Goal: Task Accomplishment & Management: Manage account settings

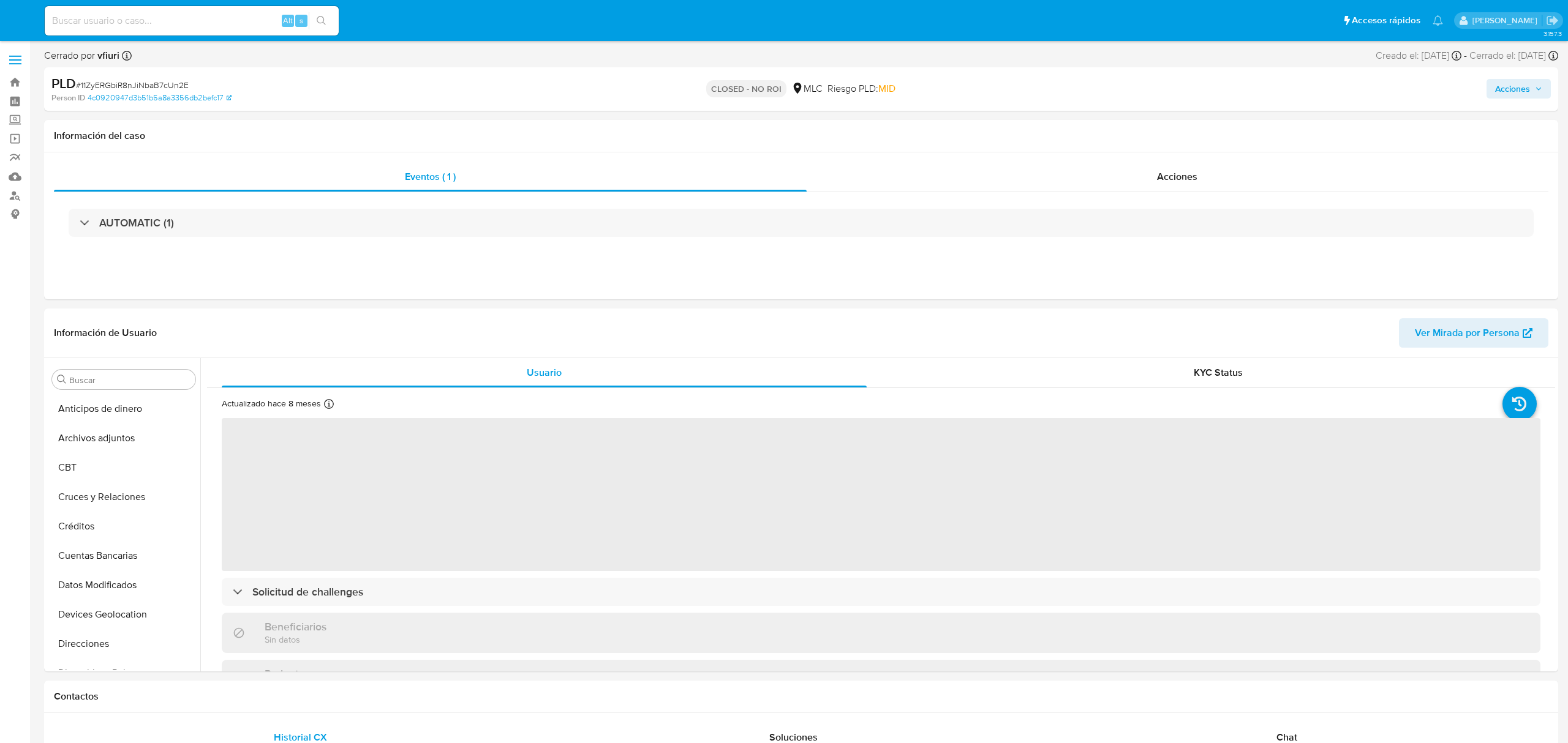
select select "10"
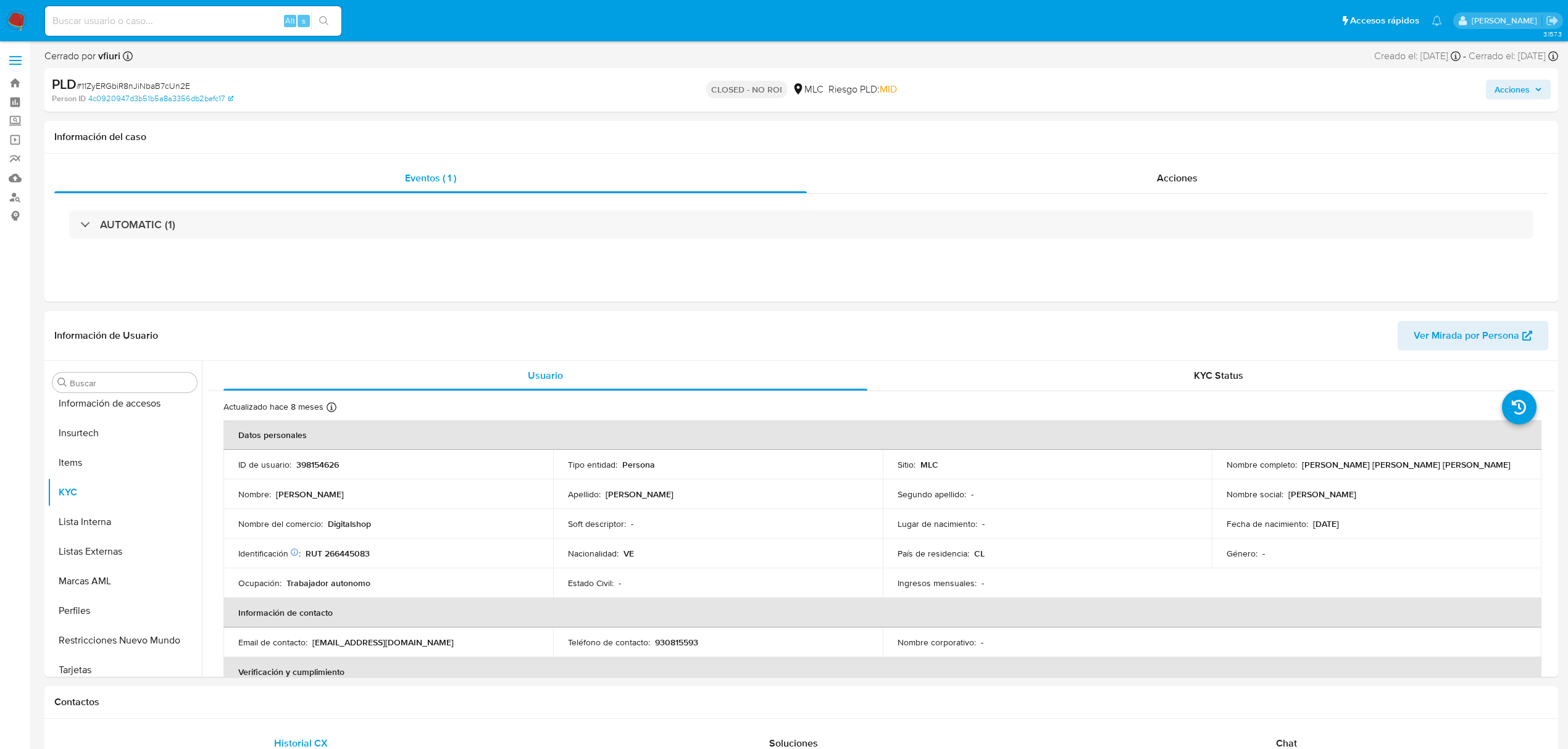
scroll to position [522, 0]
click at [10, 83] on link "Bandeja" at bounding box center [74, 83] width 147 height 19
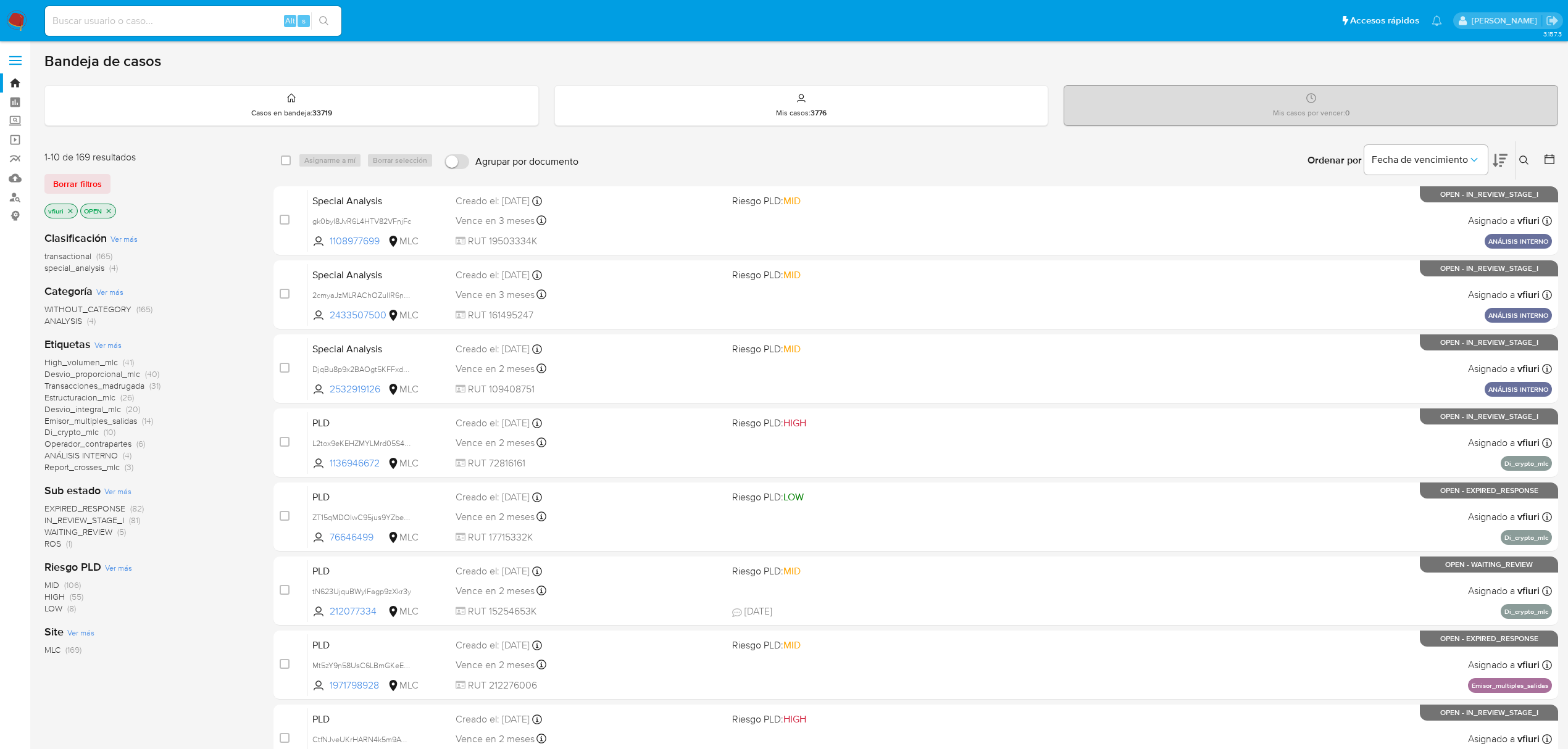
click at [108, 213] on icon "close-filter" at bounding box center [108, 211] width 8 height 8
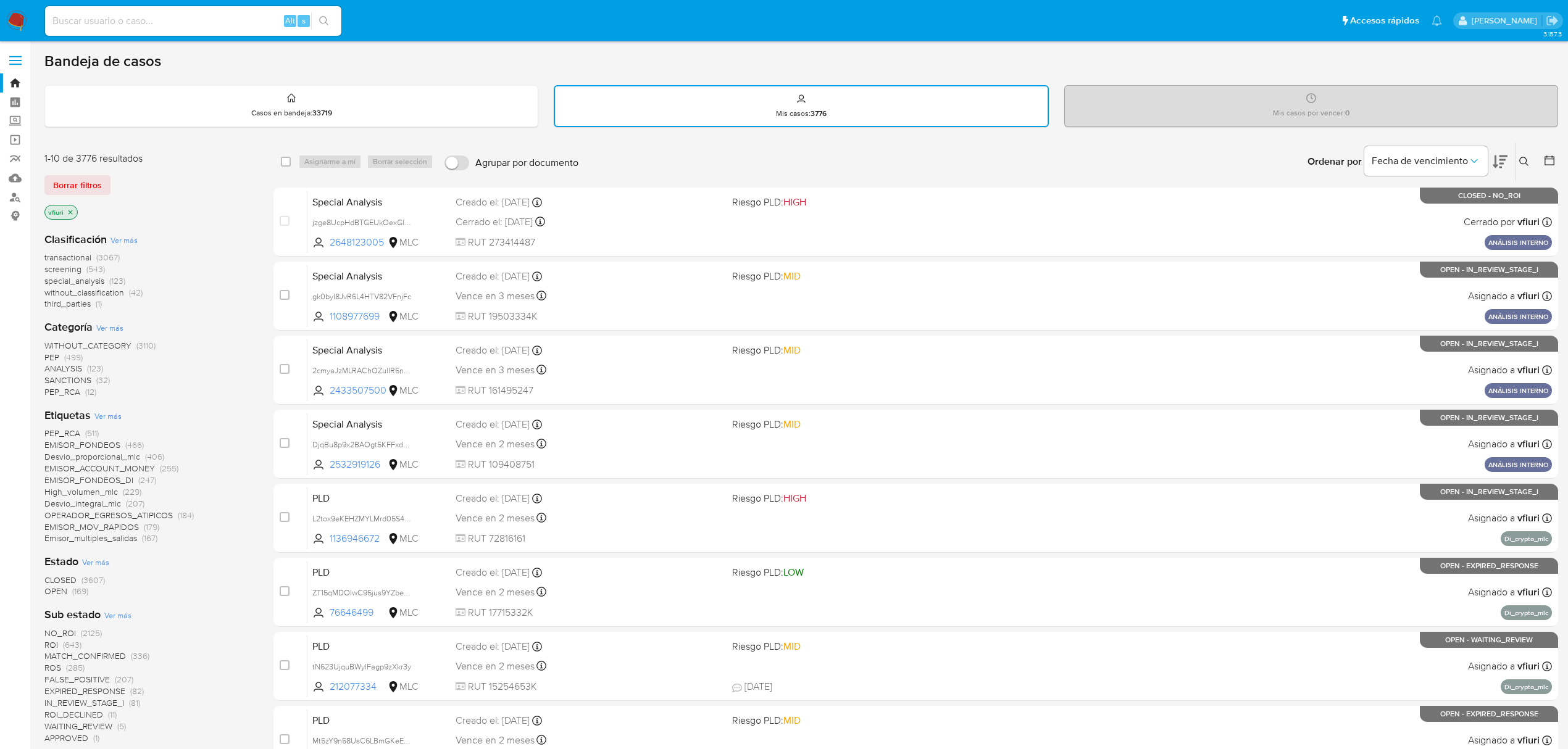
click at [68, 210] on icon "close-filter" at bounding box center [71, 212] width 5 height 5
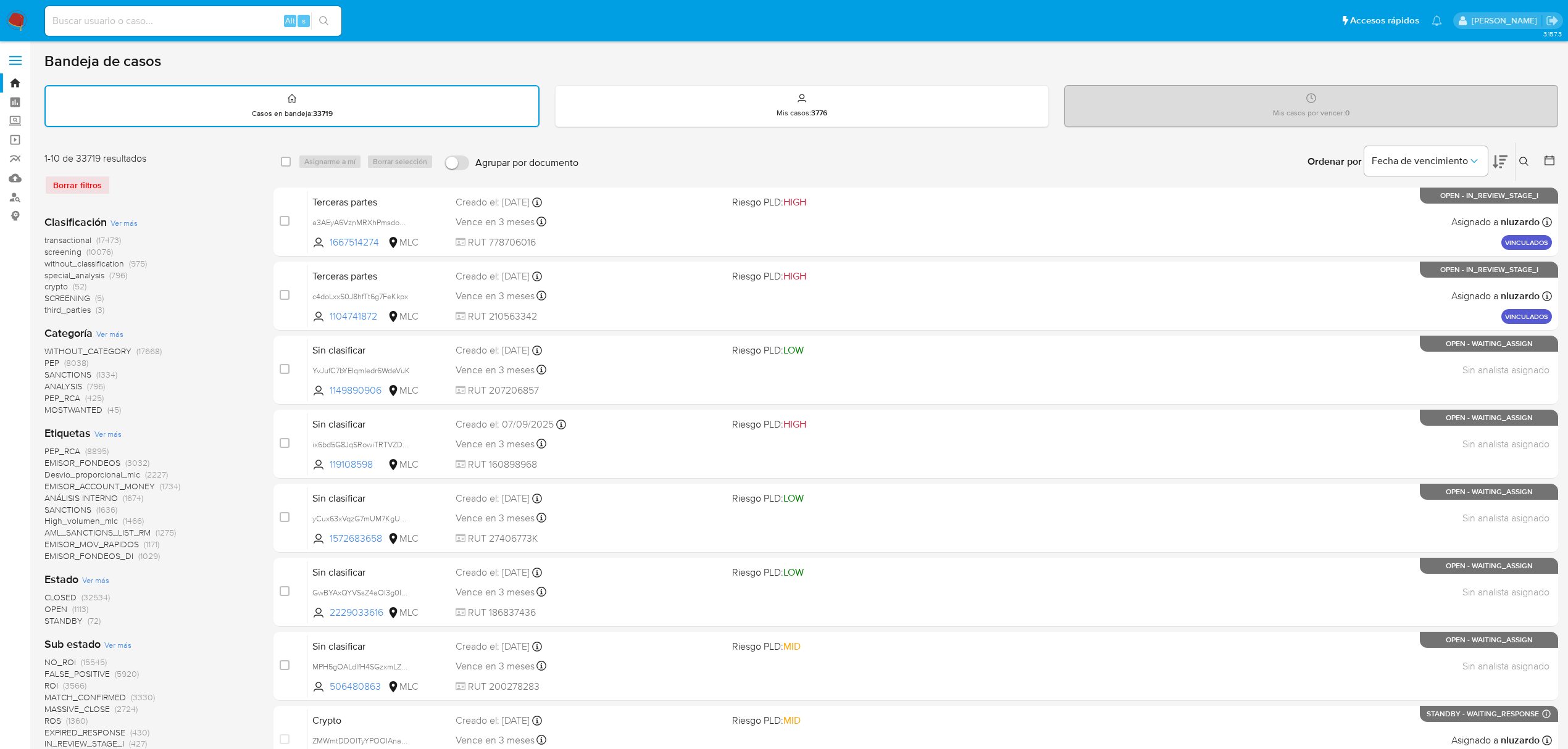
click at [1554, 164] on icon at bounding box center [1550, 160] width 10 height 10
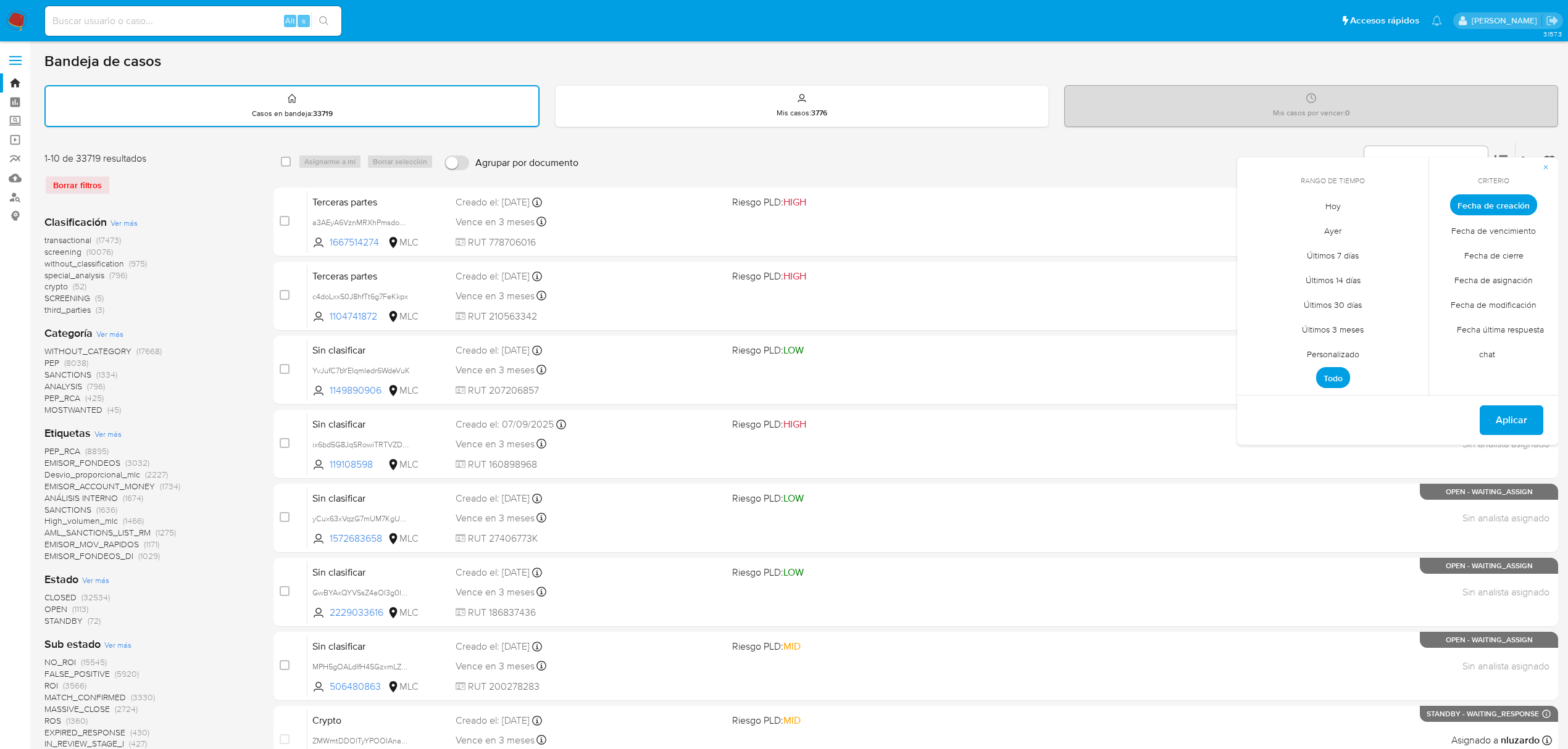
click at [1336, 346] on span "Personalizado" at bounding box center [1333, 353] width 78 height 25
click at [1259, 230] on icon "Mes anterior" at bounding box center [1257, 228] width 15 height 15
click at [1258, 230] on icon "Mes anterior" at bounding box center [1257, 228] width 15 height 15
click at [1332, 318] on button "12" at bounding box center [1333, 323] width 20 height 20
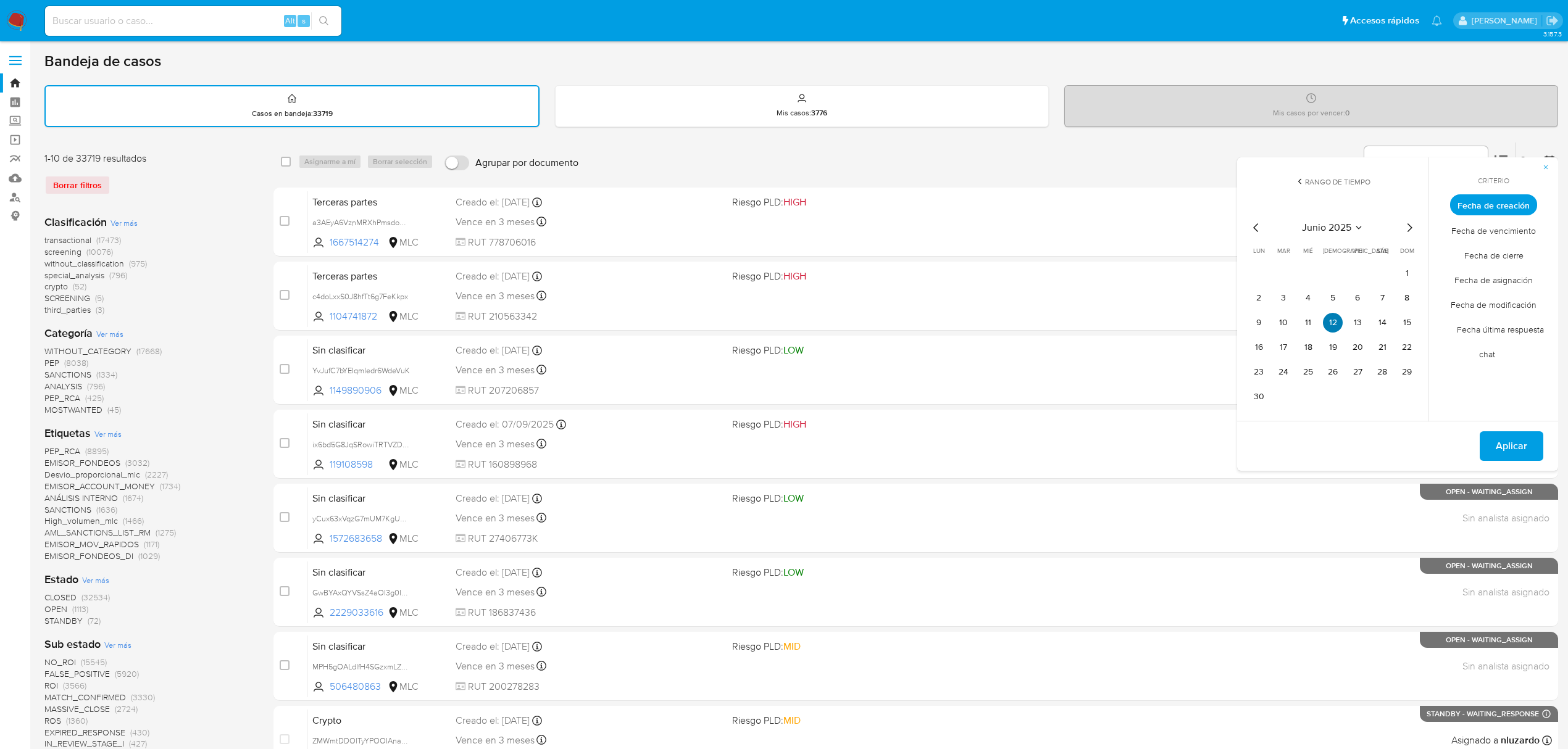
click at [1332, 318] on button "12" at bounding box center [1333, 323] width 20 height 20
click at [1497, 440] on span "Aplicar" at bounding box center [1512, 447] width 32 height 27
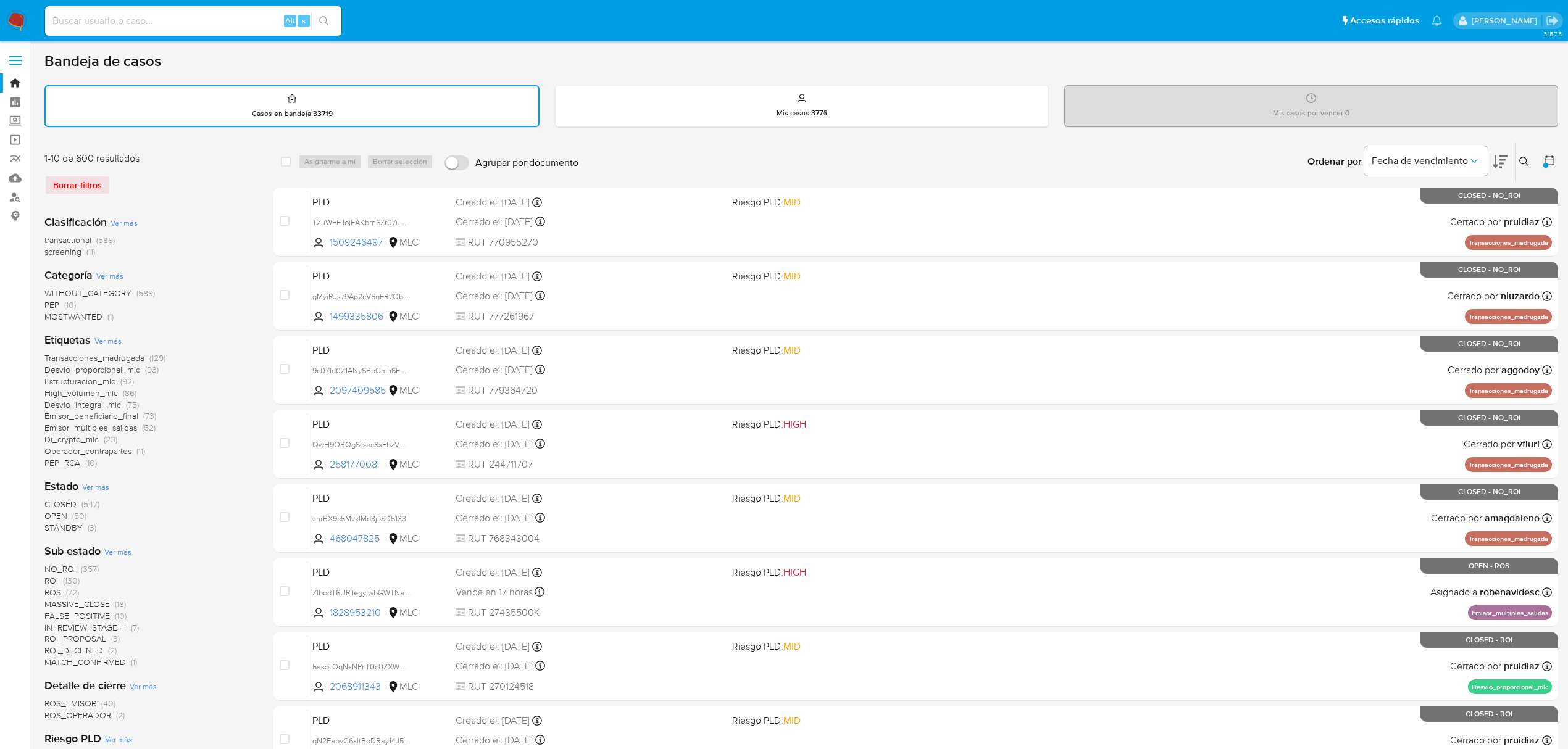
click at [84, 516] on span "(50)" at bounding box center [79, 516] width 14 height 12
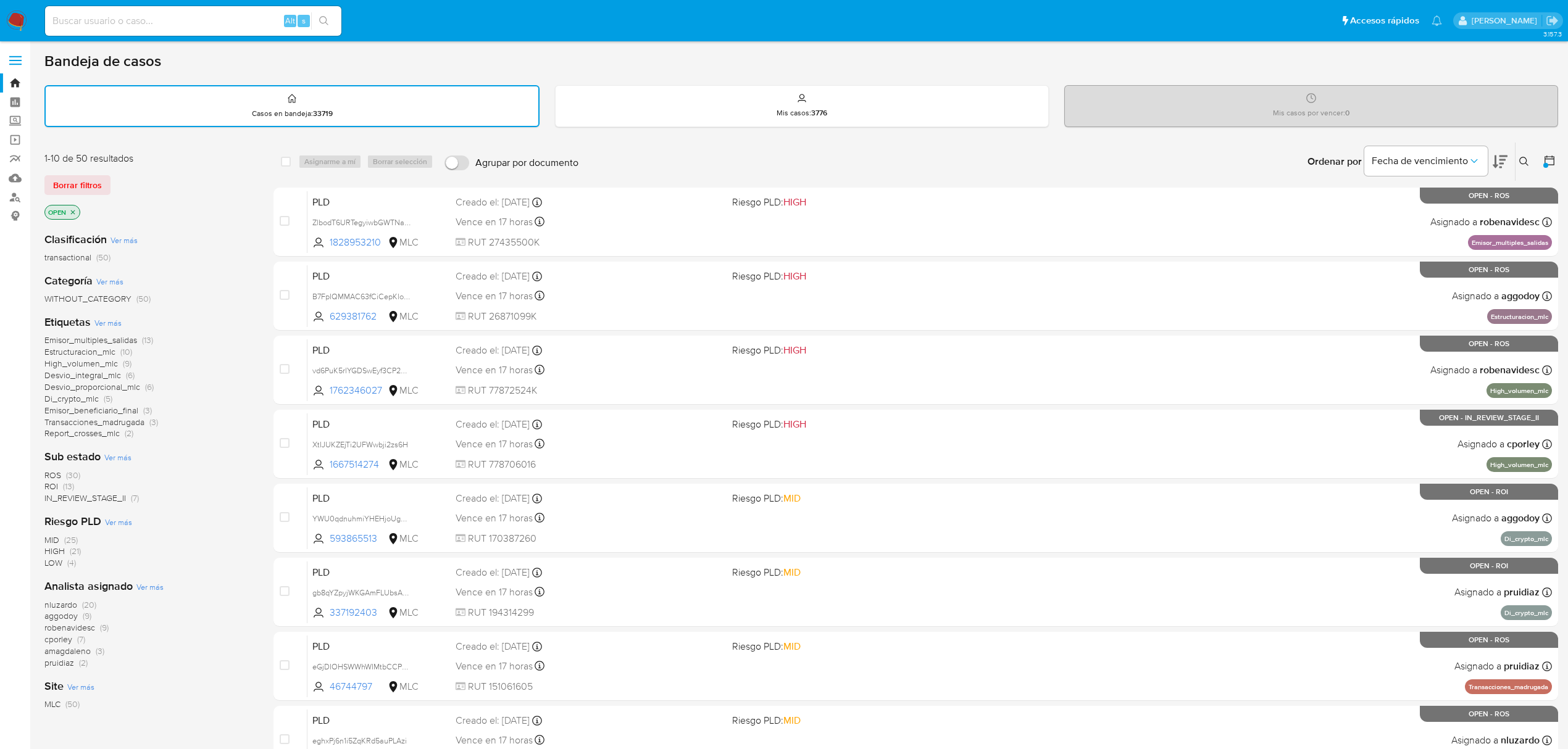
click at [71, 618] on span "aggodoy" at bounding box center [61, 616] width 33 height 12
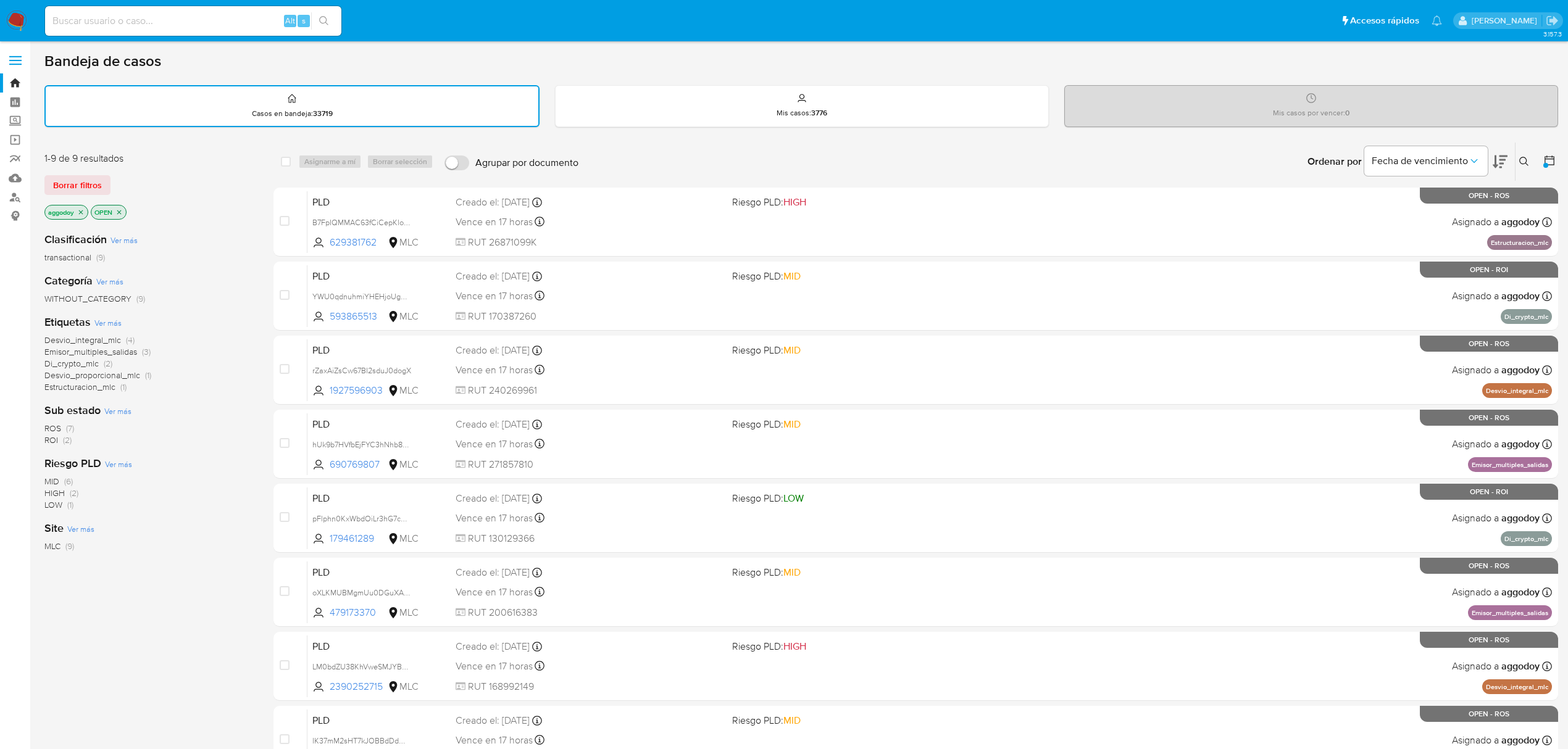
click at [81, 211] on icon "close-filter" at bounding box center [81, 212] width 5 height 5
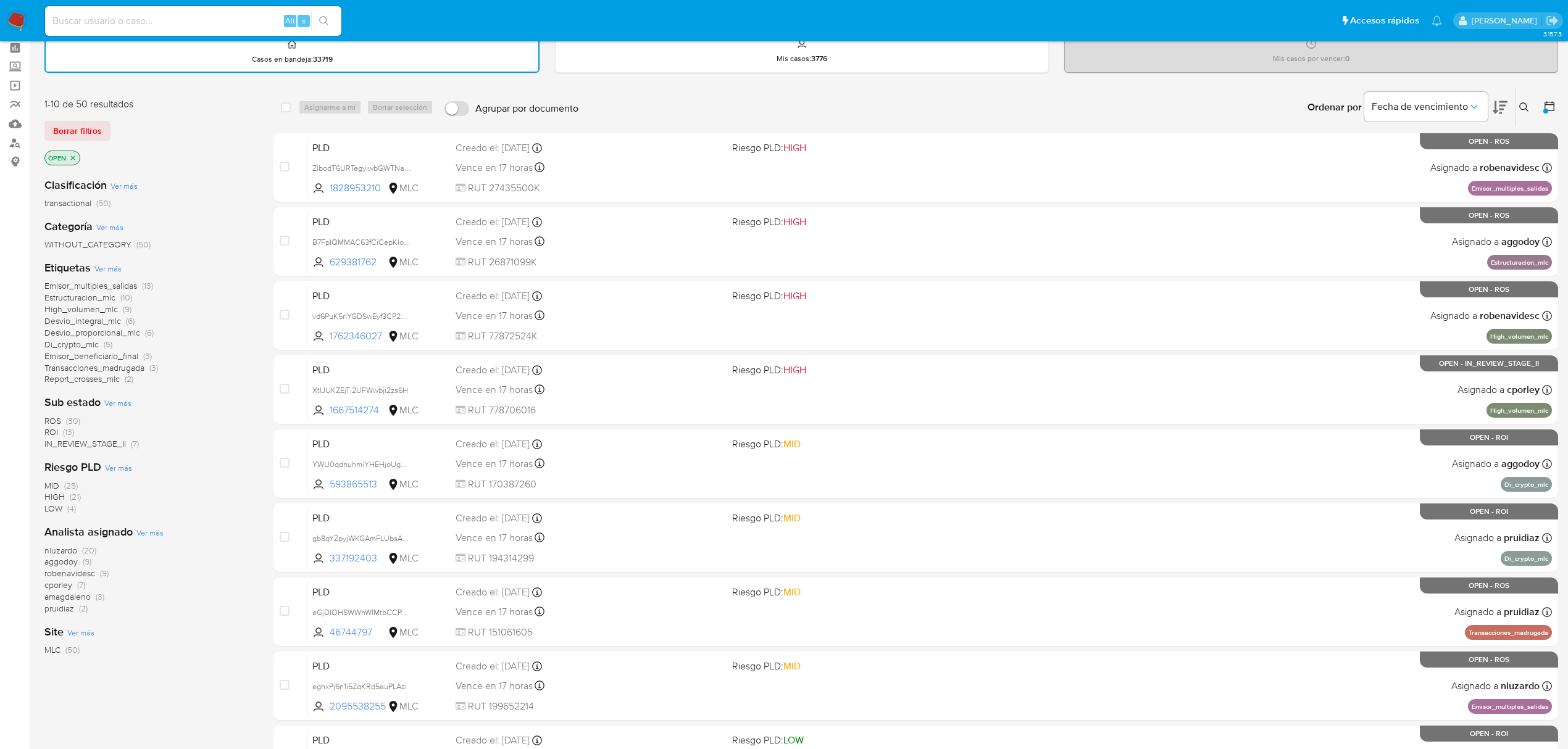
scroll to position [82, 0]
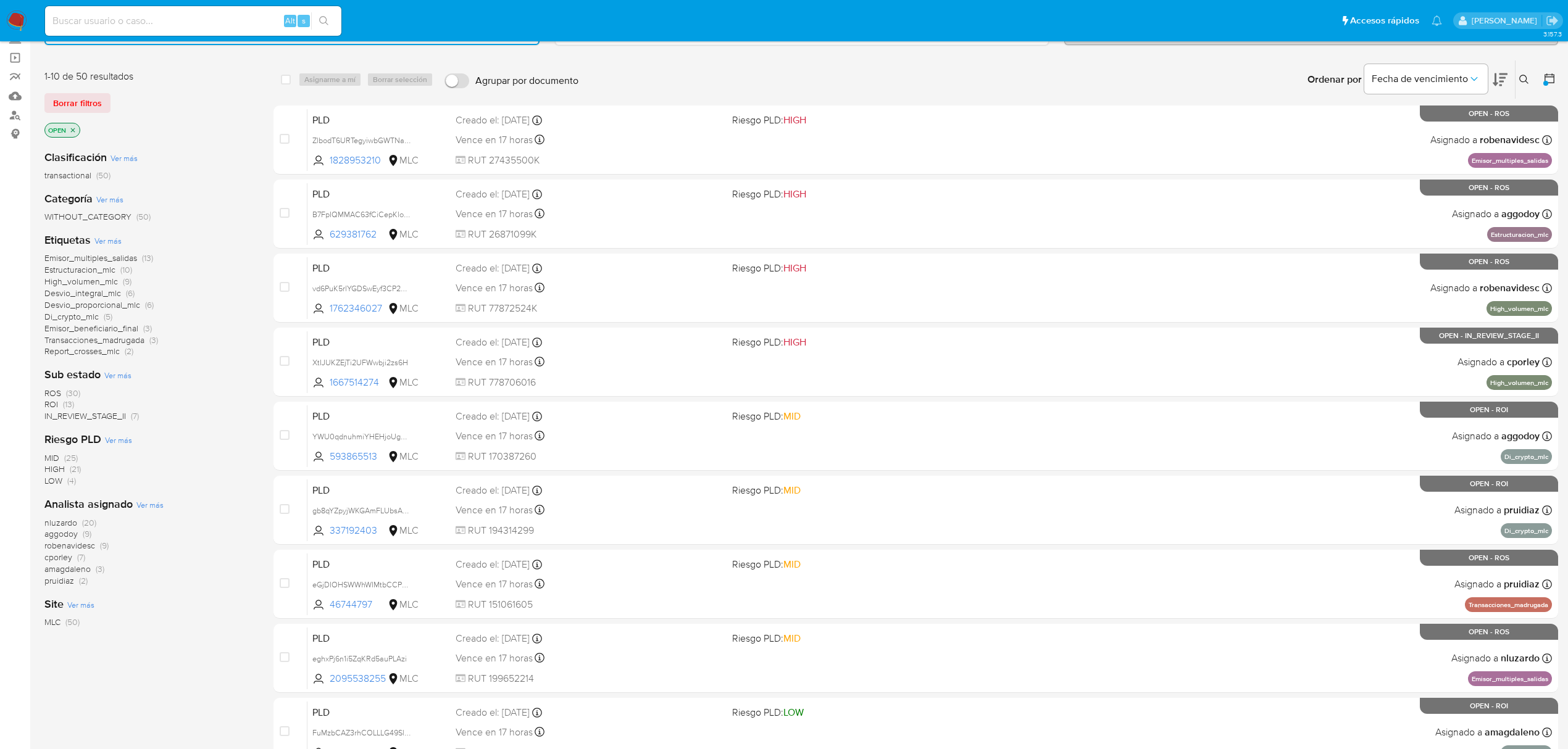
click at [72, 521] on span "nluzardo" at bounding box center [61, 522] width 33 height 12
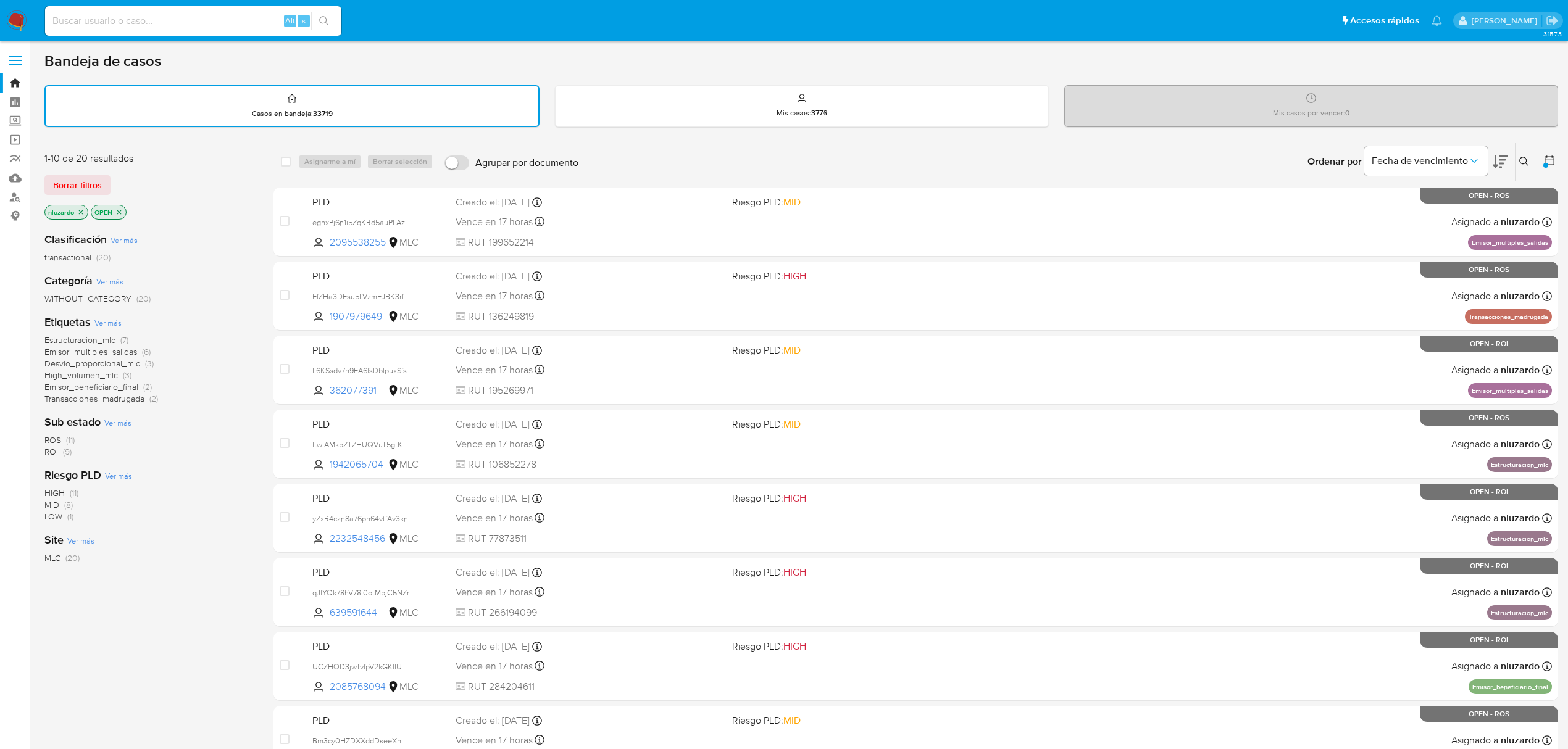
click at [77, 212] on icon "close-filter" at bounding box center [81, 212] width 8 height 8
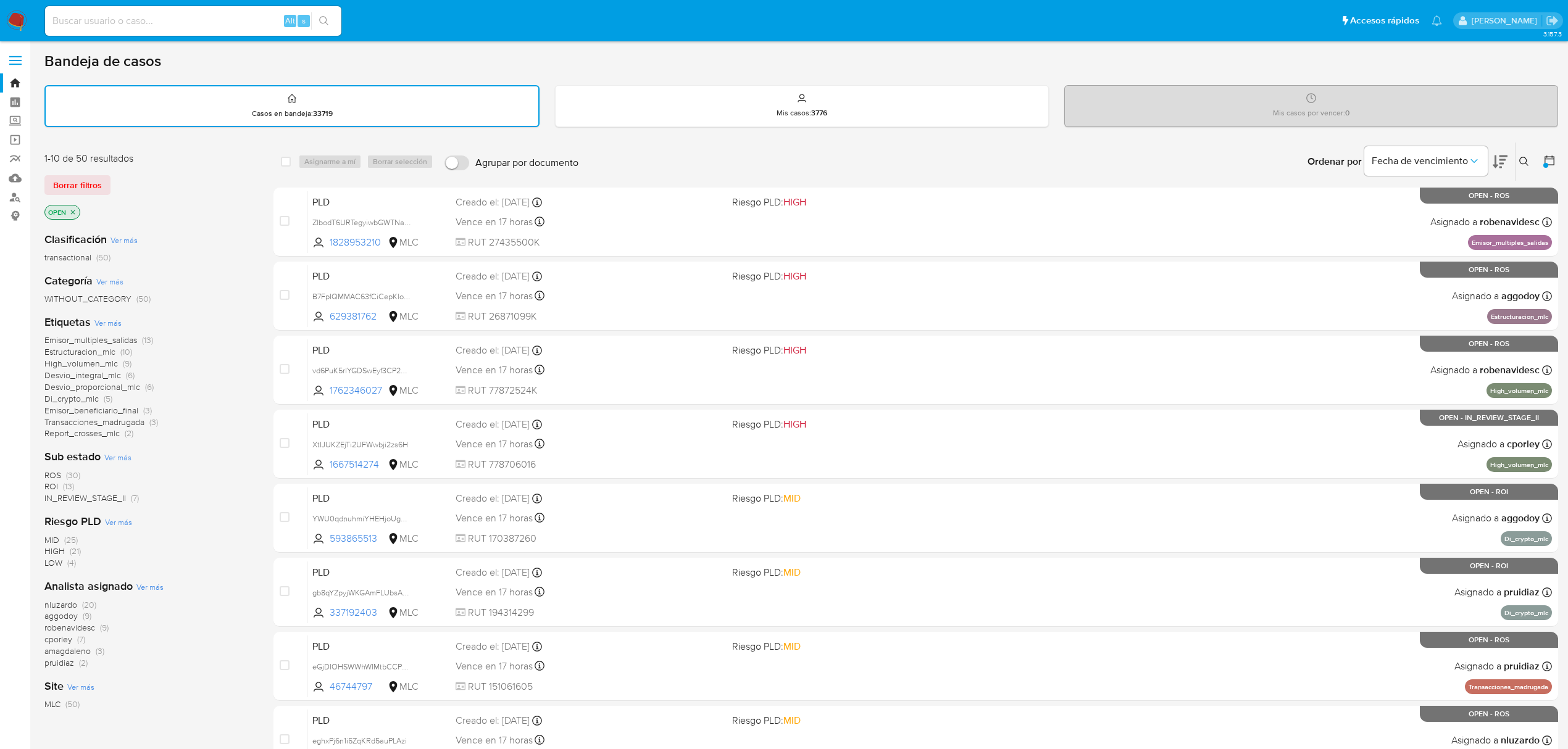
click at [52, 660] on span "pruidiaz" at bounding box center [59, 663] width 30 height 12
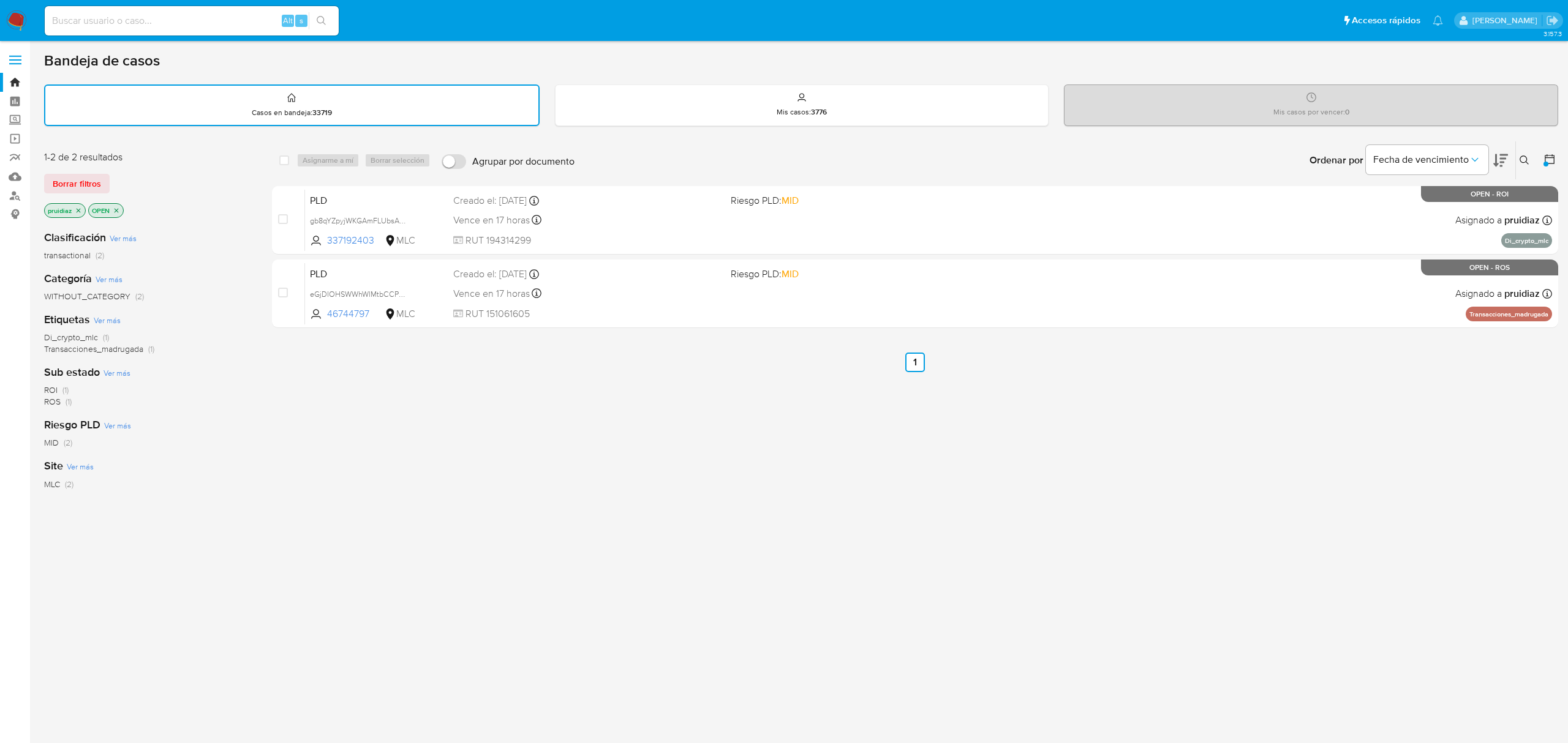
click at [82, 208] on p "pruidiaz" at bounding box center [65, 211] width 41 height 14
click at [81, 212] on icon "close-filter" at bounding box center [78, 211] width 8 height 8
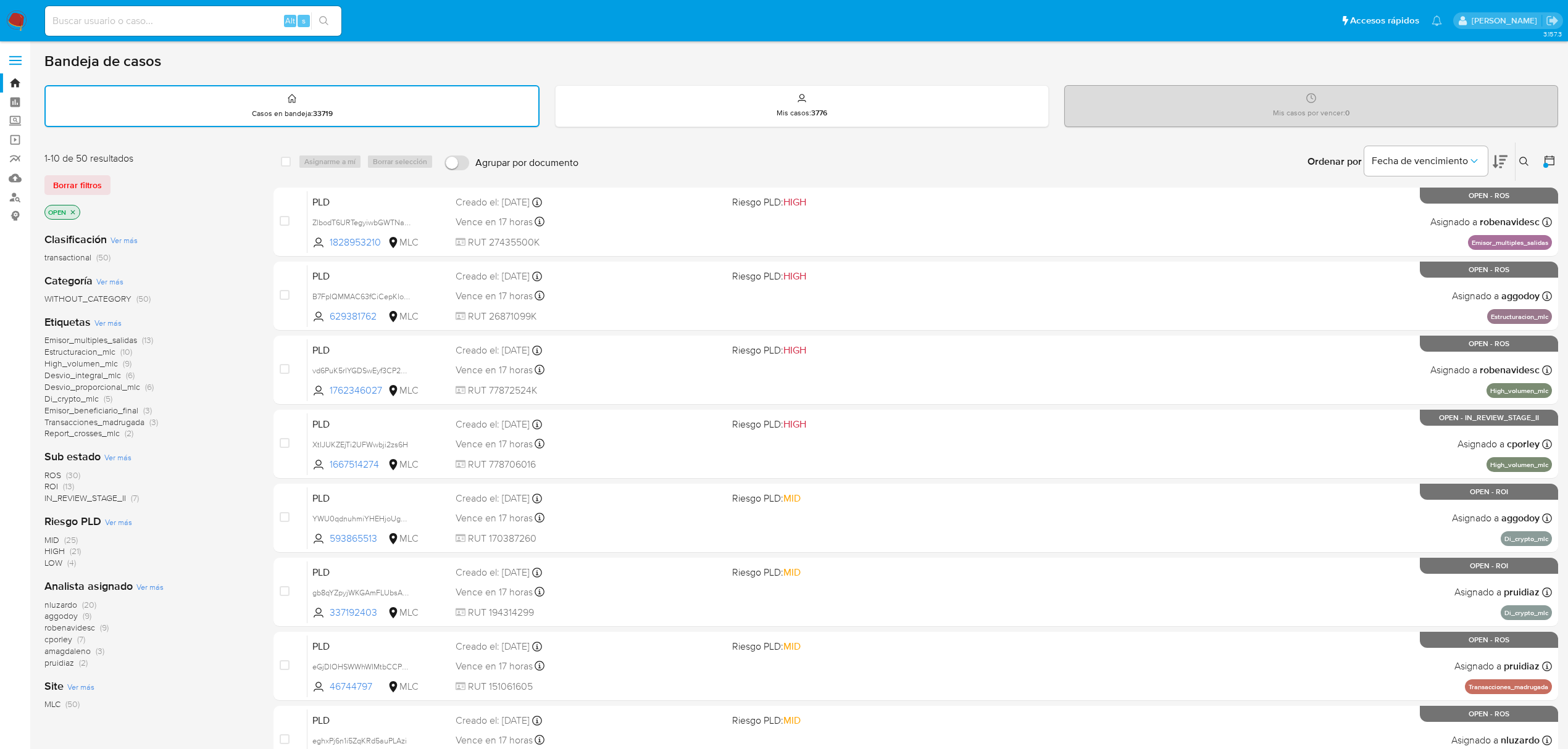
click at [71, 645] on span "amagdaleno" at bounding box center [68, 651] width 46 height 12
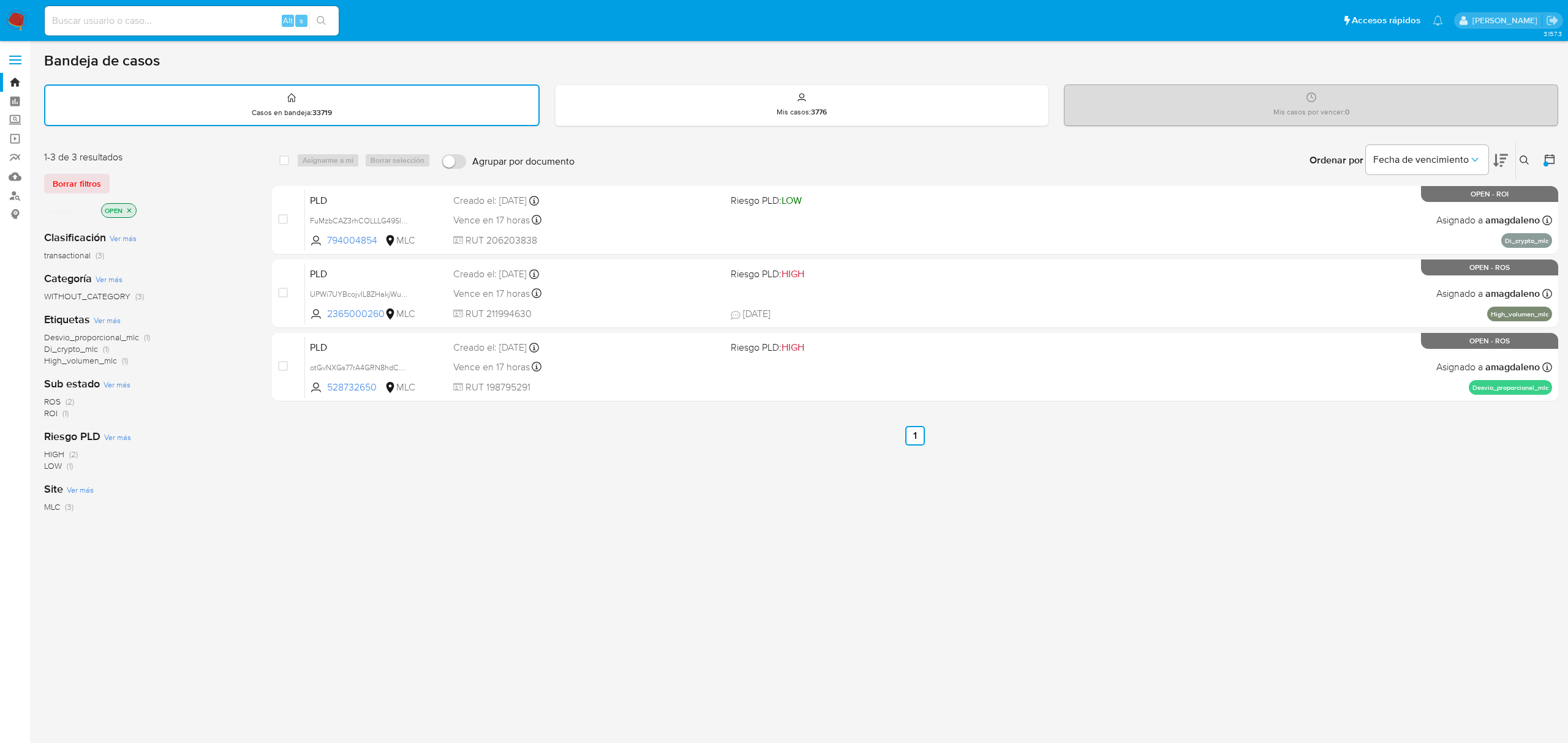
click at [97, 203] on div "amagdaleno" at bounding box center [71, 211] width 54 height 15
click at [94, 208] on icon "close-filter" at bounding box center [92, 211] width 5 height 5
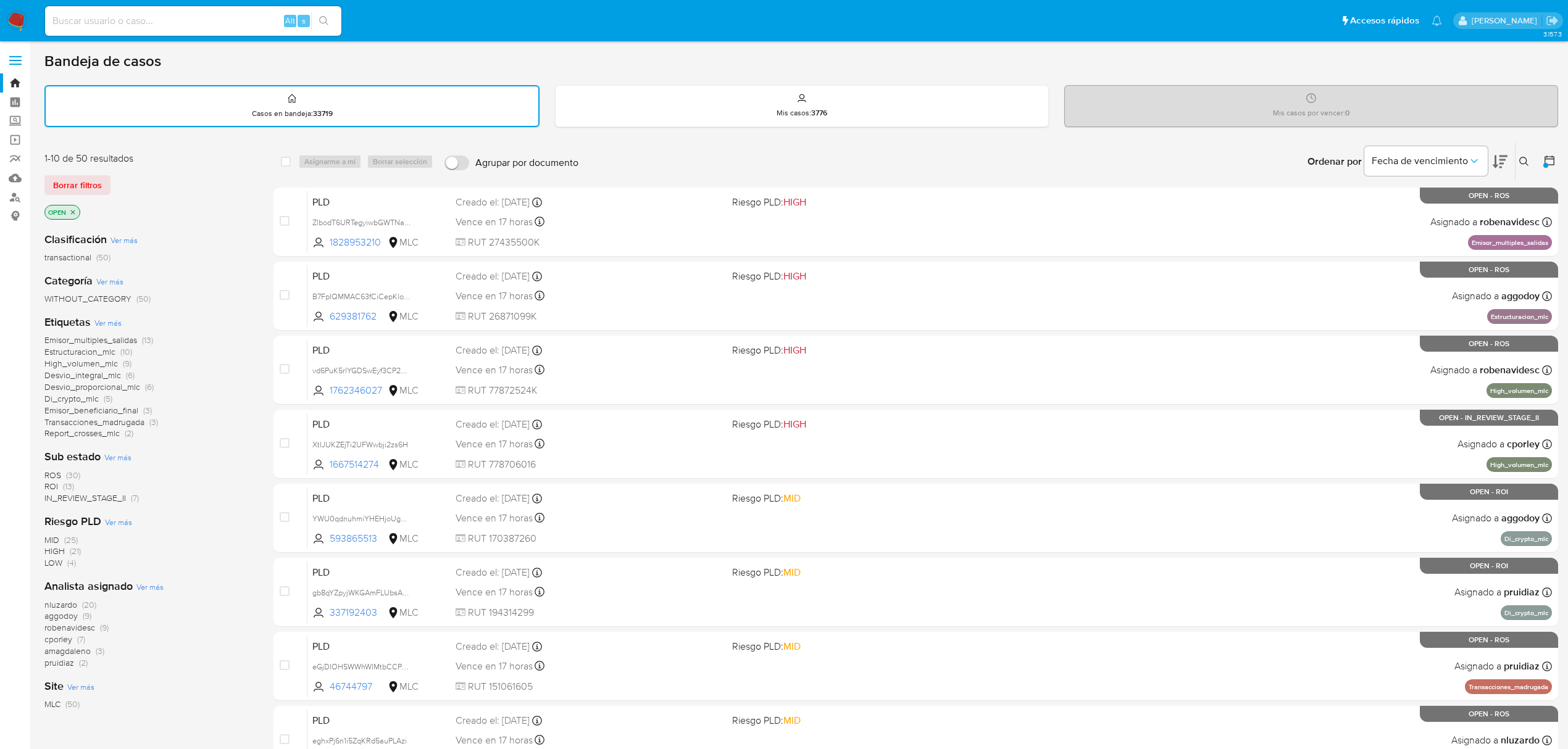
click at [96, 497] on span "IN_REVIEW_STAGE_II" at bounding box center [85, 498] width 81 height 12
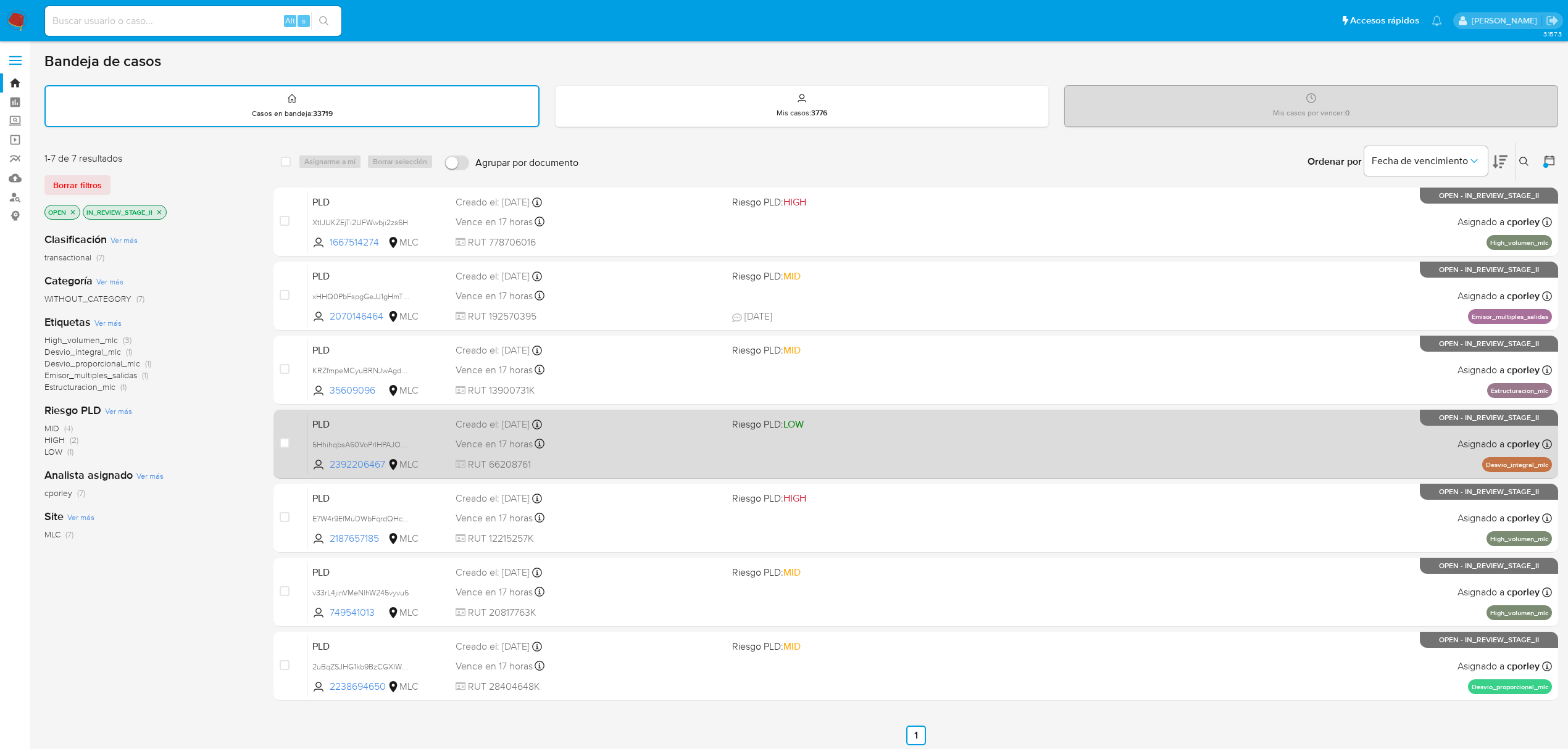
scroll to position [2, 0]
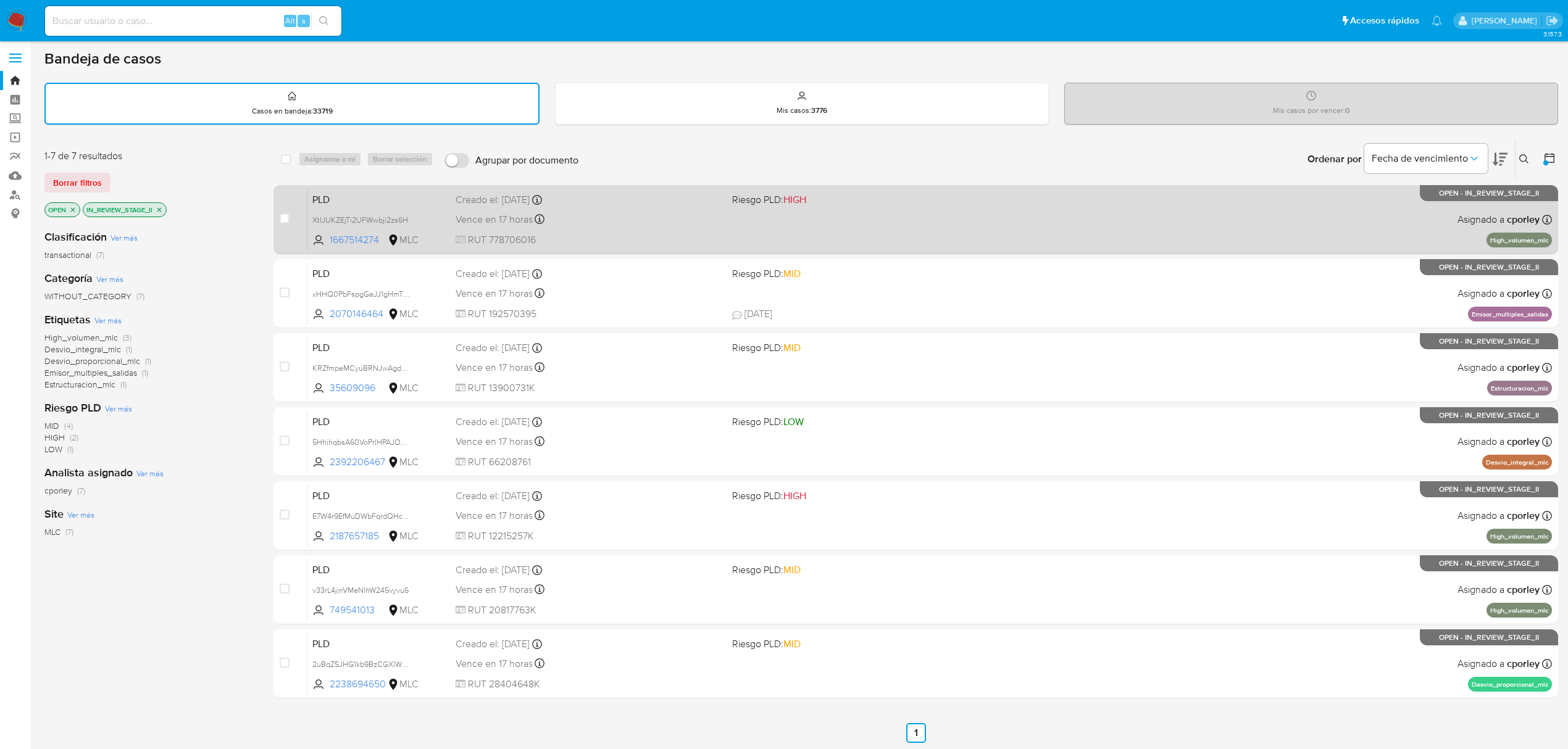
click at [643, 211] on div "Vence en 17 horas Vence el 10/09/2025 06:09:24" at bounding box center [589, 219] width 267 height 17
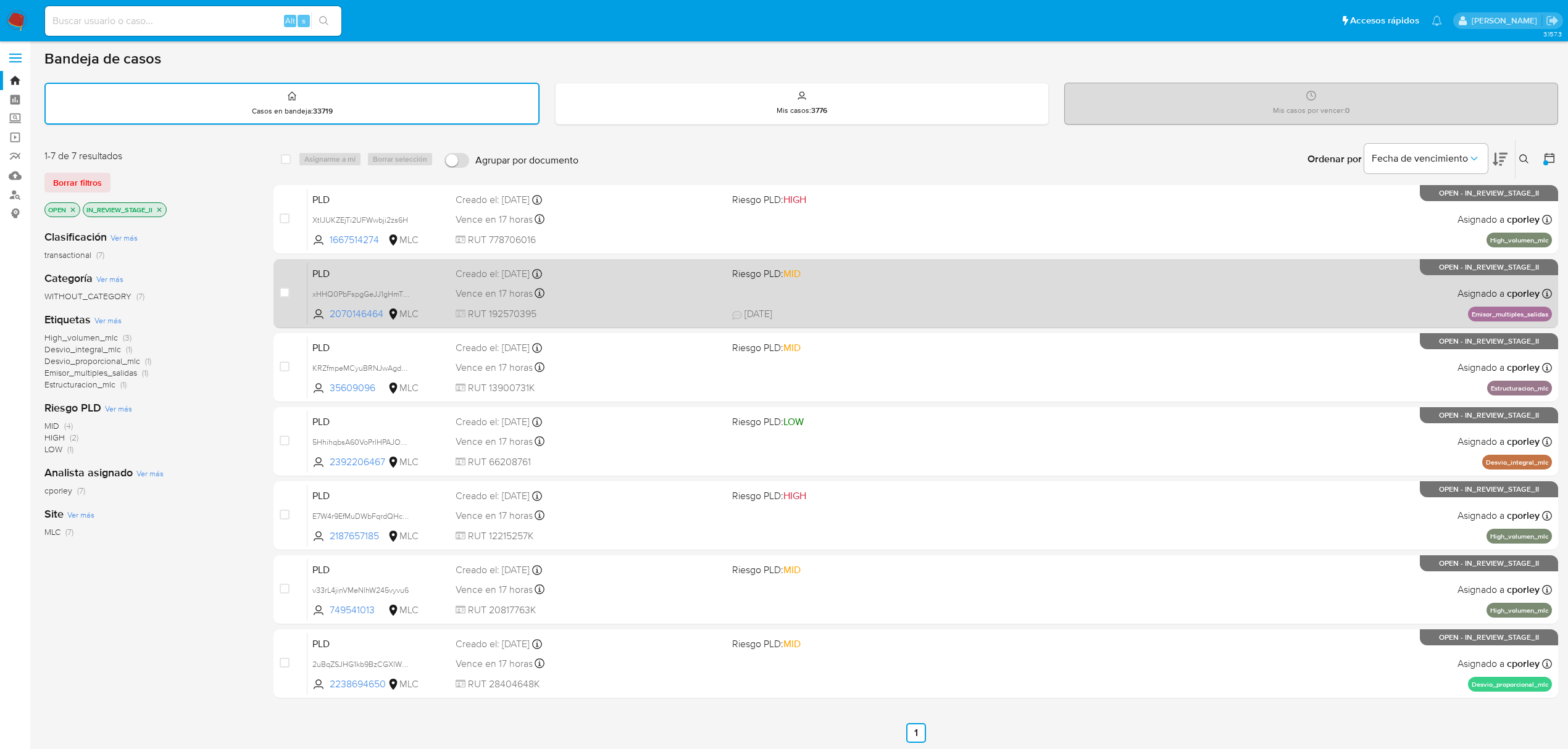
click at [689, 301] on div "PLD xHHQ0PbFspgGeJJ1gHmT9D8B 2070146464 MLC Riesgo PLD: MID Creado el: 12/06/20…" at bounding box center [929, 293] width 1245 height 62
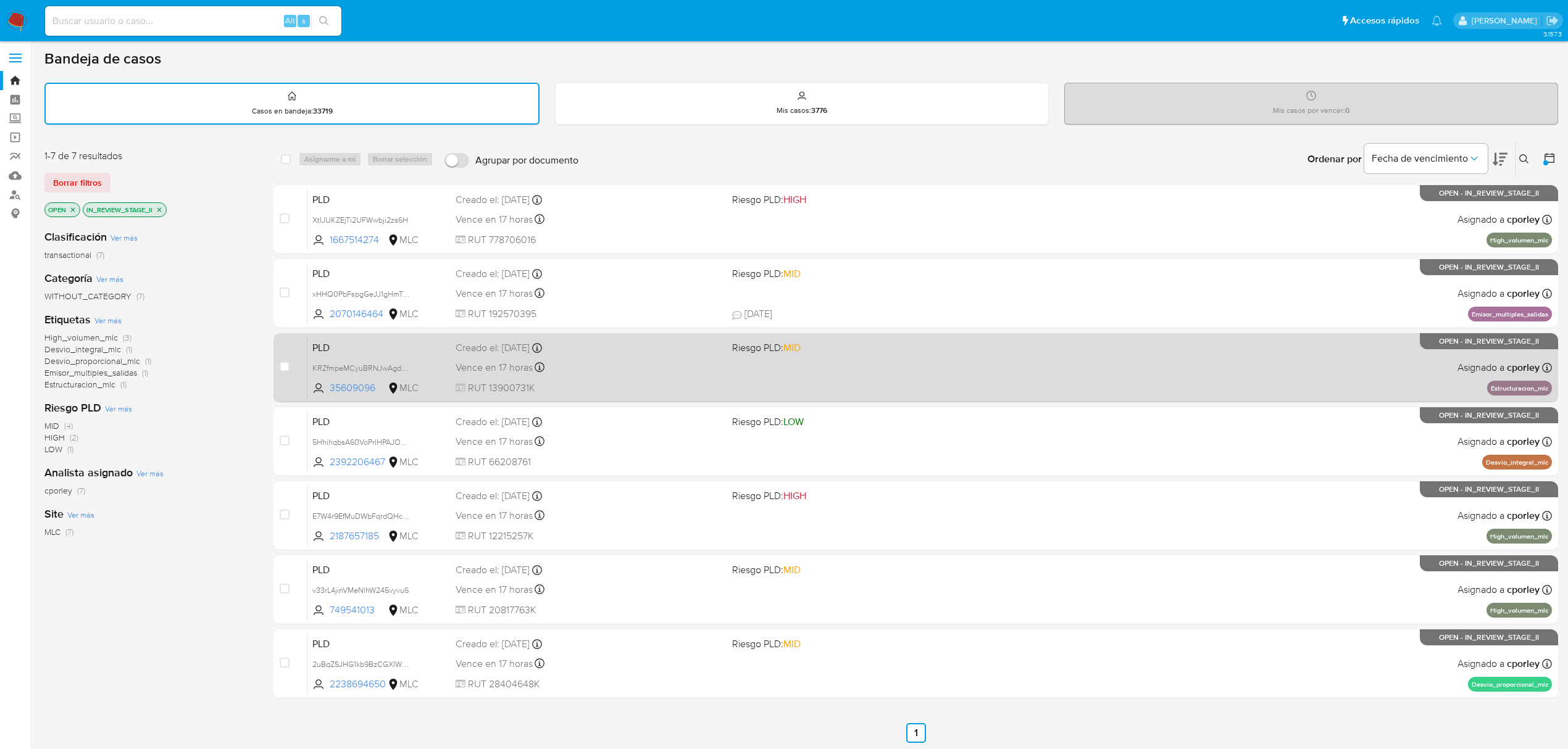
click at [617, 359] on div "Vence en 17 horas Vence el 10/09/2025 06:08:27" at bounding box center [589, 368] width 267 height 17
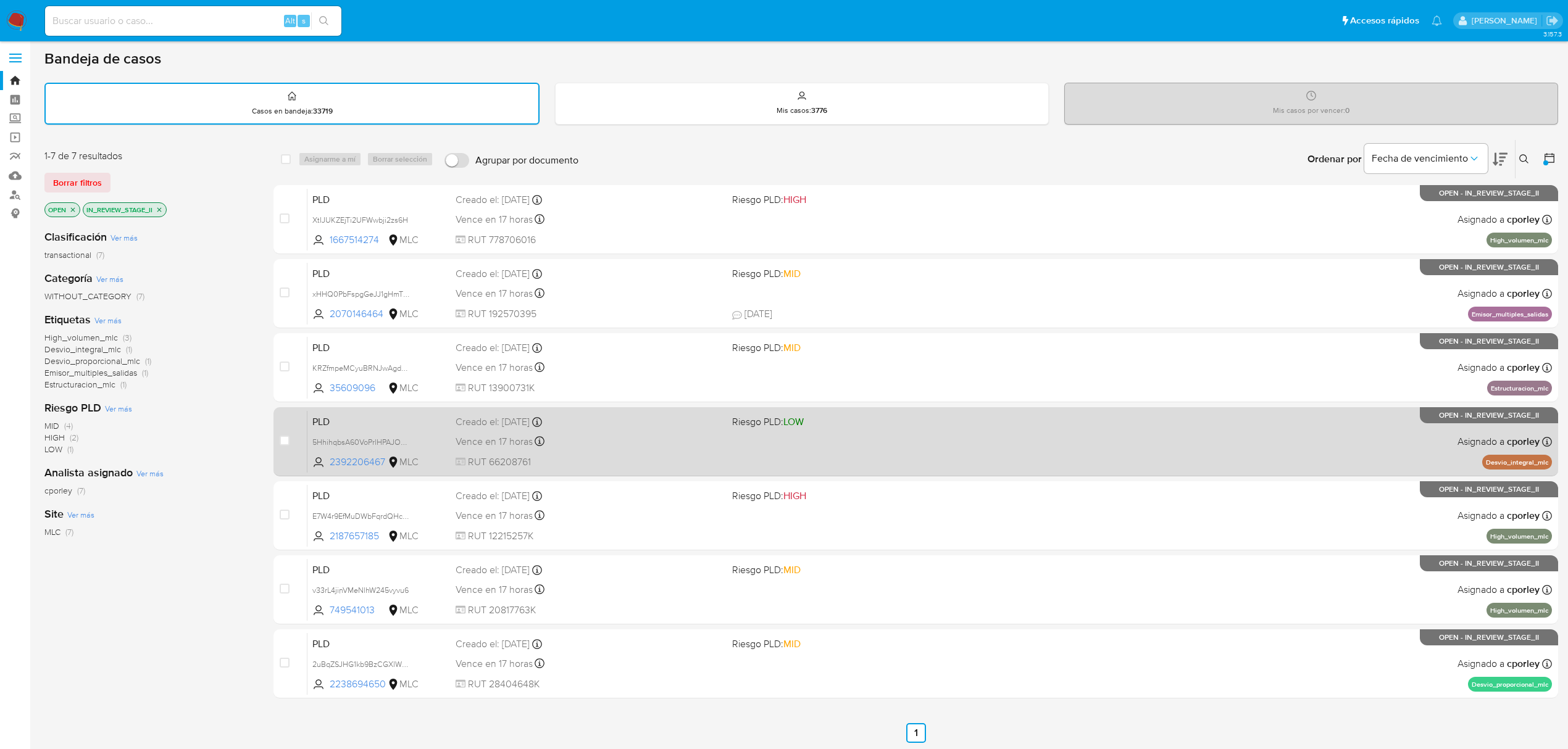
click at [1076, 462] on div "PLD 5HhihqbsA60VoPrlHPAJOaar 2392206467 MLC Riesgo PLD: LOW Creado el: 12/06/20…" at bounding box center [929, 441] width 1245 height 62
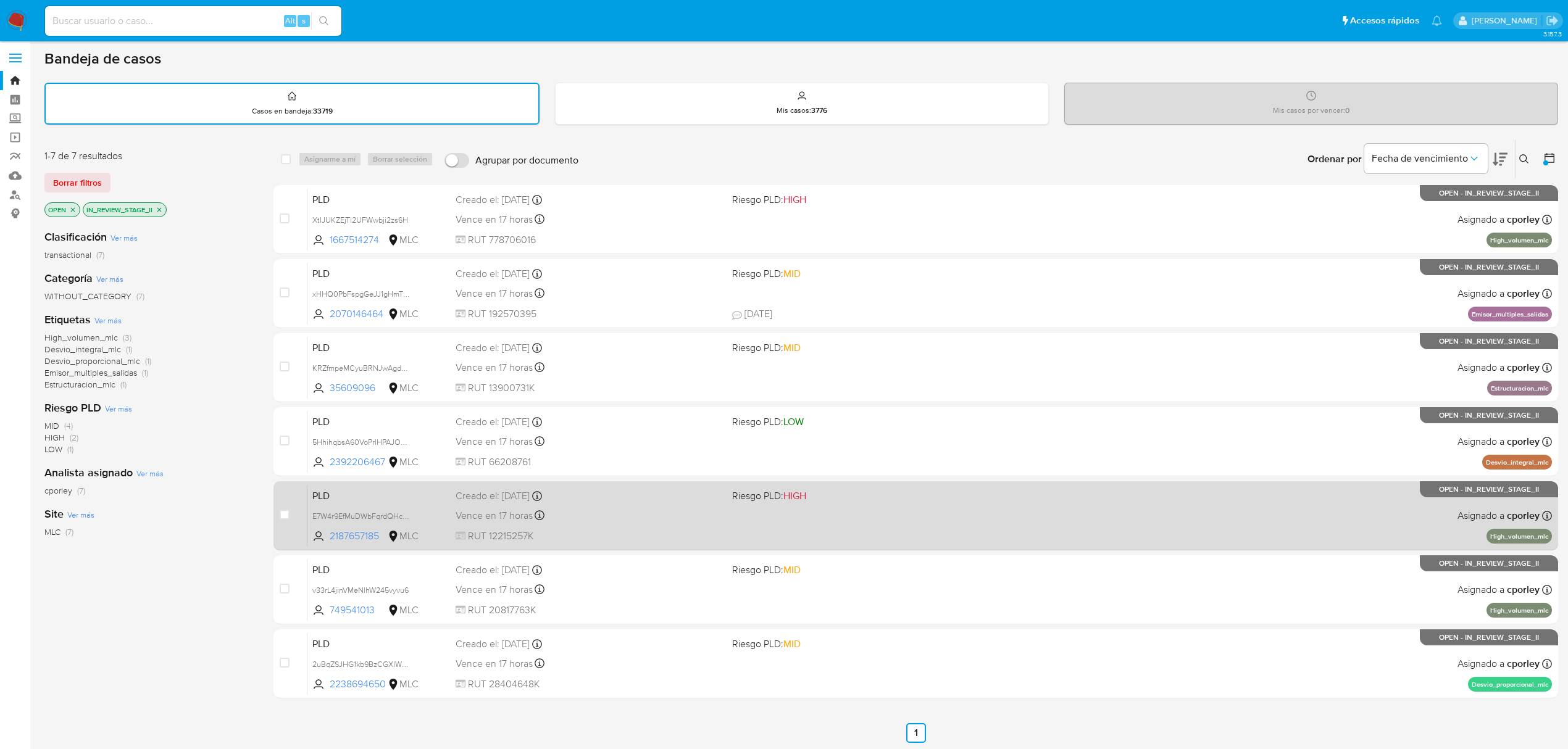
click at [595, 529] on span "RUT 12215257K" at bounding box center [589, 536] width 267 height 14
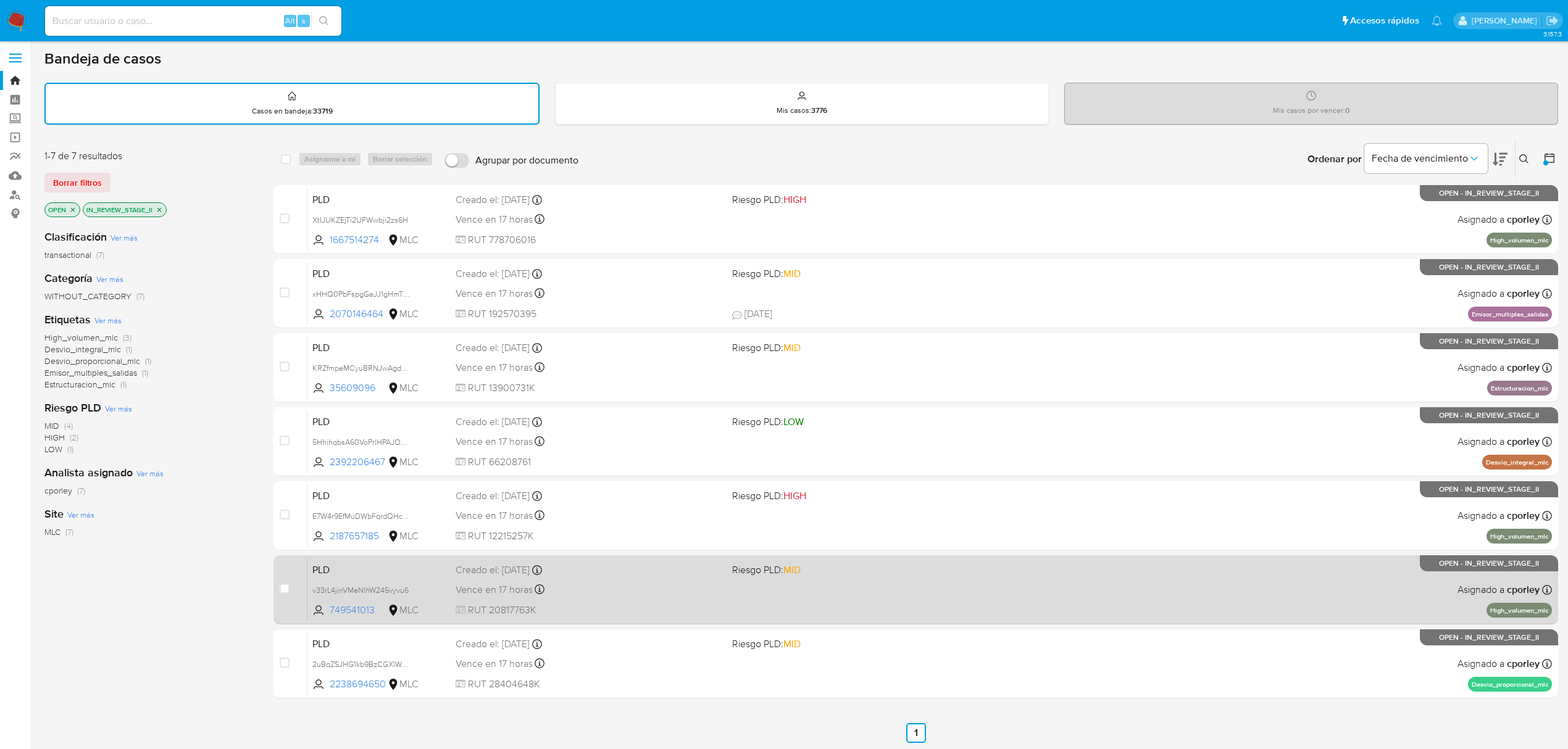
click at [611, 595] on div "Vence en 17 horas Vence el 10/09/2025 06:06:10" at bounding box center [589, 590] width 267 height 17
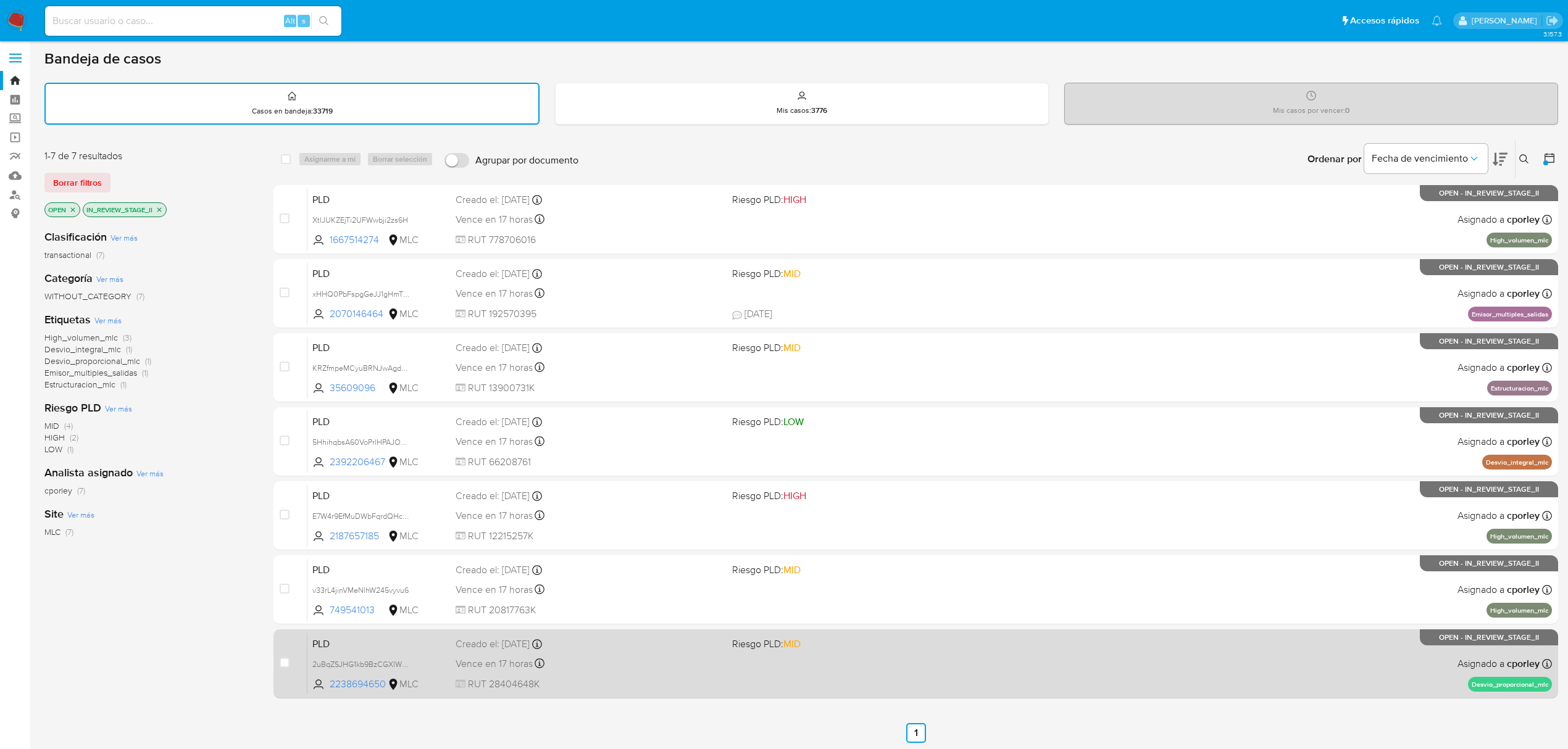
click at [594, 650] on div "PLD 2uBqZSJHG1kb9BzCGXlWpqdD 2238694650 MLC Riesgo PLD: MID Creado el: 12/06/20…" at bounding box center [929, 663] width 1245 height 62
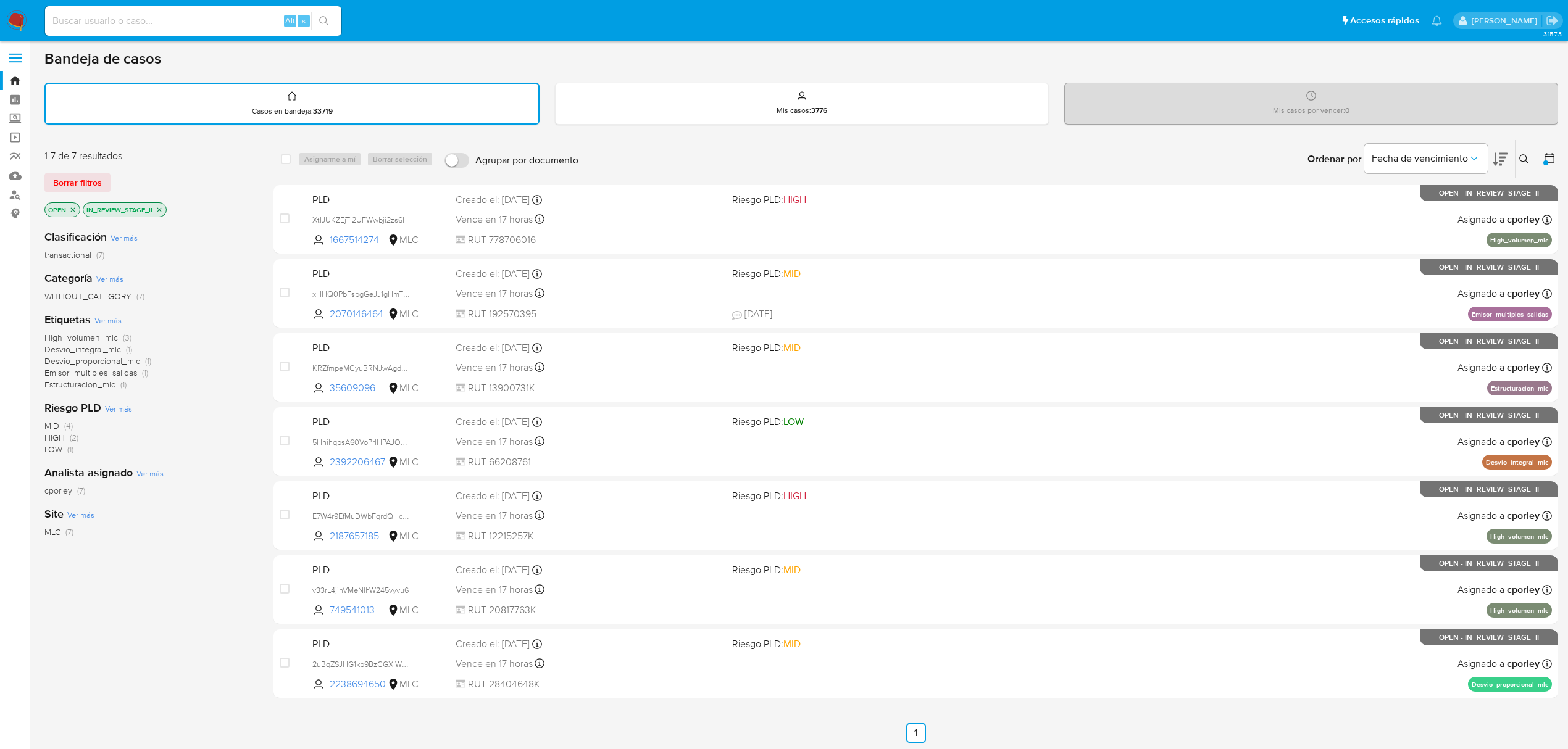
click at [163, 207] on icon "close-filter" at bounding box center [159, 210] width 8 height 8
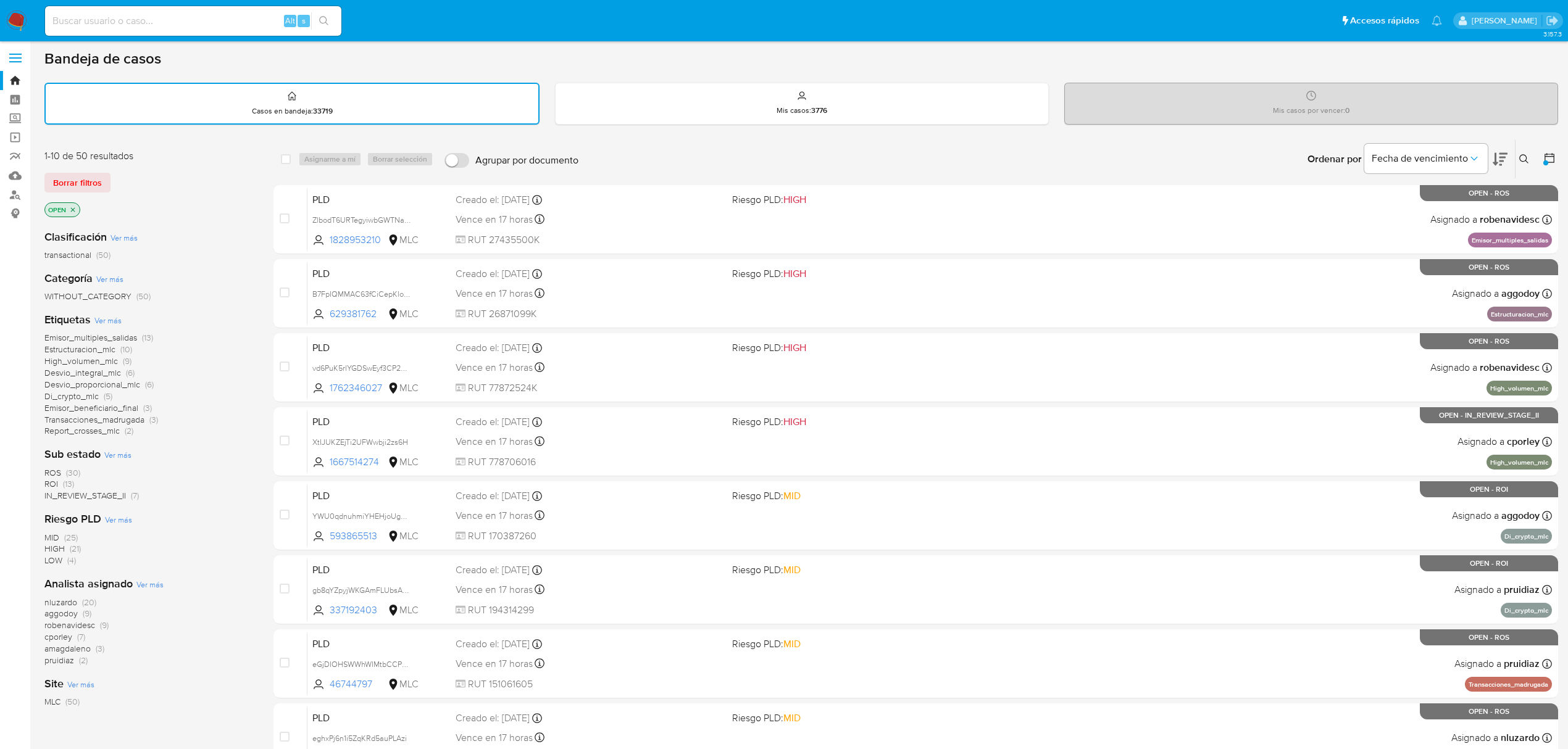
click at [74, 211] on icon "close-filter" at bounding box center [73, 210] width 8 height 8
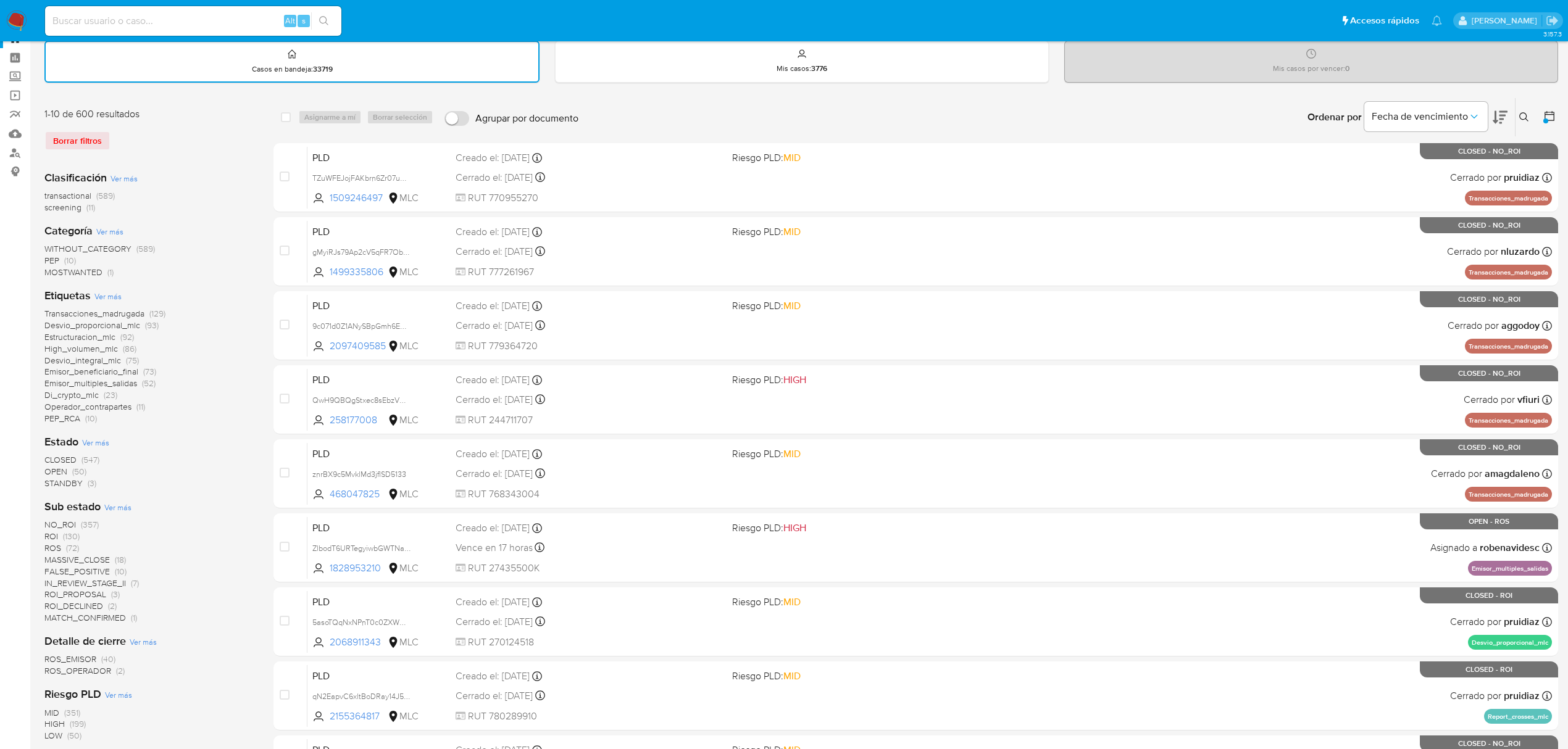
scroll to position [85, 0]
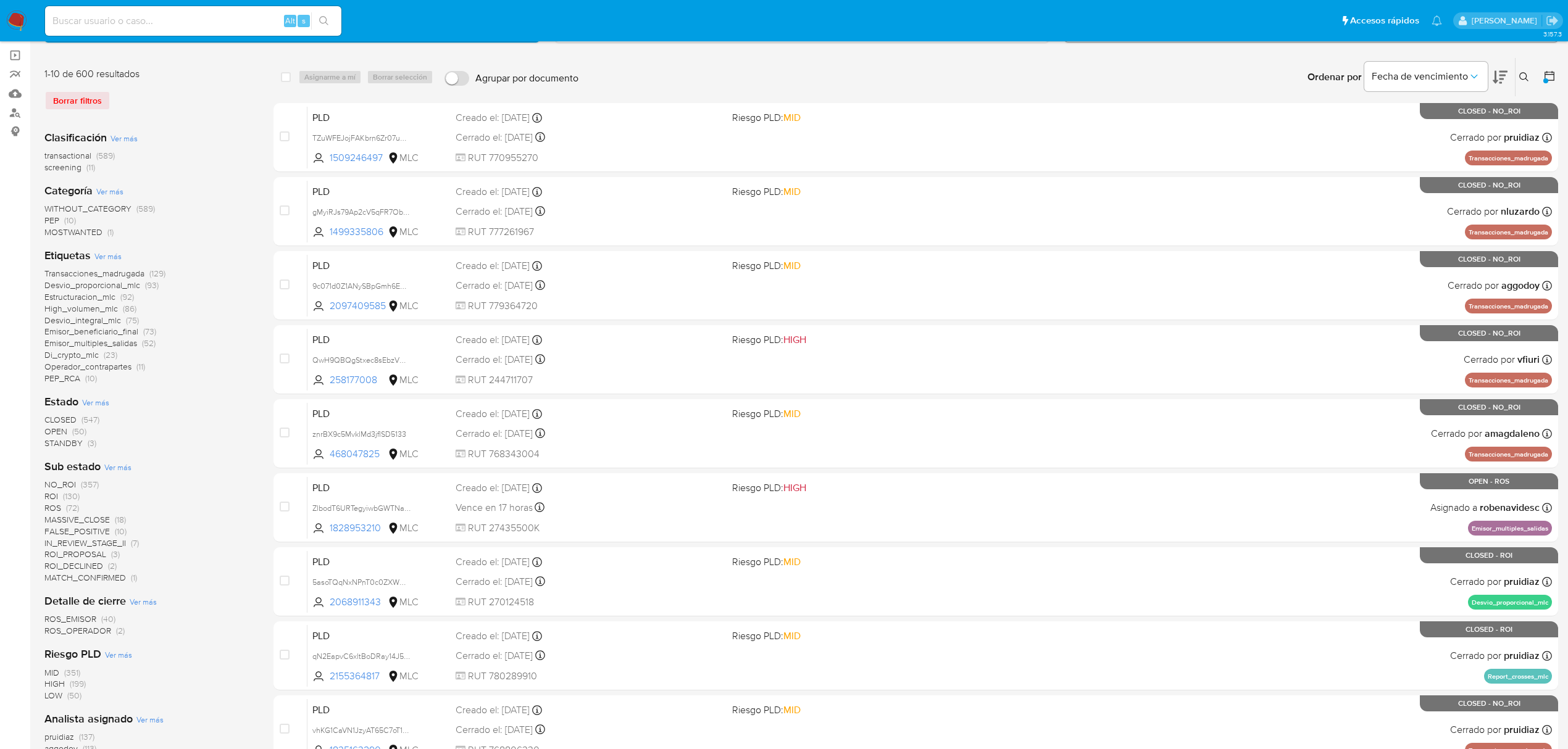
click at [68, 437] on span "STANDBY" at bounding box center [64, 443] width 38 height 12
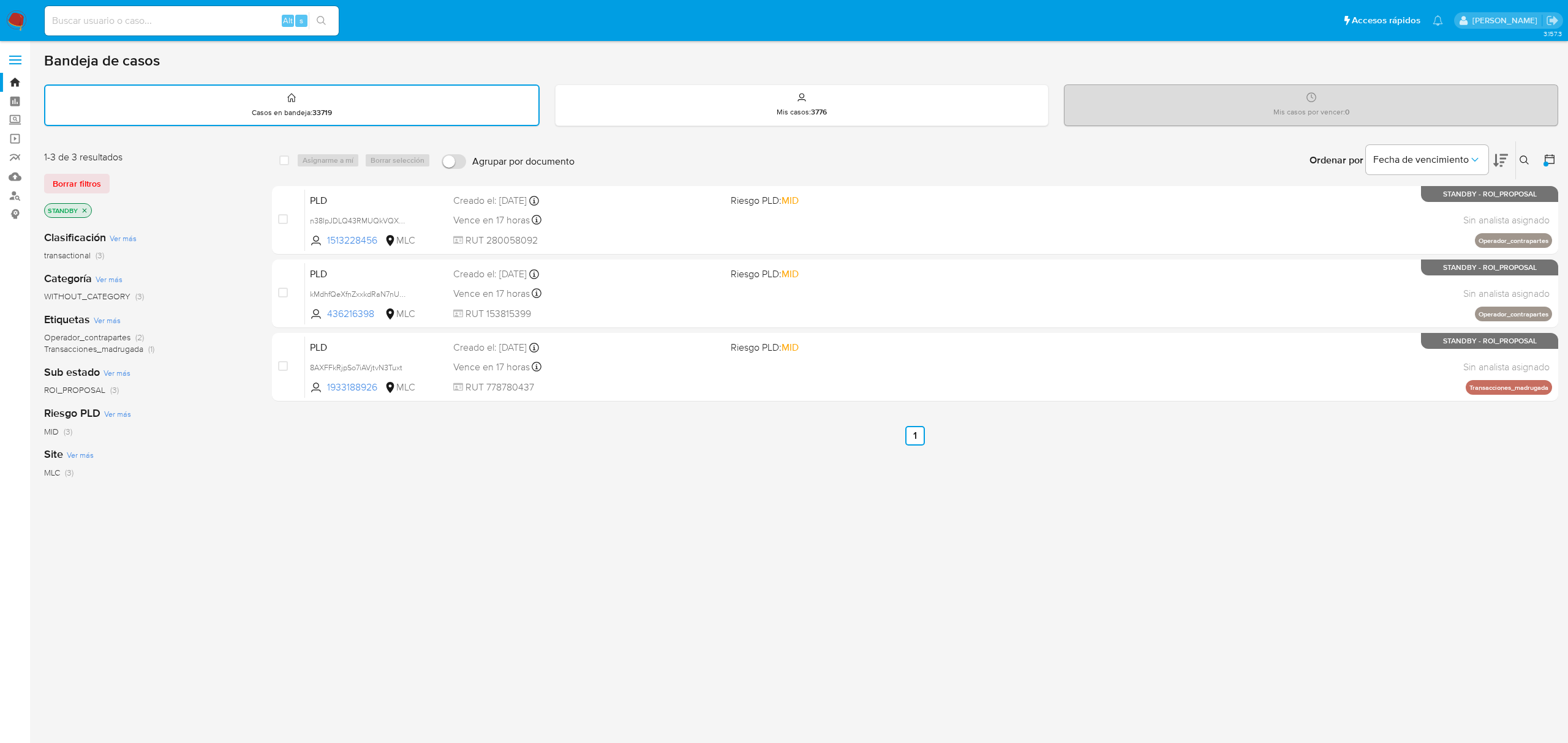
click at [82, 209] on icon "close-filter" at bounding box center [84, 211] width 8 height 8
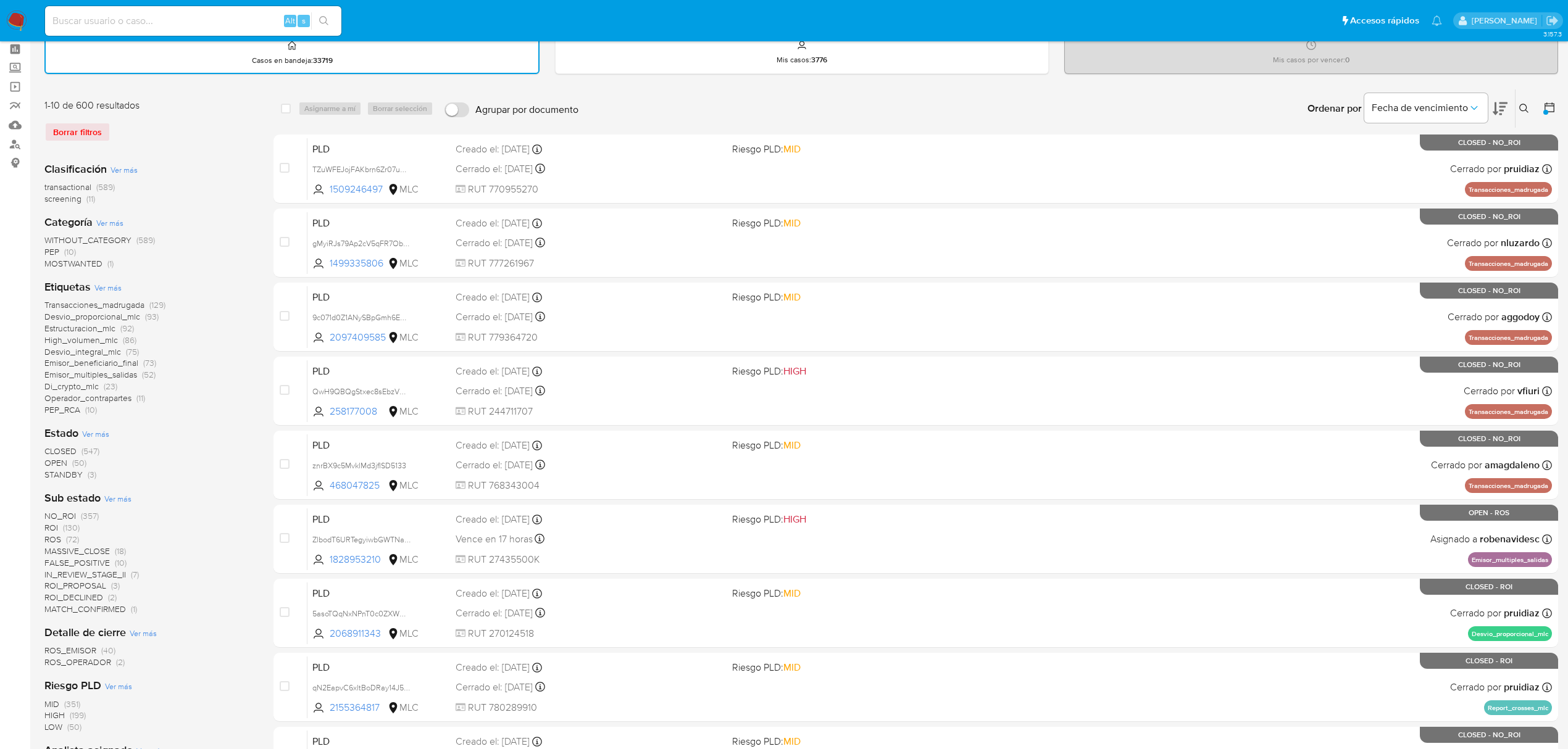
scroll to position [82, 0]
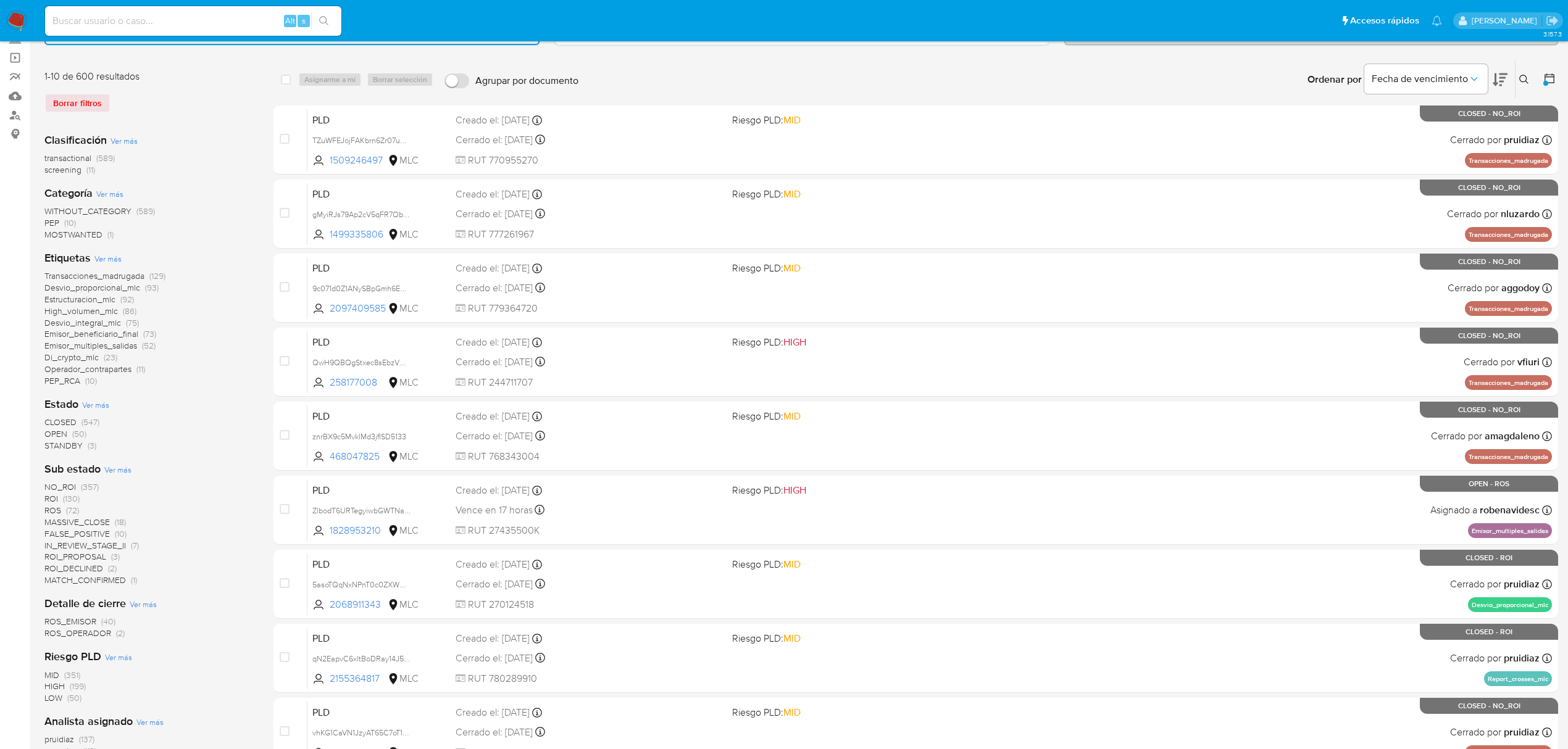
click at [61, 431] on span "OPEN" at bounding box center [56, 434] width 23 height 12
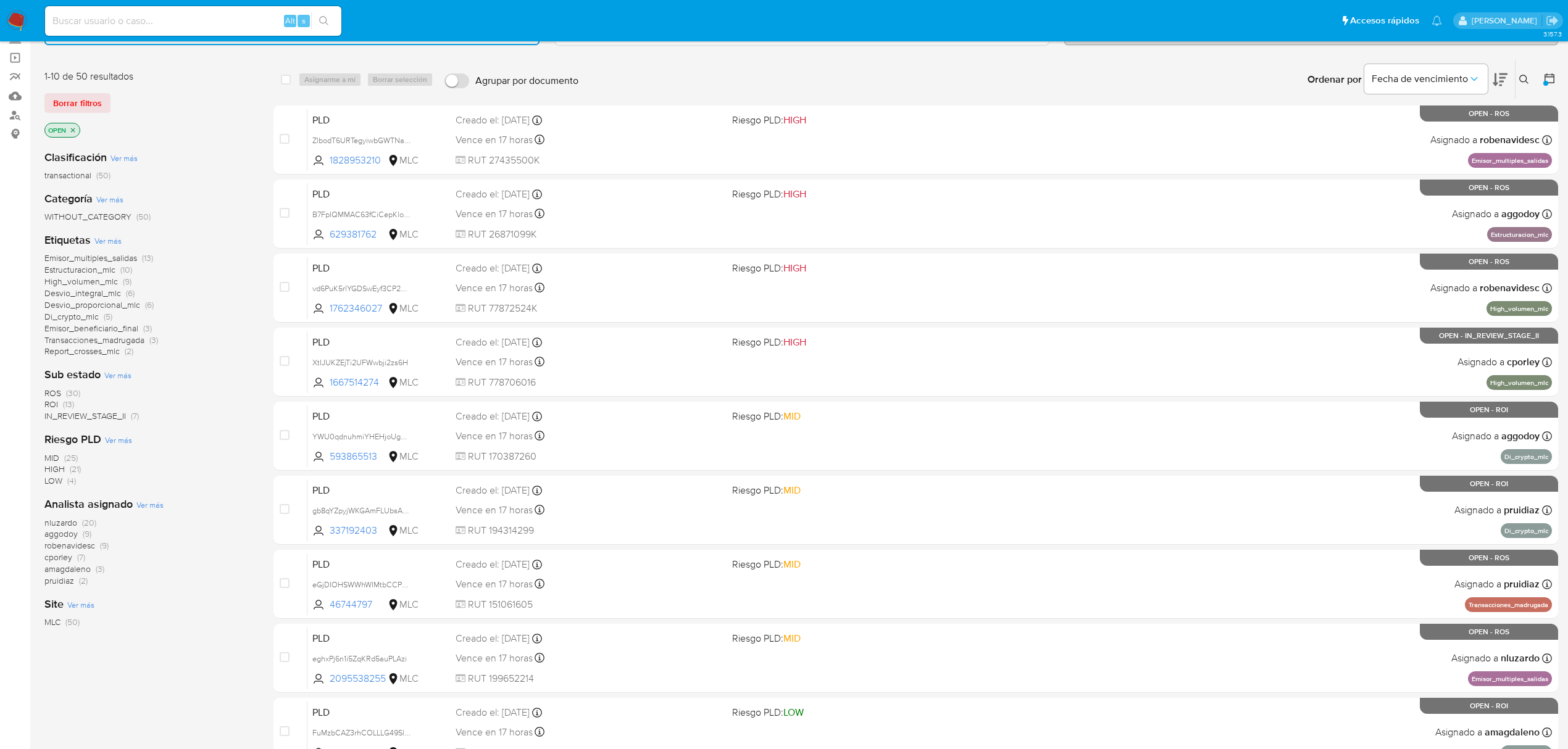
click at [48, 391] on span "ROS" at bounding box center [53, 393] width 17 height 12
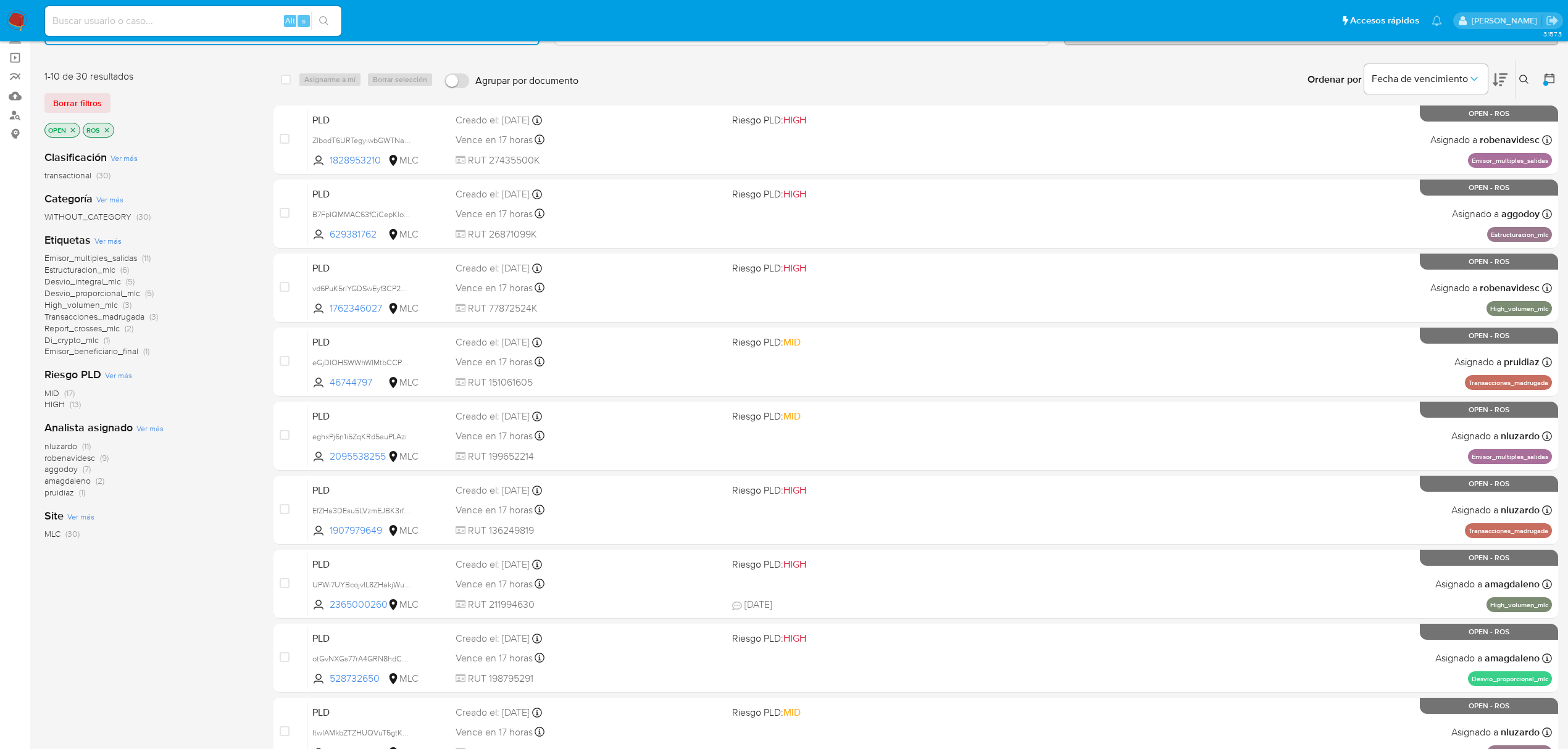
click at [95, 453] on span "robenavidesc (9)" at bounding box center [77, 458] width 64 height 11
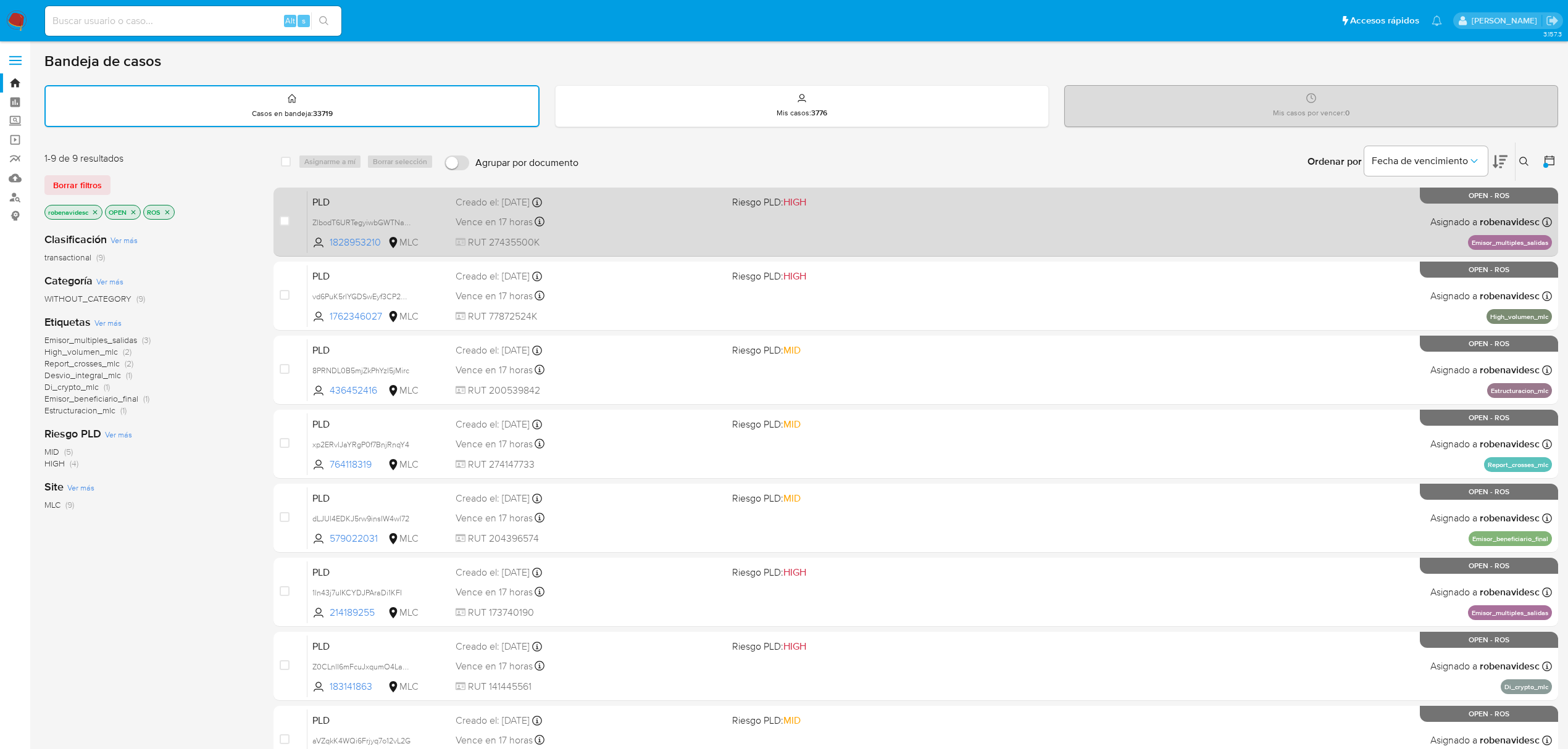
click at [633, 225] on div "Vence en 17 horas Vence el 10/09/2025 06:09:45" at bounding box center [589, 222] width 267 height 17
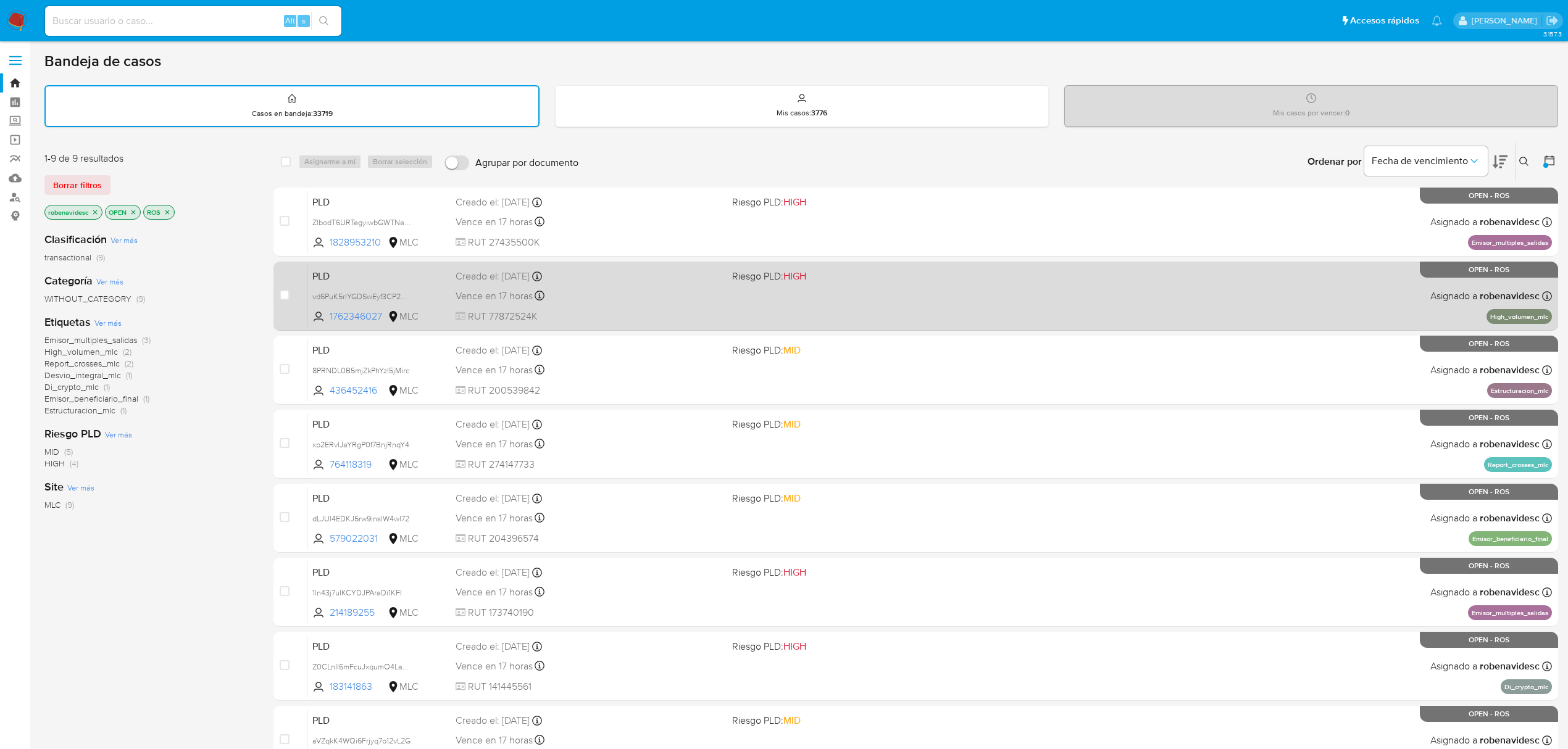
click at [655, 317] on span "RUT 77872524K" at bounding box center [589, 317] width 267 height 14
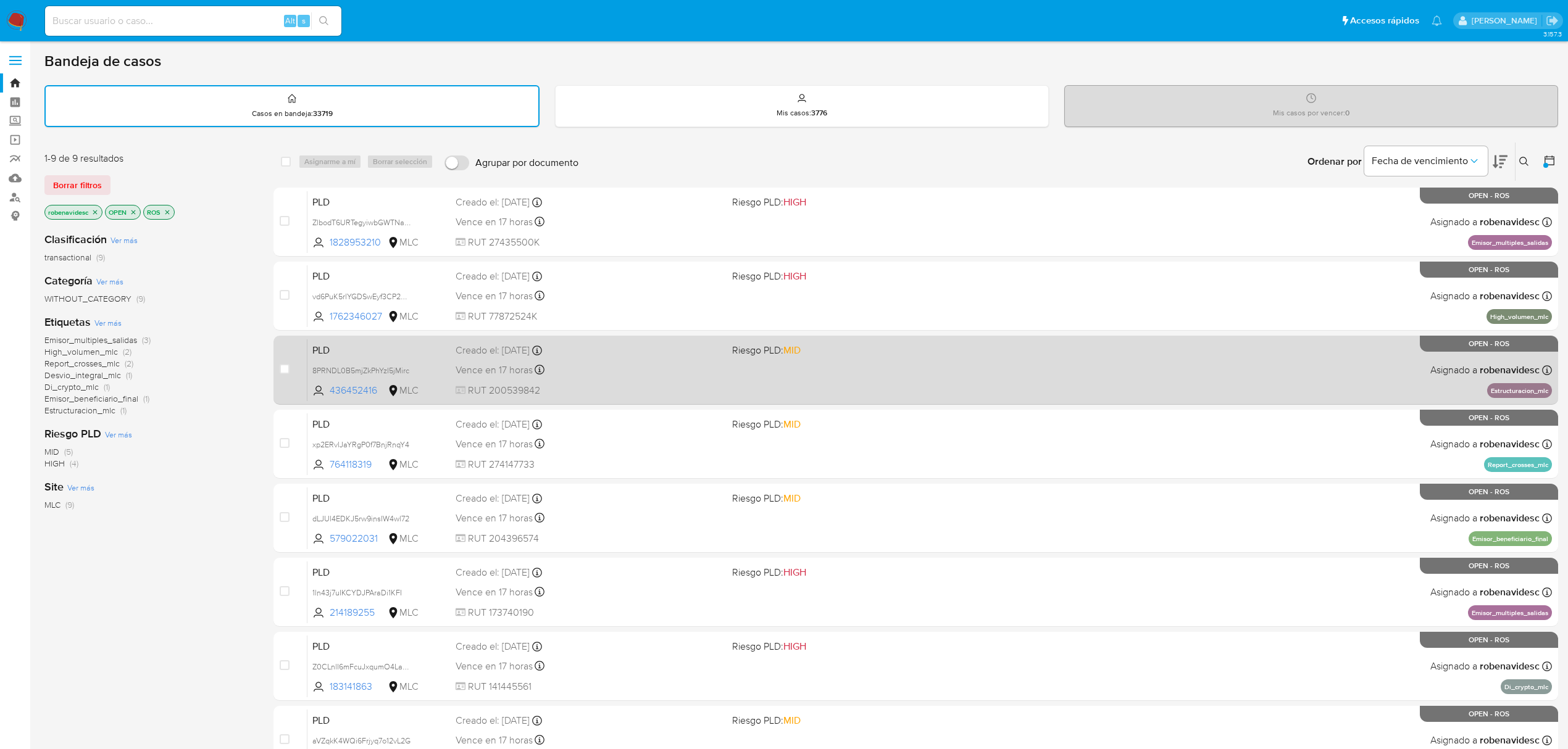
click at [631, 368] on div "Vence en 17 horas Vence el 10/09/2025 06:07:07" at bounding box center [589, 370] width 267 height 17
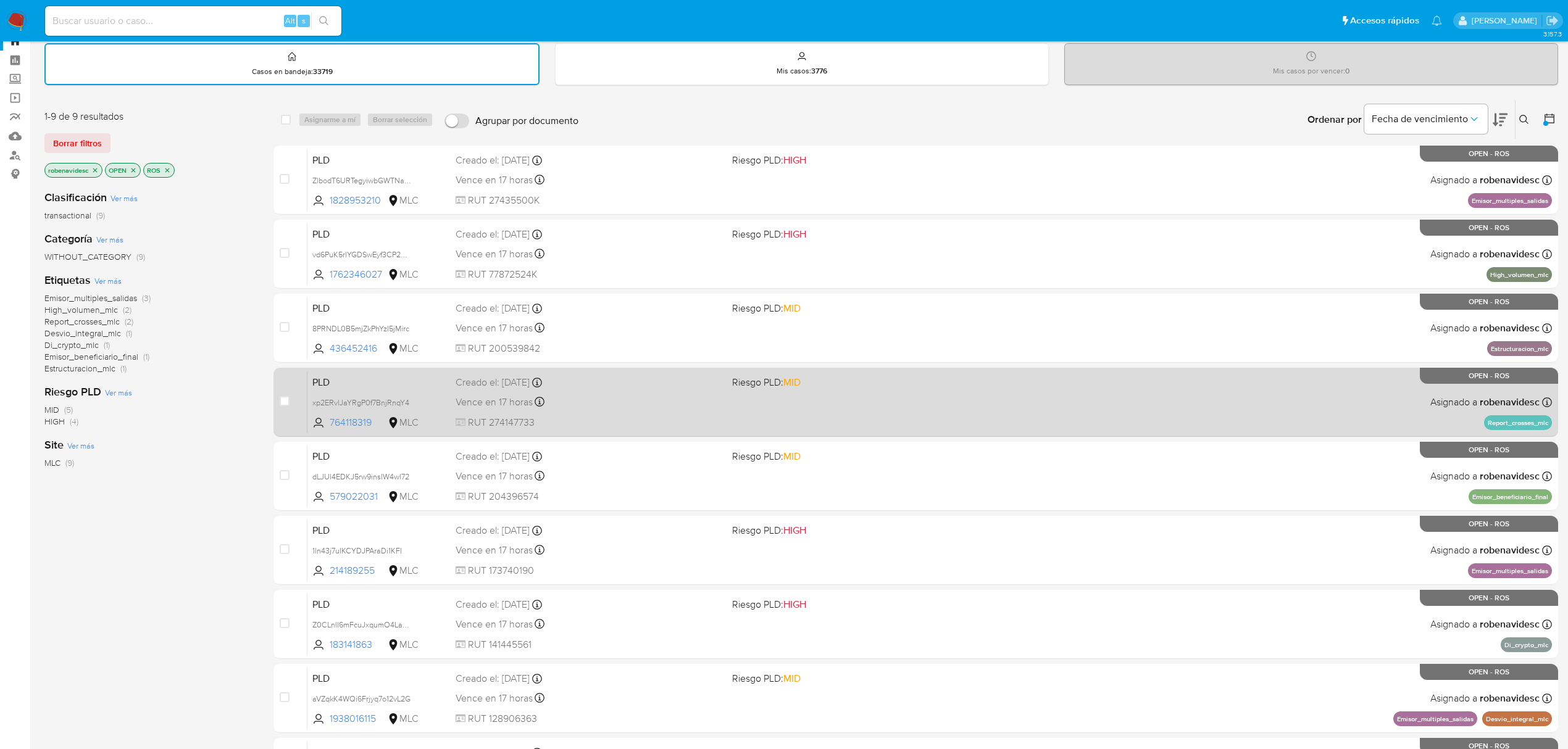
scroll to position [82, 0]
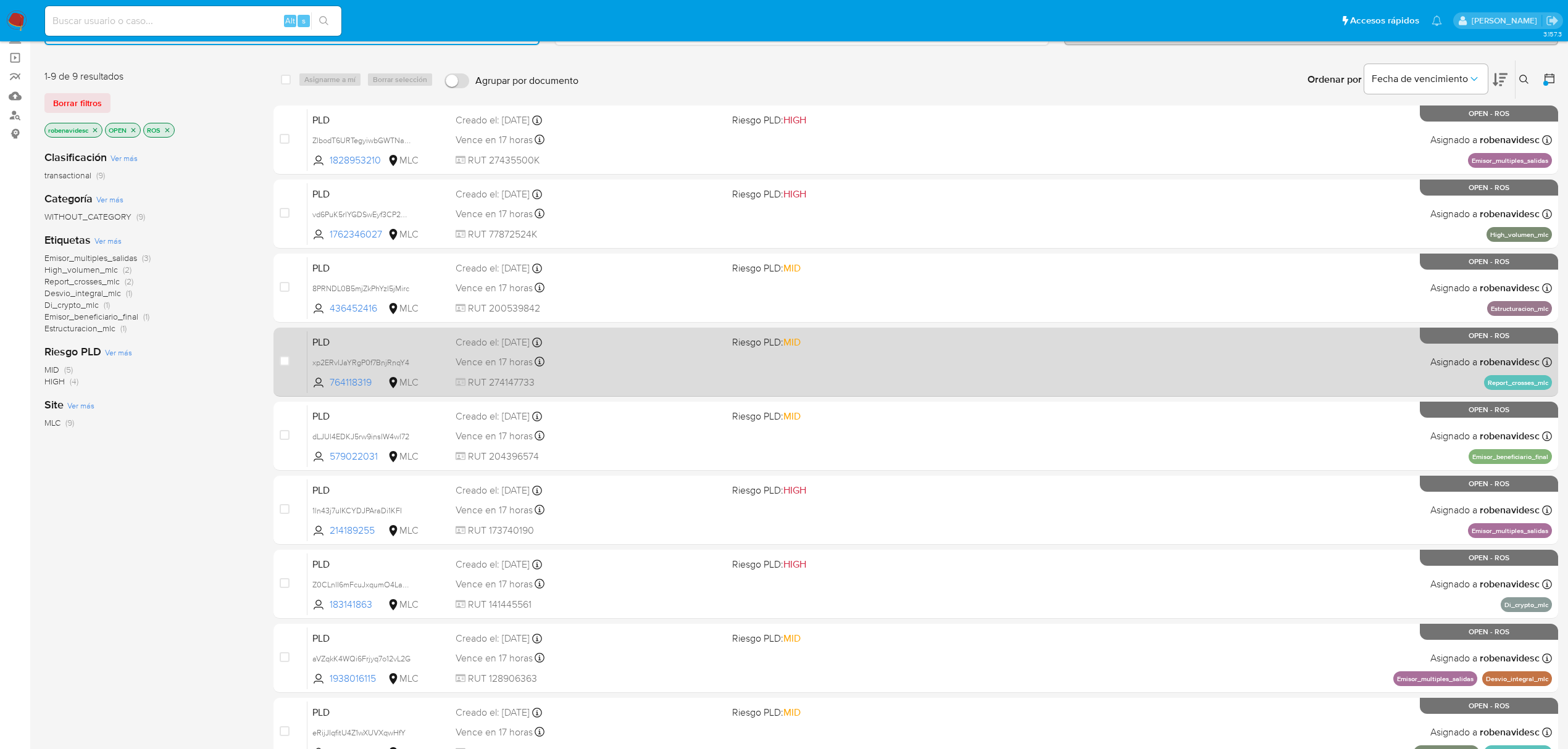
click at [680, 368] on div "PLD xp2ERvlJaYRgP0f7BnjRnqY4 764118319 MLC Riesgo PLD: MID Creado el: 12/06/202…" at bounding box center [929, 362] width 1245 height 62
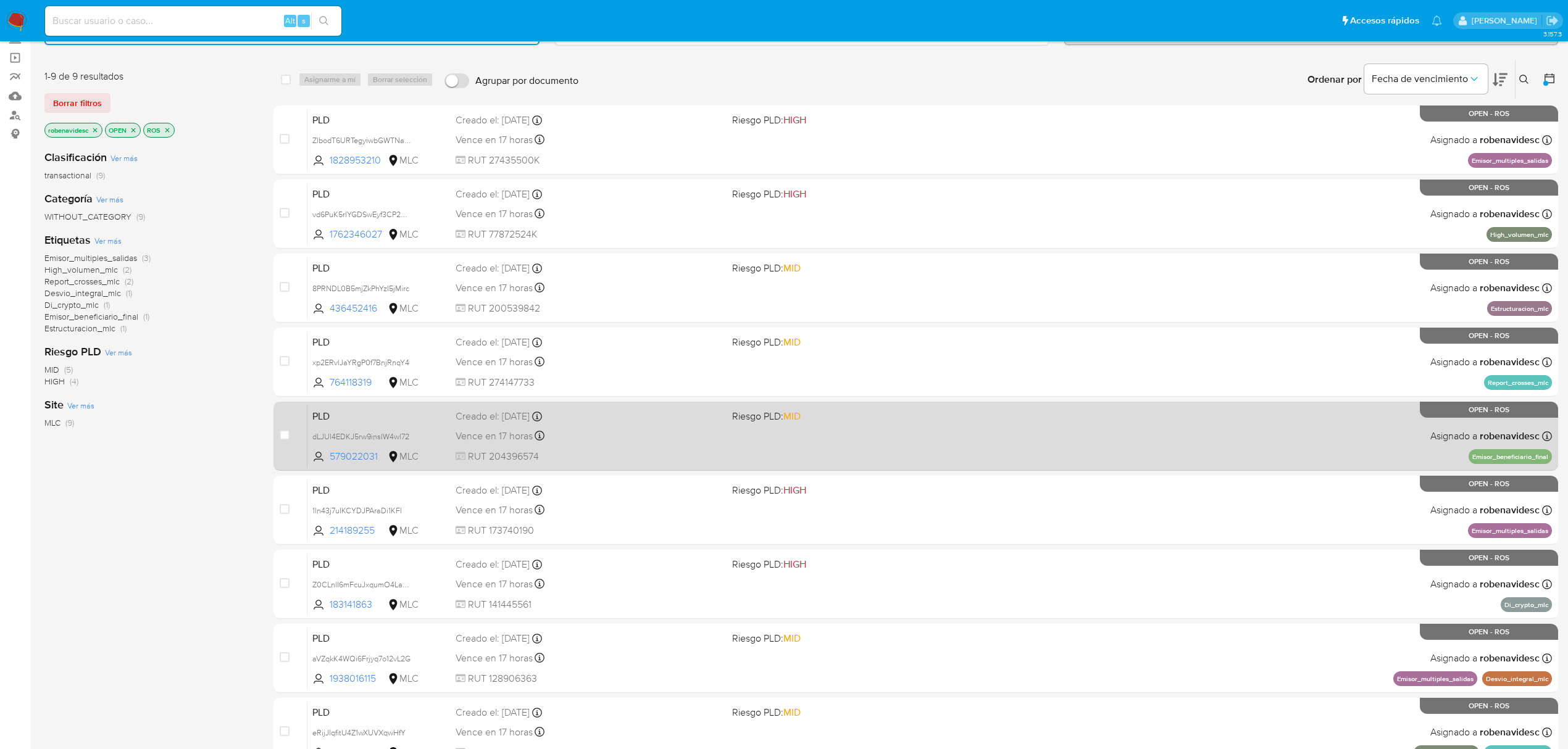
click at [626, 438] on div "Vence en 17 horas Vence el 10/09/2025 06:06:39" at bounding box center [589, 436] width 267 height 17
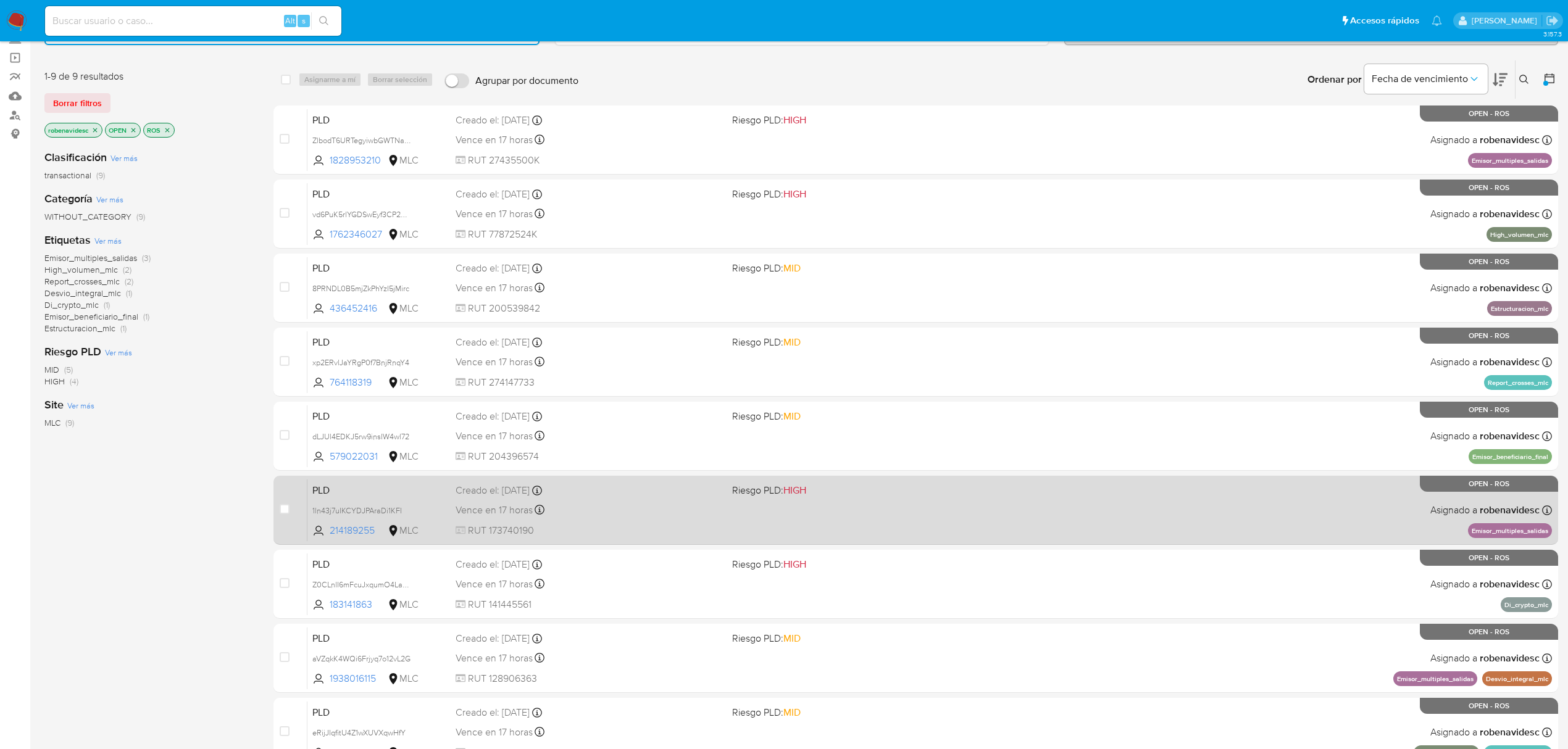
click at [635, 534] on span "RUT 173740190" at bounding box center [589, 531] width 267 height 14
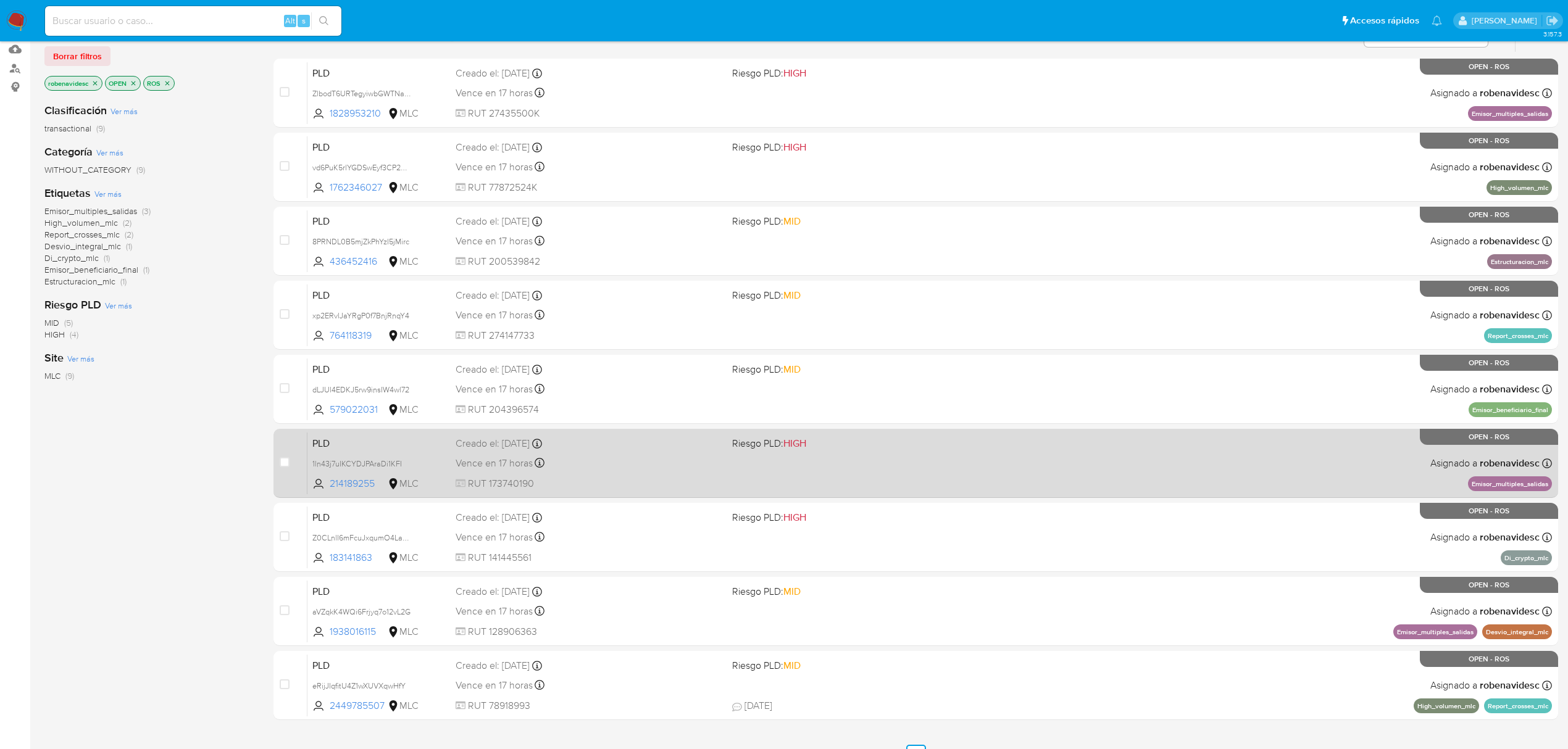
scroll to position [151, 0]
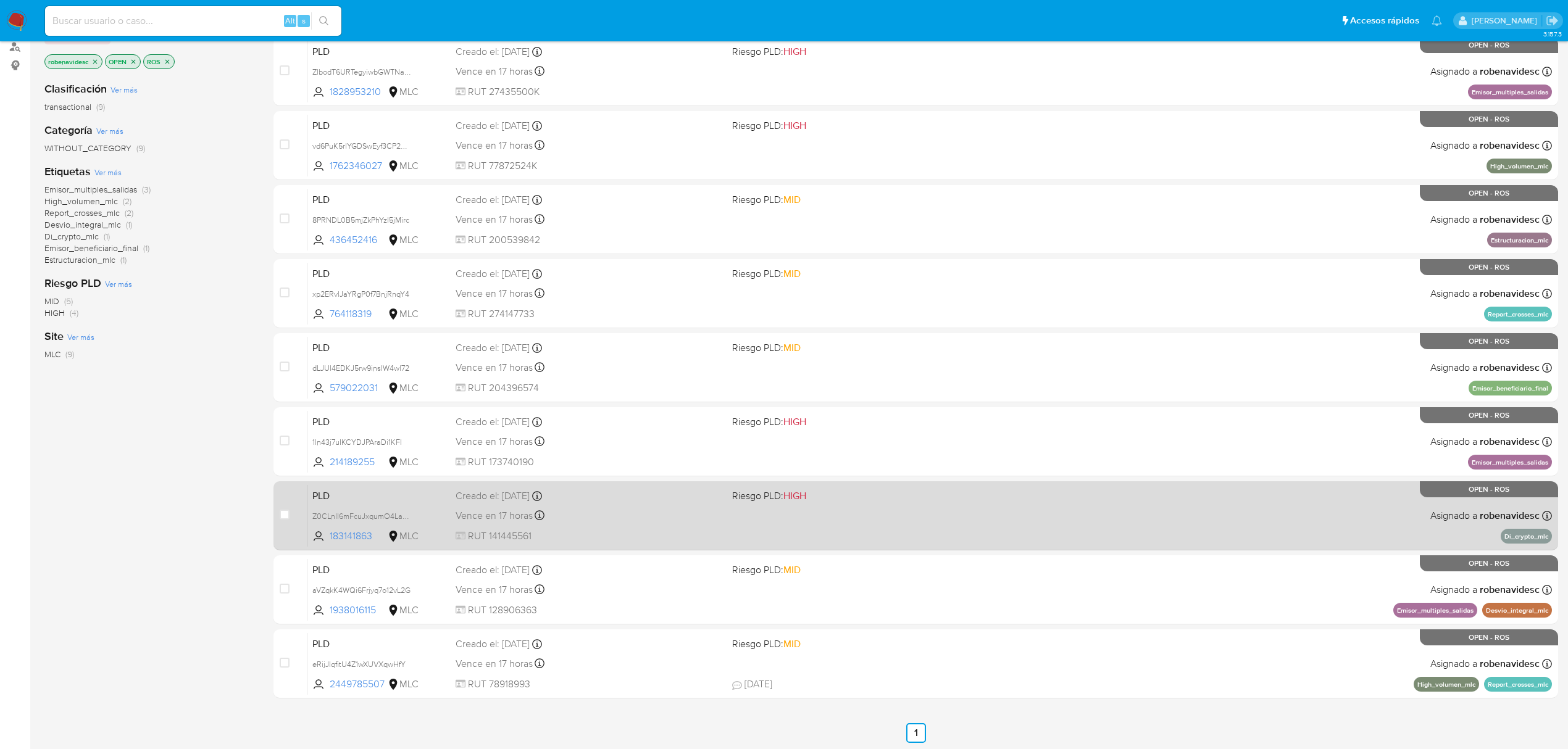
click at [639, 534] on span "RUT 141445561" at bounding box center [589, 536] width 267 height 14
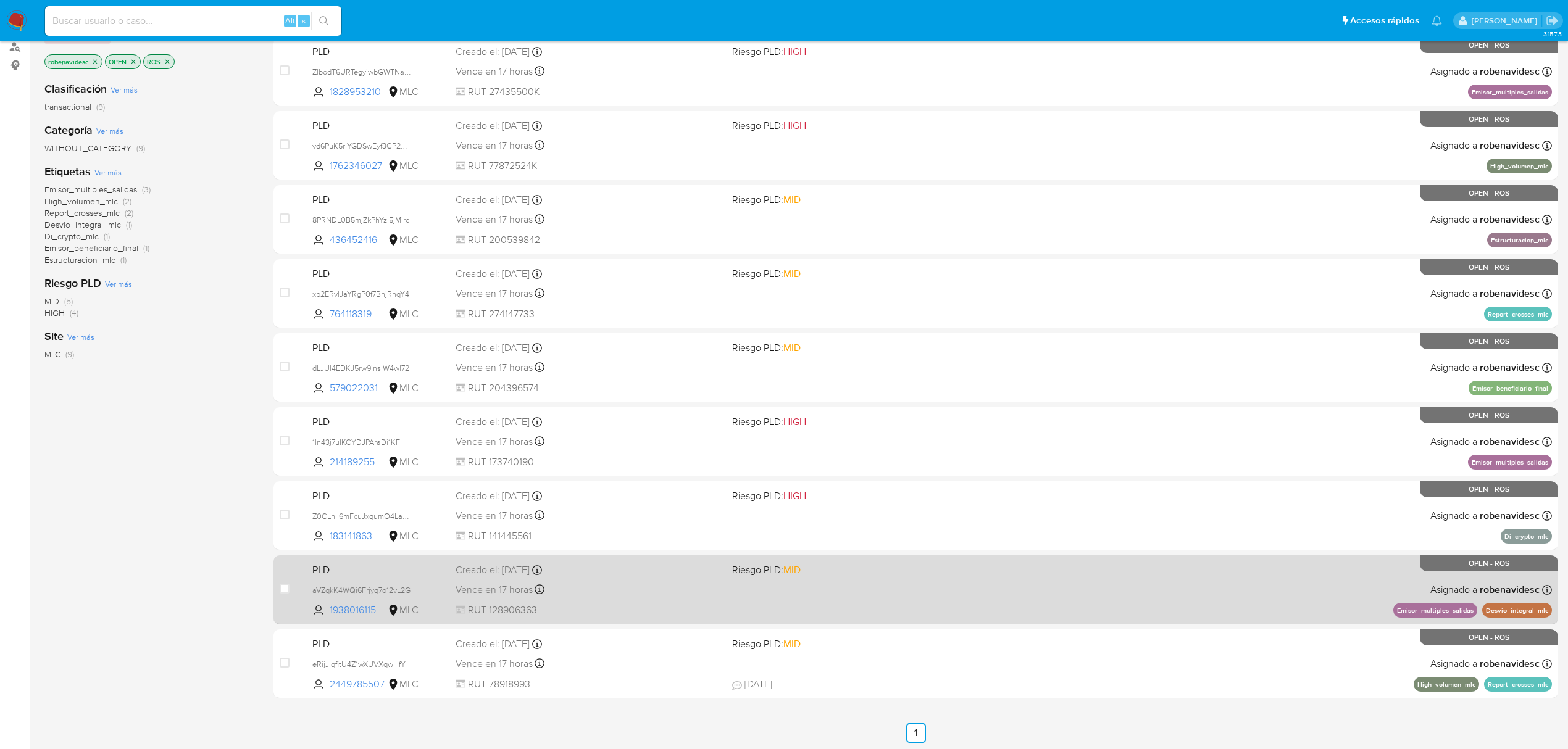
click at [608, 598] on div "PLD aVZqkK4WQi6Frjyq7o12vL2G 1938016115 MLC Riesgo PLD: MID Creado el: 12/06/20…" at bounding box center [929, 590] width 1245 height 62
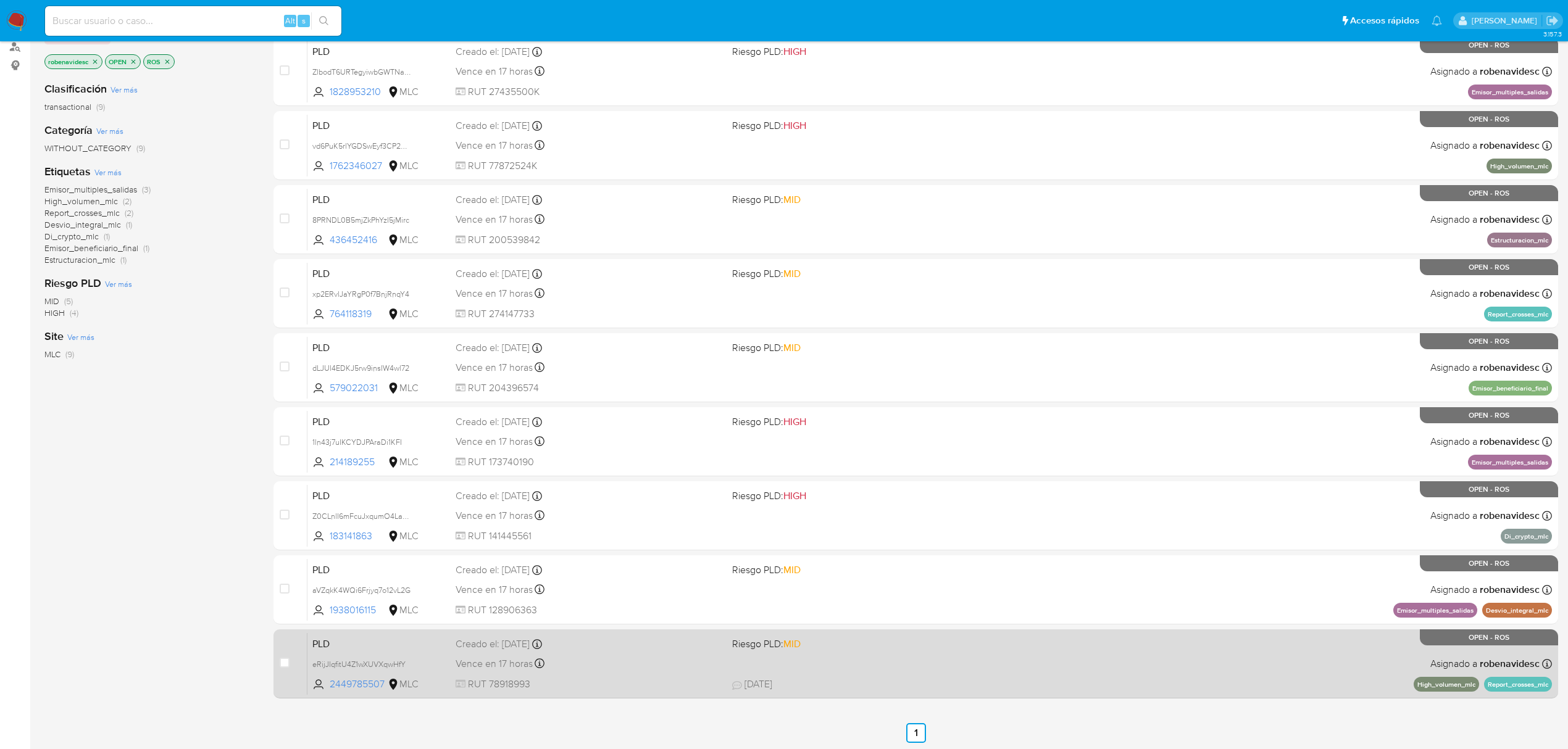
click at [720, 655] on div "Vence en 17 horas Vence el 10/09/2025 06:04:07" at bounding box center [589, 663] width 267 height 17
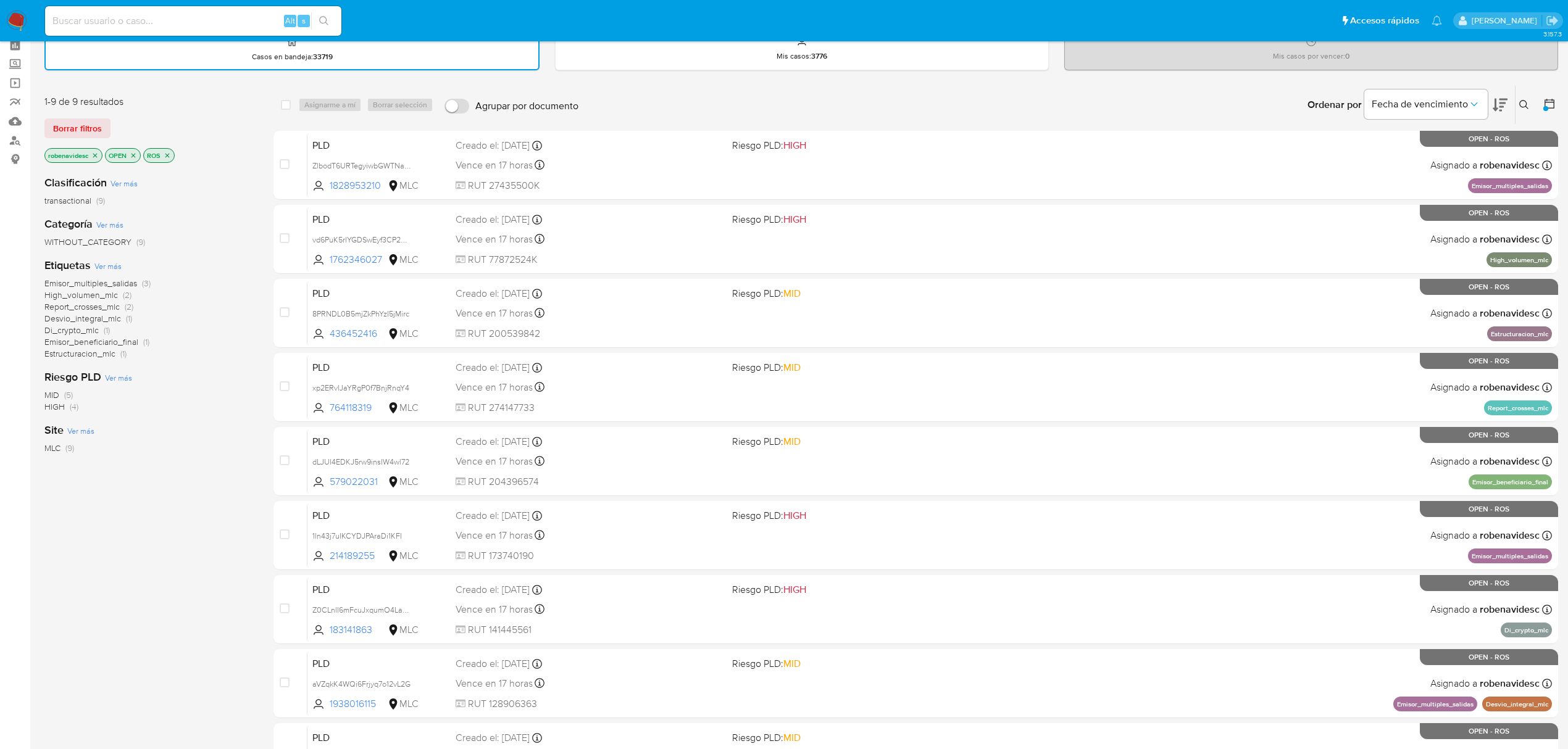
scroll to position [0, 0]
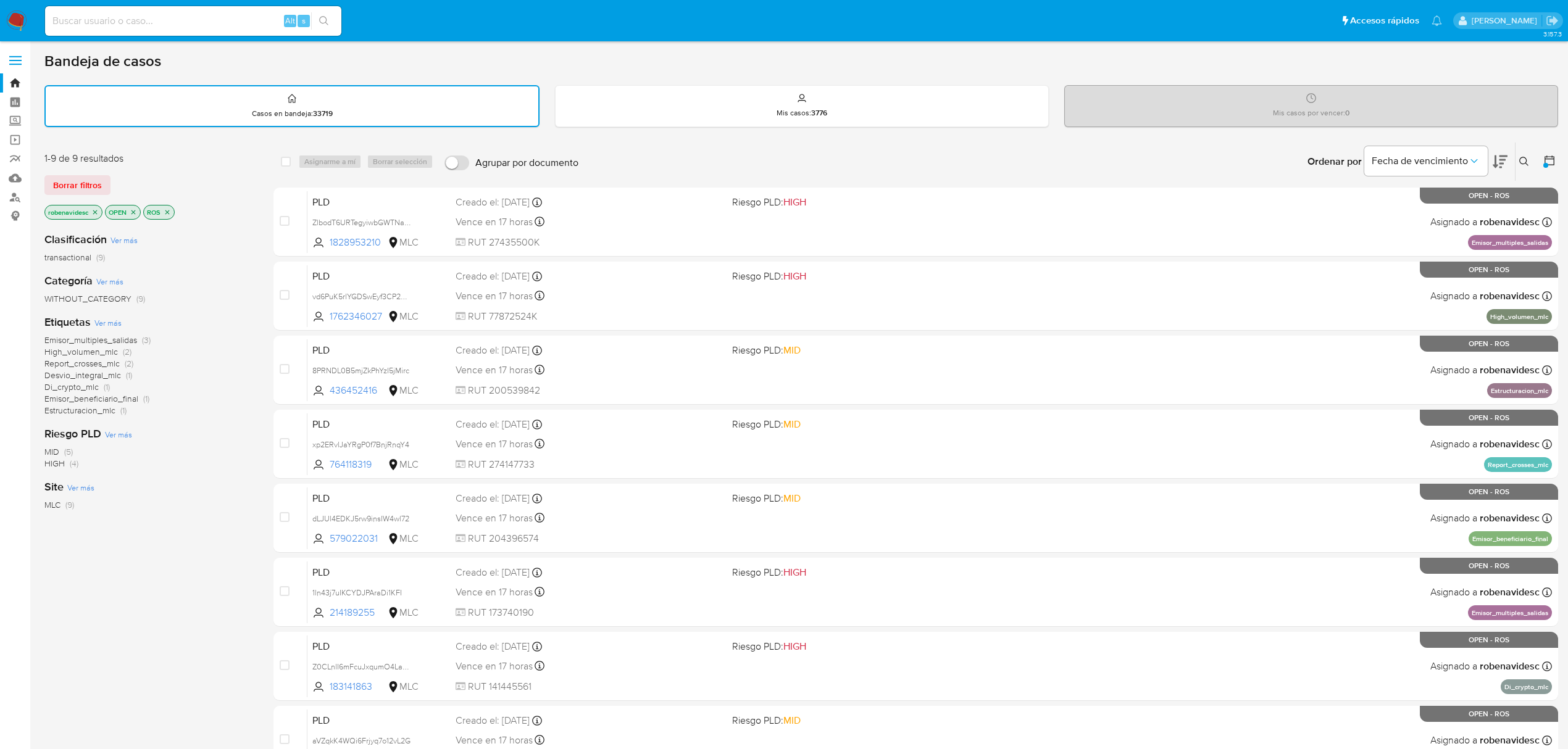
click at [168, 208] on icon "close-filter" at bounding box center [168, 212] width 8 height 8
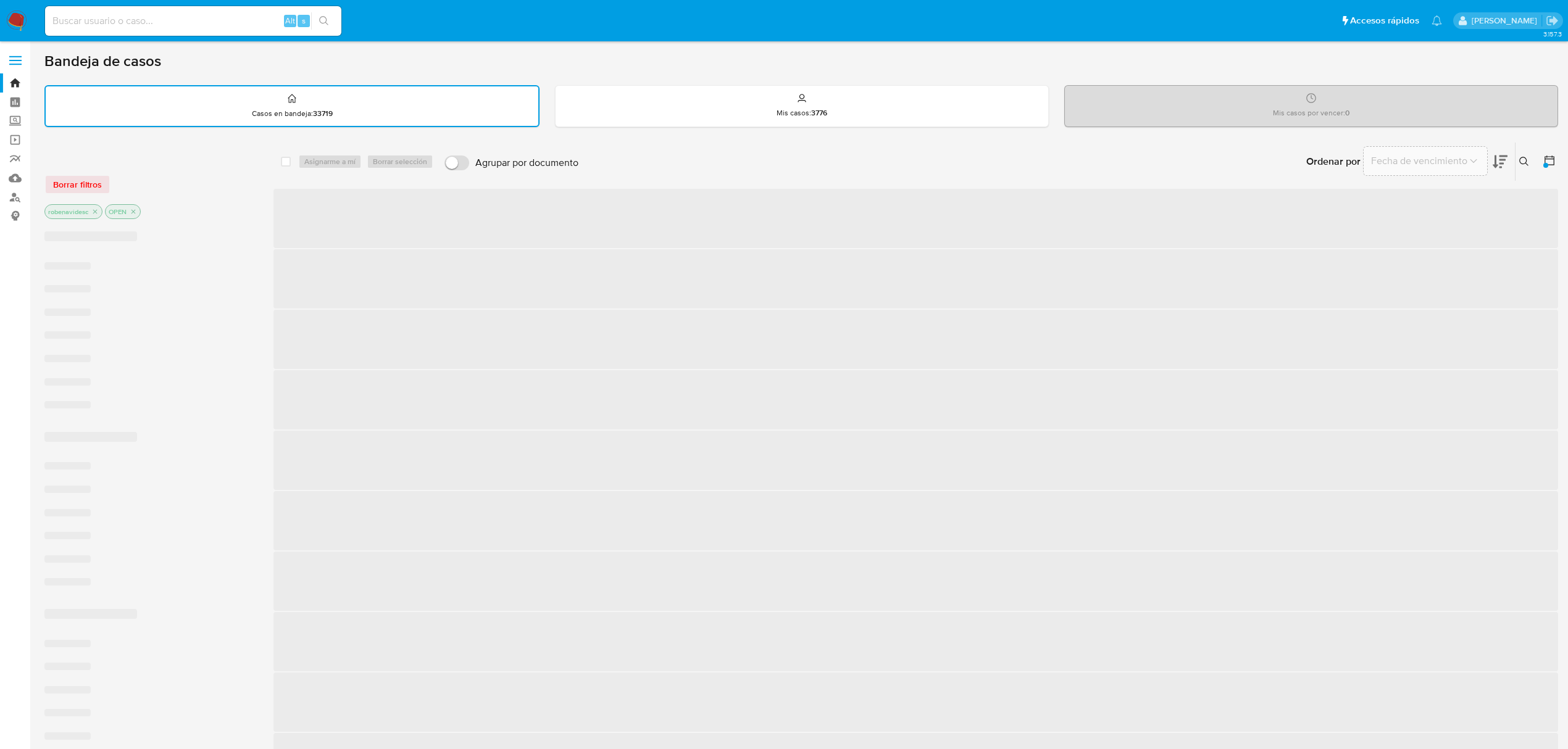
click at [137, 211] on icon "close-filter" at bounding box center [134, 212] width 8 height 8
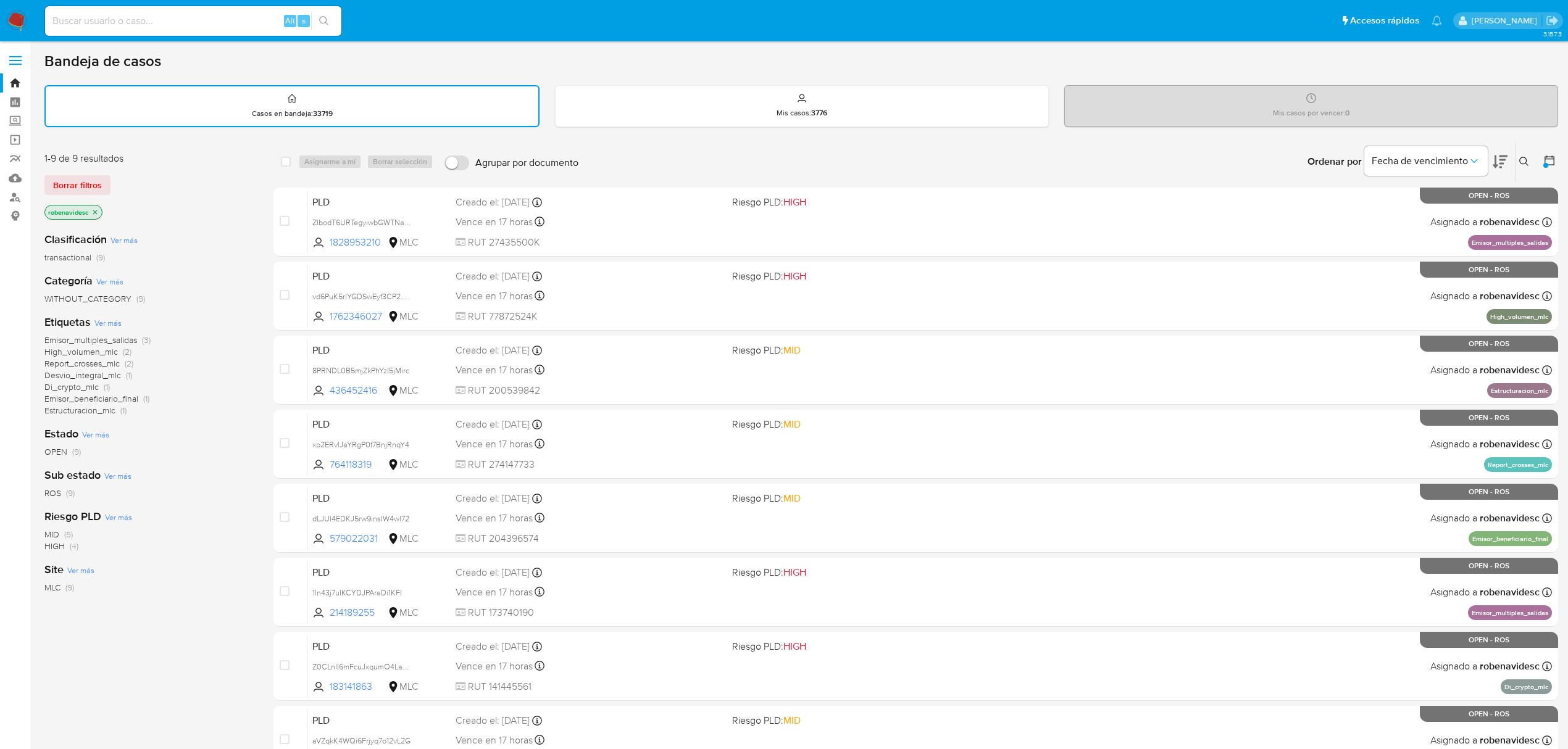
click at [97, 215] on p "robenavidesc" at bounding box center [73, 212] width 57 height 14
click at [99, 213] on icon "close-filter" at bounding box center [95, 212] width 8 height 8
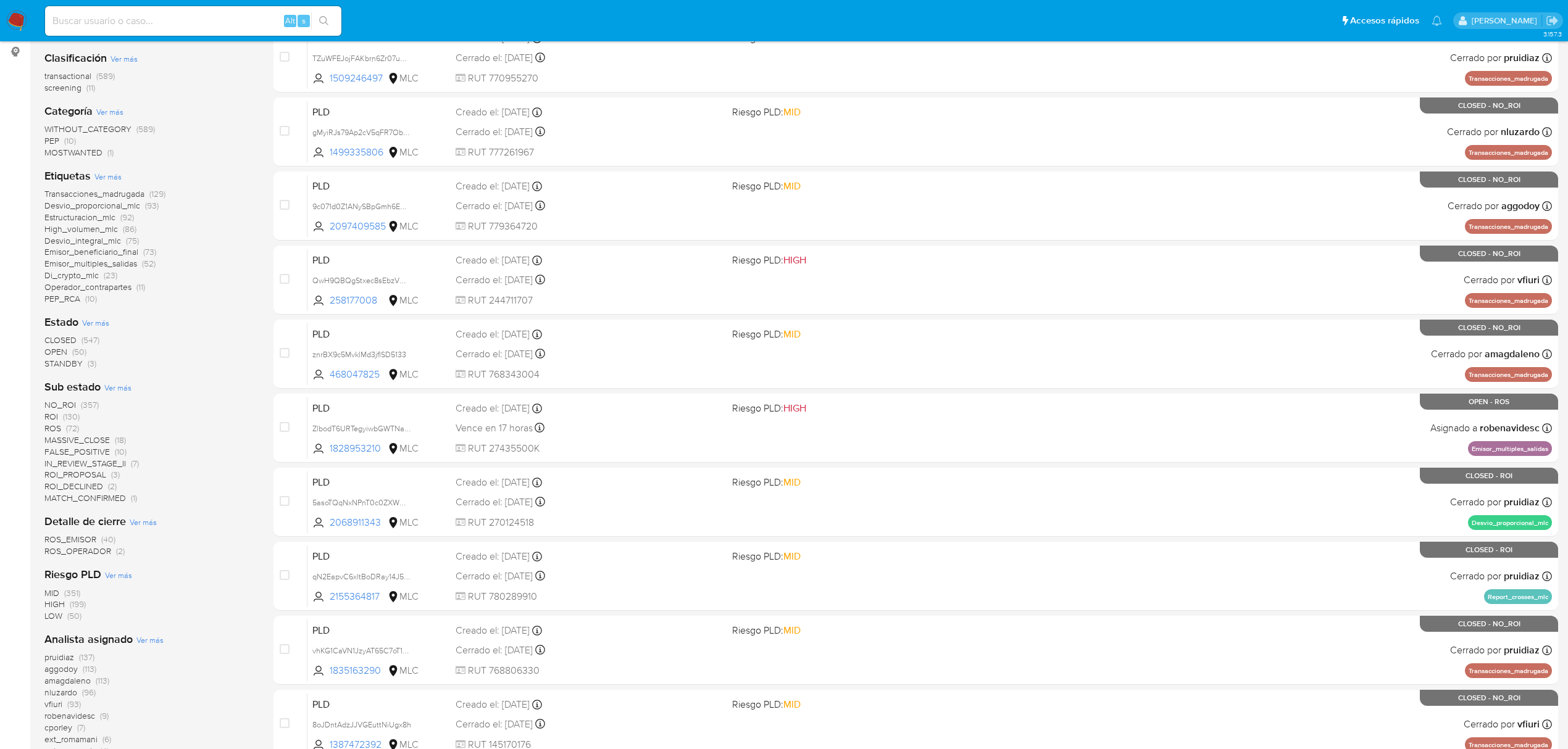
scroll to position [247, 0]
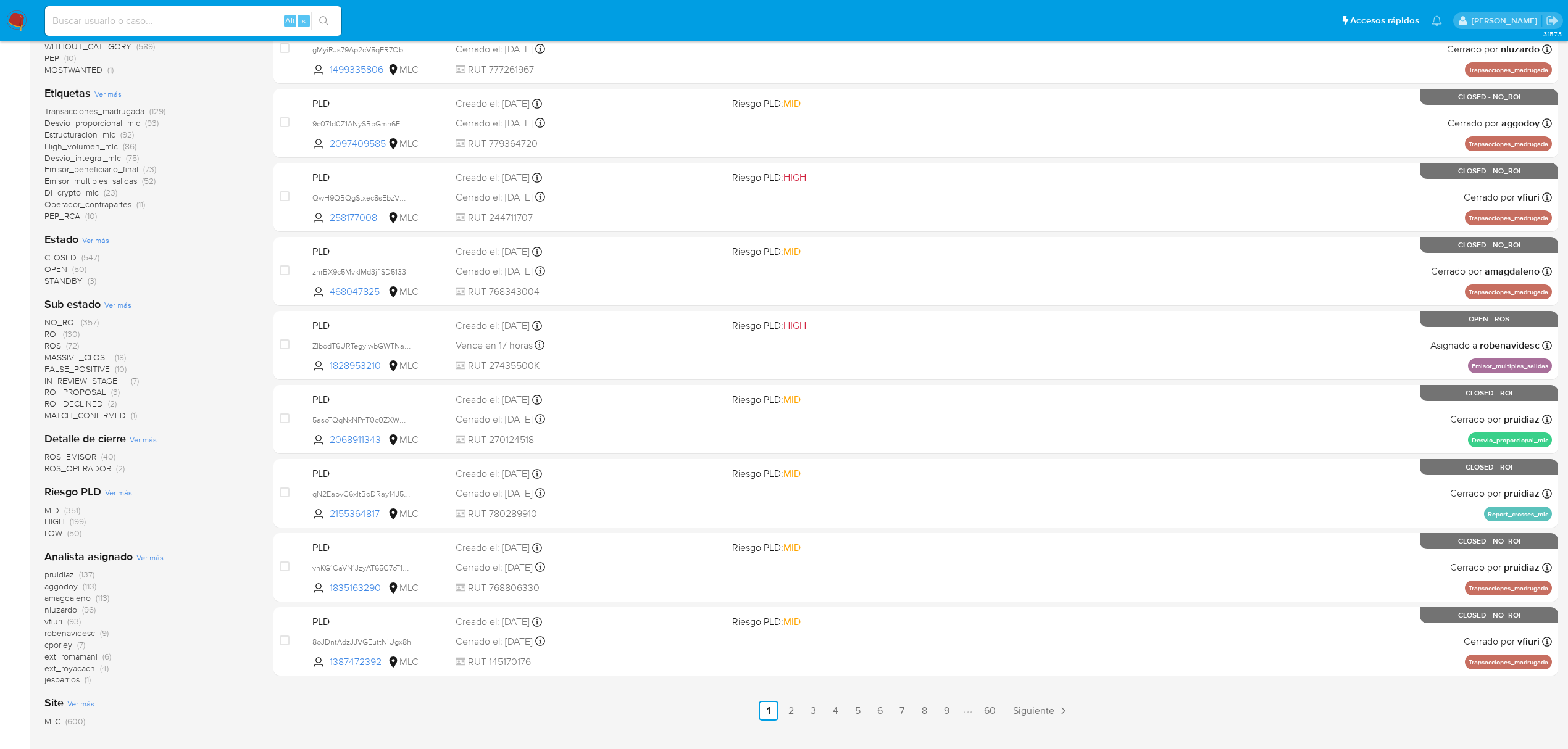
click at [84, 585] on span "(113)" at bounding box center [90, 586] width 14 height 12
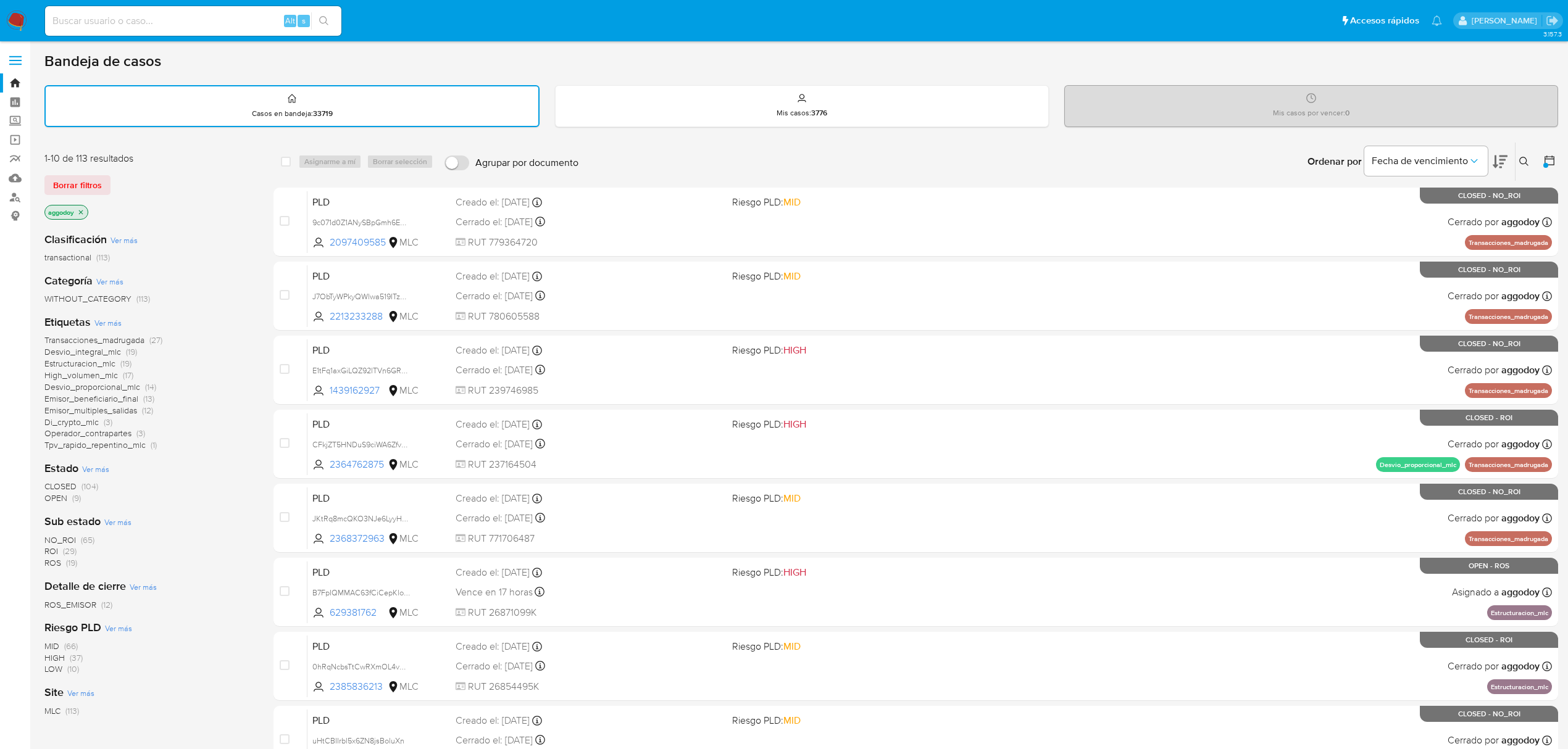
click at [51, 560] on span "ROS" at bounding box center [53, 563] width 17 height 12
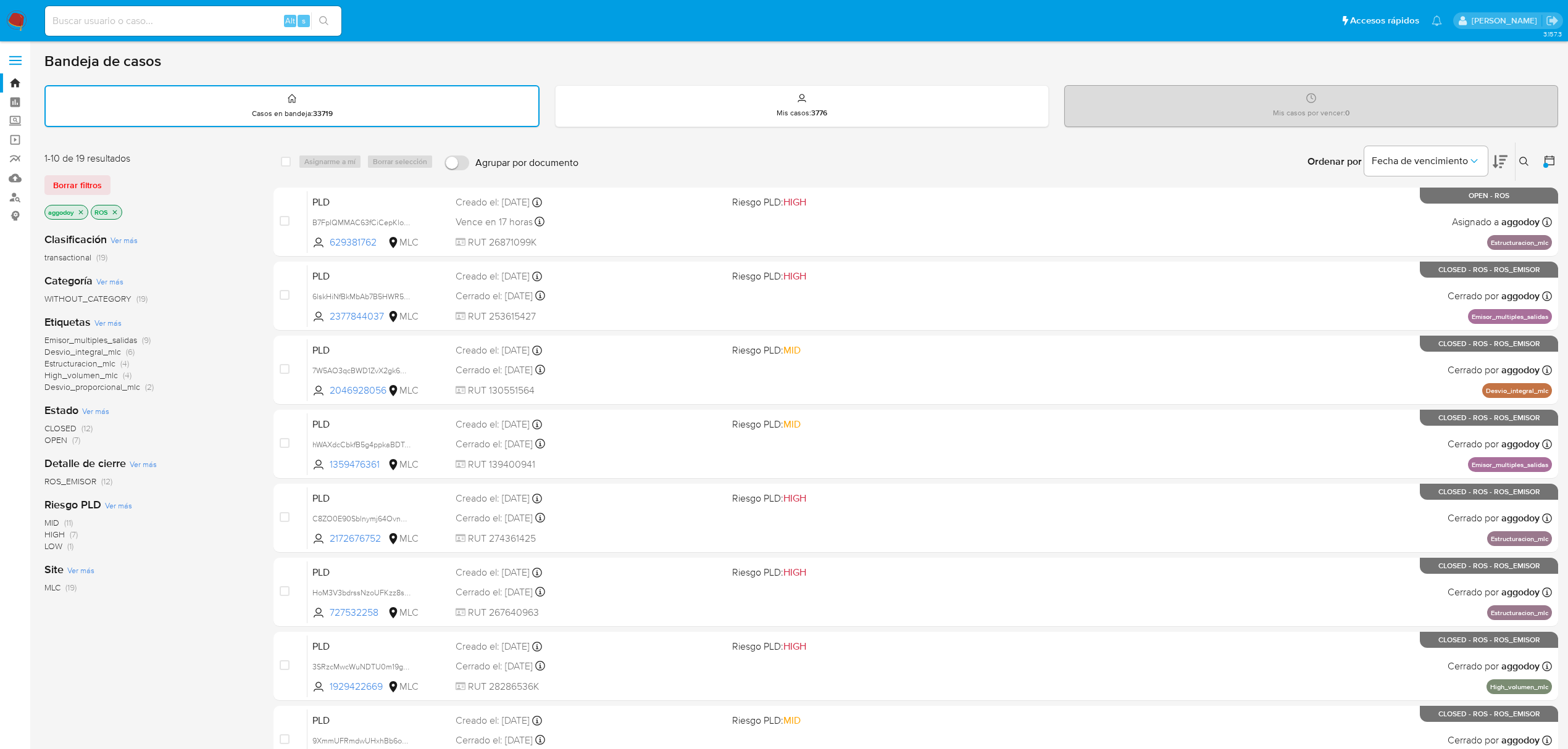
click at [71, 438] on span "OPEN (7)" at bounding box center [62, 440] width 36 height 11
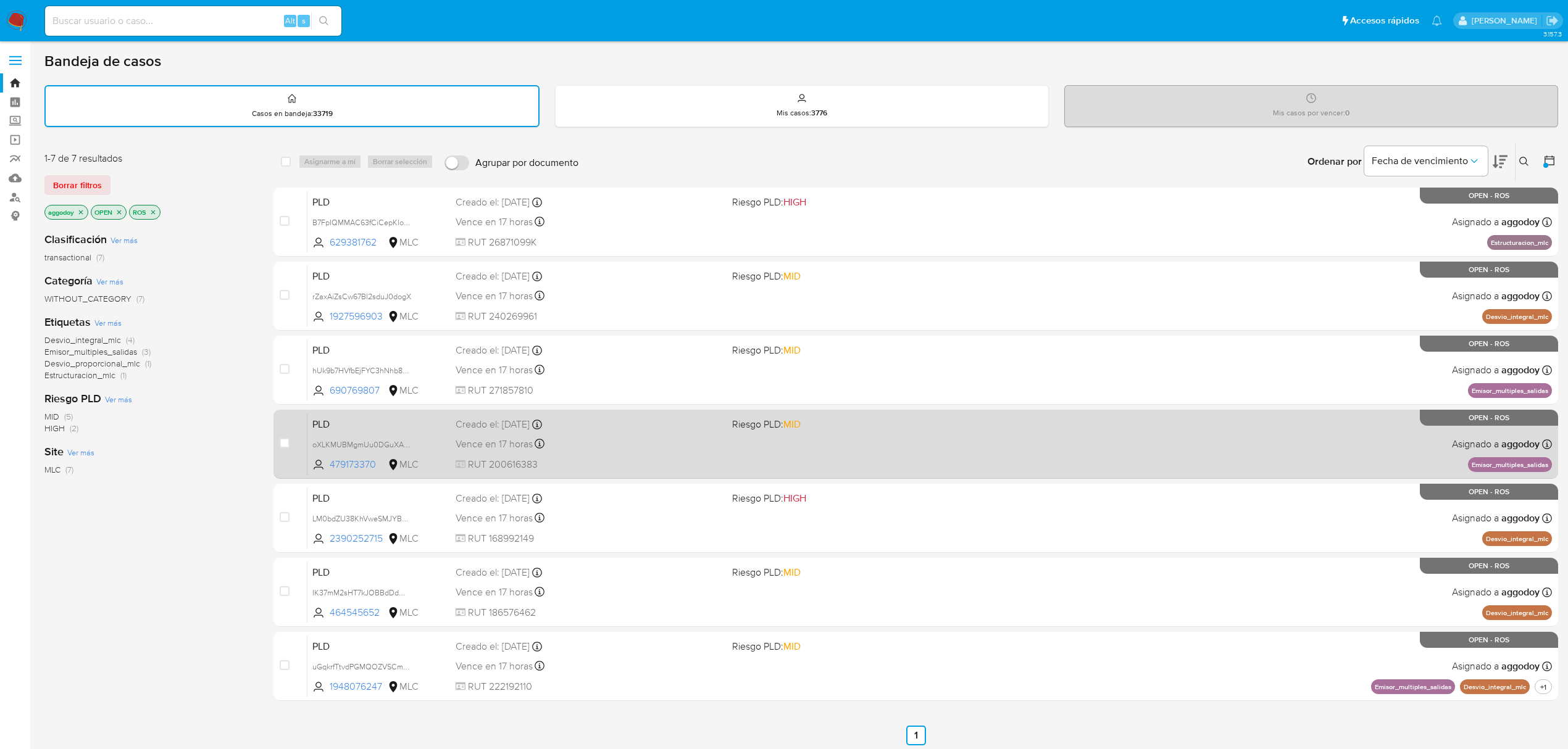
click at [621, 443] on div "Vence en 17 horas Vence el 10/09/2025 06:04:51" at bounding box center [589, 444] width 267 height 17
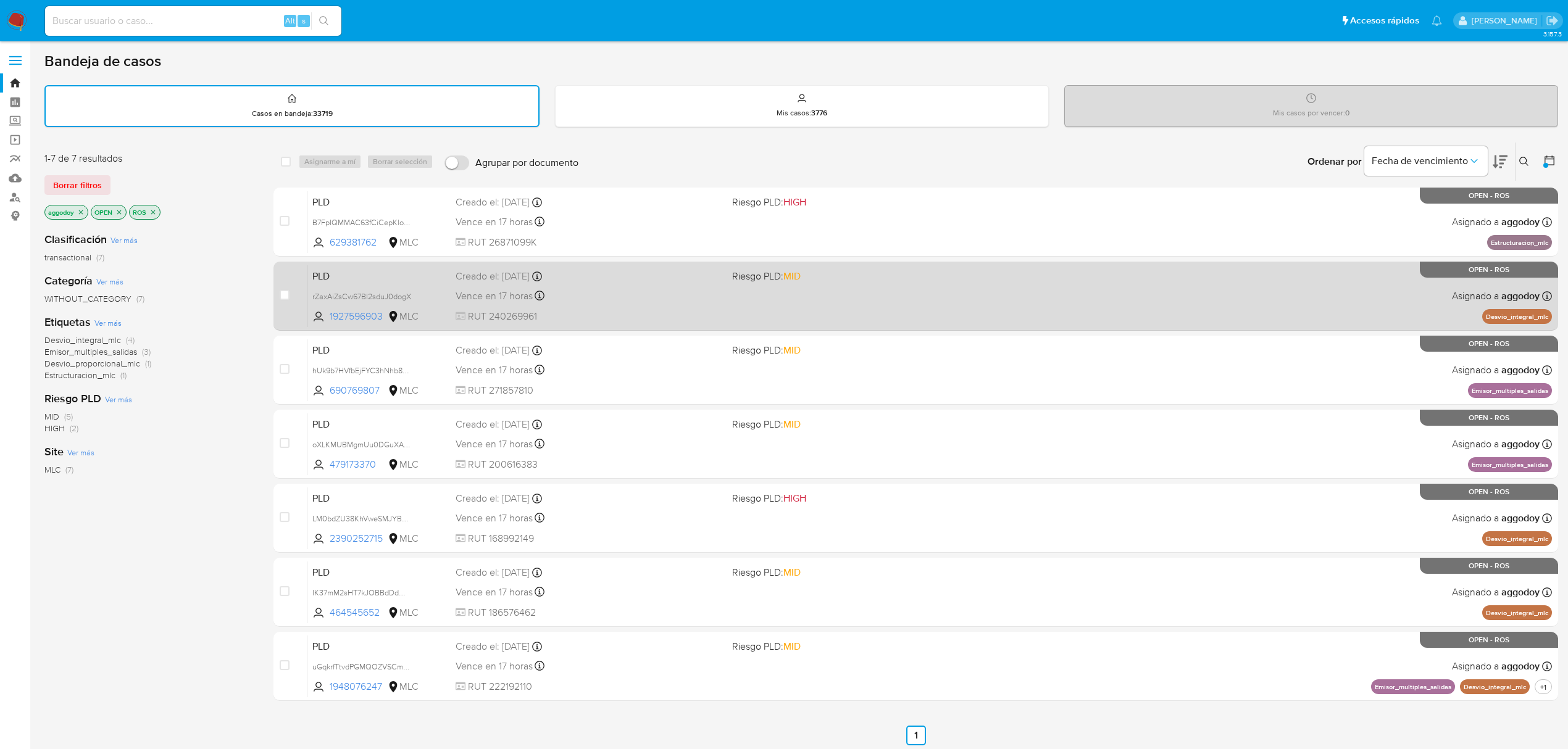
click at [818, 305] on div "PLD rZaxAiZsCw67BI2sduJ0dogX 1927596903 MLC Riesgo PLD: MID Creado el: 12/06/20…" at bounding box center [929, 296] width 1245 height 62
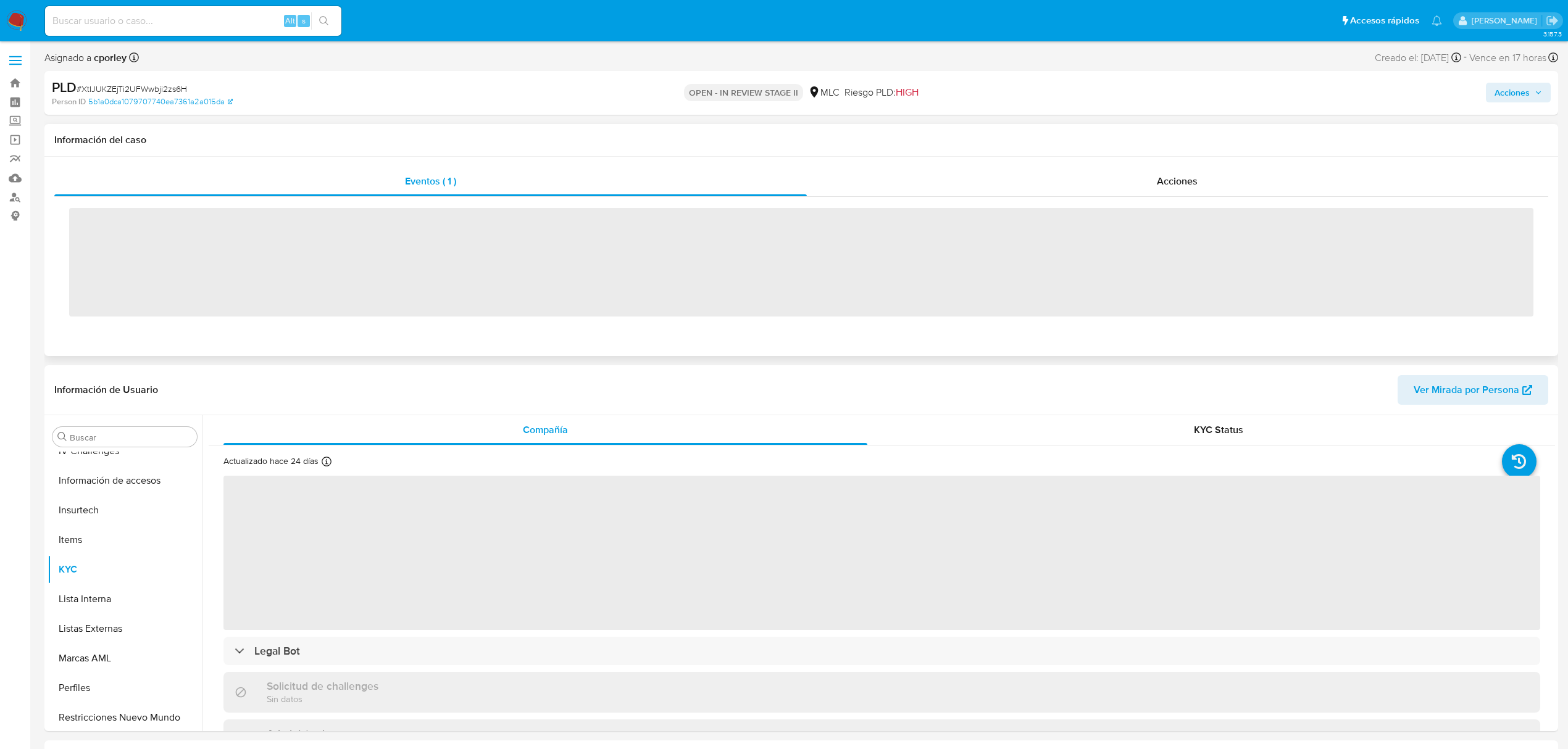
scroll to position [522, 0]
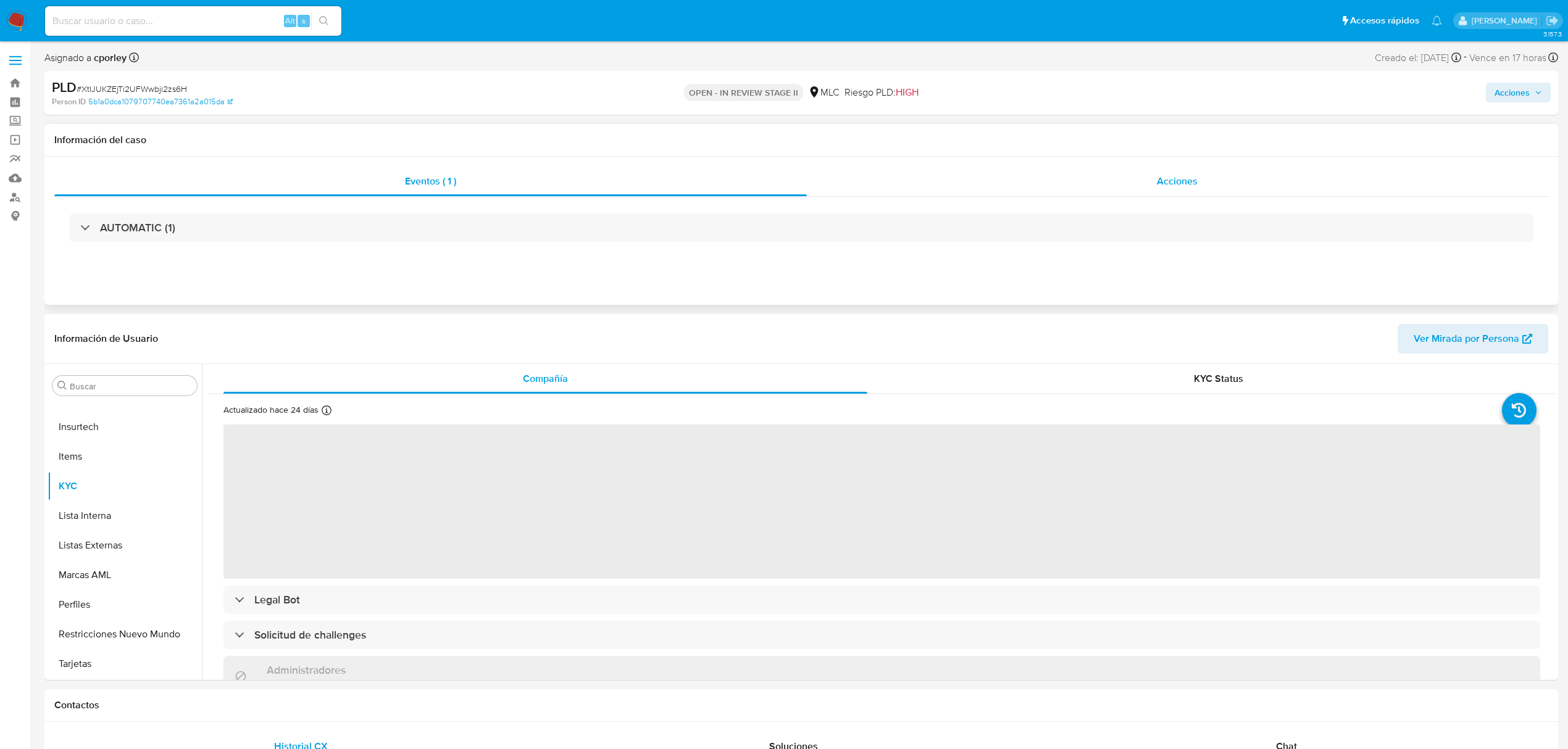
click at [1213, 193] on div "Acciones" at bounding box center [1178, 181] width 742 height 30
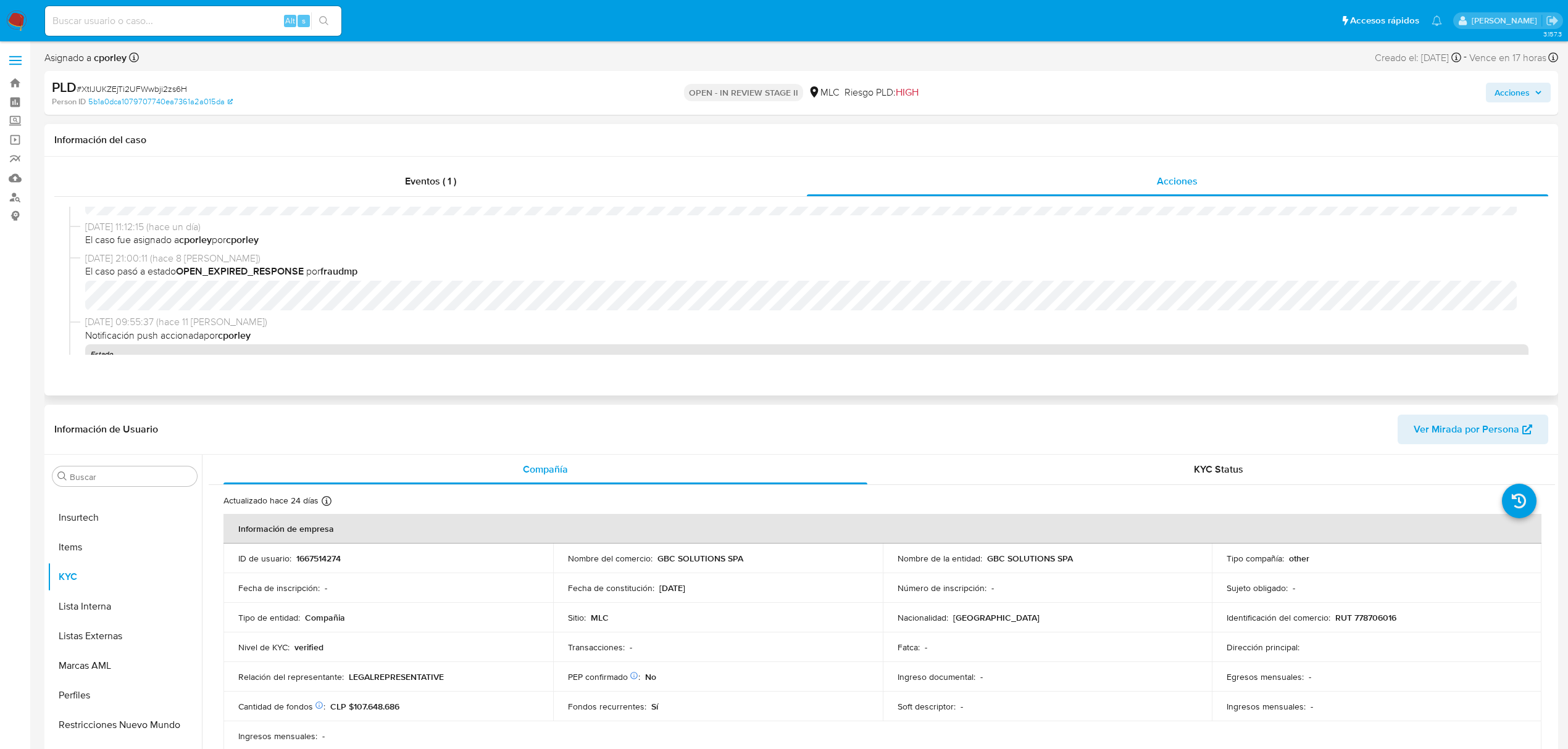
select select "10"
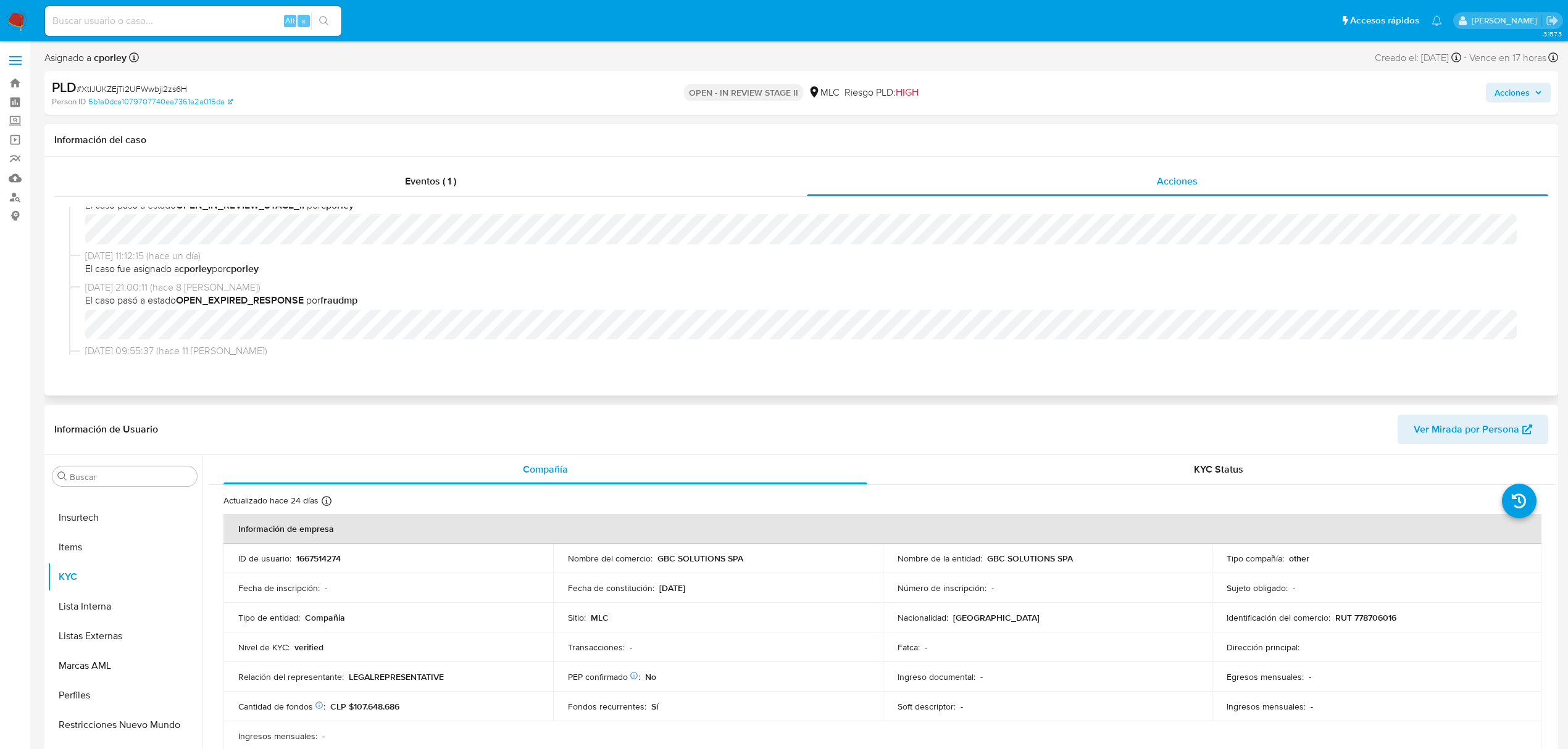
scroll to position [82, 0]
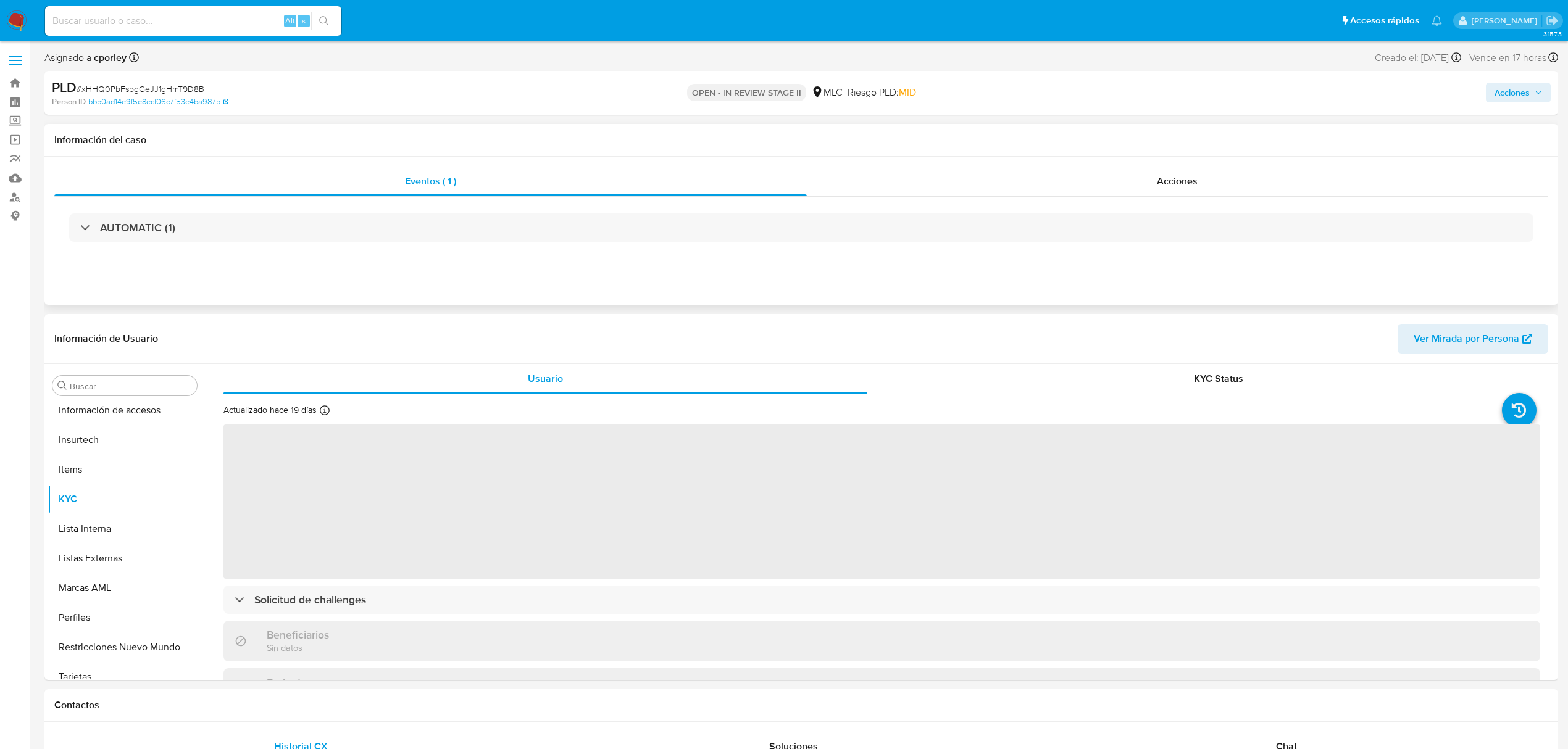
scroll to position [522, 0]
click at [1275, 188] on div "Acciones" at bounding box center [1178, 181] width 742 height 30
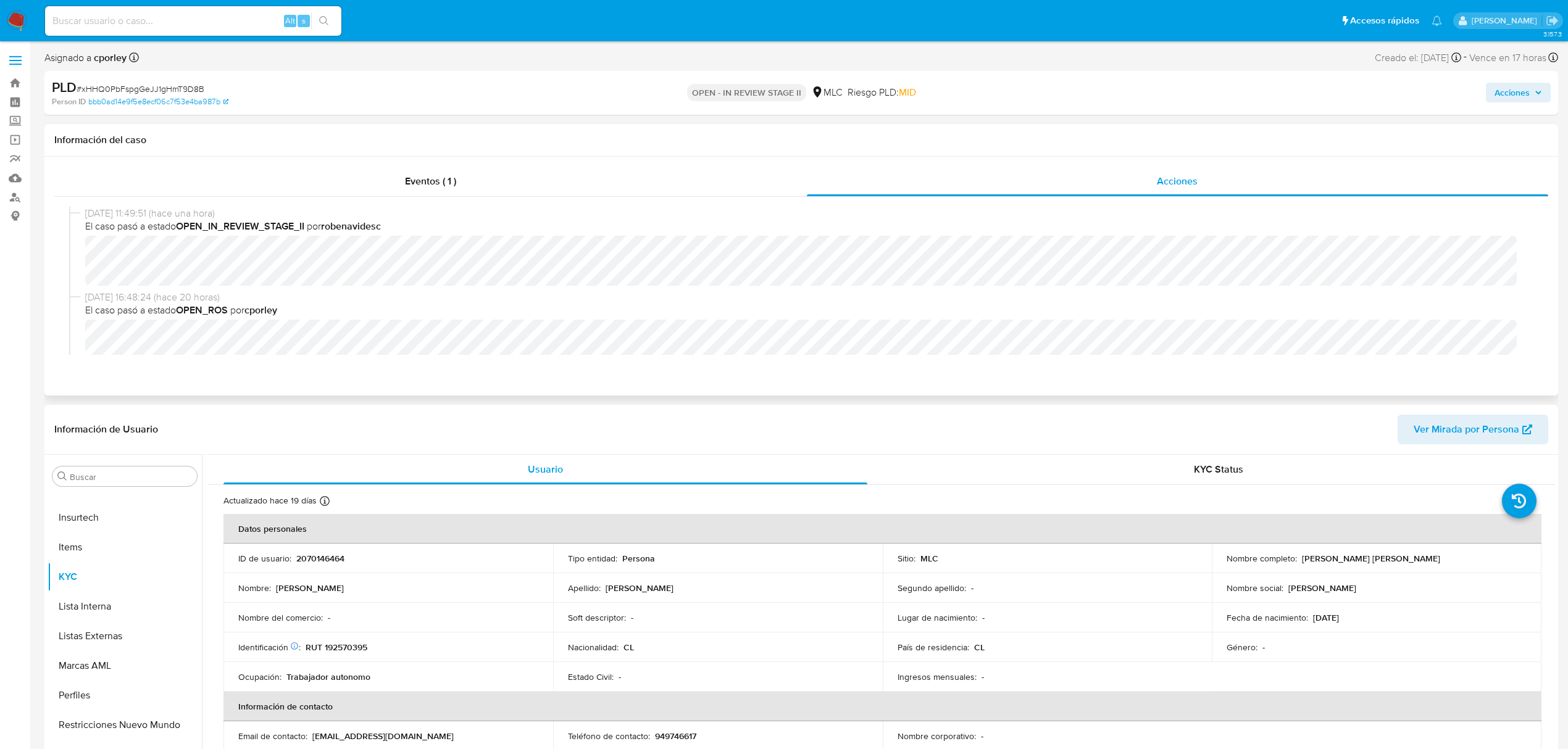
select select "10"
click at [788, 214] on div "09/09/2025 11:49:51 (hace una hora) El caso pasó a estado OPEN_IN_REVIEW_STAGE_…" at bounding box center [806, 246] width 1444 height 79
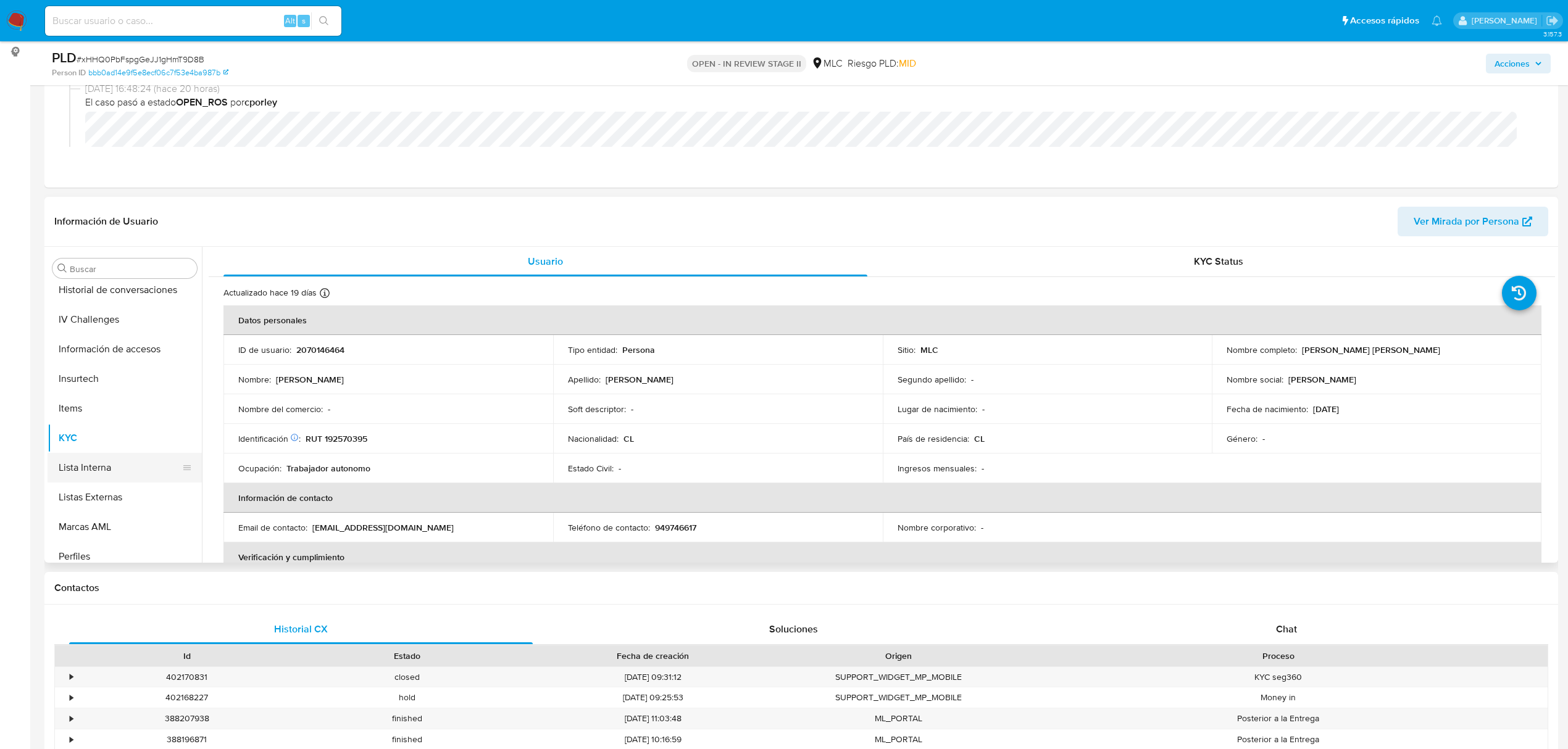
scroll to position [356, 0]
click at [124, 366] on button "Historial Riesgo PLD" at bounding box center [120, 356] width 144 height 30
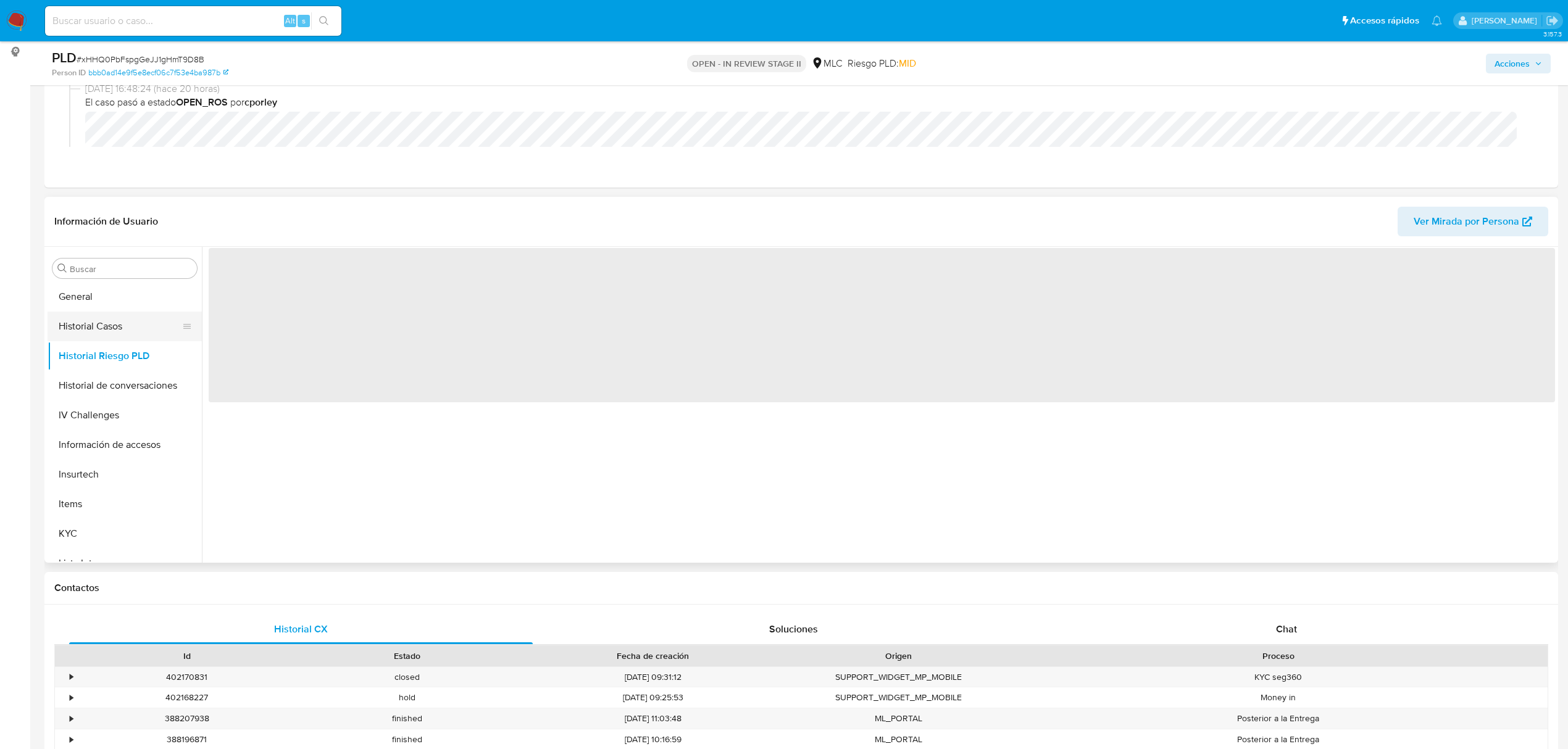
click at [121, 337] on button "Historial Casos" at bounding box center [120, 326] width 144 height 30
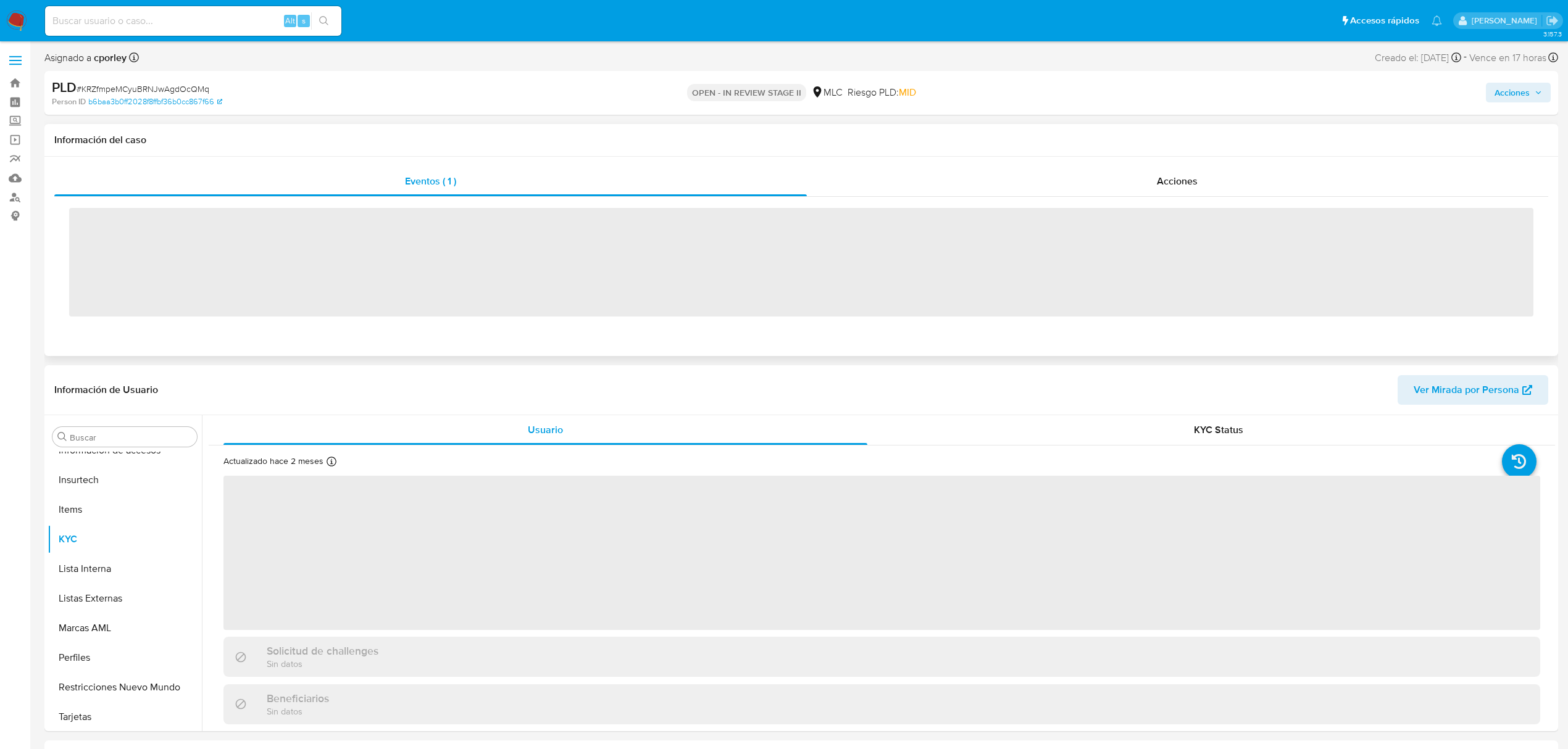
scroll to position [522, 0]
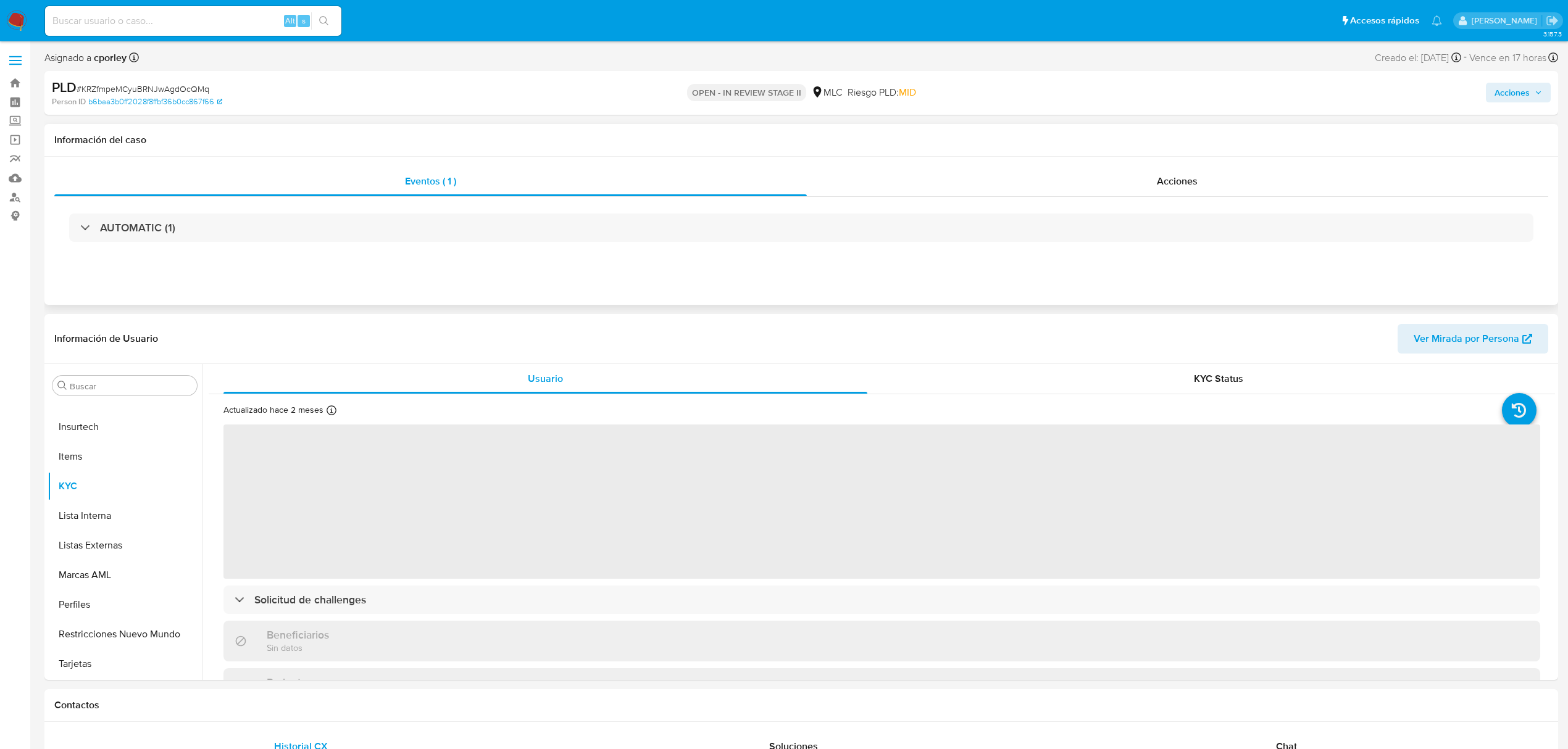
drag, startPoint x: 1174, startPoint y: 180, endPoint x: 1102, endPoint y: 196, distance: 73.8
click at [1174, 181] on span "Acciones" at bounding box center [1177, 181] width 41 height 14
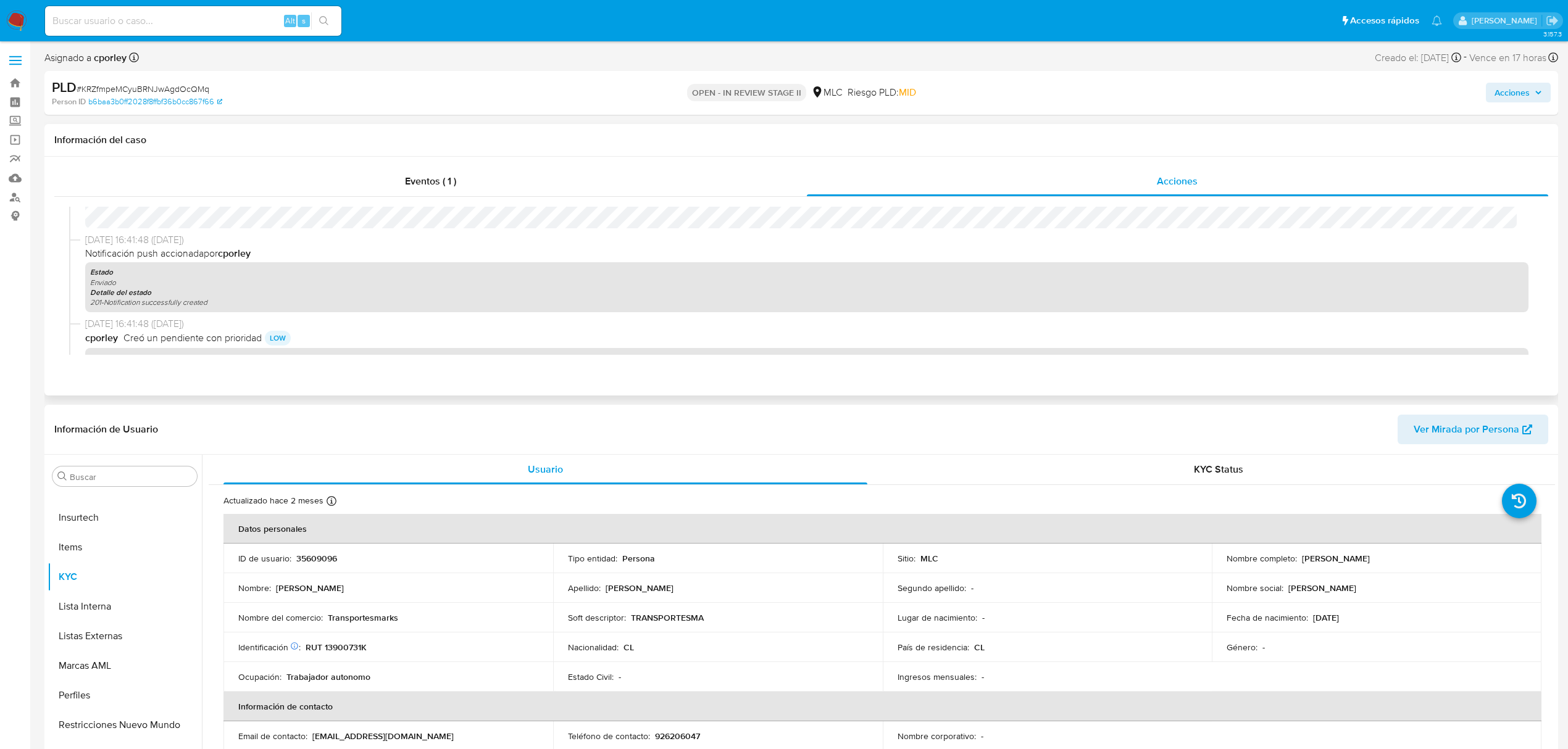
select select "10"
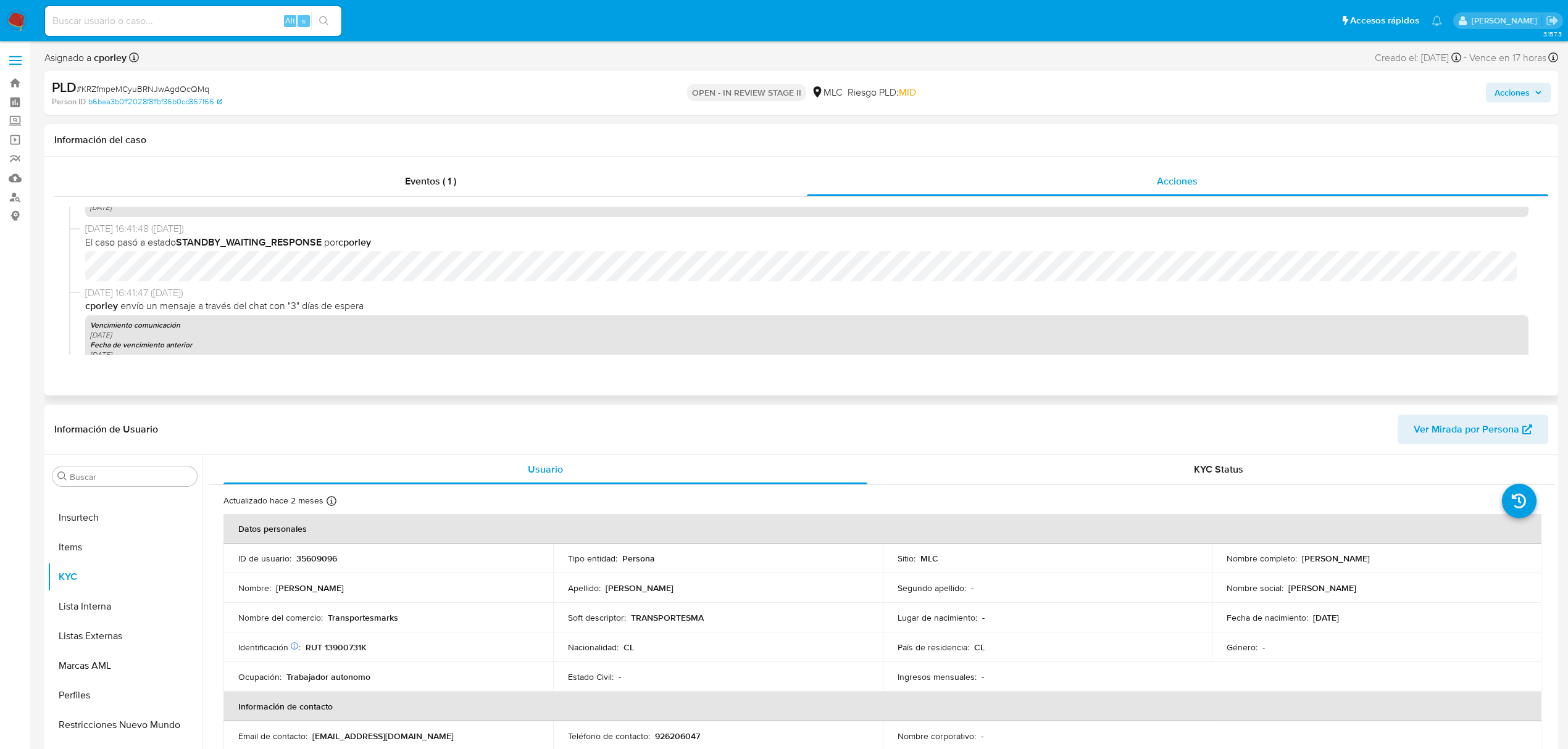
scroll to position [329, 0]
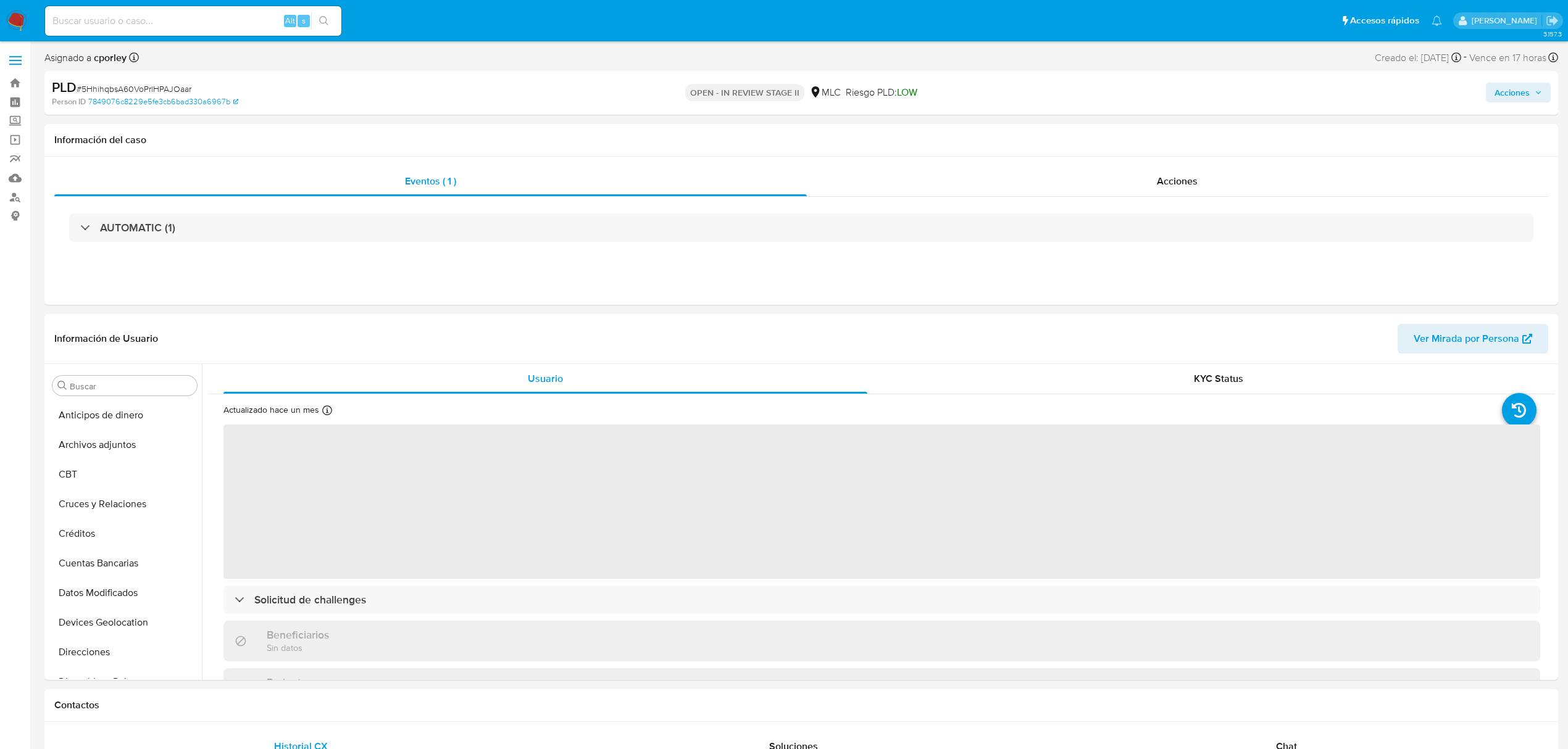
scroll to position [522, 0]
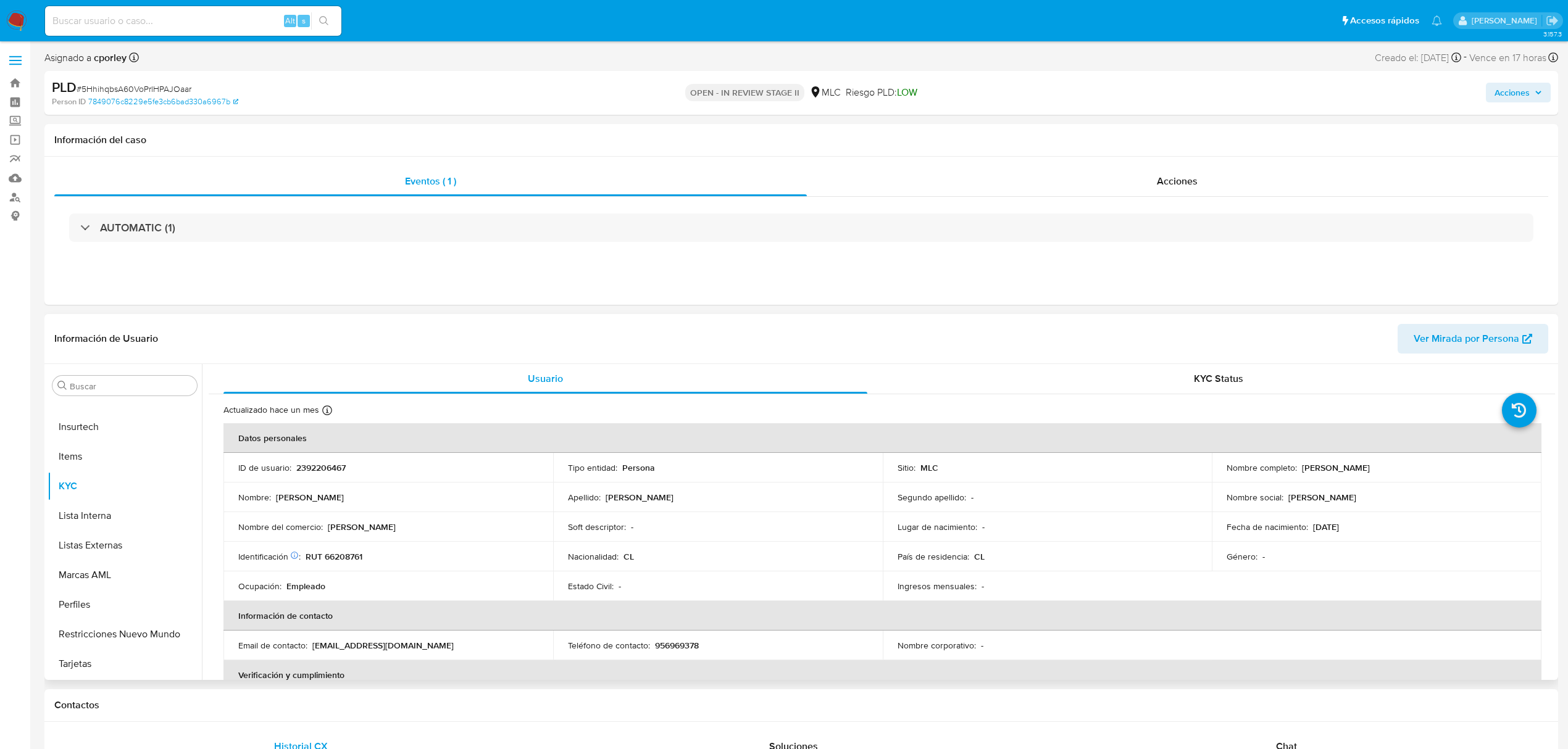
select select "10"
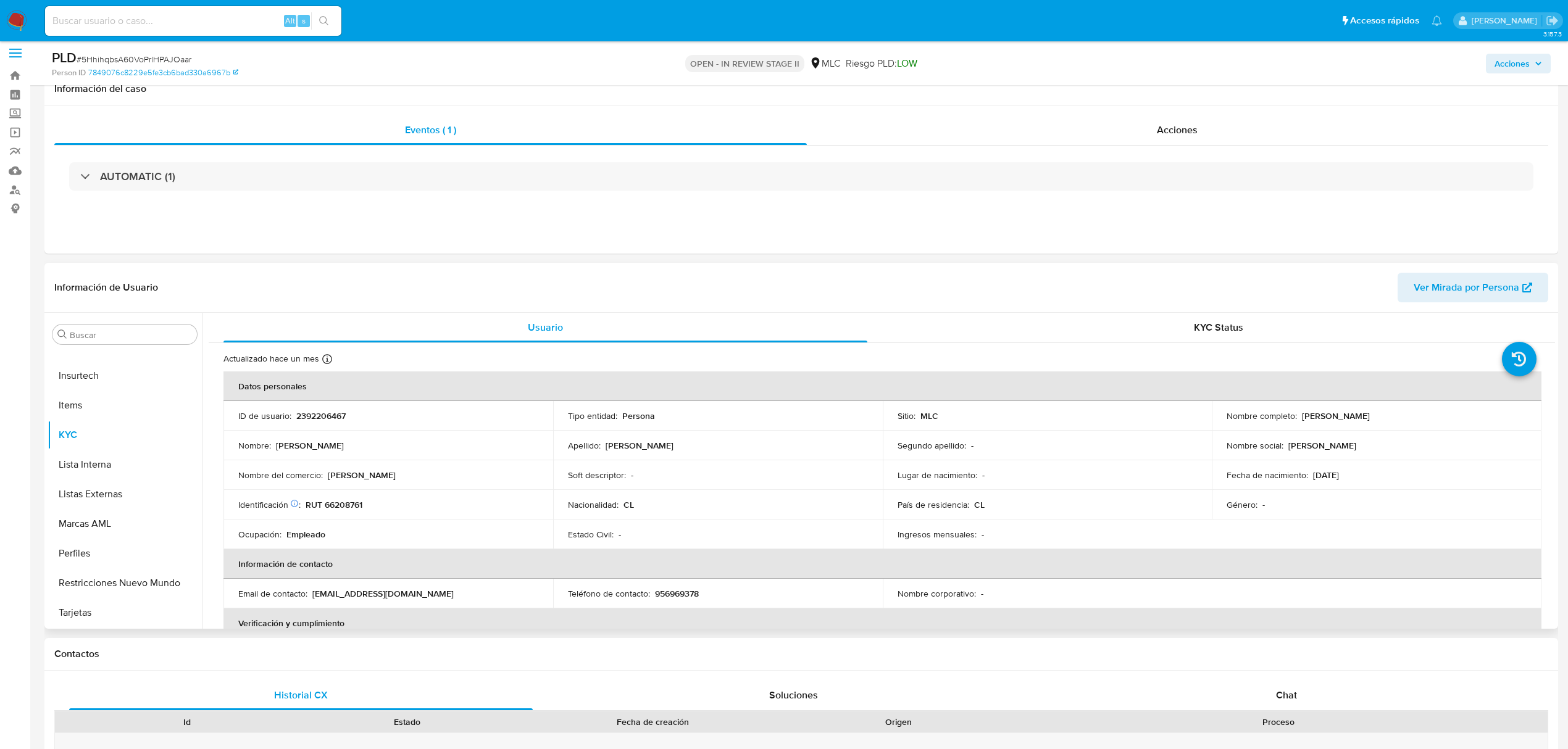
scroll to position [0, 0]
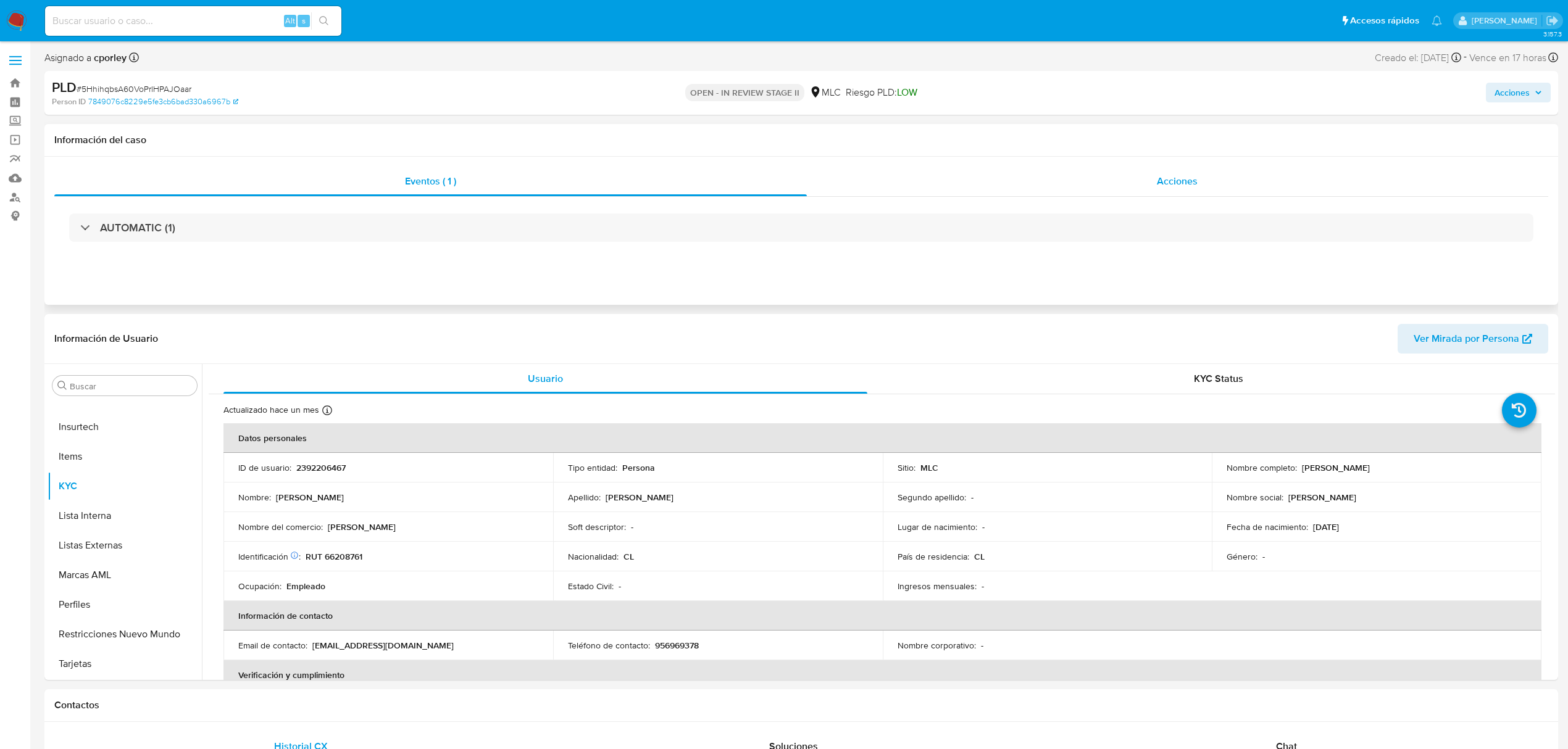
click at [1182, 184] on span "Acciones" at bounding box center [1177, 181] width 41 height 14
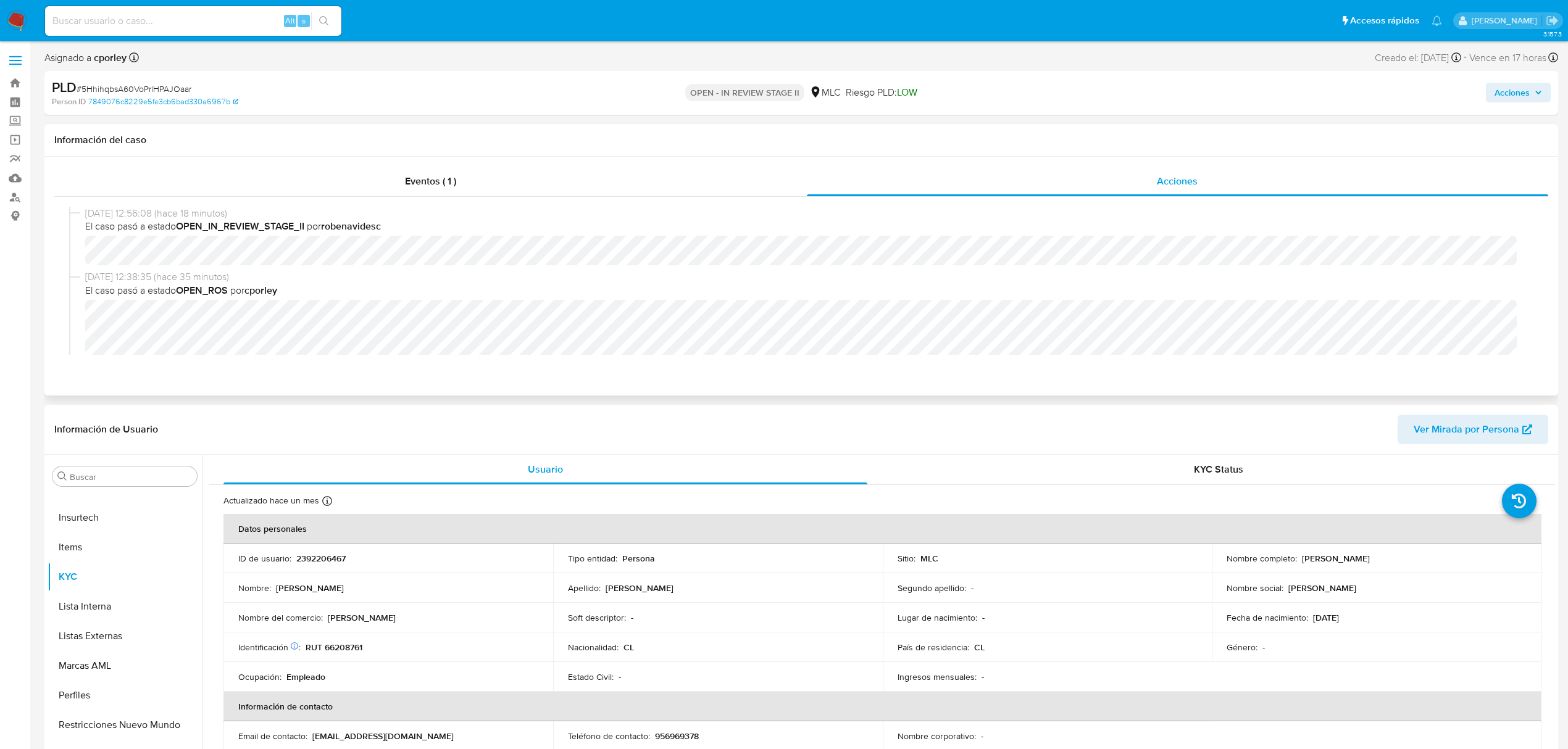
click at [80, 260] on div "09/09/2025 12:56:08 (hace 18 minutos) El caso pasó a estado OPEN_IN_REVIEW_STAG…" at bounding box center [801, 239] width 1465 height 64
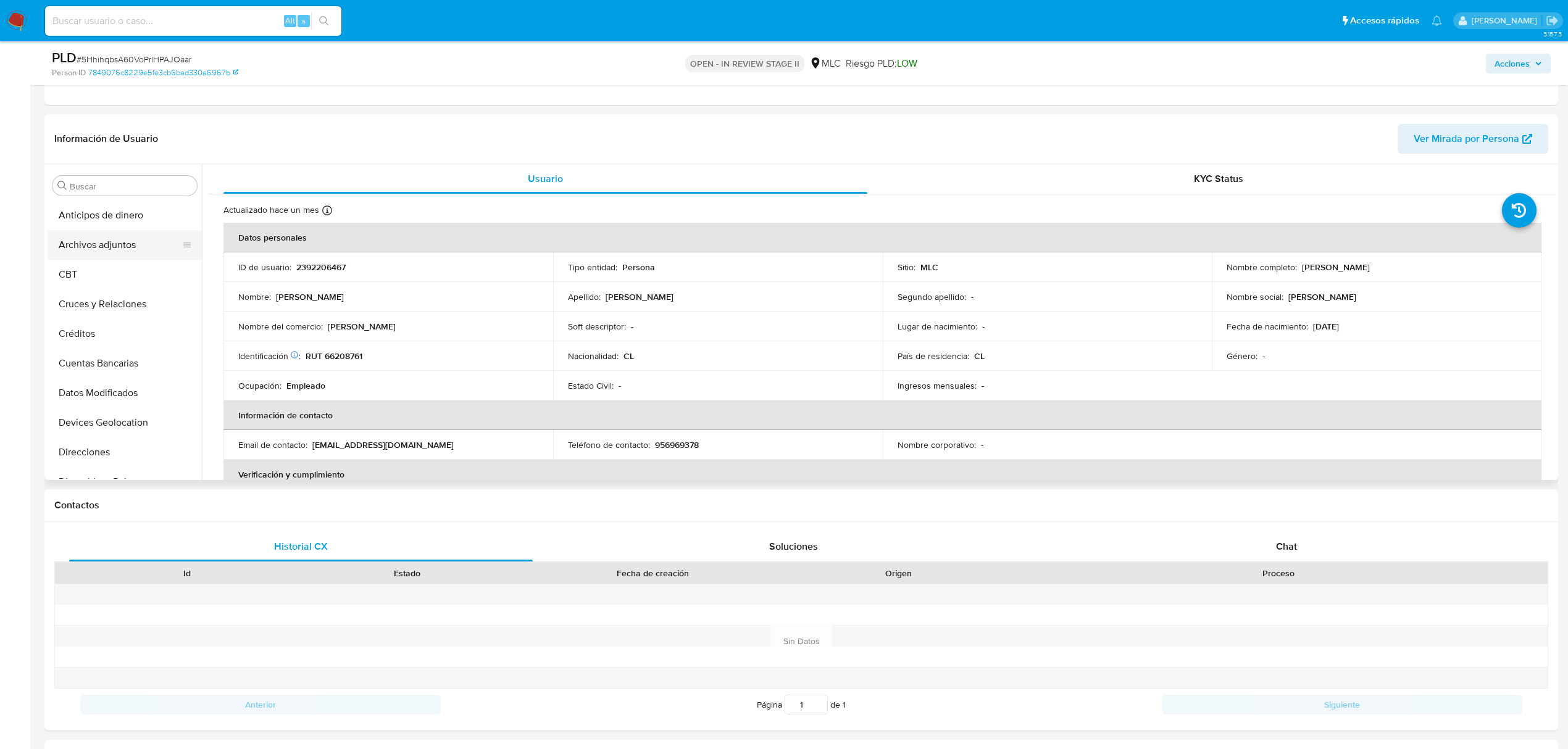
click at [85, 252] on button "Archivos adjuntos" at bounding box center [120, 245] width 144 height 30
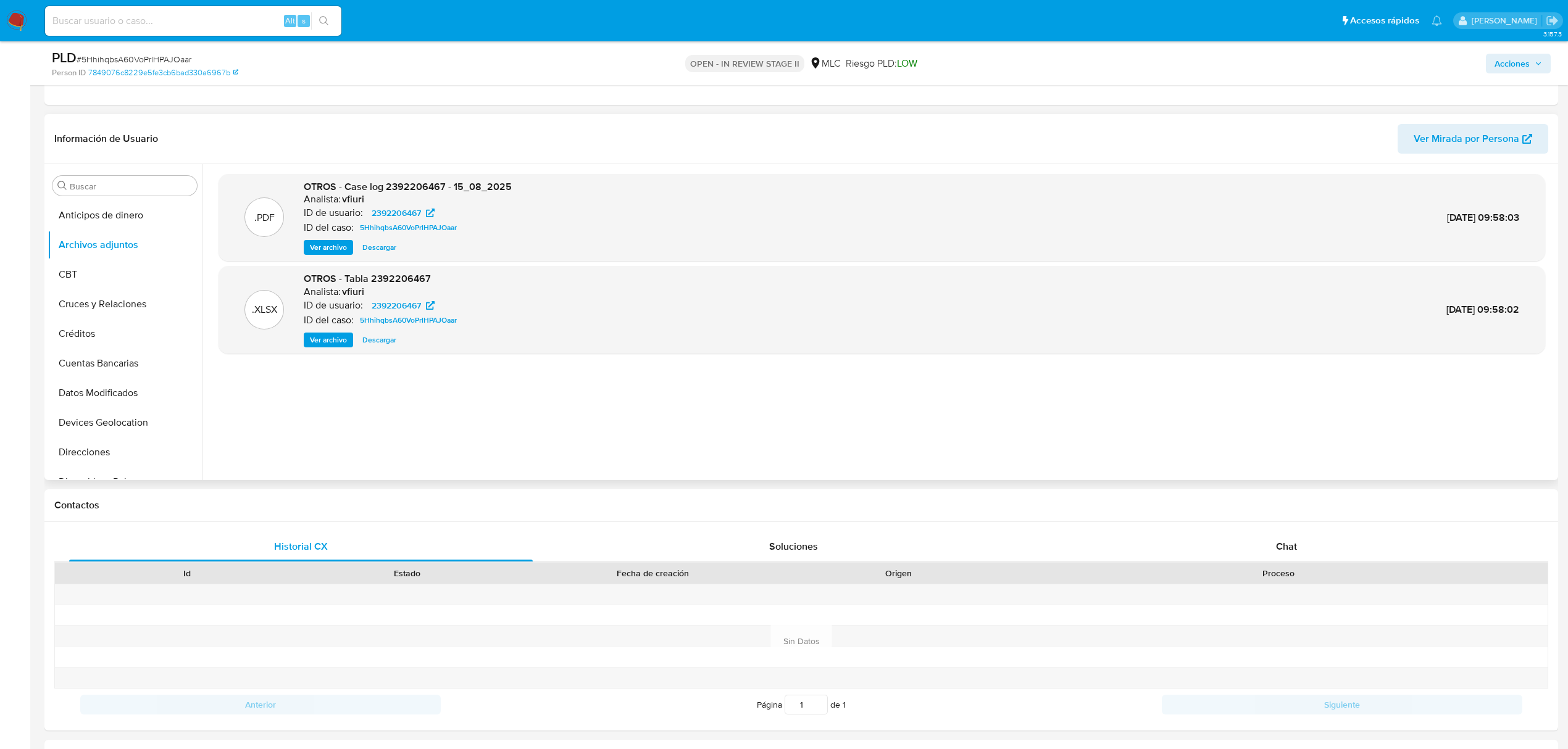
click at [332, 255] on div ".PDF OTROS - Case log 2392206467 - 15_08_2025 Analista: vfiuri ID de usuario: 2…" at bounding box center [881, 218] width 1327 height 88
click at [334, 252] on span "Ver archivo" at bounding box center [328, 247] width 37 height 12
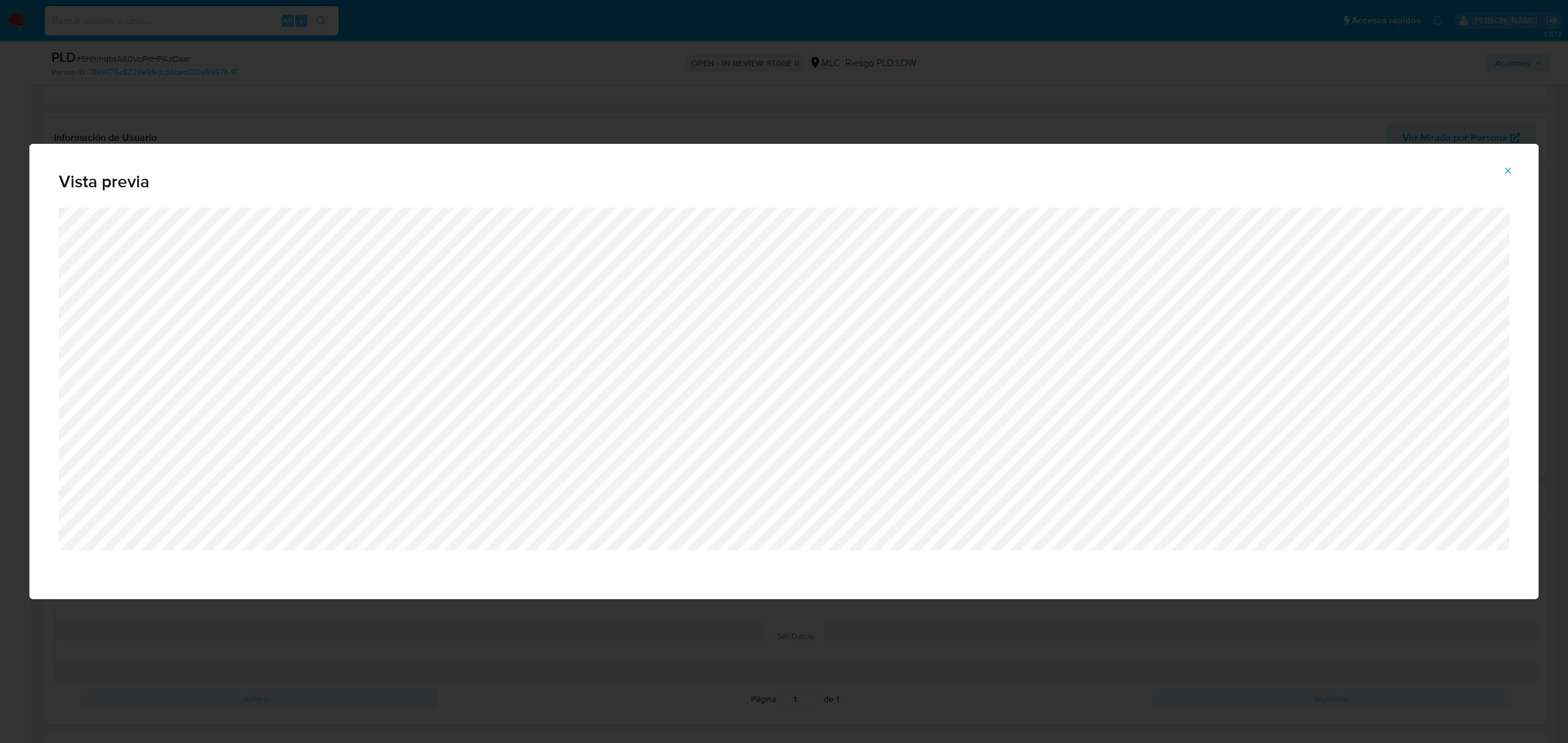
click at [1504, 169] on icon "Attachment preview" at bounding box center [1507, 171] width 10 height 10
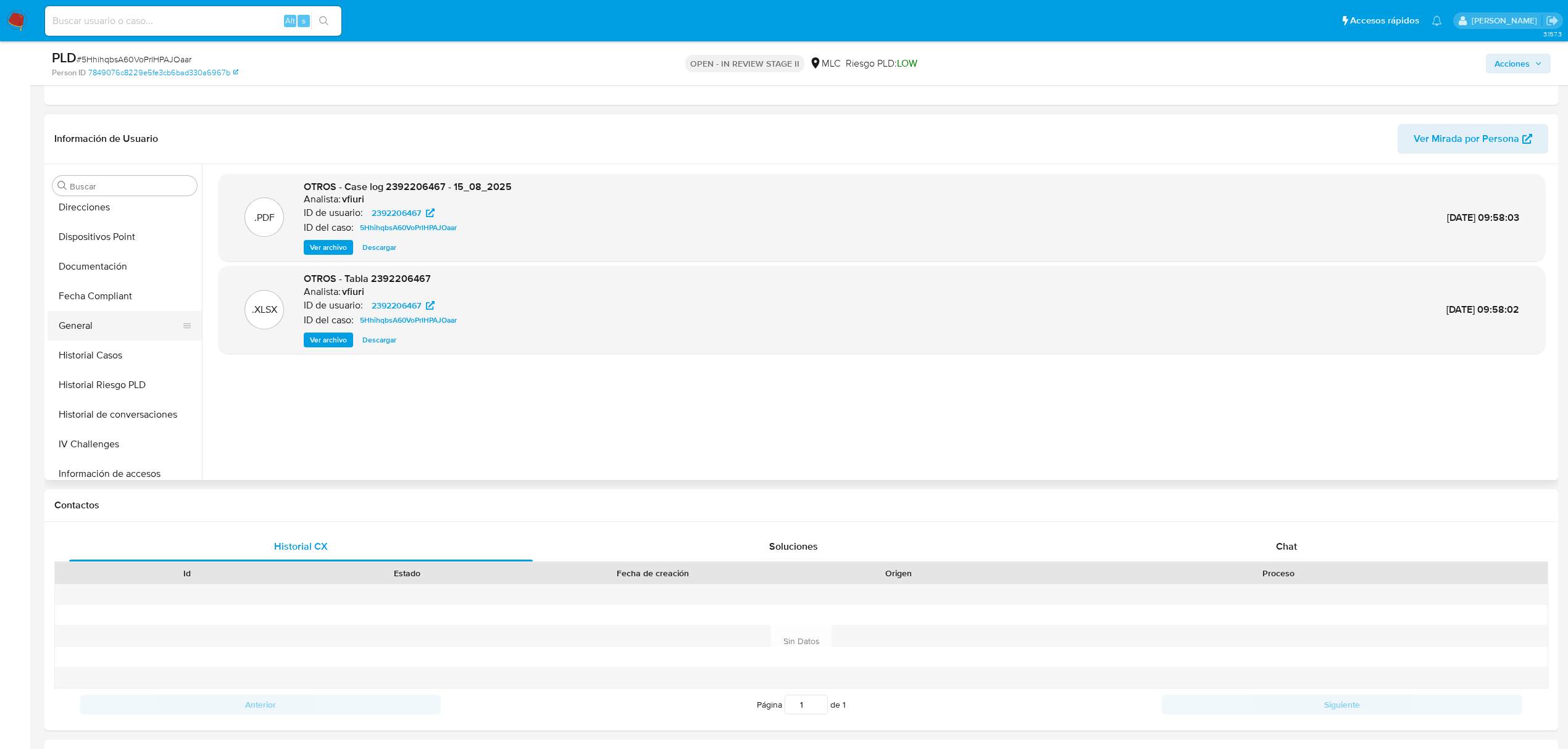
scroll to position [247, 0]
click at [85, 320] on button "General" at bounding box center [120, 324] width 144 height 30
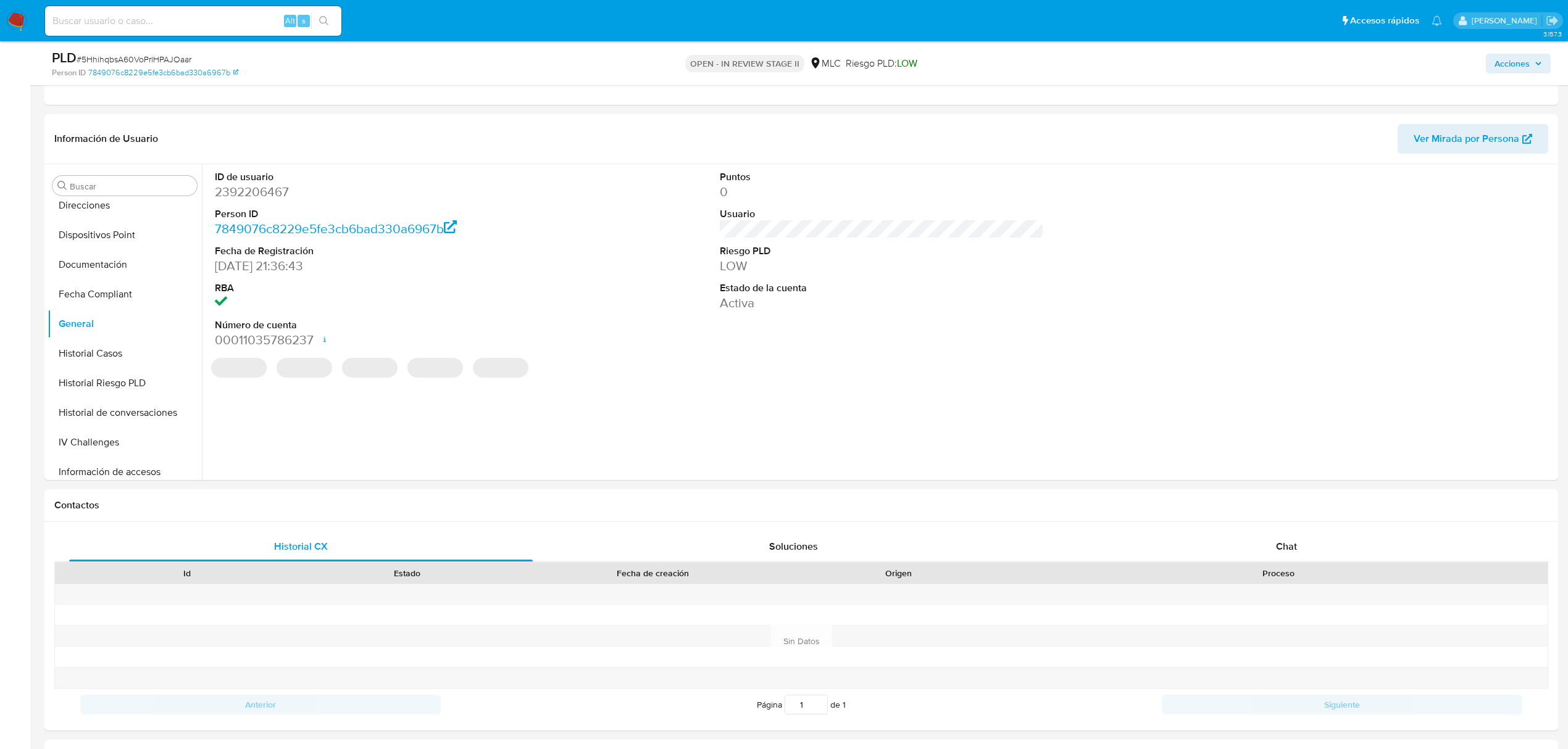
click at [247, 193] on dd "2392206467" at bounding box center [376, 192] width 324 height 17
copy dd "2392206467"
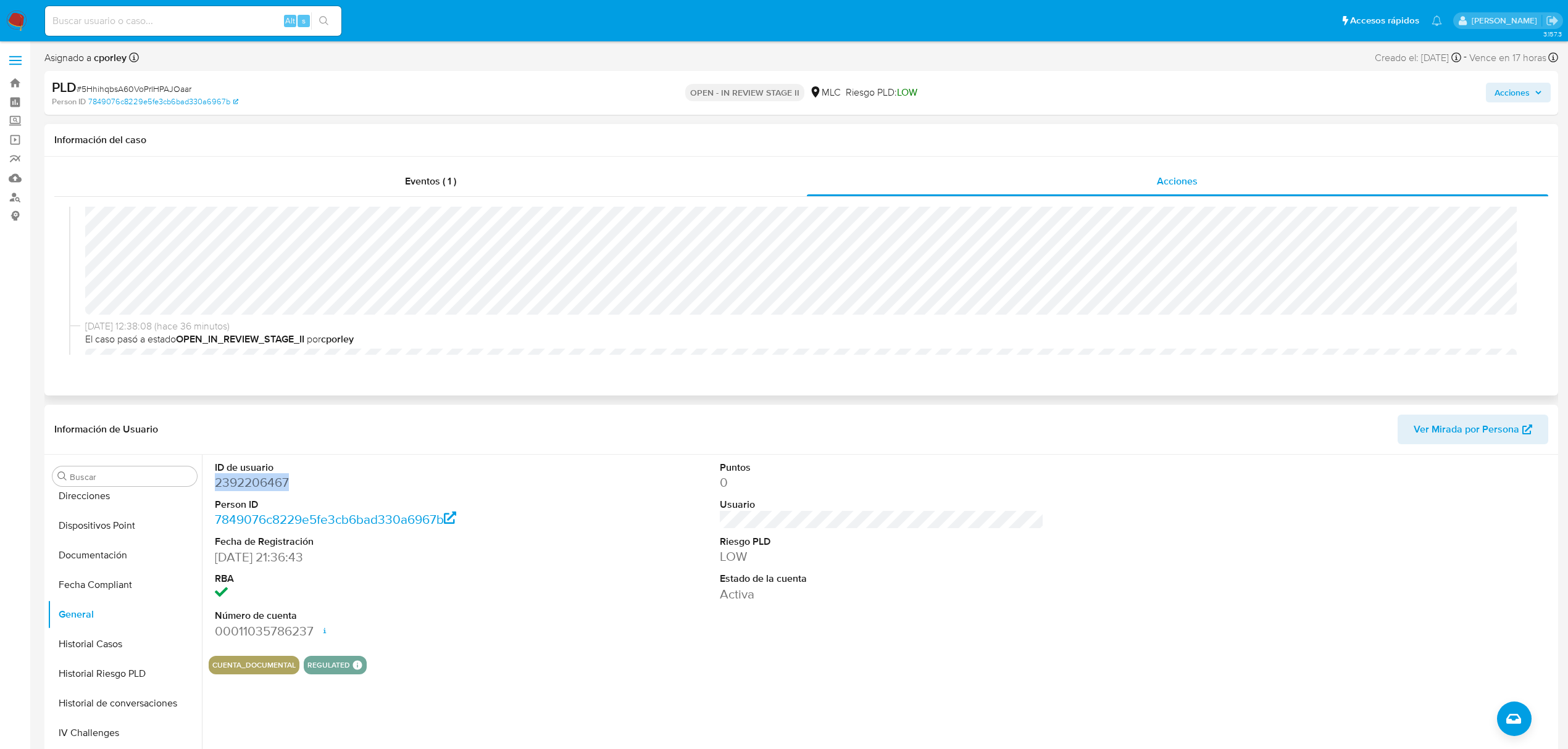
scroll to position [148, 0]
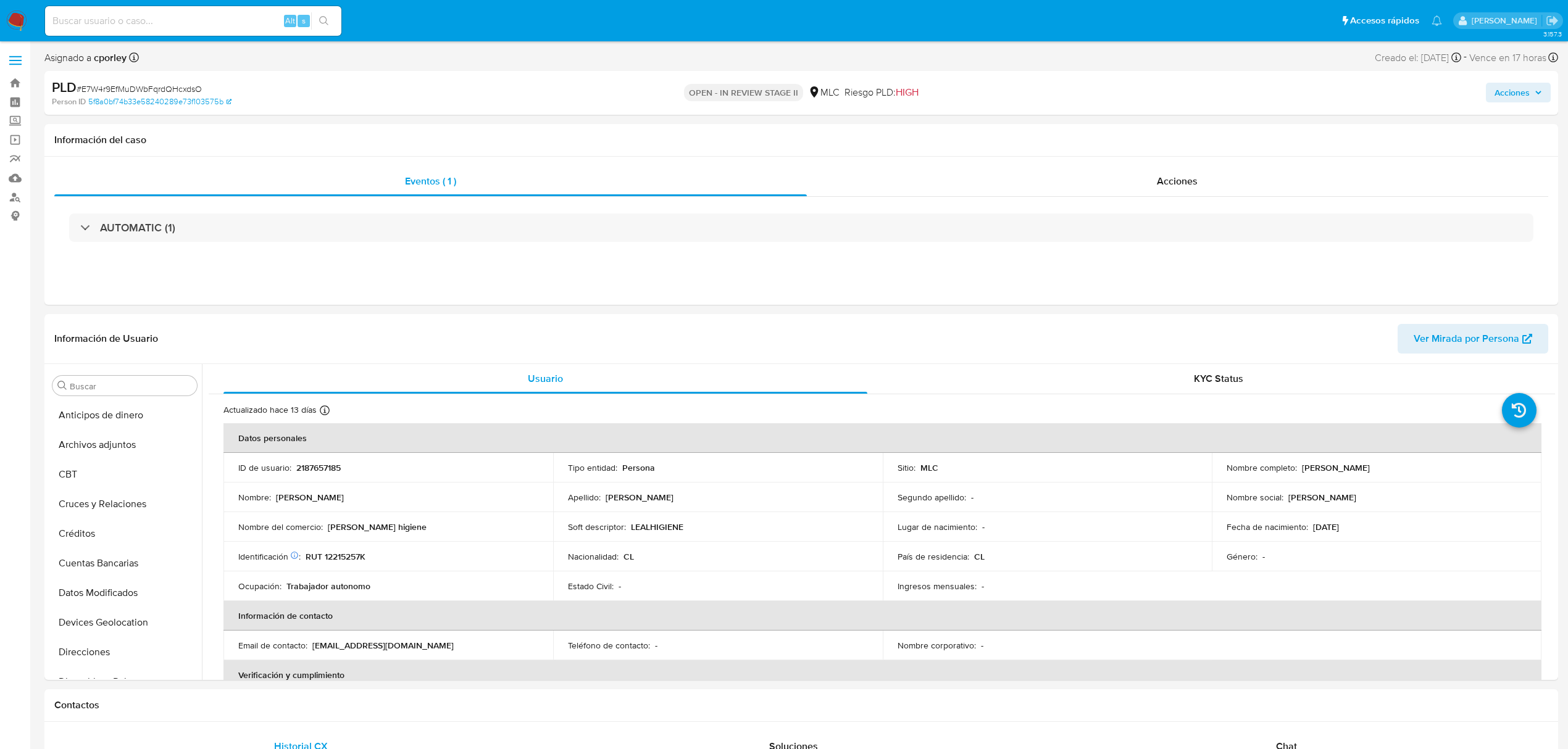
scroll to position [522, 0]
select select "10"
click at [1183, 180] on span "Acciones" at bounding box center [1177, 181] width 41 height 14
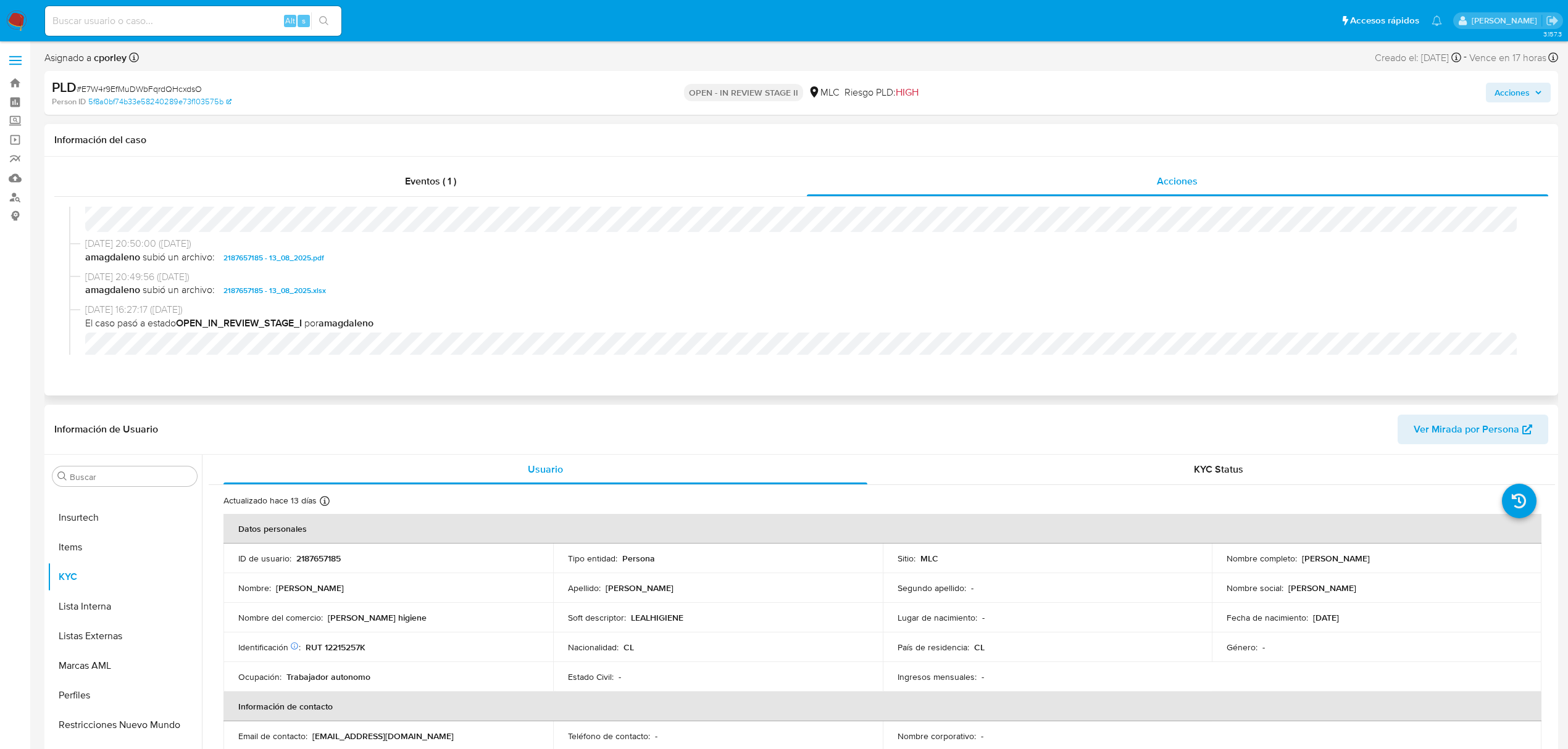
scroll to position [329, 0]
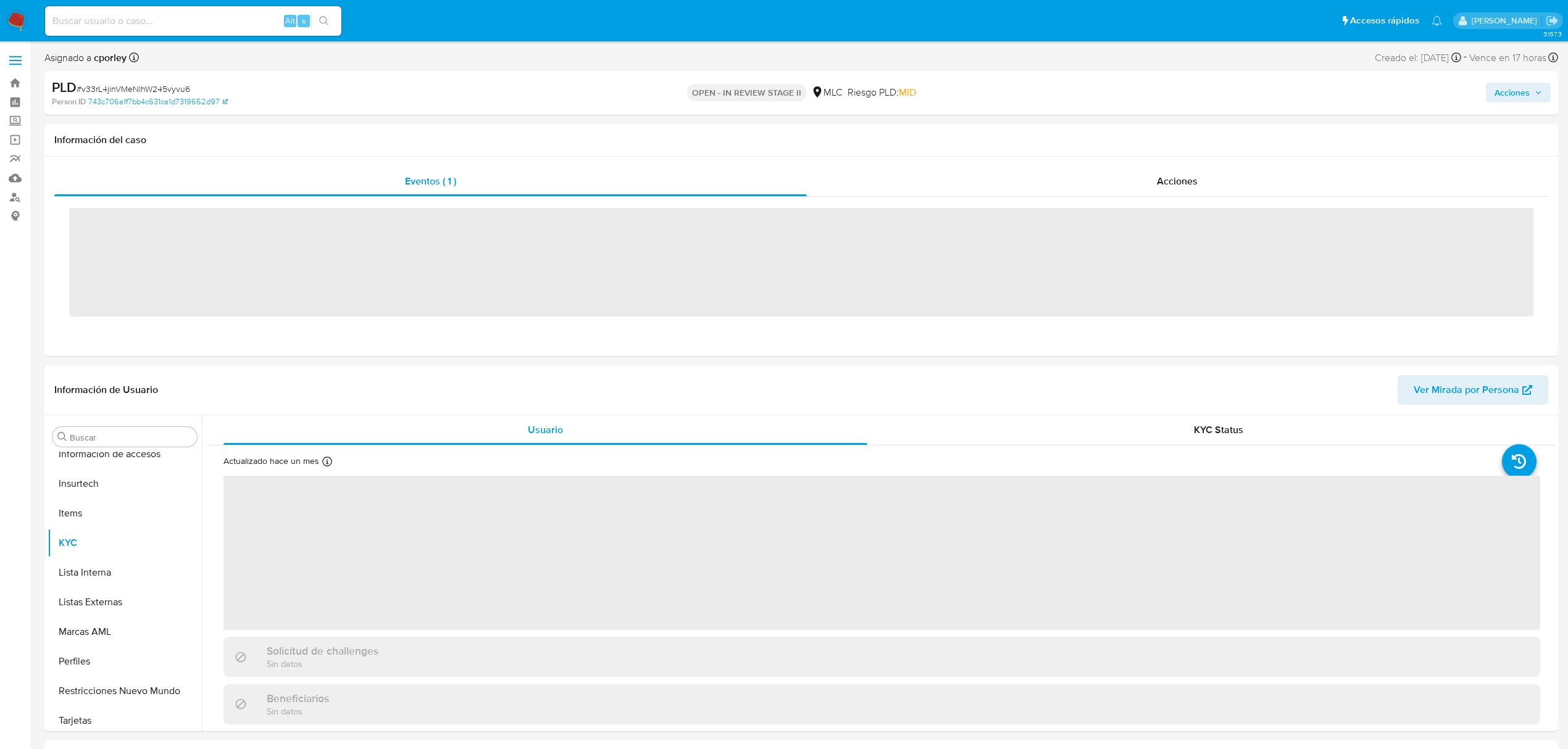
scroll to position [522, 0]
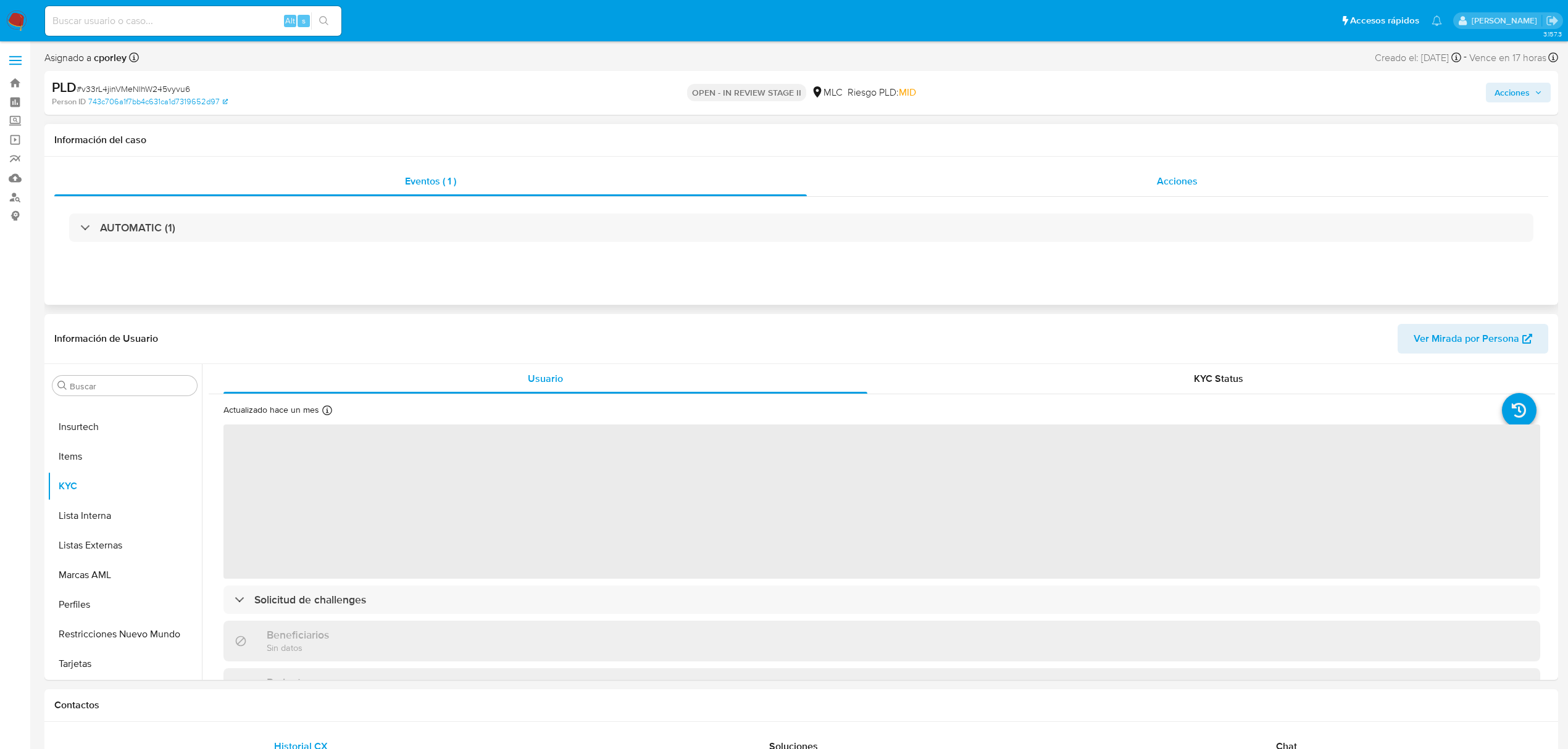
click at [1095, 185] on div "Acciones" at bounding box center [1178, 181] width 742 height 30
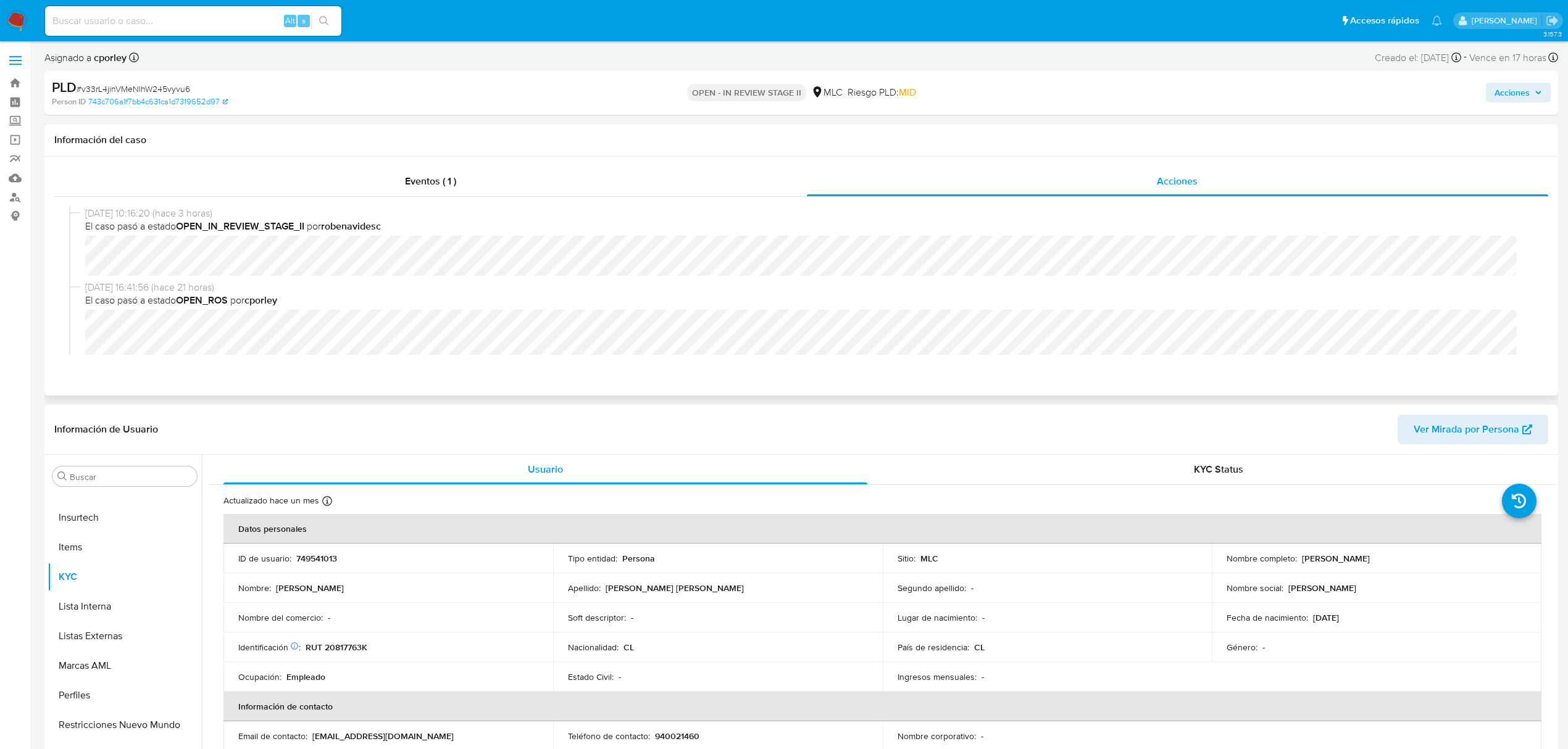
select select "10"
click at [584, 293] on span "El caso pasó a estado OPEN_ROS por cporley" at bounding box center [806, 300] width 1444 height 14
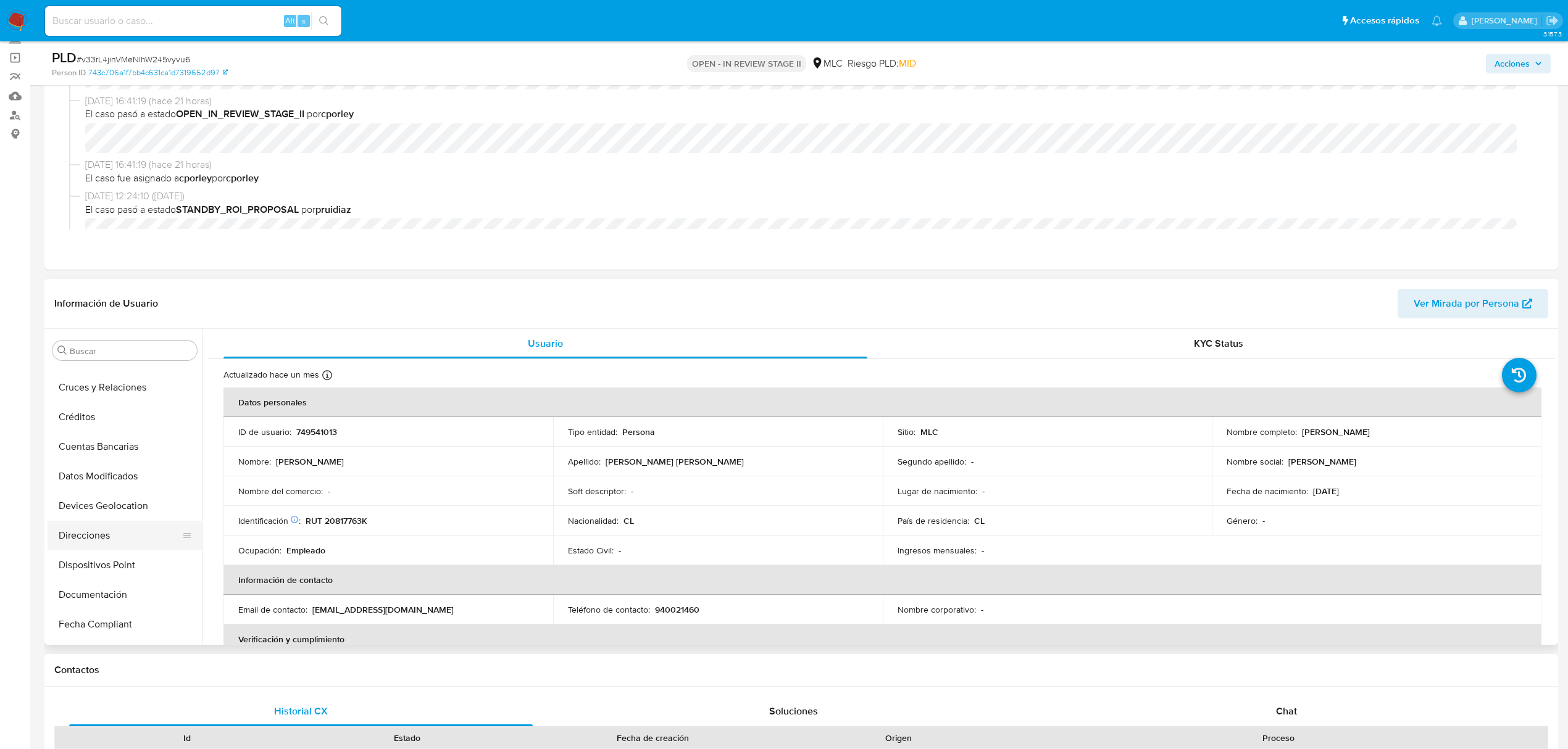
scroll to position [110, 0]
click at [90, 622] on button "General" at bounding box center [120, 625] width 144 height 30
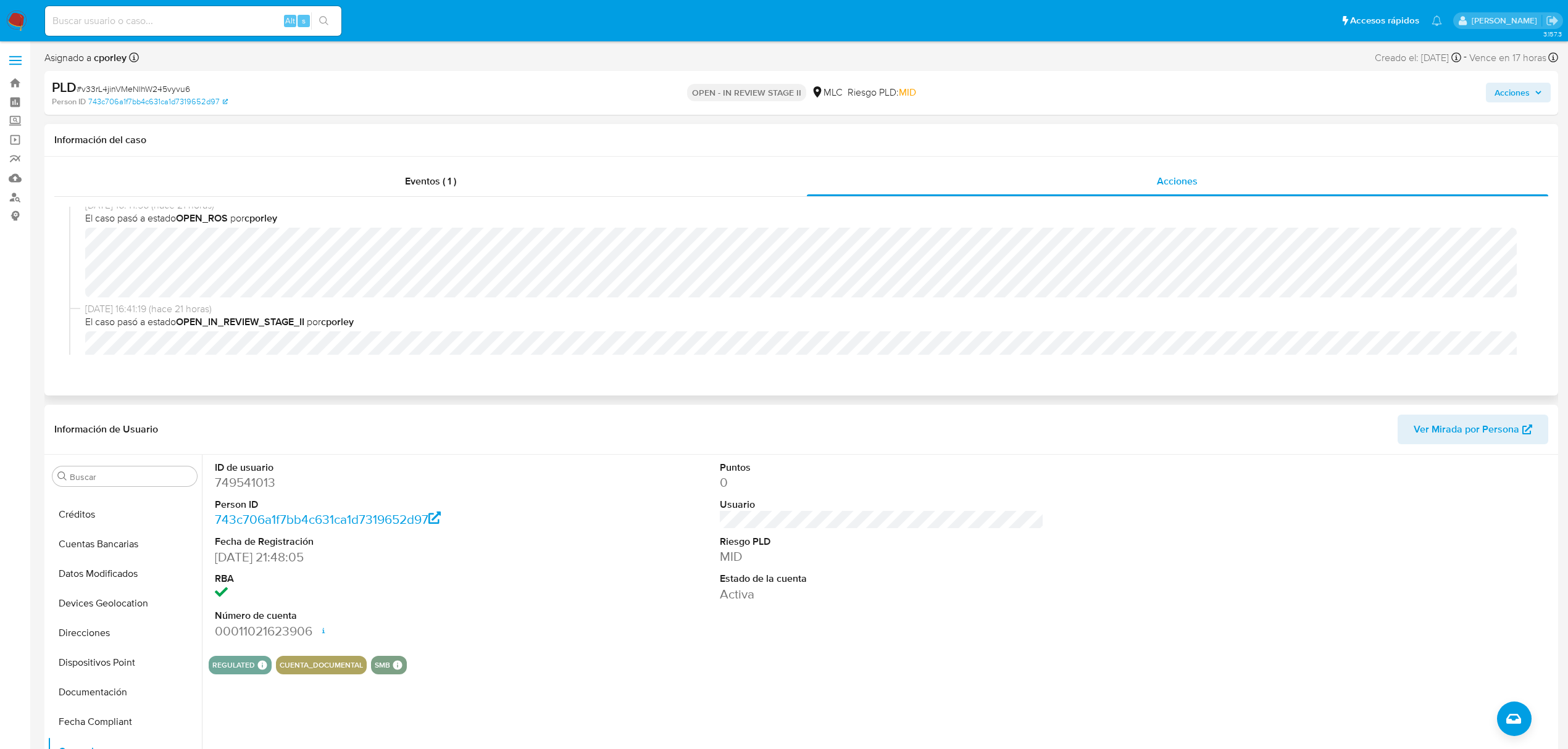
scroll to position [0, 0]
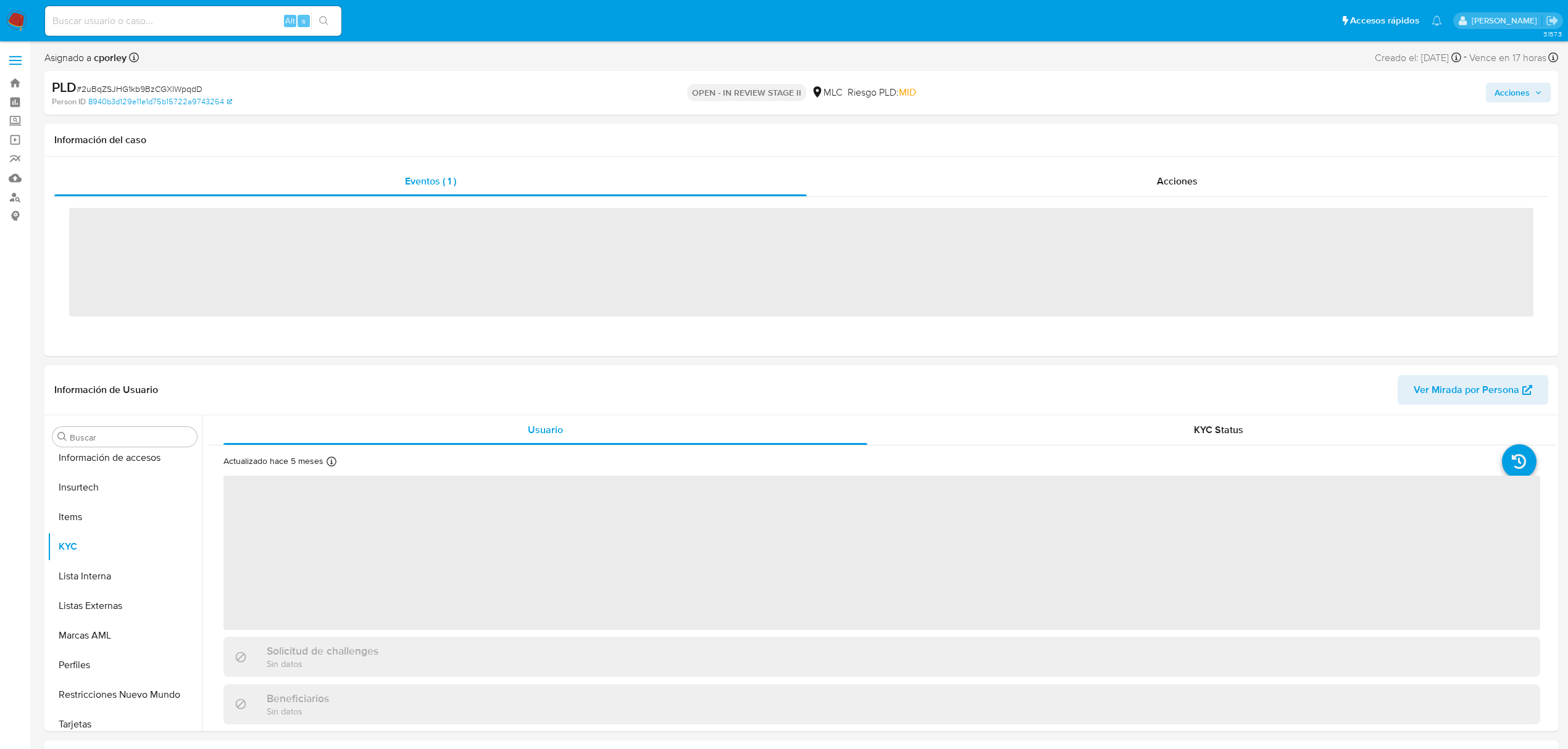
scroll to position [522, 0]
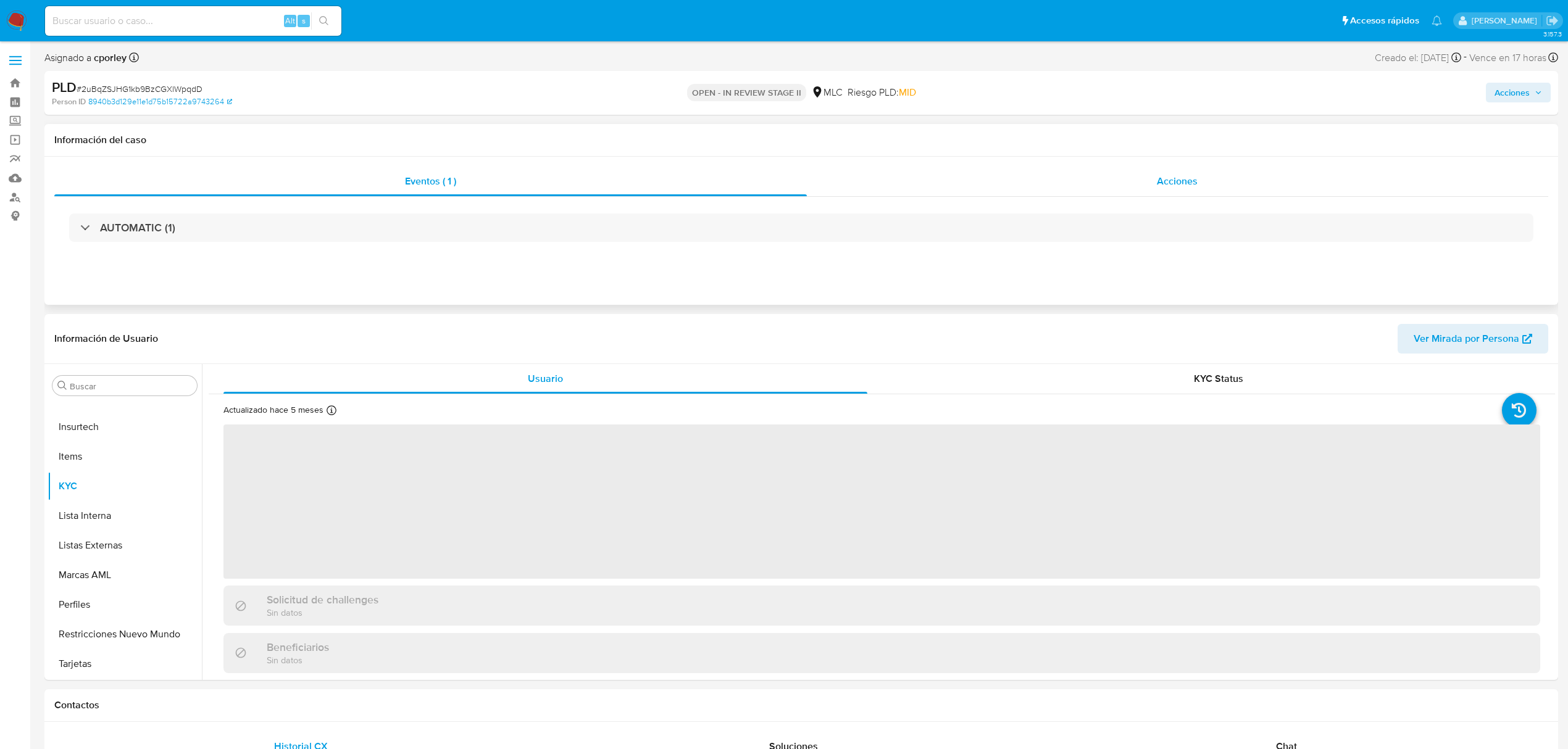
click at [1144, 174] on div "Acciones" at bounding box center [1178, 181] width 742 height 30
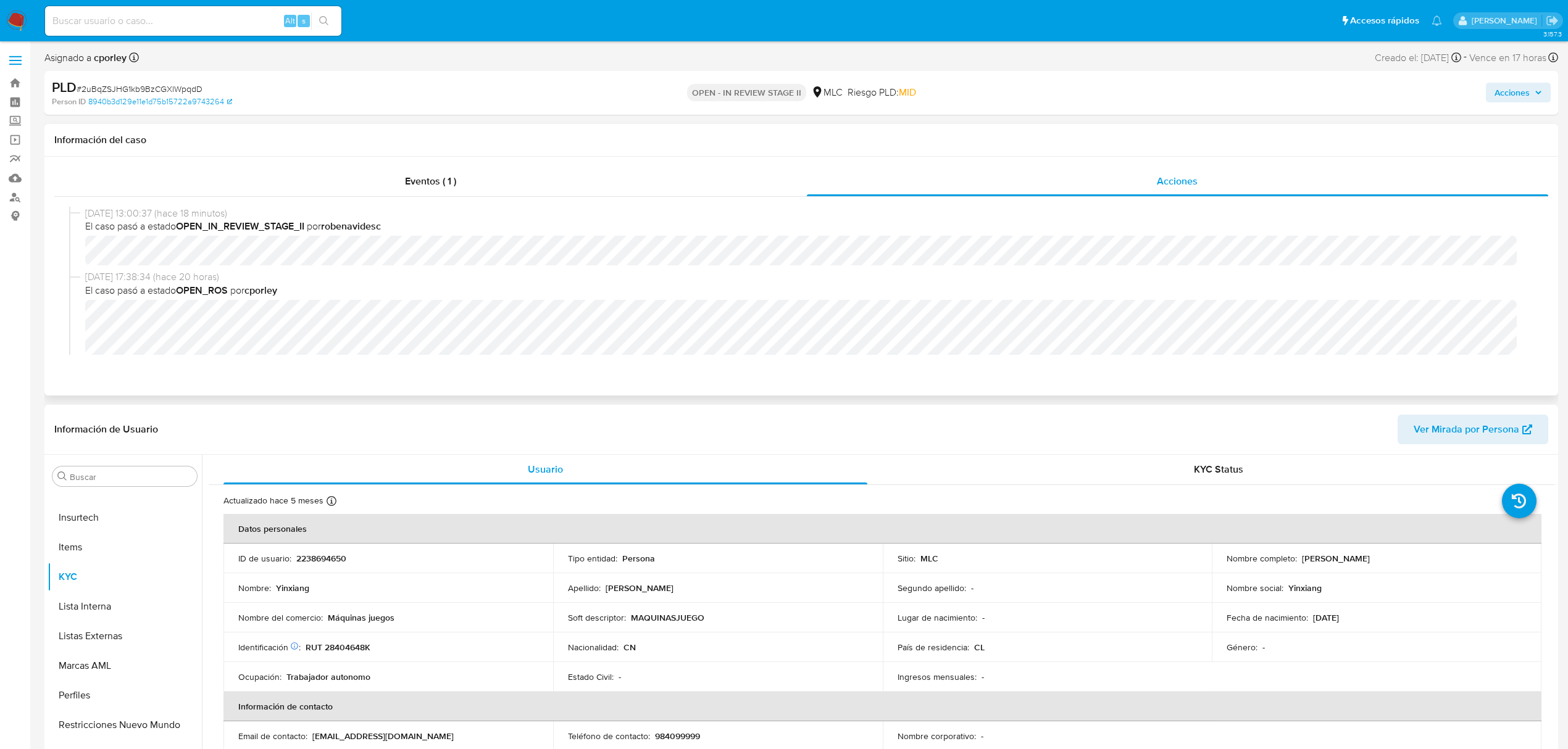
select select "10"
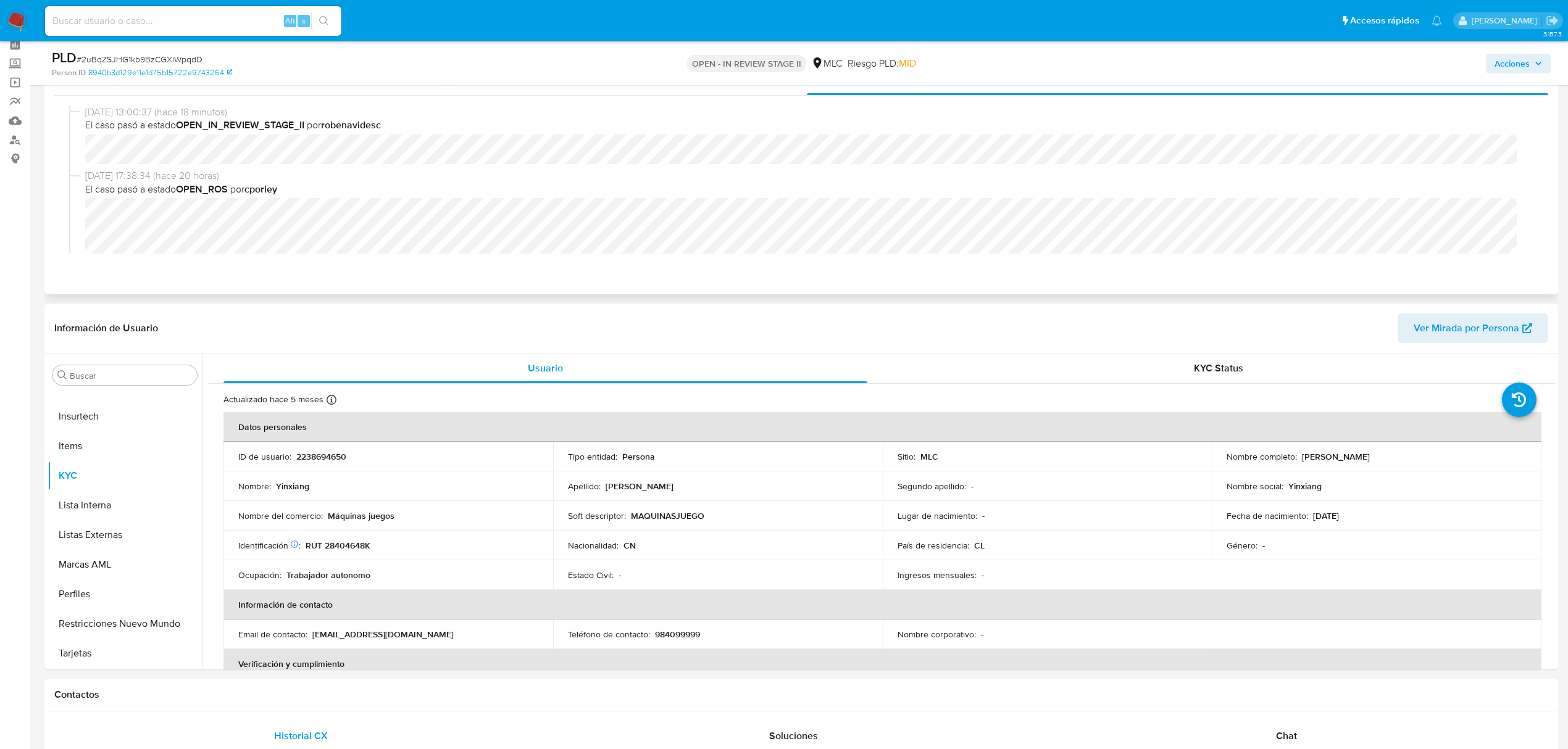
scroll to position [82, 0]
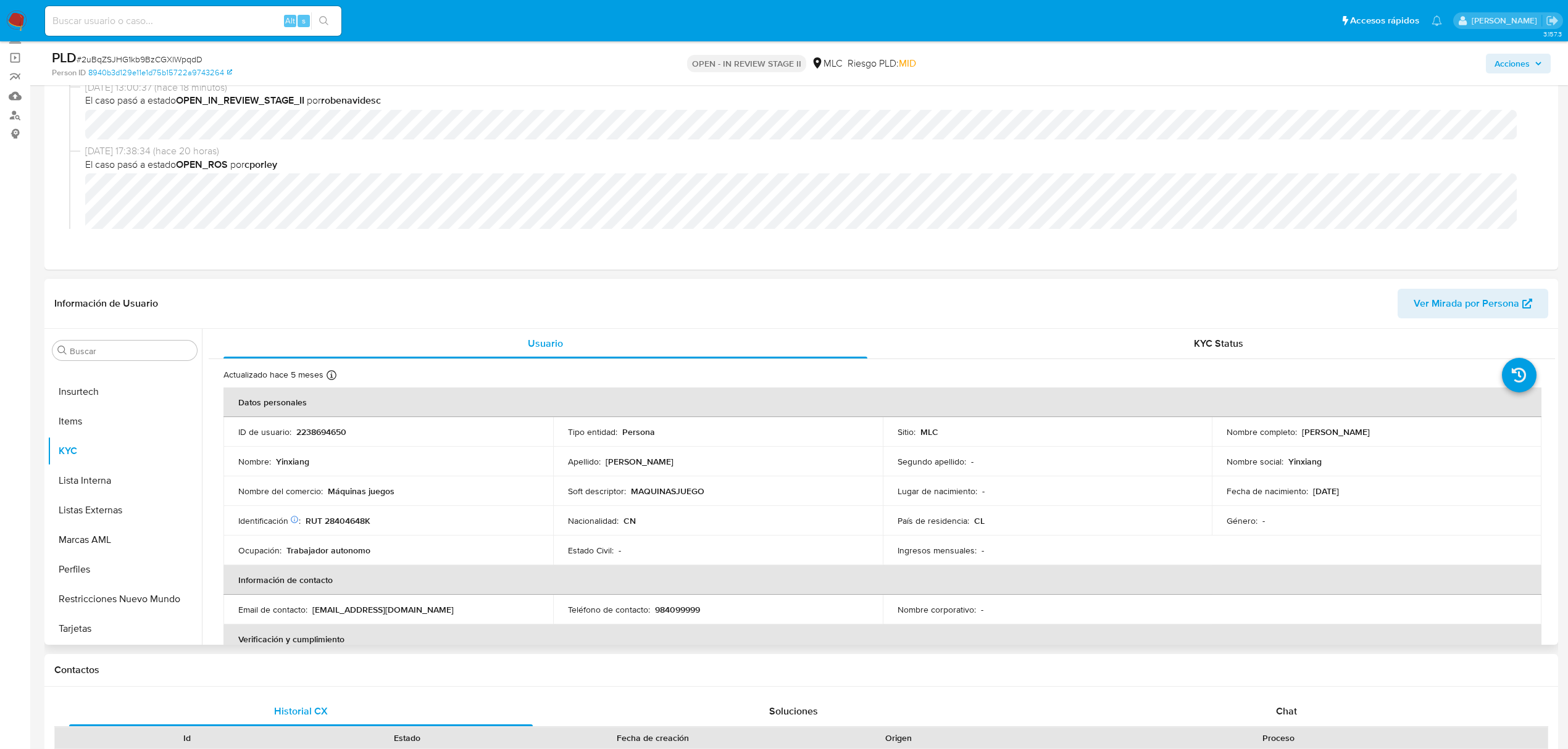
click at [303, 423] on td "ID de usuario : 2238694650" at bounding box center [388, 431] width 330 height 30
copy p "2238694650"
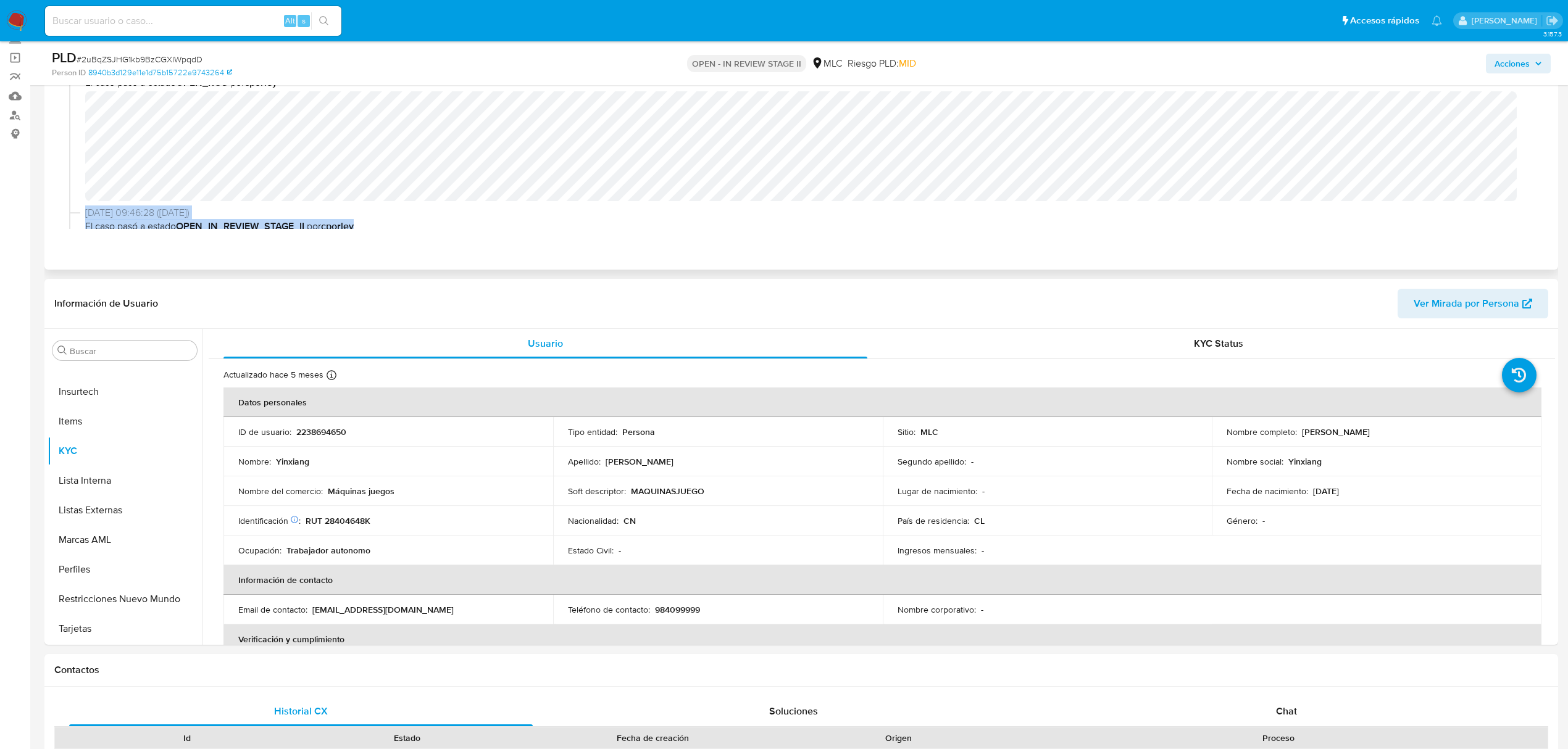
scroll to position [102, 0]
click at [838, 214] on div "09/09/2025 13:00:37 (hace 18 minutos) El caso pasó a estado OPEN_IN_REVIEW_STAG…" at bounding box center [801, 155] width 1465 height 148
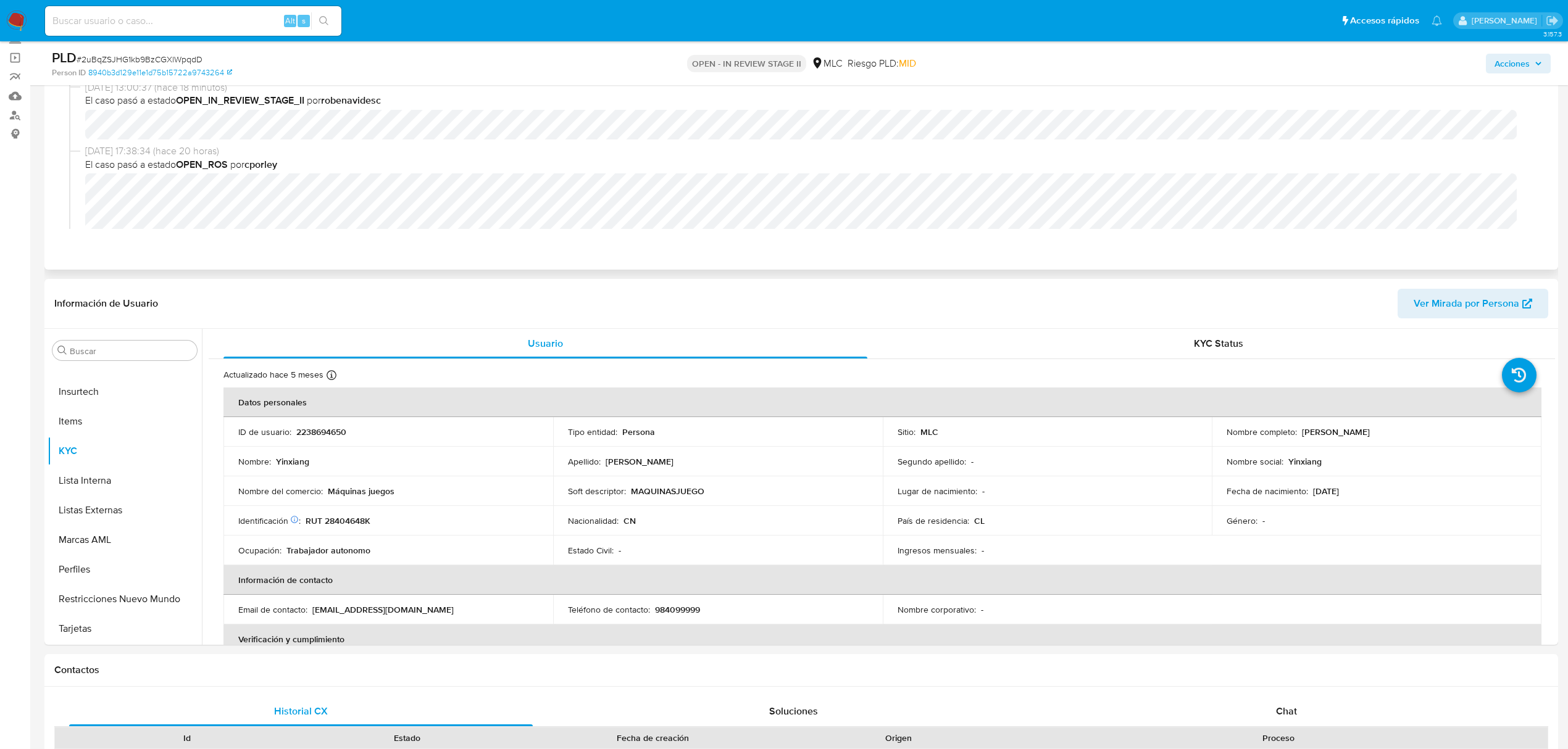
drag, startPoint x: 852, startPoint y: 146, endPoint x: 968, endPoint y: 139, distance: 116.2
click at [968, 139] on div "09/09/2025 13:00:37 (hace 18 minutos) El caso pasó a estado OPEN_IN_REVIEW_STAG…" at bounding box center [801, 155] width 1465 height 148
click at [403, 161] on div "09/09/2025 13:00:37 (hace 18 minutos) El caso pasó a estado OPEN_IN_REVIEW_STAG…" at bounding box center [801, 155] width 1465 height 148
click at [352, 169] on div "08/09/2025 17:38:34 (hace 20 horas) El caso pasó a estado OPEN_ROS por cporley" at bounding box center [806, 213] width 1444 height 139
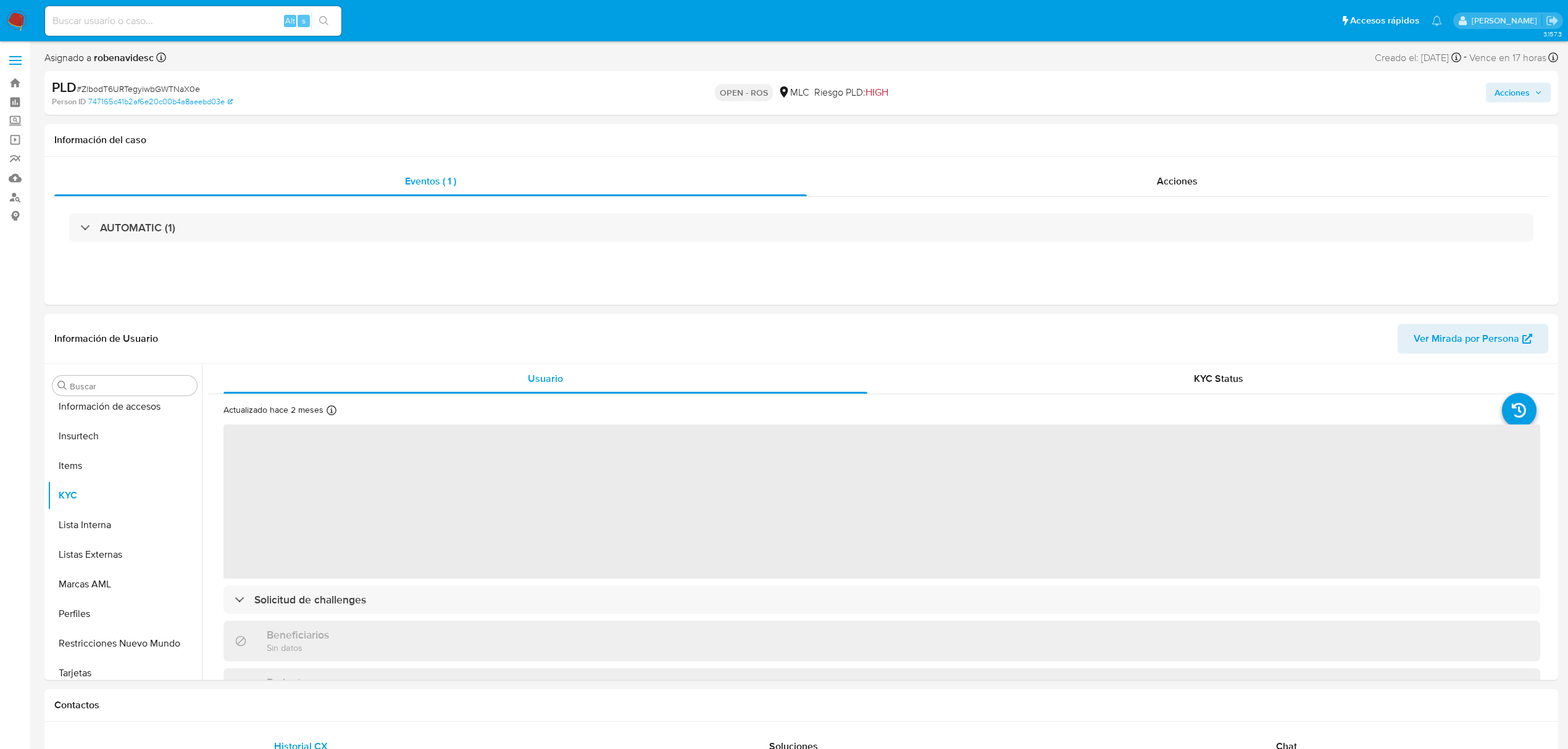
scroll to position [522, 0]
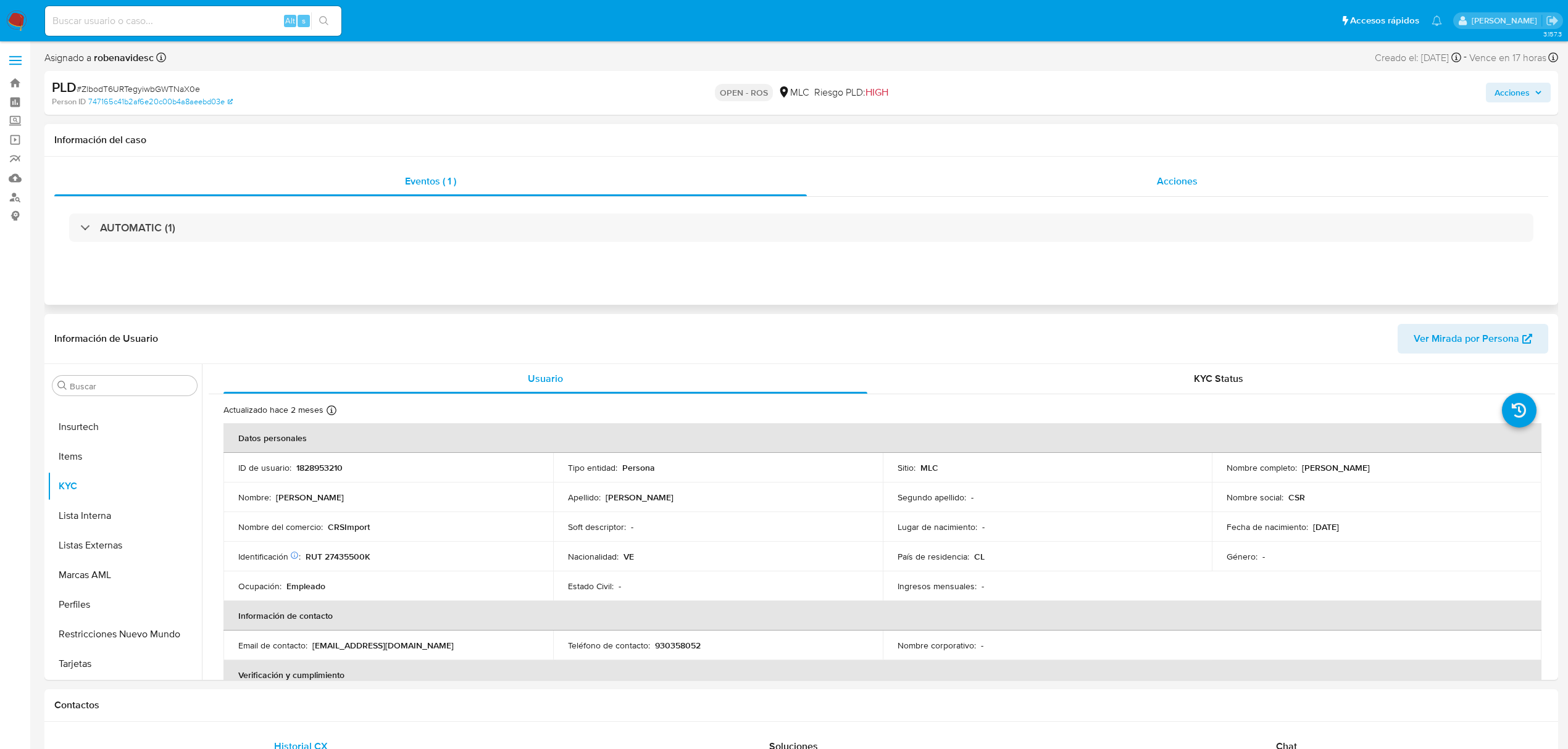
select select "10"
click at [1192, 193] on div "Acciones" at bounding box center [1178, 181] width 742 height 30
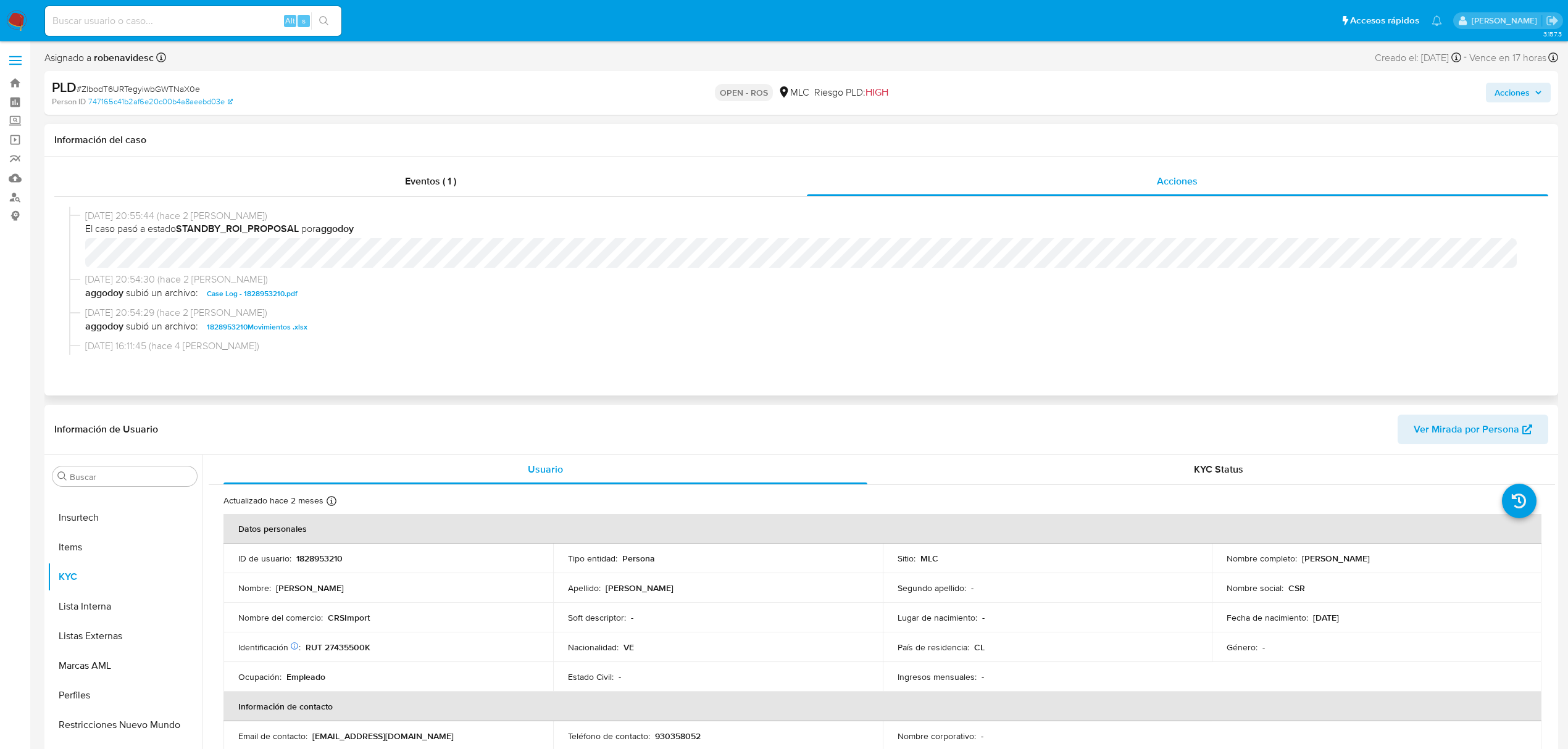
scroll to position [247, 0]
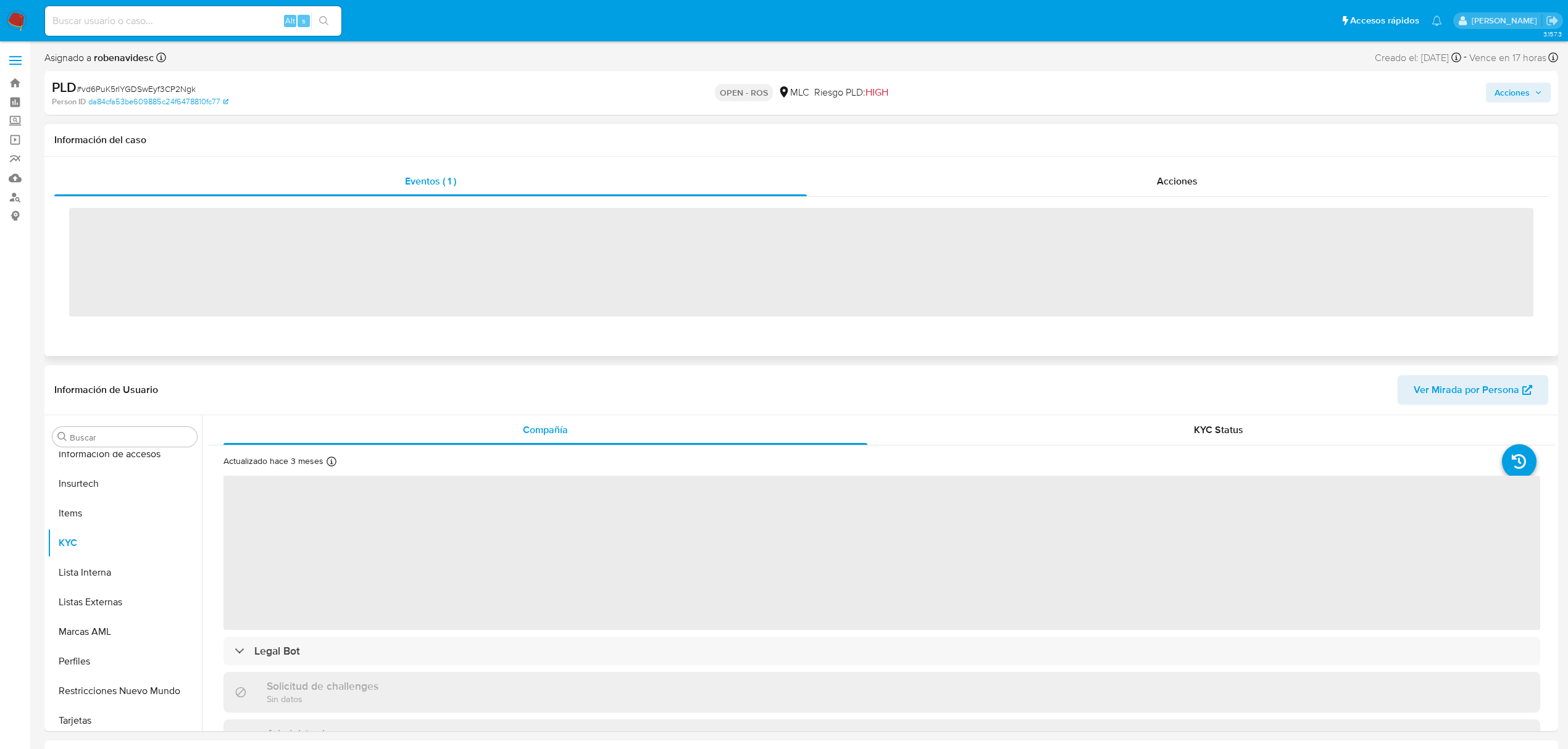
scroll to position [522, 0]
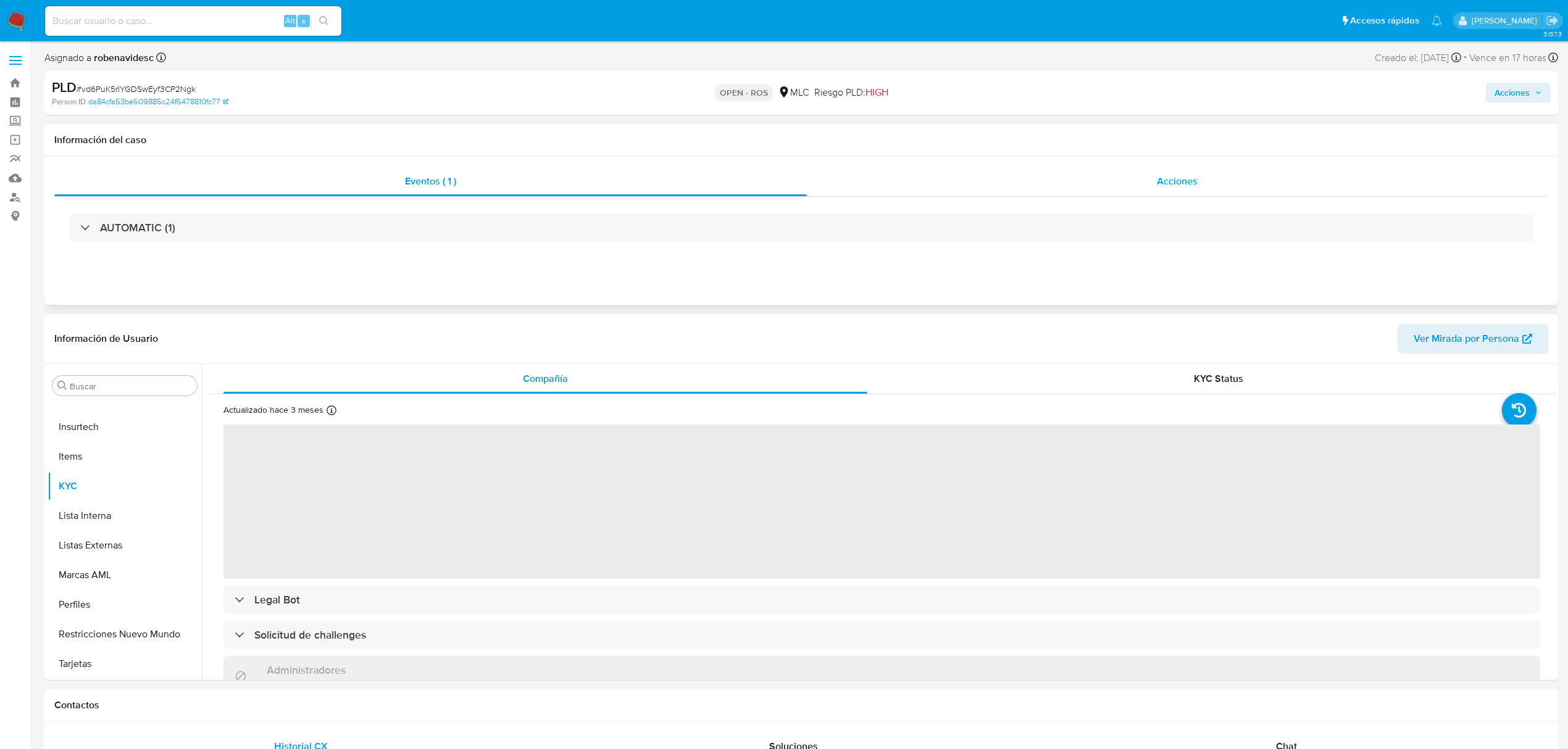
click at [1180, 183] on span "Acciones" at bounding box center [1177, 181] width 41 height 14
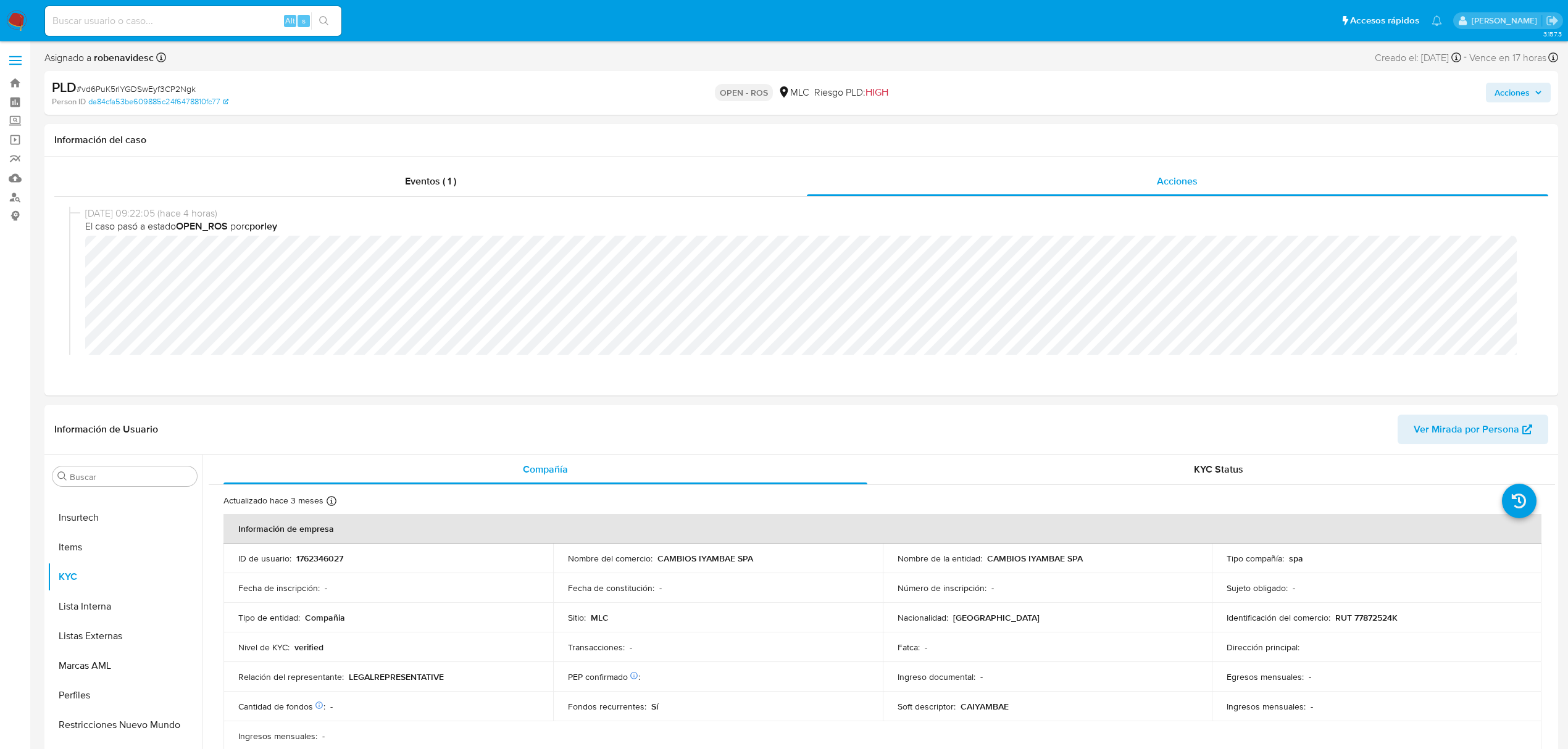
select select "10"
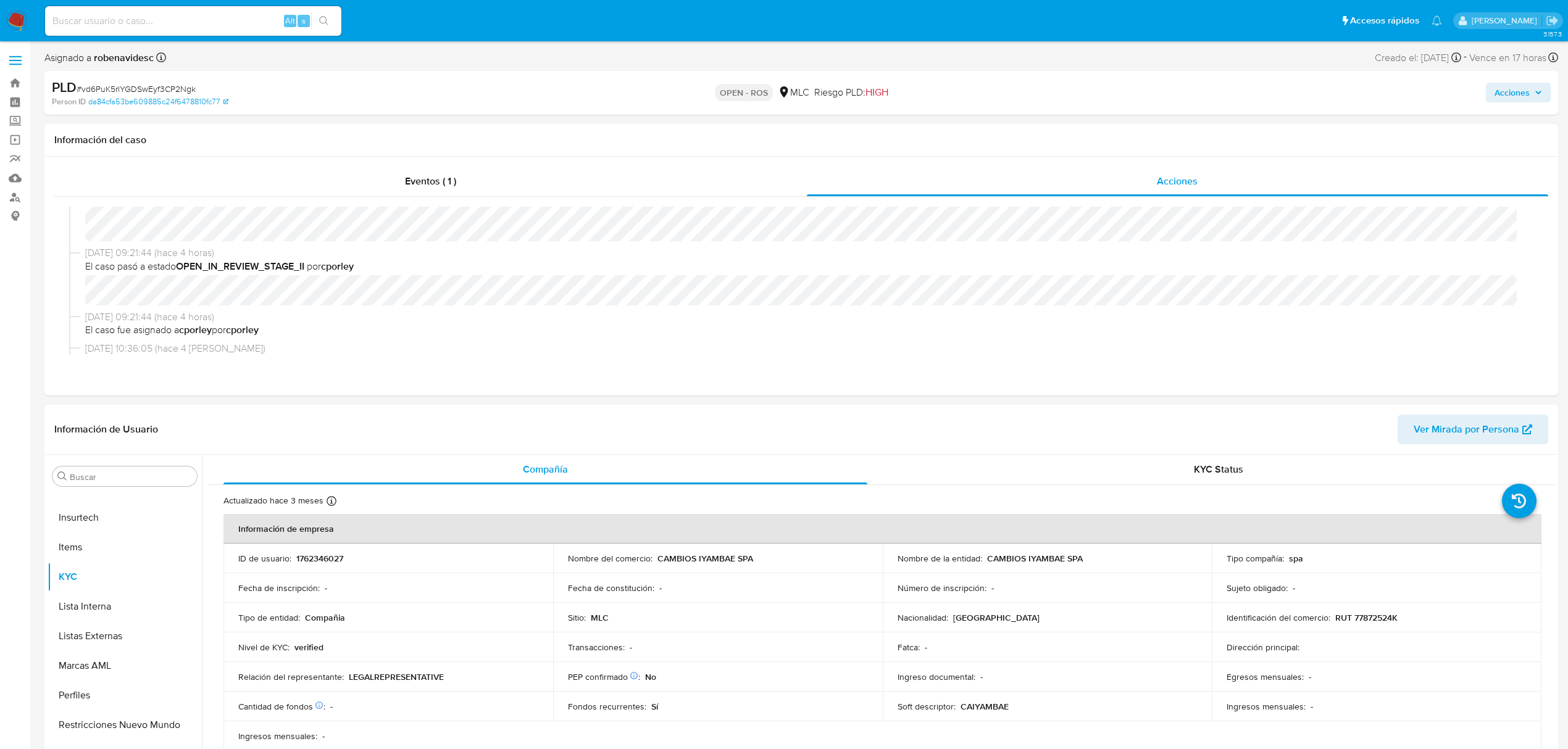
scroll to position [82, 0]
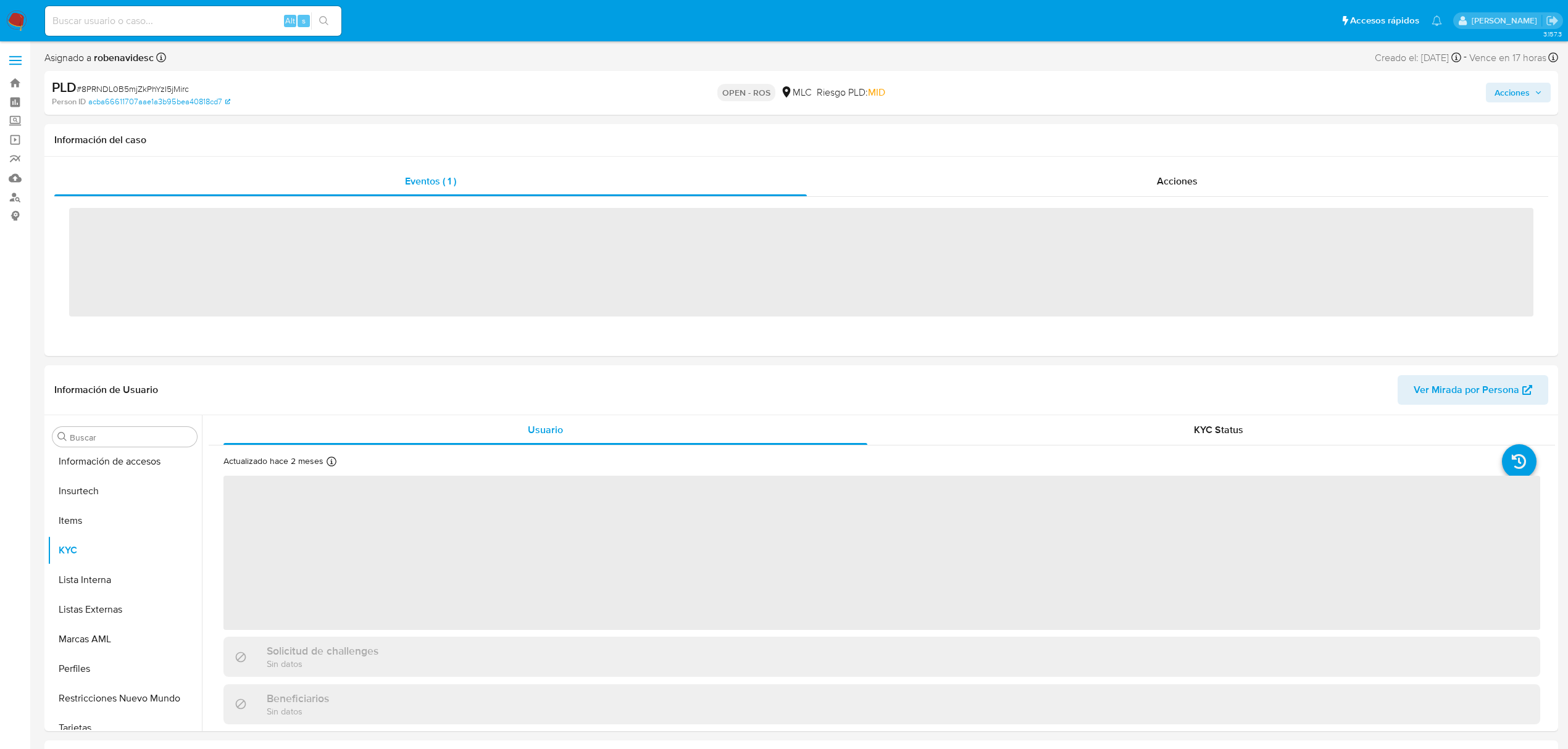
scroll to position [522, 0]
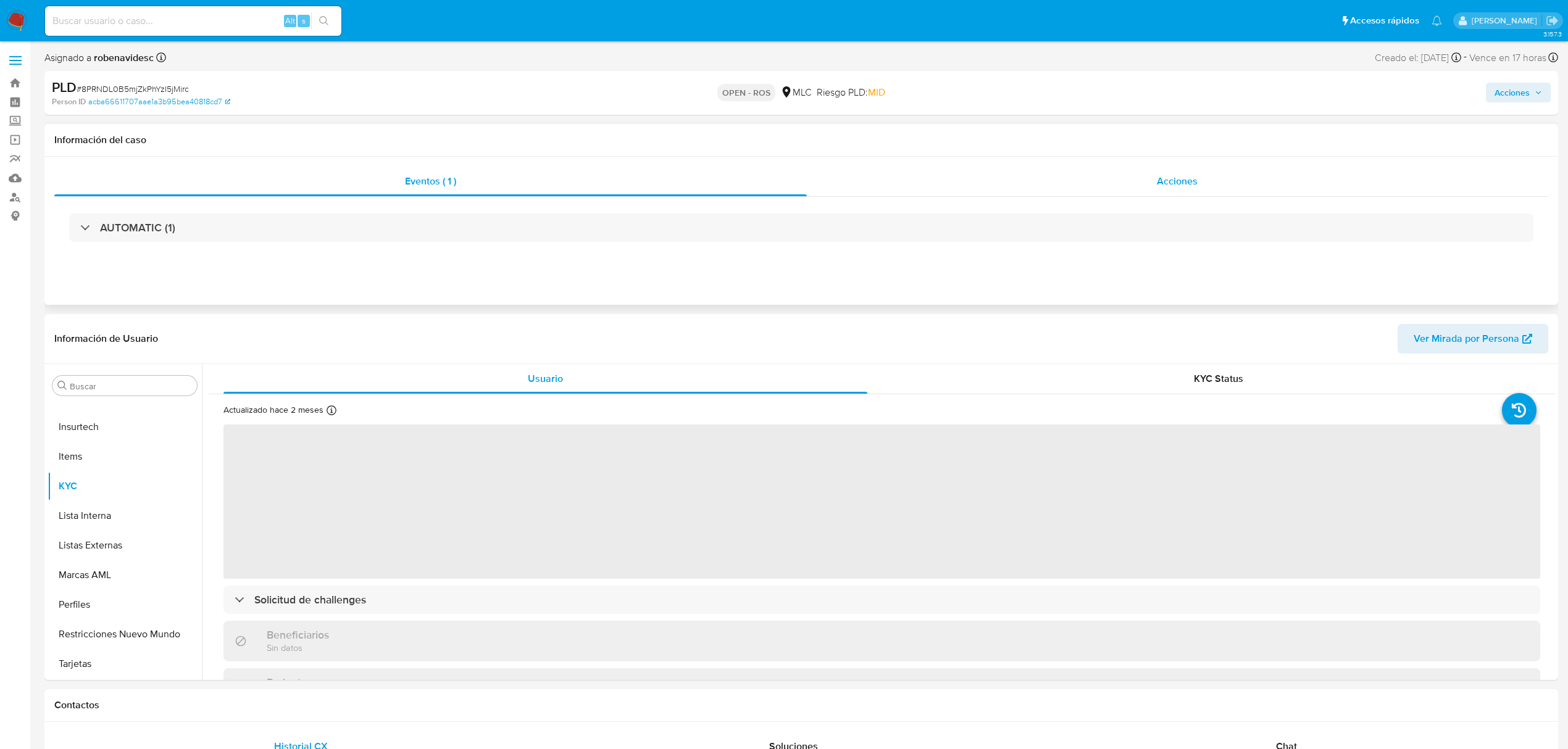
click at [1133, 189] on div "Acciones" at bounding box center [1178, 181] width 742 height 30
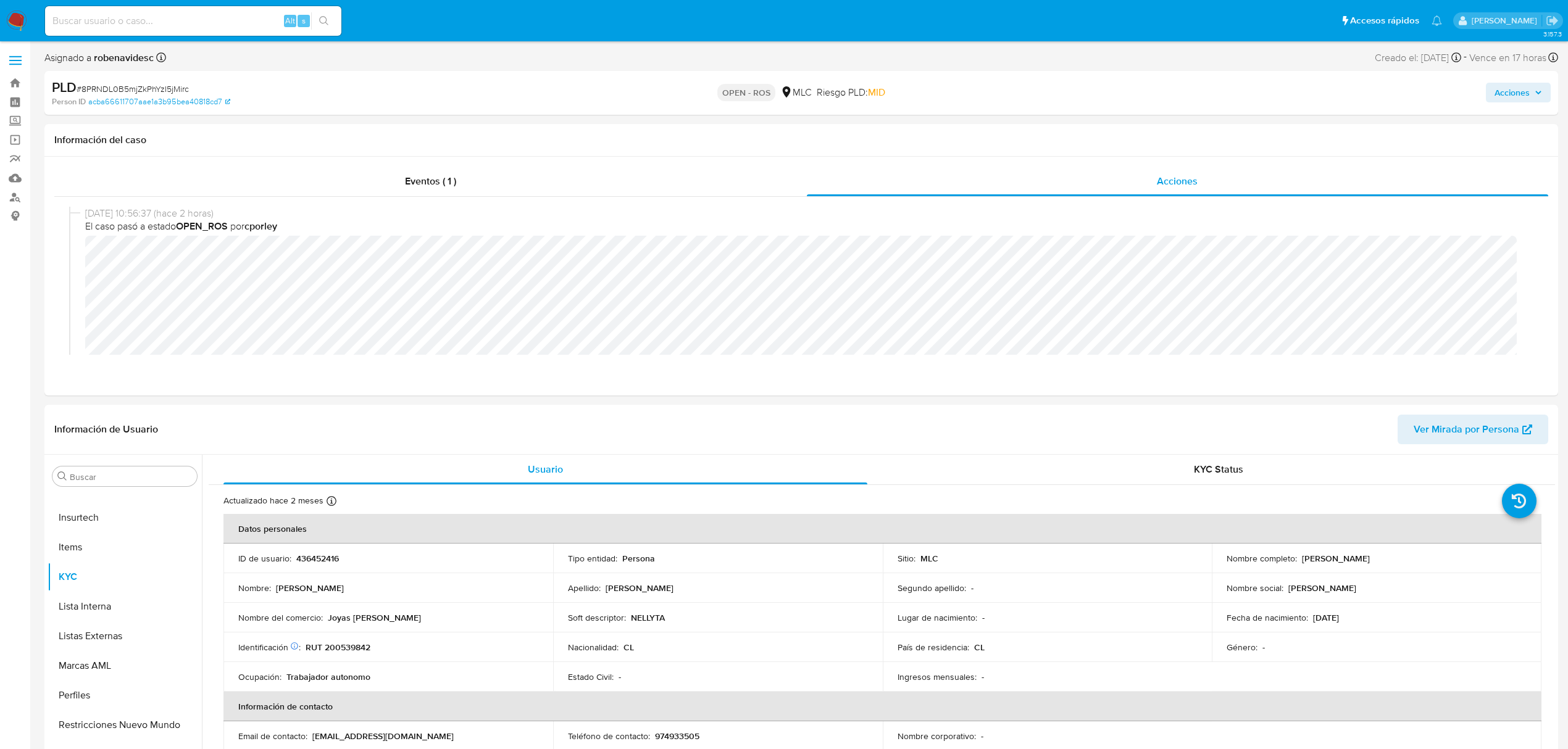
select select "10"
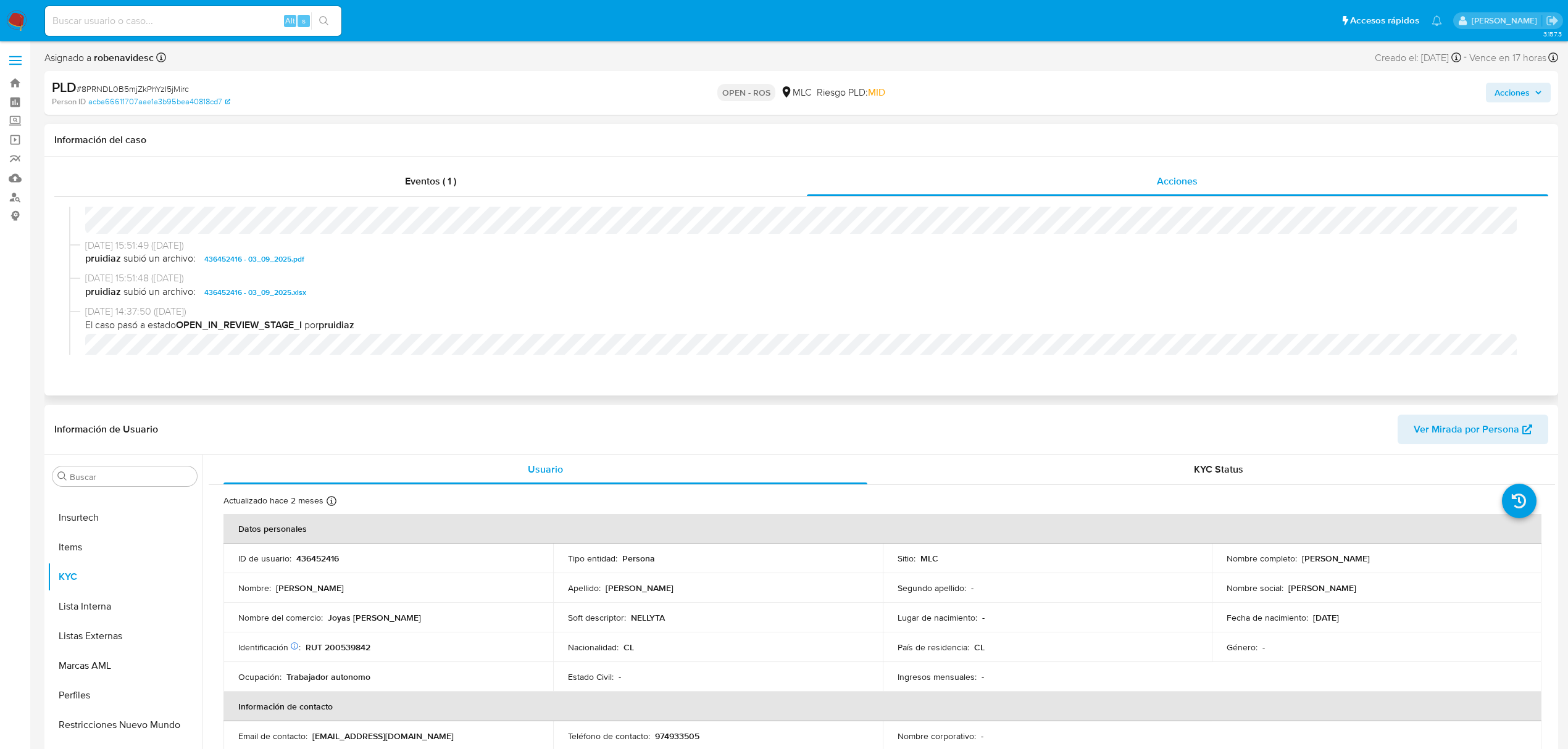
scroll to position [329, 0]
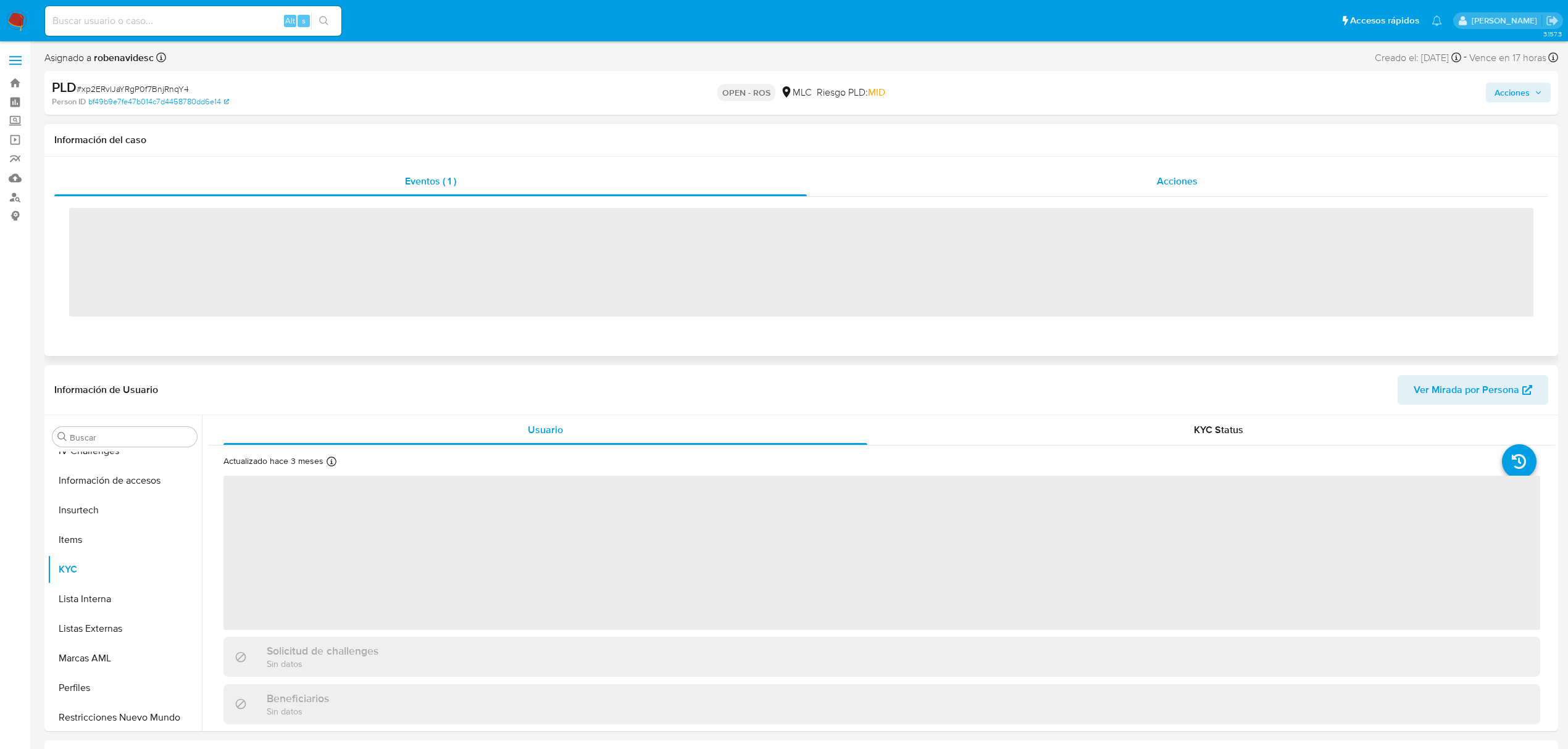
scroll to position [522, 0]
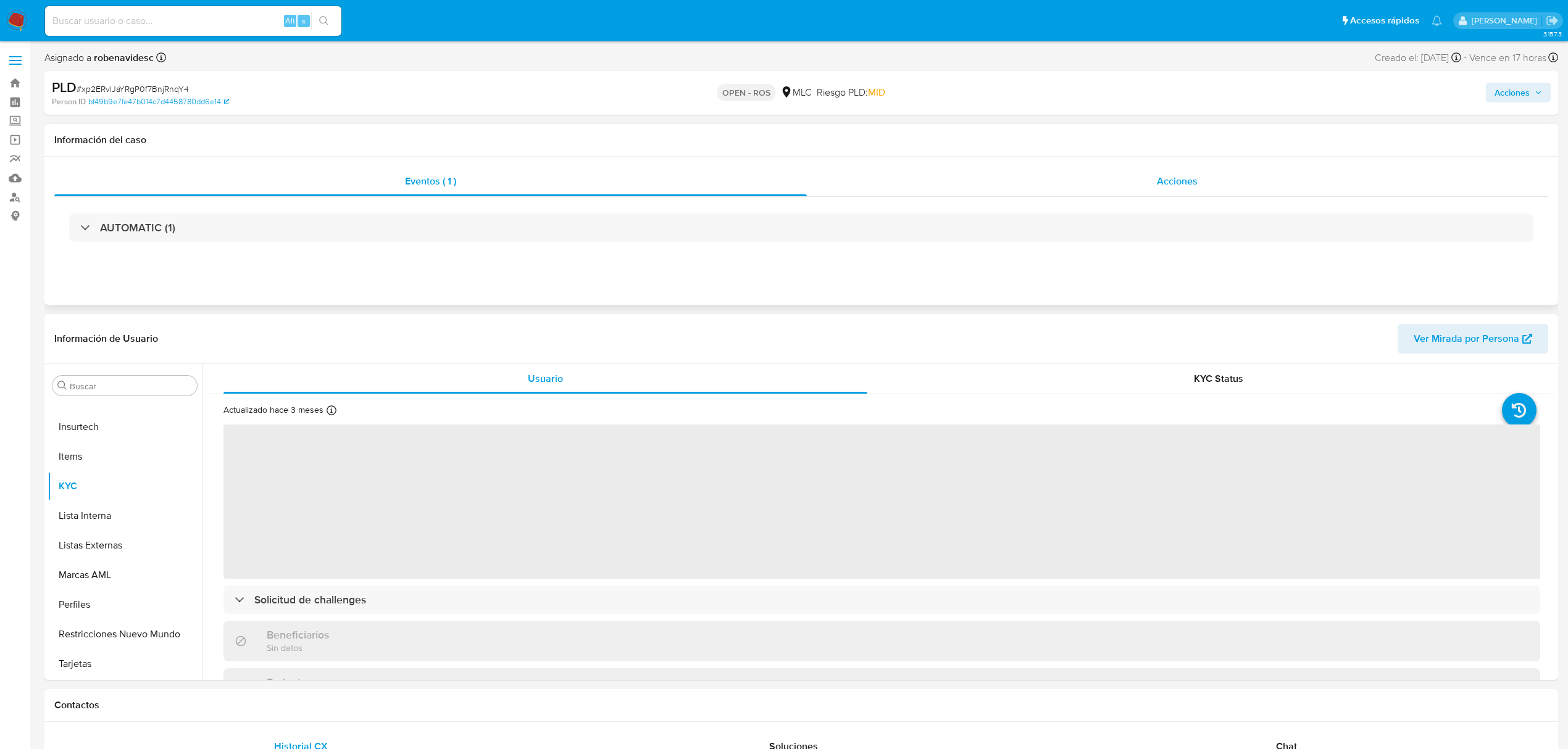
click at [1076, 177] on div "Acciones" at bounding box center [1178, 181] width 742 height 30
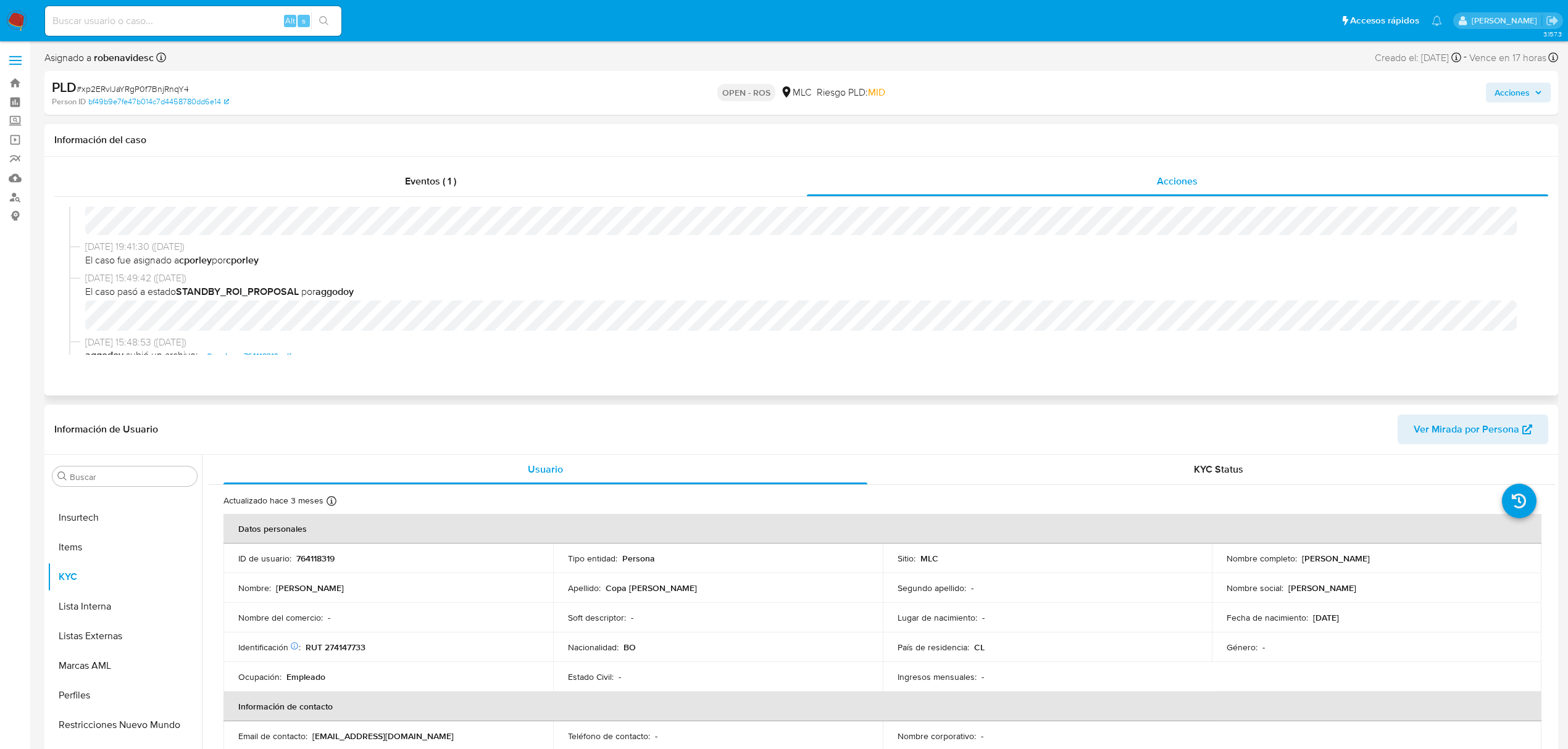
select select "10"
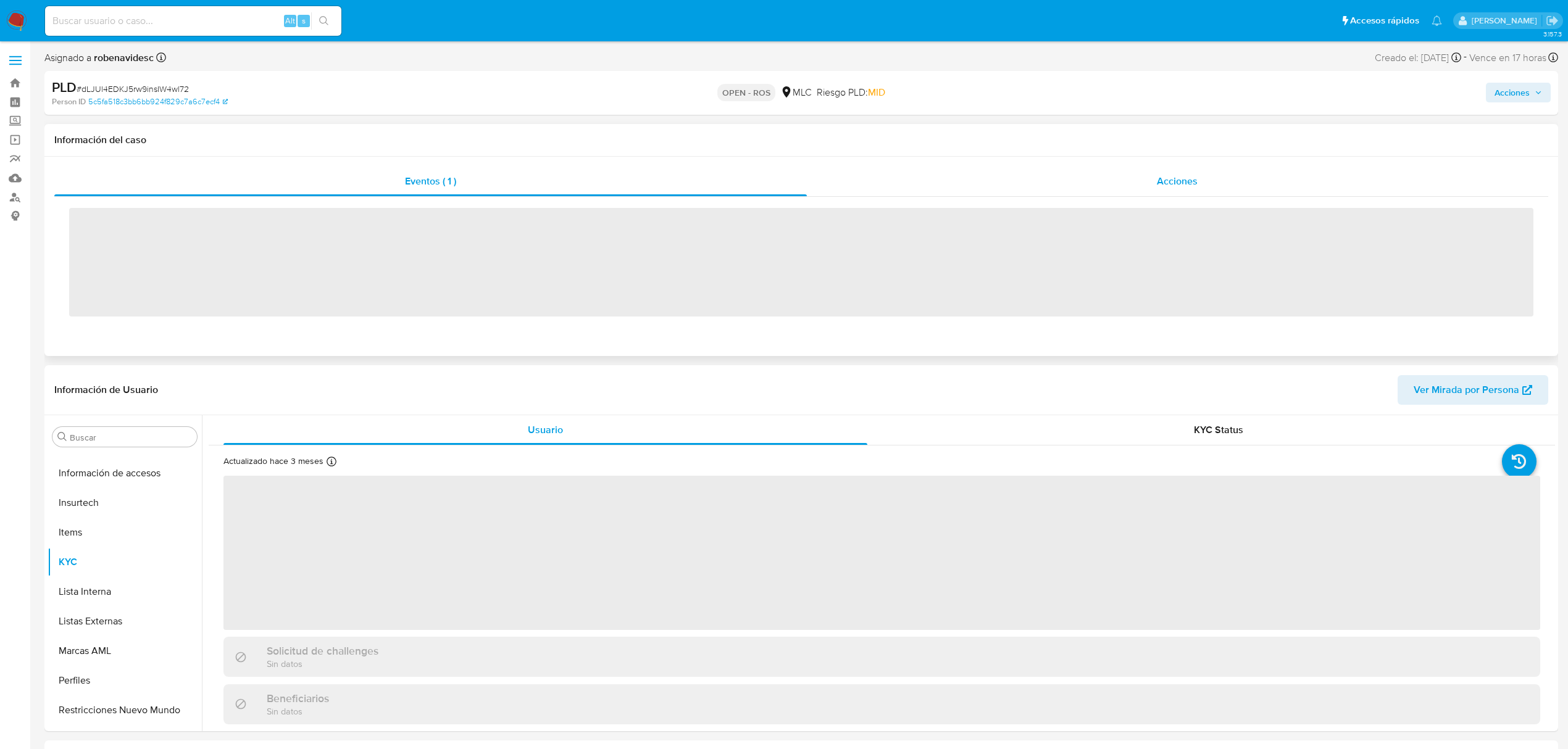
scroll to position [522, 0]
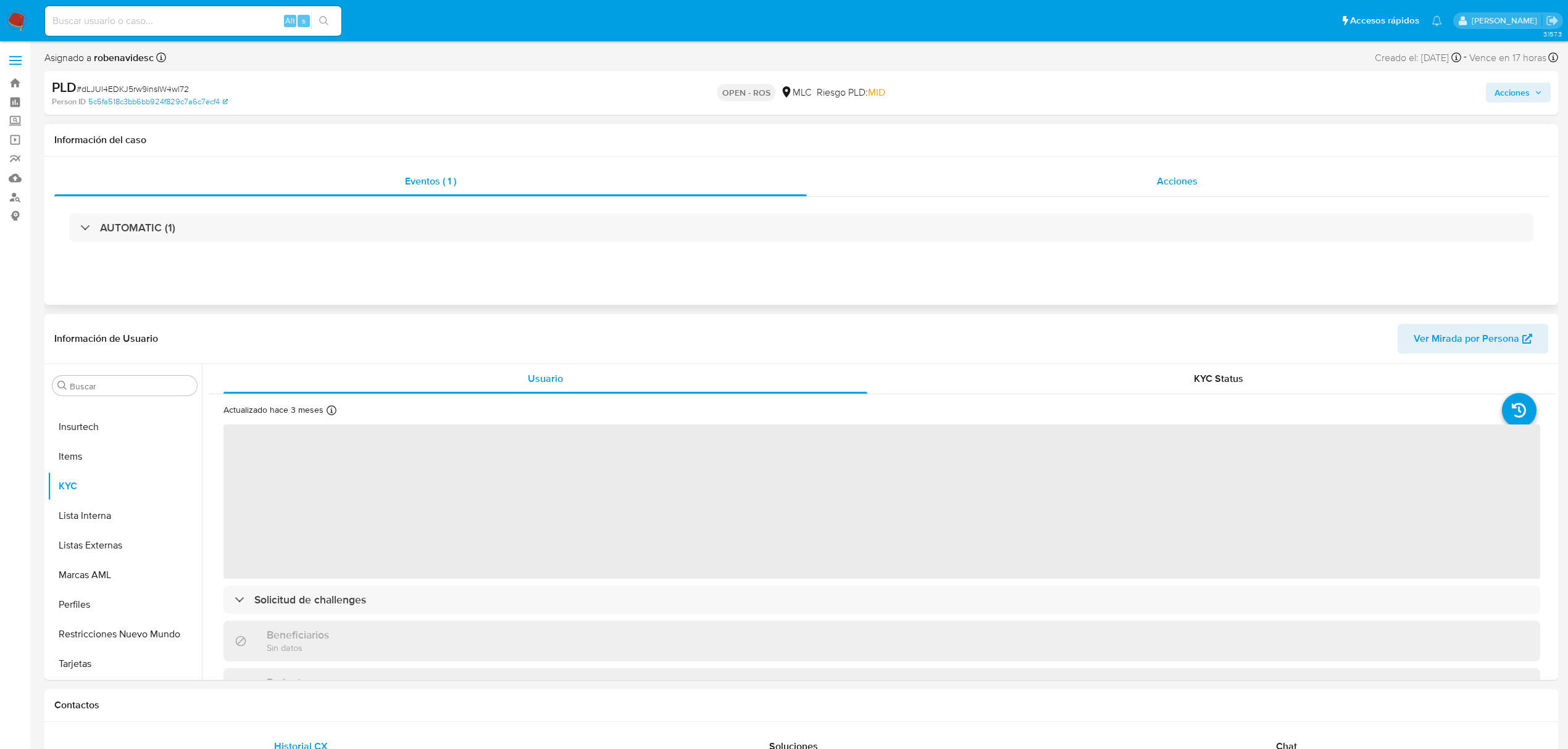
click at [1143, 185] on div "Acciones" at bounding box center [1178, 181] width 742 height 30
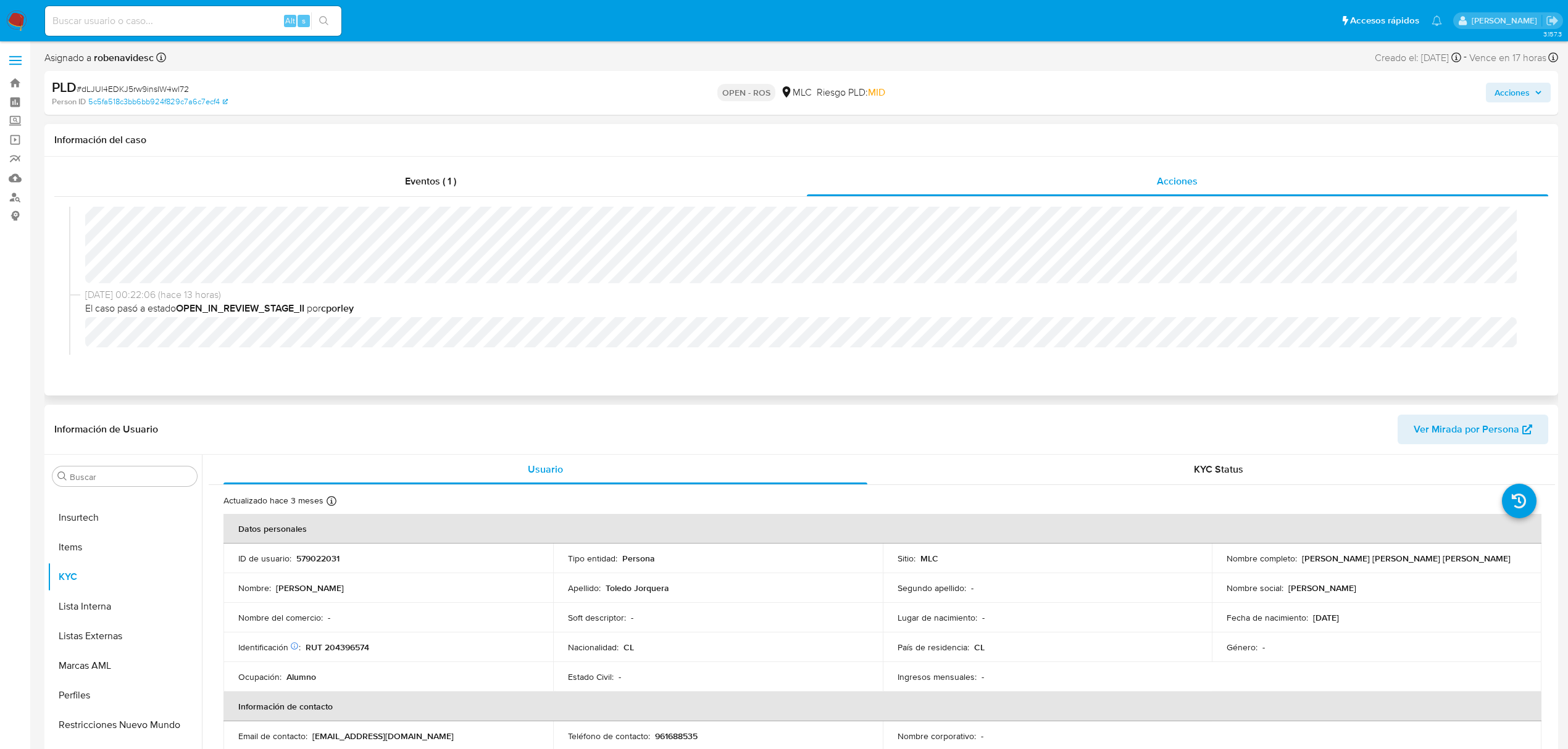
select select "10"
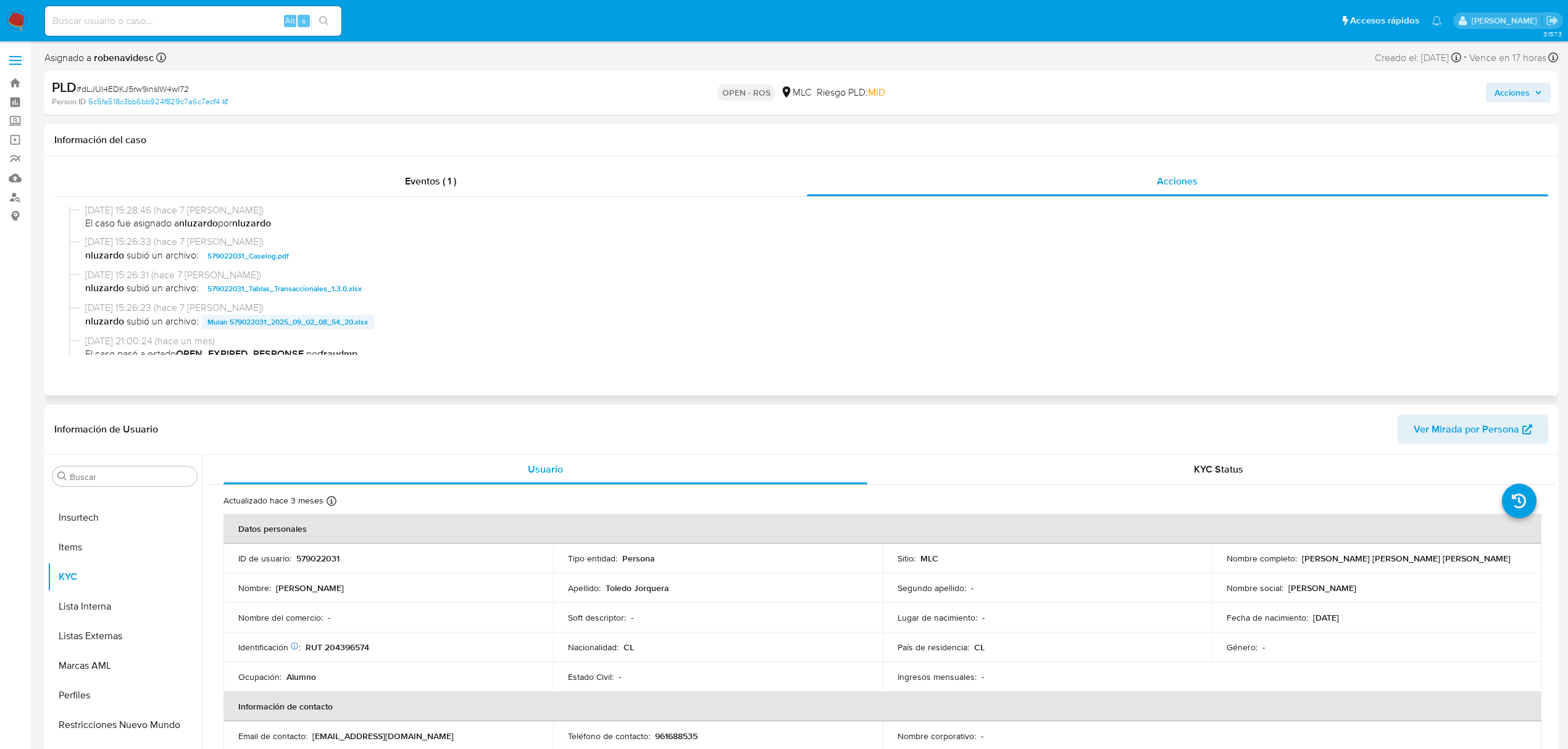
scroll to position [411, 0]
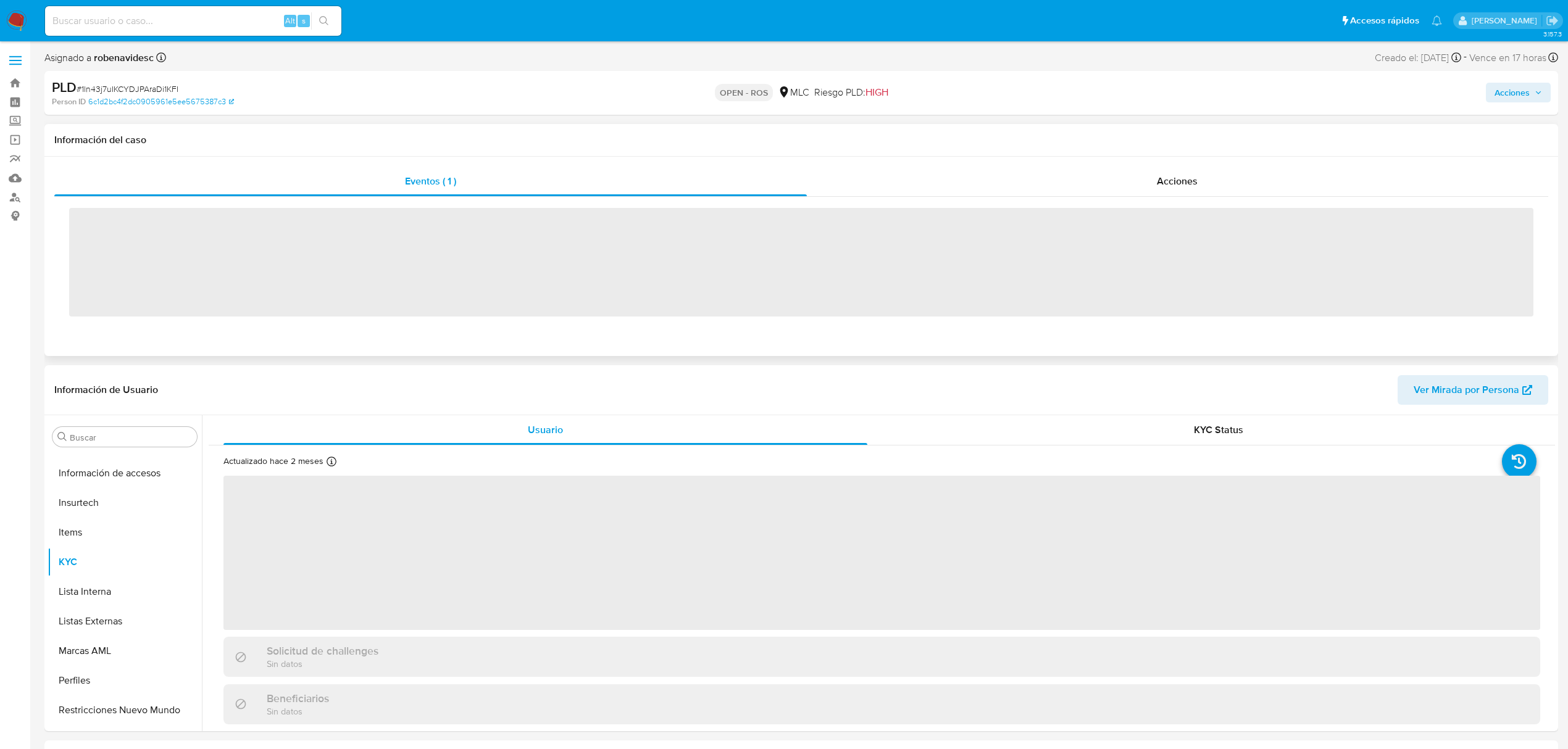
scroll to position [522, 0]
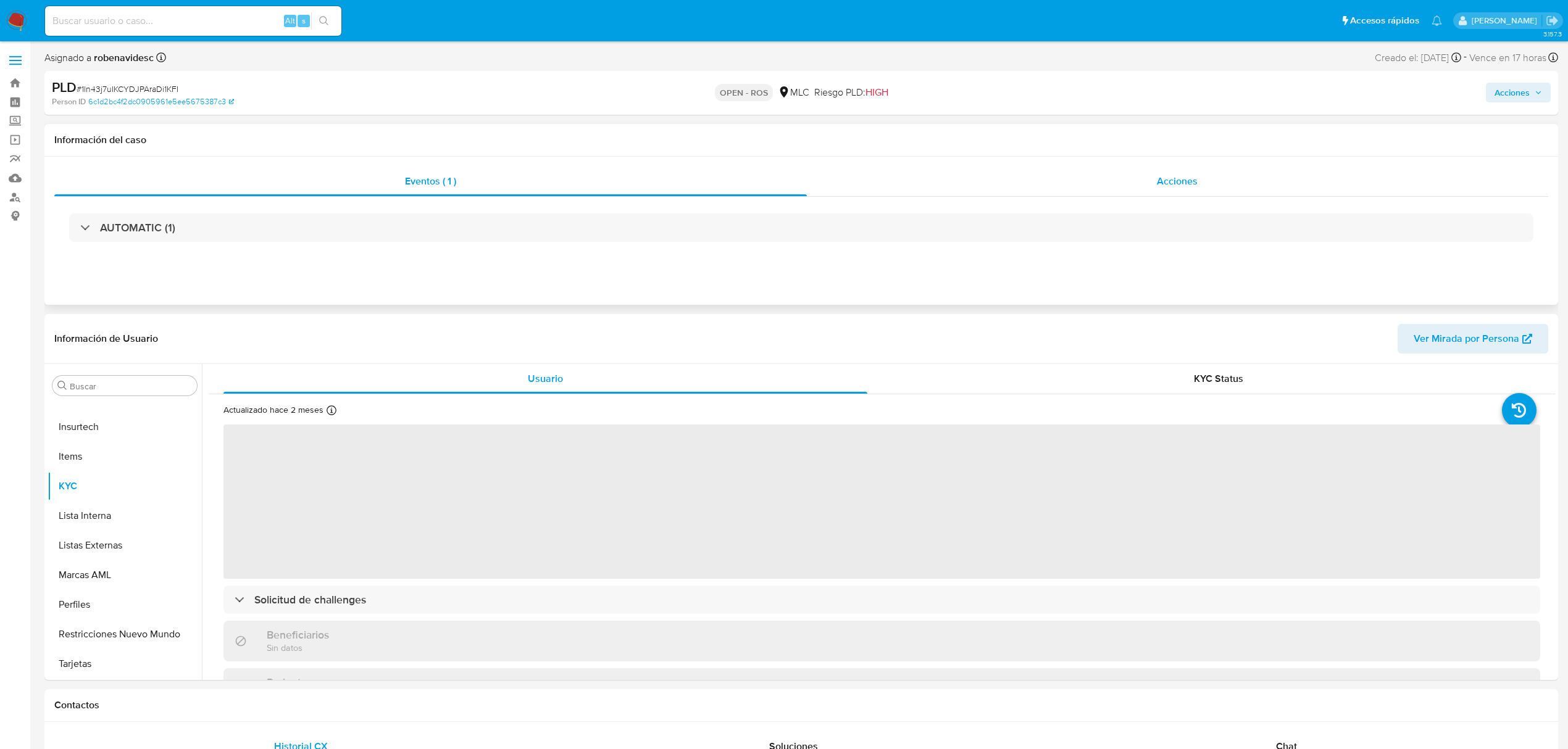
click at [1133, 177] on div "Acciones" at bounding box center [1178, 181] width 742 height 30
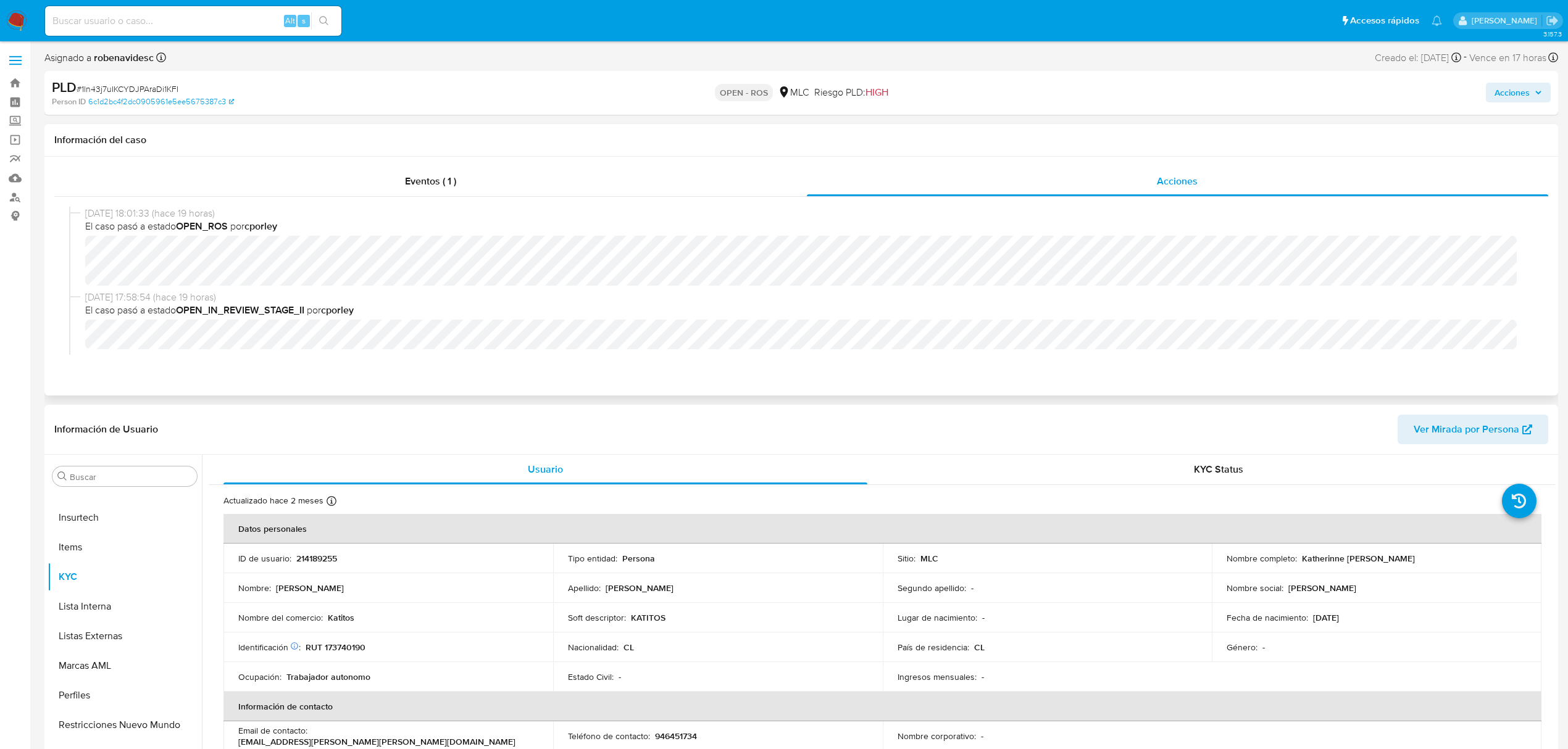
select select "10"
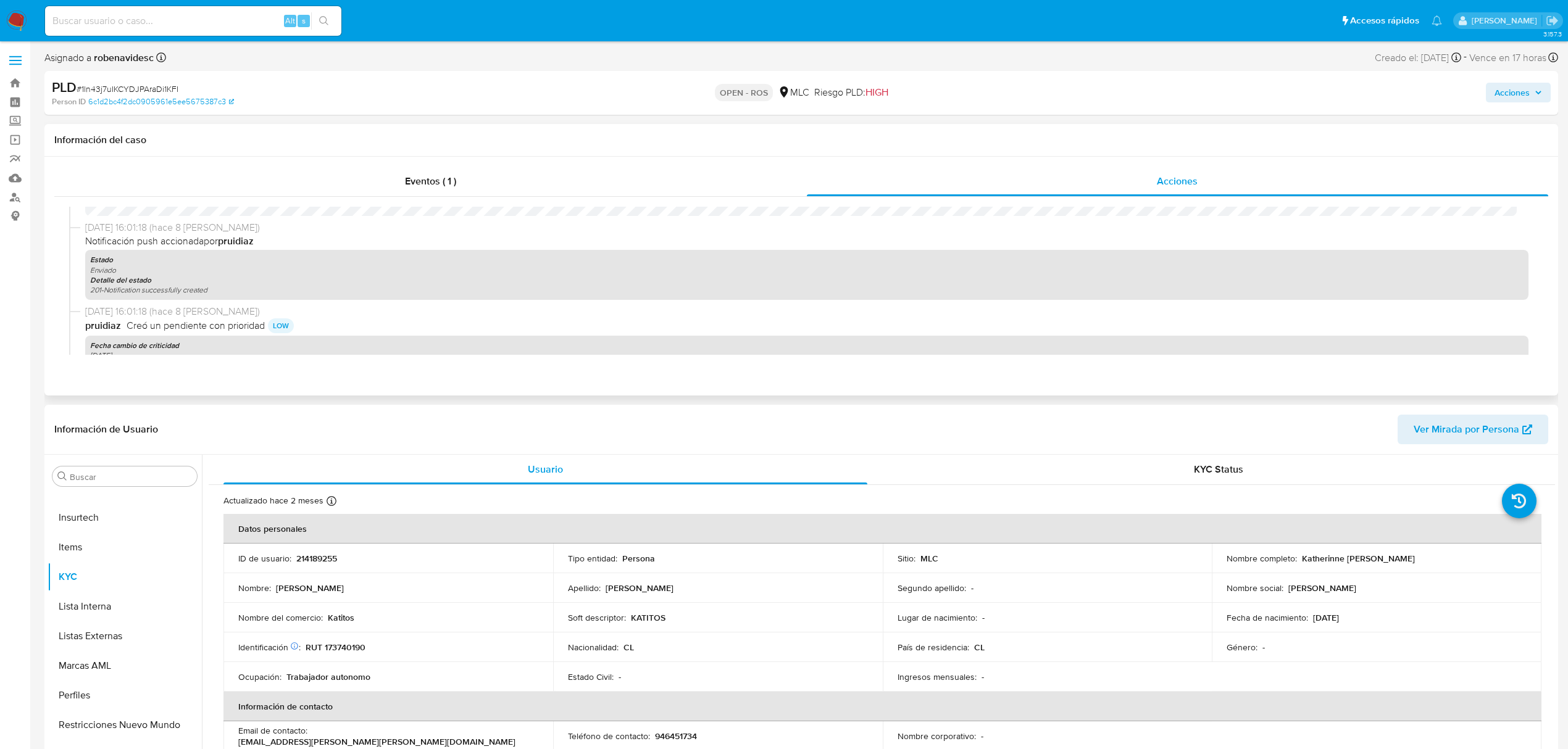
scroll to position [329, 0]
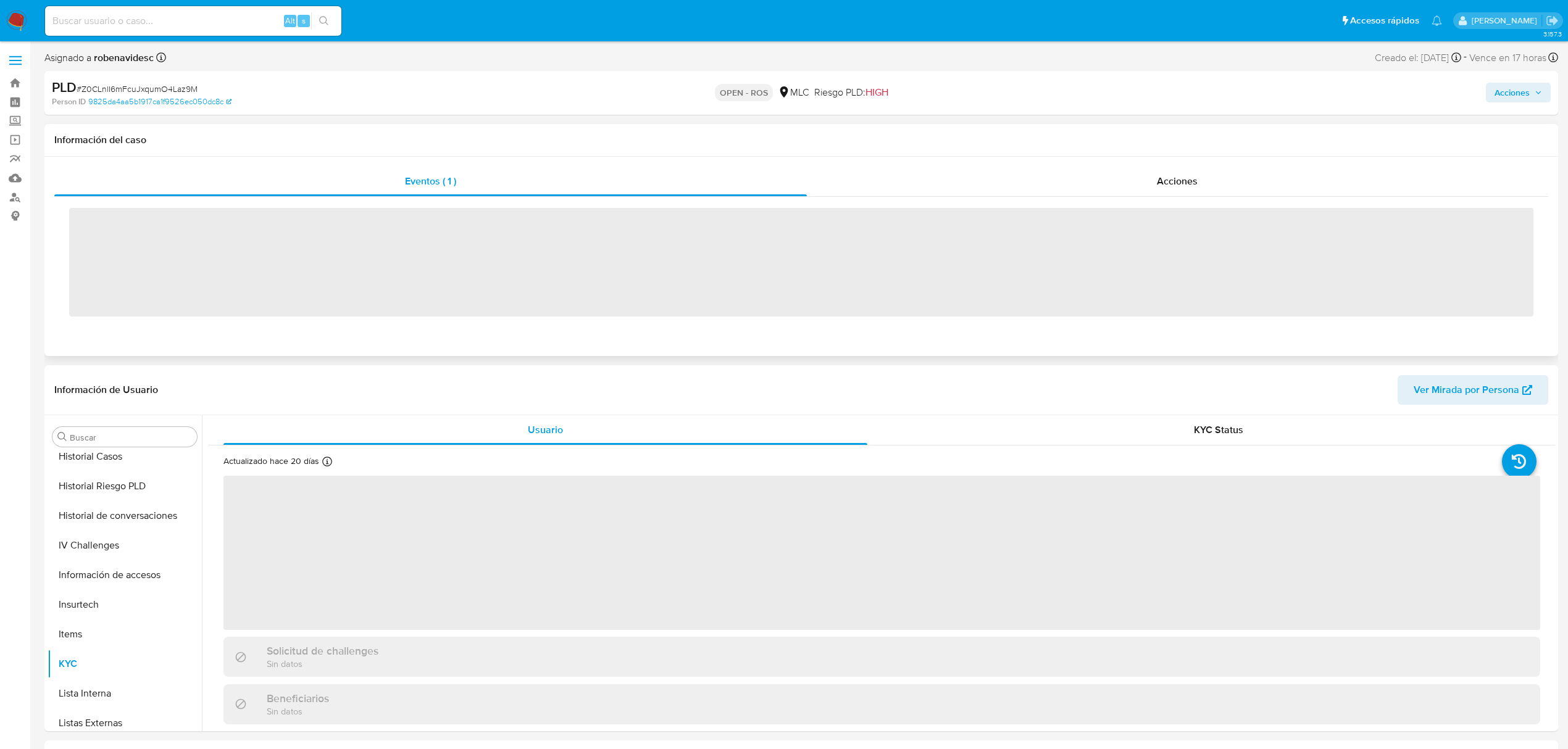
scroll to position [522, 0]
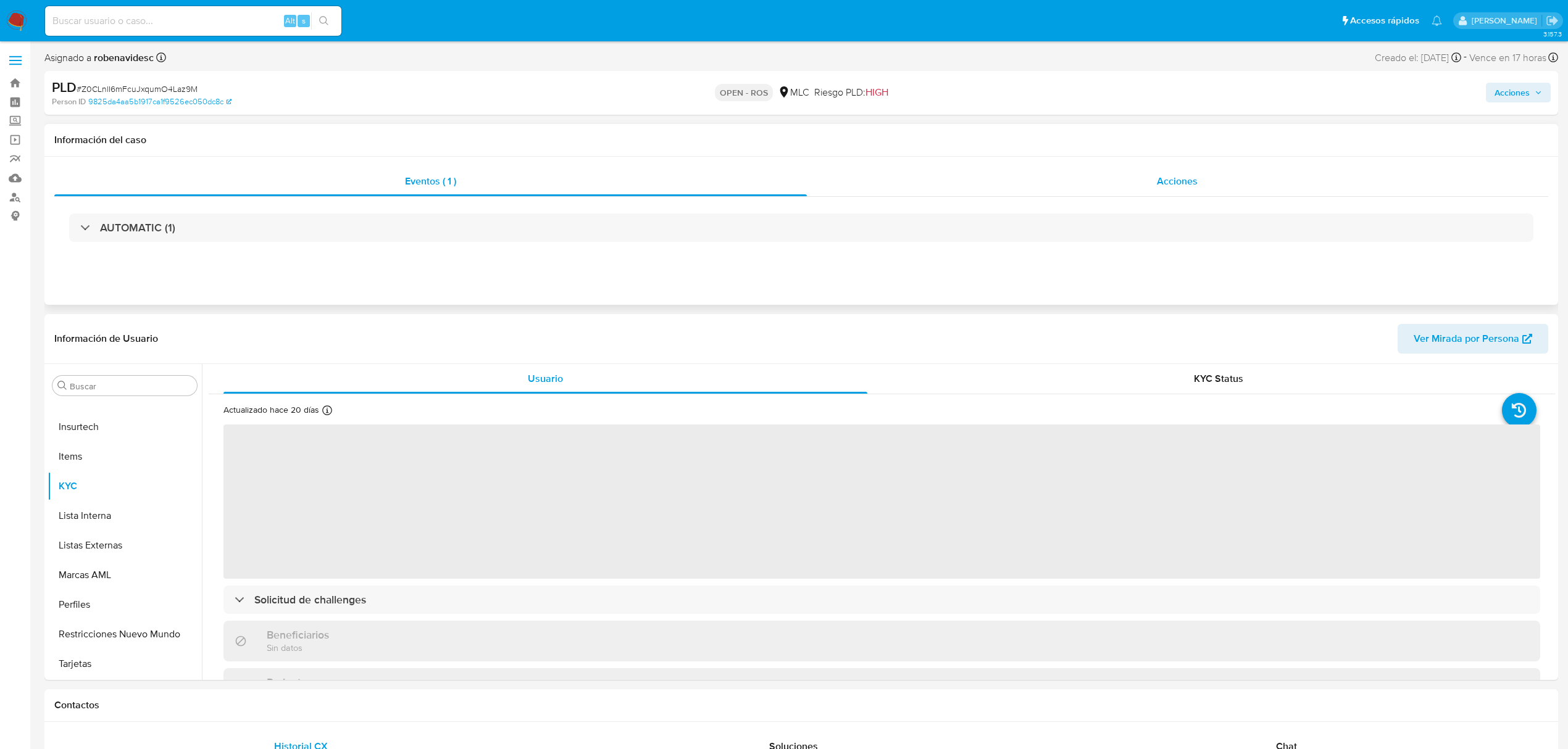
click at [1167, 177] on span "Acciones" at bounding box center [1177, 181] width 41 height 14
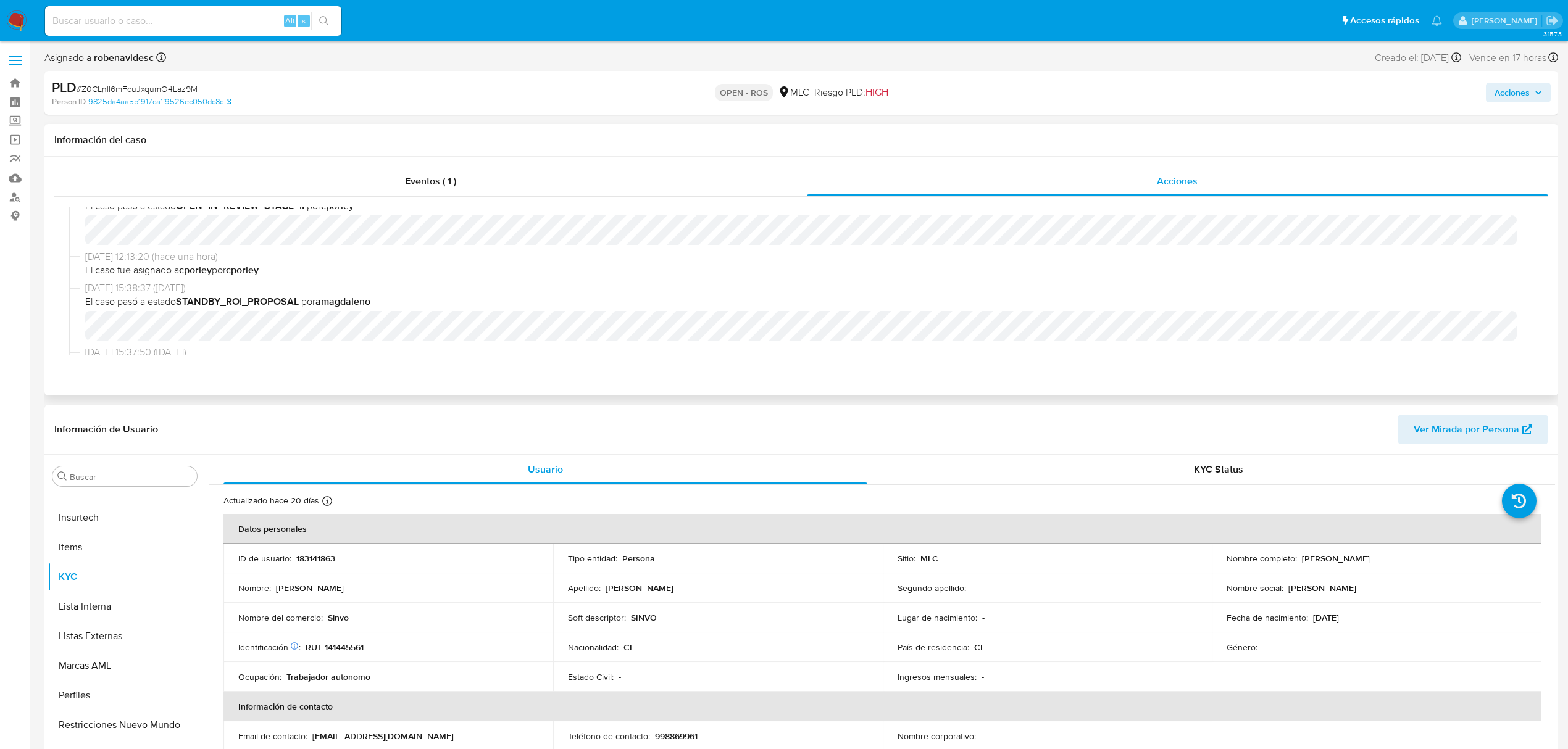
select select "10"
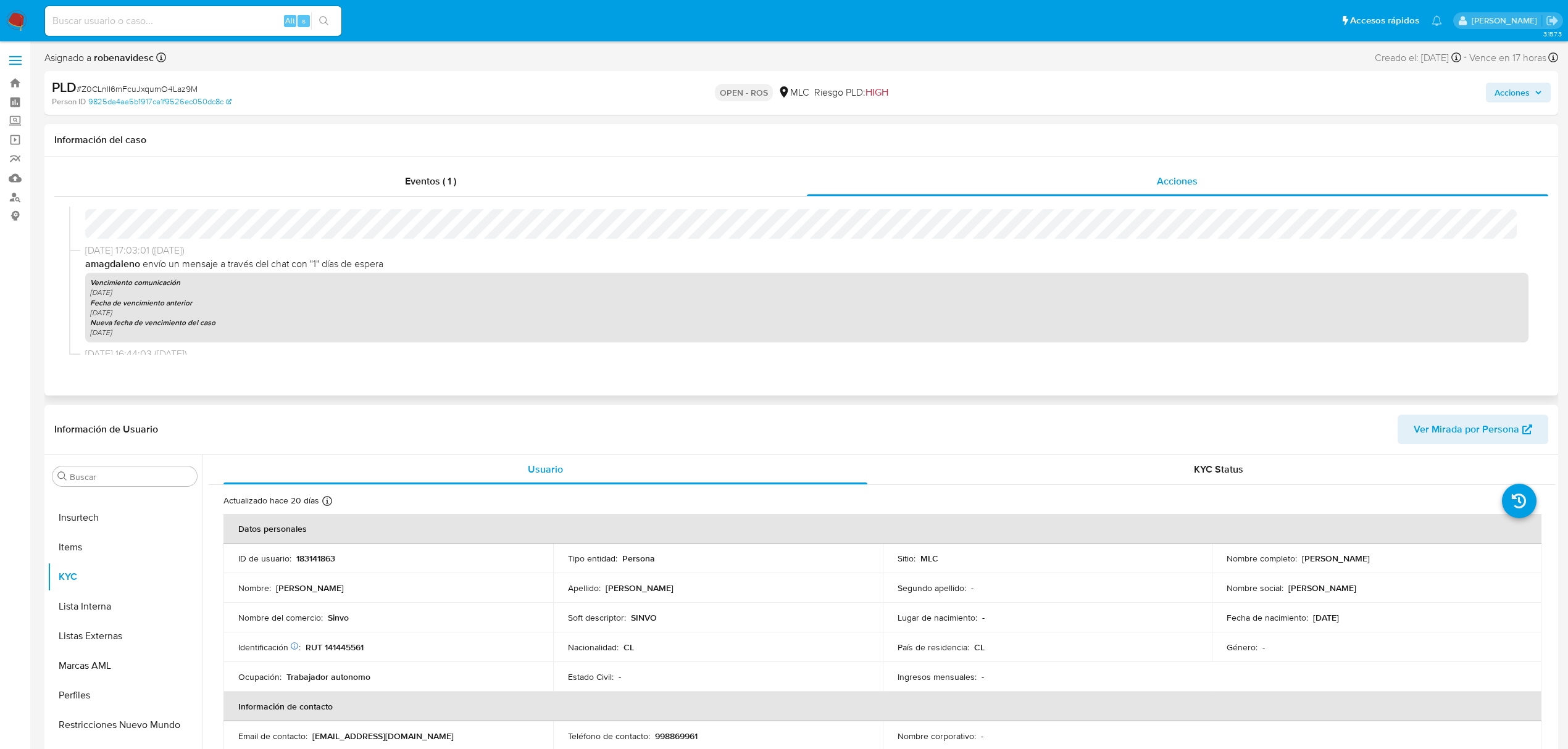
scroll to position [823, 0]
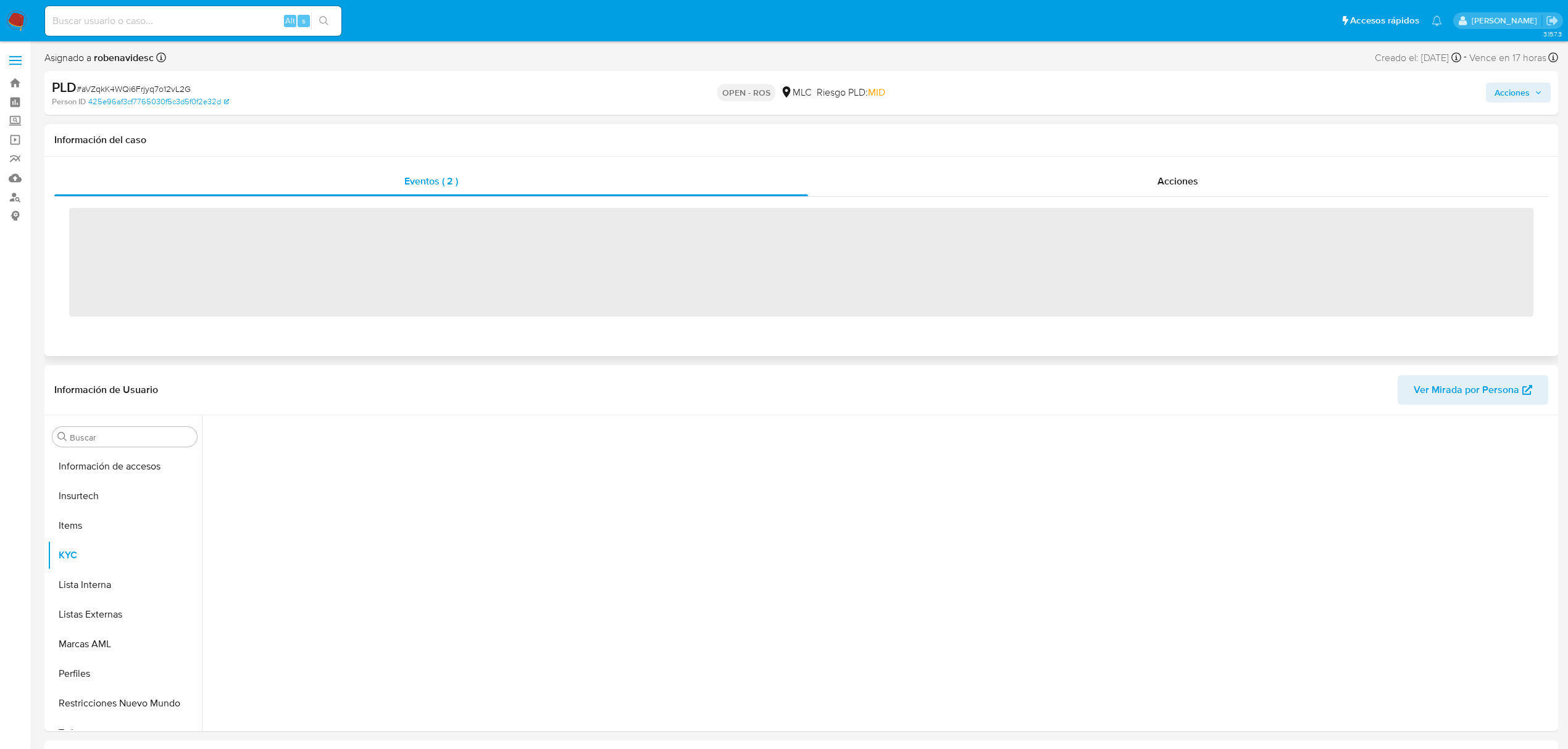
scroll to position [522, 0]
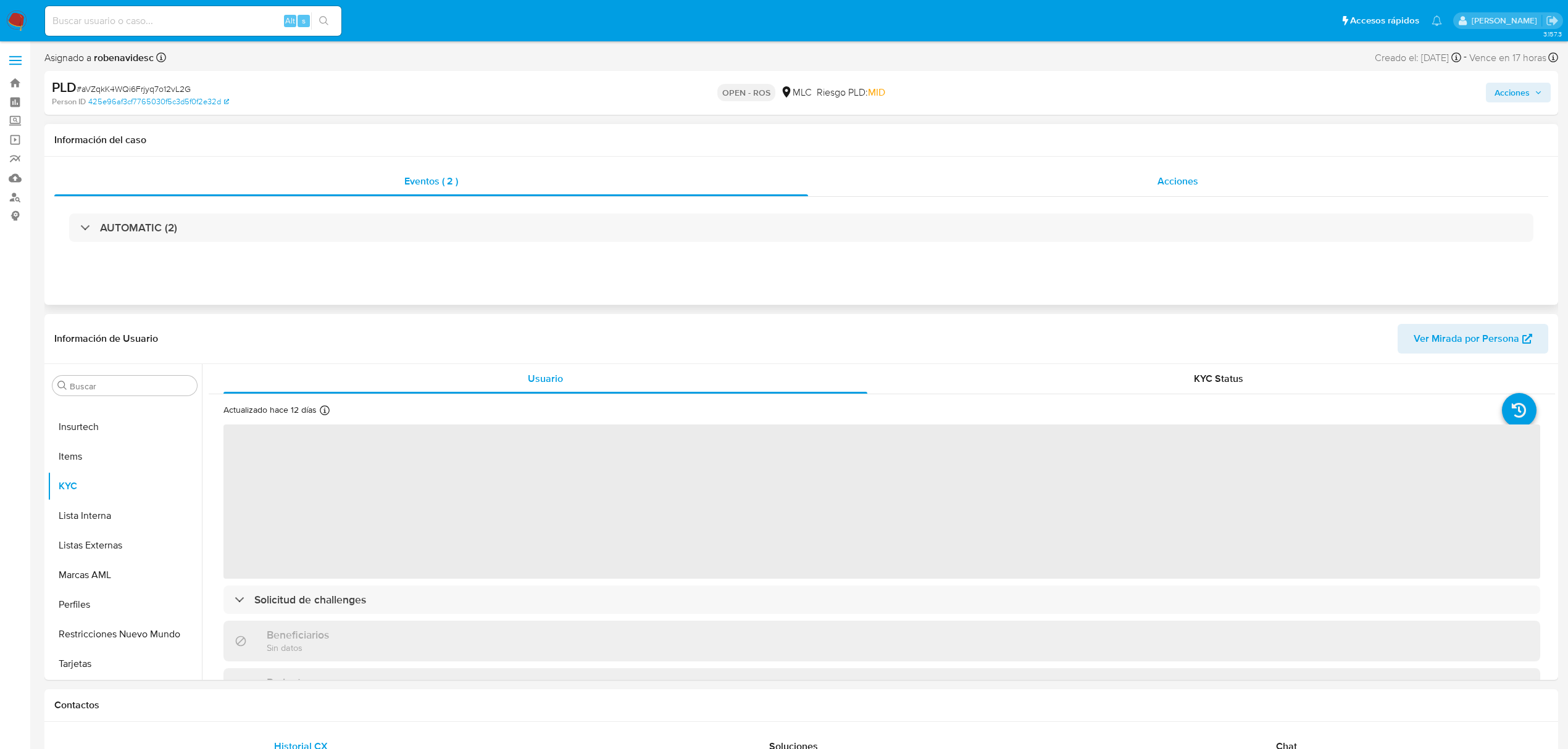
drag, startPoint x: 1107, startPoint y: 203, endPoint x: 1107, endPoint y: 191, distance: 12.0
click at [1107, 194] on div "Eventos ( 2 ) Acciones AUTOMATIC (2)" at bounding box center [802, 212] width 1494 height 92
click at [1110, 180] on div "Acciones" at bounding box center [1178, 181] width 741 height 30
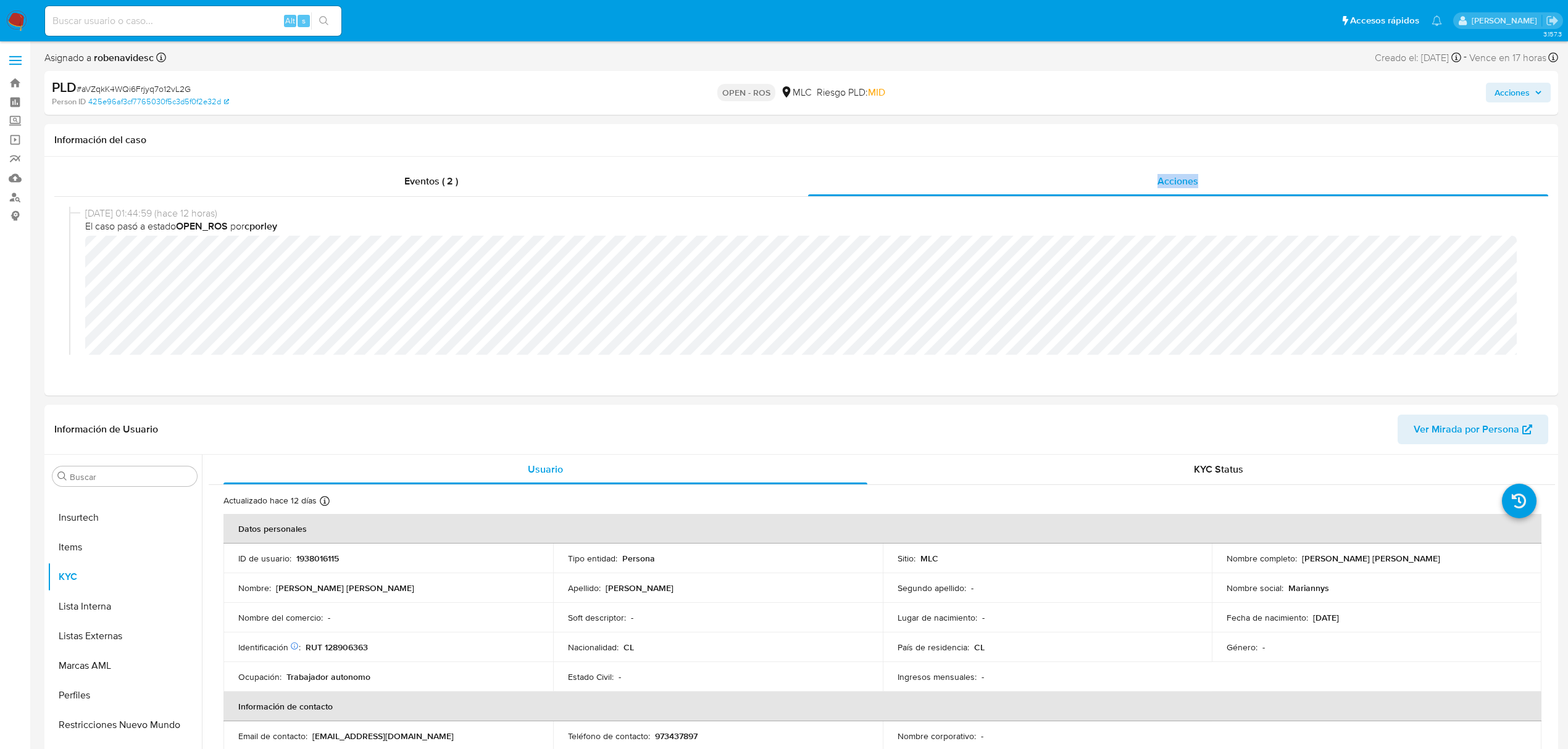
select select "10"
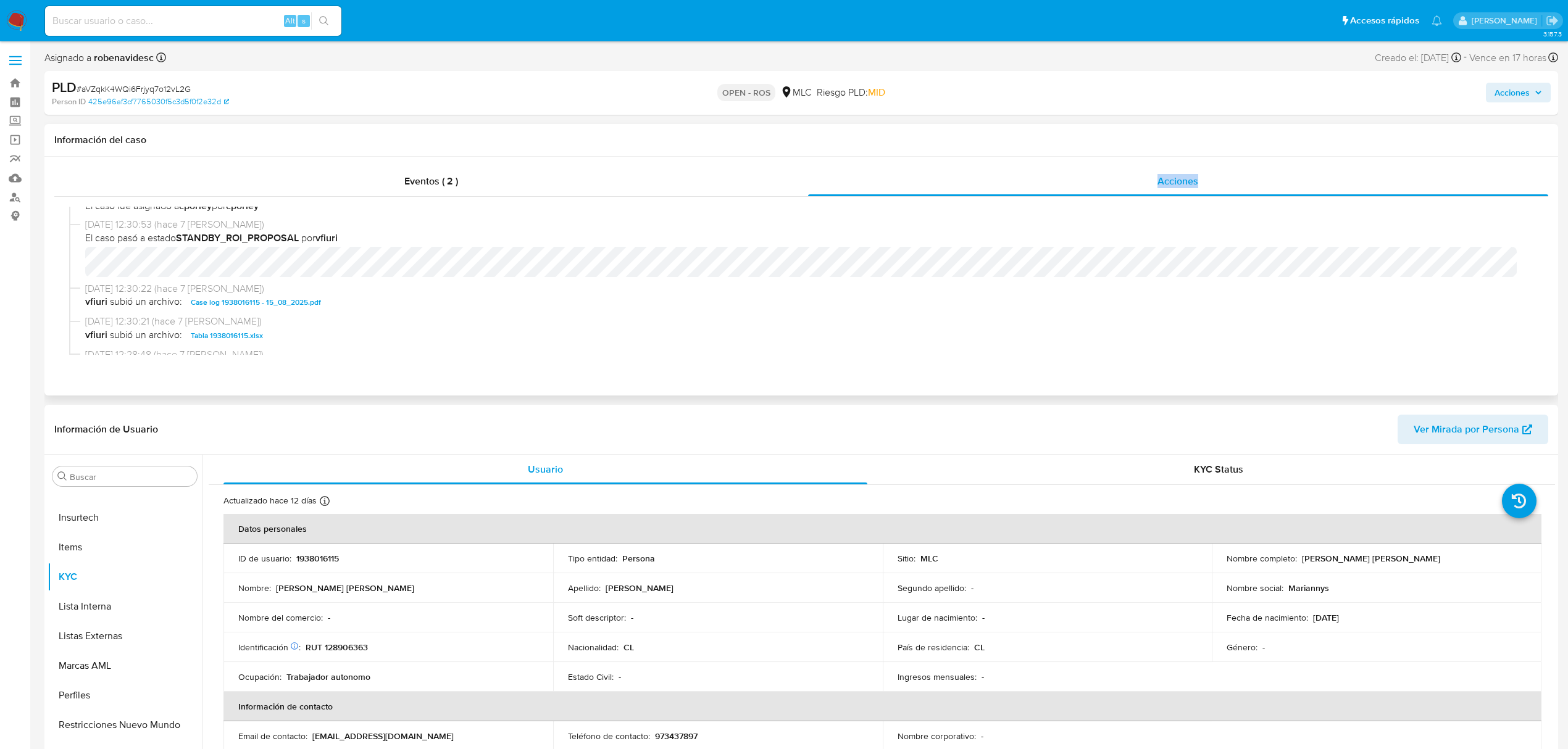
scroll to position [247, 0]
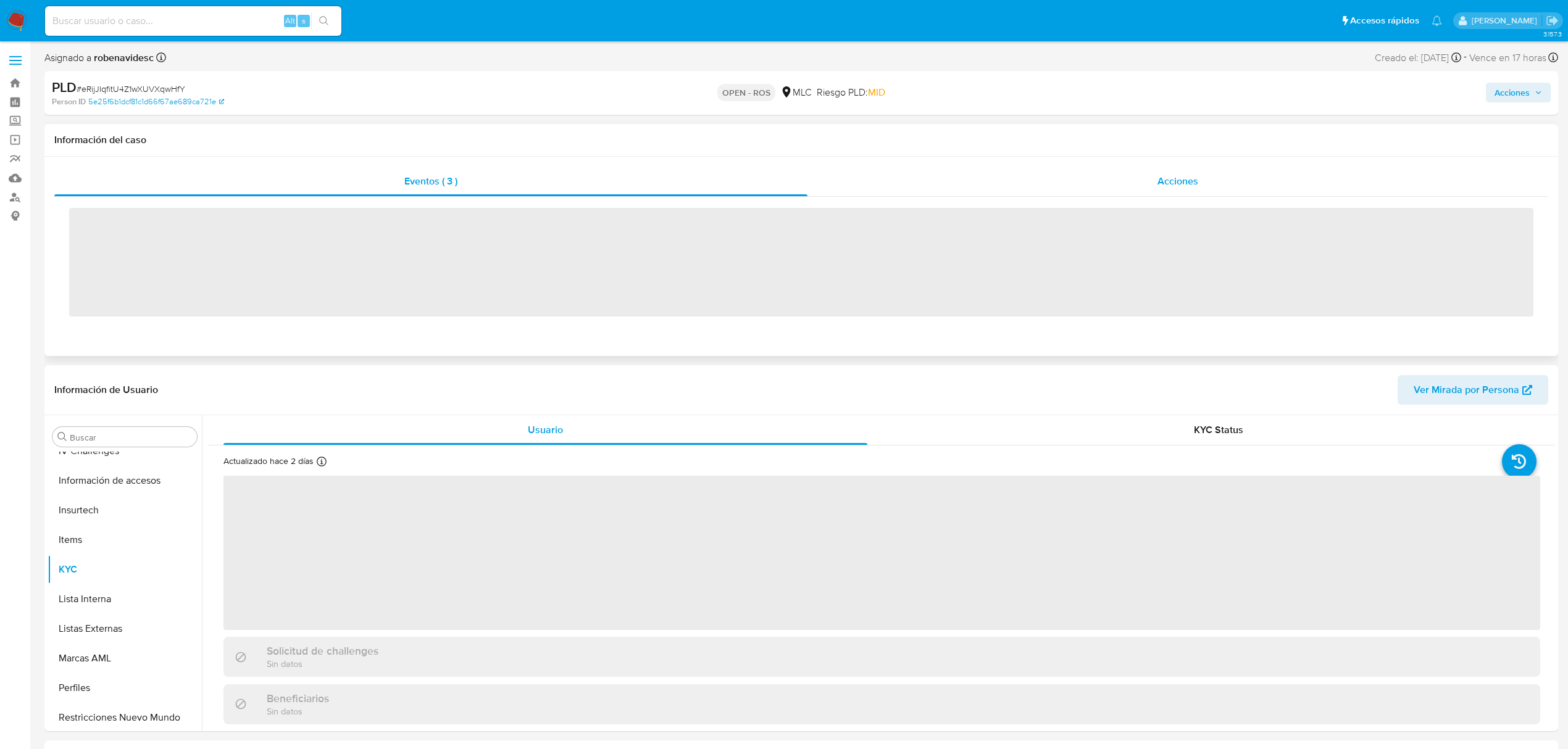
scroll to position [522, 0]
click at [1176, 173] on div "Acciones" at bounding box center [1178, 181] width 741 height 30
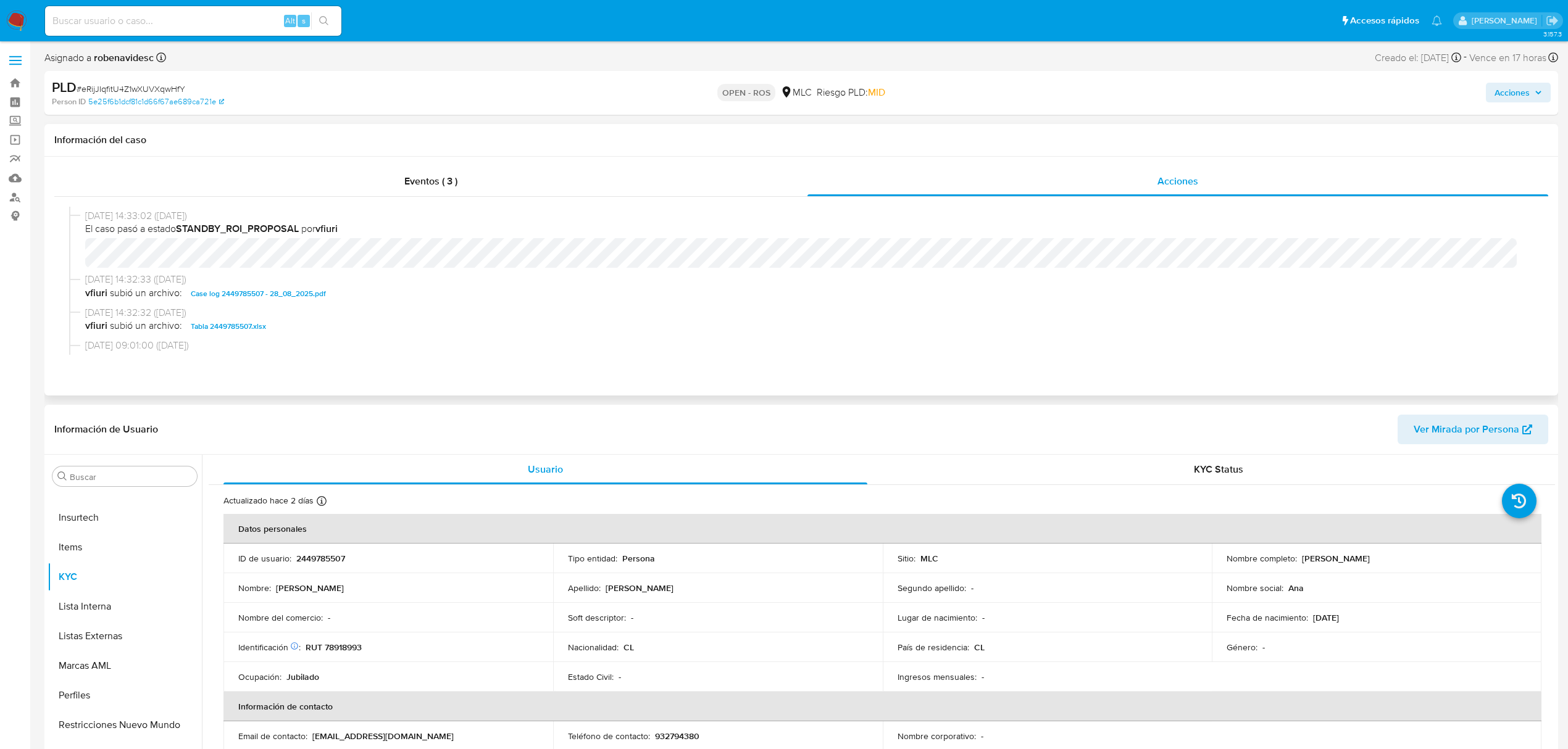
select select "10"
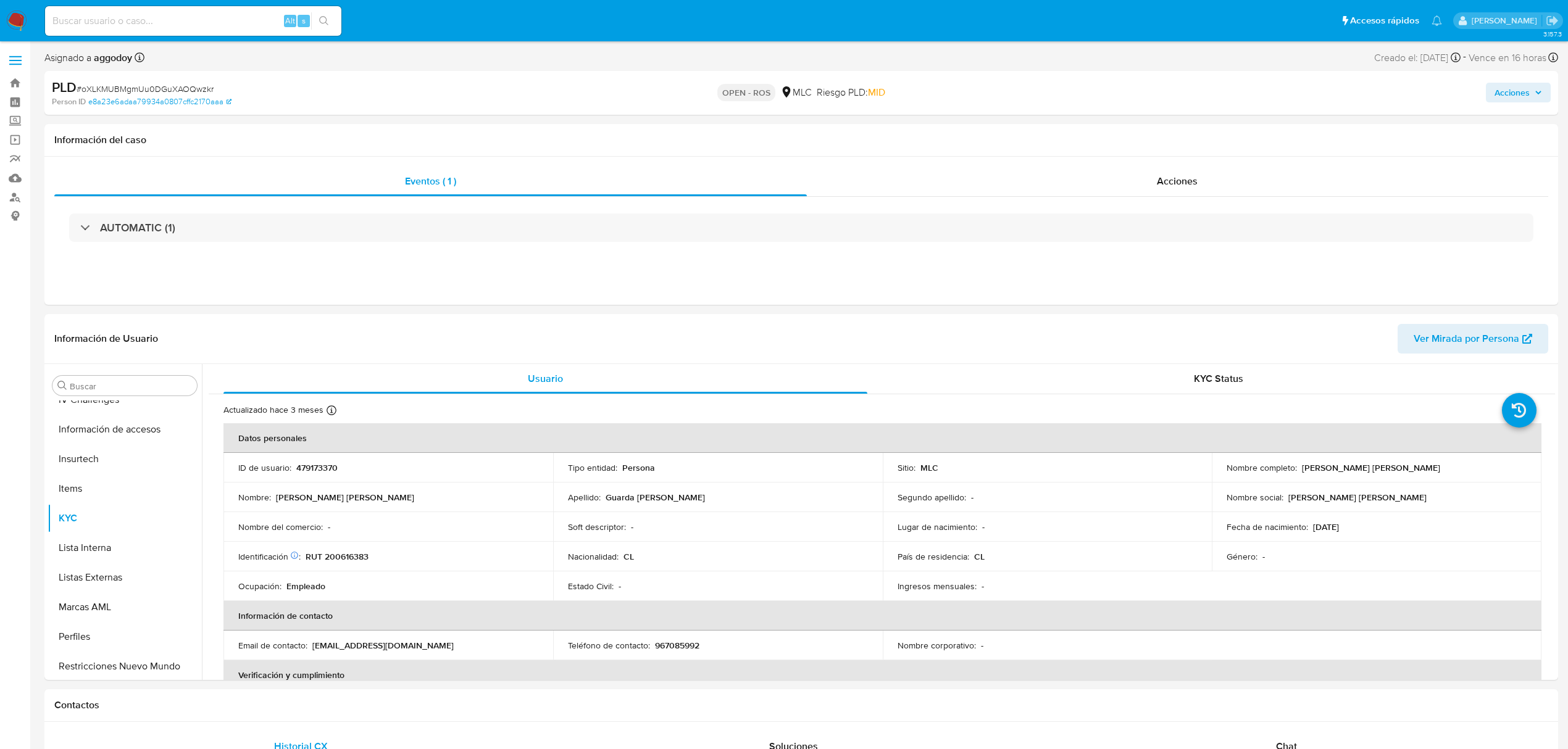
scroll to position [522, 0]
select select "10"
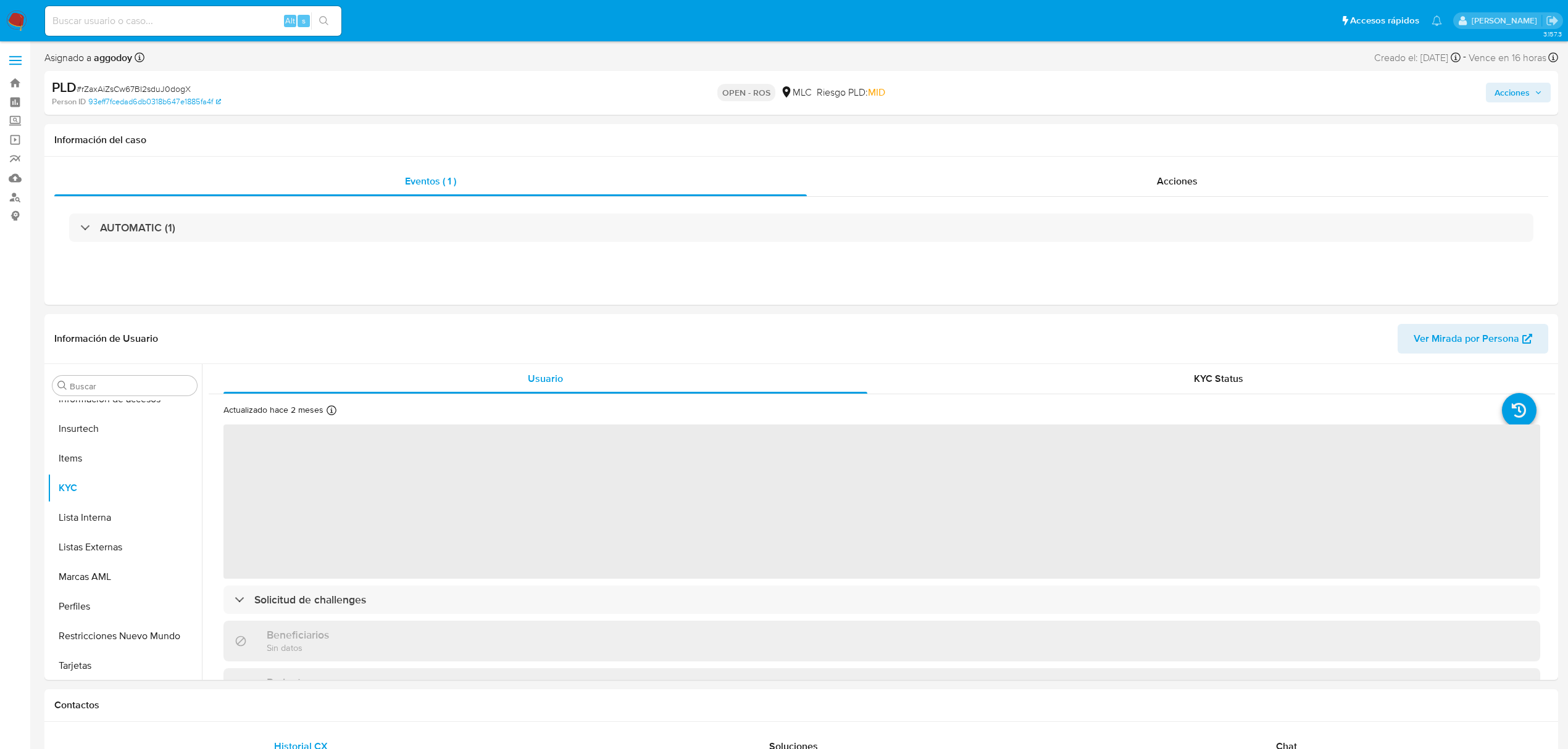
scroll to position [522, 0]
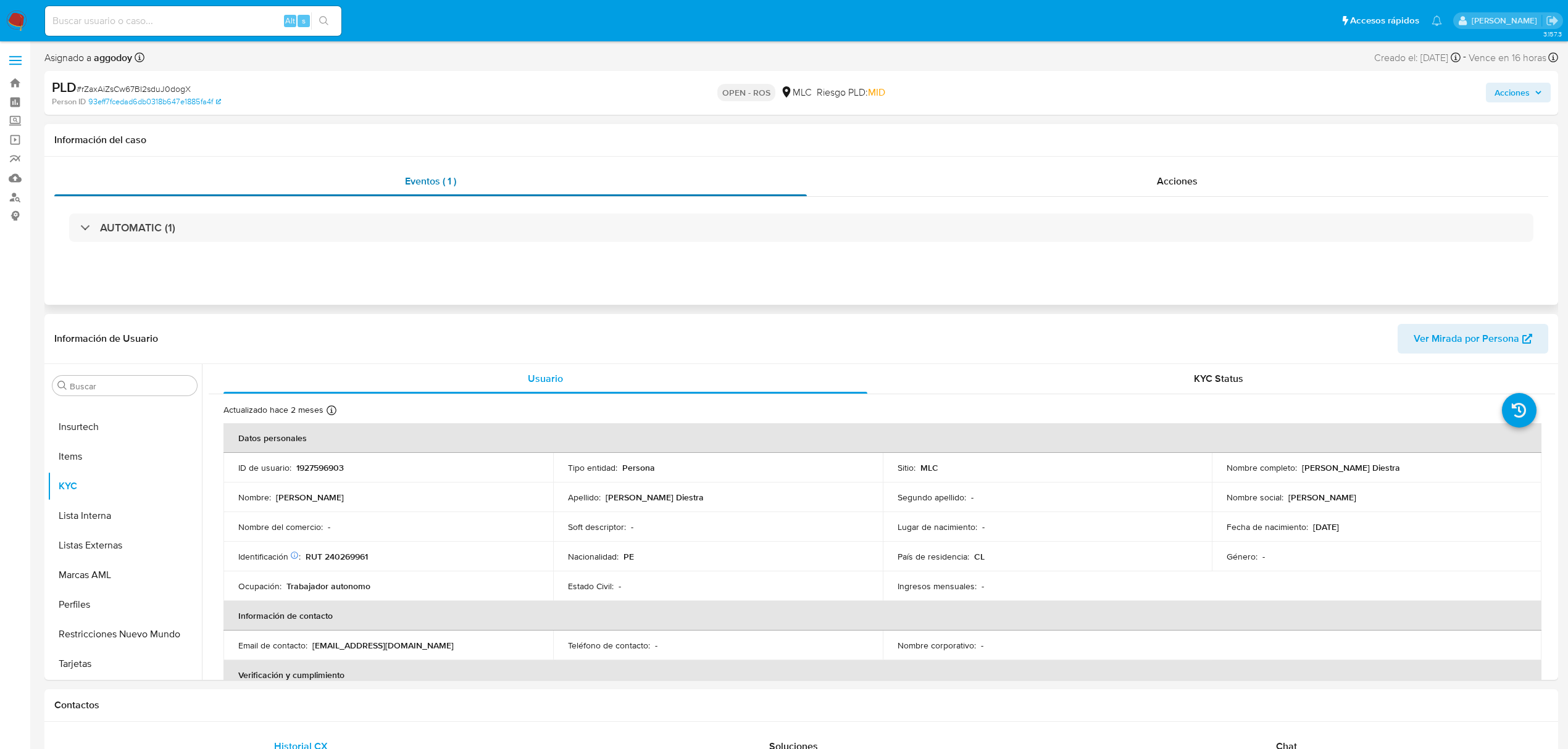
select select "10"
click at [1136, 159] on div "Eventos ( 1 ) Acciones AUTOMATIC (1)" at bounding box center [802, 230] width 1514 height 148
click at [1142, 167] on div "Acciones" at bounding box center [1178, 181] width 742 height 30
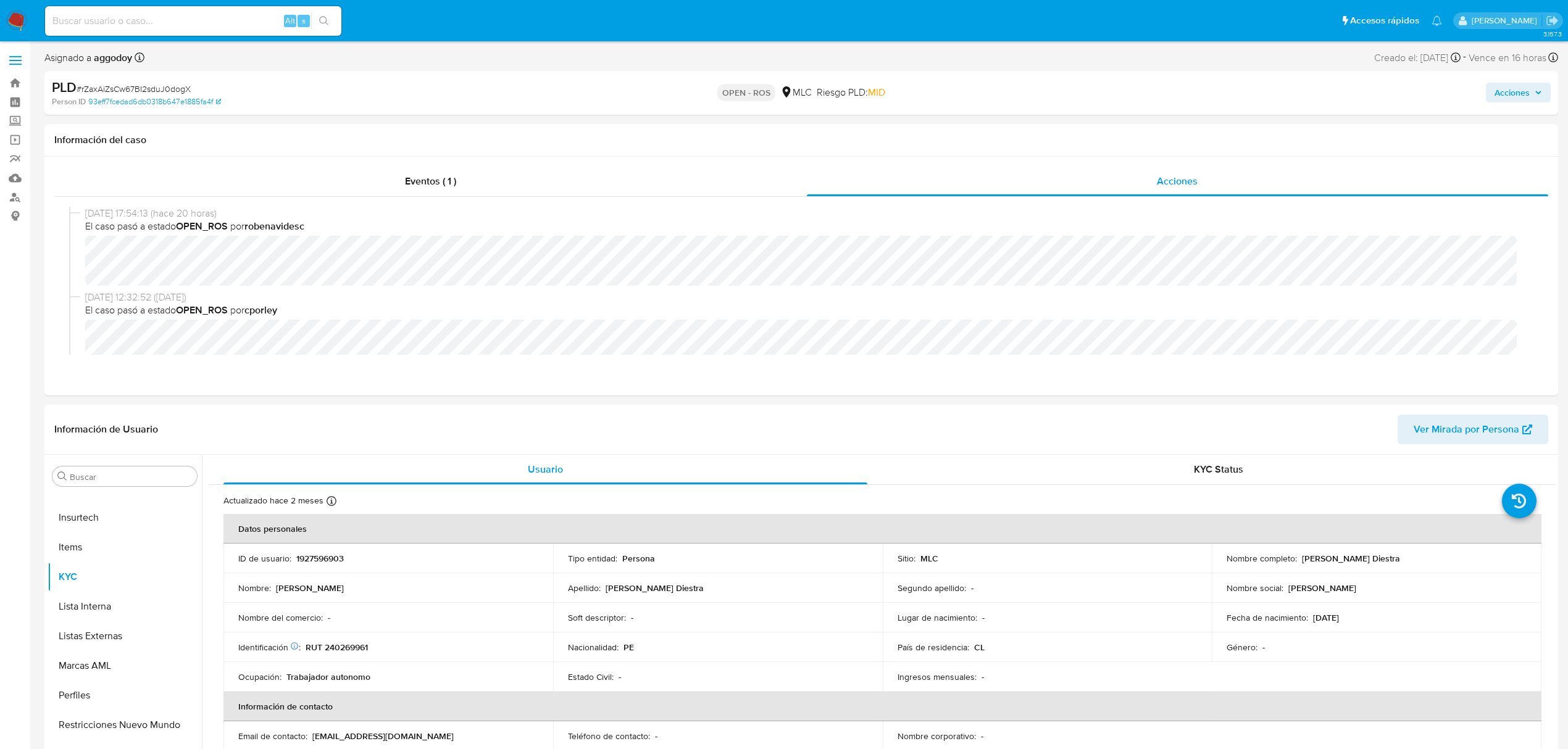
click at [105, 85] on span "# rZaxAiZsCw67BI2sduJ0dogX" at bounding box center [134, 89] width 115 height 12
copy span "rZaxAiZsCw67BI2sduJ0dogX"
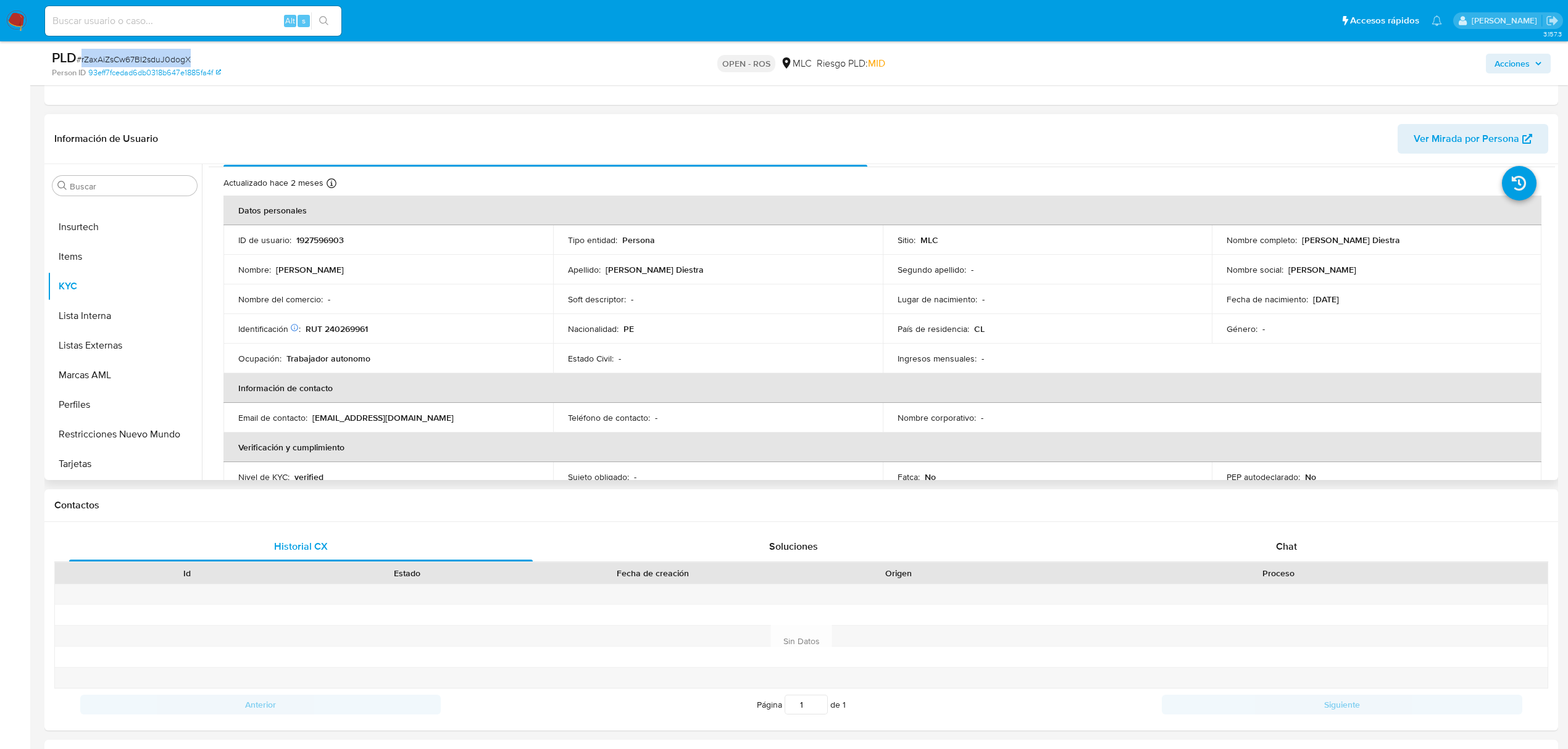
scroll to position [0, 0]
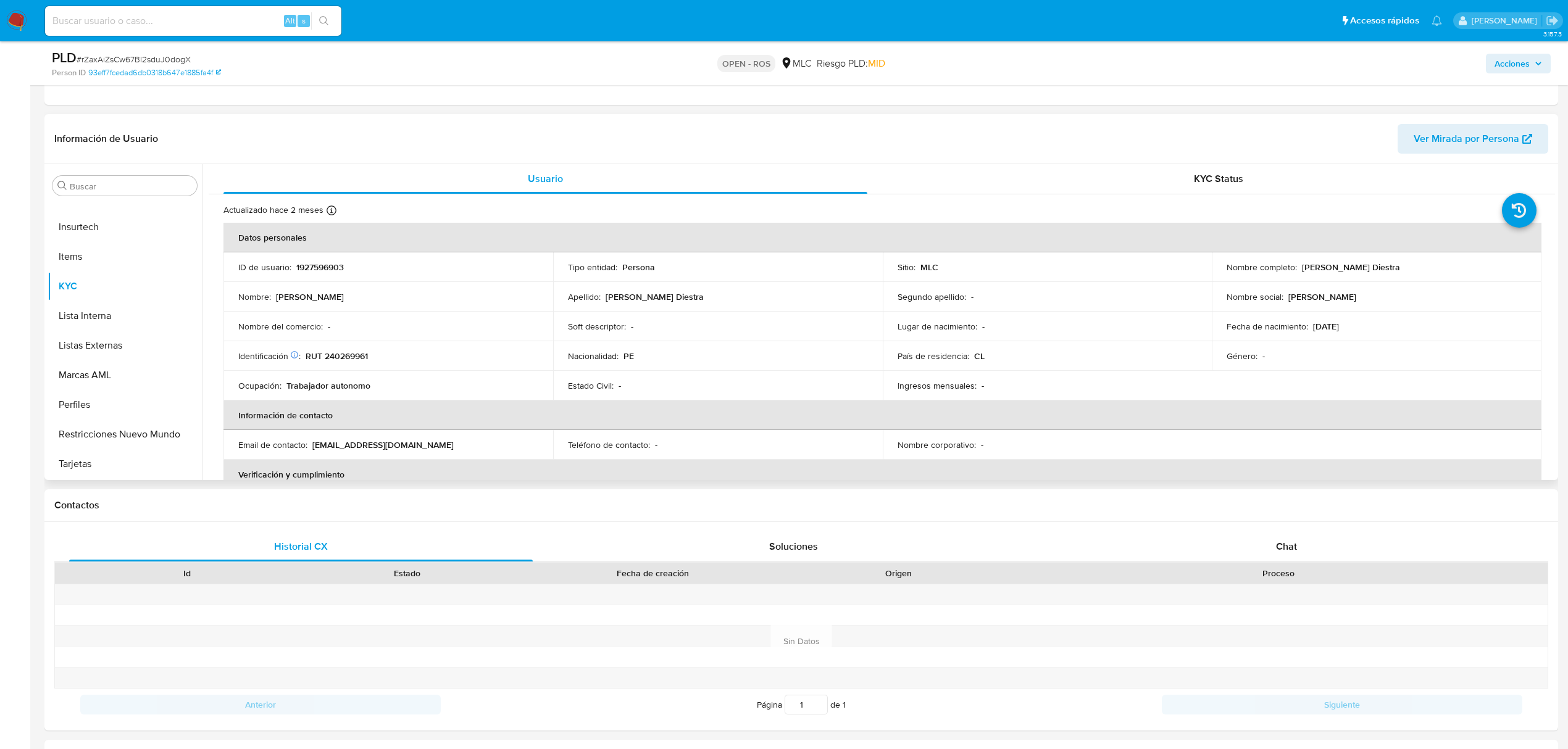
click at [328, 263] on p "1927596903" at bounding box center [320, 267] width 48 height 11
click at [328, 264] on p "1927596903" at bounding box center [320, 267] width 48 height 11
copy p "1927596903"
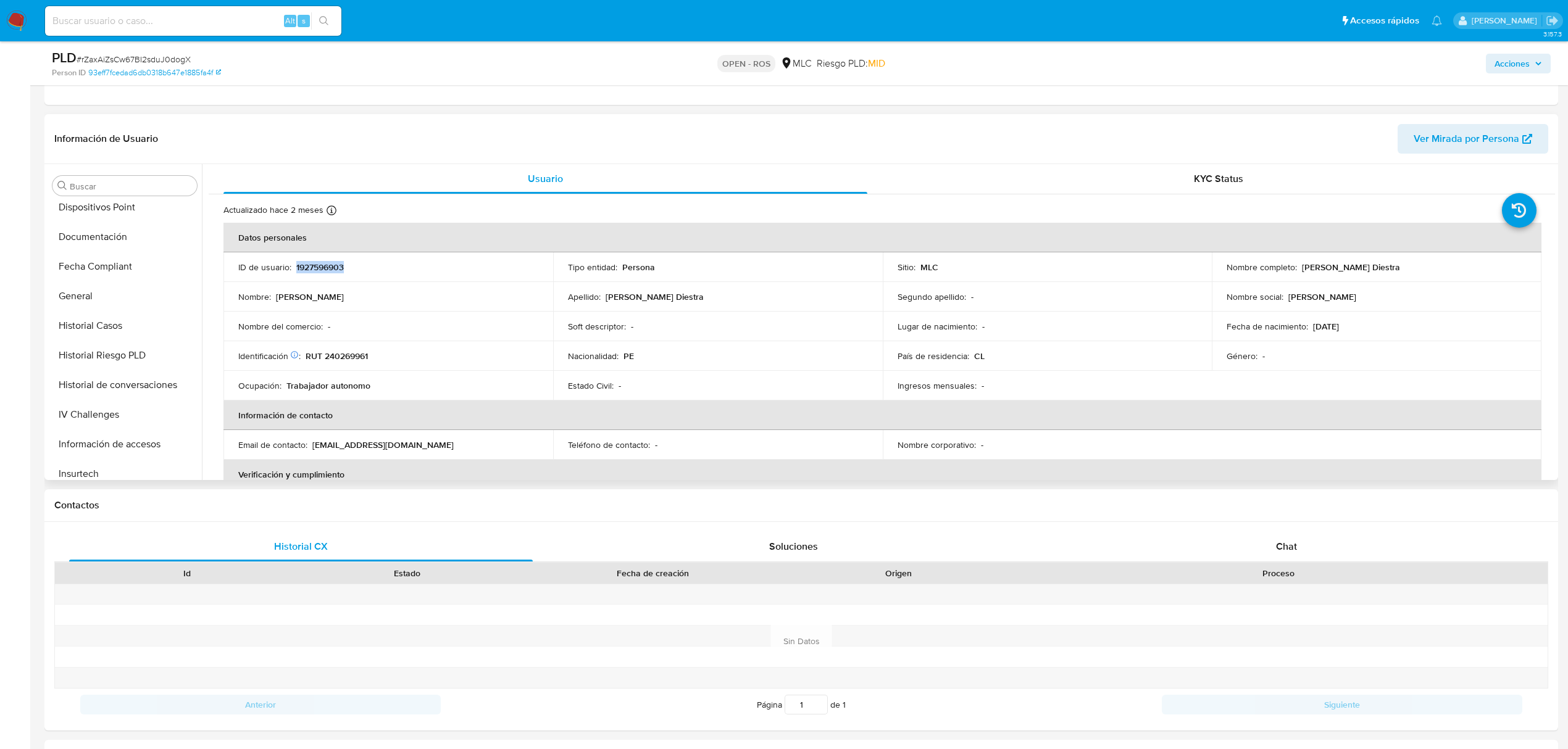
copy p "1927596903"
click at [173, 57] on span "# rZaxAiZsCw67BI2sduJ0dogX" at bounding box center [134, 59] width 115 height 12
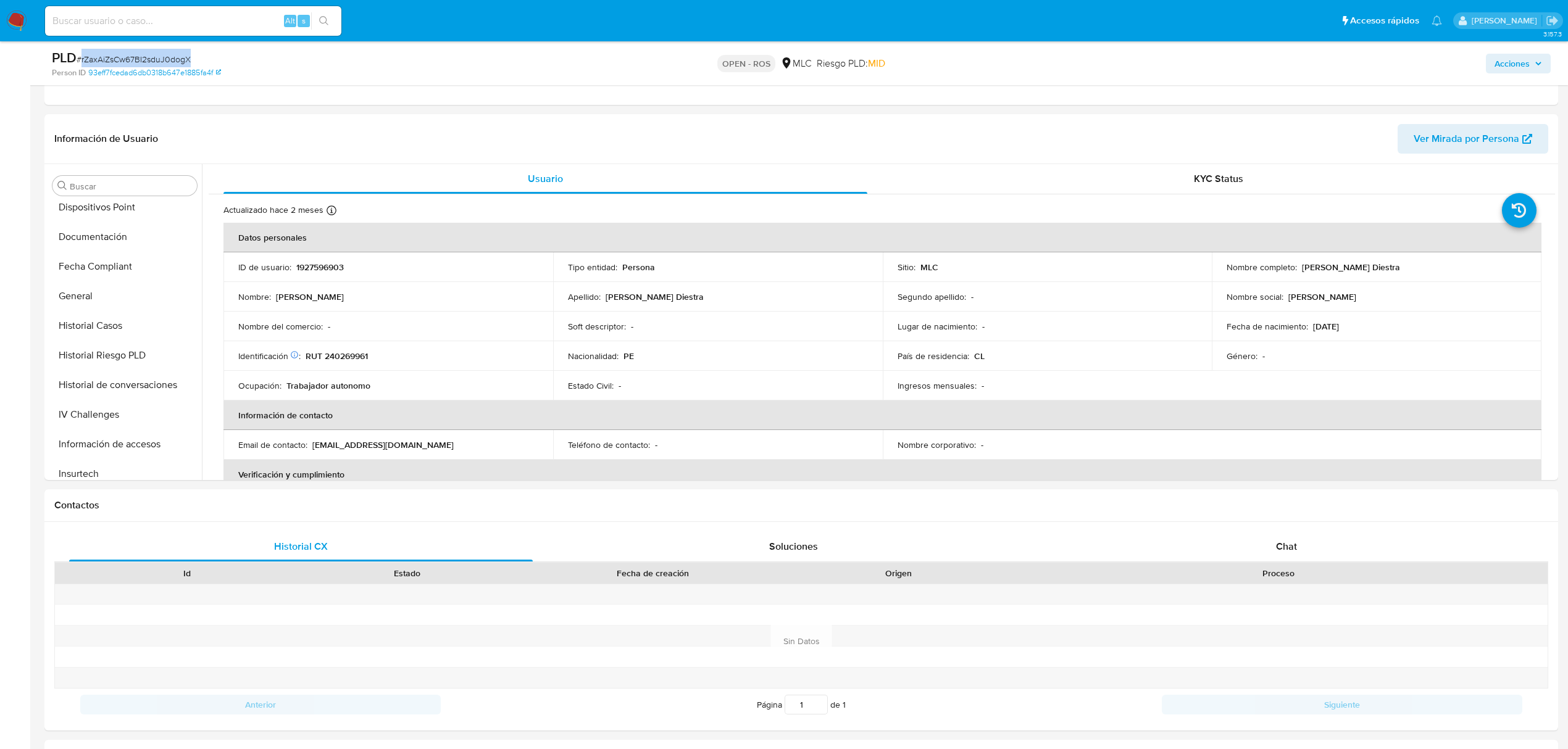
copy span "rZaxAiZsCw67BI2sduJ0dogX"
drag, startPoint x: 1299, startPoint y: 271, endPoint x: 1438, endPoint y: 268, distance: 139.0
click at [1438, 268] on div "Nombre completo : Julissa Antonella Zavaleta Diestra" at bounding box center [1377, 267] width 300 height 11
copy p "Julissa Antonella Zavaleta Diestra"
click at [357, 358] on p "RUT 240269961" at bounding box center [337, 356] width 62 height 11
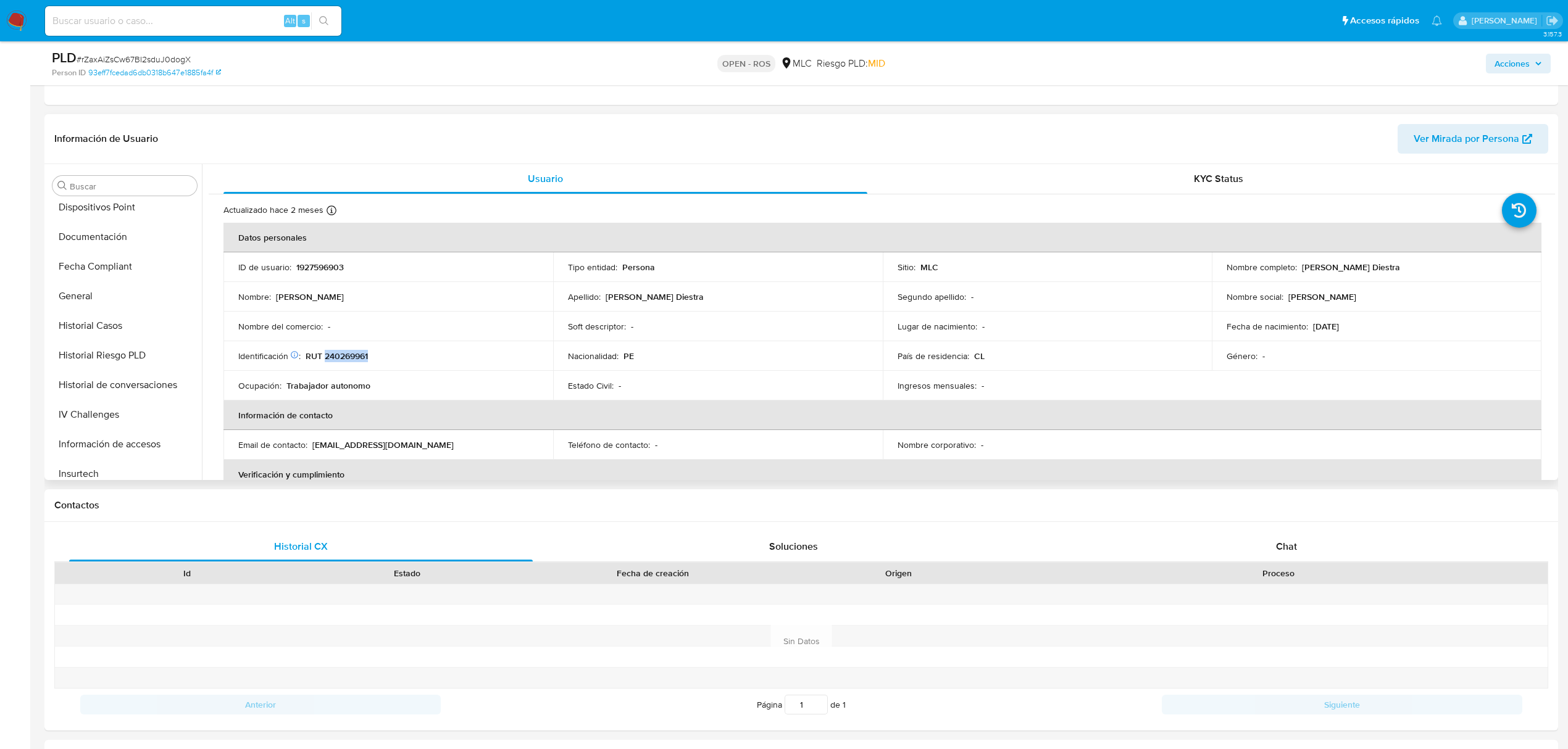
click at [357, 358] on p "RUT 240269961" at bounding box center [337, 356] width 62 height 11
copy p "240269961"
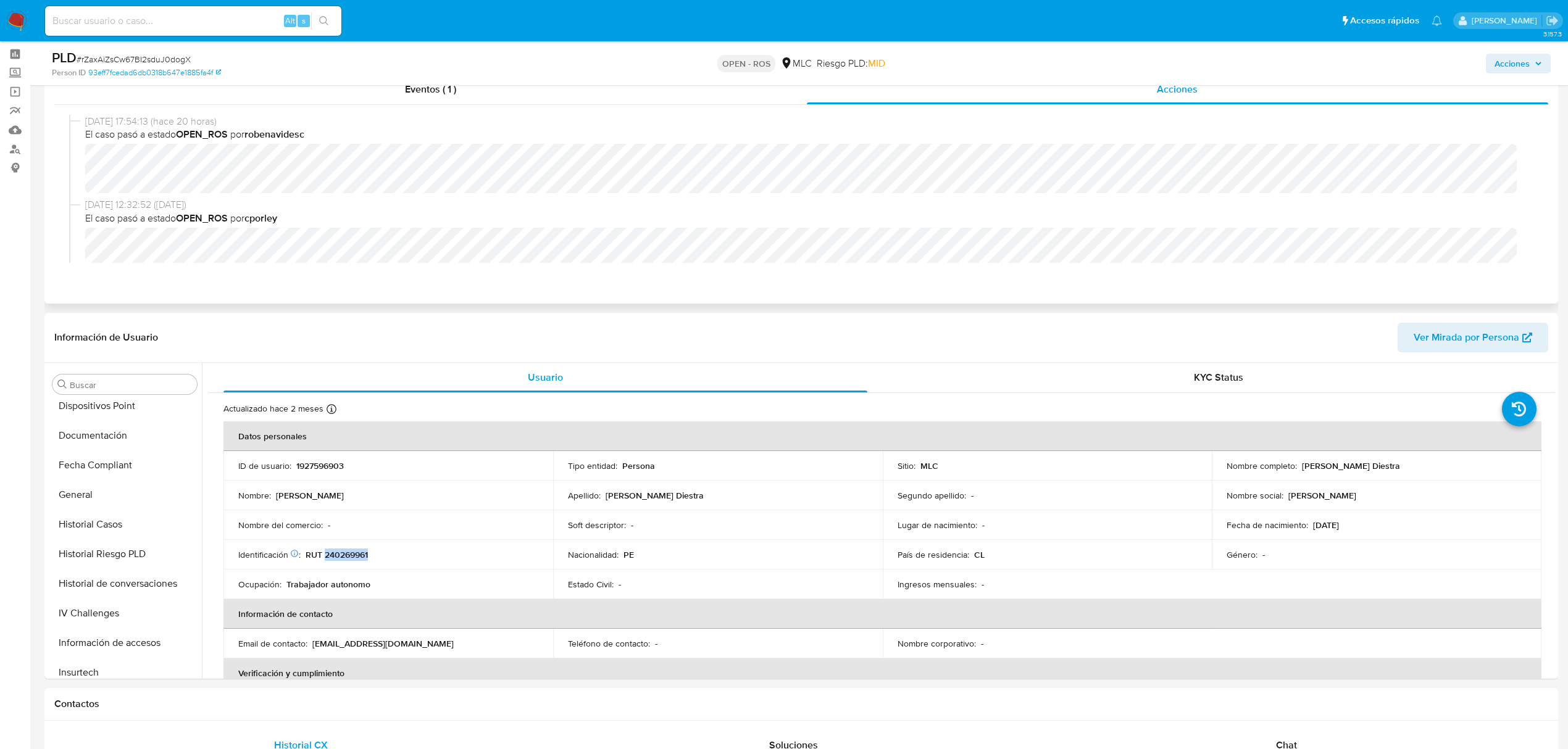
scroll to position [0, 0]
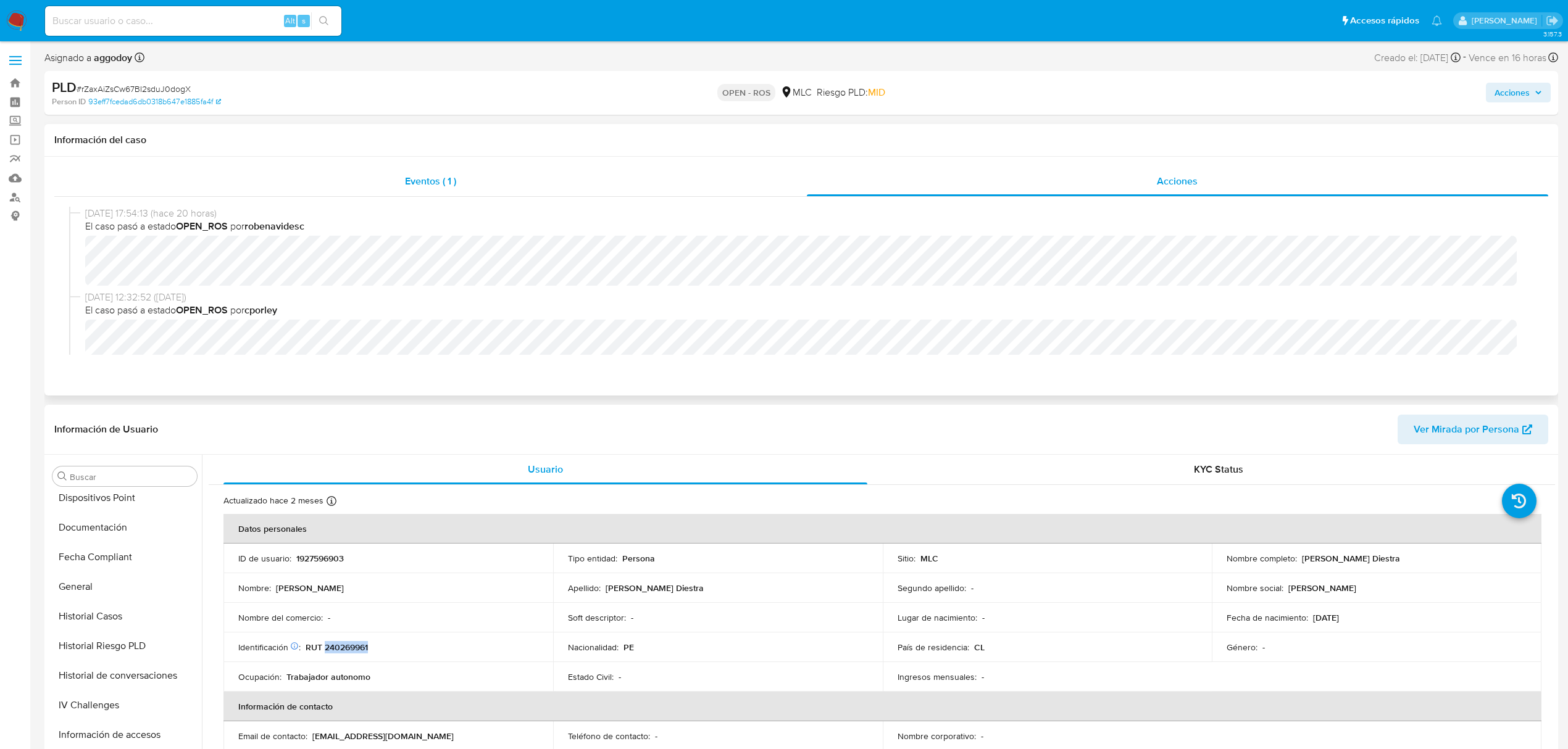
click at [513, 176] on div "Eventos ( 1 )" at bounding box center [431, 181] width 753 height 30
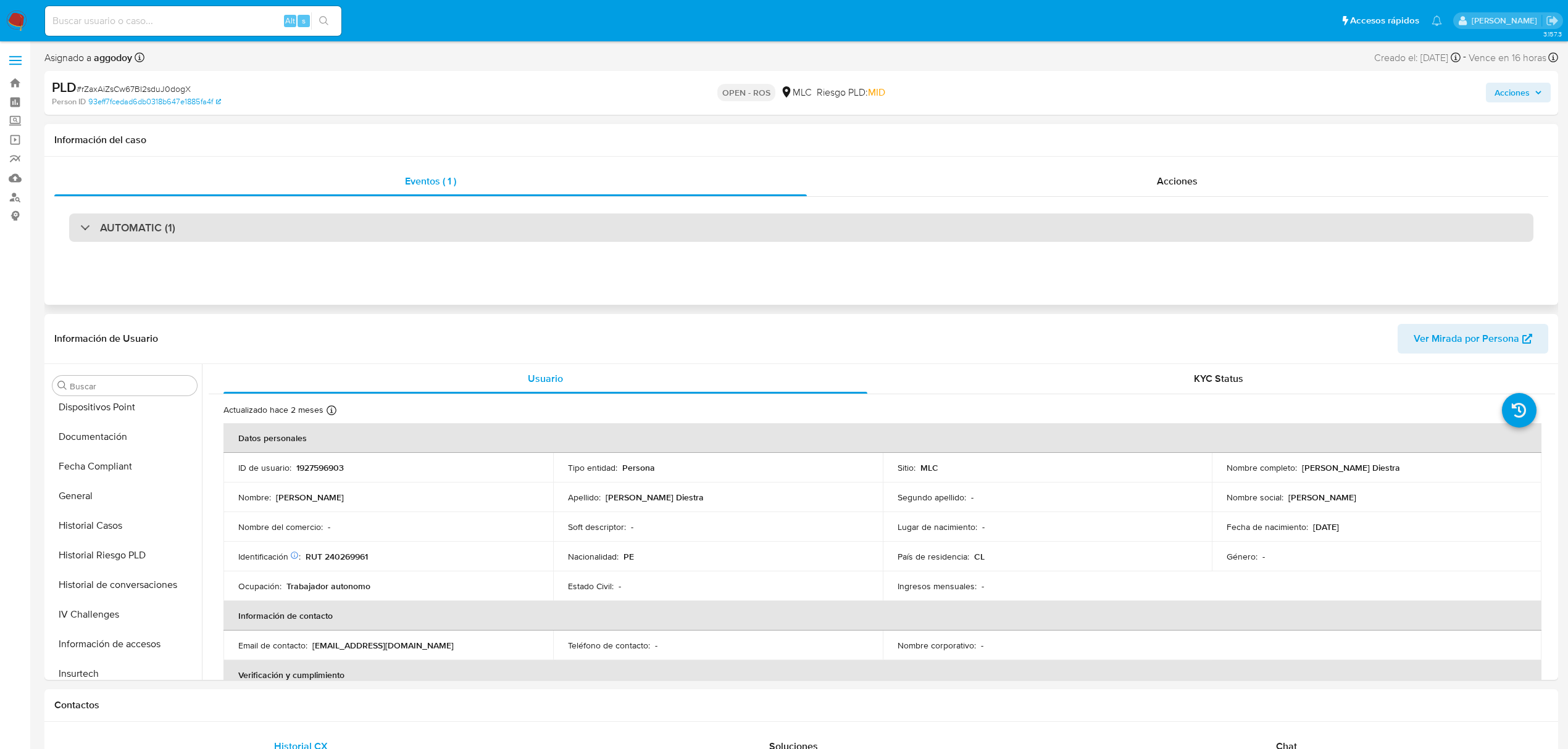
click at [256, 233] on div "AUTOMATIC (1)" at bounding box center [801, 227] width 1465 height 28
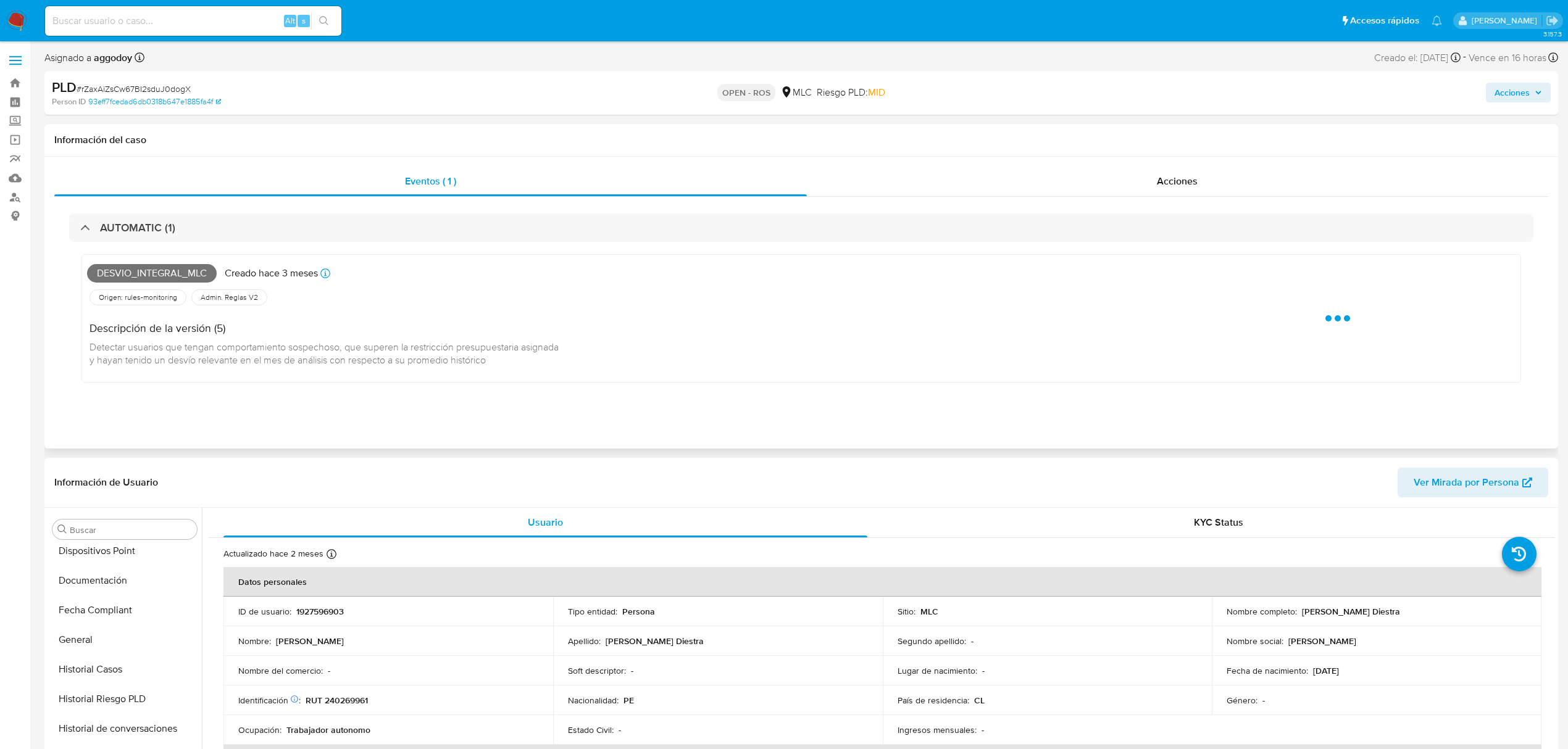
click at [129, 273] on span "Desvio_integral_mlc" at bounding box center [152, 273] width 130 height 18
copy span "Desvio_integral_mlc"
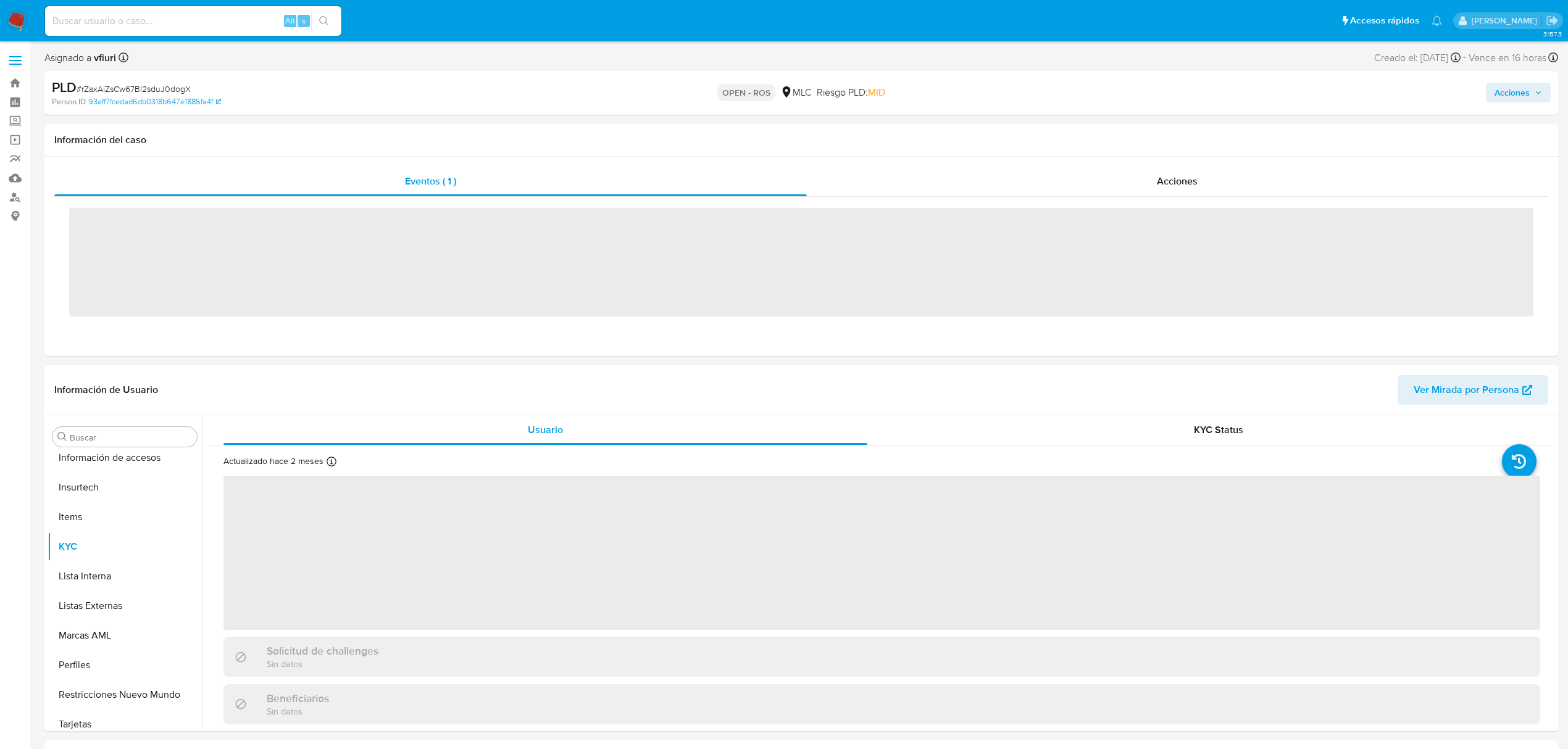
scroll to position [522, 0]
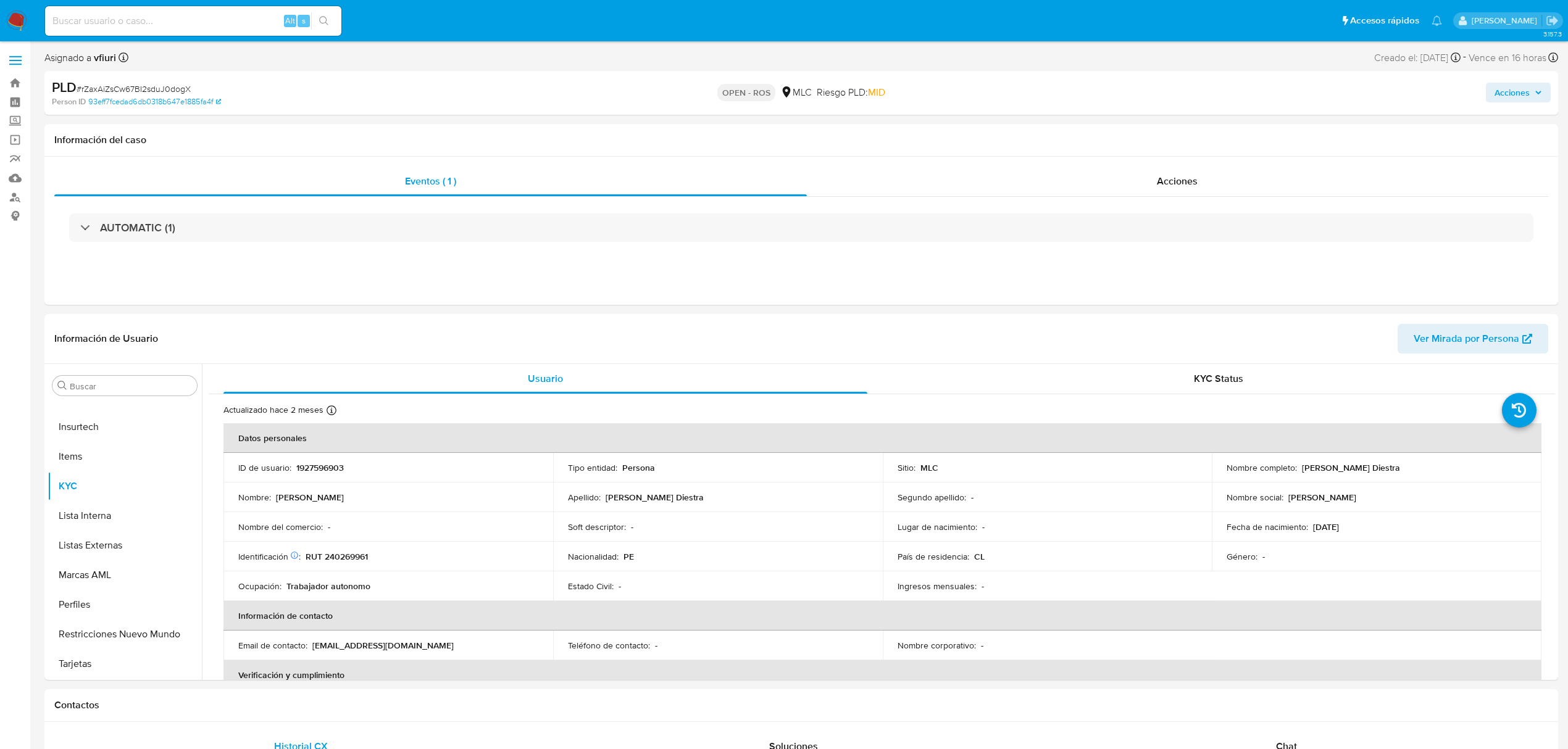
select select "10"
click at [319, 462] on p "1927596903" at bounding box center [320, 468] width 48 height 11
click at [319, 462] on p "1927596903" at bounding box center [320, 468] width 48 height 11
click at [324, 462] on p "1927596903" at bounding box center [320, 468] width 48 height 11
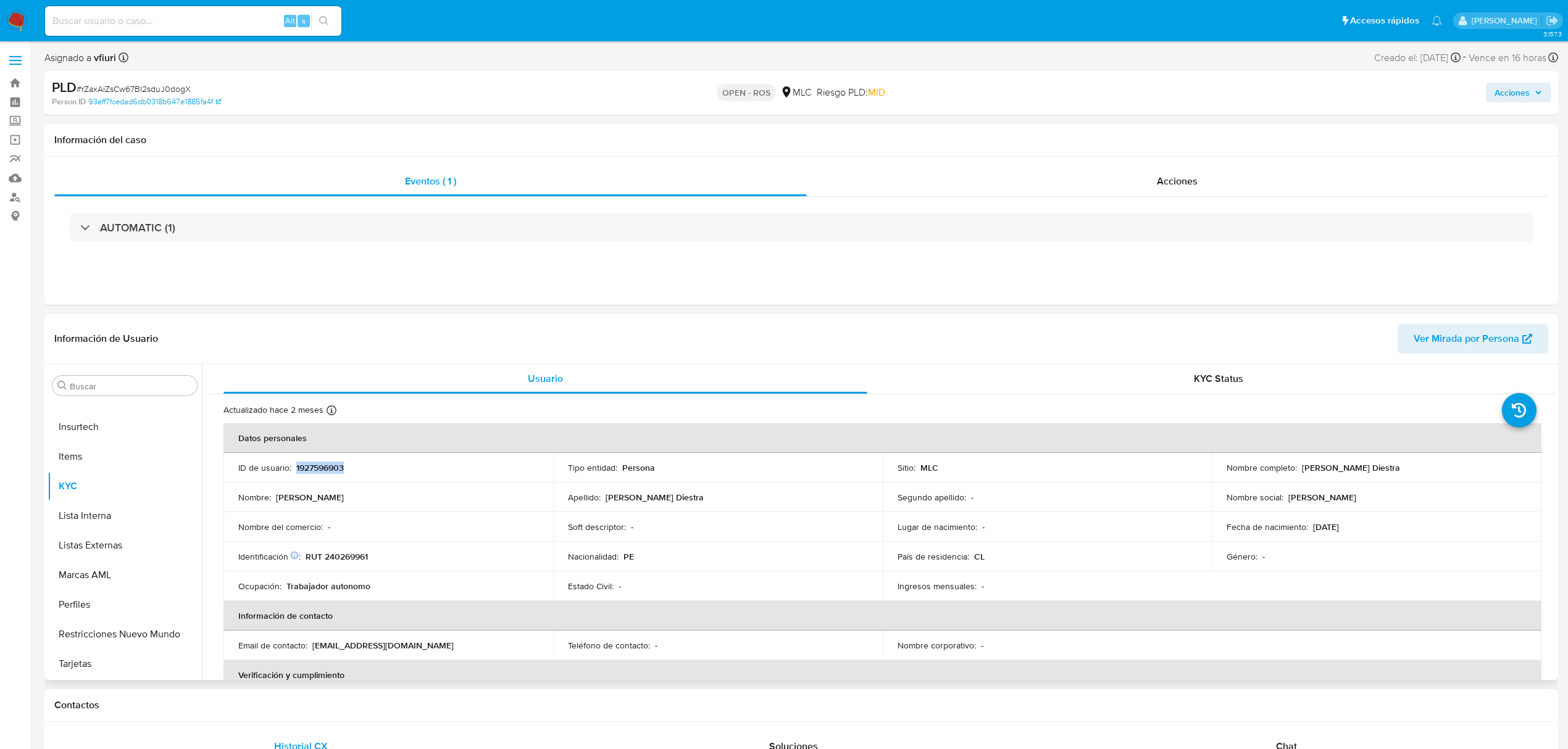
copy p "1927596903"
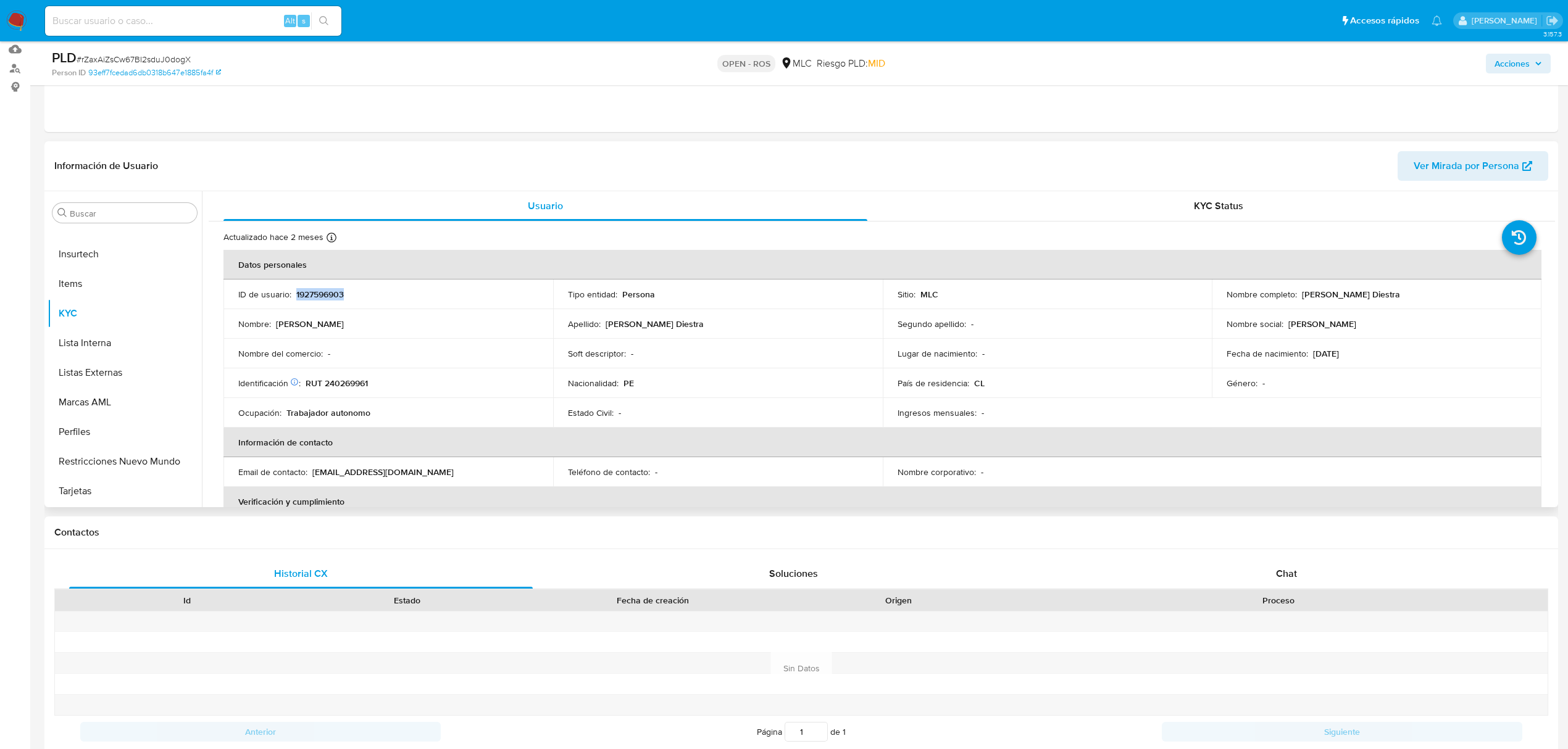
scroll to position [165, 0]
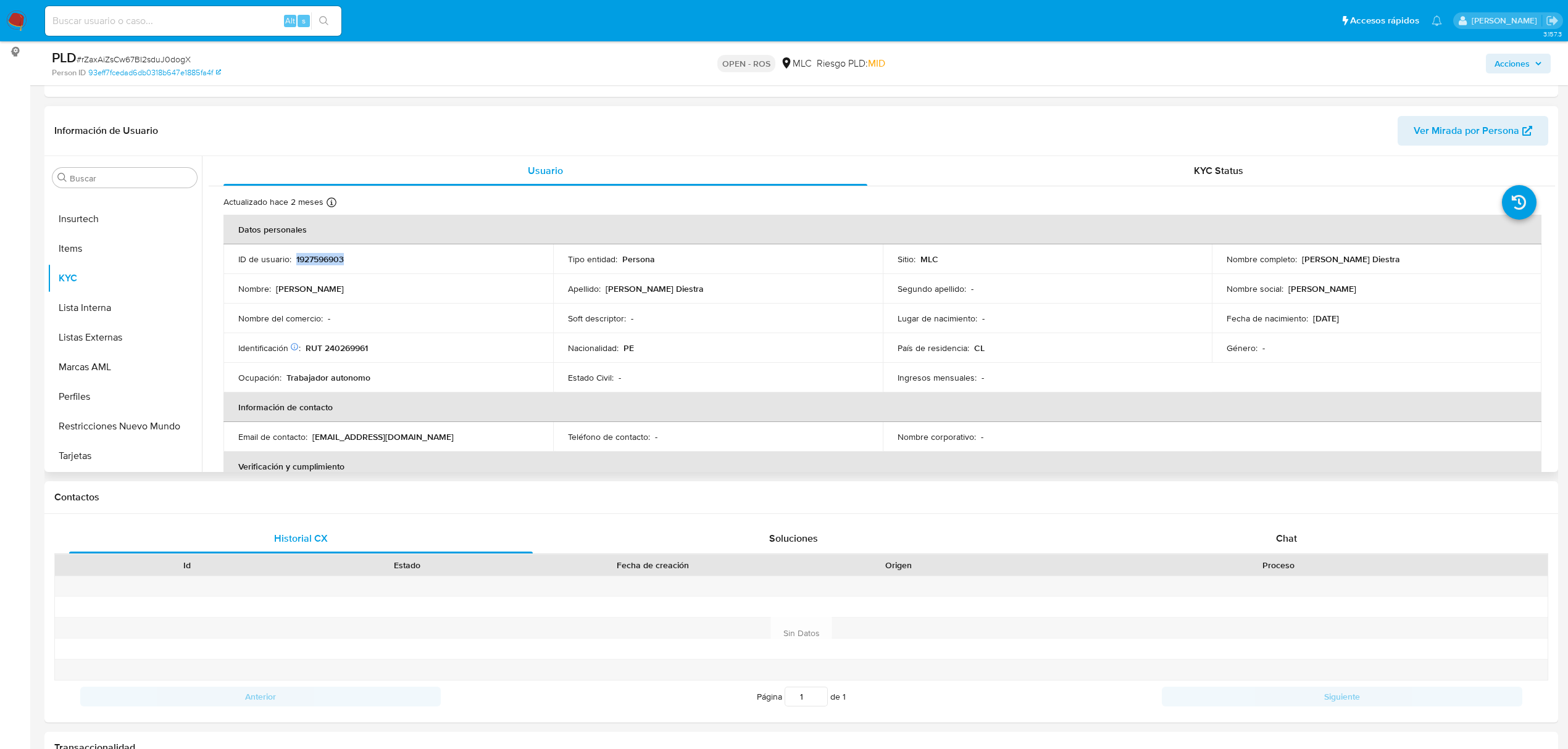
copy p "1927596903"
click at [348, 340] on td "Identificación Nº de serie: 603537962 : RUT 240269961" at bounding box center [388, 348] width 330 height 30
click at [359, 346] on p "RUT 240269961" at bounding box center [337, 348] width 62 height 11
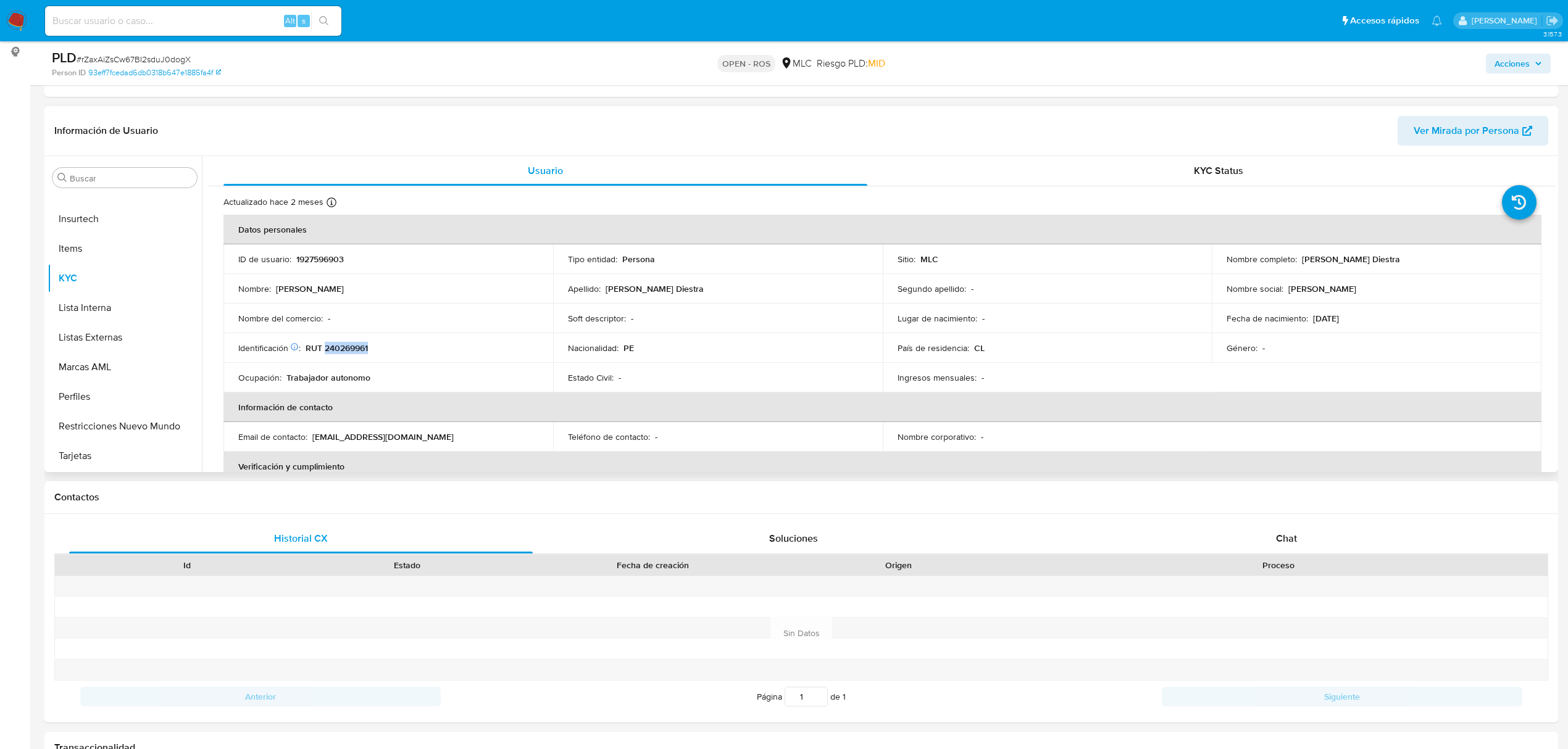
copy p "240269961"
drag, startPoint x: 1299, startPoint y: 257, endPoint x: 1441, endPoint y: 260, distance: 142.0
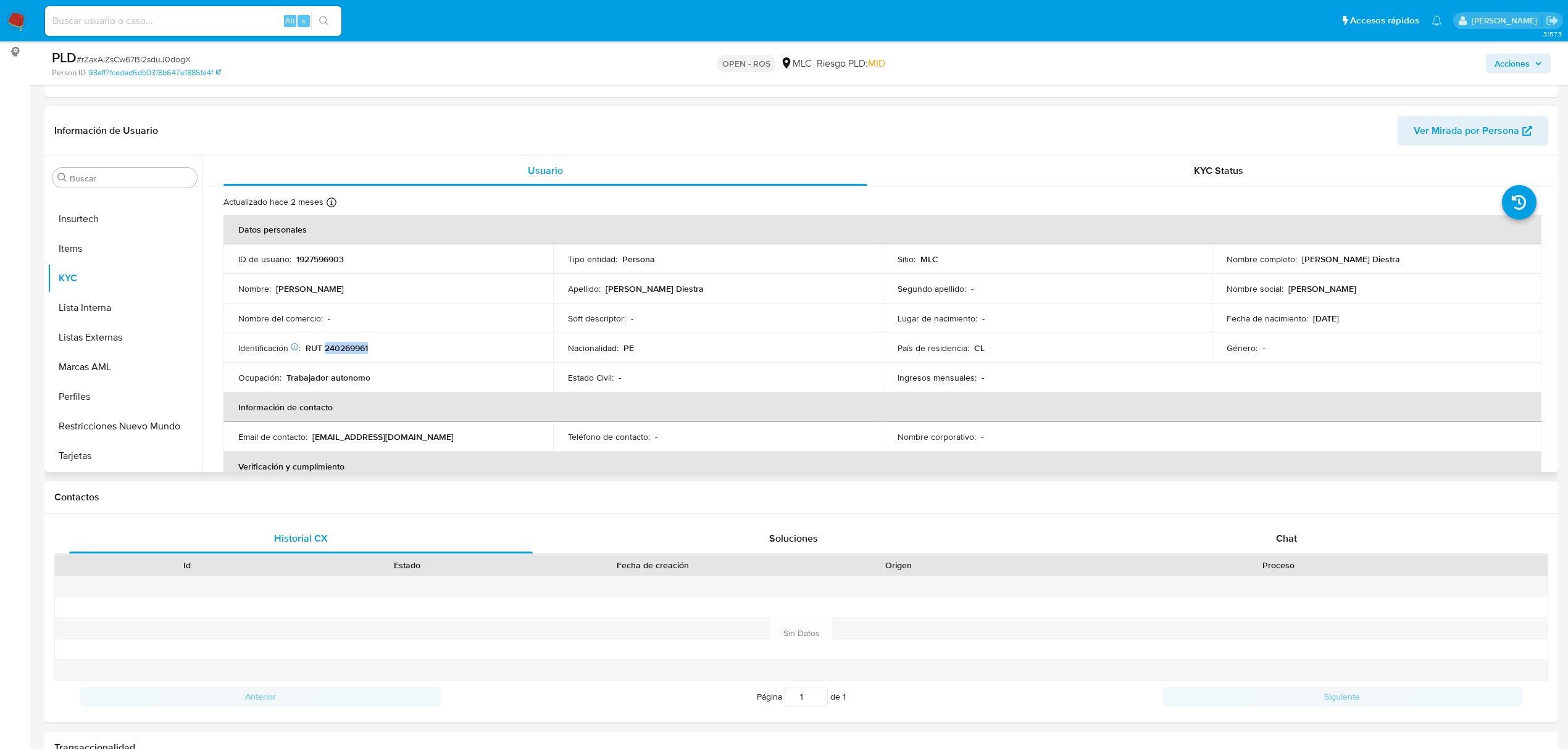
click at [1441, 260] on div "Nombre completo : Julissa Antonella Zavaleta Diestra" at bounding box center [1377, 259] width 300 height 11
copy p "Julissa Antonella Zavaleta Diestra"
click at [74, 453] on button "General" at bounding box center [120, 453] width 144 height 30
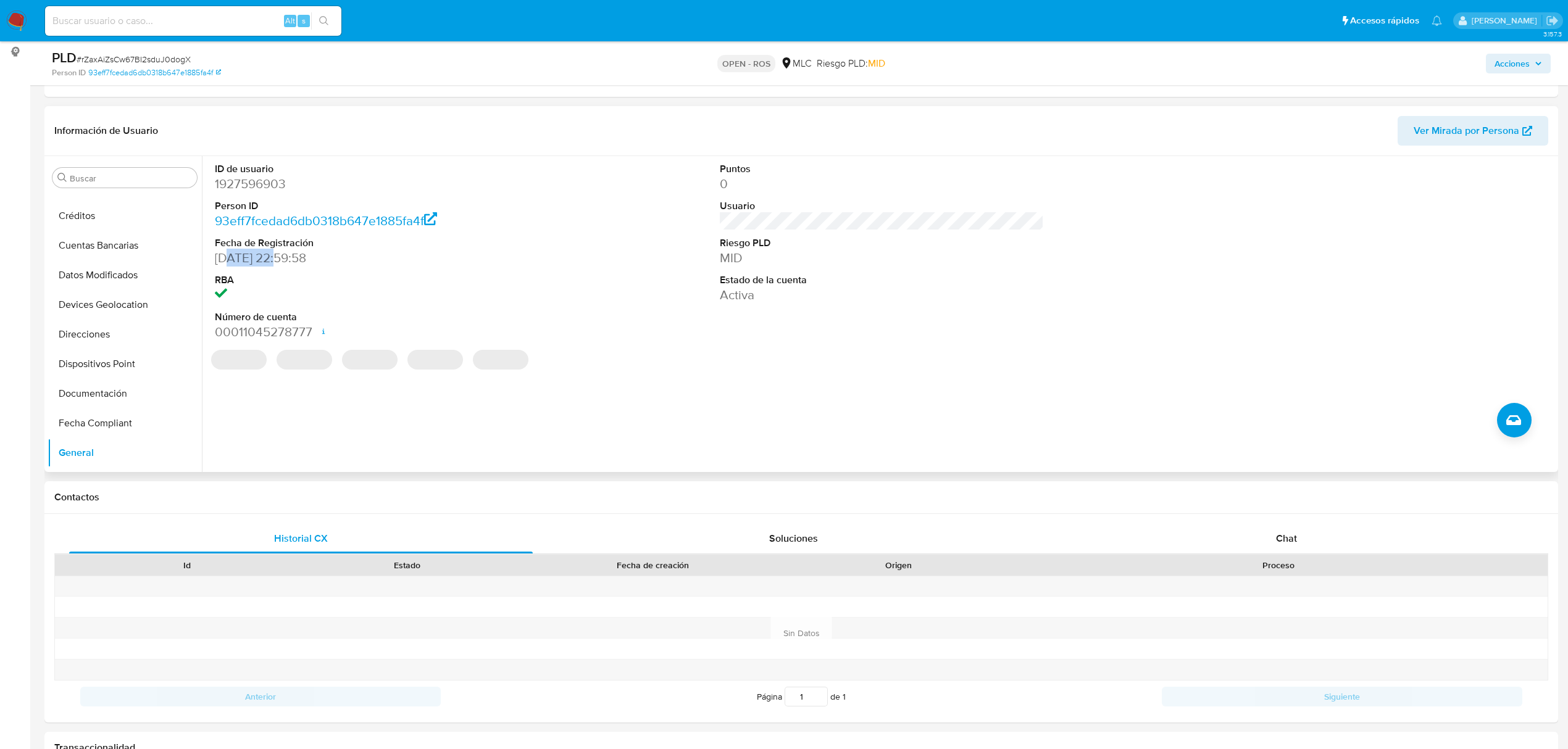
drag, startPoint x: 281, startPoint y: 259, endPoint x: 224, endPoint y: 265, distance: 57.3
click at [225, 262] on dd "02/08/2024 22:59:58" at bounding box center [376, 258] width 324 height 17
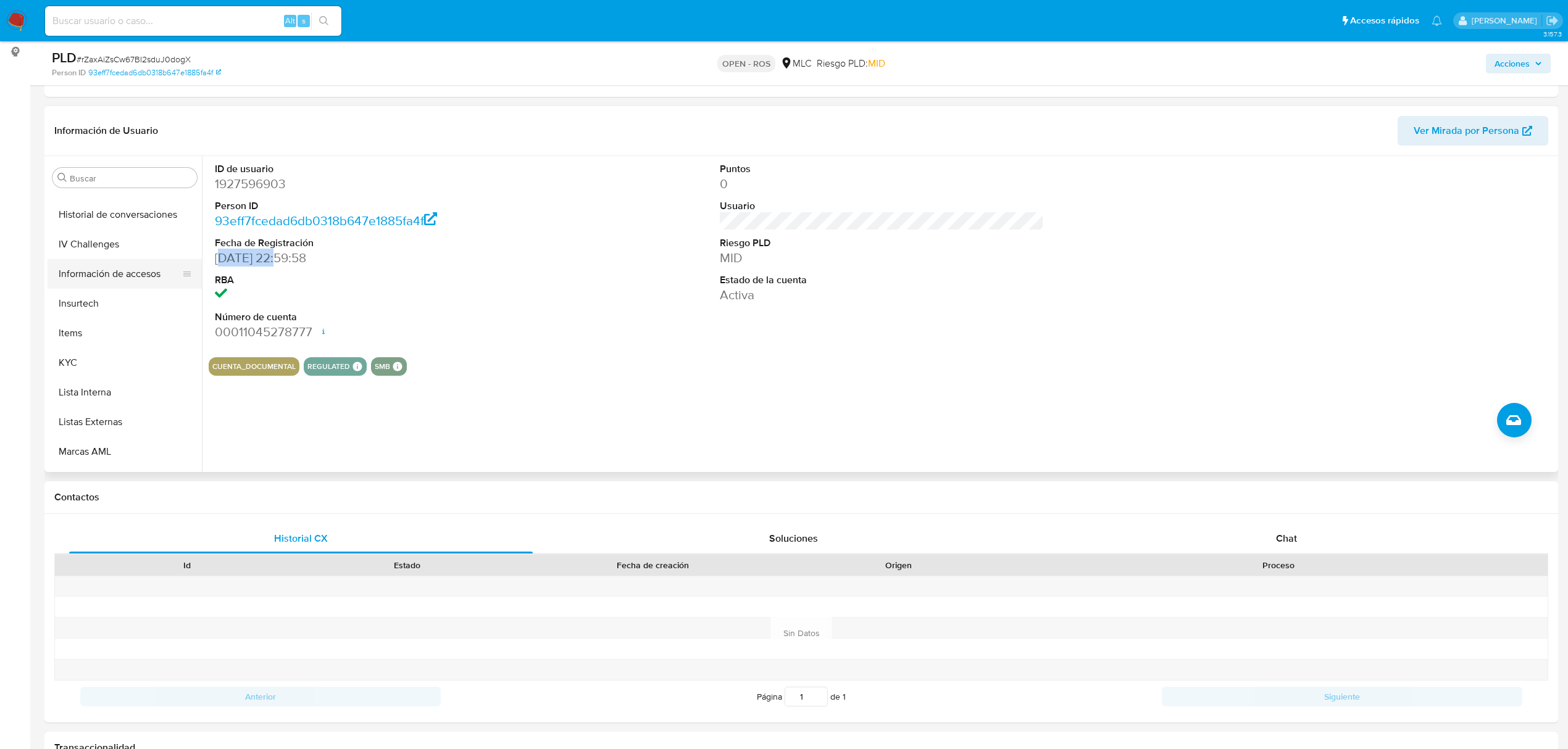
scroll to position [440, 0]
click at [70, 363] on button "KYC" at bounding box center [120, 360] width 144 height 30
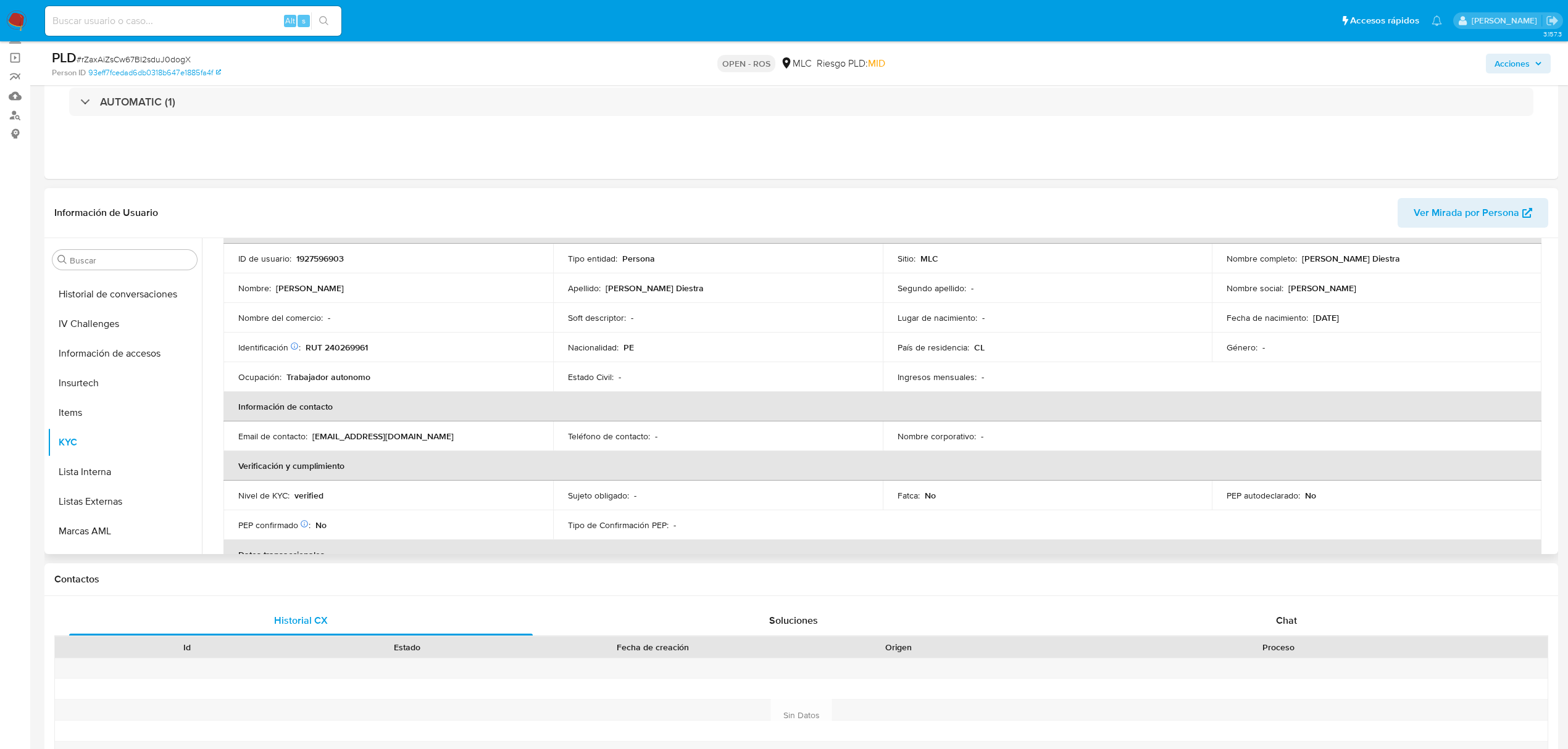
scroll to position [82, 0]
click at [382, 437] on p "yuliasampen@gmail.com" at bounding box center [383, 437] width 141 height 11
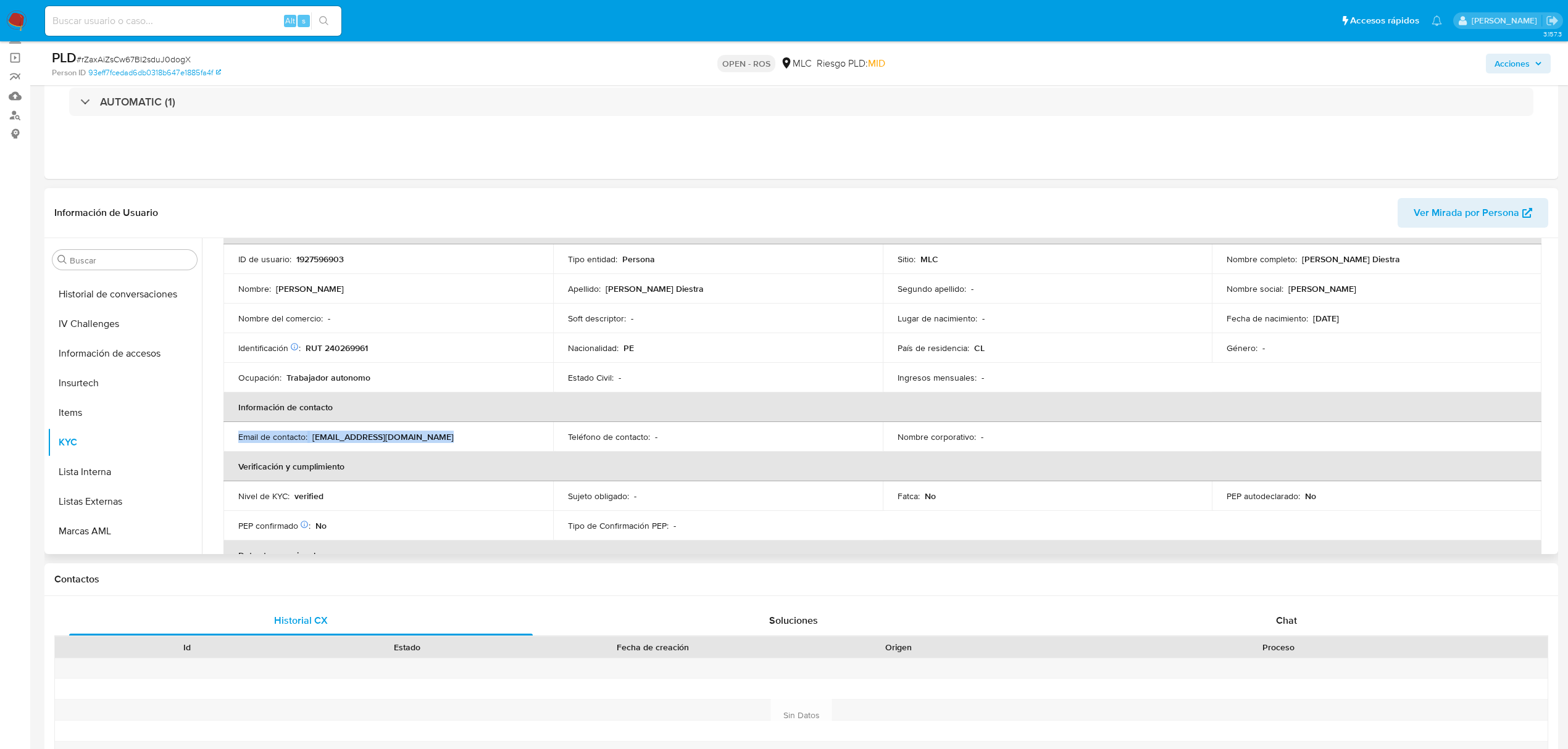
click at [382, 437] on p "yuliasampen@gmail.com" at bounding box center [383, 437] width 141 height 11
click at [394, 436] on p "yuliasampen@gmail.com" at bounding box center [383, 437] width 141 height 11
drag, startPoint x: 311, startPoint y: 438, endPoint x: 413, endPoint y: 434, distance: 102.1
click at [413, 434] on div "Email de contacto : yuliasampen@gmail.com" at bounding box center [388, 437] width 300 height 11
copy div "yuliasampen@gmail.com"
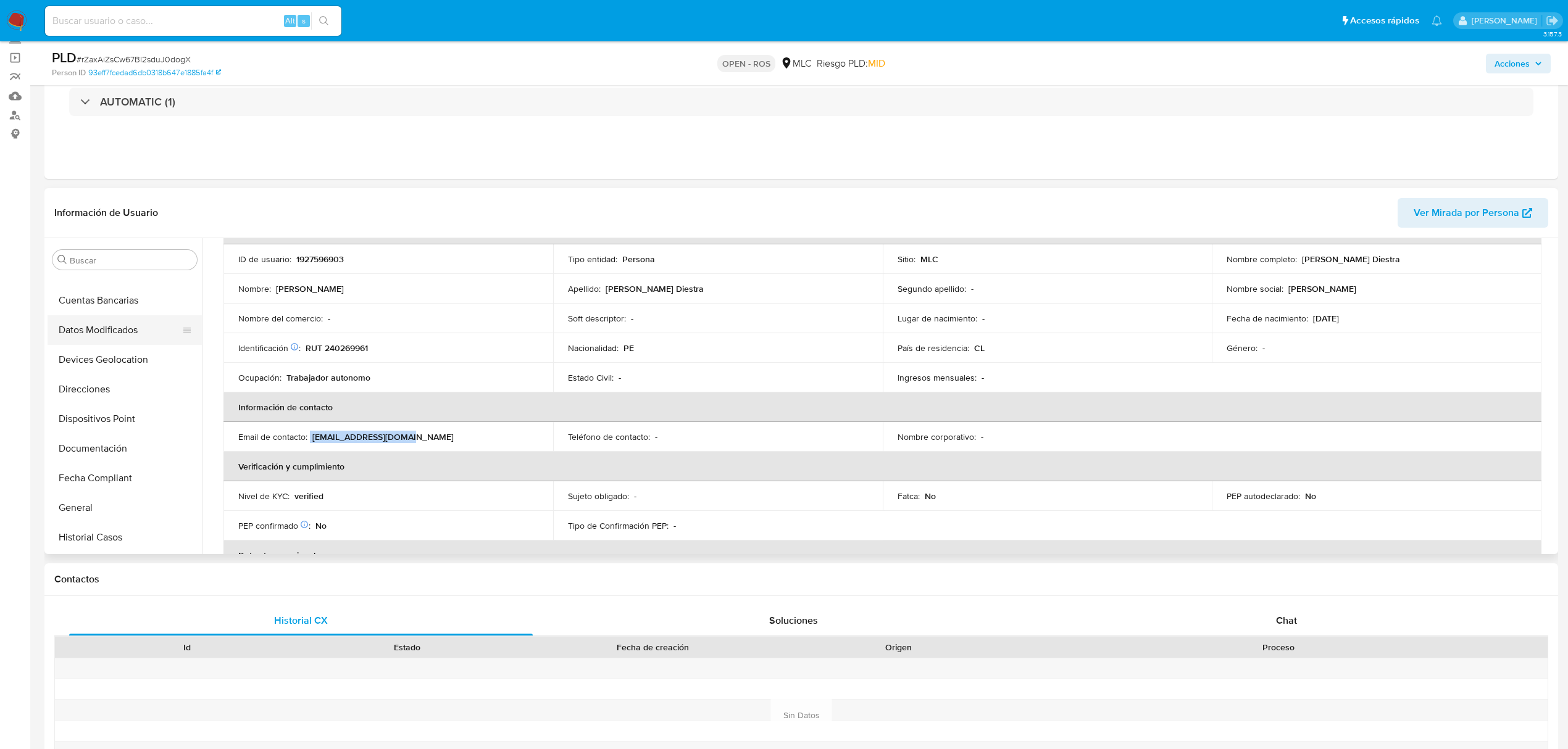
scroll to position [0, 0]
click at [83, 320] on button "Archivos adjuntos" at bounding box center [120, 318] width 144 height 30
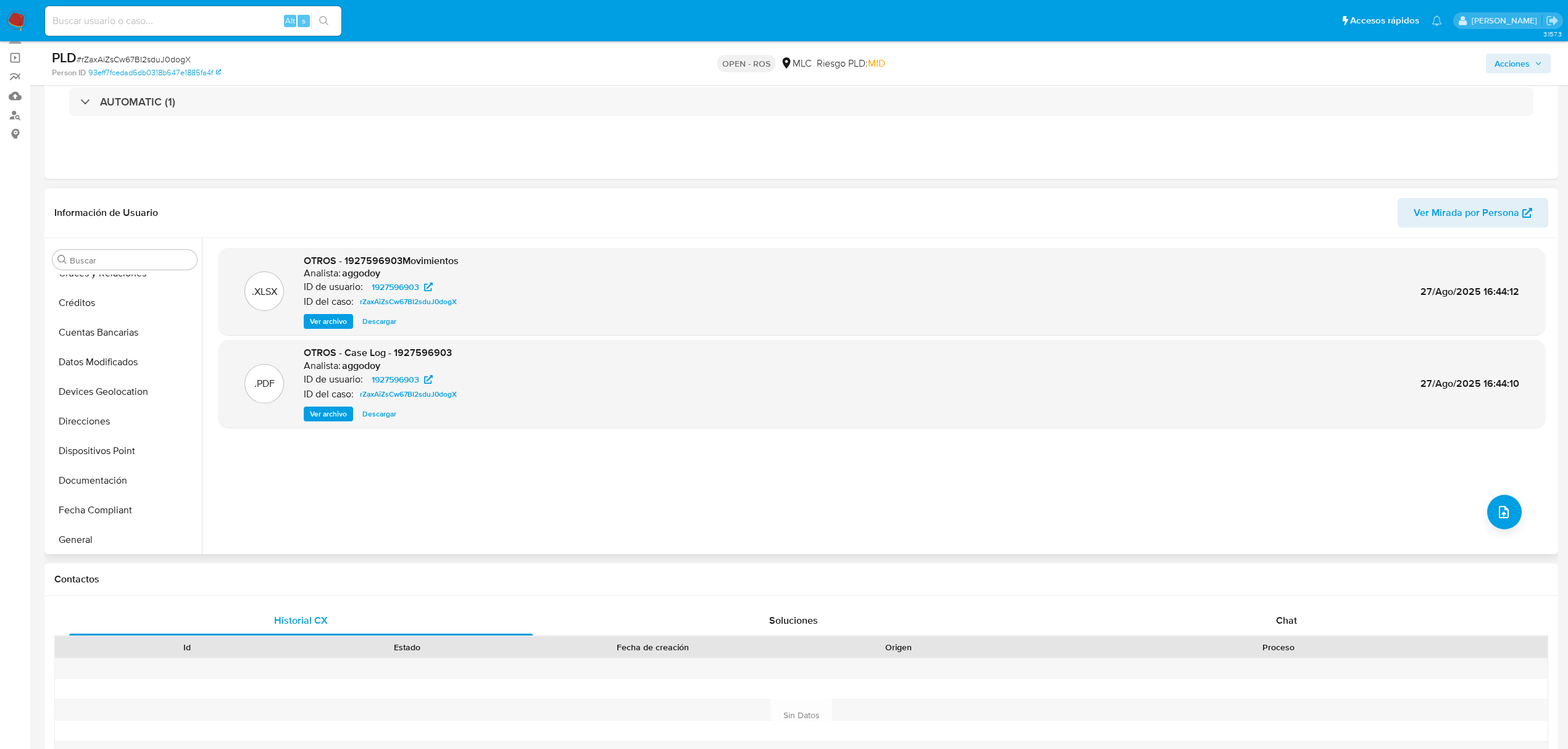
scroll to position [494, 0]
click at [77, 387] on button "KYC" at bounding box center [120, 387] width 144 height 30
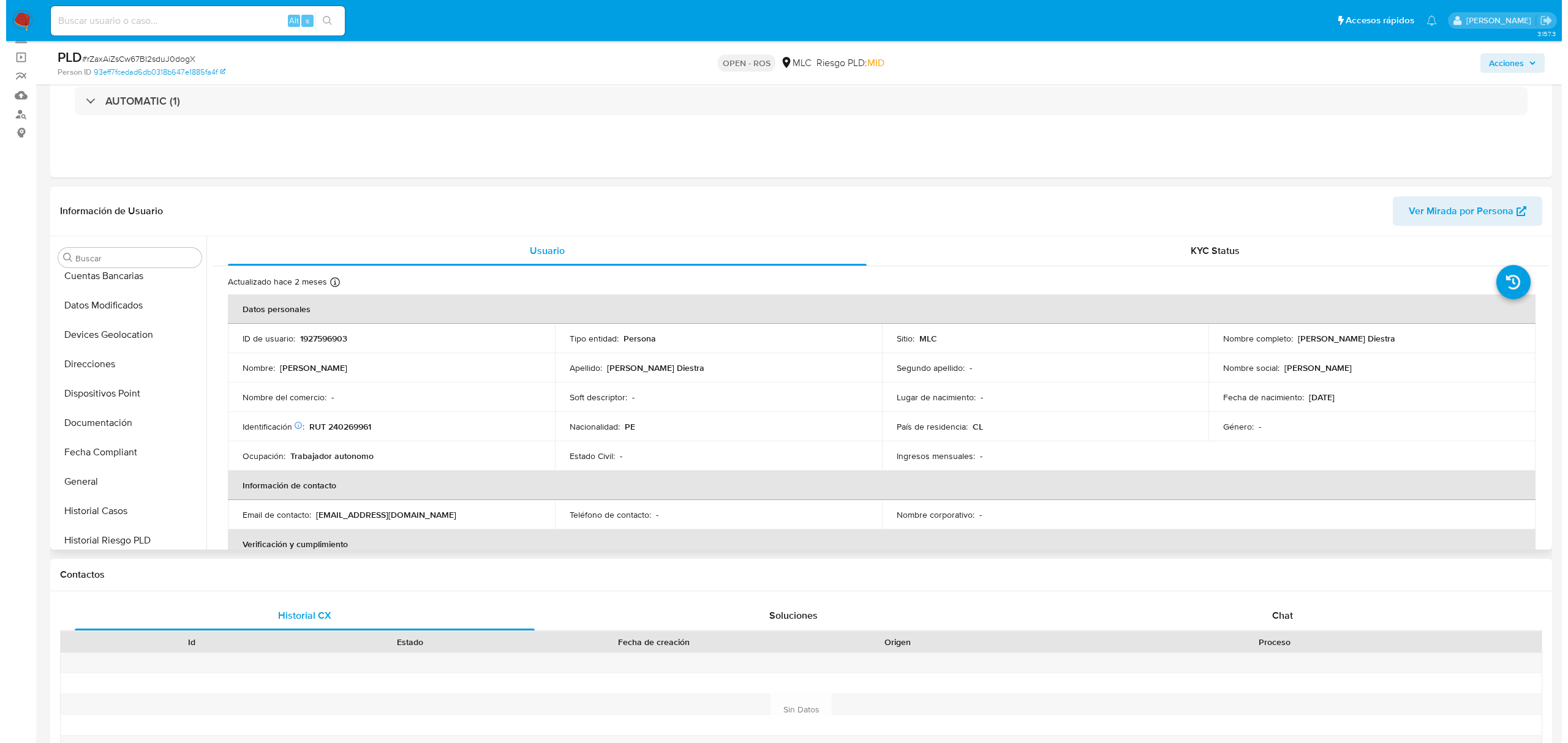
scroll to position [0, 0]
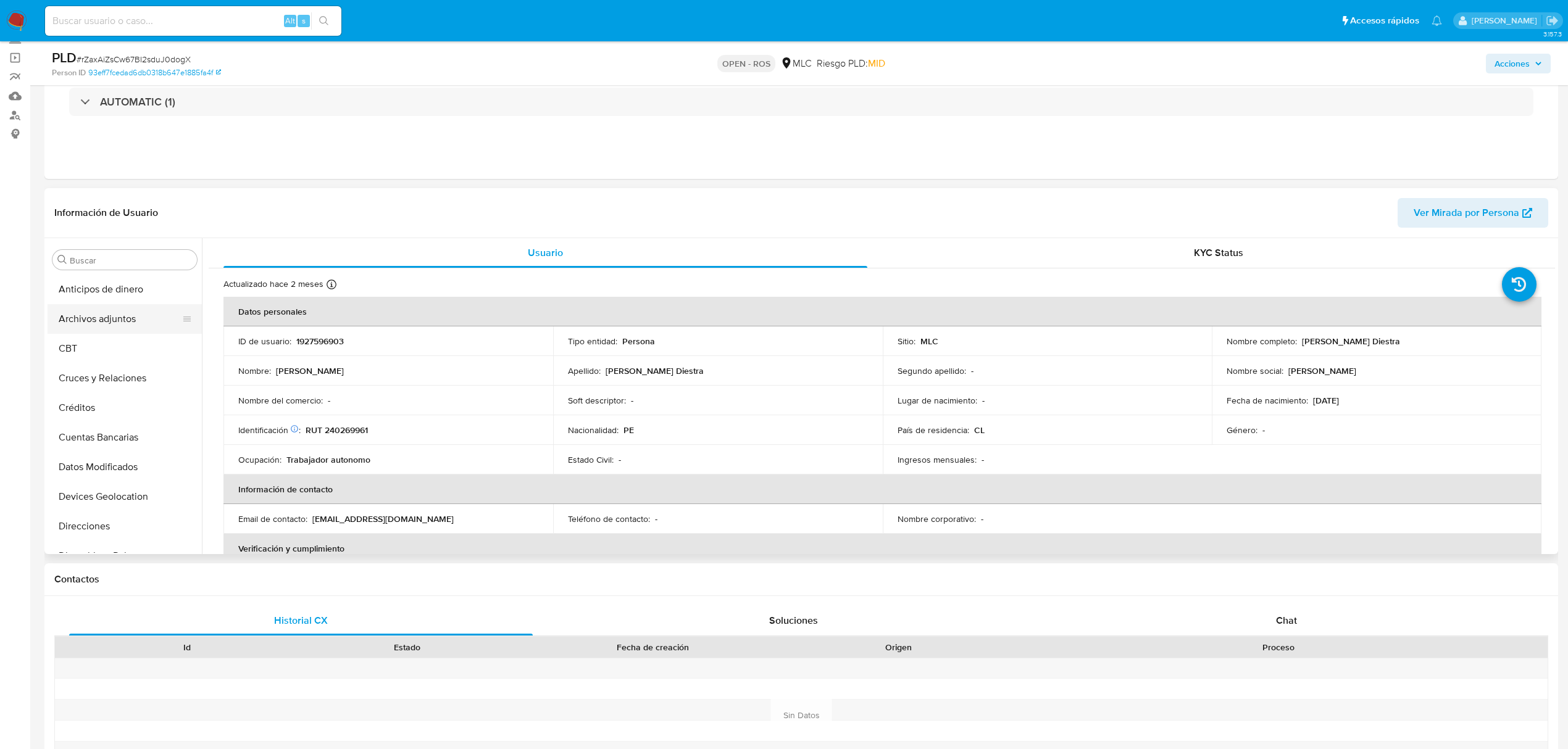
click at [90, 324] on button "Archivos adjuntos" at bounding box center [120, 318] width 144 height 30
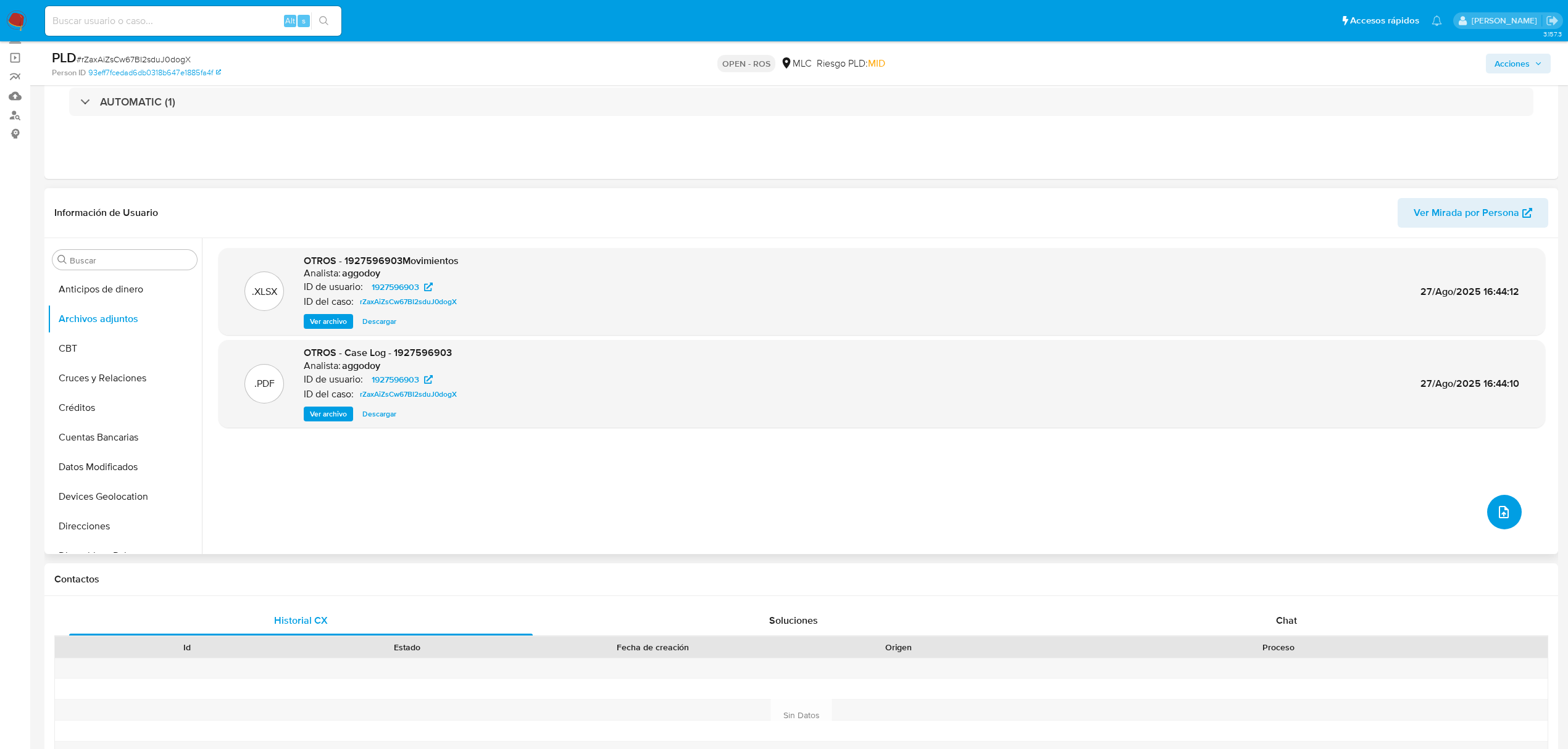
click at [1502, 505] on icon "upload-file" at bounding box center [1504, 512] width 15 height 15
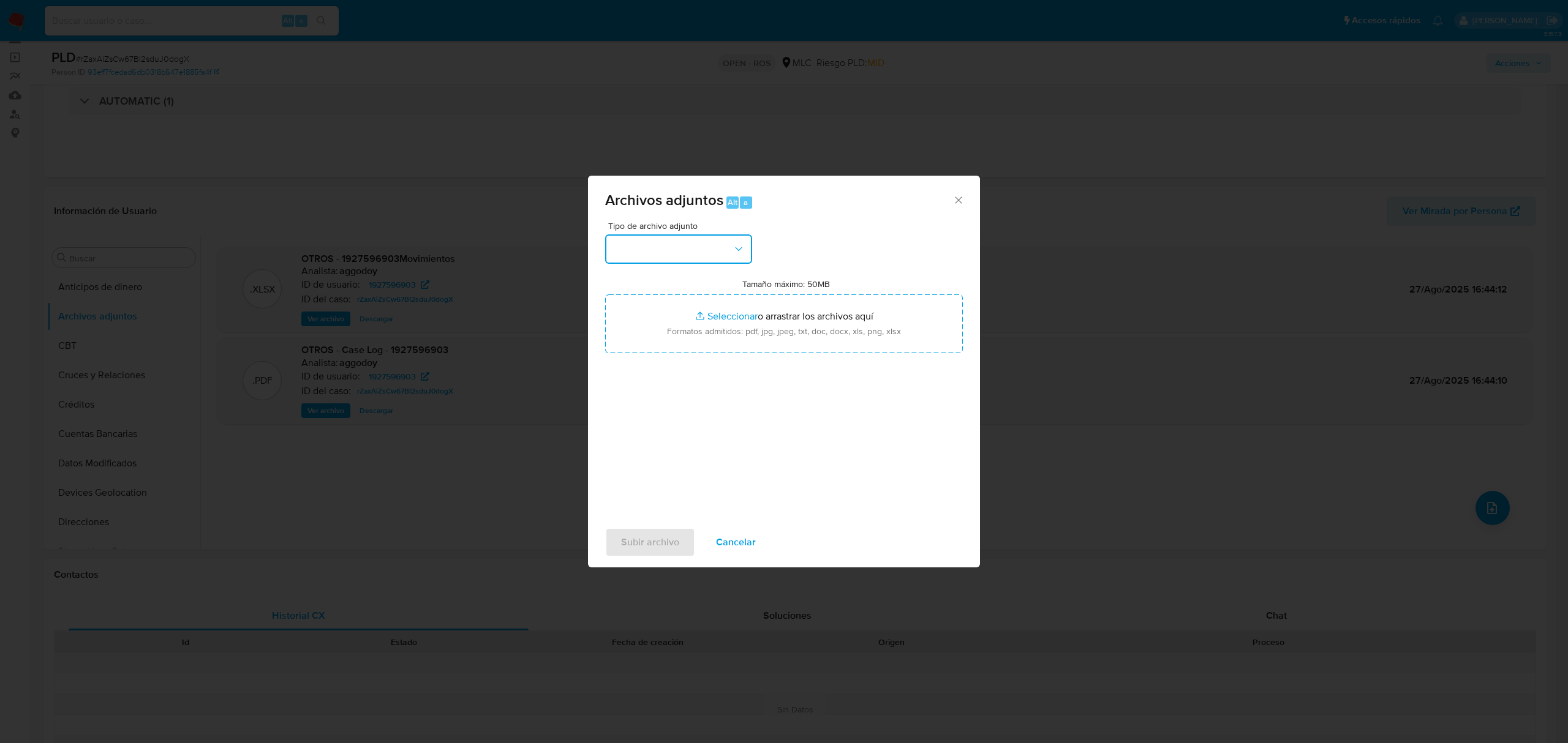
click at [621, 251] on button "button" at bounding box center [678, 249] width 147 height 29
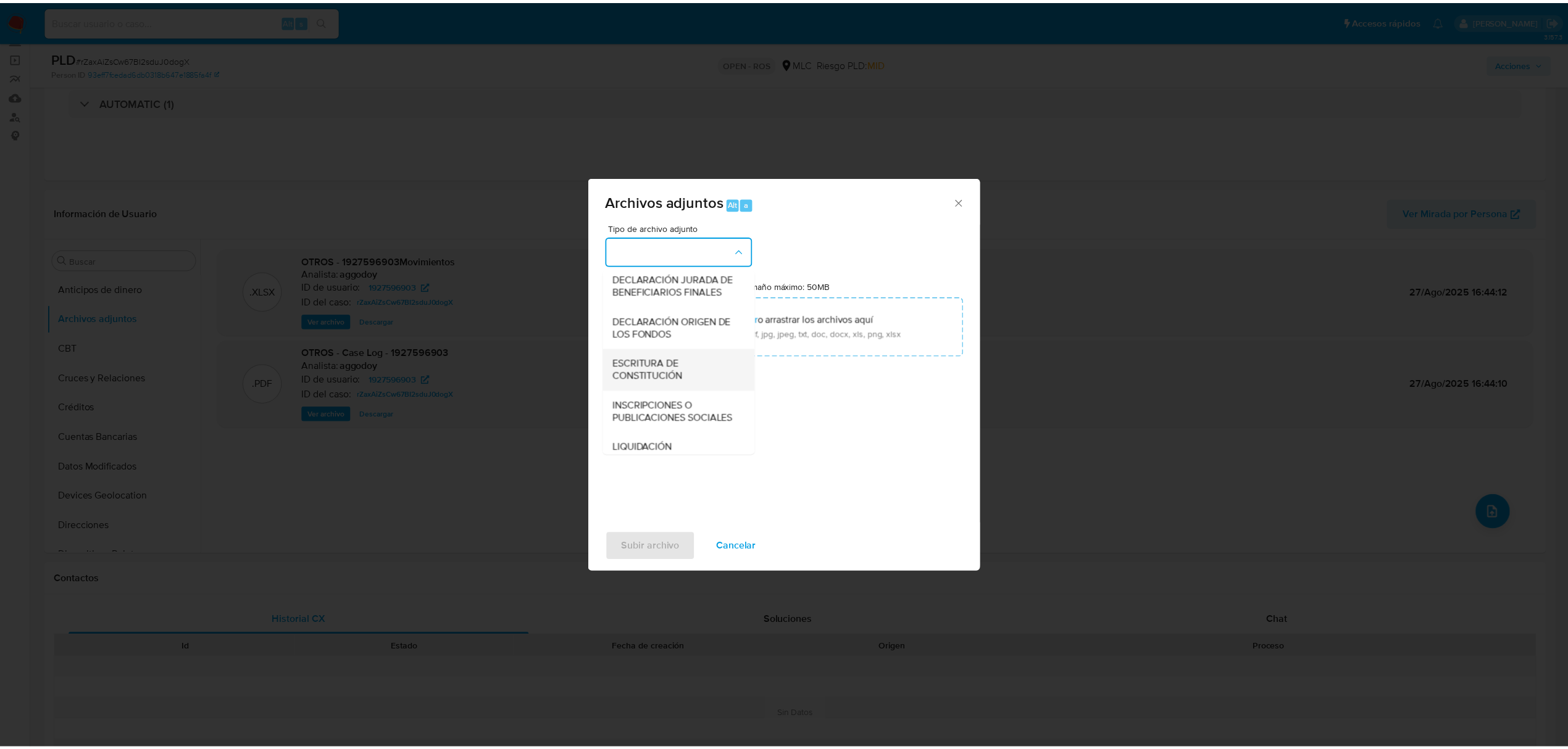
scroll to position [102, 0]
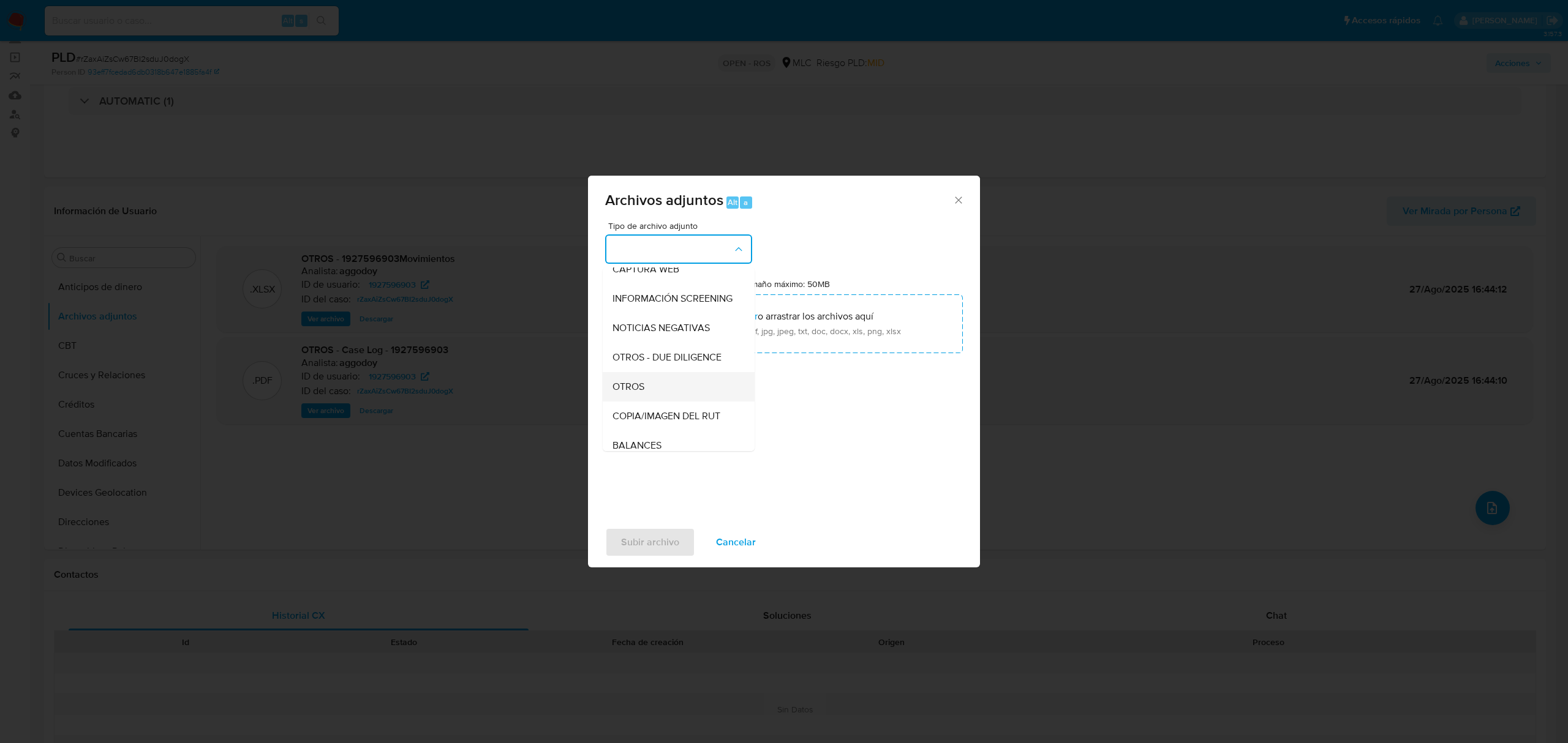
click at [643, 393] on span "OTROS" at bounding box center [628, 387] width 32 height 12
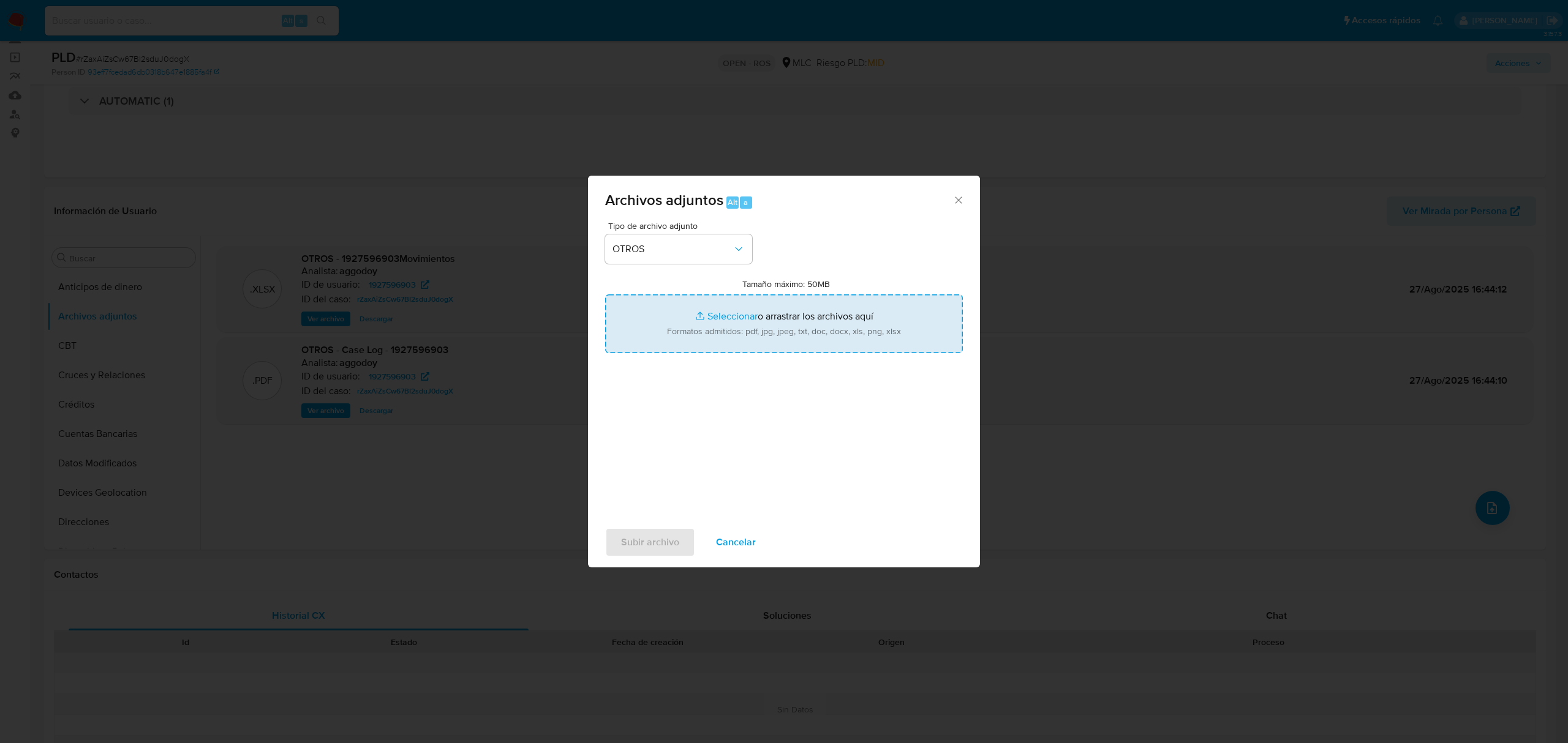
click at [736, 318] on input "Tamaño máximo: 50MB Seleccionar archivos" at bounding box center [783, 324] width 357 height 59
type input "C:\fakepath\UAF #1296.pdf"
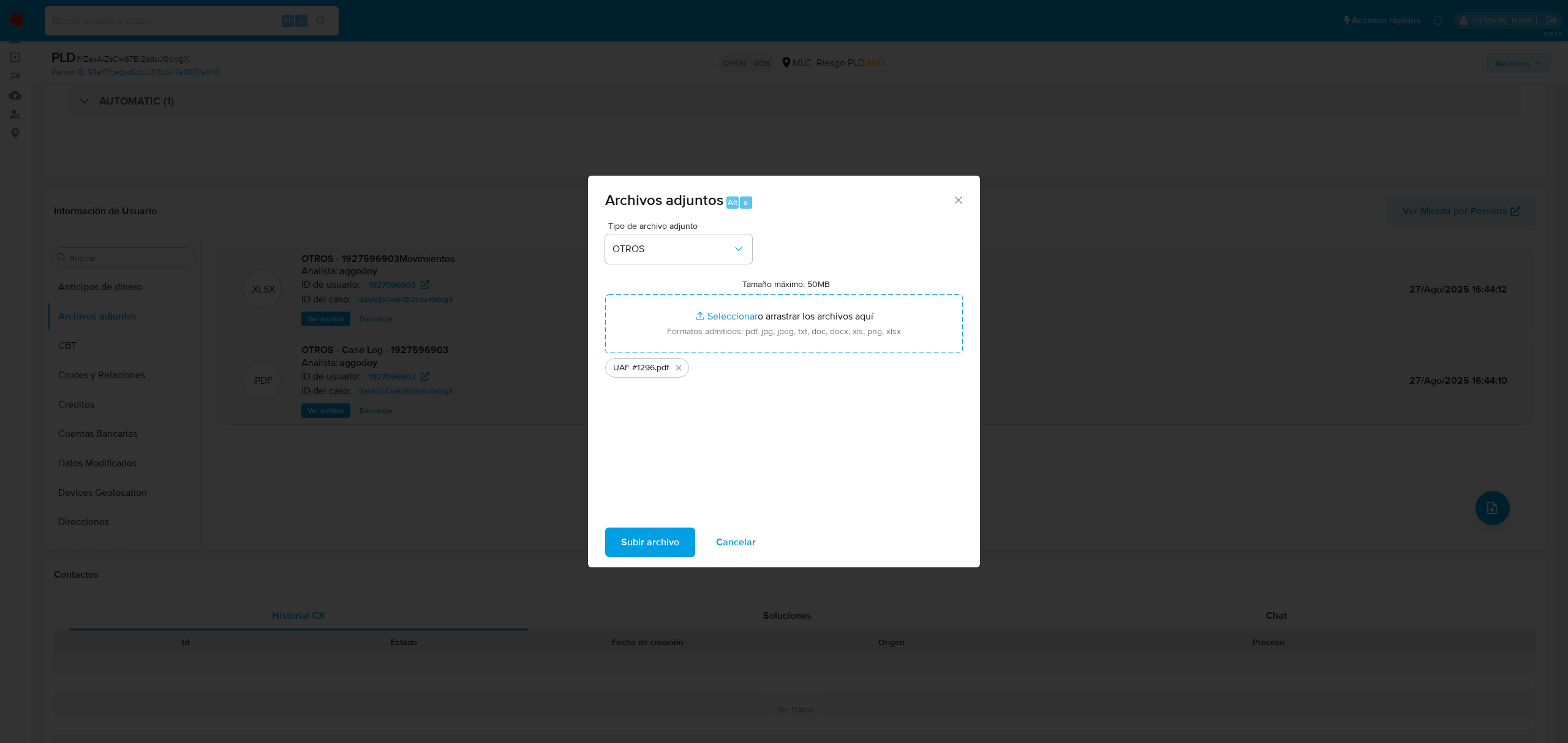
click at [648, 537] on span "Subir archivo" at bounding box center [649, 542] width 58 height 27
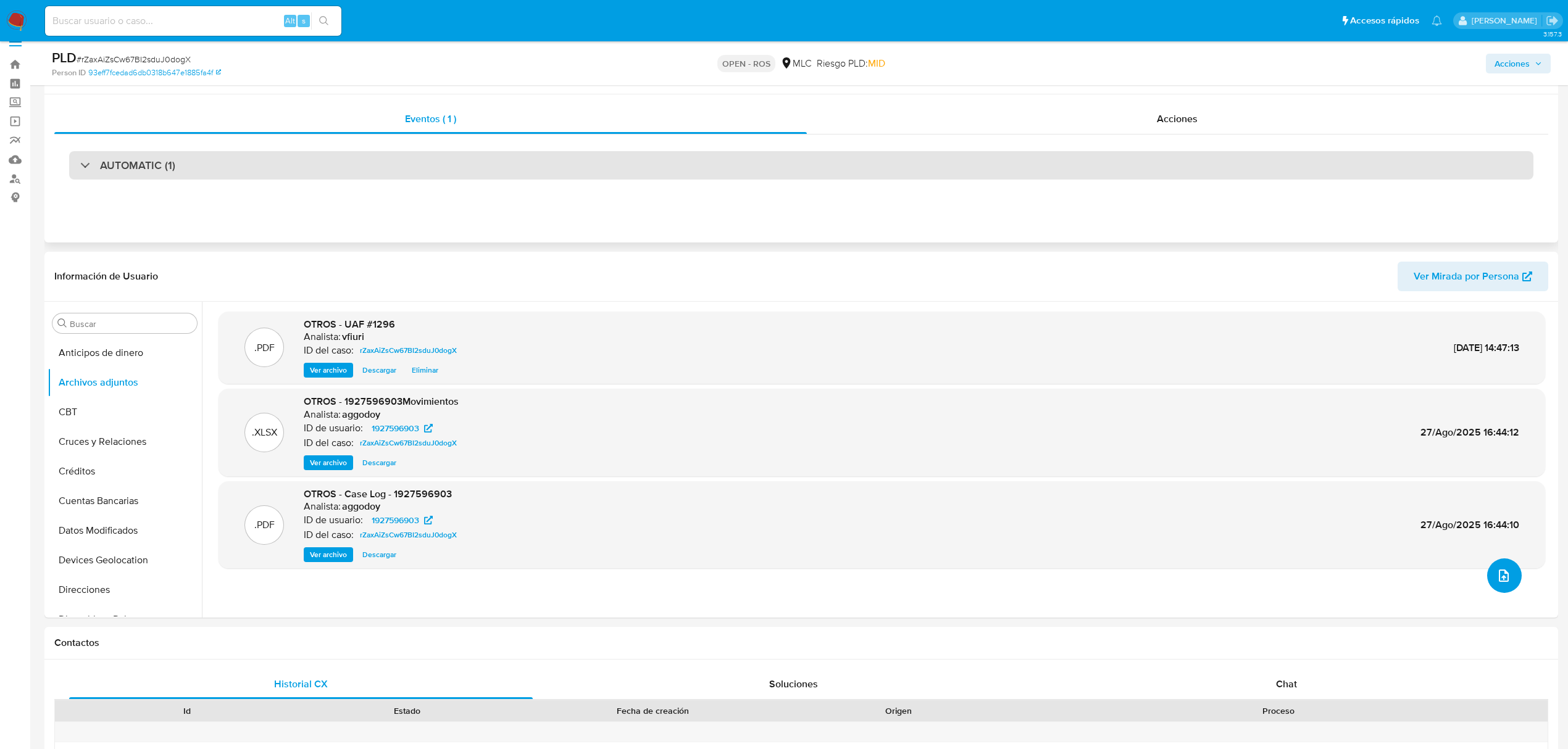
scroll to position [0, 0]
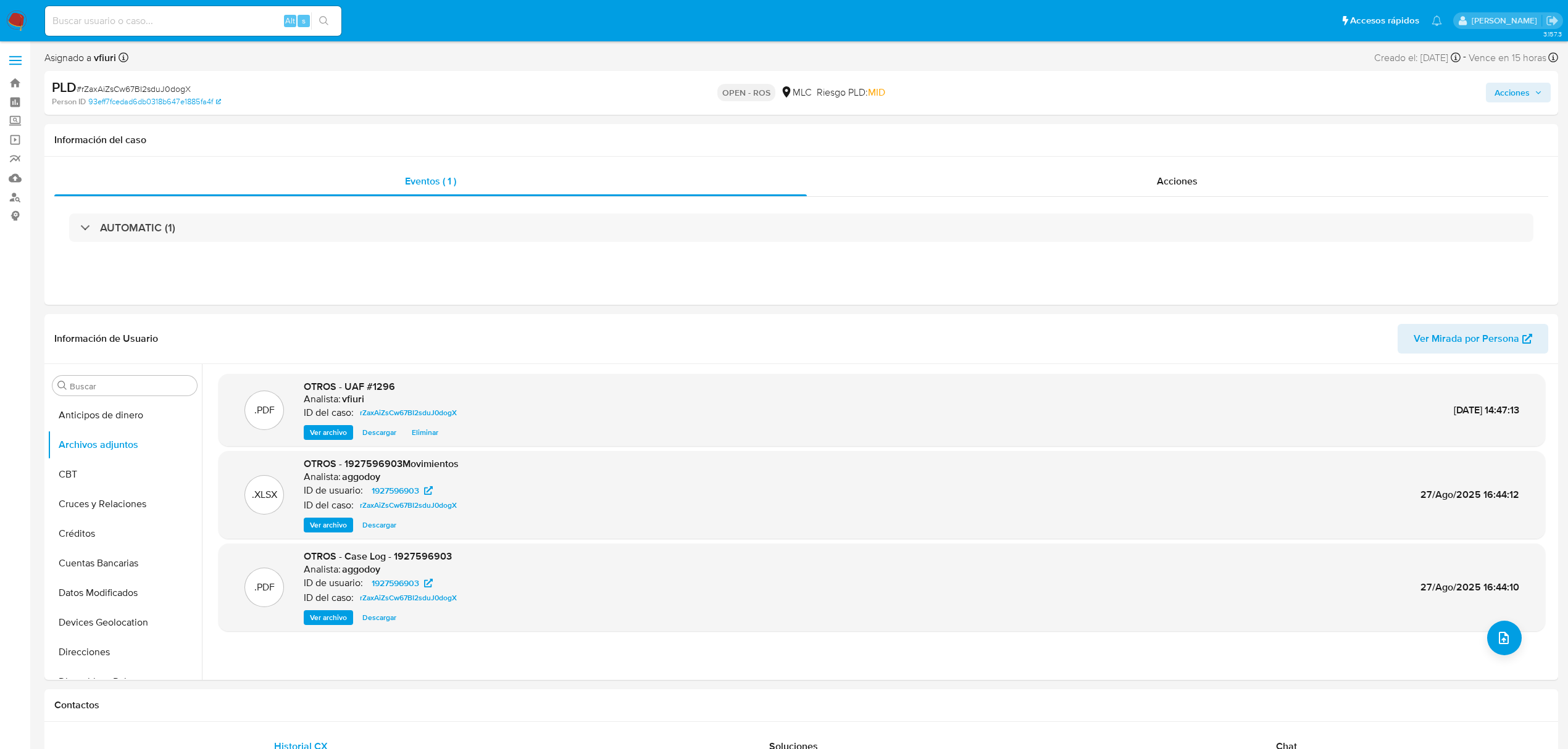
click at [1522, 87] on span "Acciones" at bounding box center [1513, 92] width 35 height 20
click at [1206, 124] on span "Resolución del caso" at bounding box center [1167, 131] width 88 height 14
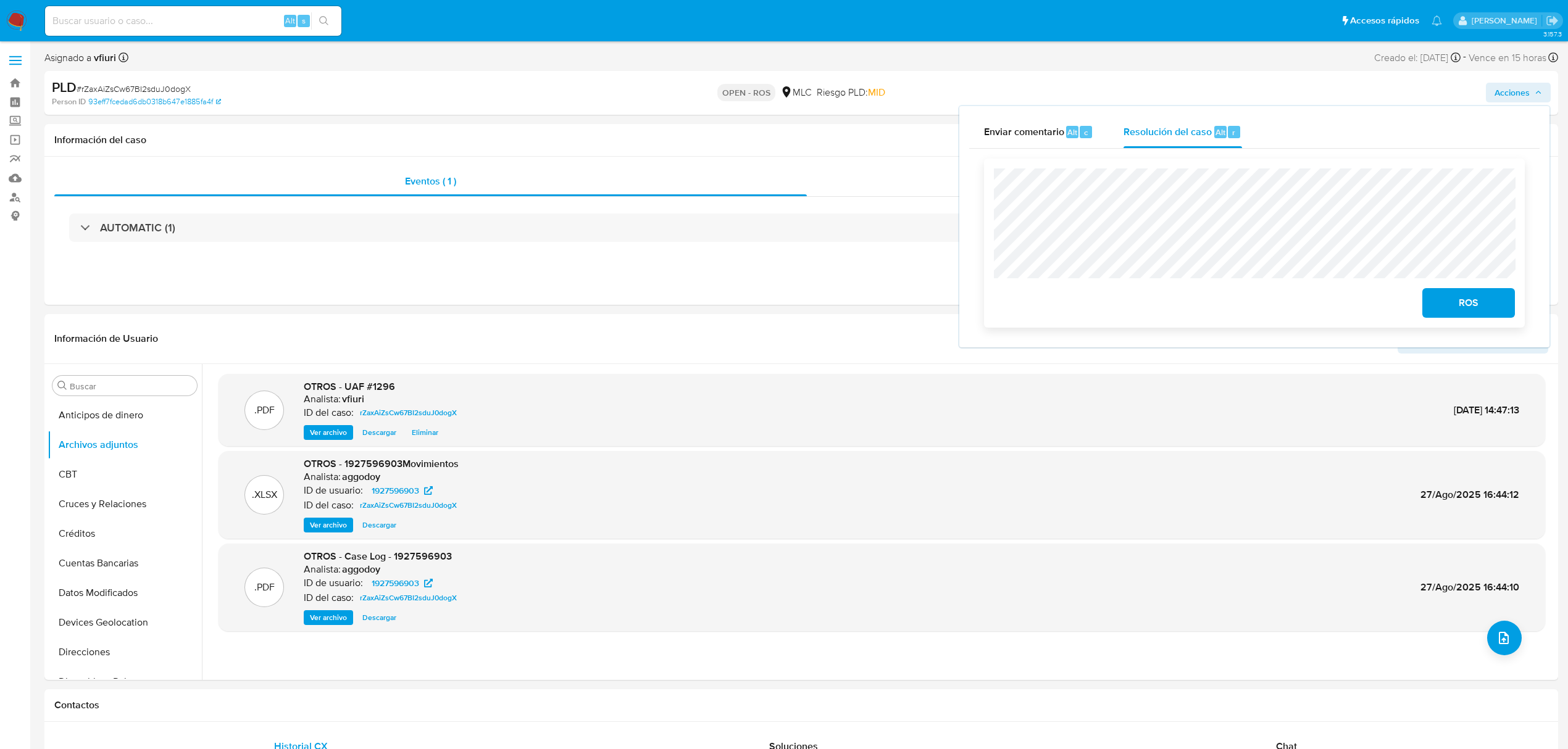
click at [1449, 297] on span "ROS" at bounding box center [1469, 303] width 61 height 27
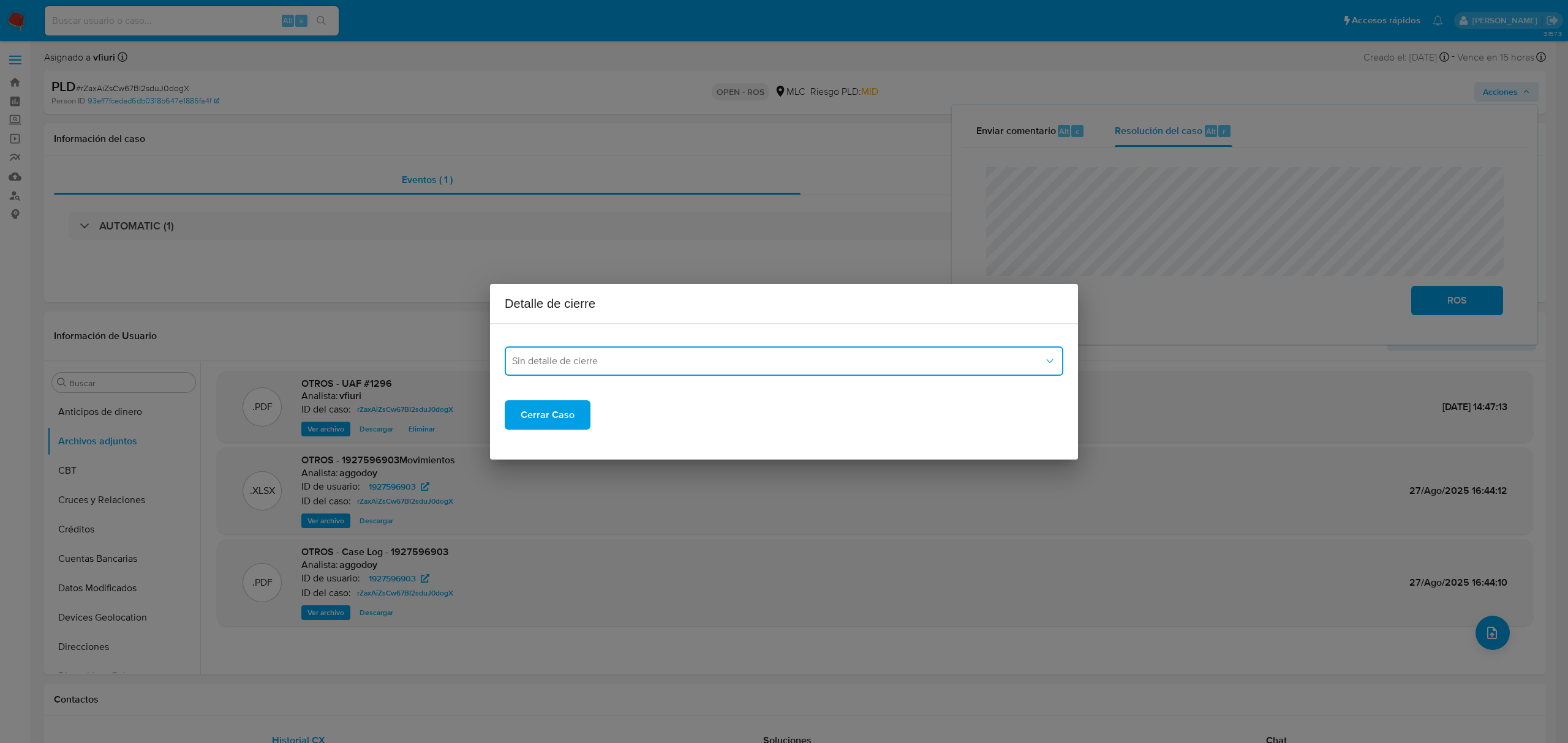
click at [640, 353] on button "Sin detalle de cierre" at bounding box center [784, 361] width 558 height 29
click at [594, 421] on div "ROS_EMISOR" at bounding box center [779, 423] width 536 height 29
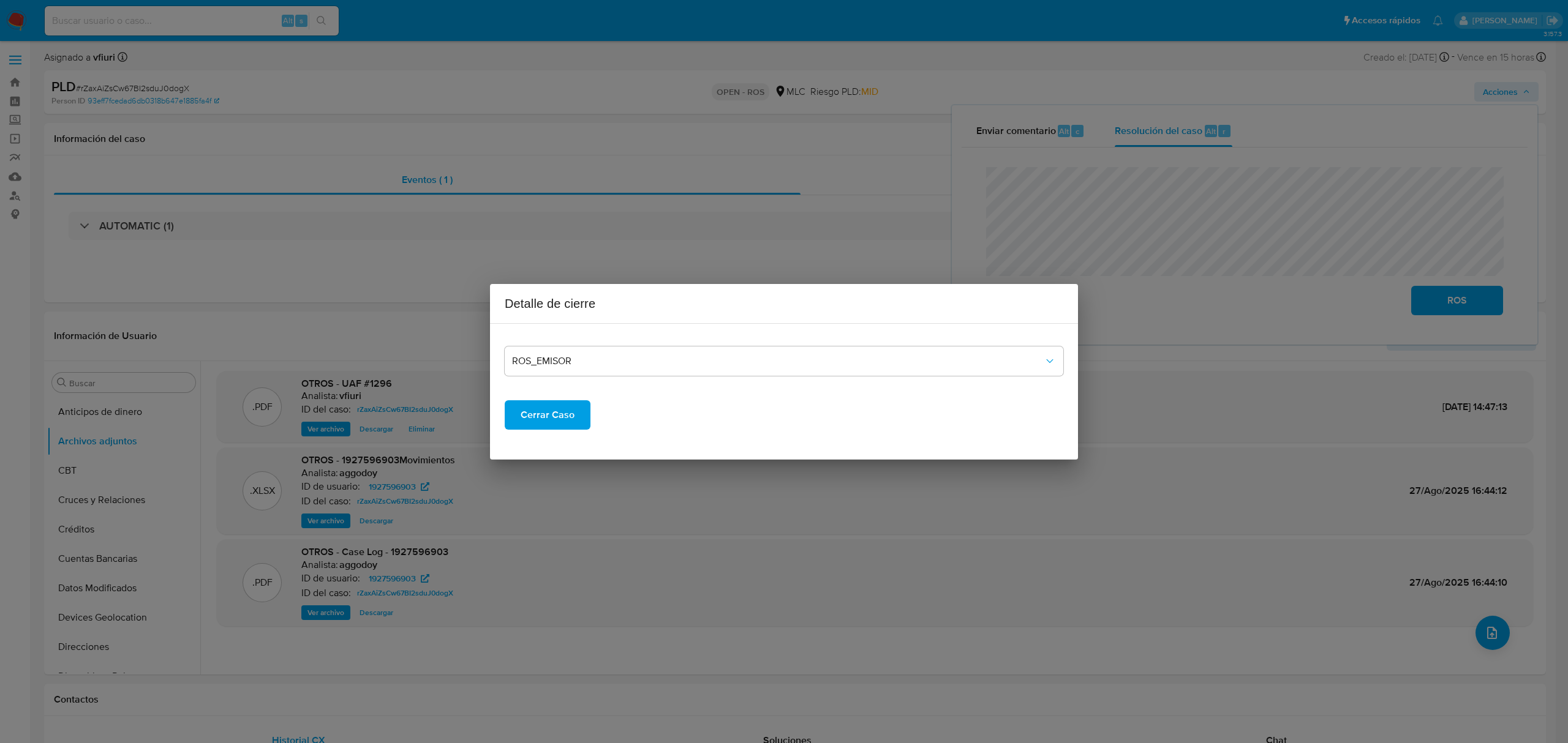
click at [545, 405] on span "Cerrar Caso" at bounding box center [548, 415] width 54 height 27
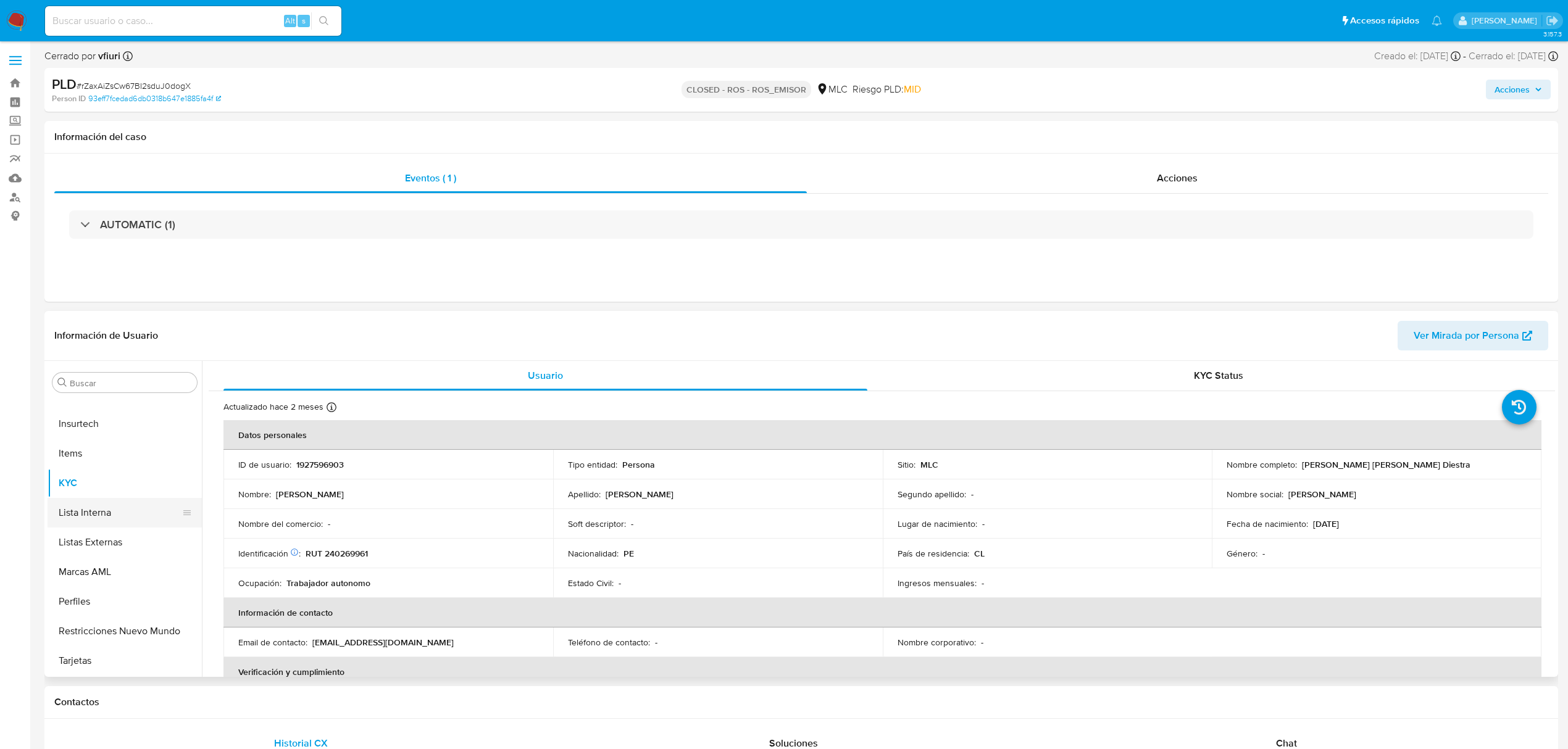
select select "10"
click at [115, 438] on button "Archivos adjuntos" at bounding box center [120, 441] width 144 height 30
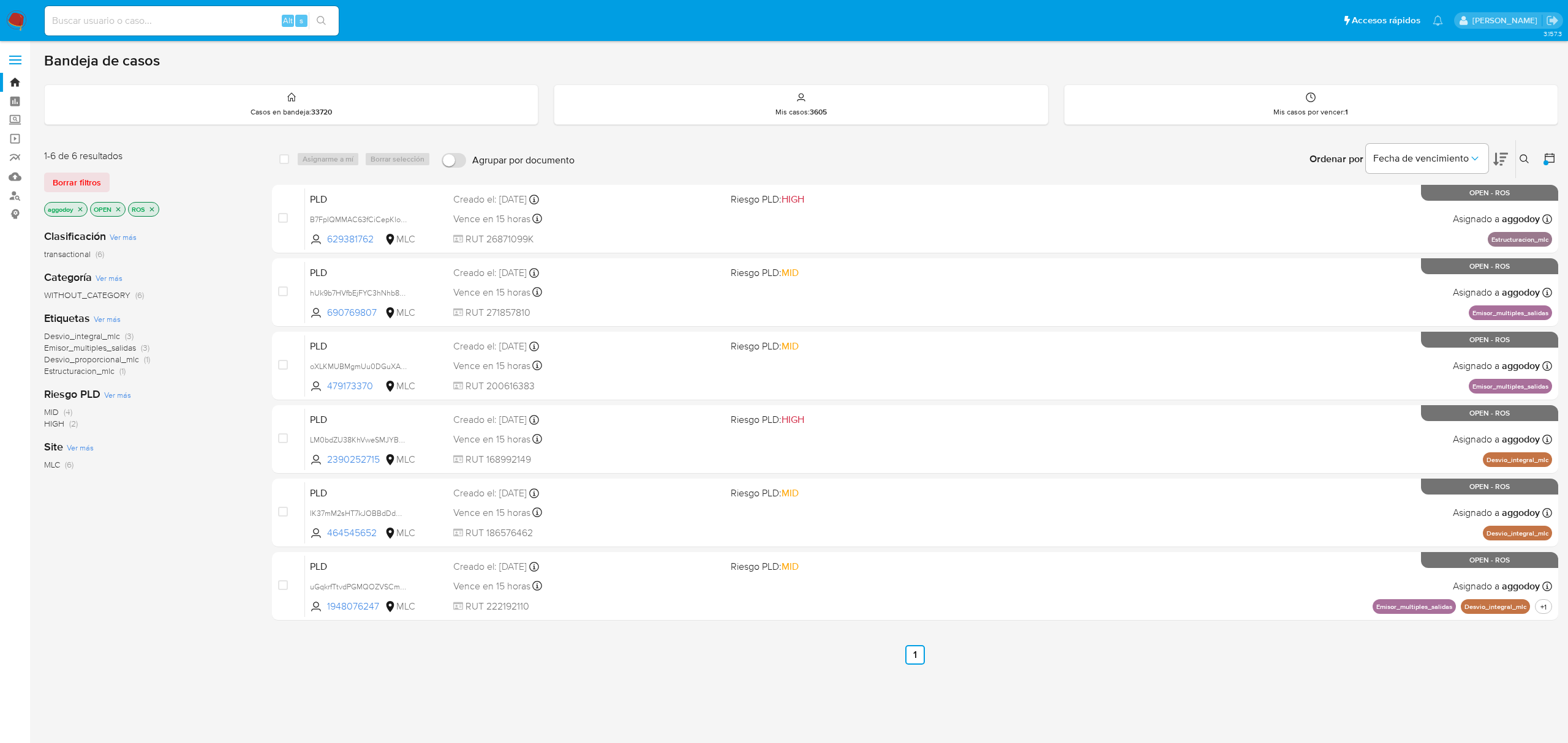
click at [81, 212] on icon "close-filter" at bounding box center [81, 209] width 8 height 8
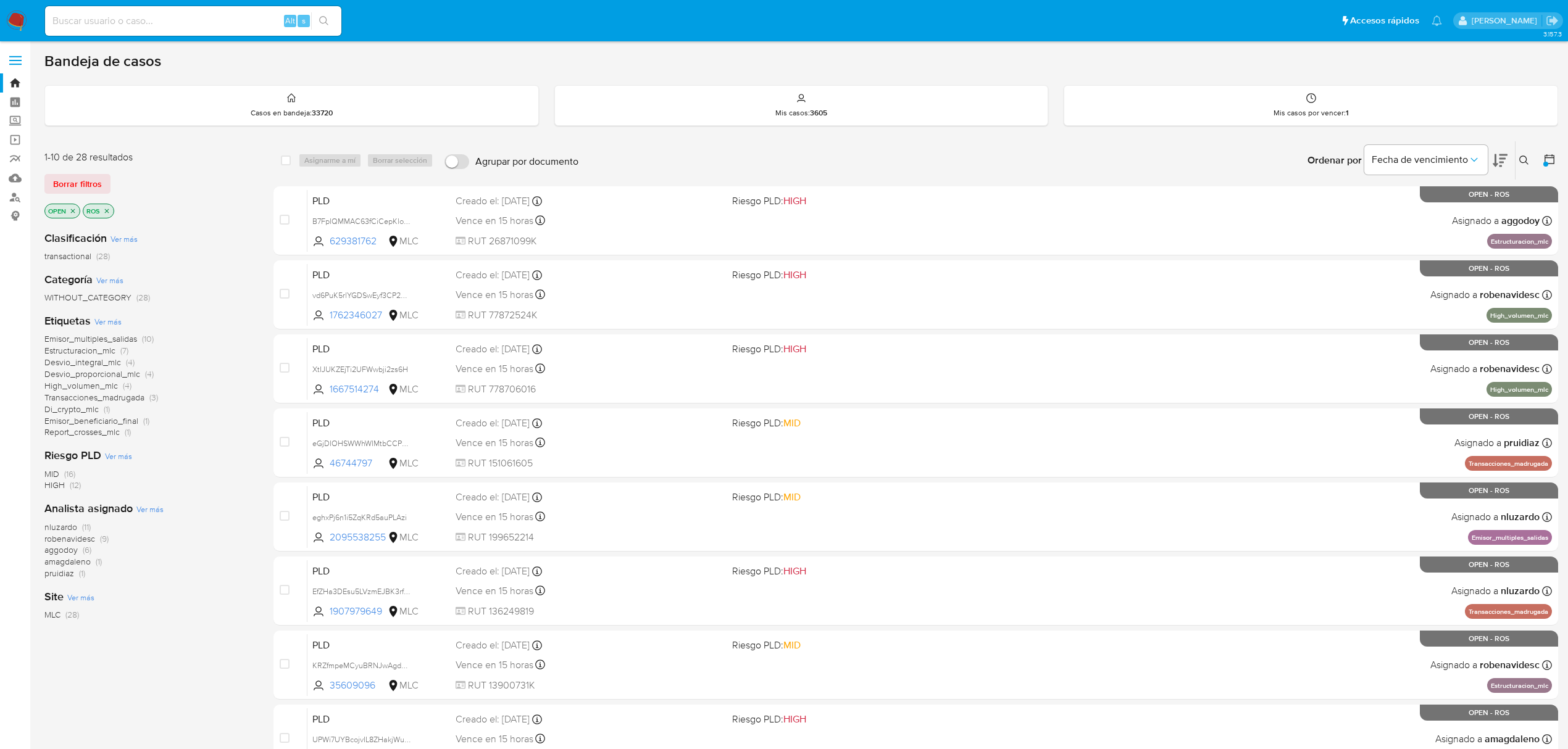
click at [112, 207] on p "ROS" at bounding box center [99, 211] width 30 height 14
click at [109, 208] on icon "close-filter" at bounding box center [107, 211] width 5 height 5
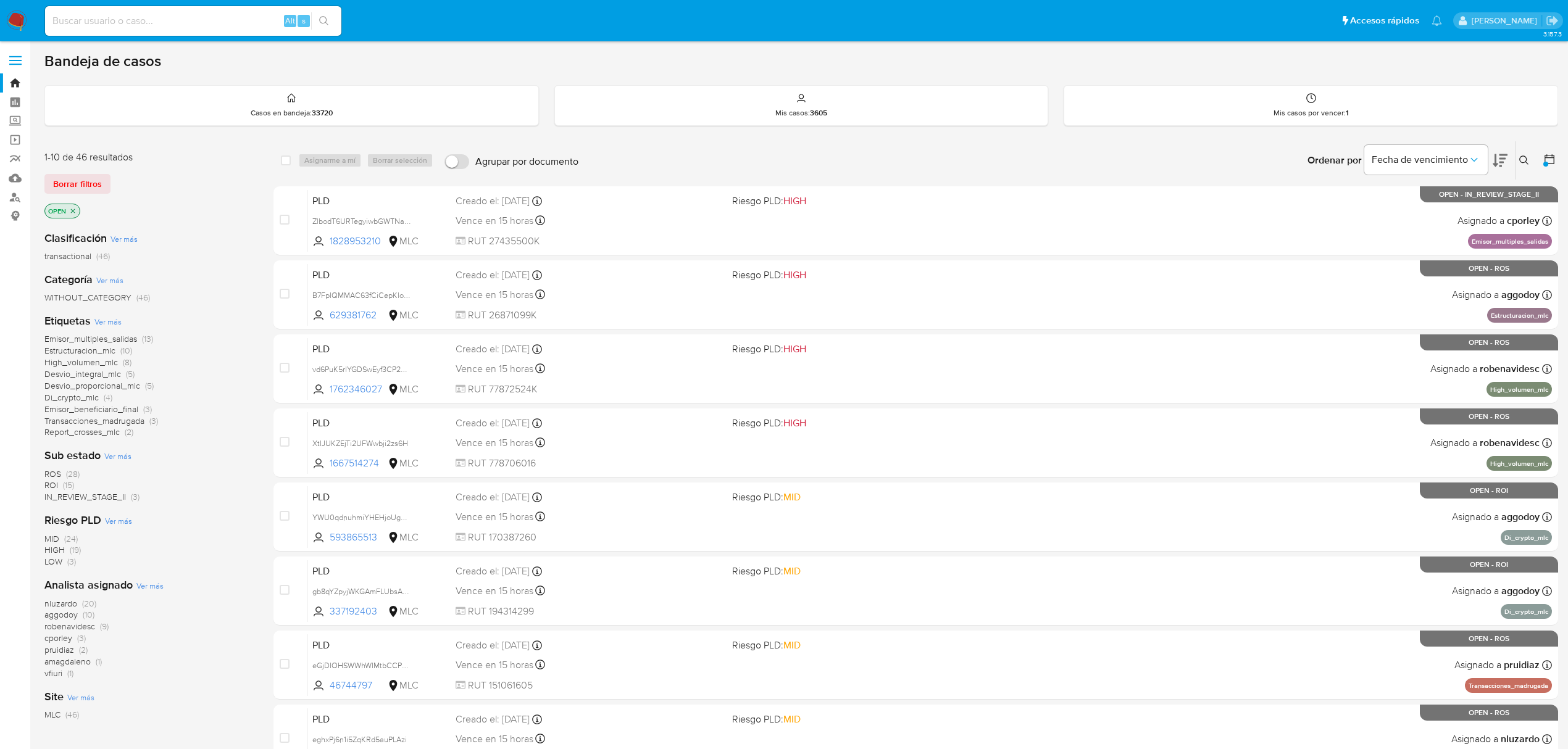
click at [55, 672] on span "vfiuri" at bounding box center [54, 673] width 18 height 12
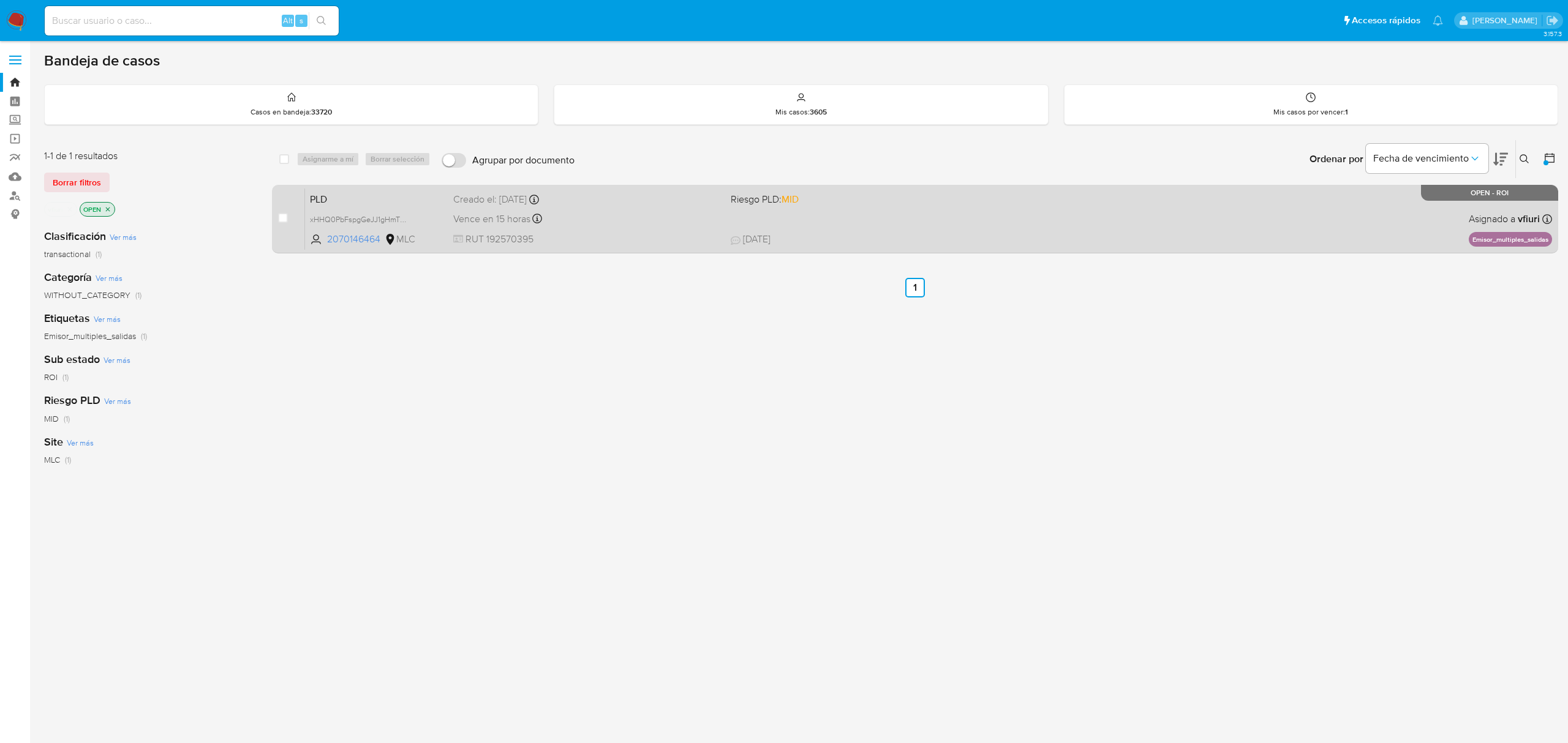
click at [616, 241] on span "RUT 192570395" at bounding box center [586, 239] width 267 height 14
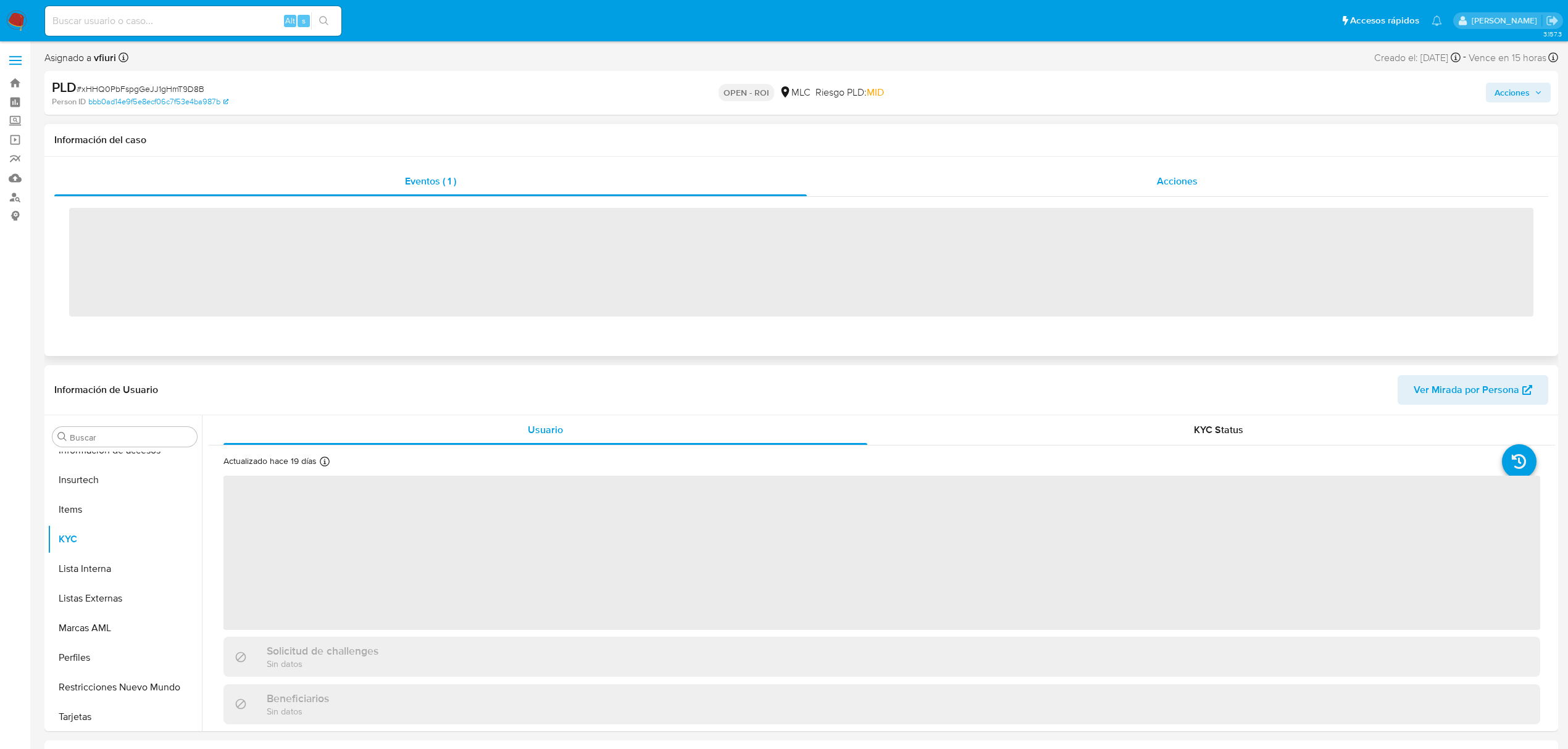
scroll to position [522, 0]
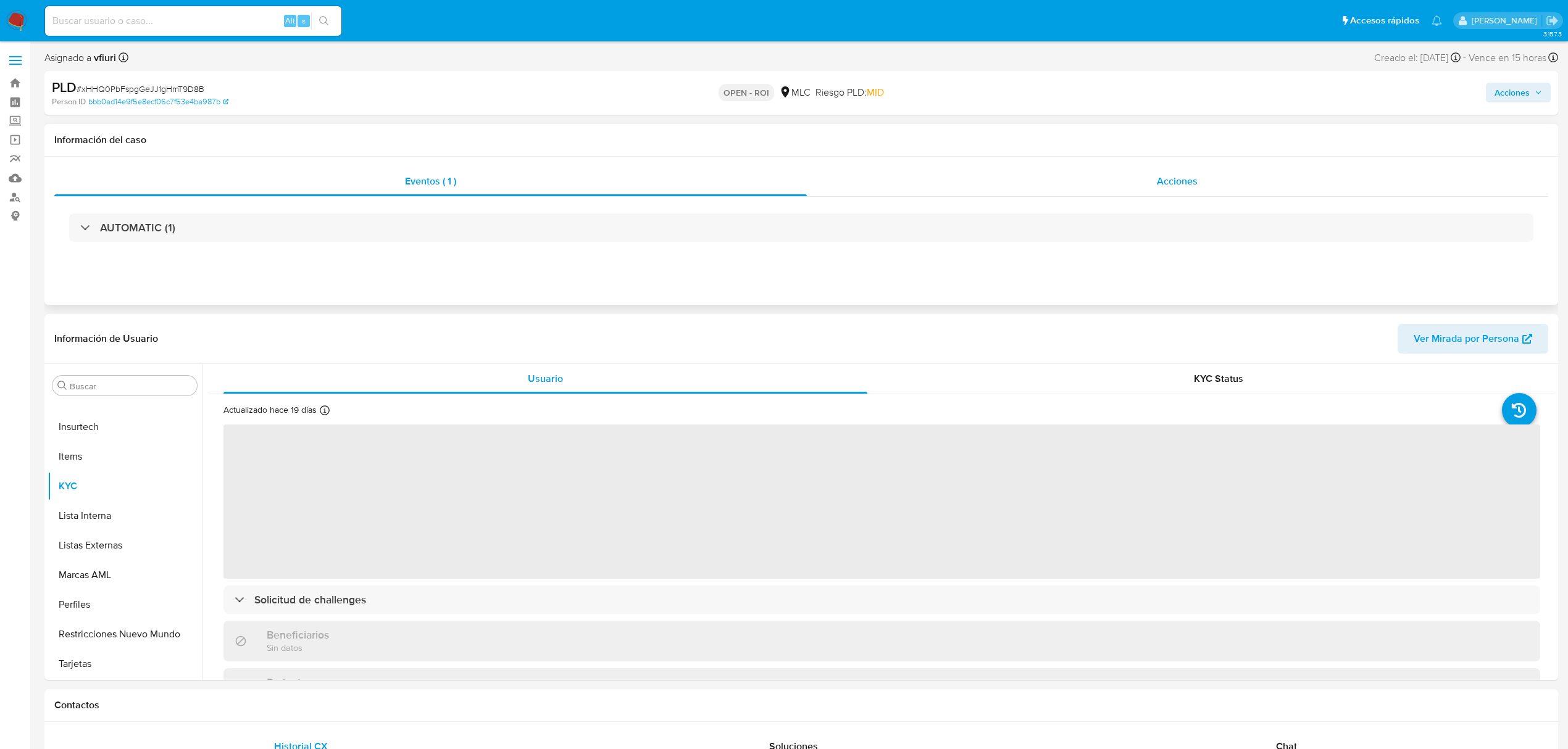
click at [1145, 177] on div "Acciones" at bounding box center [1178, 181] width 742 height 30
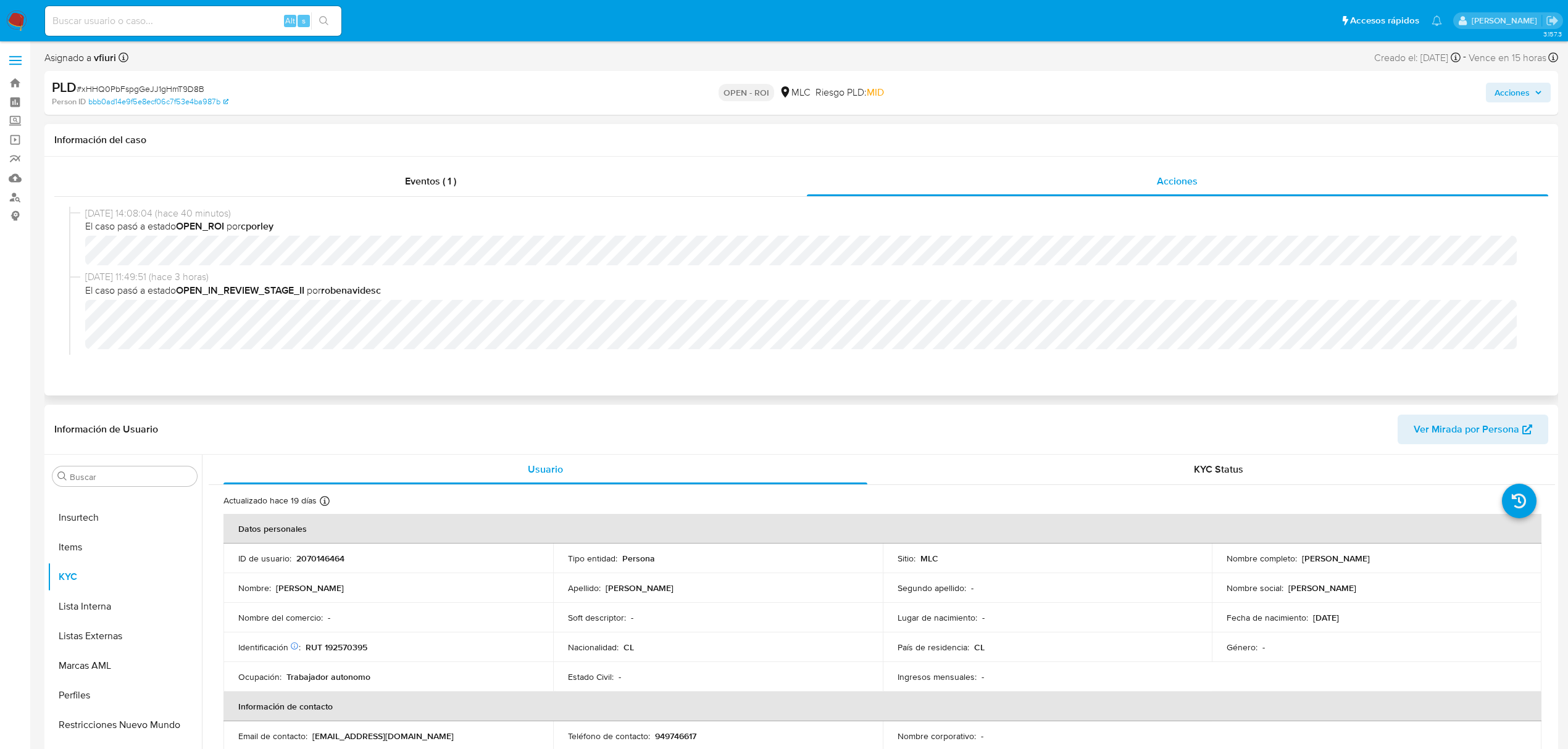
select select "10"
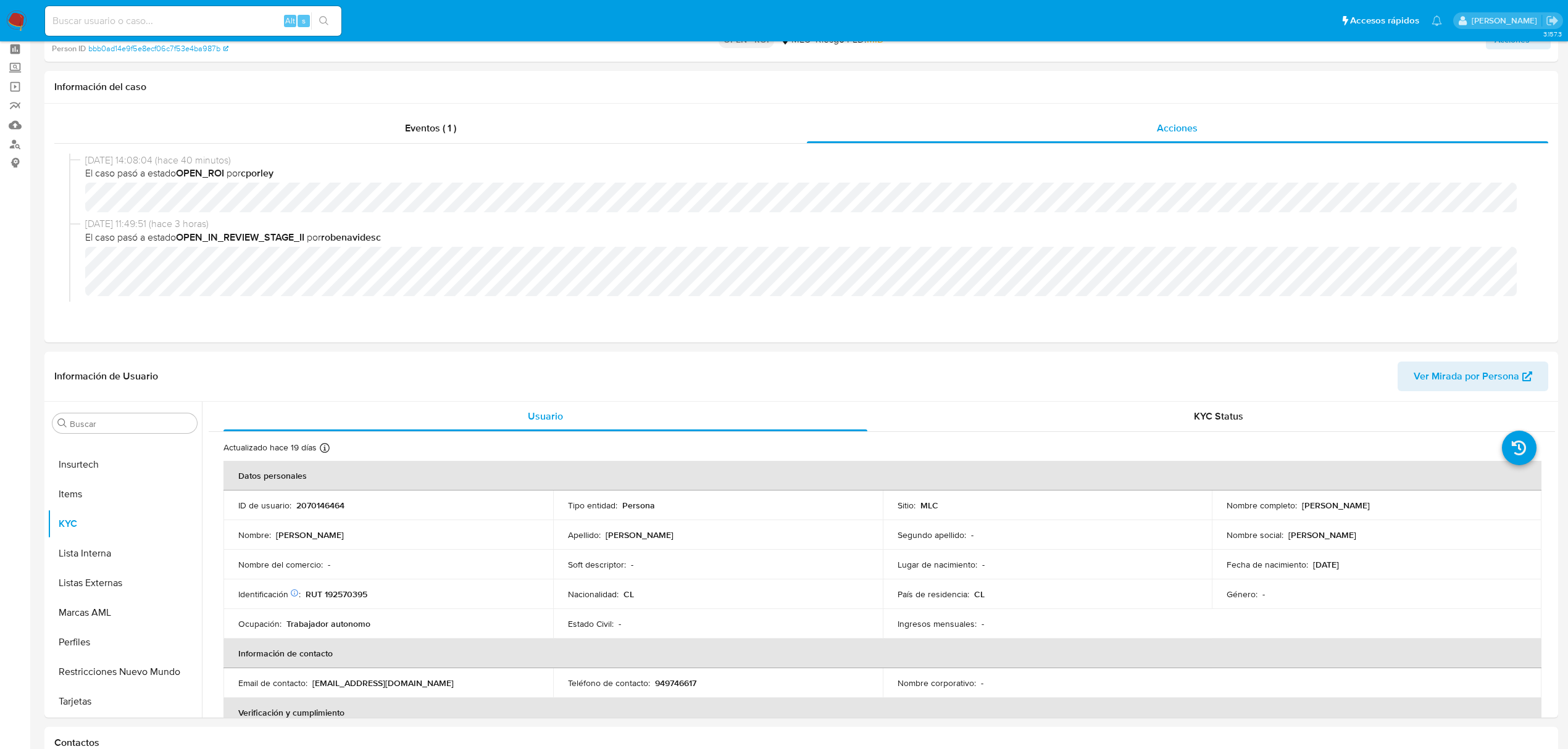
scroll to position [82, 0]
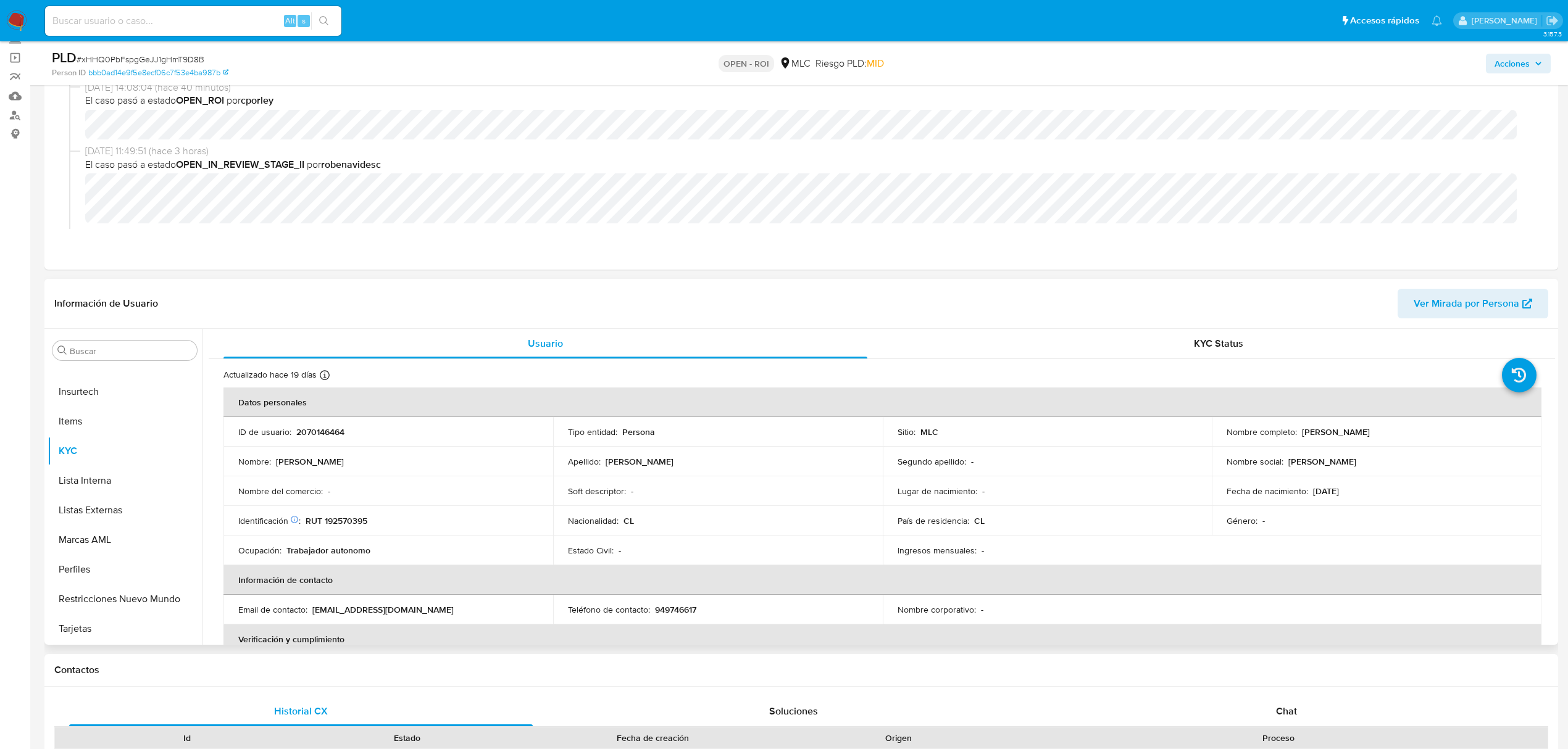
click at [297, 430] on p "2070146464" at bounding box center [320, 431] width 48 height 11
copy p "2070146464"
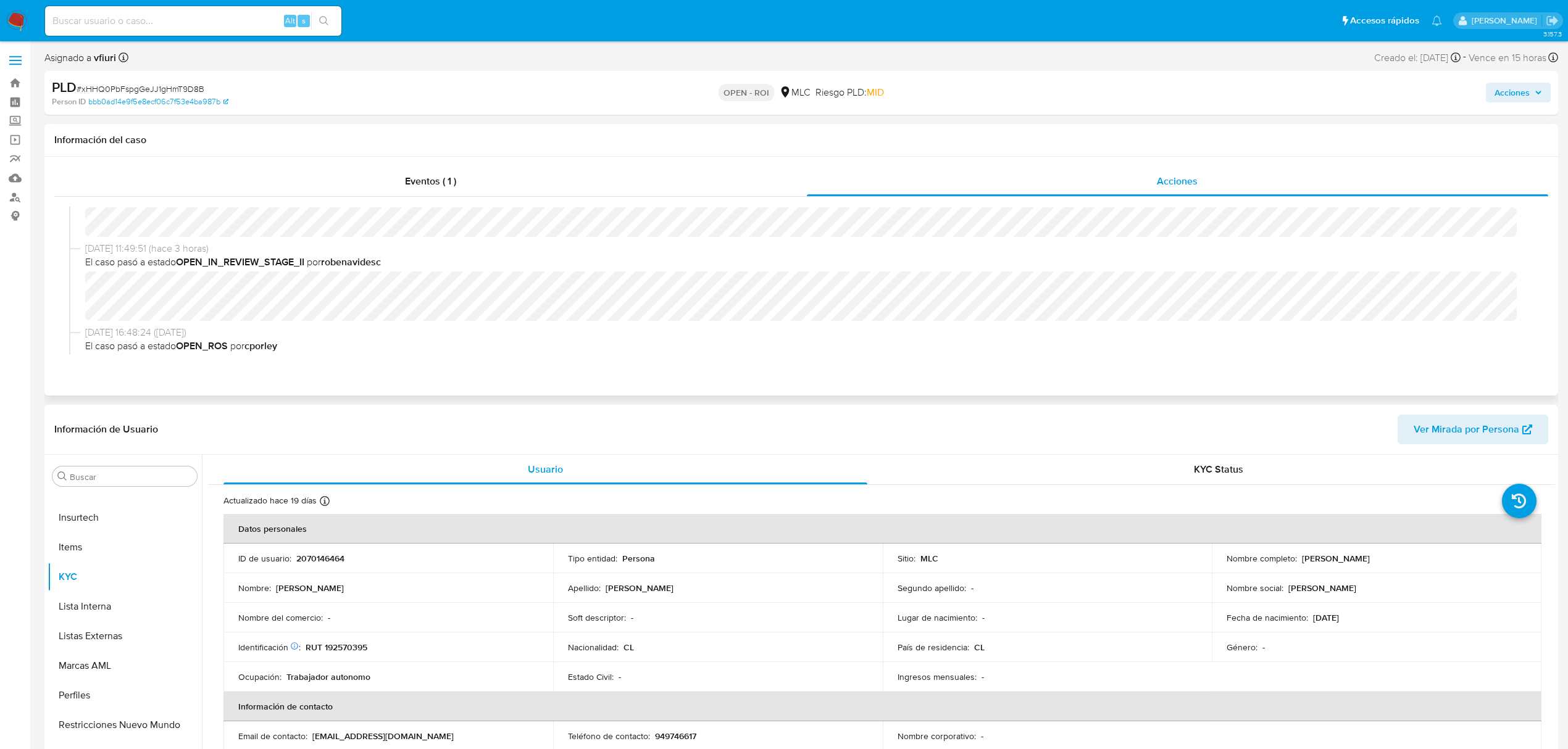
scroll to position [0, 0]
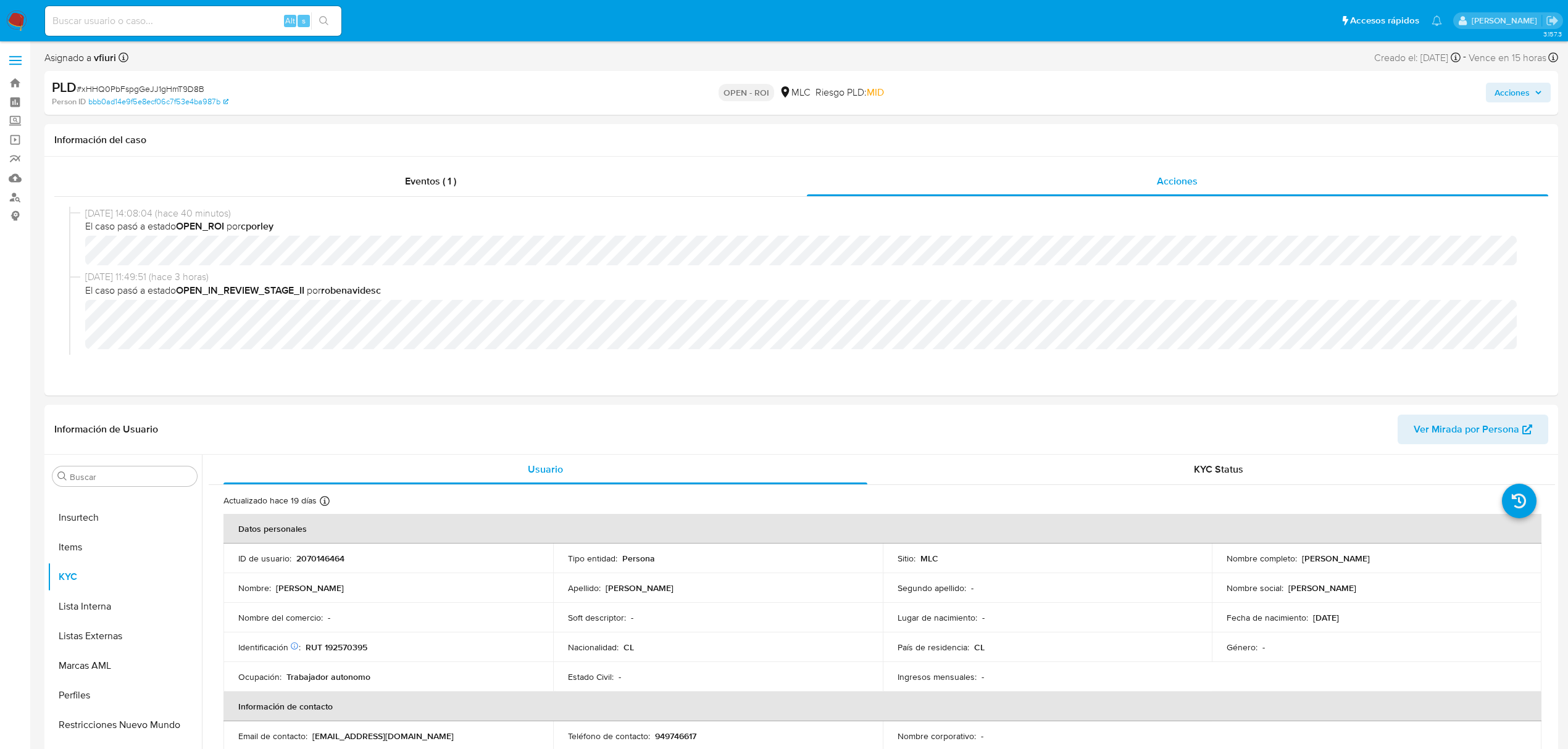
click at [1541, 87] on span "Acciones" at bounding box center [1519, 92] width 48 height 17
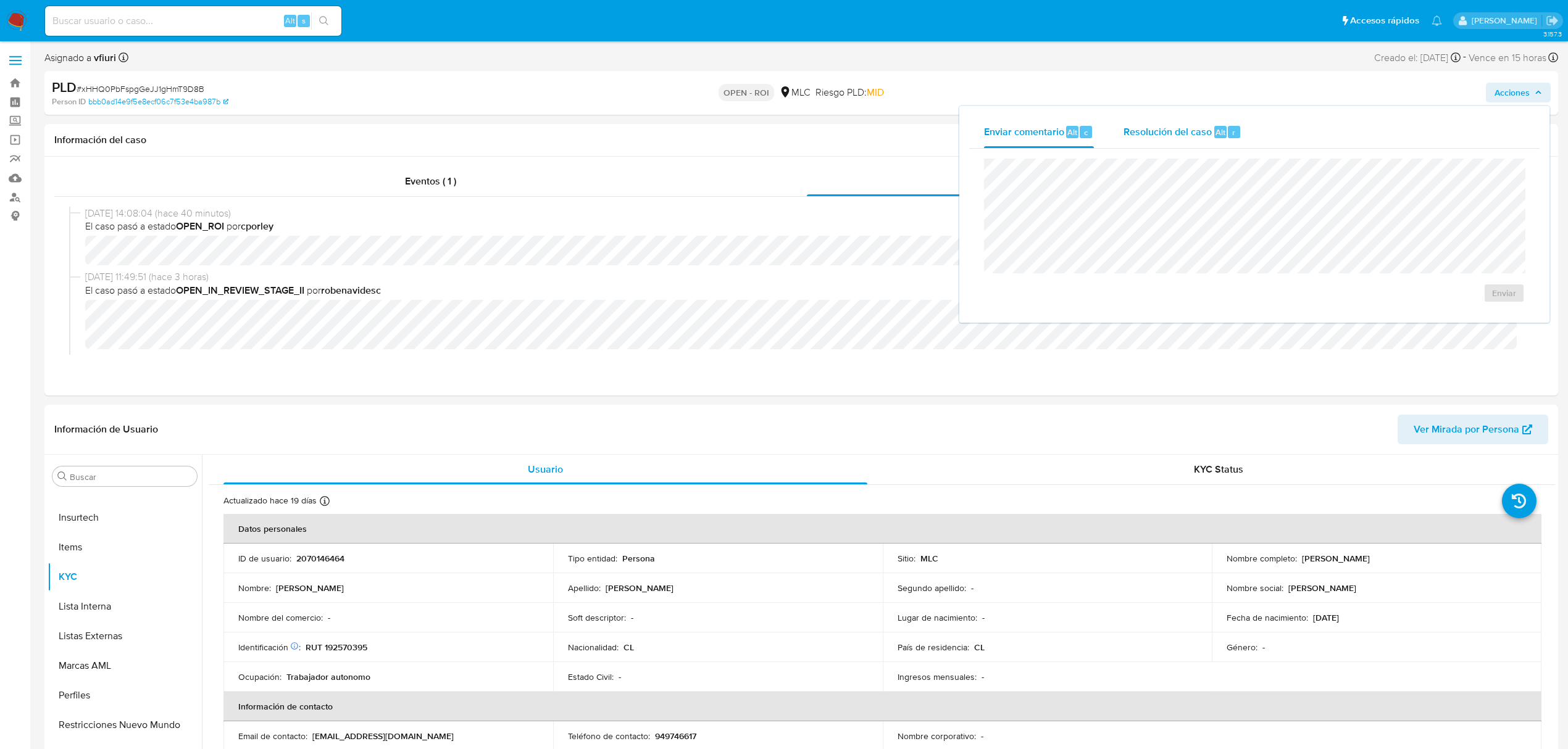
drag, startPoint x: 1229, startPoint y: 118, endPoint x: 1208, endPoint y: 143, distance: 32.6
click at [1227, 118] on div "Resolución del caso Alt r" at bounding box center [1182, 132] width 118 height 32
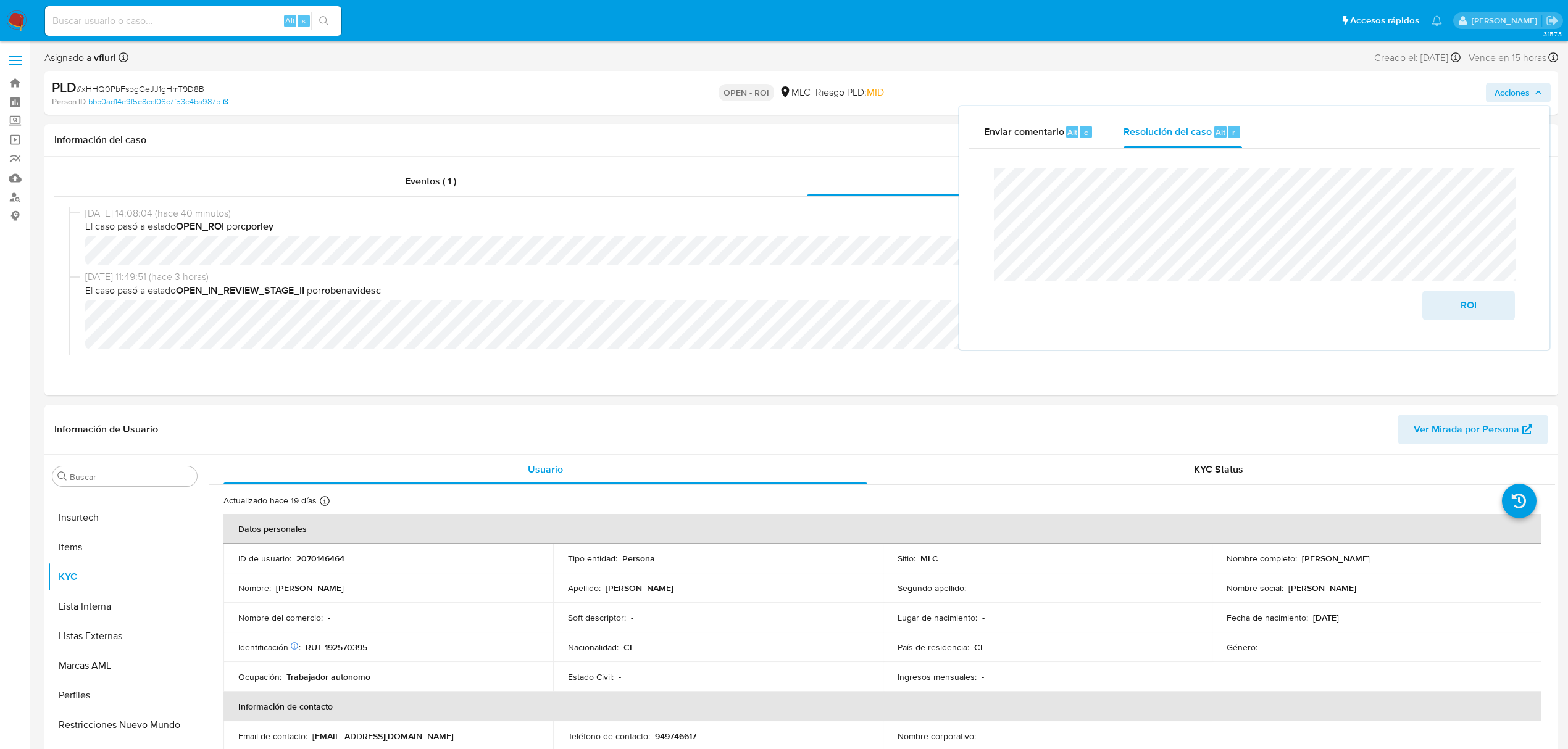
click at [0, 0] on lt-em "en relación con el" at bounding box center [0, 0] width 0 height 0
click at [1452, 309] on span "ROI" at bounding box center [1469, 306] width 61 height 27
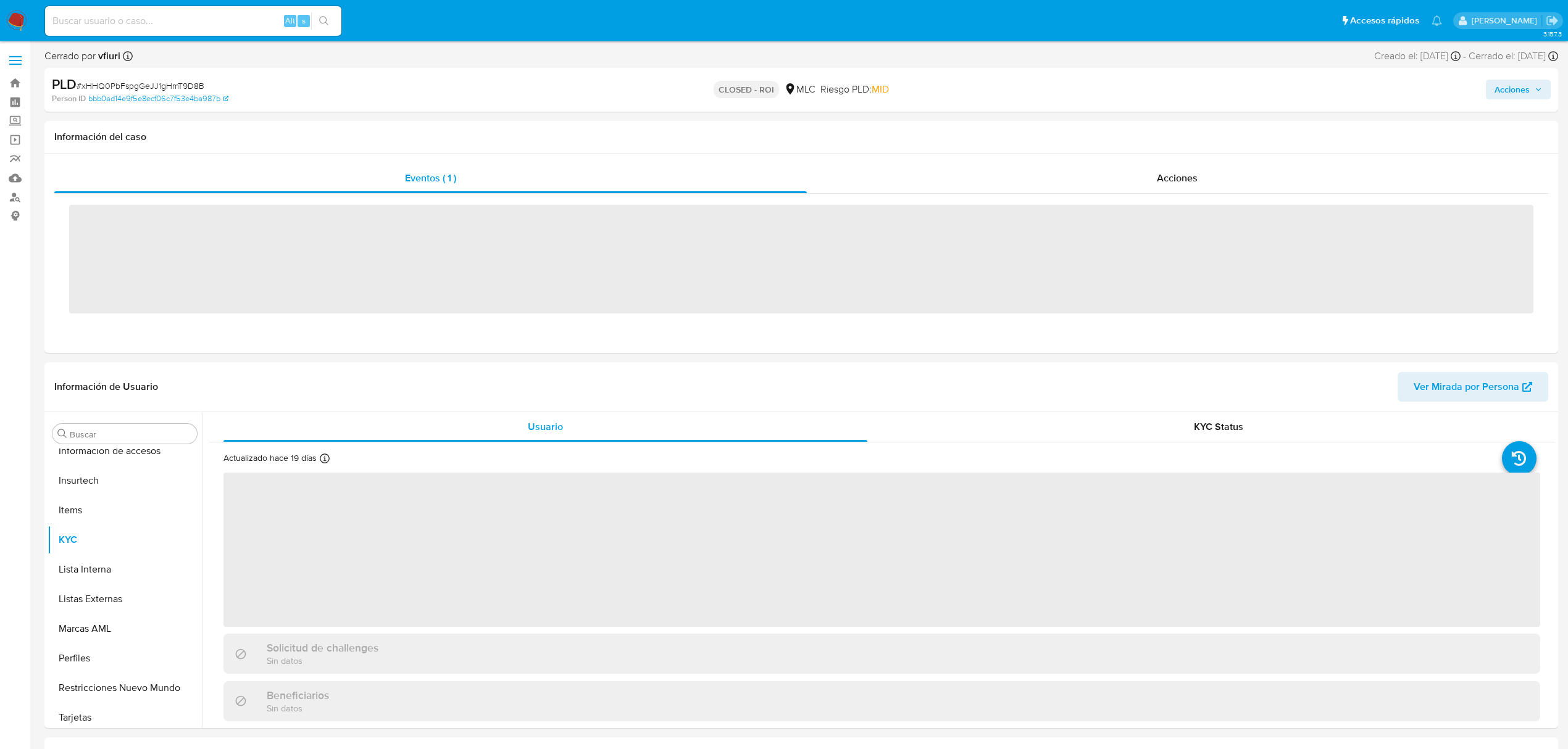
scroll to position [522, 0]
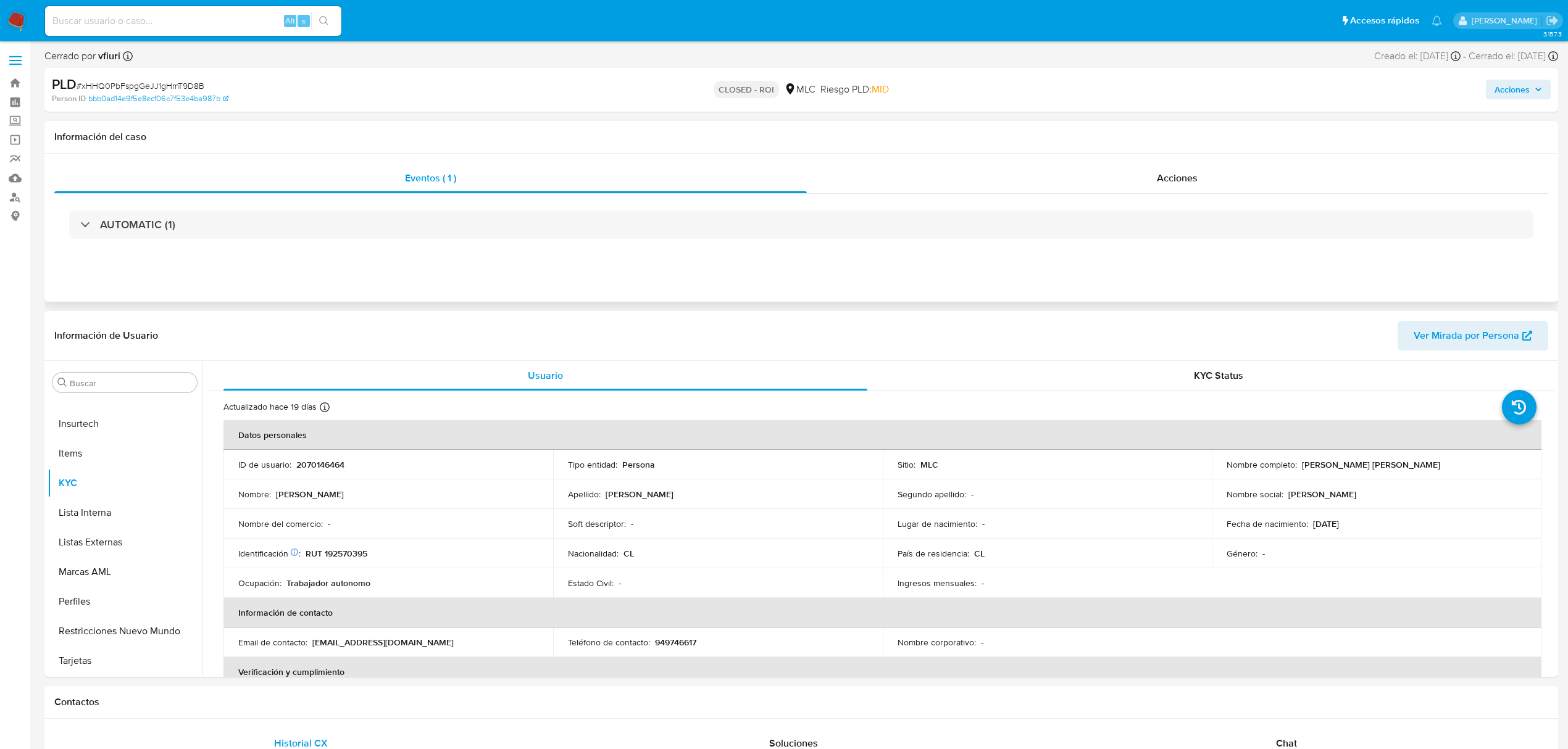
select select "10"
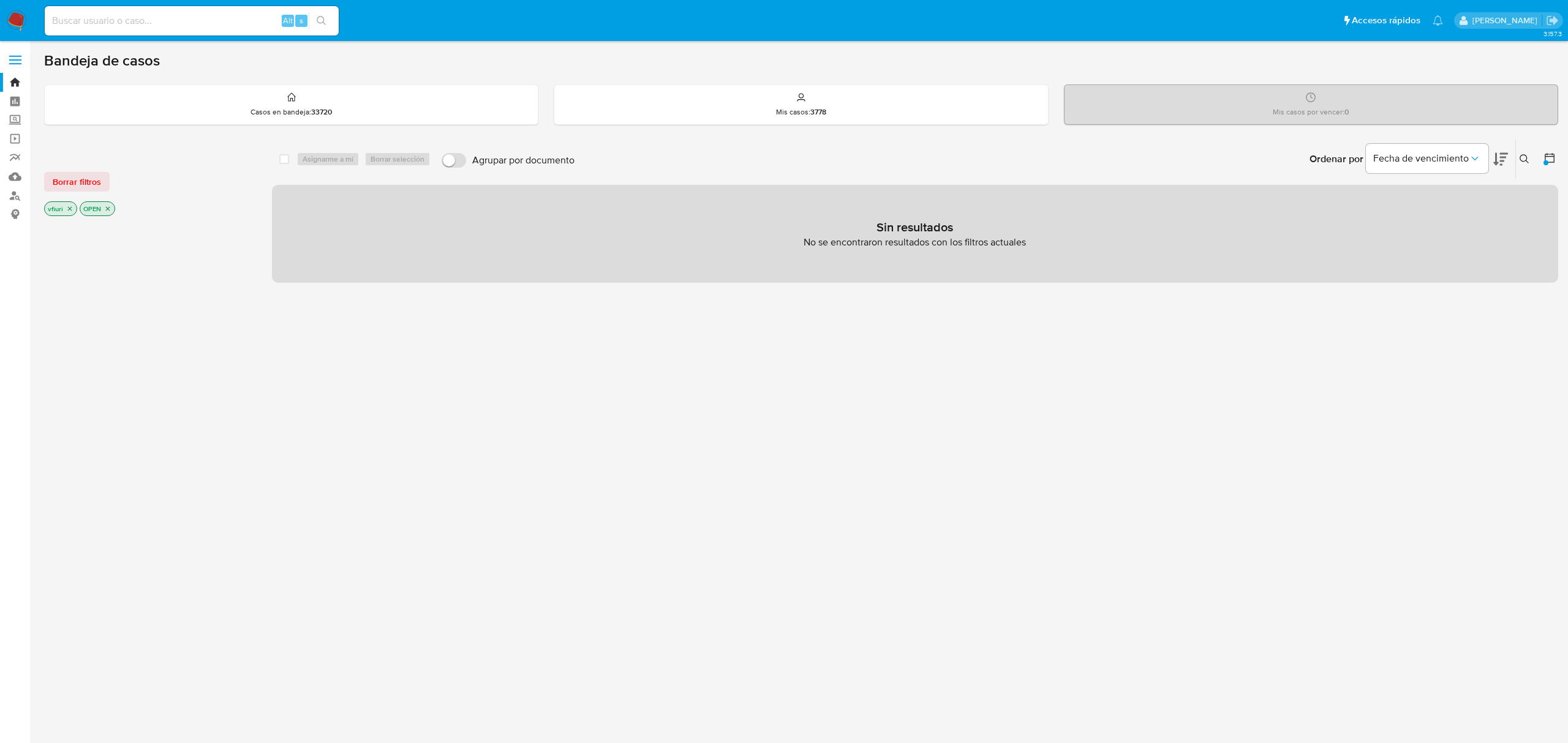
click at [111, 209] on p "OPEN" at bounding box center [98, 209] width 35 height 14
click at [107, 209] on icon "close-filter" at bounding box center [108, 209] width 8 height 8
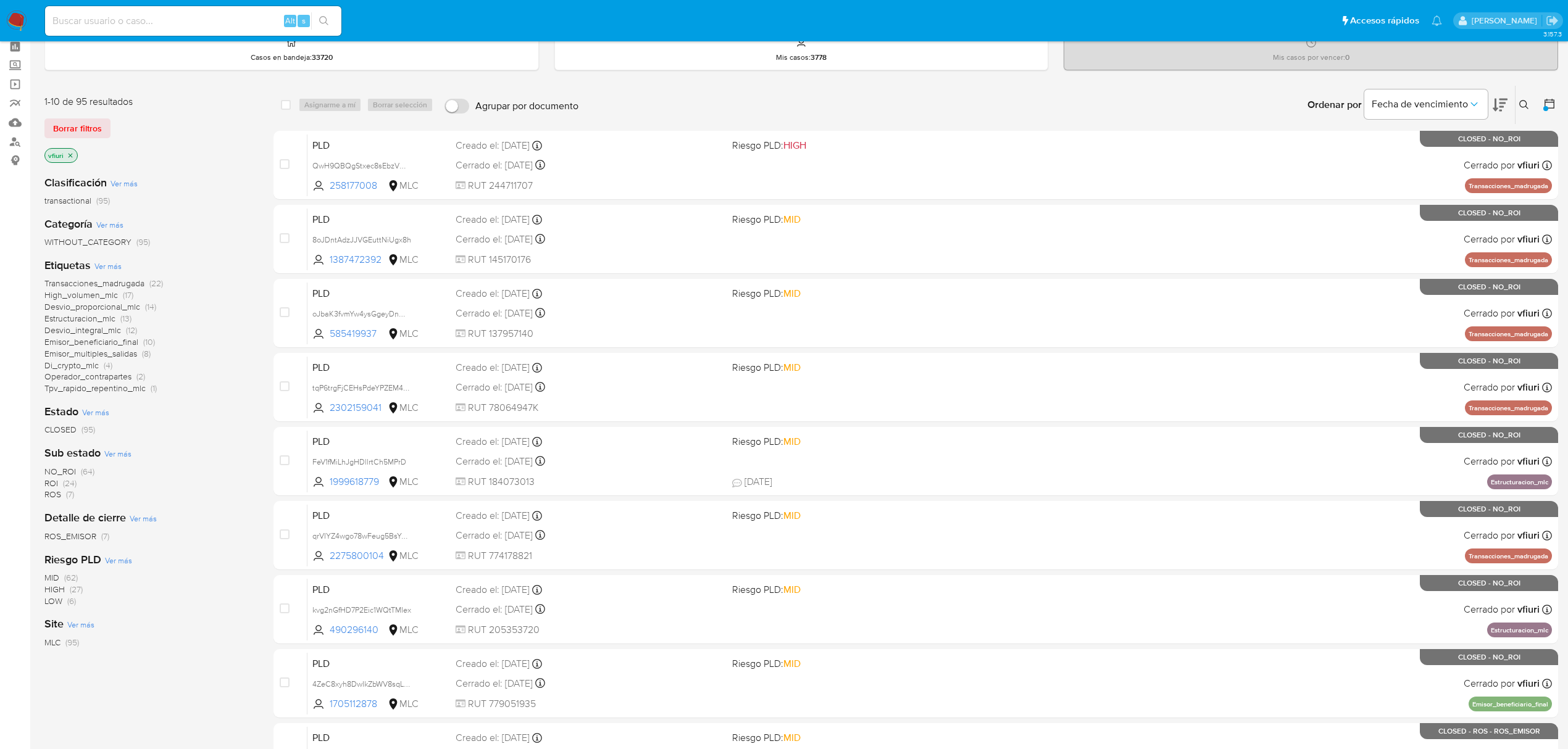
scroll to position [82, 0]
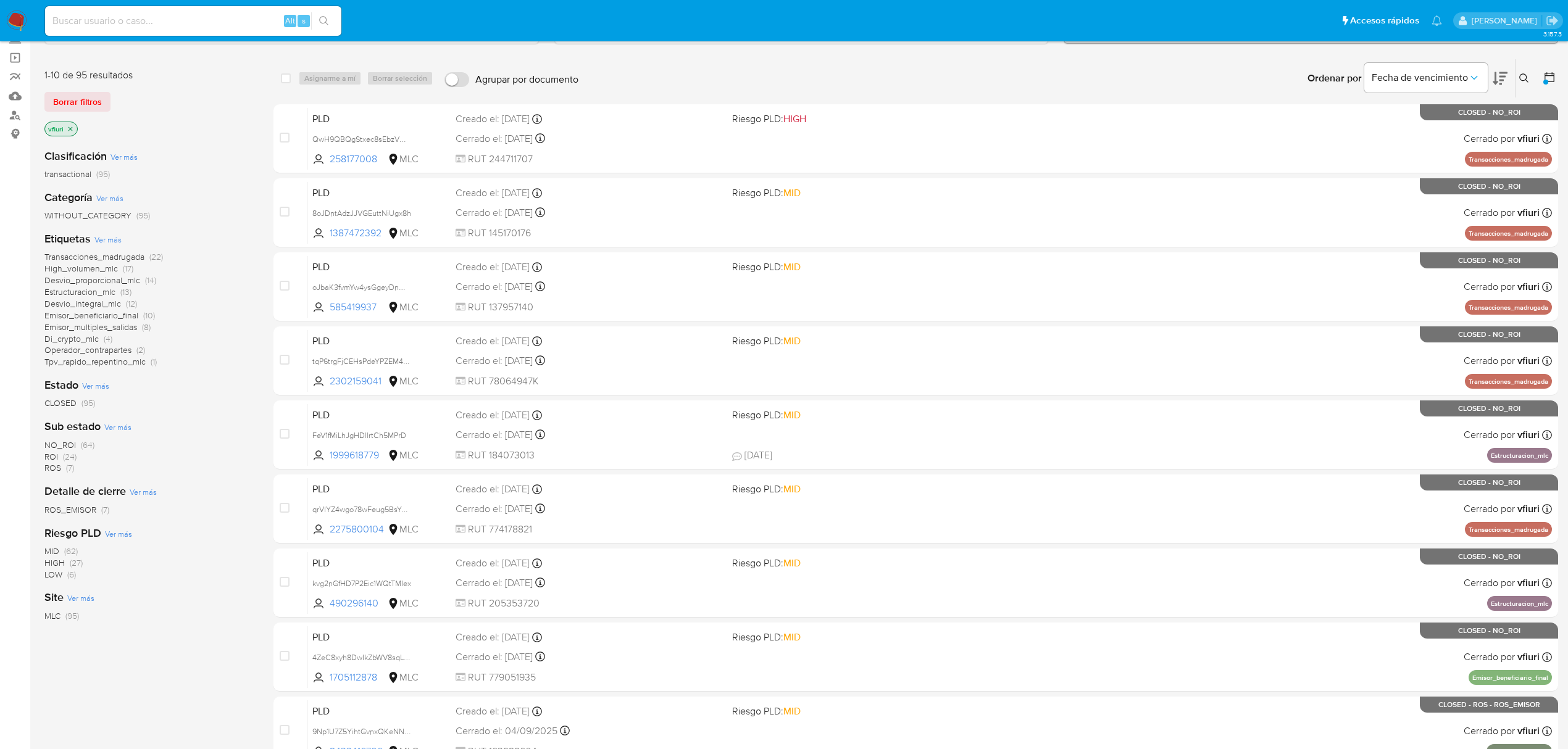
click at [61, 455] on span "ROI (24)" at bounding box center [61, 456] width 32 height 11
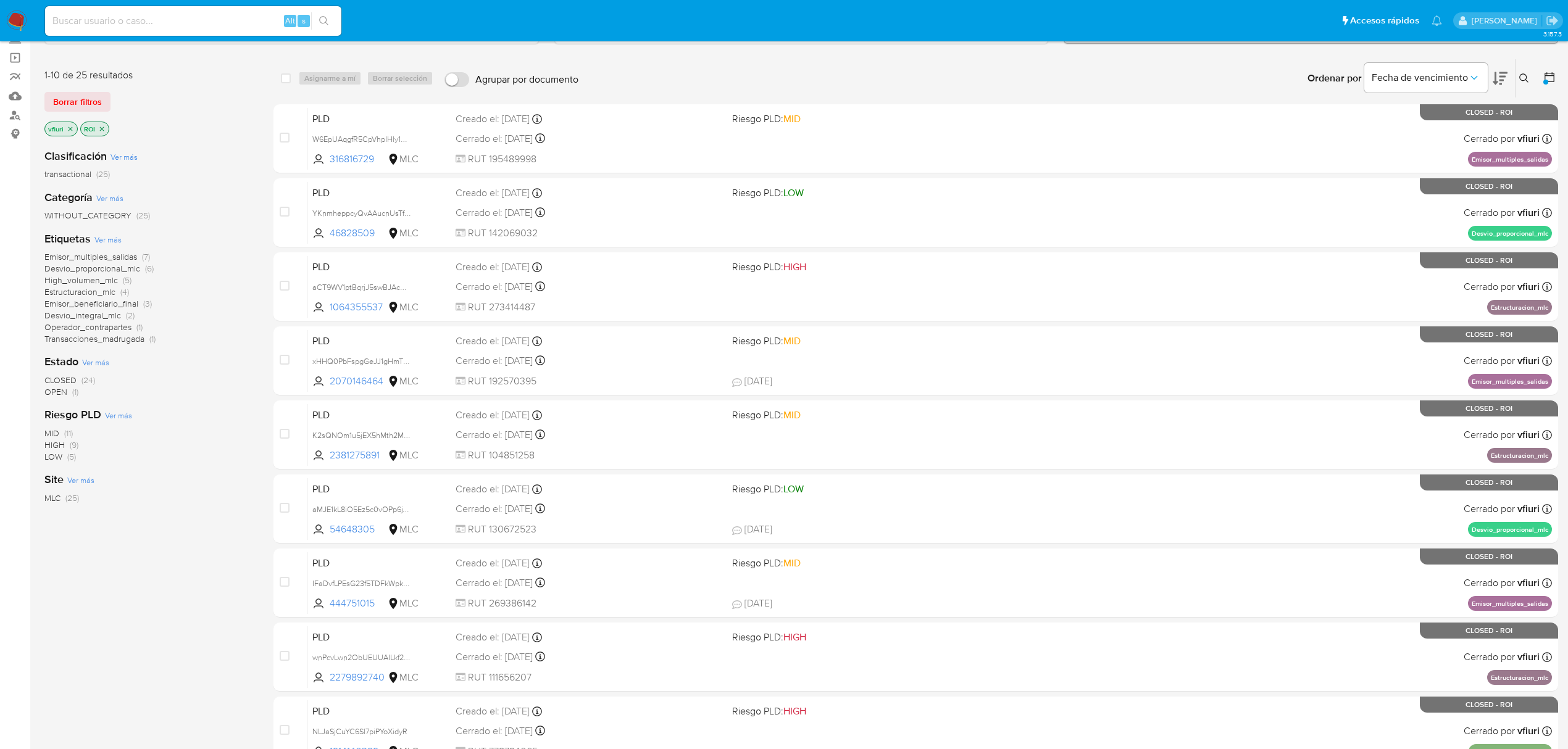
click at [60, 393] on span "OPEN" at bounding box center [56, 392] width 23 height 12
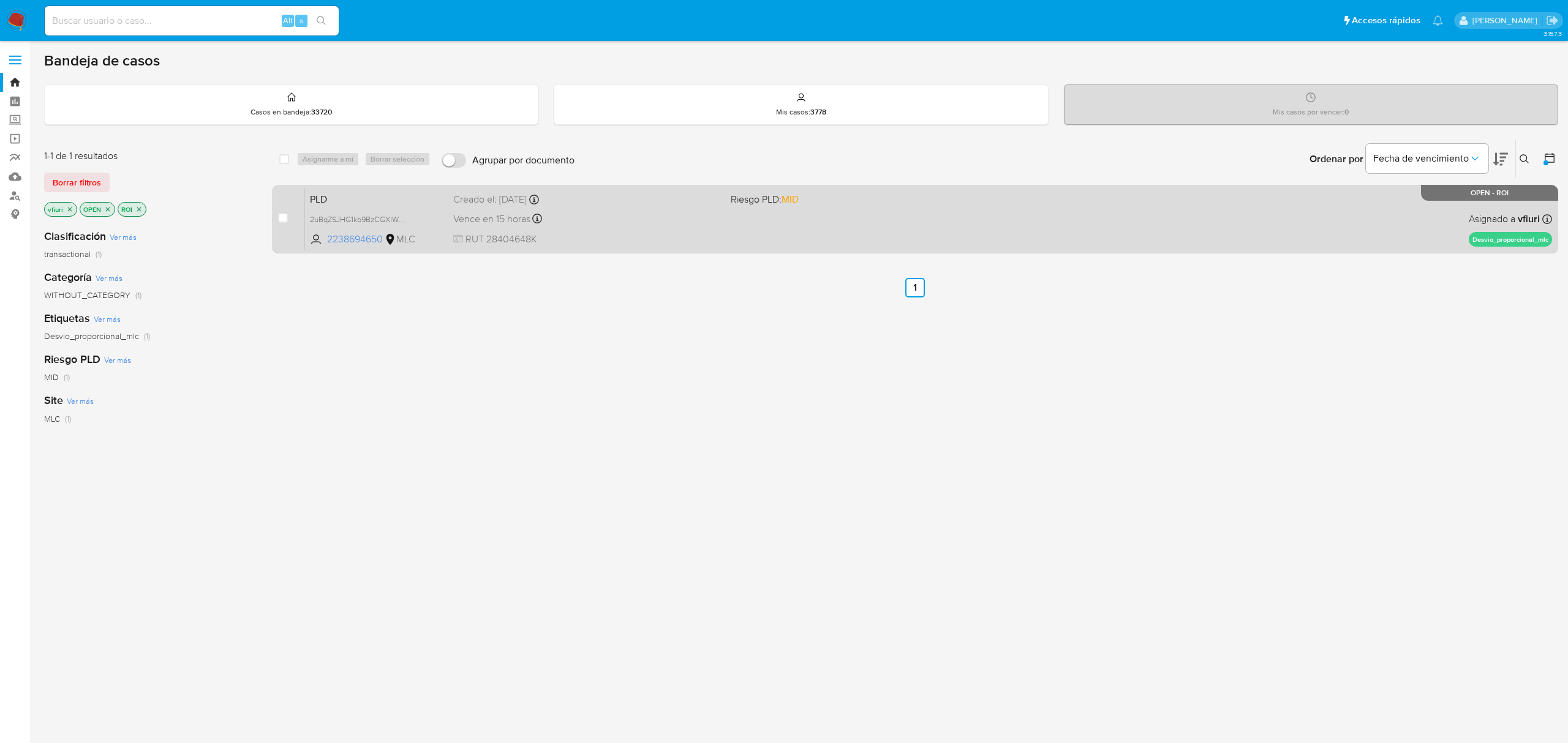
click at [626, 232] on span "RUT 28404648K" at bounding box center [586, 239] width 267 height 14
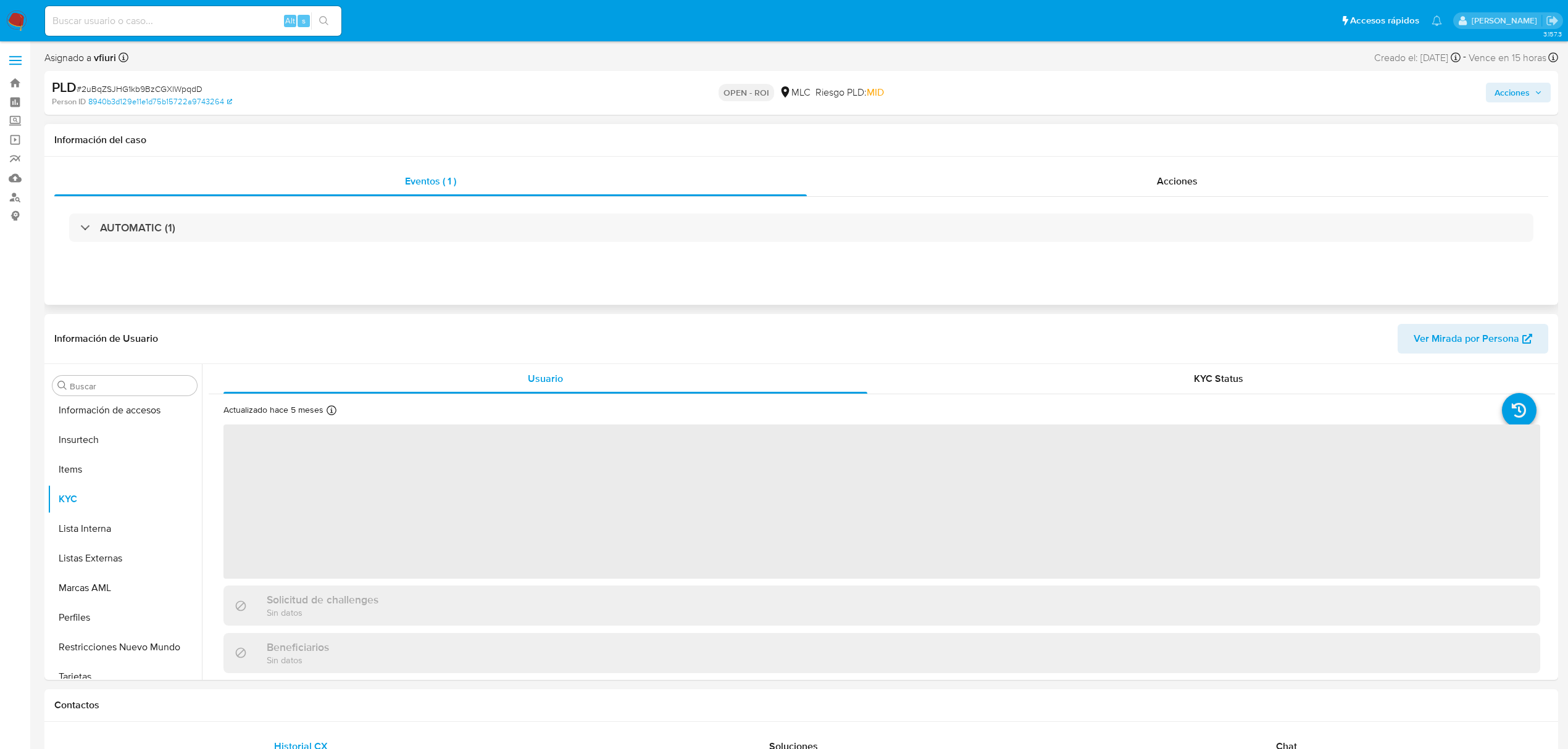
scroll to position [522, 0]
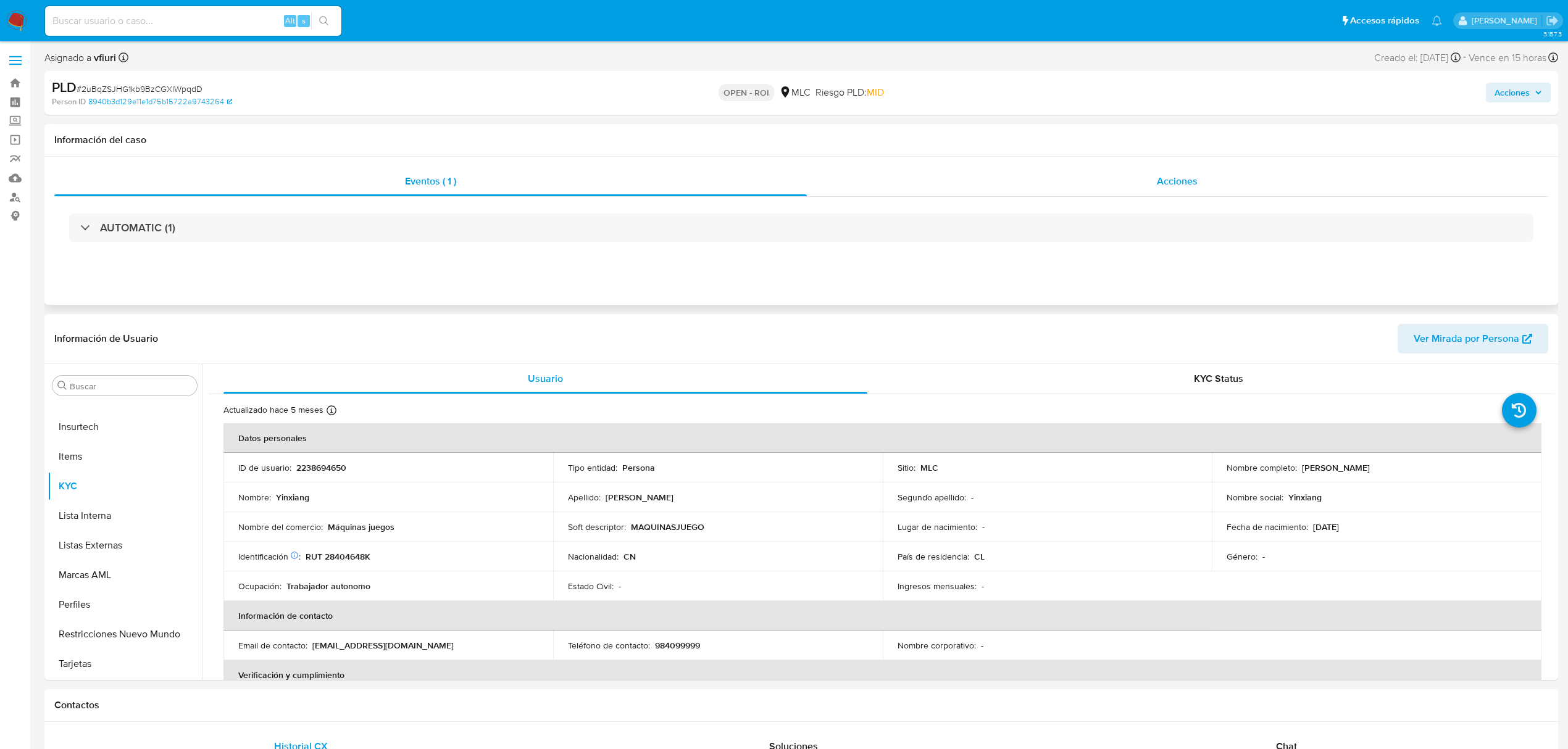
click at [1127, 186] on div "Acciones" at bounding box center [1178, 181] width 742 height 30
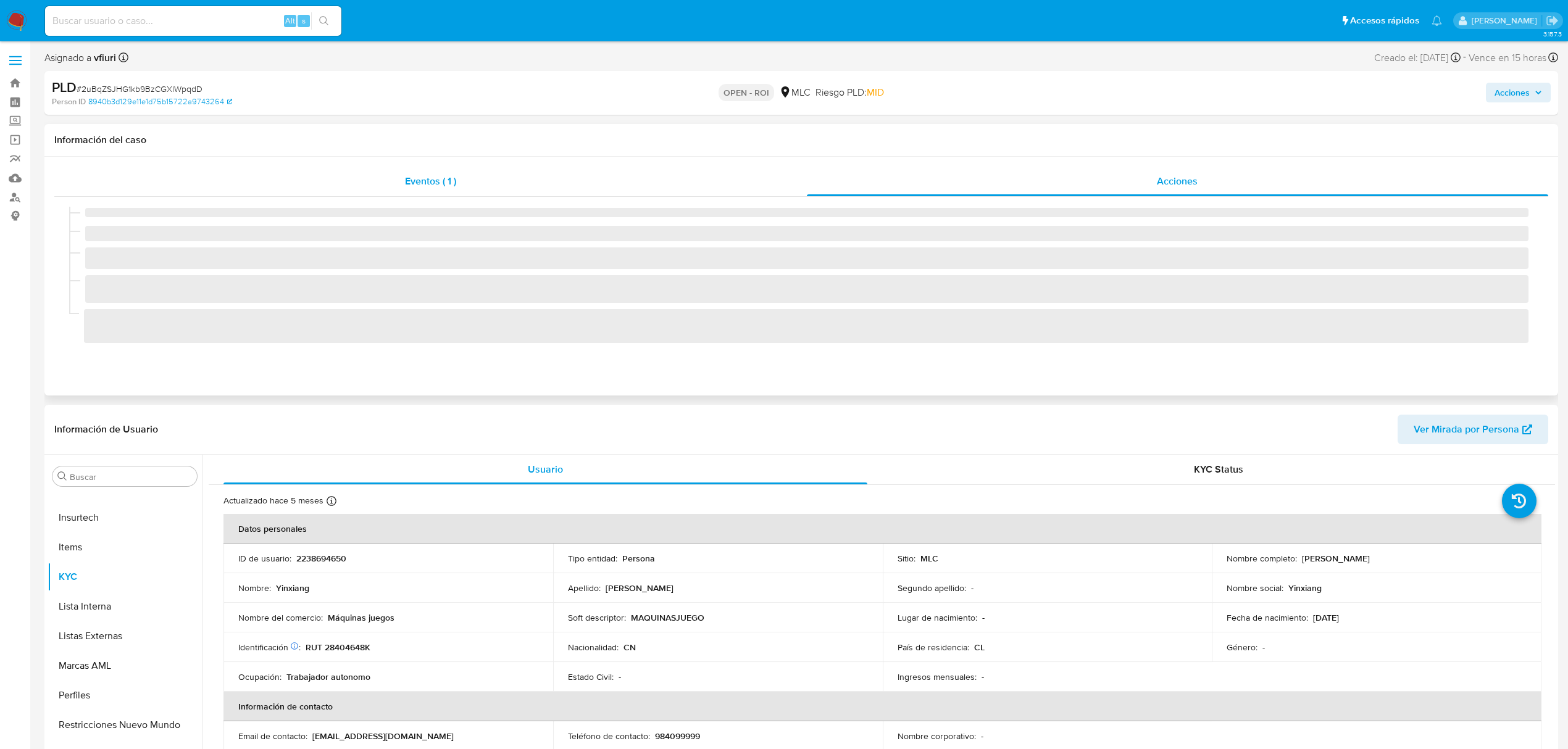
select select "10"
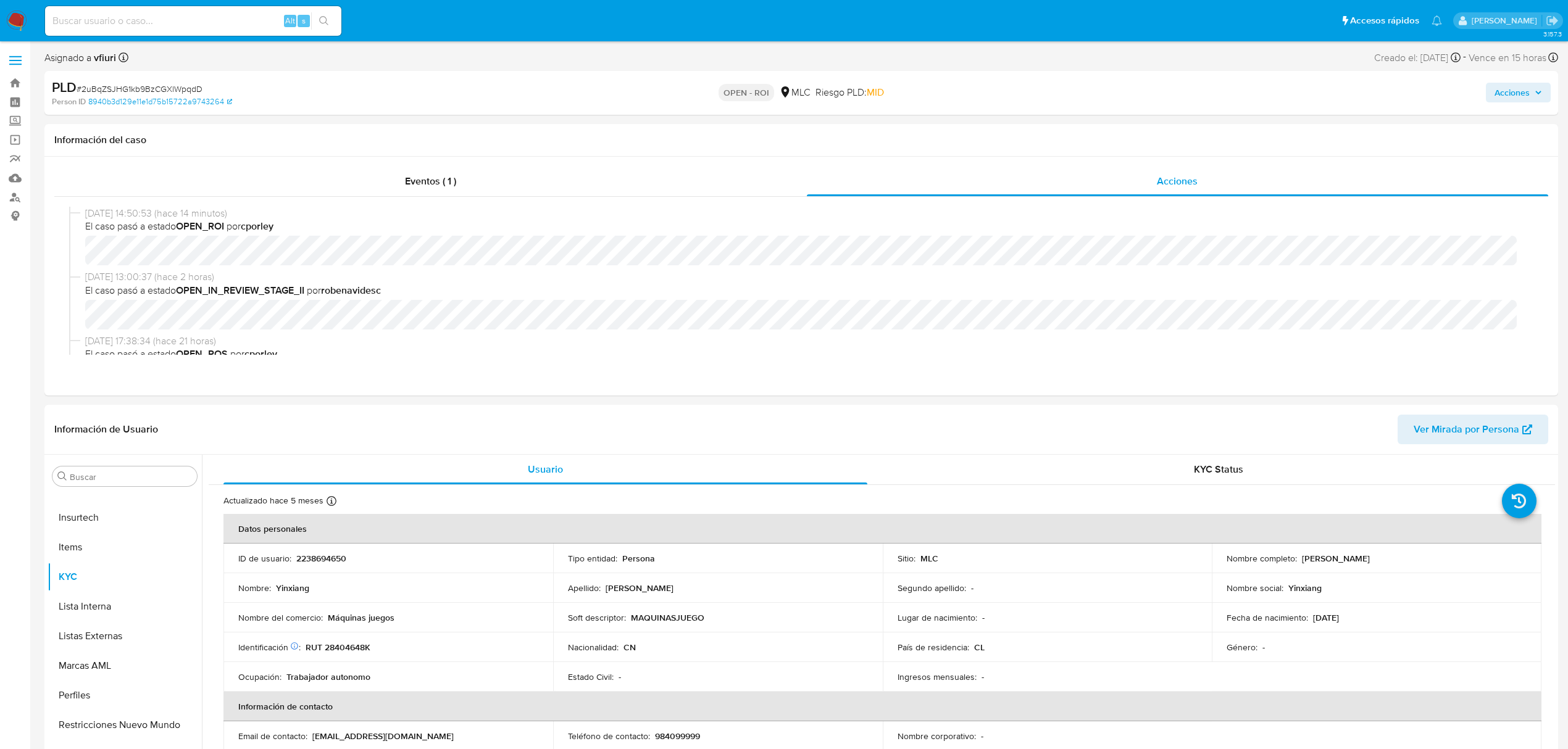
click at [1510, 88] on span "Acciones" at bounding box center [1513, 92] width 35 height 20
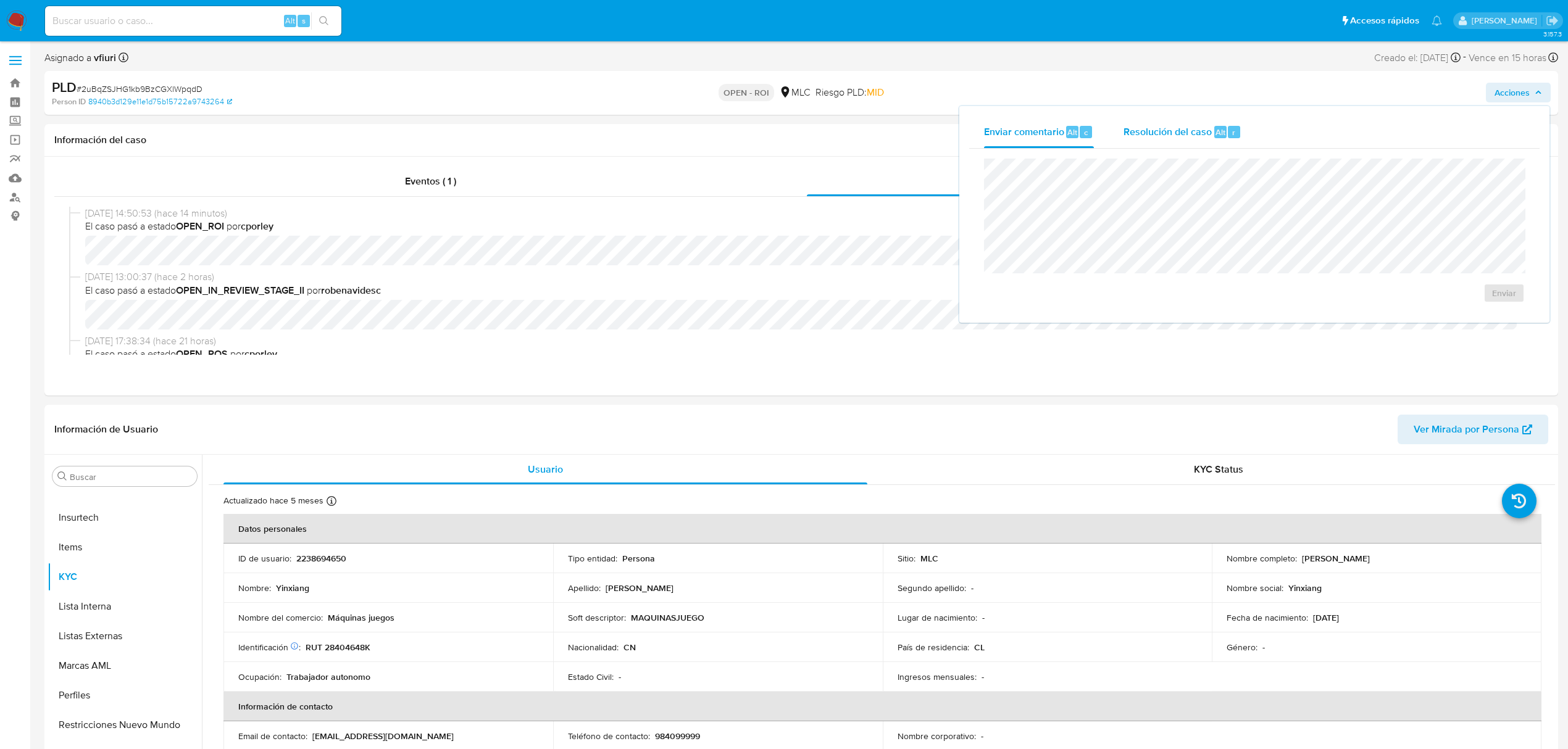
click at [1149, 126] on span "Resolución del caso" at bounding box center [1167, 131] width 88 height 14
click at [1488, 310] on span "ROI" at bounding box center [1469, 306] width 61 height 27
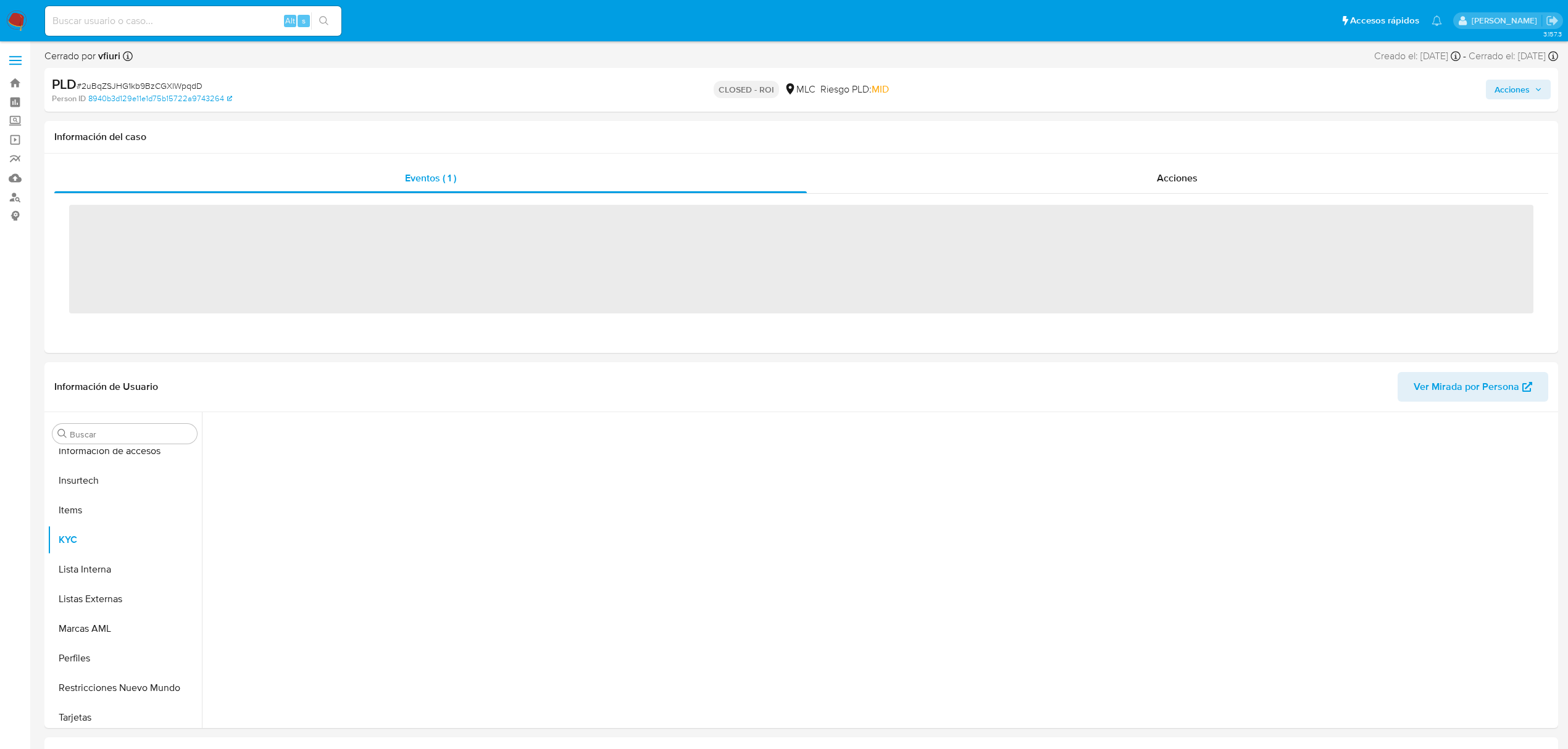
scroll to position [522, 0]
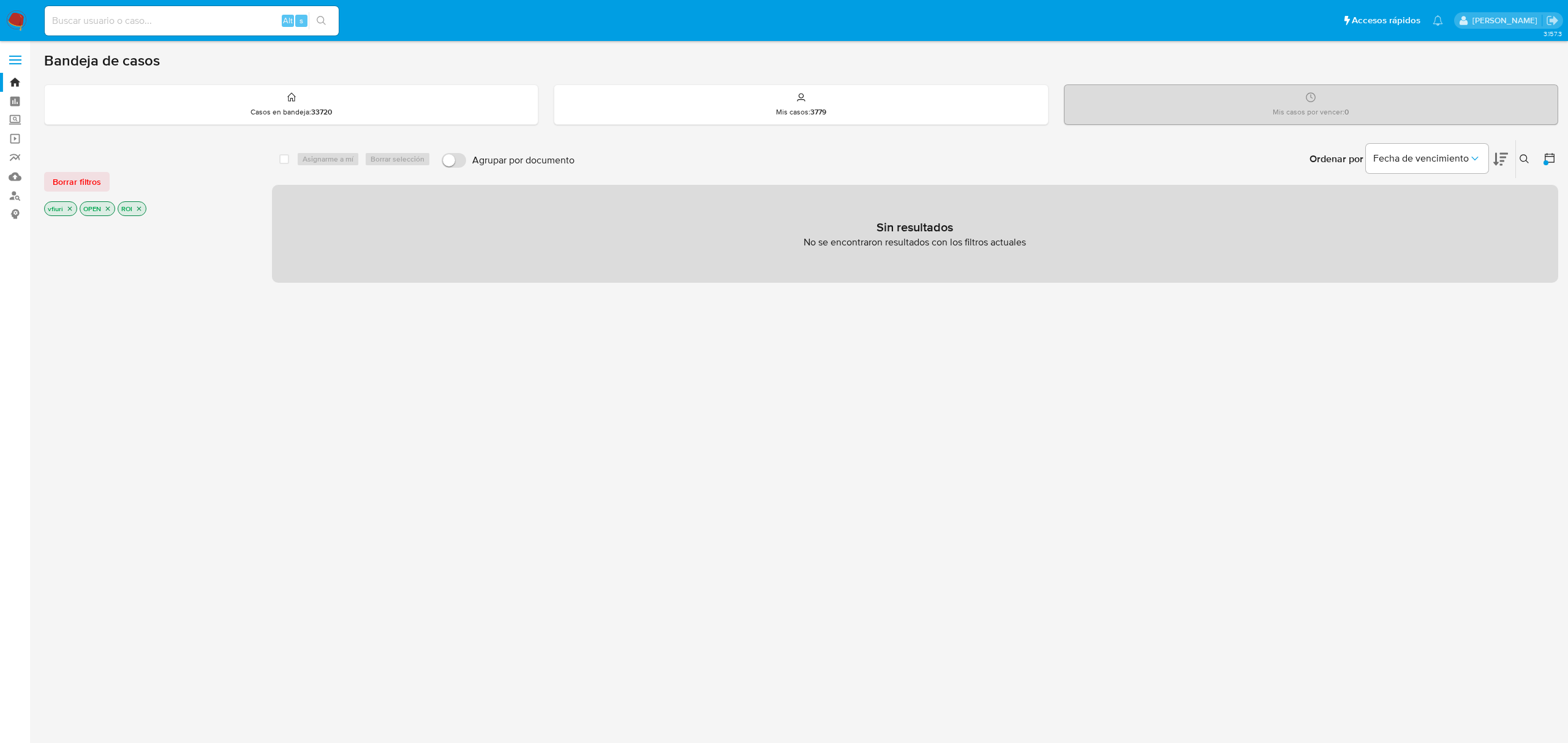
click at [141, 209] on icon "close-filter" at bounding box center [139, 209] width 8 height 8
click at [68, 208] on icon "close-filter" at bounding box center [70, 209] width 8 height 8
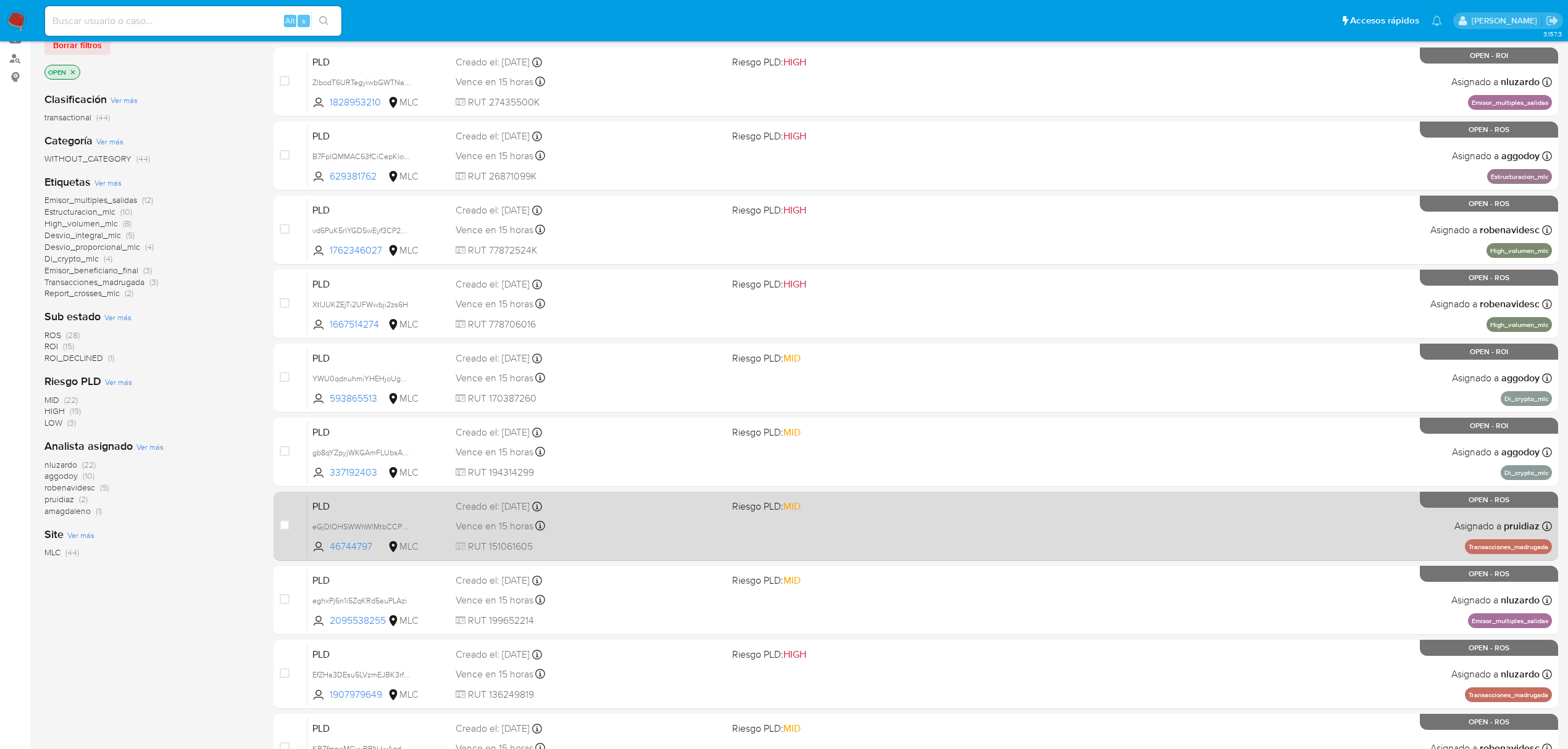
scroll to position [224, 0]
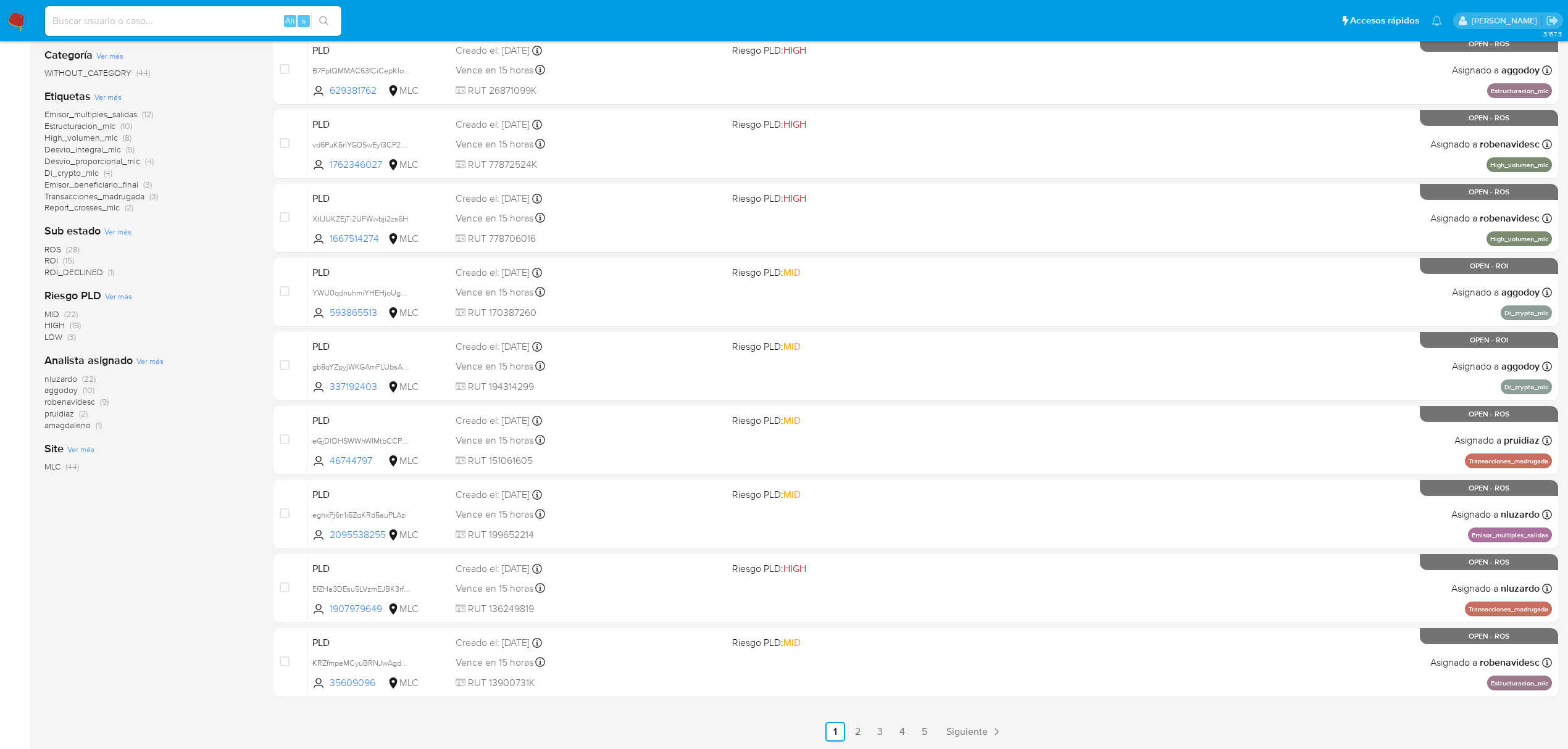
click at [61, 266] on span "ROI_DECLINED" at bounding box center [74, 272] width 58 height 12
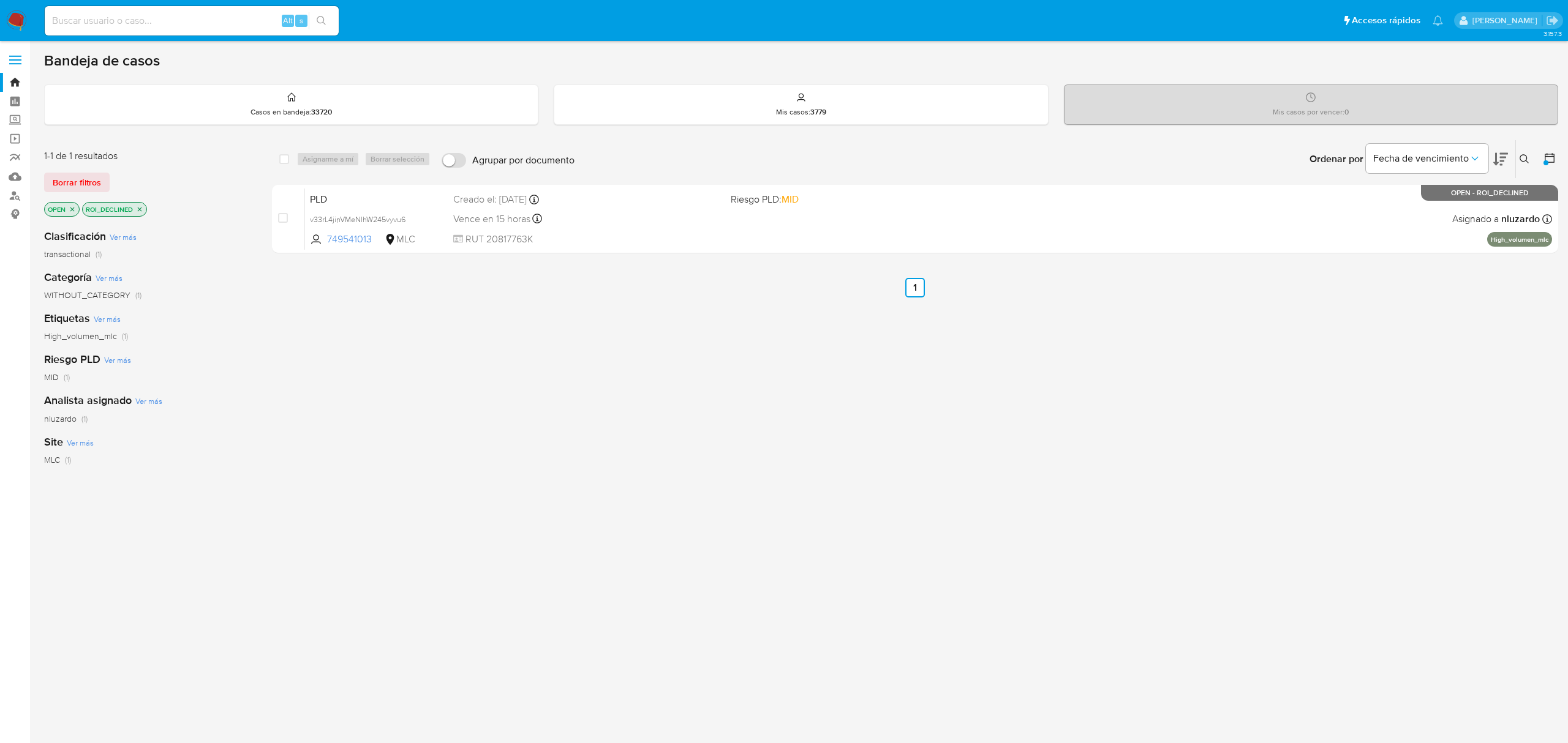
click at [141, 208] on icon "close-filter" at bounding box center [140, 209] width 5 height 5
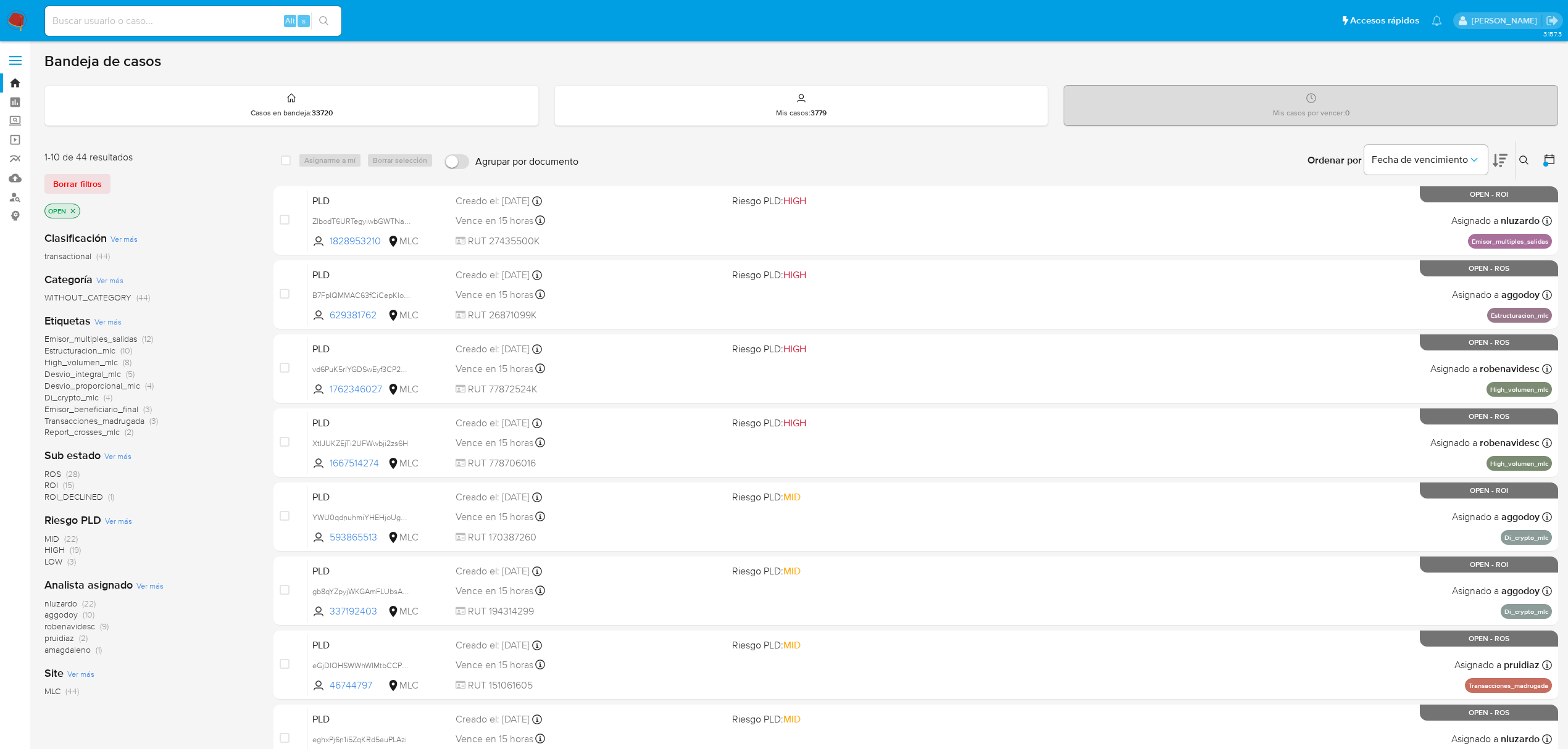
click at [55, 486] on span "ROI" at bounding box center [52, 485] width 14 height 12
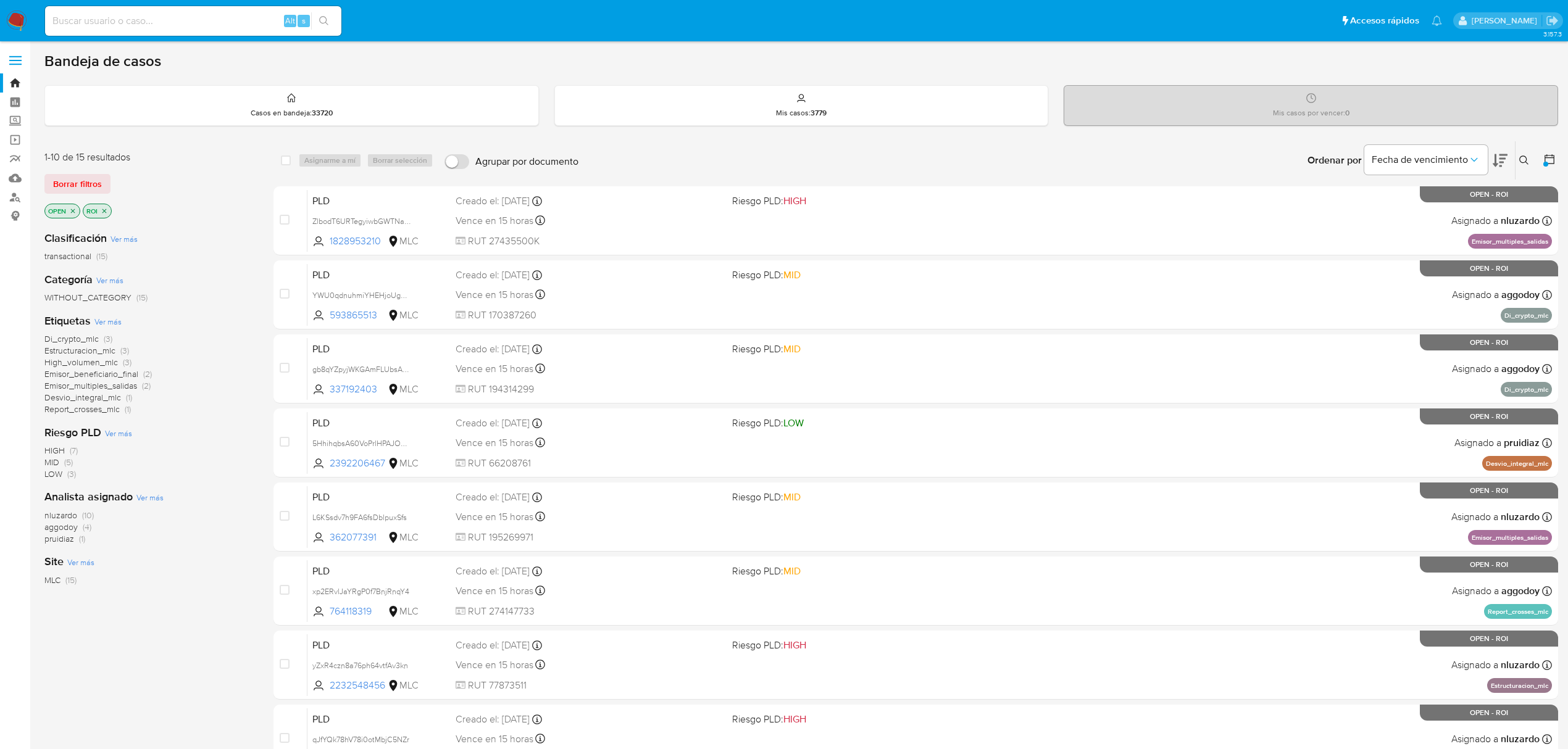
click at [65, 516] on span "nluzardo" at bounding box center [61, 516] width 33 height 12
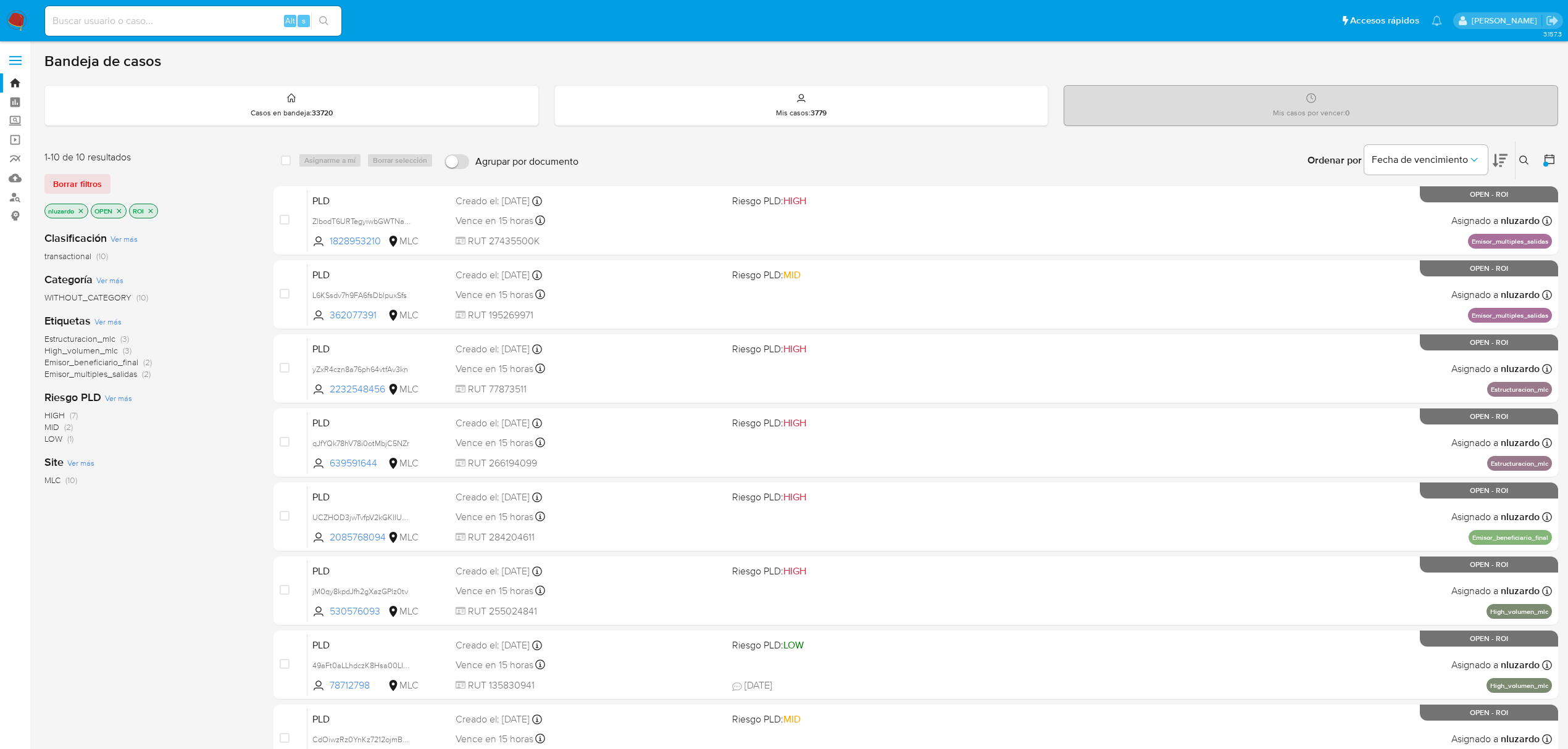
click at [154, 211] on icon "close-filter" at bounding box center [151, 211] width 8 height 8
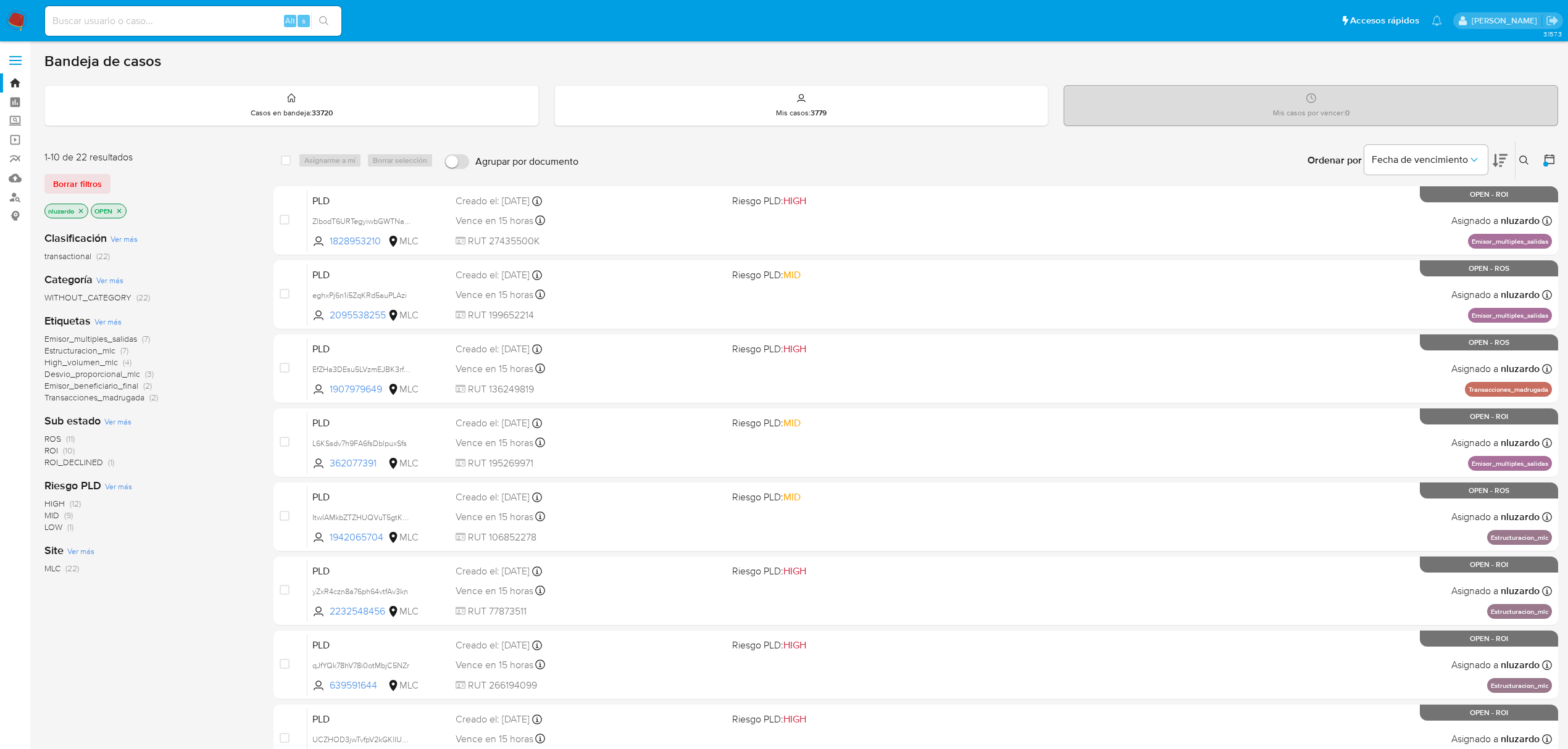
click at [64, 440] on span "ROS (11)" at bounding box center [60, 438] width 30 height 11
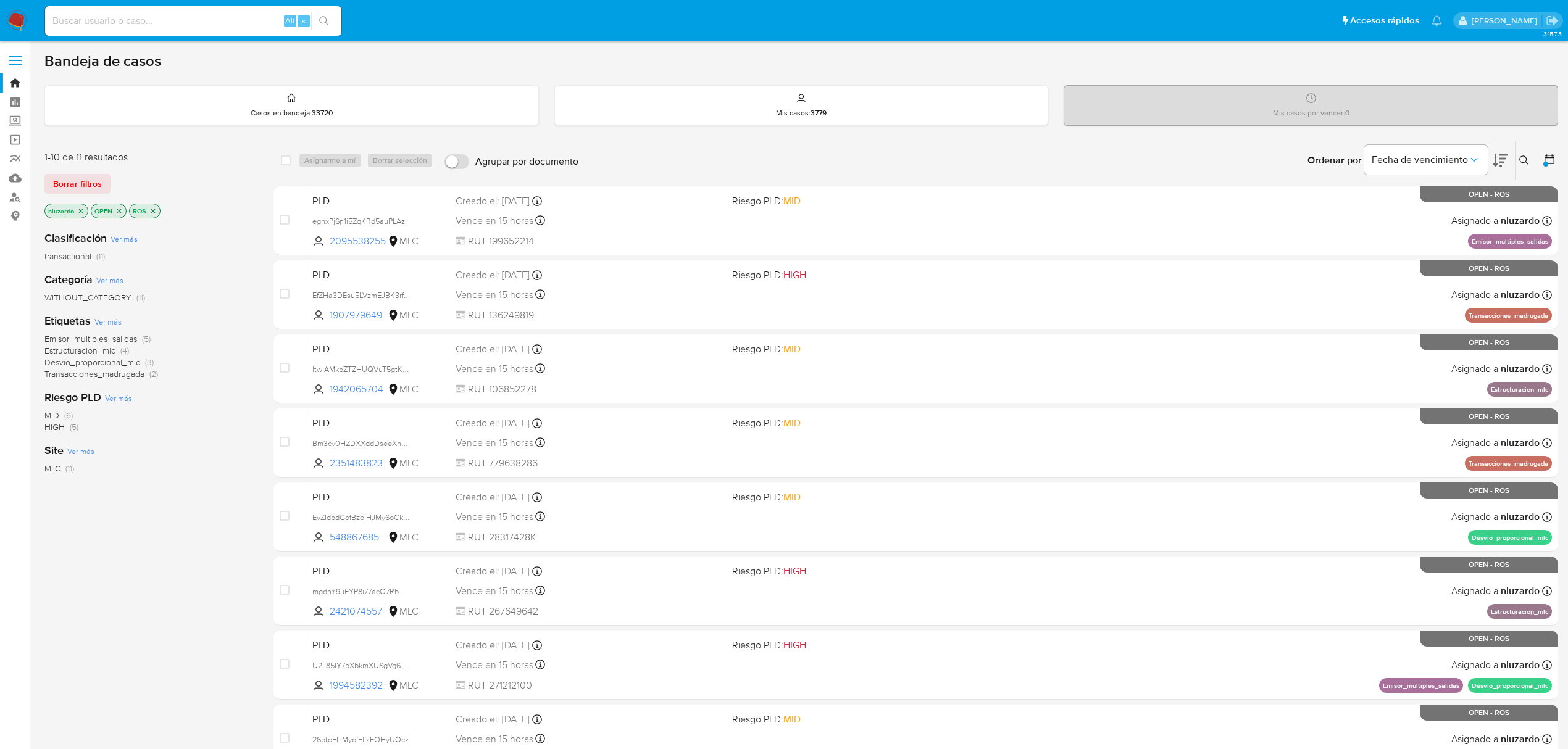
click at [152, 213] on icon "close-filter" at bounding box center [153, 211] width 8 height 8
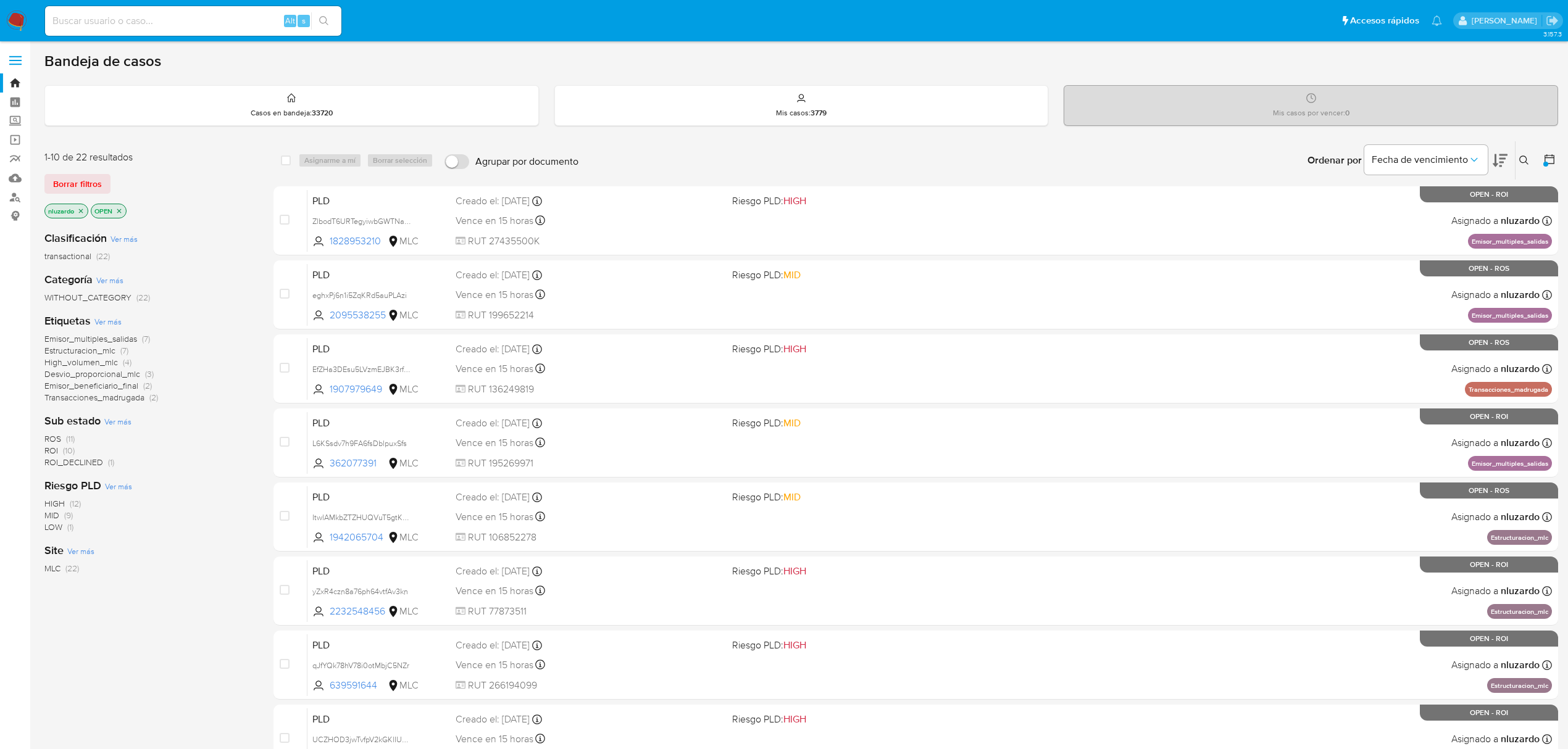
click at [85, 211] on p "nluzardo" at bounding box center [66, 211] width 42 height 14
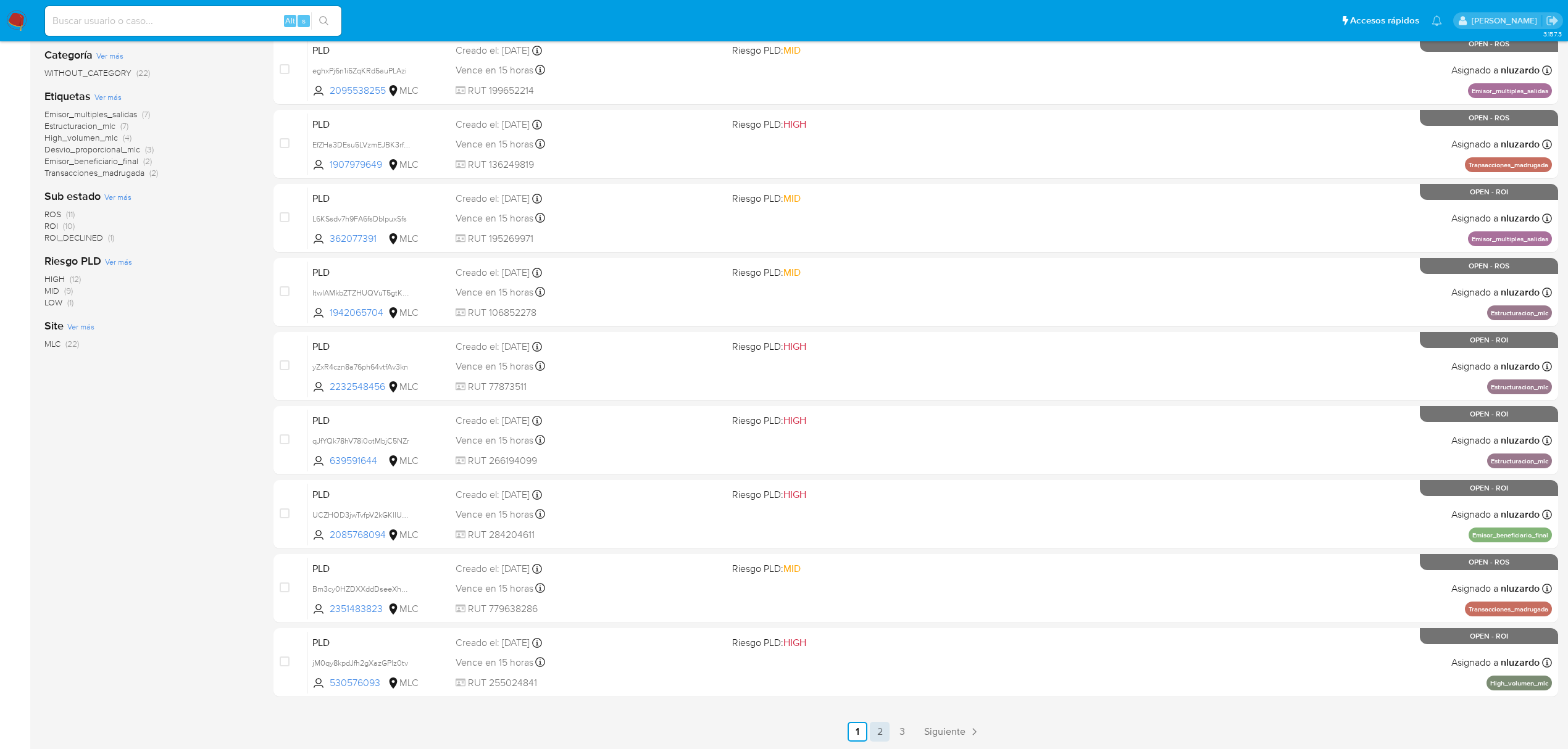
click at [881, 738] on link "2" at bounding box center [880, 732] width 20 height 20
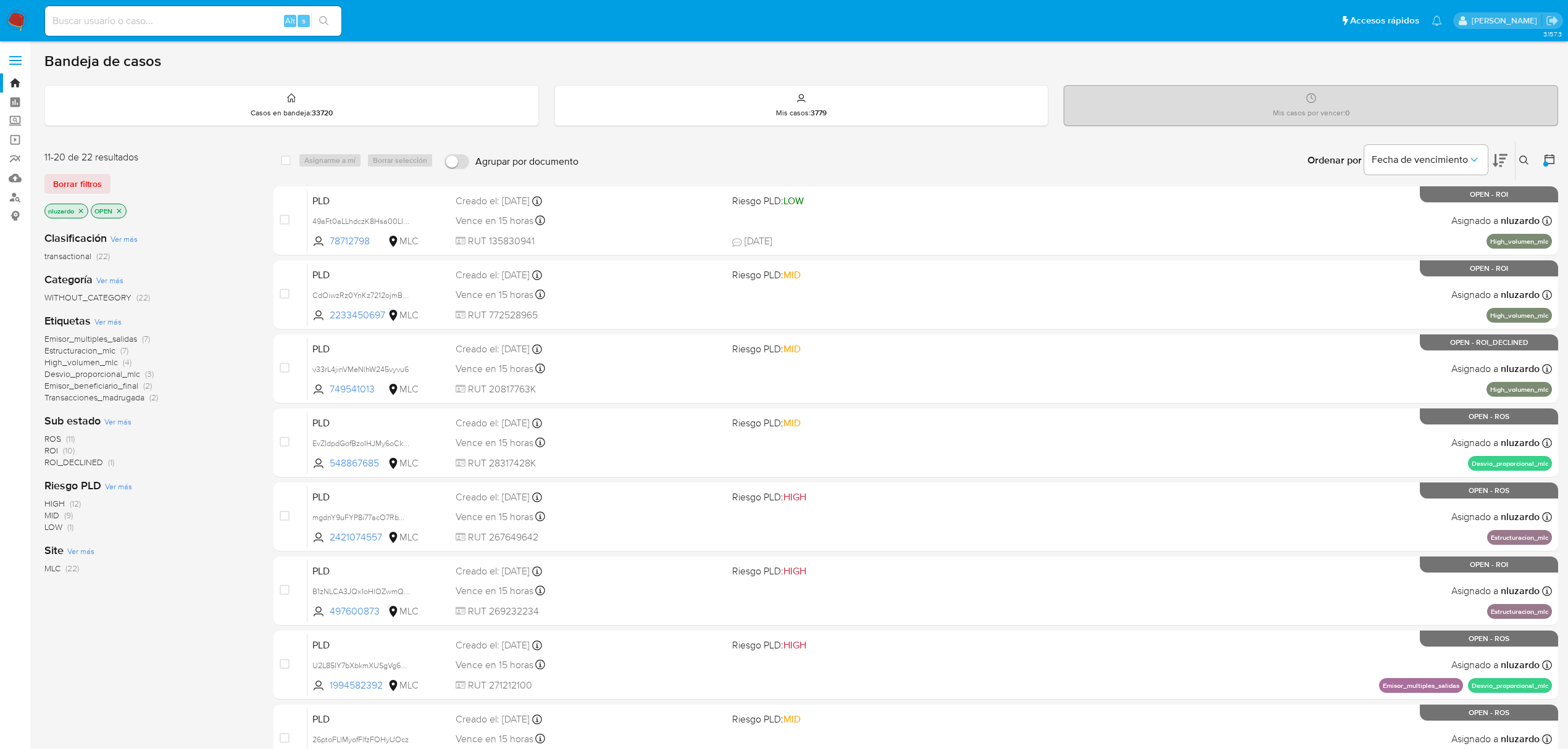
click at [81, 208] on icon "close-filter" at bounding box center [81, 211] width 8 height 8
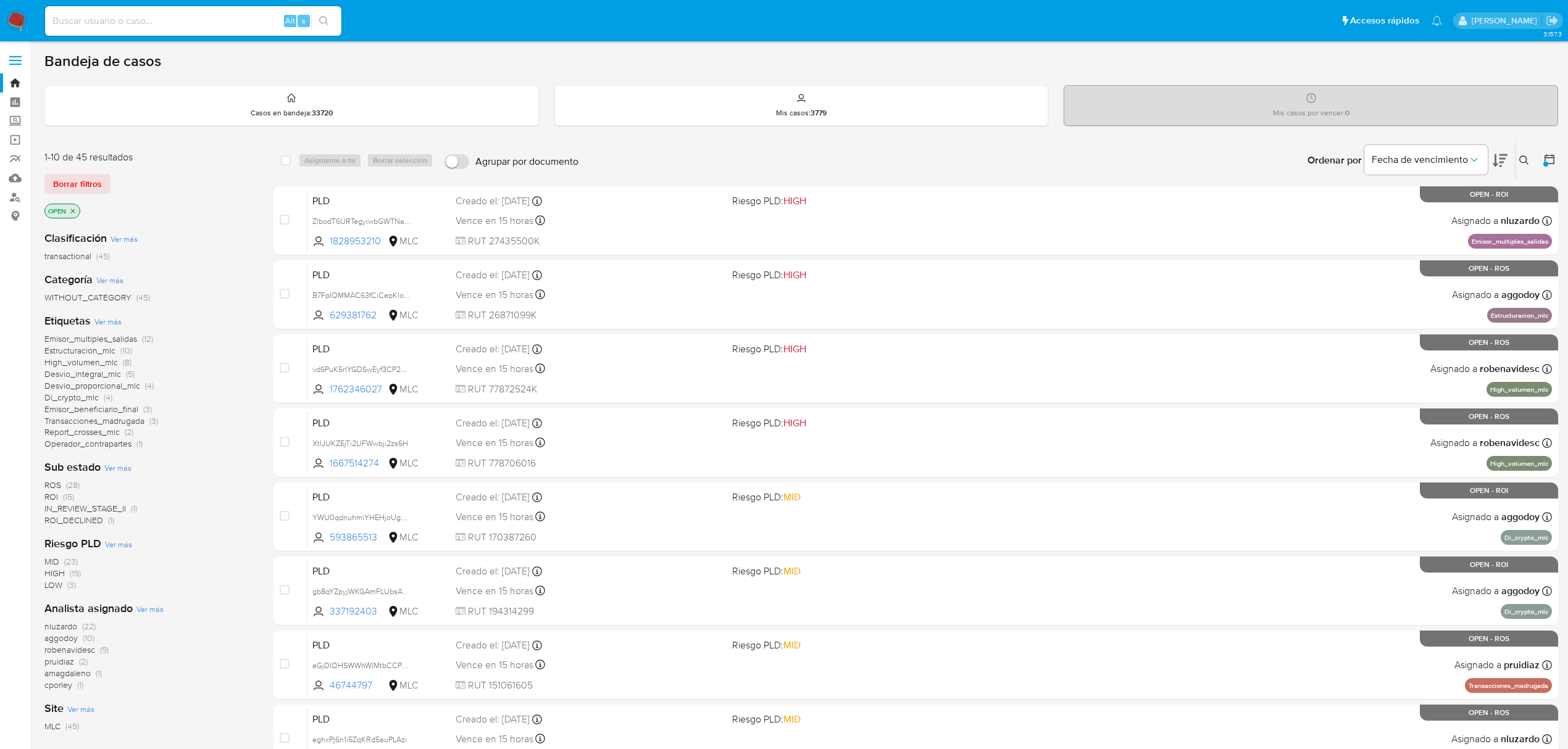
click at [72, 210] on icon "close-filter" at bounding box center [74, 211] width 5 height 5
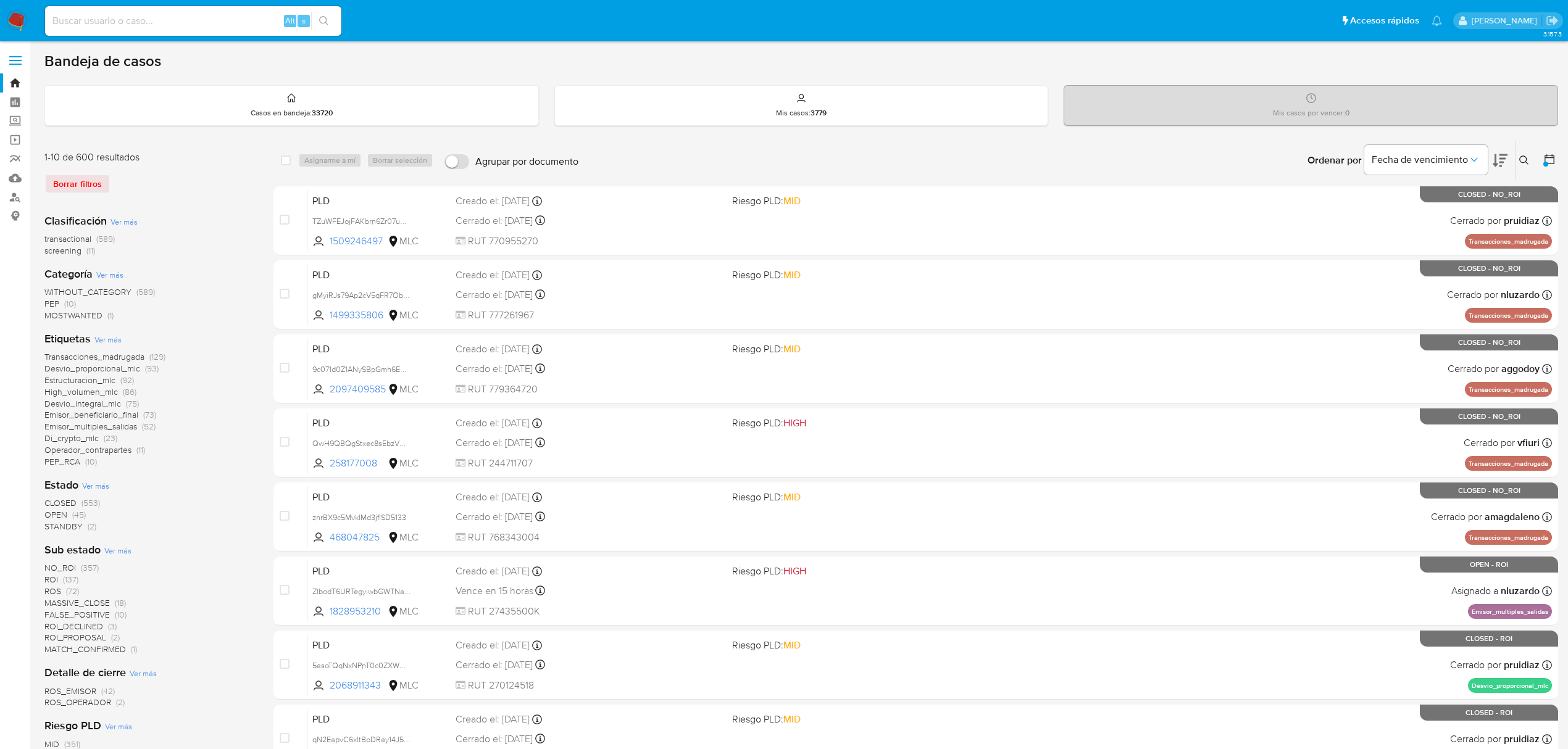
click at [80, 522] on span "STANDBY" at bounding box center [64, 526] width 38 height 12
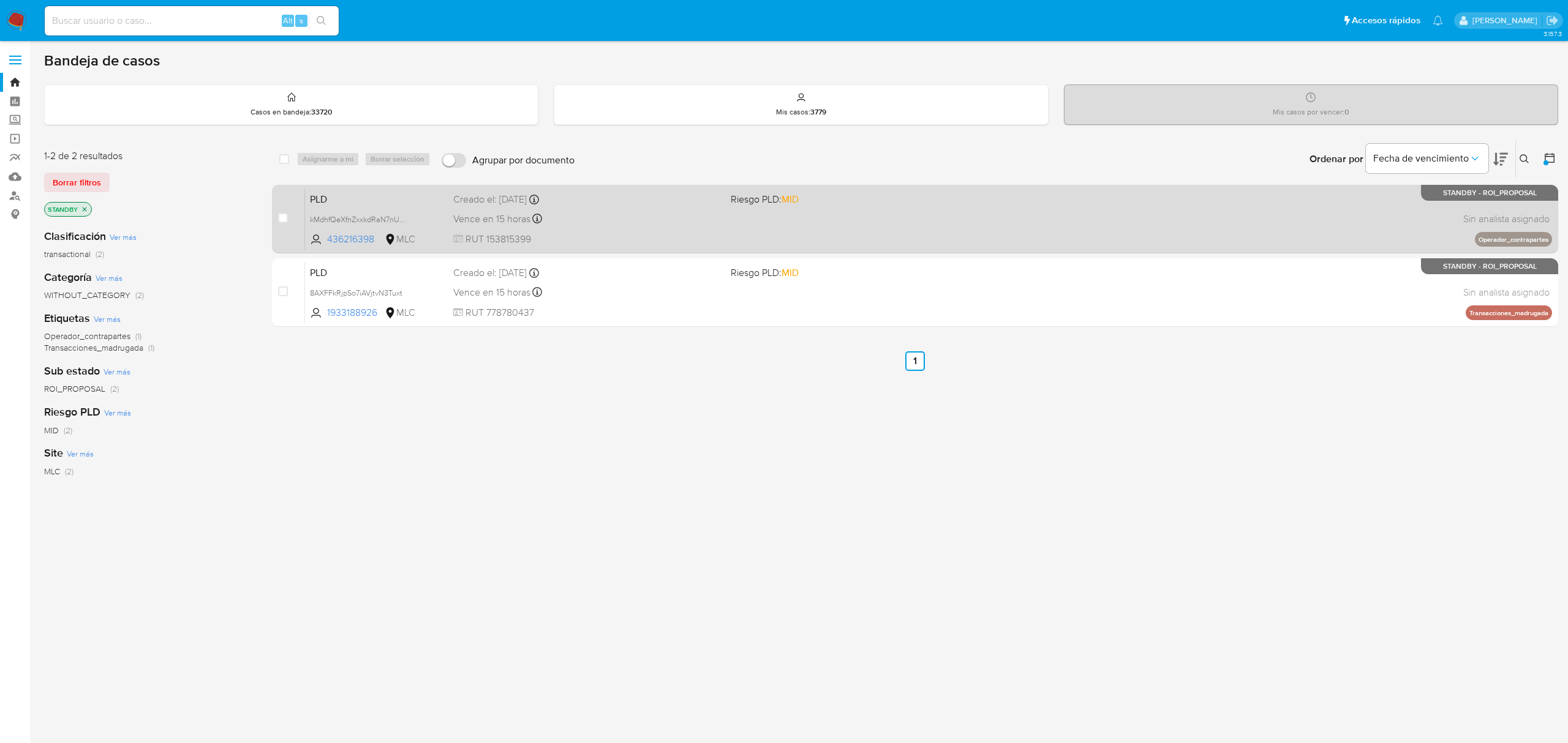
click at [976, 217] on div "PLD kMdhfQeXfnZxxkdRaN7nUTb1 436216398 MLC Riesgo PLD: MID Creado el: [DATE] Cr…" at bounding box center [928, 219] width 1247 height 62
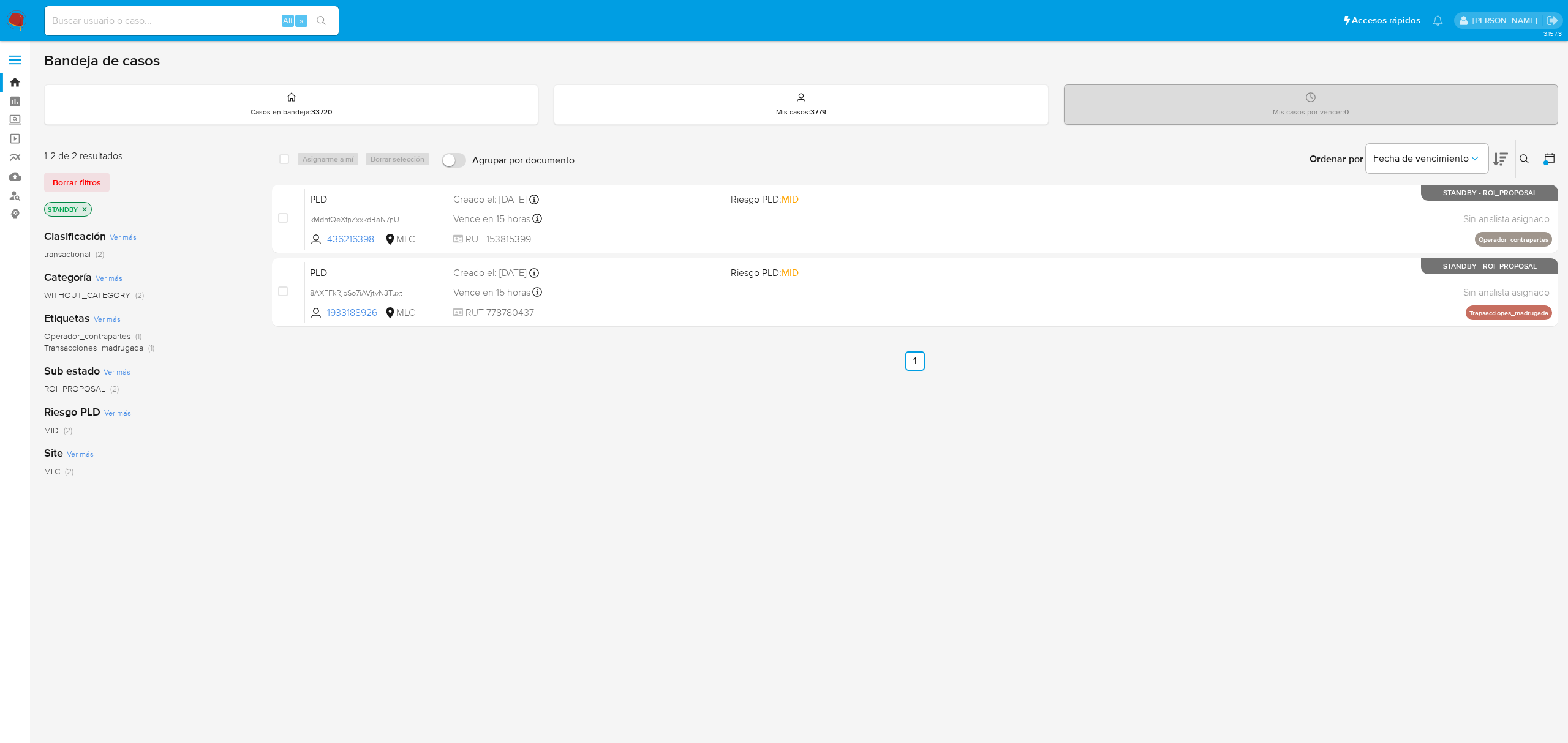
click at [81, 206] on icon "close-filter" at bounding box center [84, 209] width 8 height 8
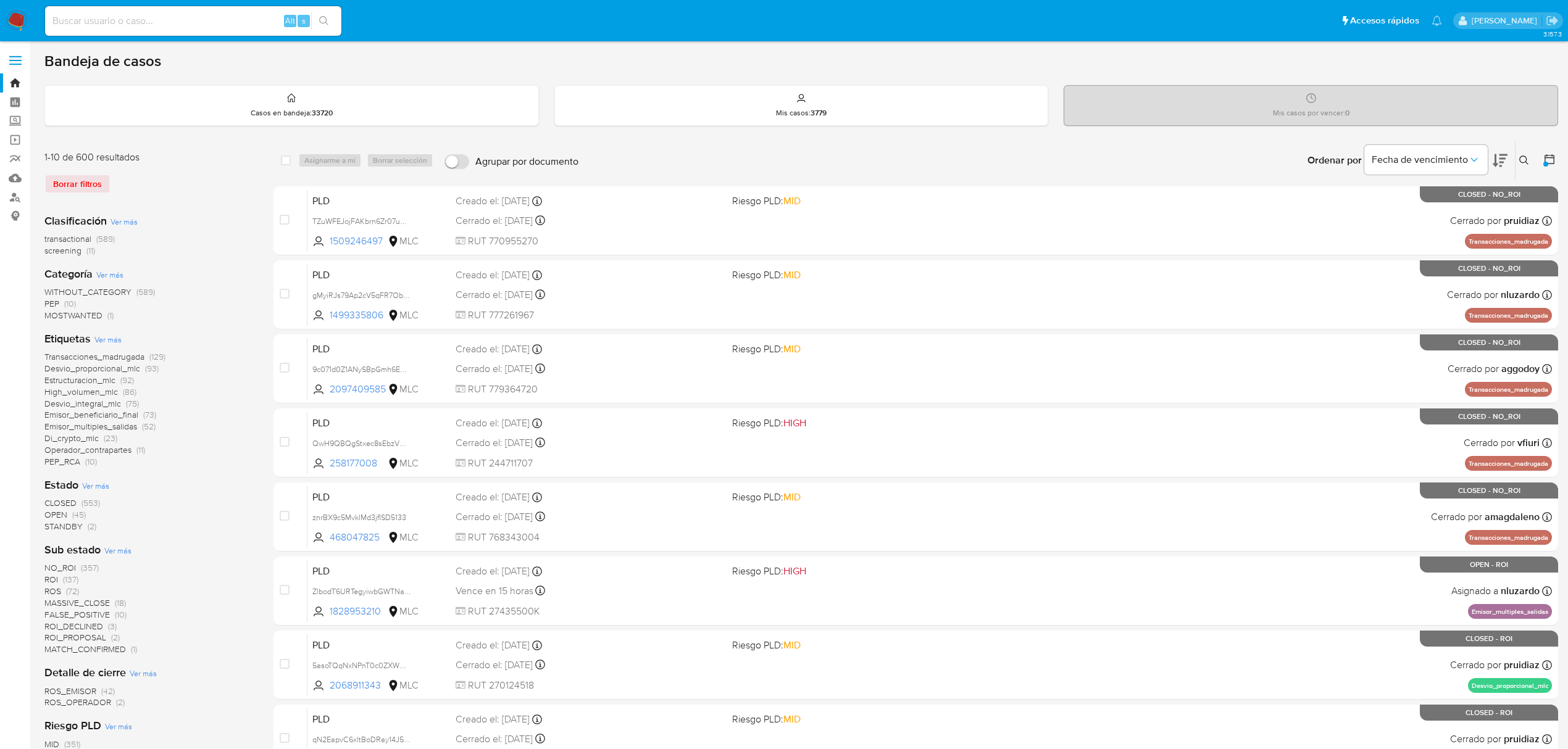
click at [55, 512] on span "OPEN" at bounding box center [56, 515] width 23 height 12
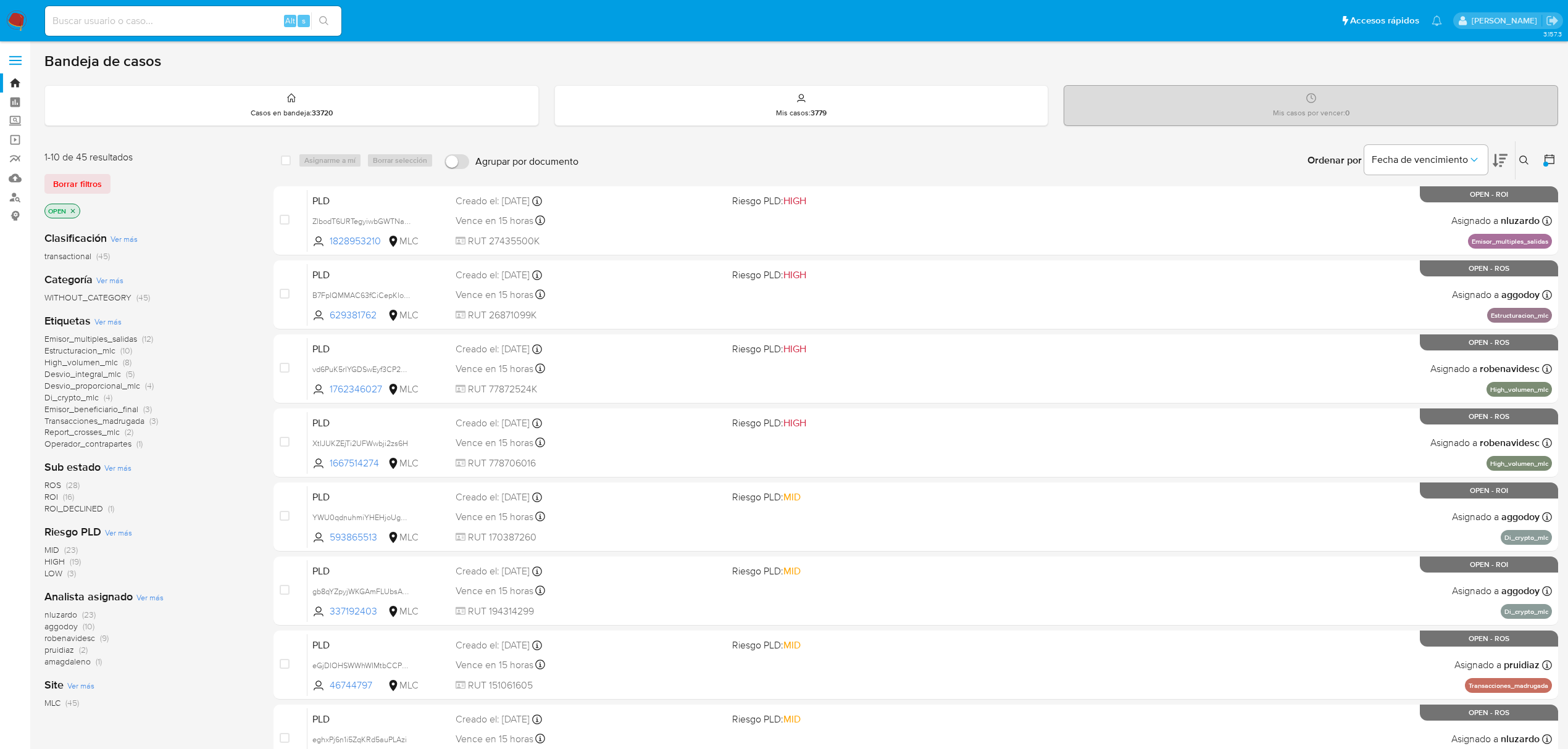
click at [85, 638] on span "robenavidesc" at bounding box center [70, 638] width 51 height 12
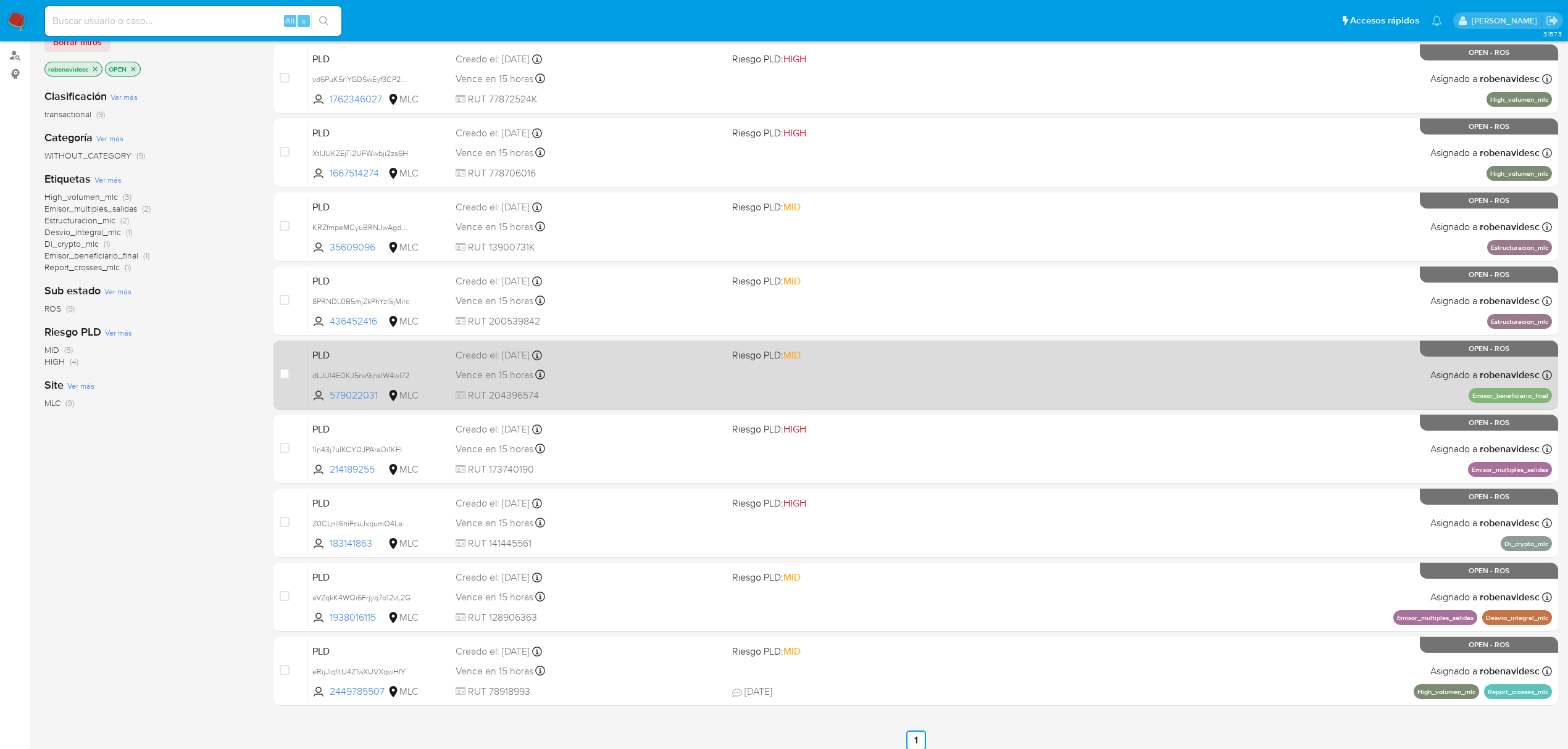
scroll to position [151, 0]
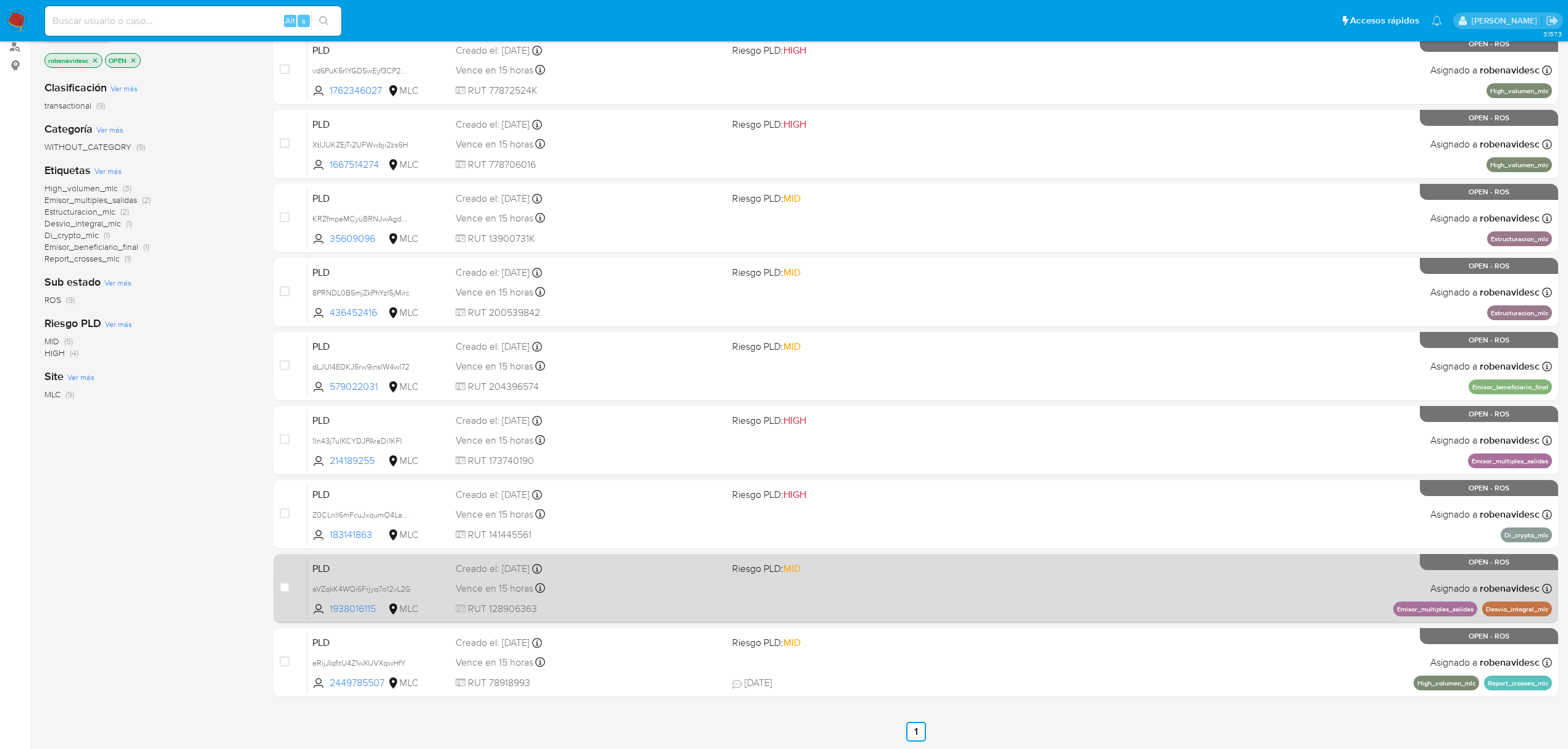
click at [969, 606] on div "PLD aVZqkK4WQi6Frjyq7o12vL2G 1938016115 MLC Riesgo PLD: MID Creado el: [DATE] C…" at bounding box center [929, 588] width 1245 height 62
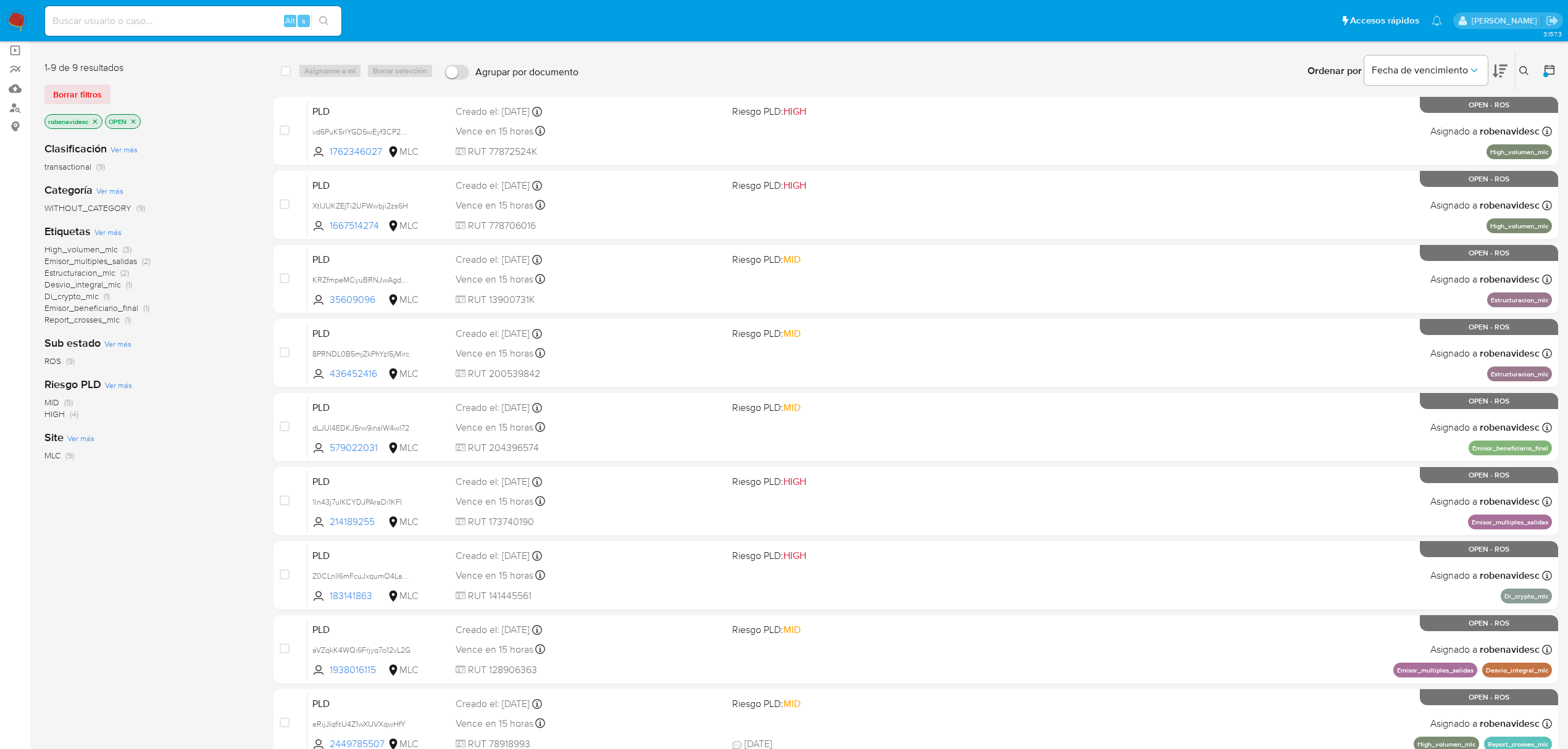
scroll to position [0, 0]
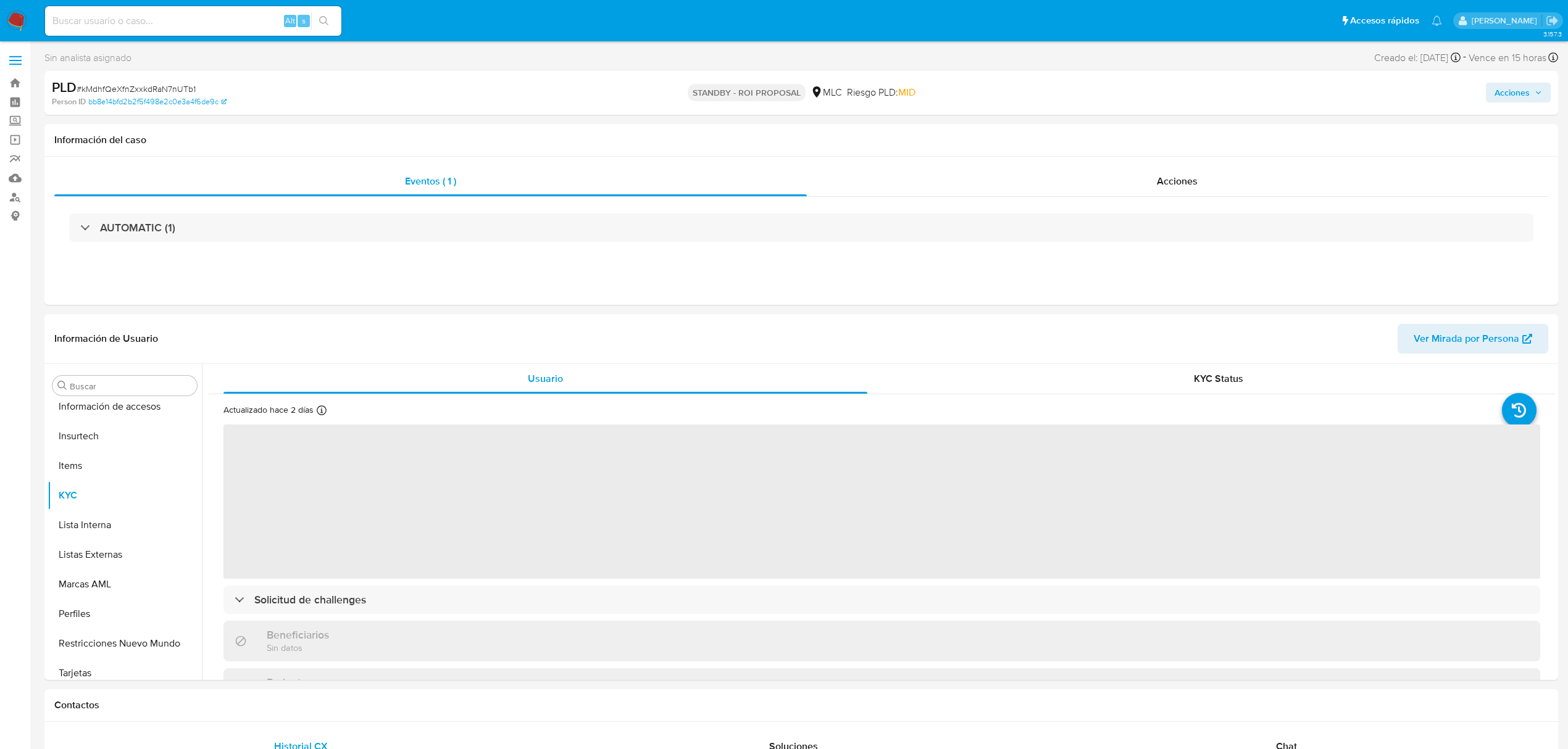
scroll to position [522, 0]
select select "10"
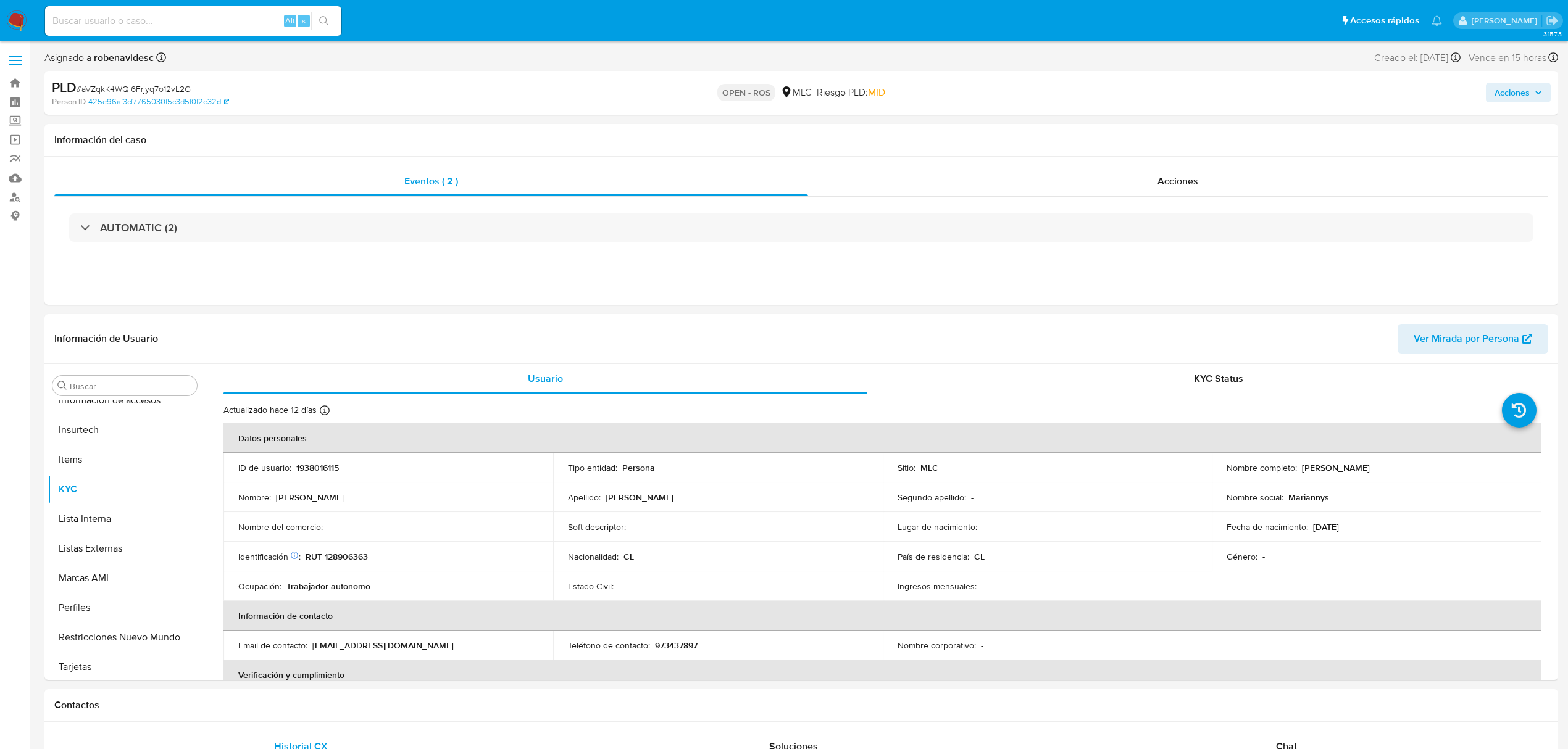
scroll to position [522, 0]
select select "10"
click at [1150, 171] on div "Acciones" at bounding box center [1178, 181] width 741 height 30
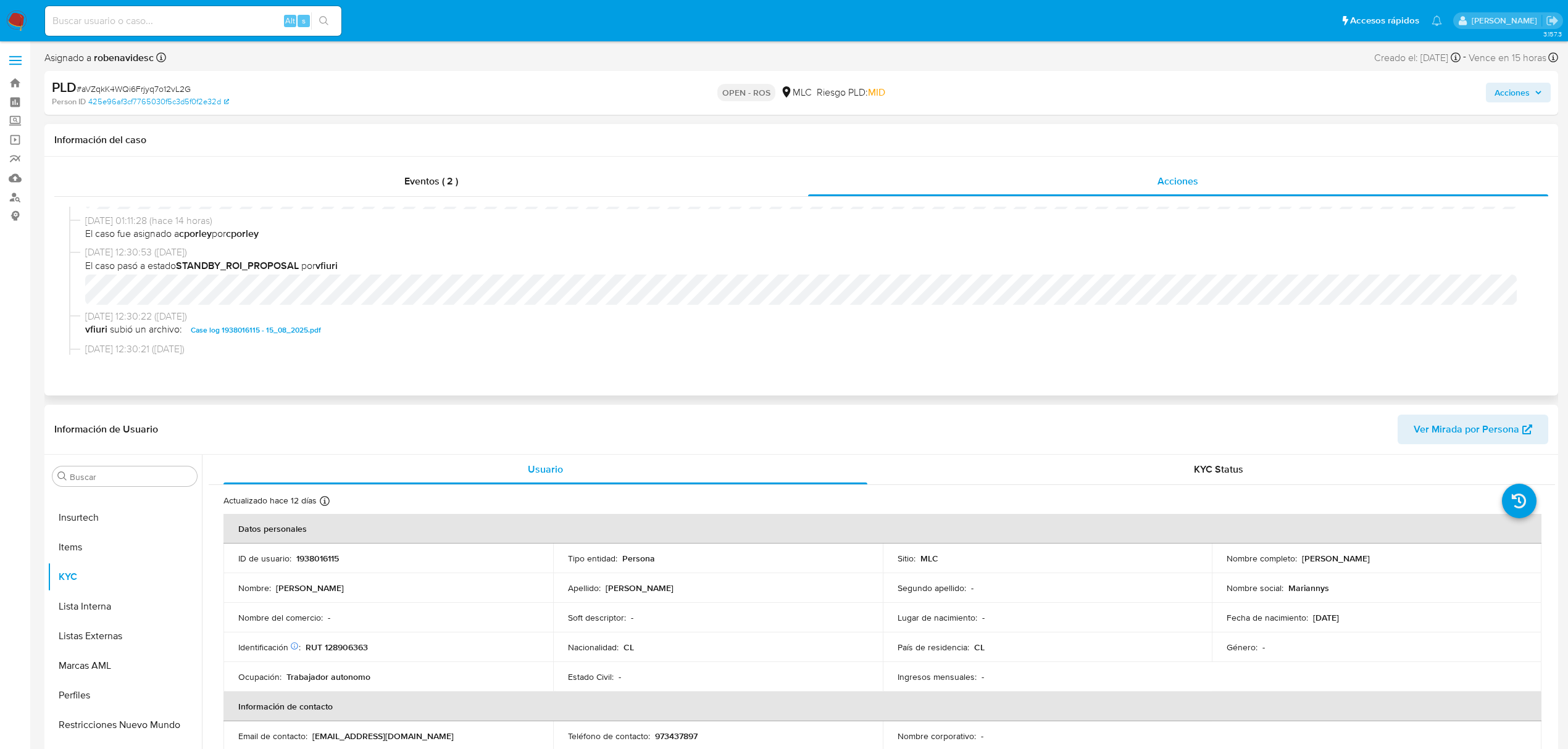
scroll to position [0, 0]
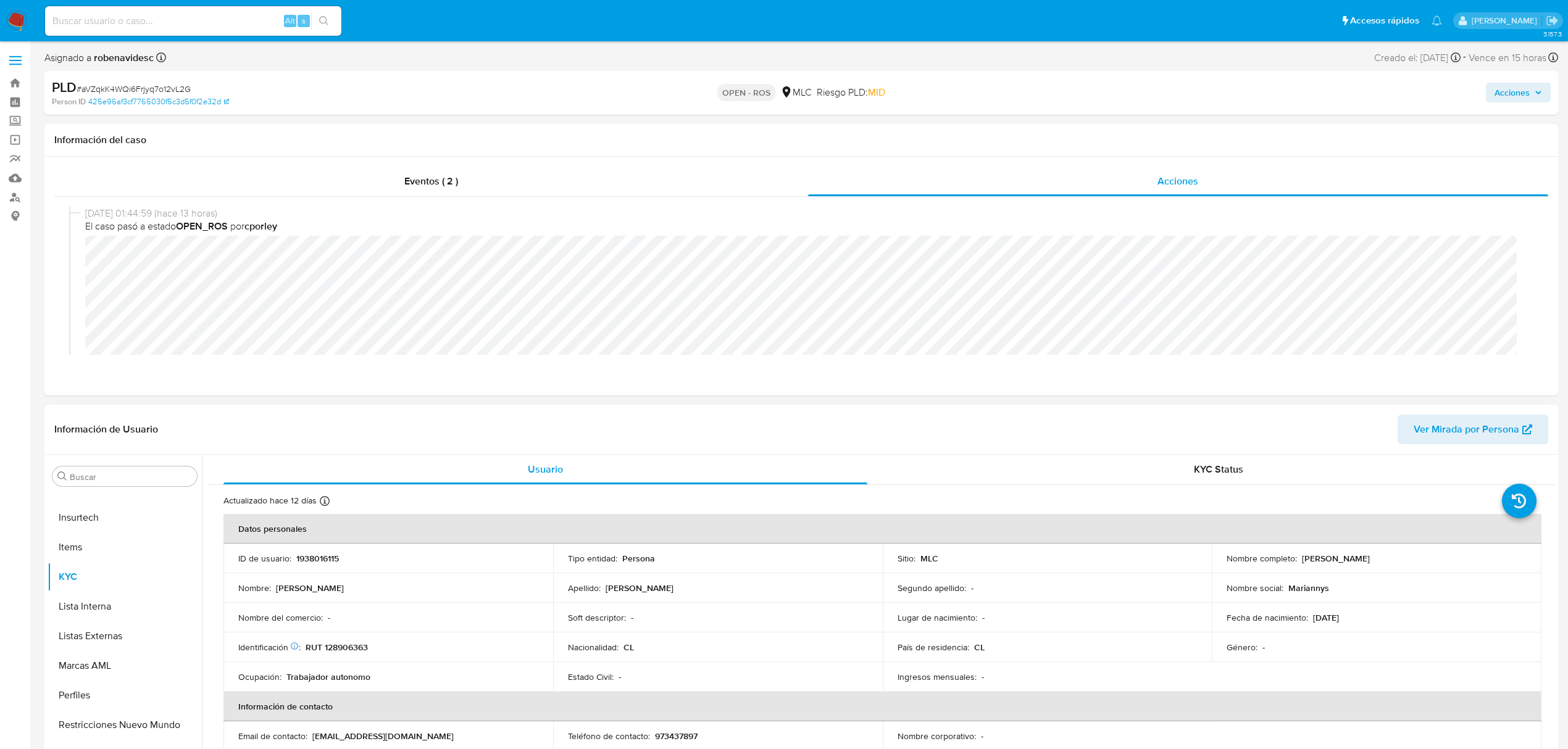
click at [326, 559] on p "1938016115" at bounding box center [318, 558] width 42 height 11
click at [324, 559] on p "1938016115" at bounding box center [318, 558] width 42 height 11
click p "1938016115"
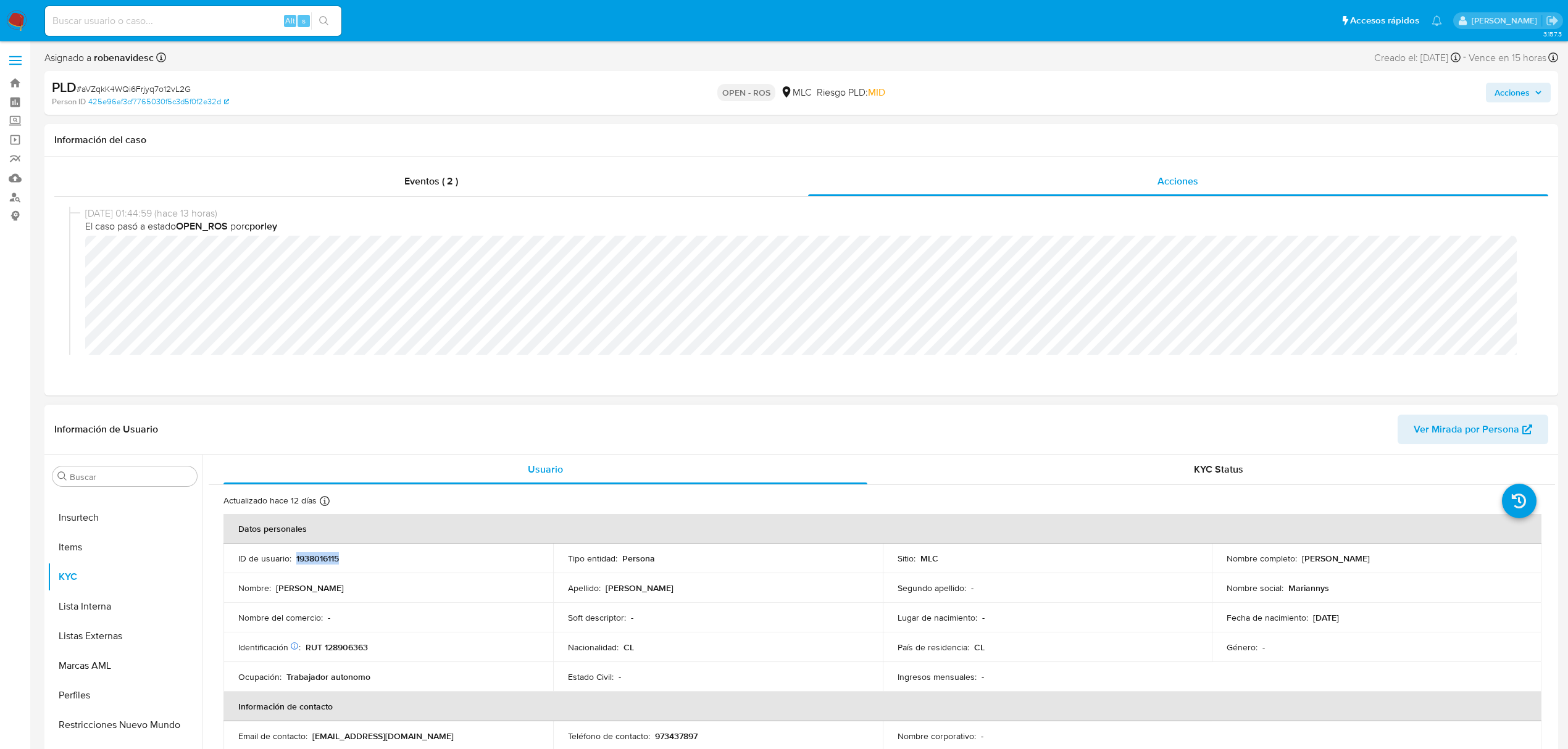
click p "1938016115"
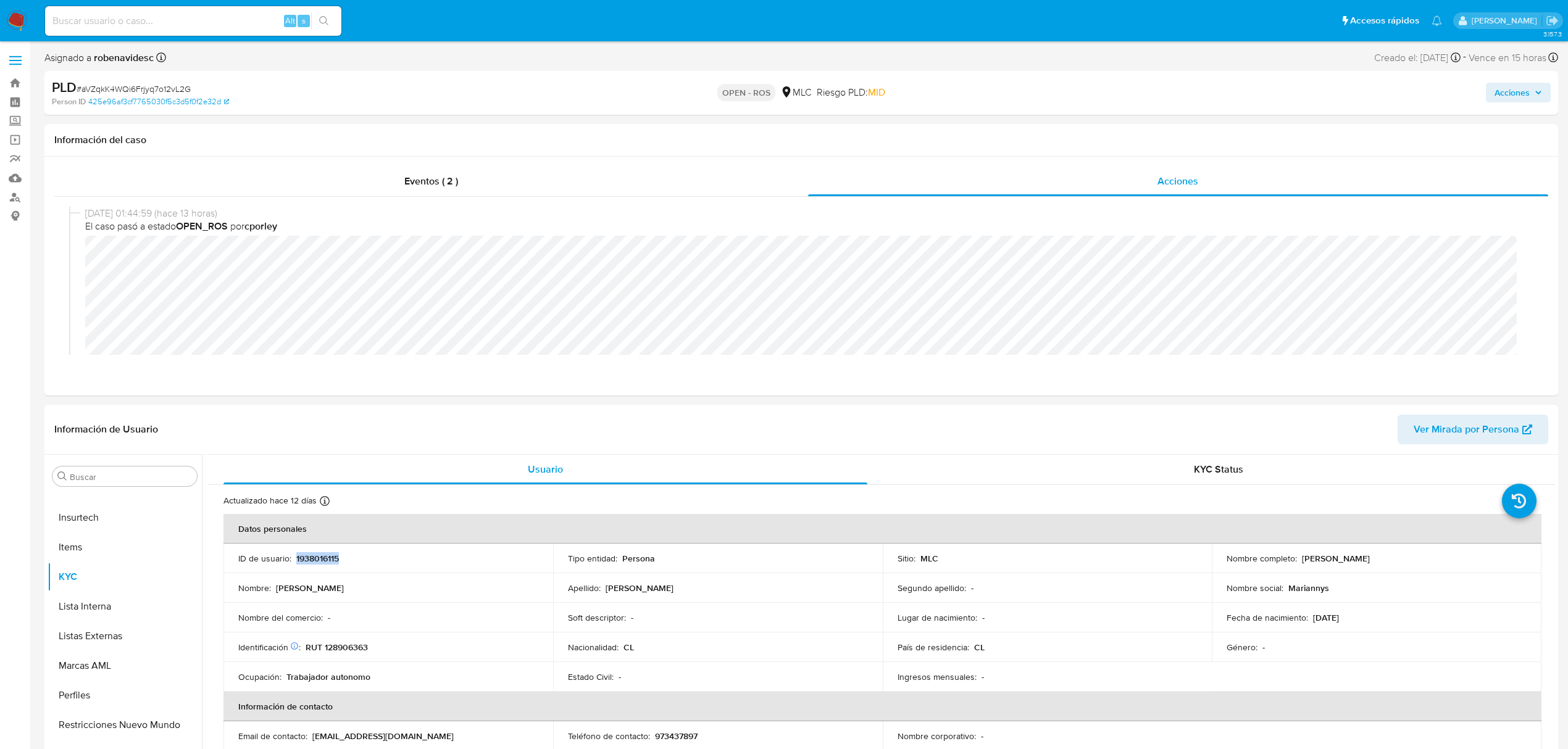
click p "1938016115"
copy p "1938016115"
click div "Eventos ( 2 )"
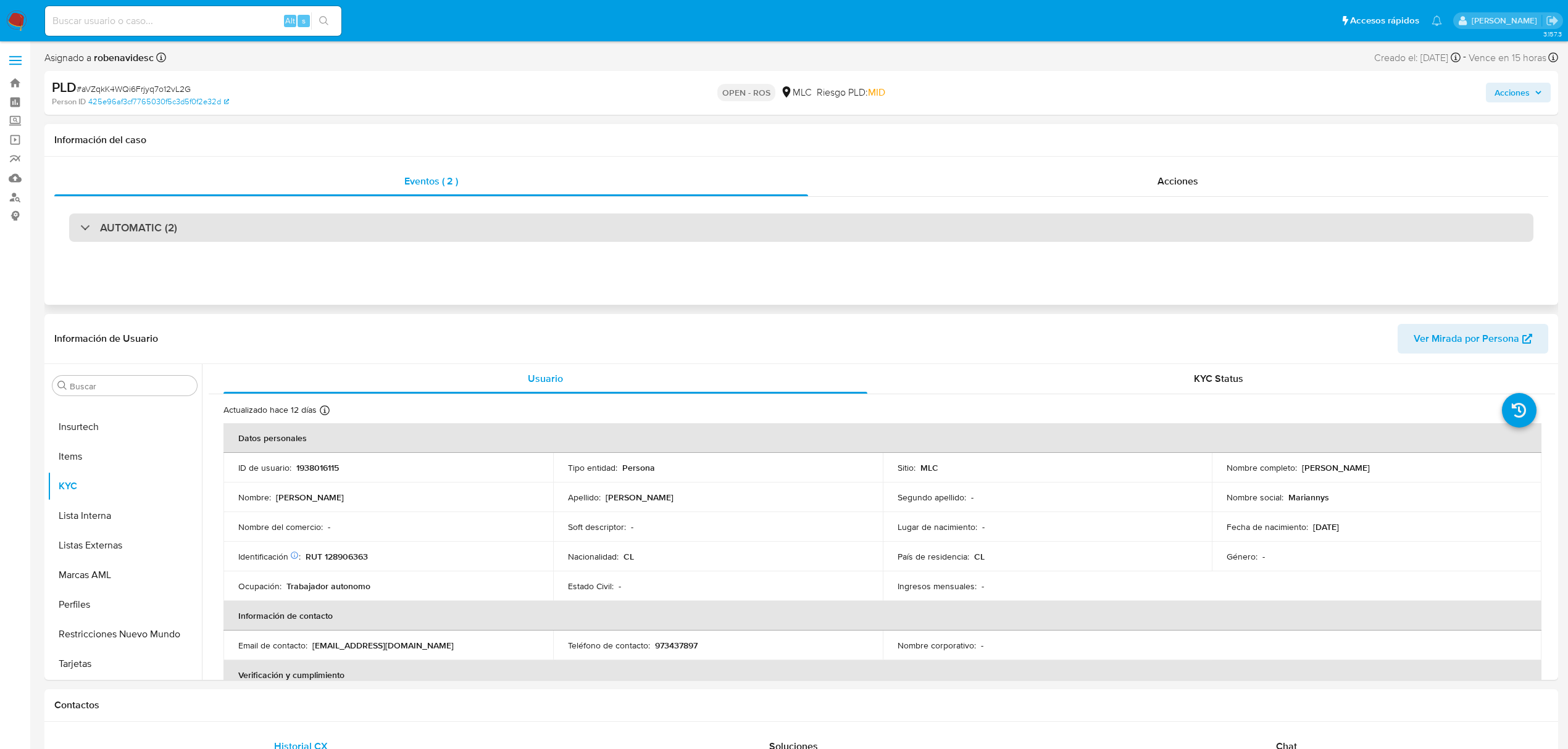
click div "AUTOMATIC (2)"
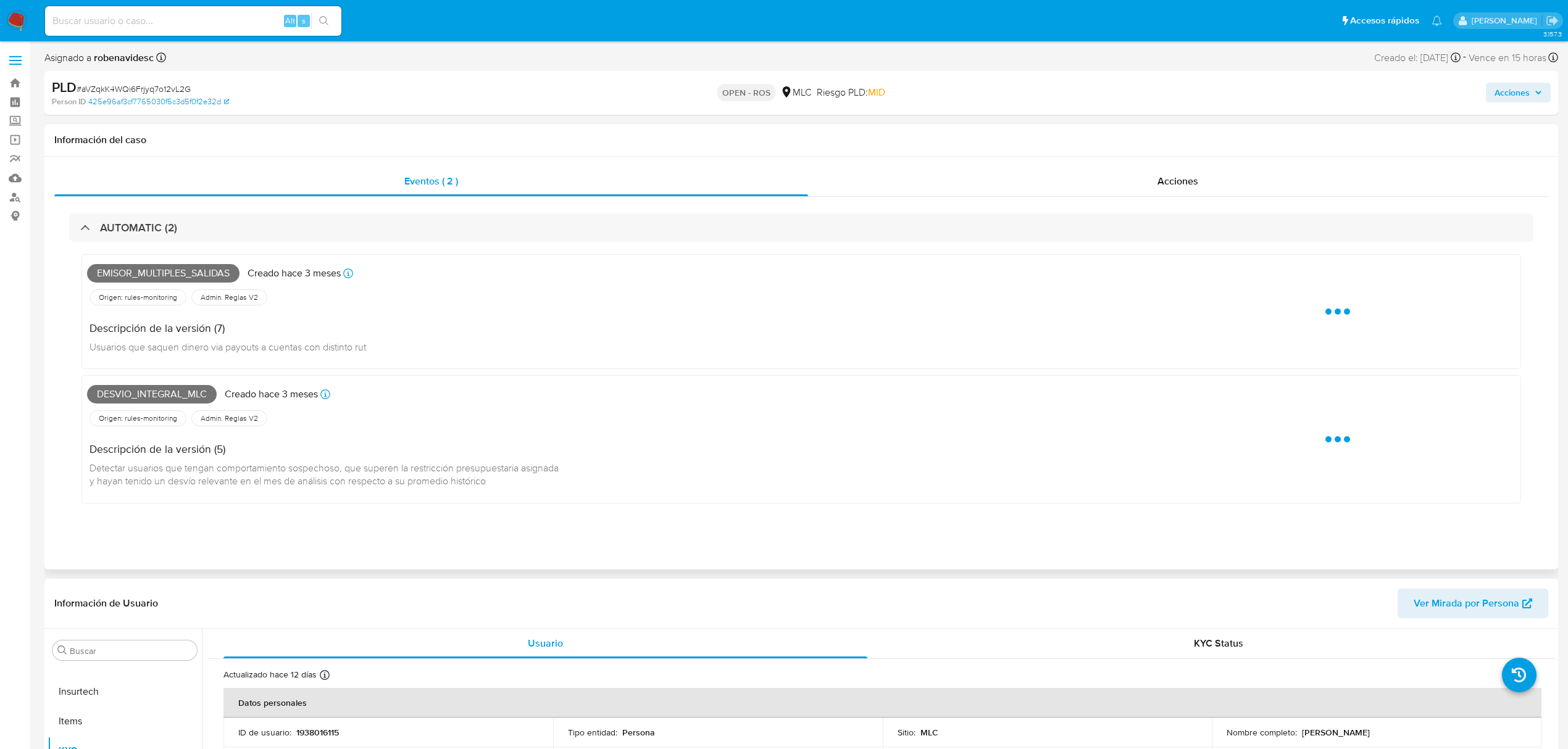
click div "Eventos ( 2 ) Acciones AUTOMATIC (2) Emisor_multiples_salidas Creado hace 3 mes…"
click div "Acciones"
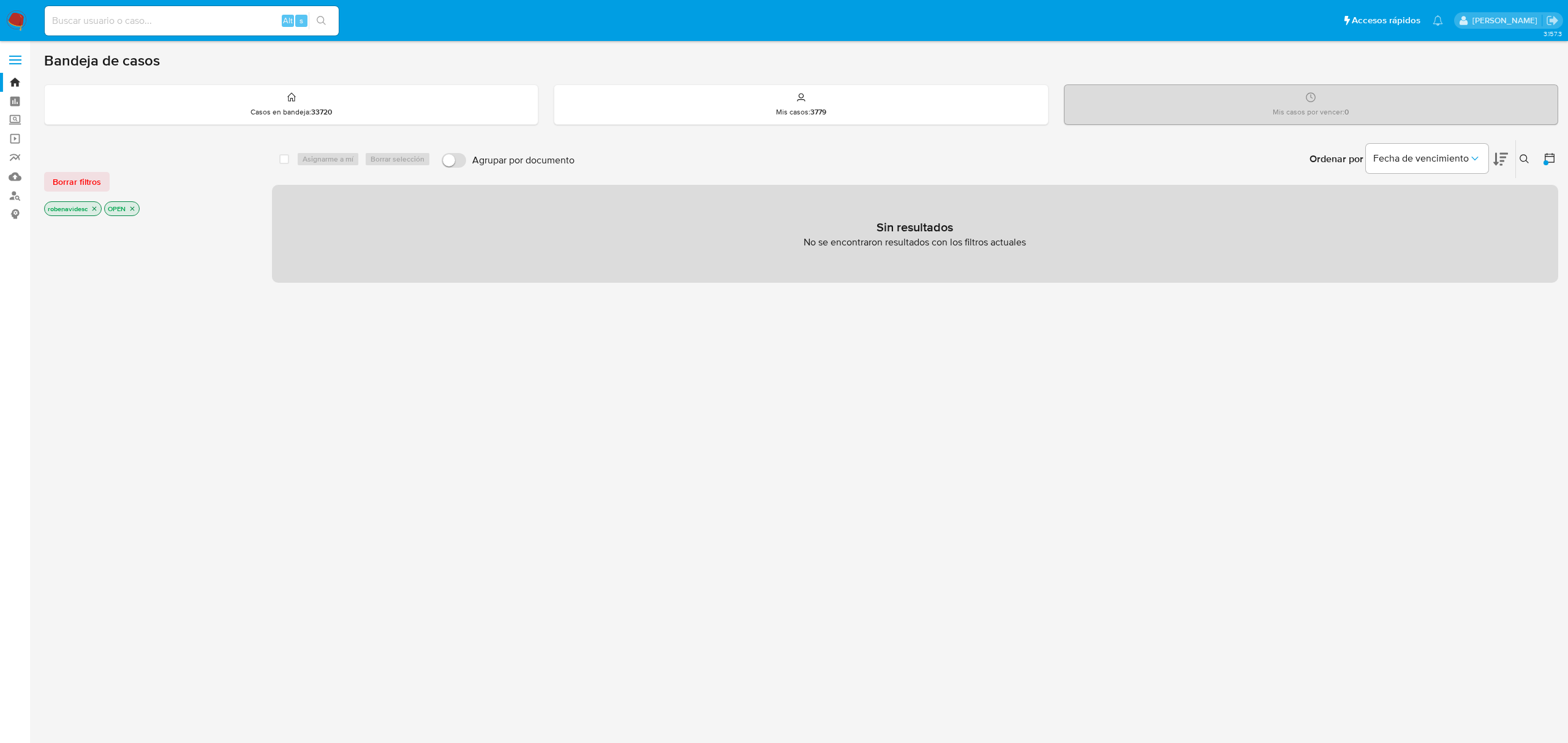
click at [98, 205] on icon "close-filter" at bounding box center [94, 209] width 8 height 8
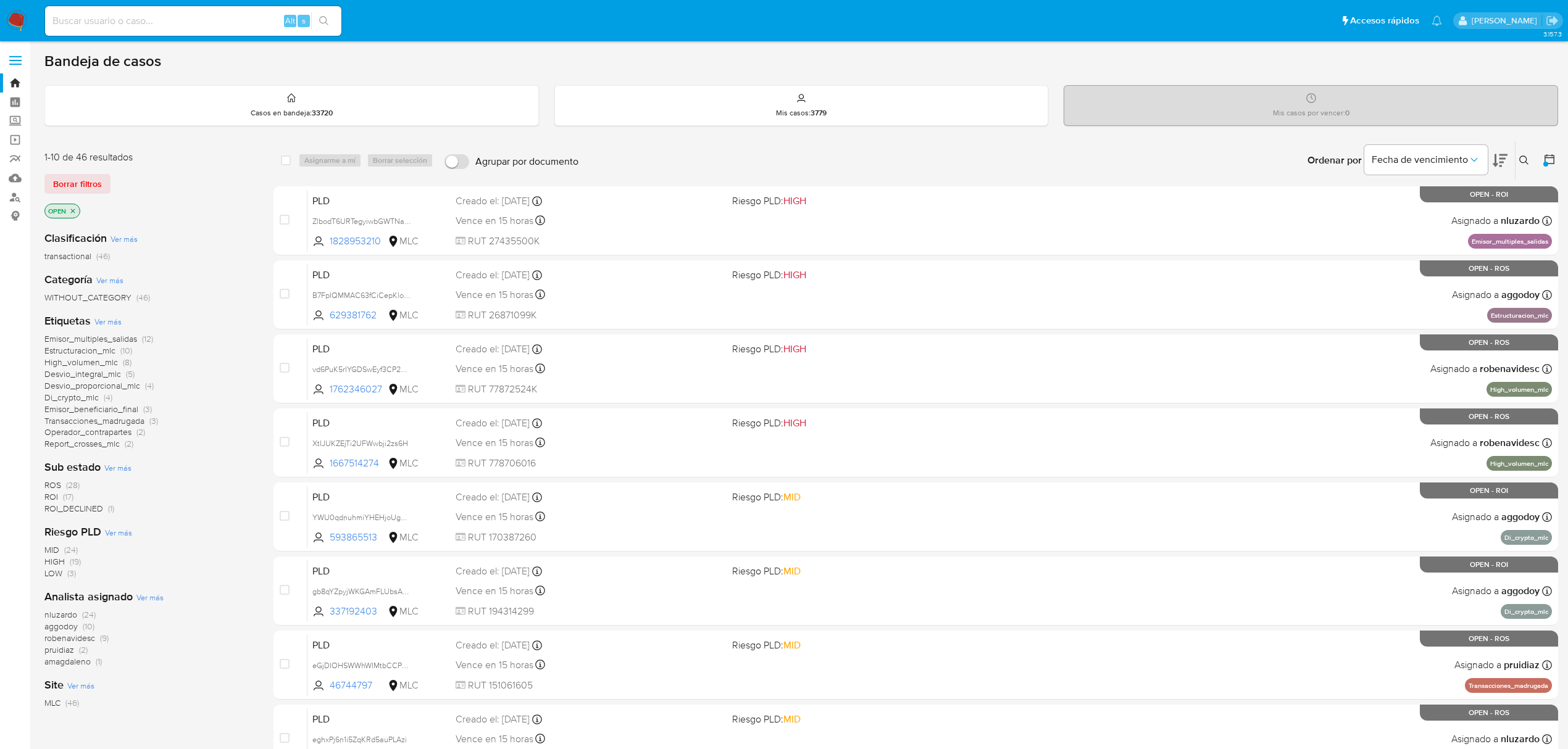
click at [67, 493] on span "(17)" at bounding box center [68, 497] width 11 height 12
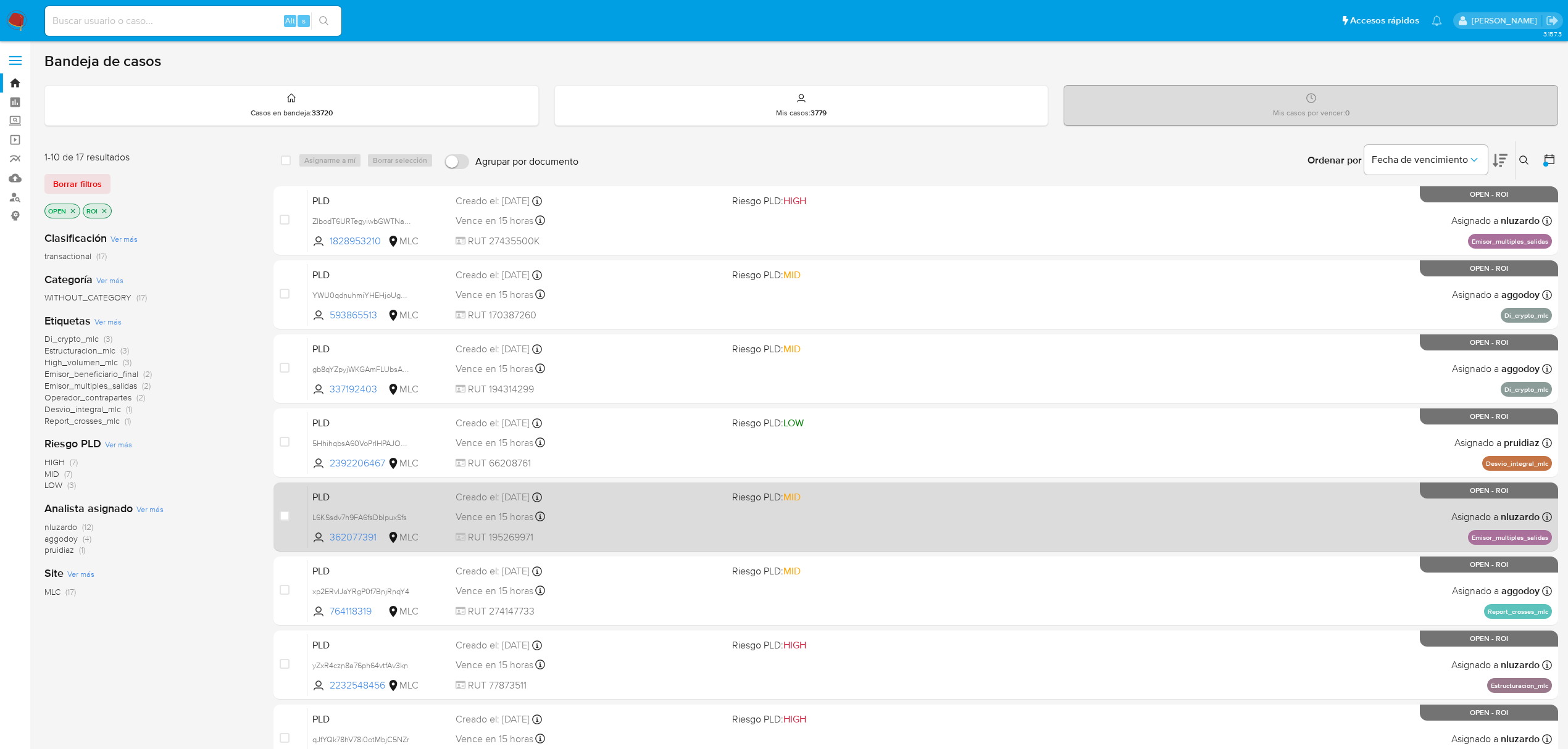
scroll to position [224, 0]
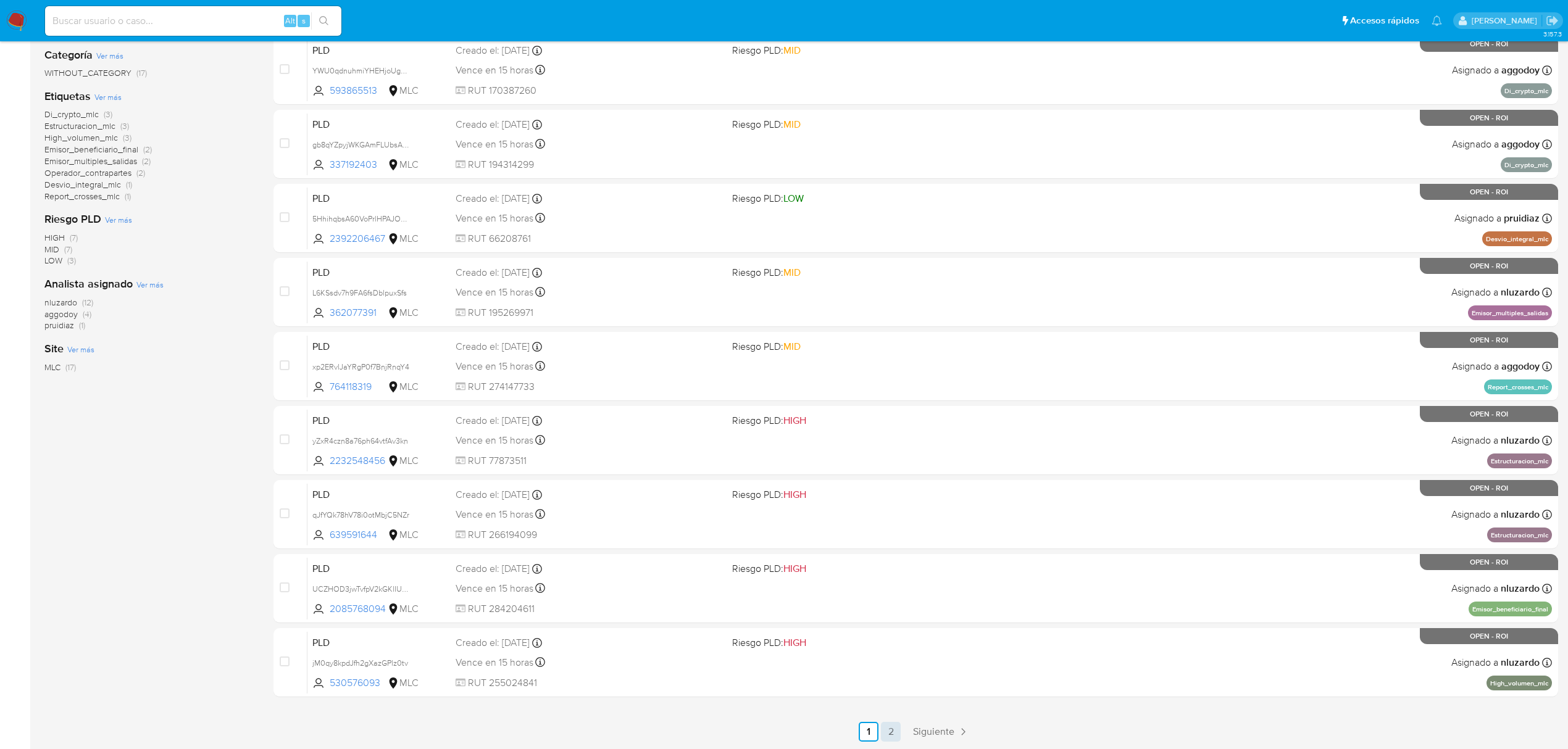
click at [893, 734] on link "2" at bounding box center [891, 732] width 20 height 20
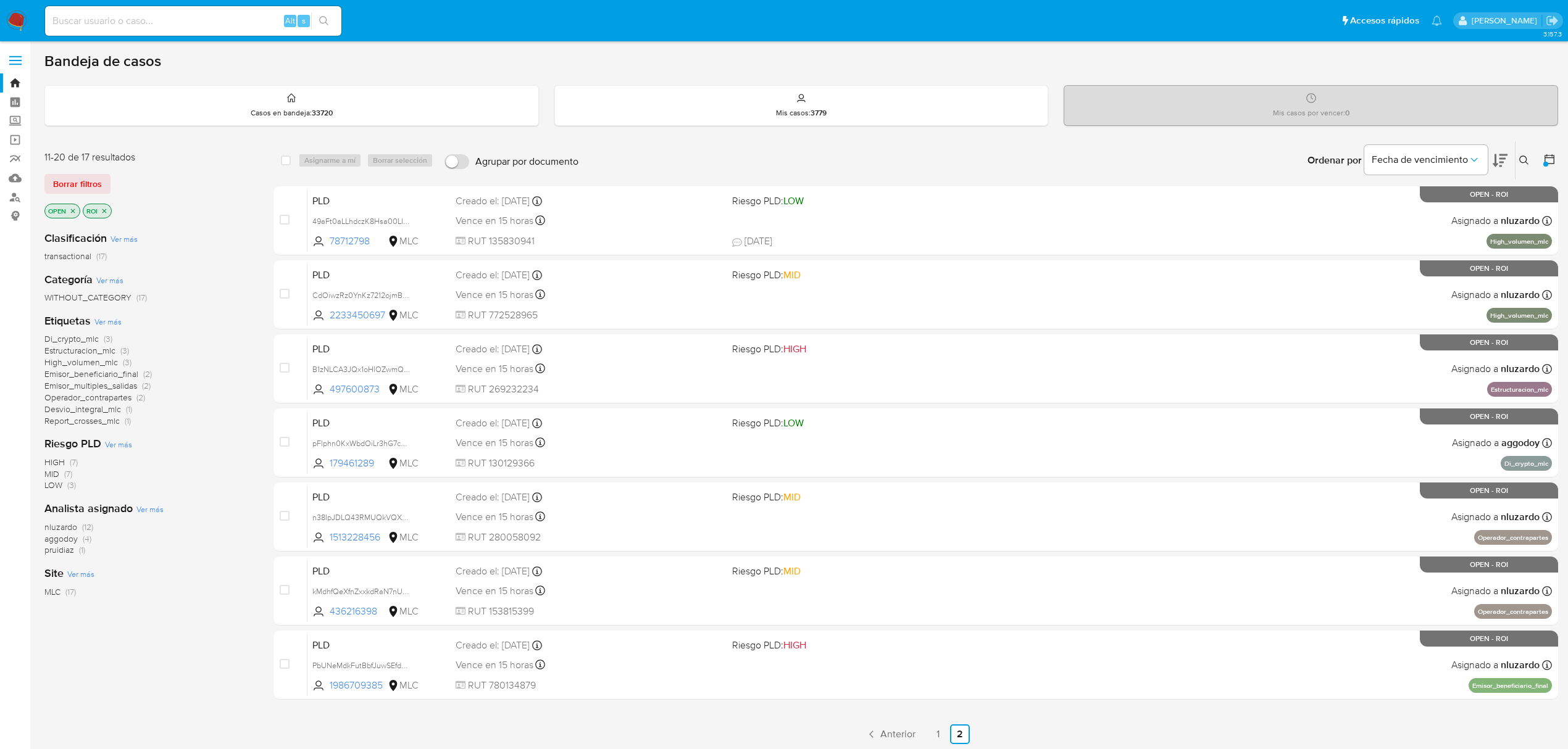
click at [108, 212] on icon "close-filter" at bounding box center [105, 211] width 8 height 8
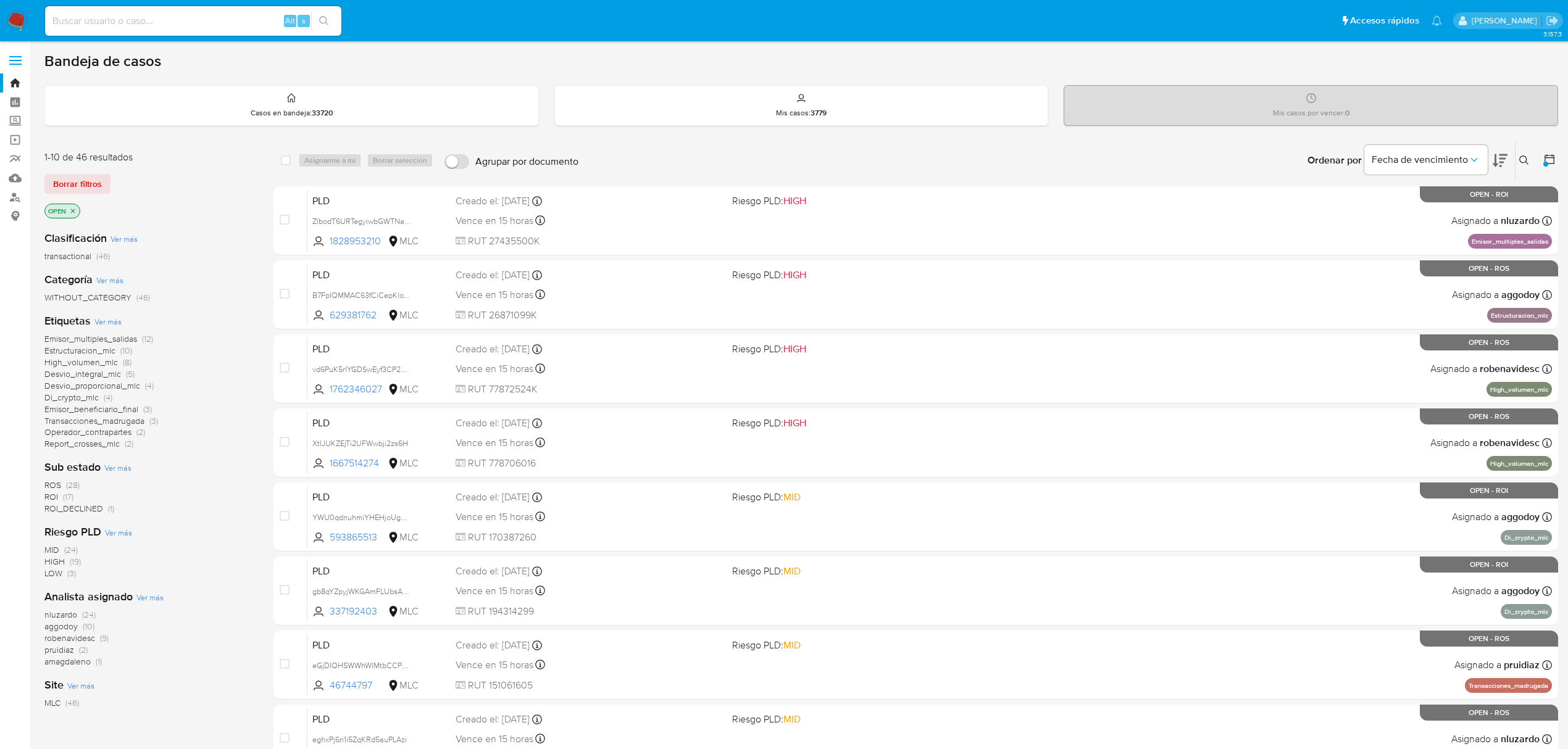
click at [64, 484] on span "ROS (28)" at bounding box center [62, 484] width 35 height 11
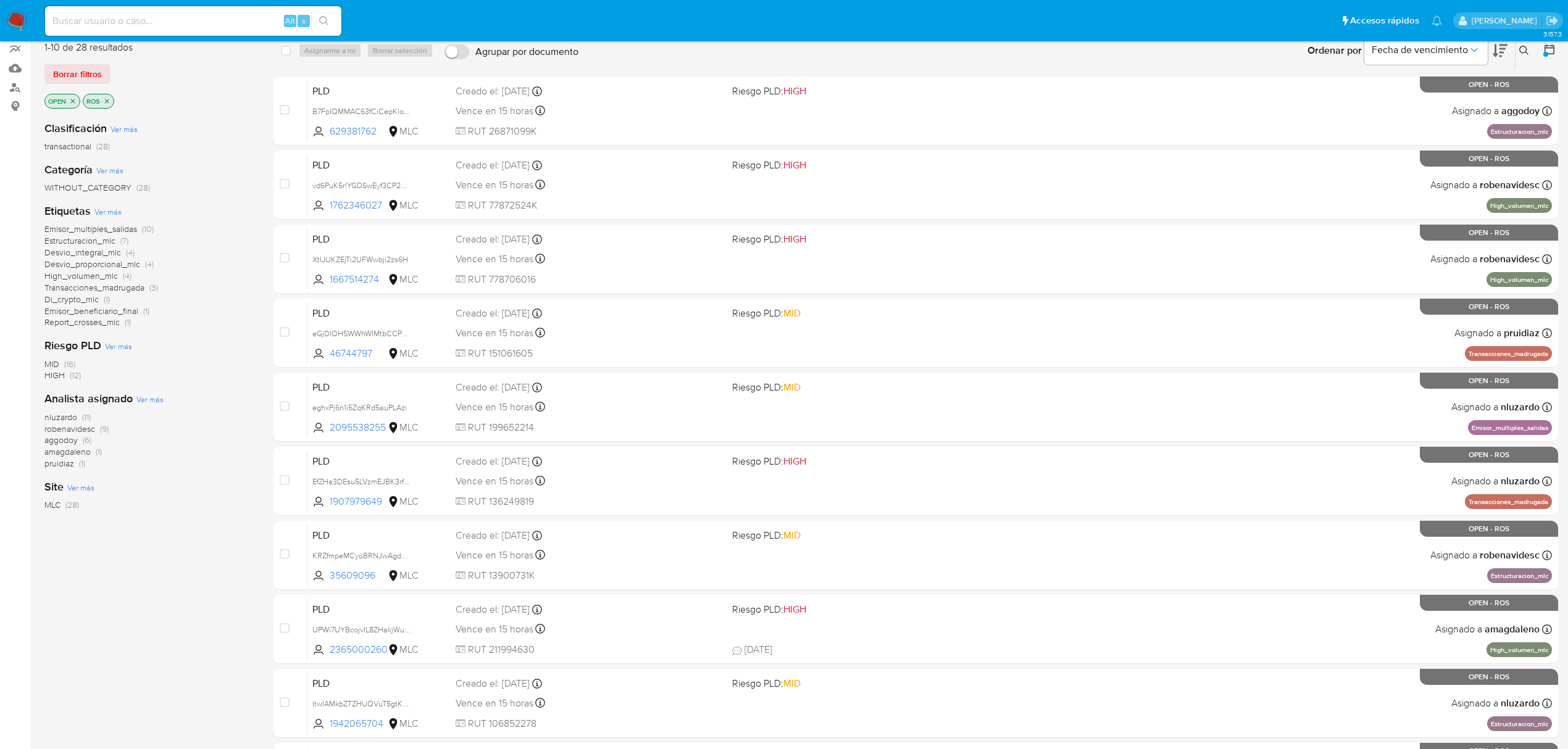
scroll to position [224, 0]
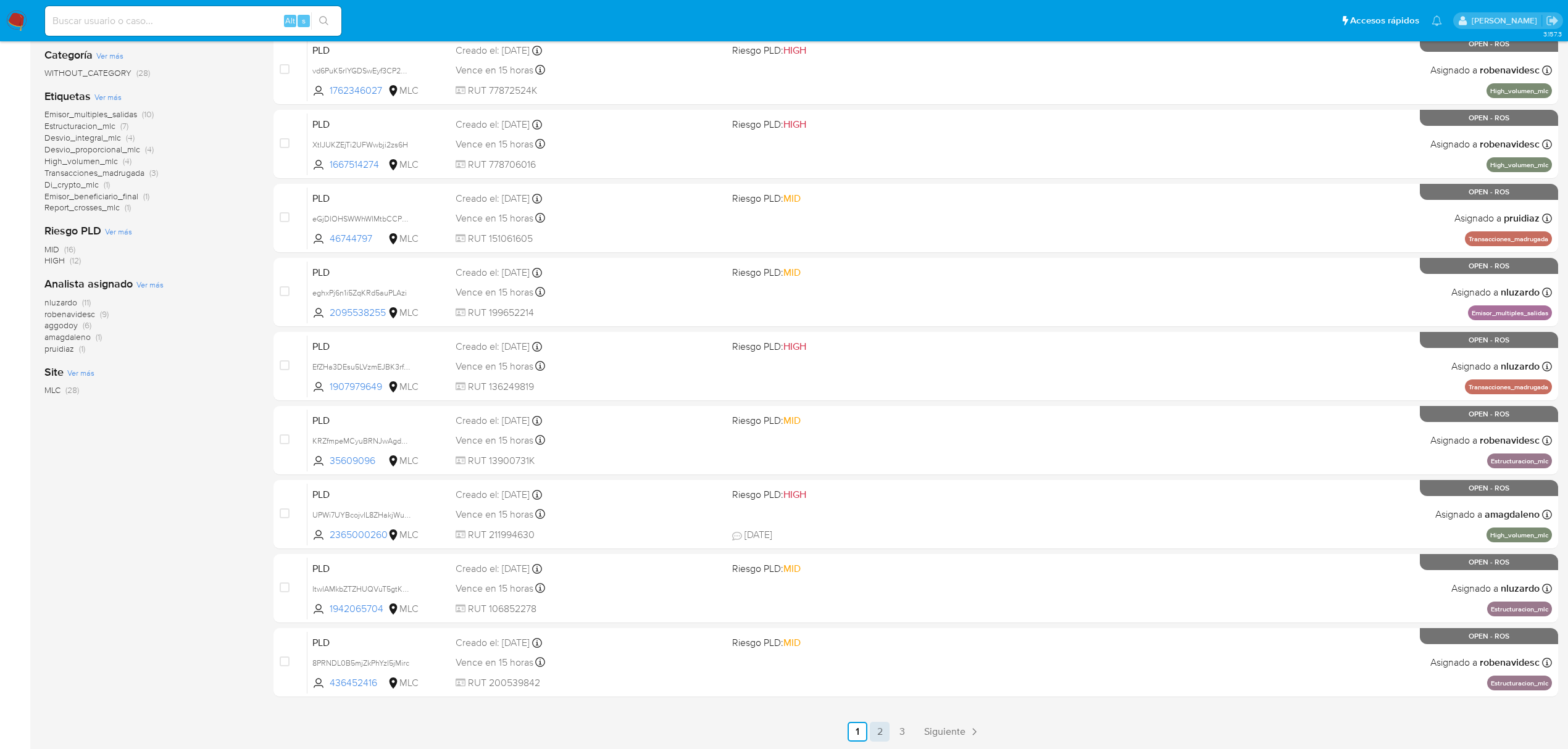
click at [883, 728] on link "2" at bounding box center [880, 732] width 20 height 20
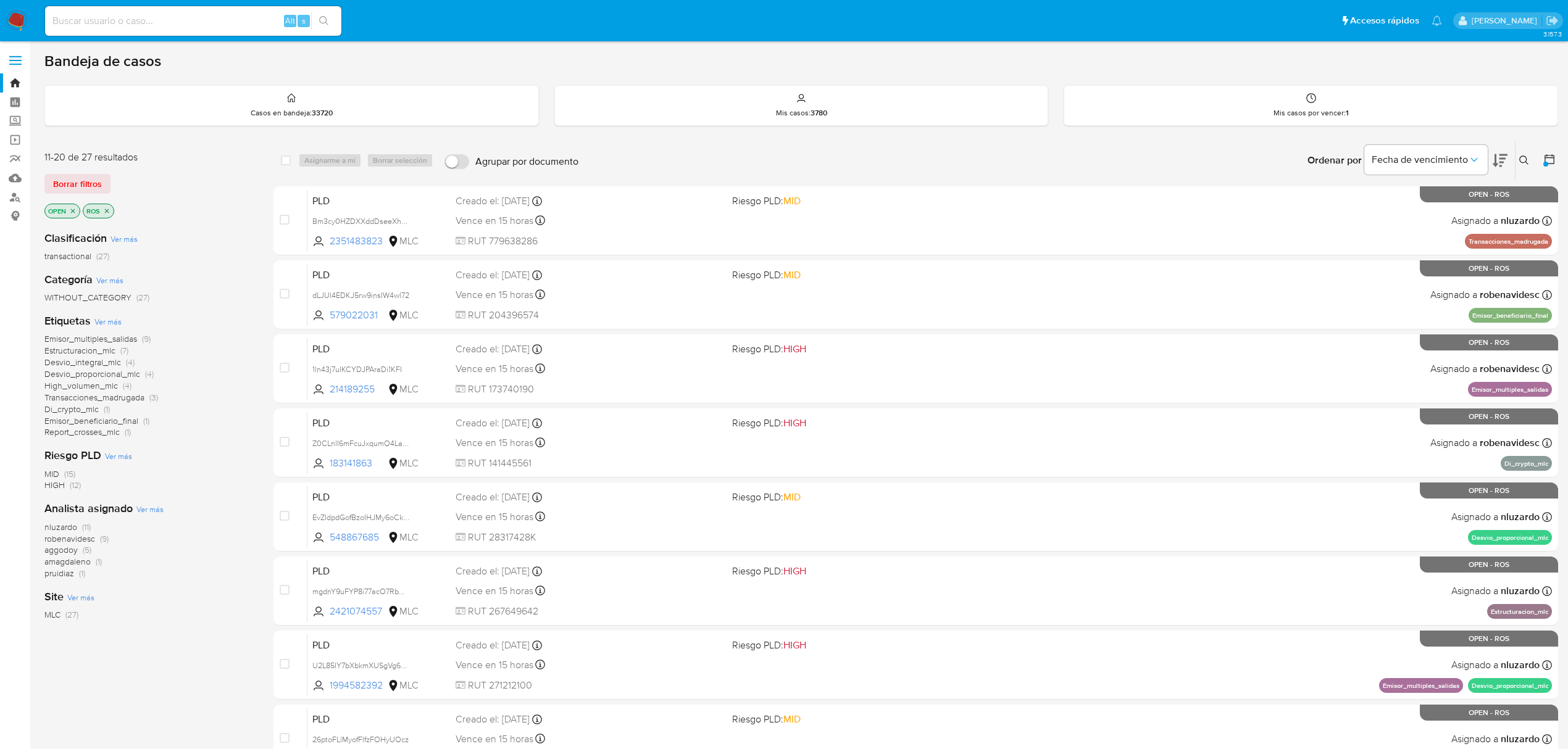
click at [108, 207] on icon "close-filter" at bounding box center [107, 211] width 8 height 8
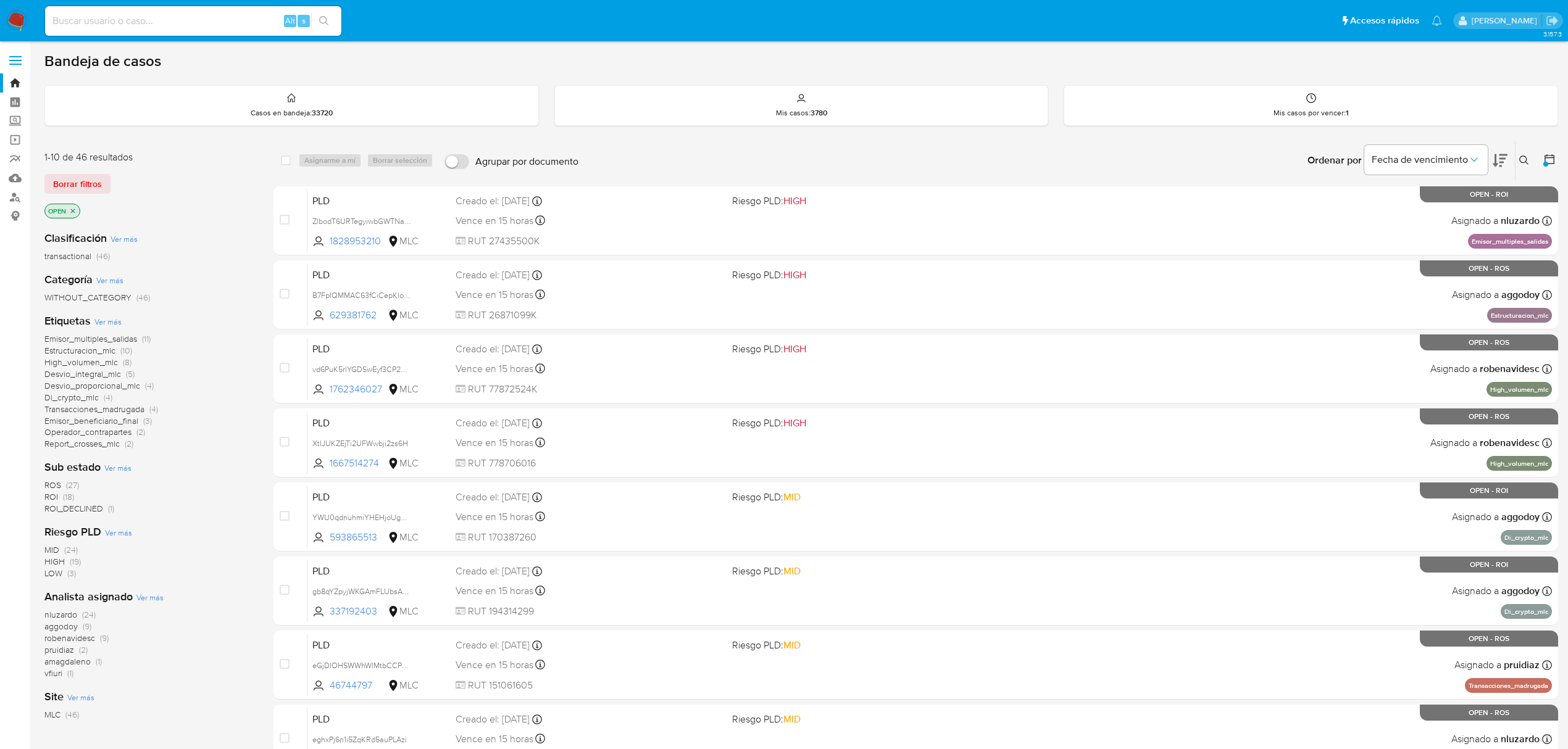
click at [68, 675] on span "(1)" at bounding box center [71, 673] width 6 height 12
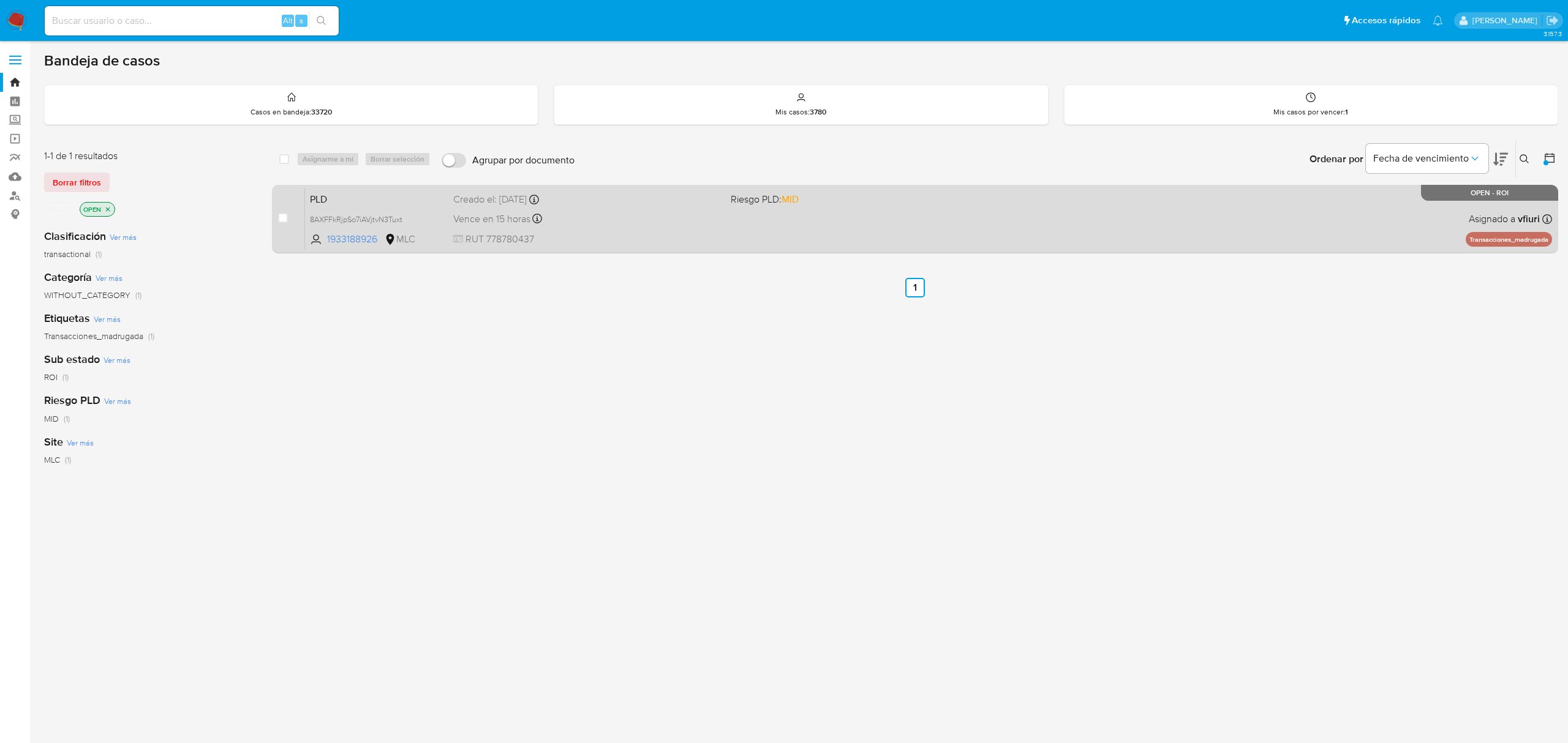
click at [600, 232] on span "RUT 778780437" at bounding box center [586, 239] width 267 height 14
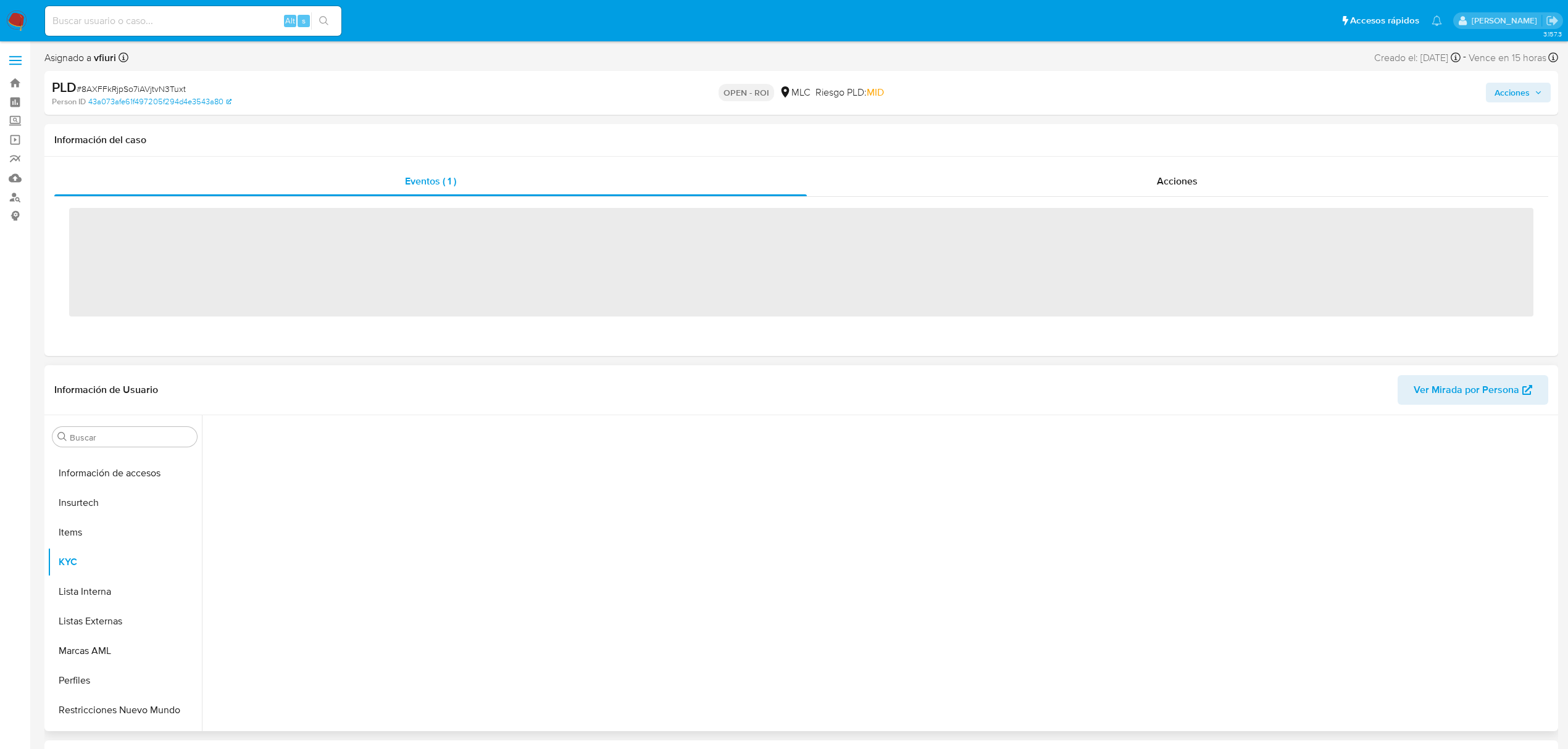
scroll to position [522, 0]
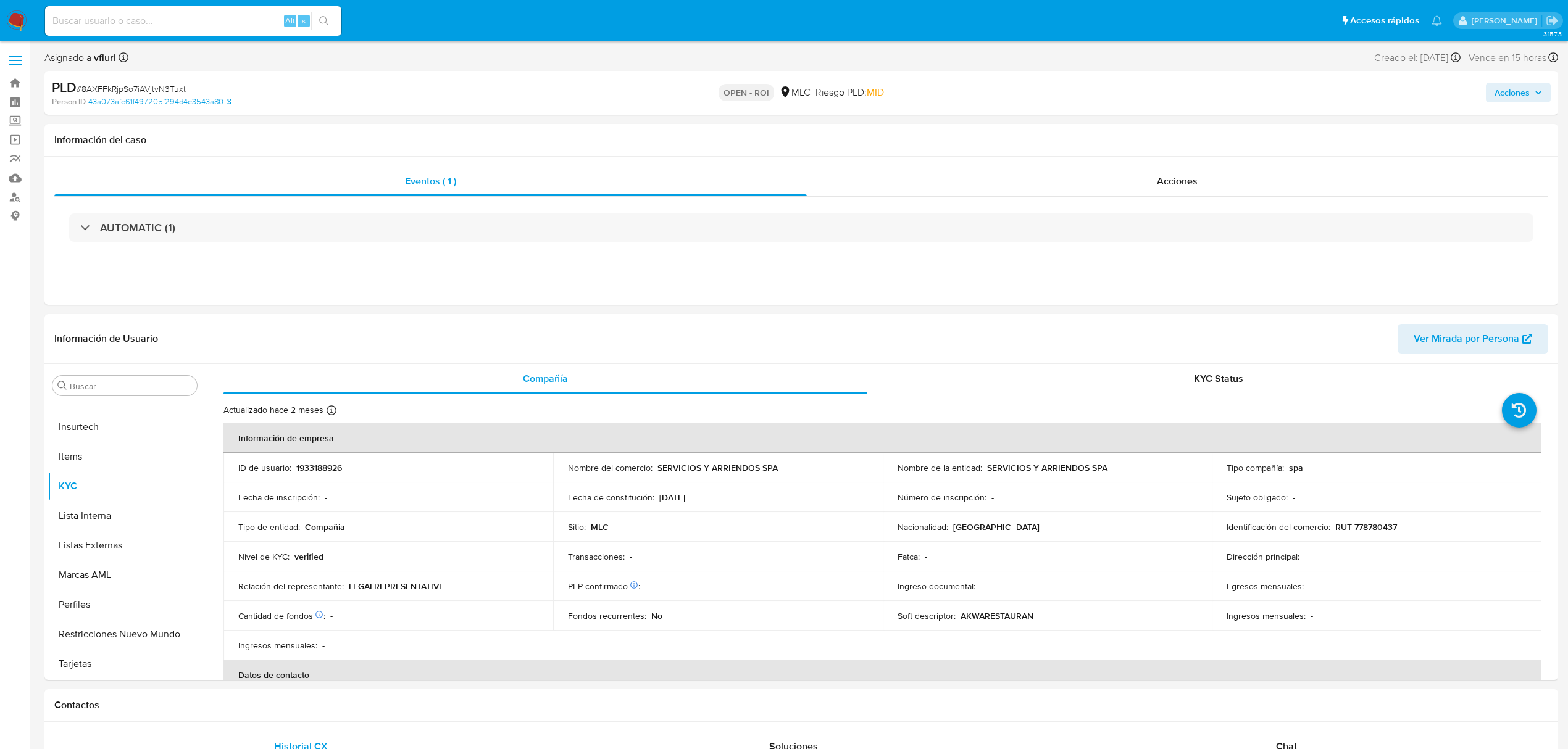
click at [1509, 87] on span "Acciones" at bounding box center [1513, 92] width 35 height 20
select select "10"
click at [818, 257] on div "AUTOMATIC (1)" at bounding box center [802, 227] width 1494 height 61
click at [1199, 181] on div "Acciones" at bounding box center [1178, 181] width 742 height 30
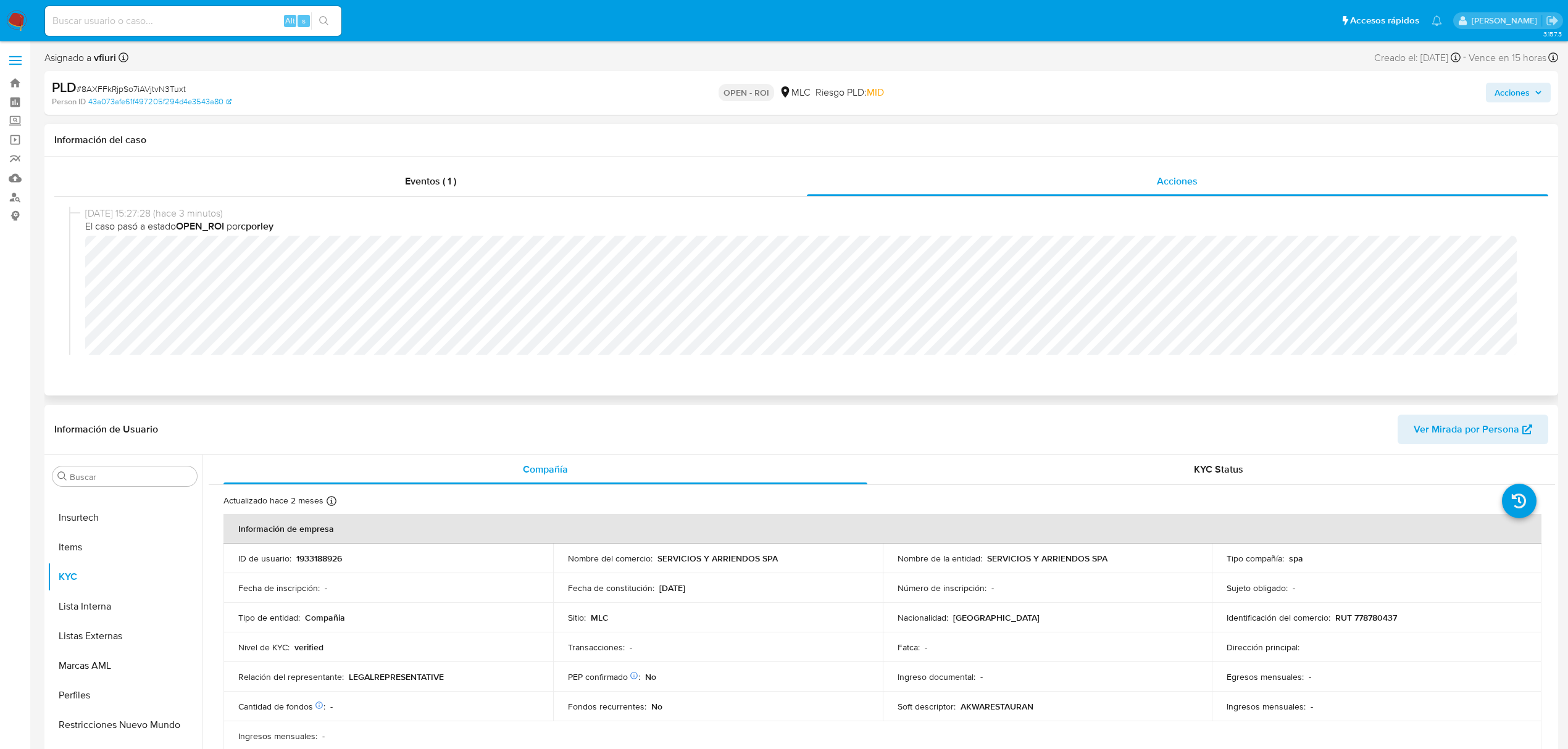
scroll to position [2, 0]
click at [1490, 105] on div "PLD # 8AXFFkRjpSo7iAVjtvN3Tuxt Person ID 43a073afe61f497205f294d4e3543a80 OPEN …" at bounding box center [802, 93] width 1514 height 44
click at [1505, 99] on span "Acciones" at bounding box center [1513, 92] width 35 height 20
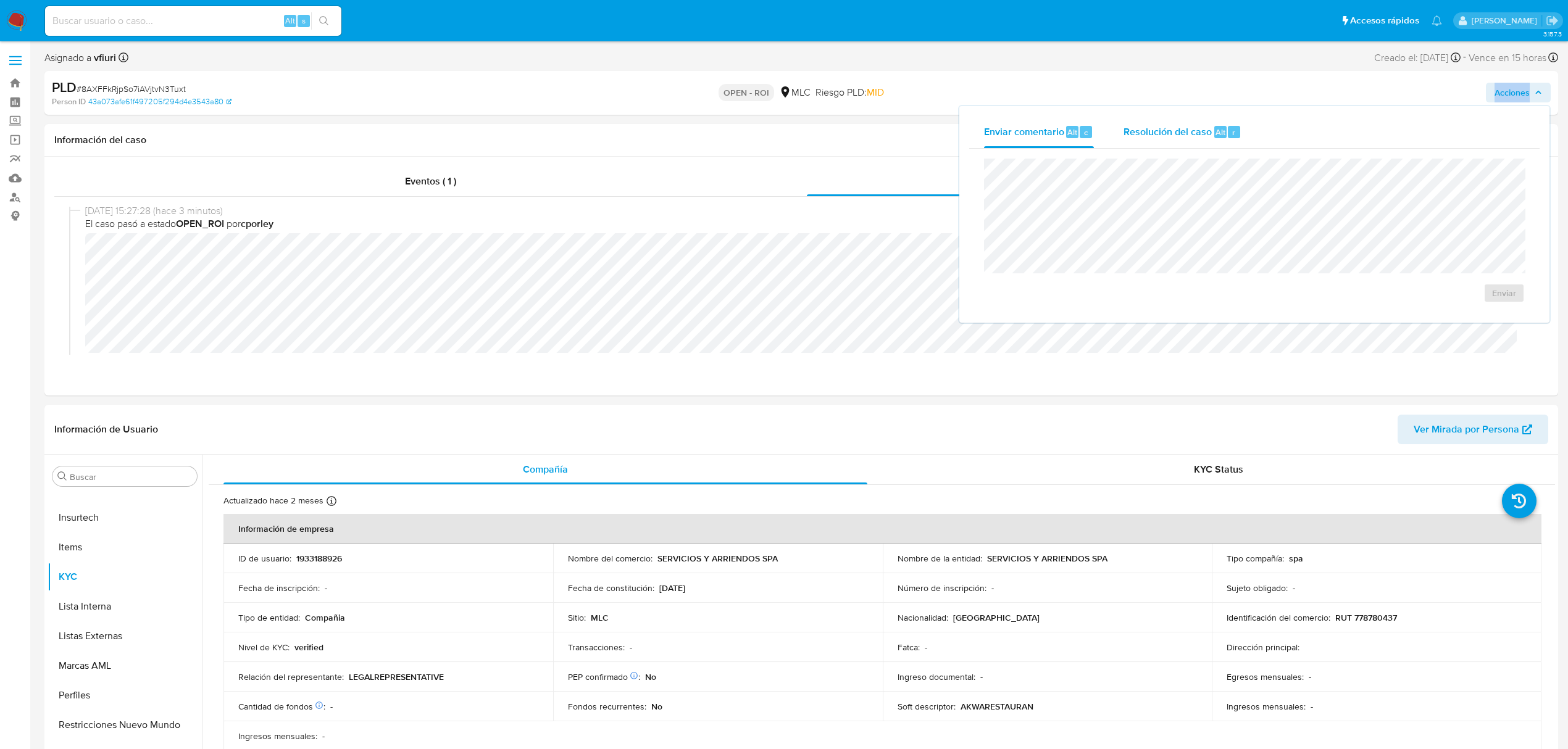
click at [1223, 142] on div "Resolución del caso Alt r" at bounding box center [1182, 132] width 118 height 32
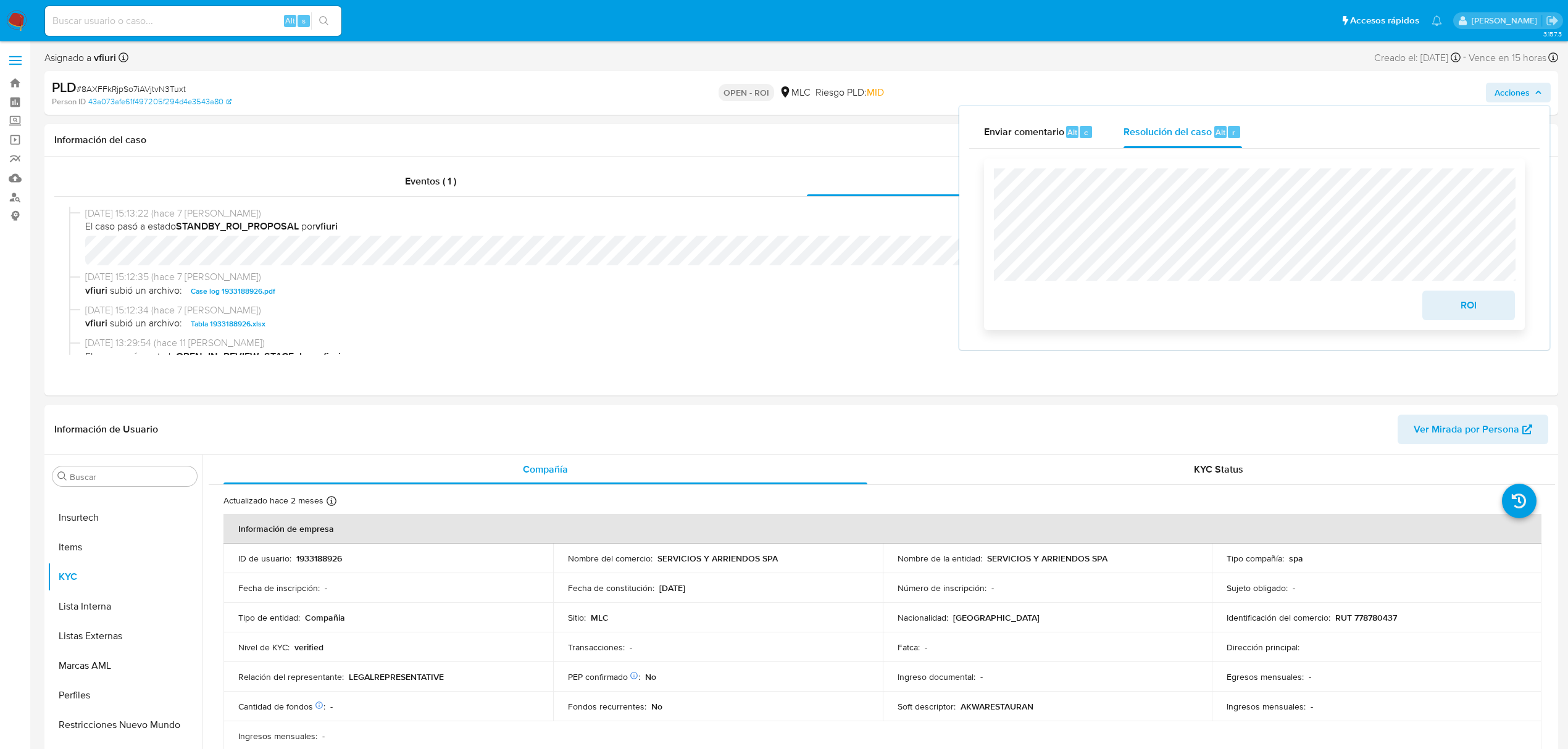
scroll to position [82, 0]
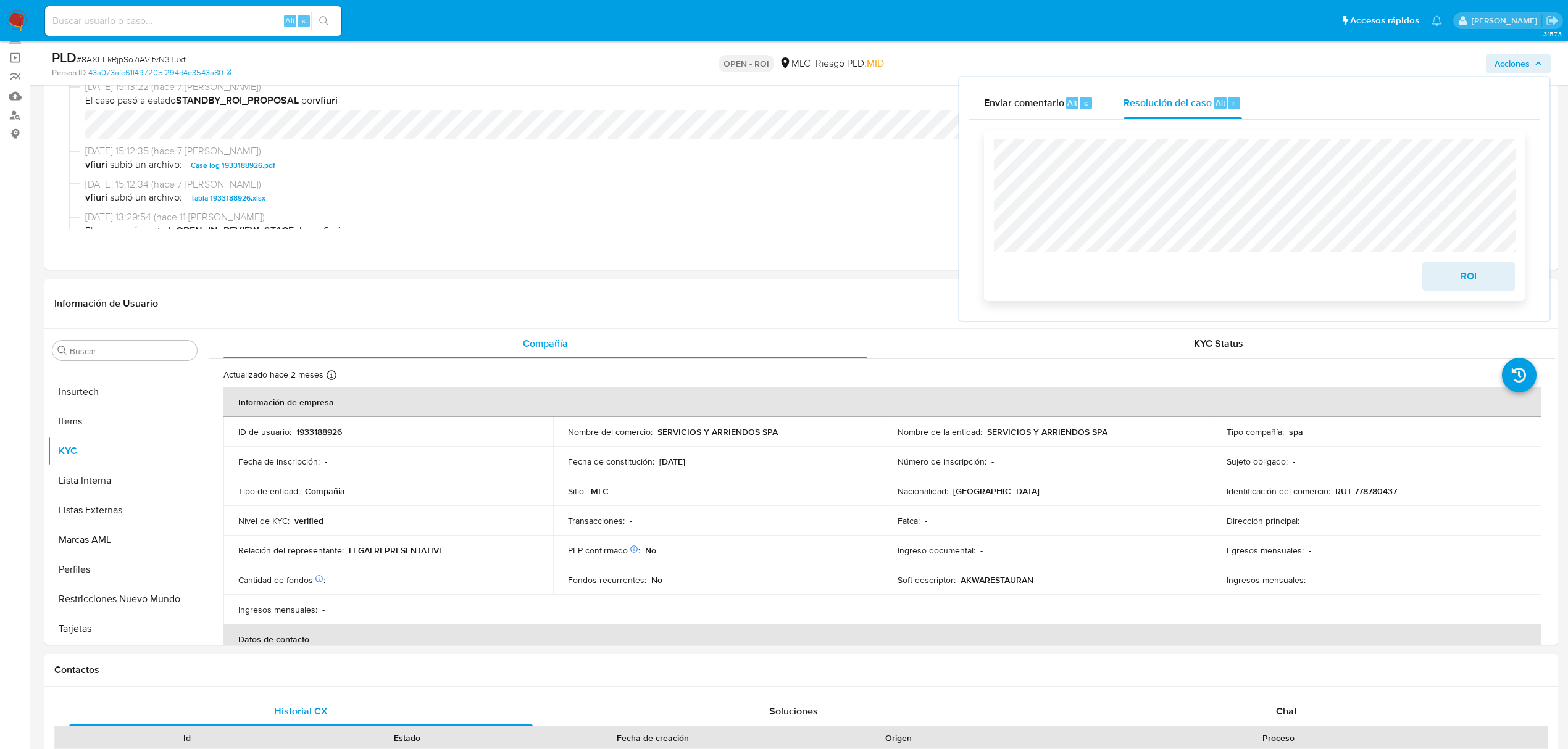
click at [1483, 280] on span "ROI" at bounding box center [1469, 277] width 61 height 27
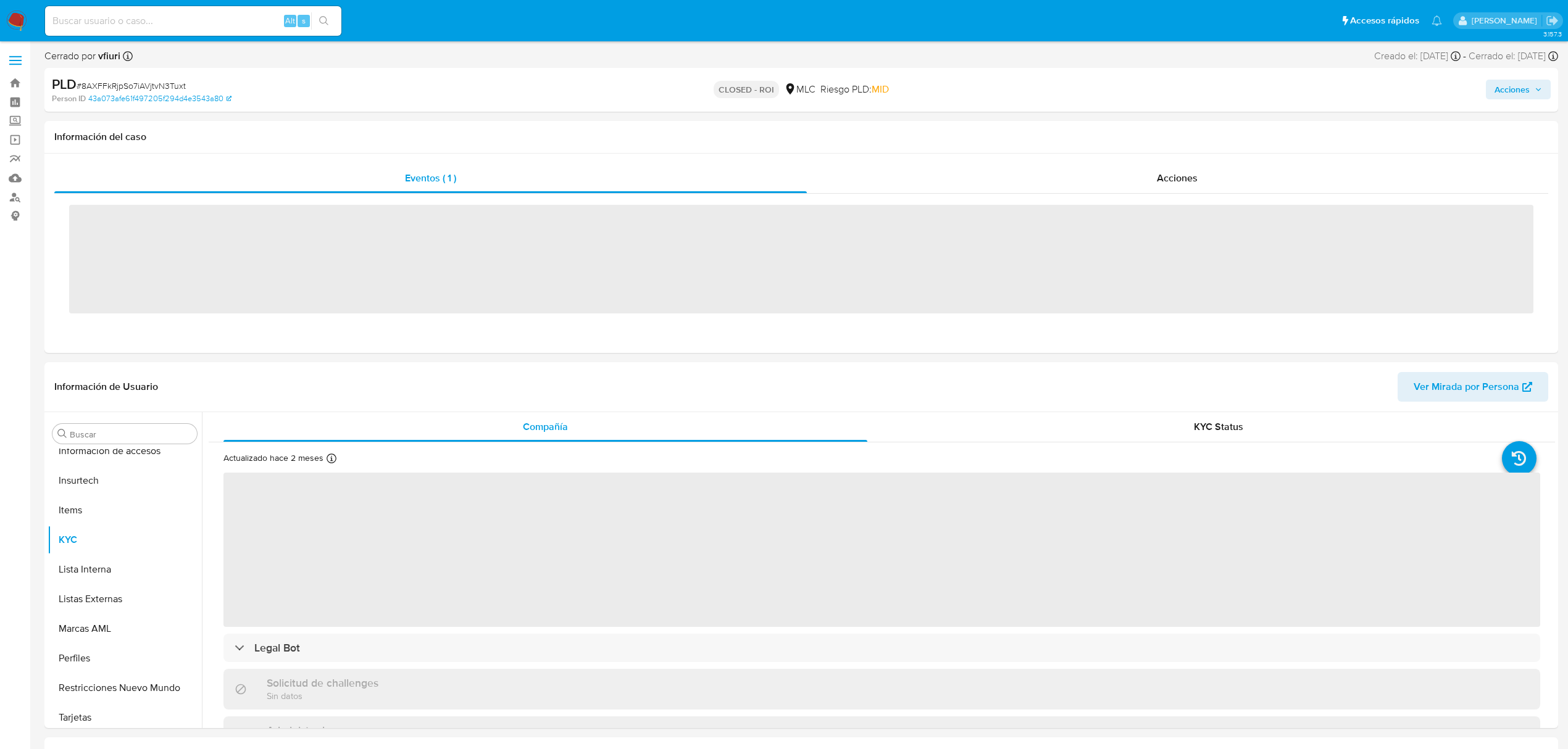
scroll to position [522, 0]
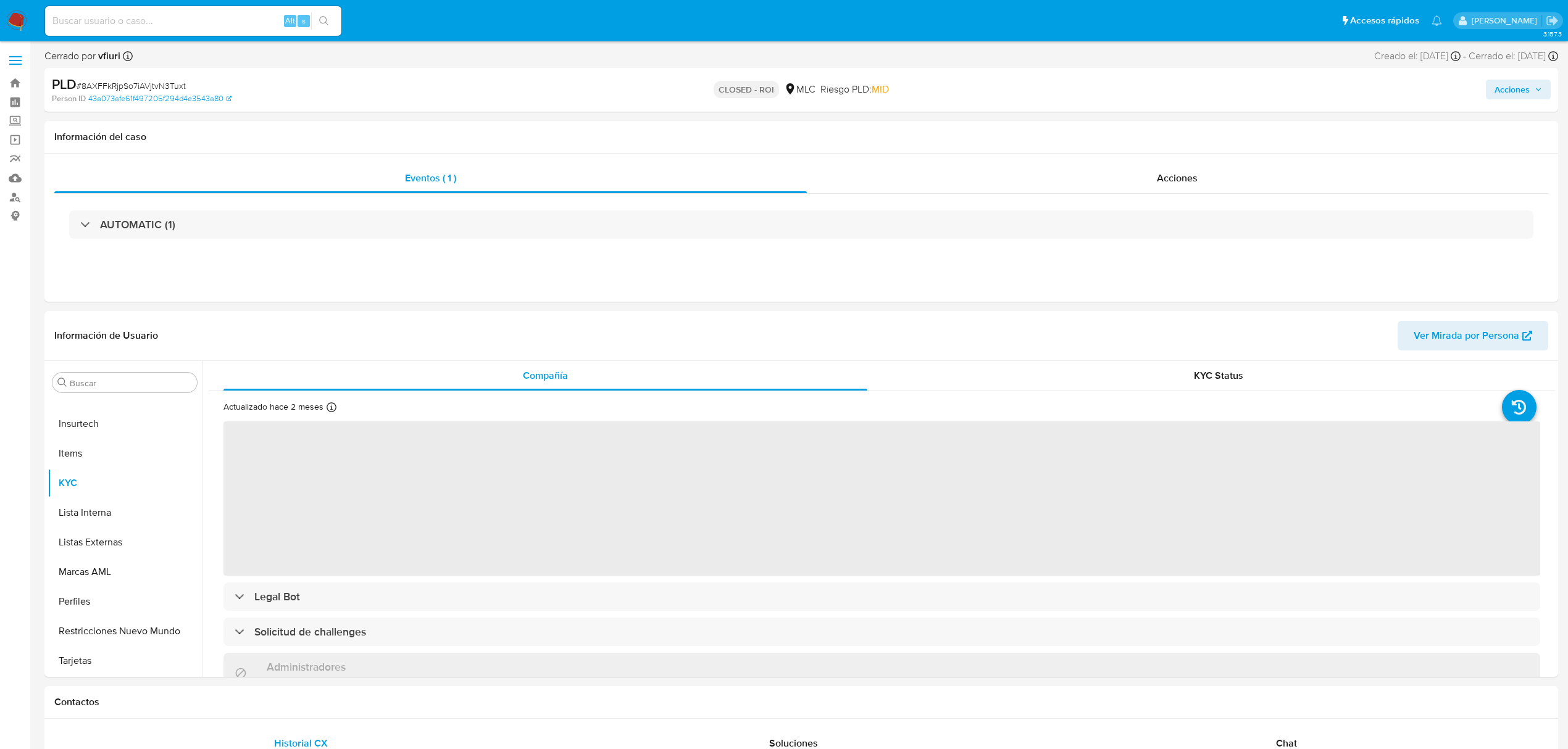
select select "10"
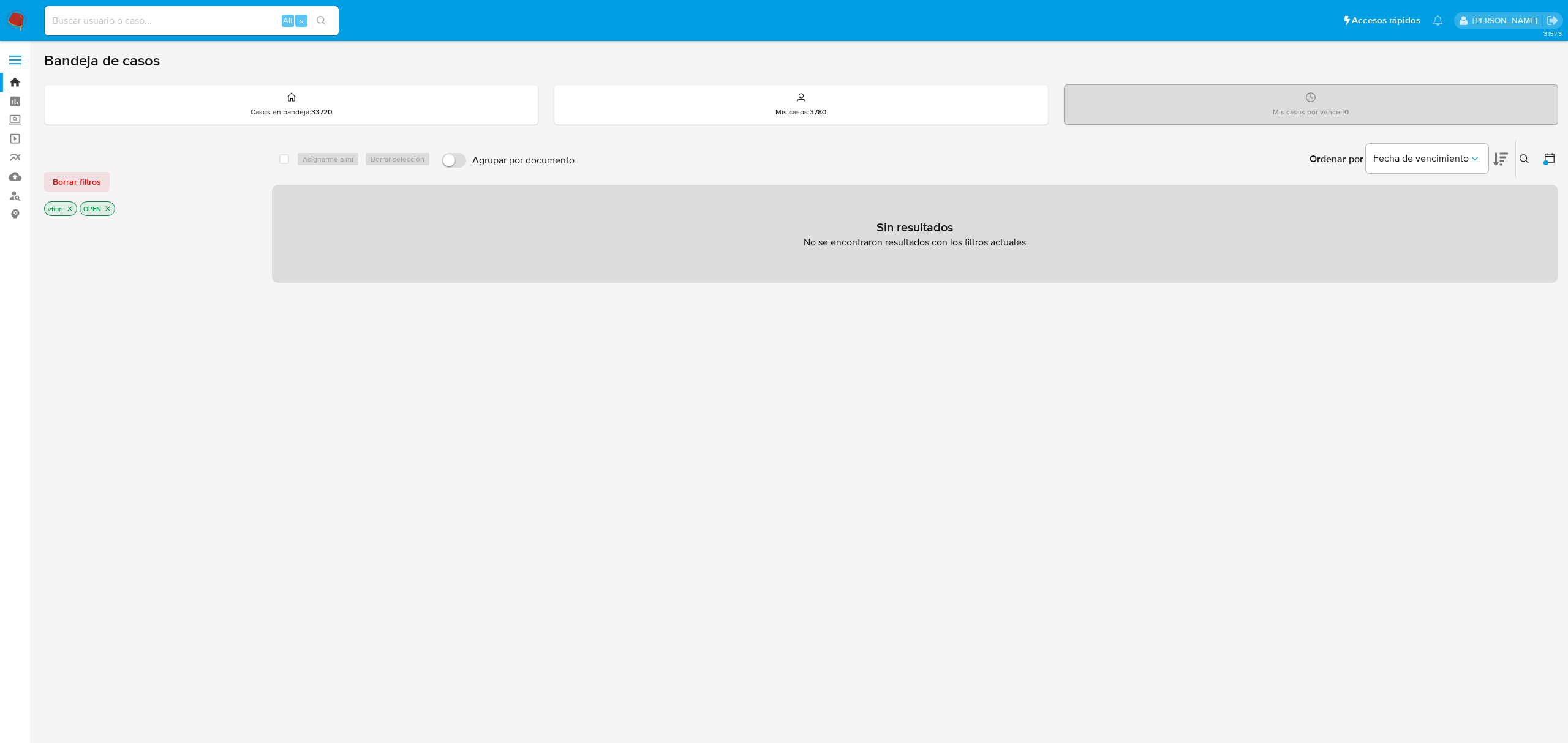
click at [109, 209] on icon "close-filter" at bounding box center [108, 209] width 5 height 5
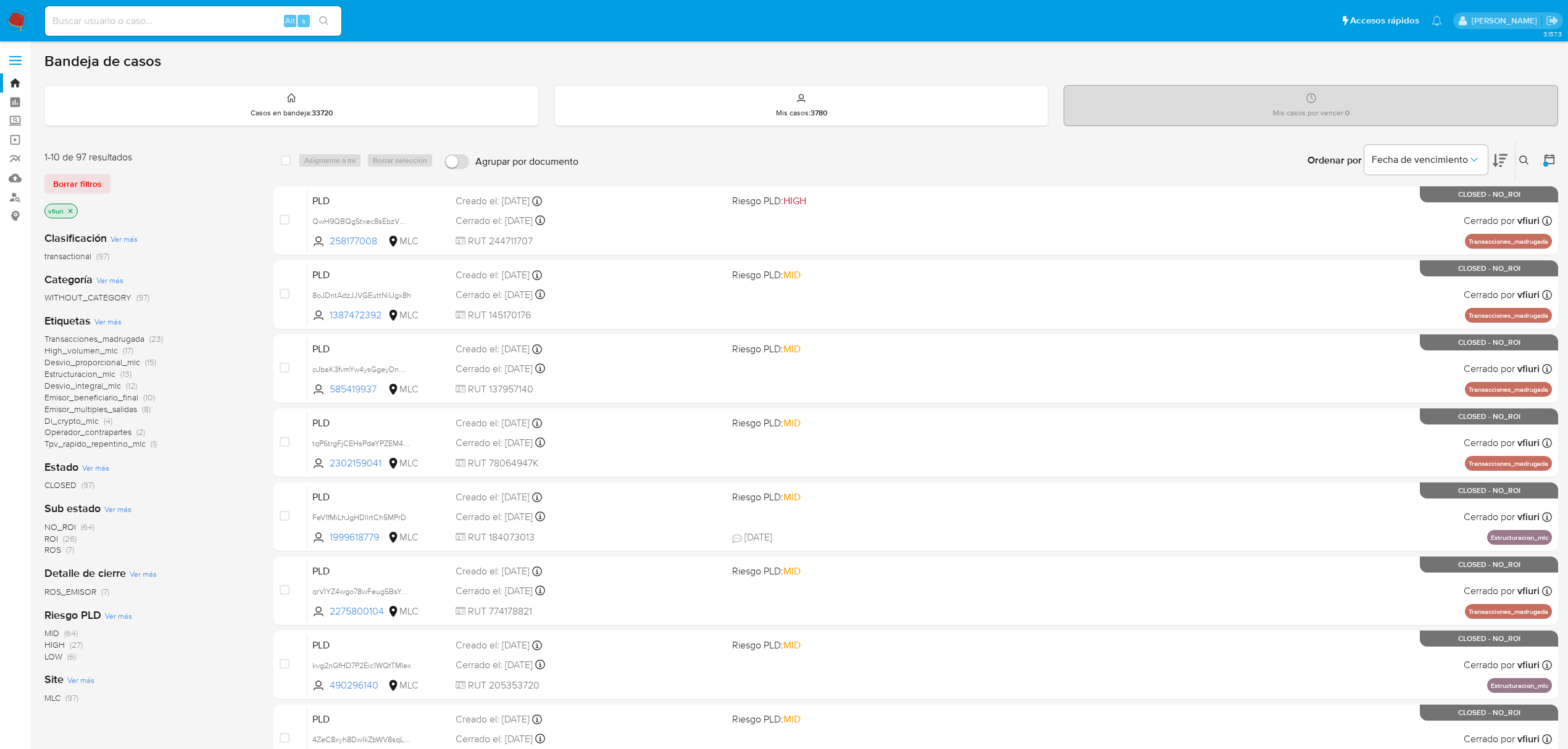
click at [73, 216] on div "vfiuri" at bounding box center [61, 212] width 33 height 15
click at [69, 214] on icon "close-filter" at bounding box center [71, 211] width 8 height 8
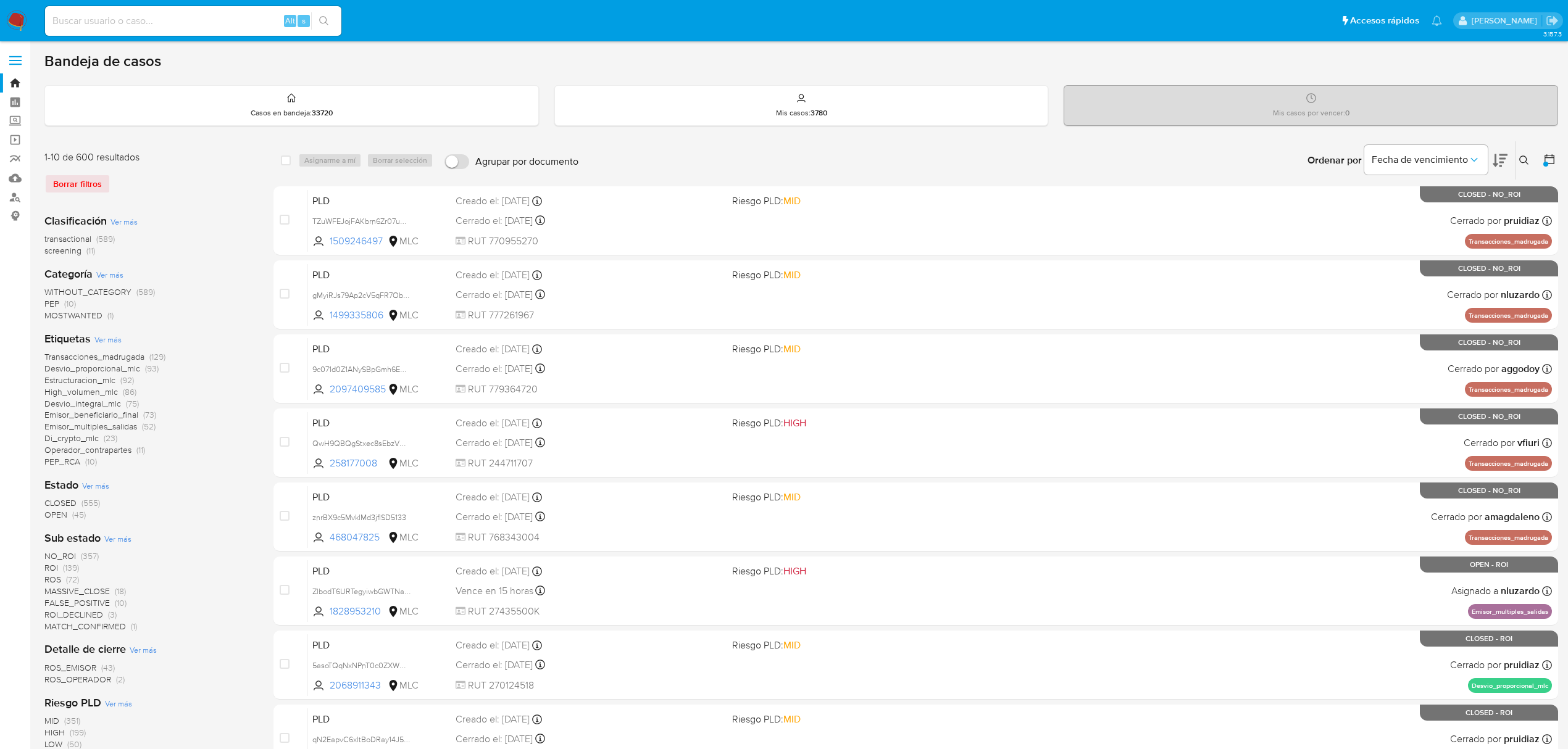
scroll to position [82, 0]
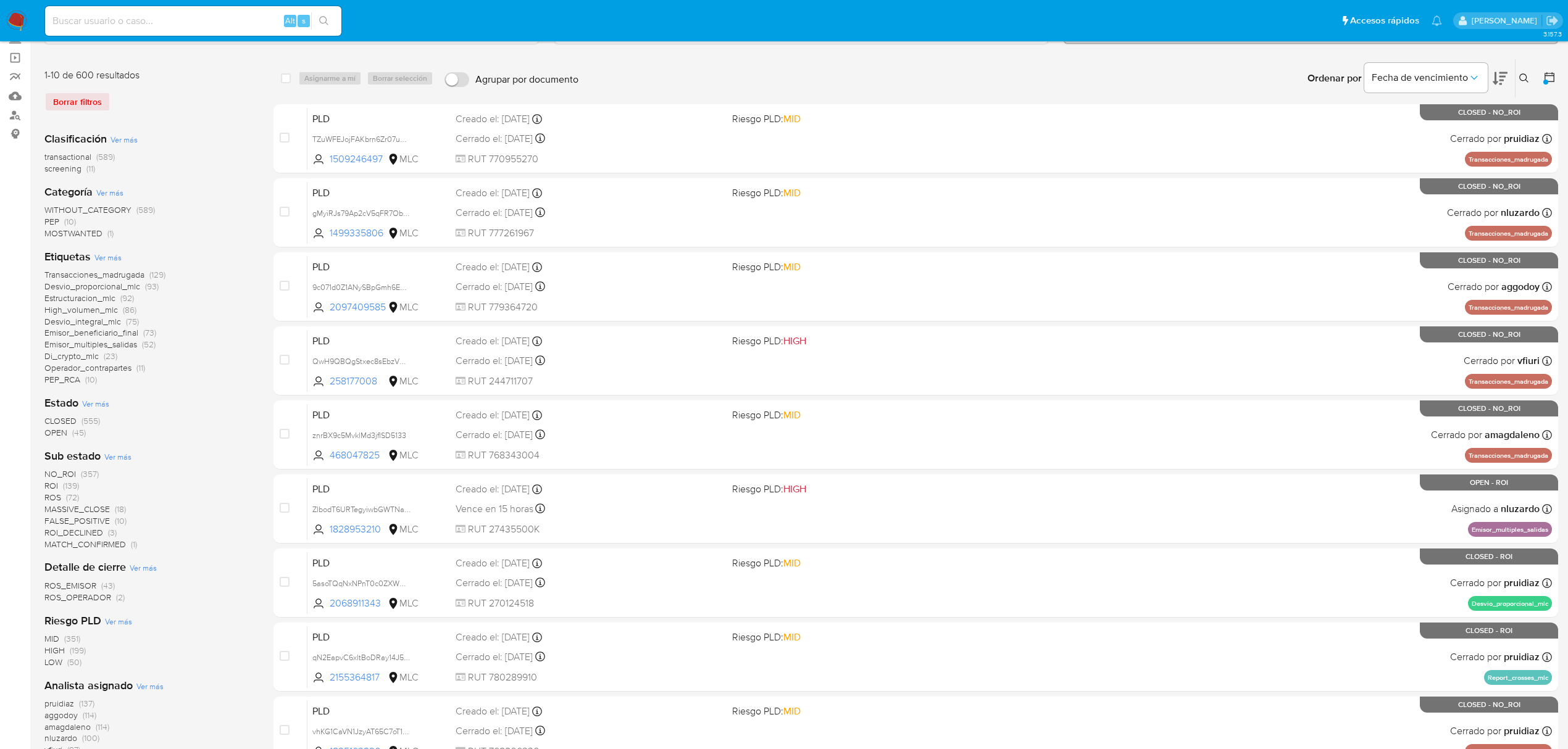
click at [67, 433] on span "OPEN" at bounding box center [56, 432] width 23 height 12
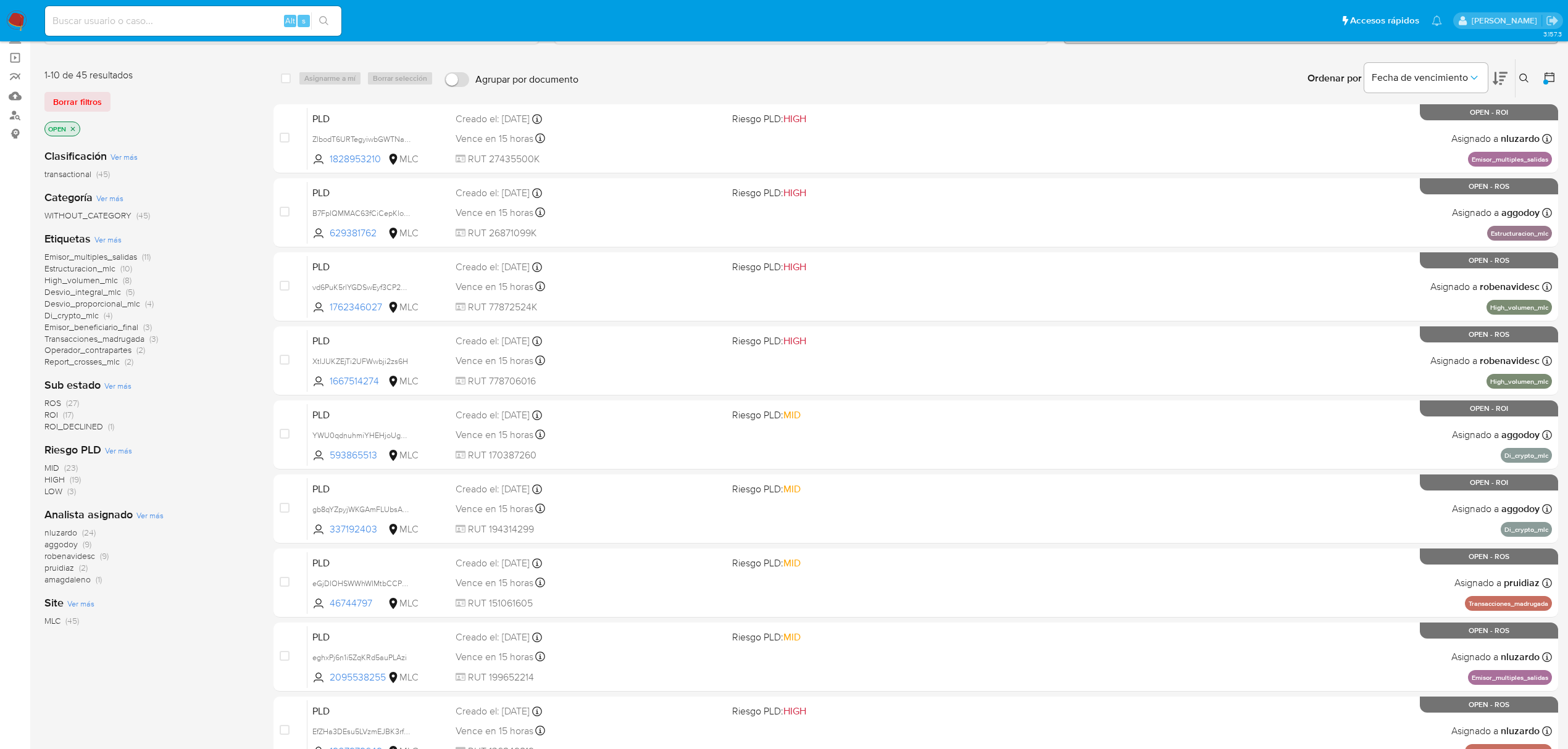
click at [67, 539] on span "aggodoy" at bounding box center [61, 544] width 33 height 12
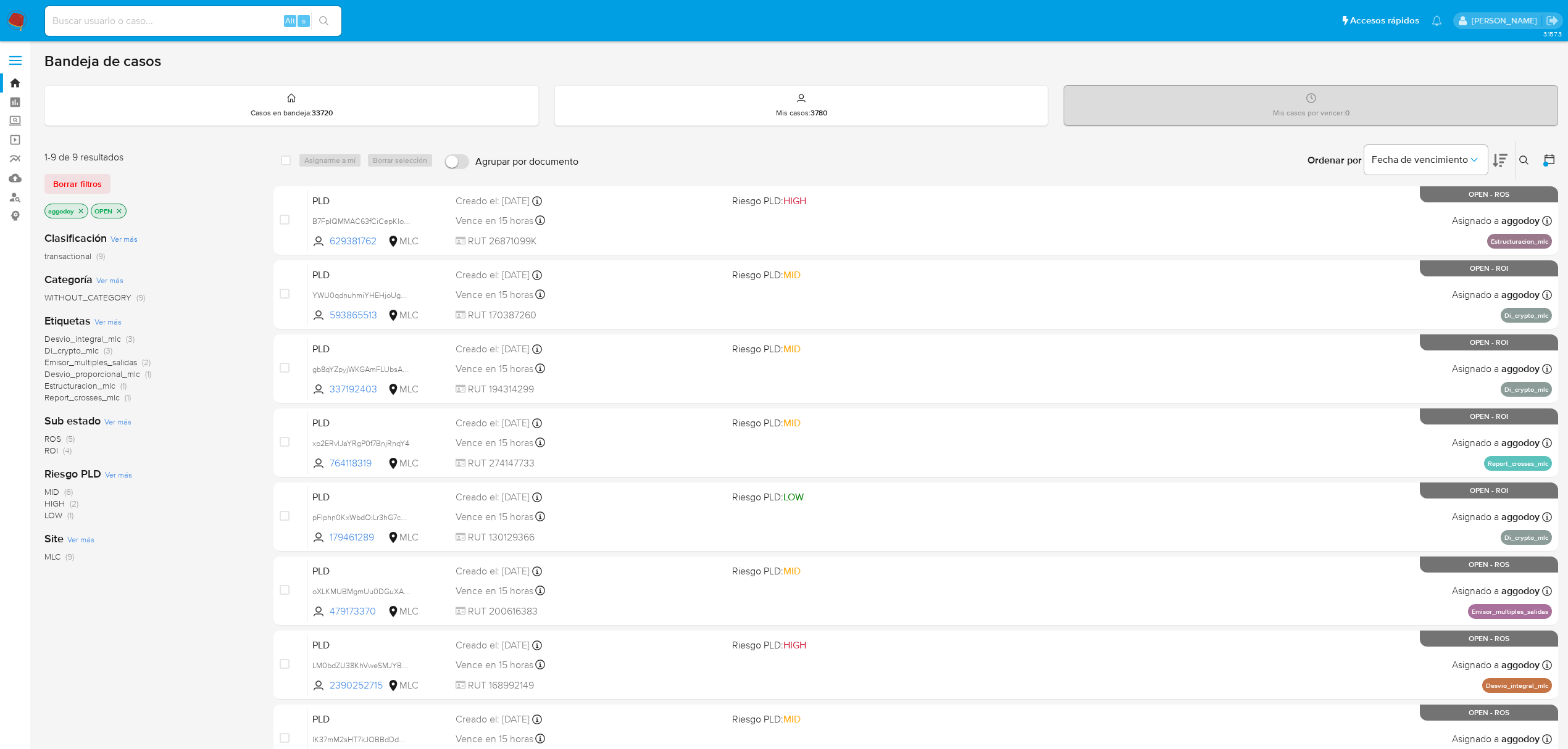
click at [82, 214] on icon "close-filter" at bounding box center [81, 211] width 8 height 8
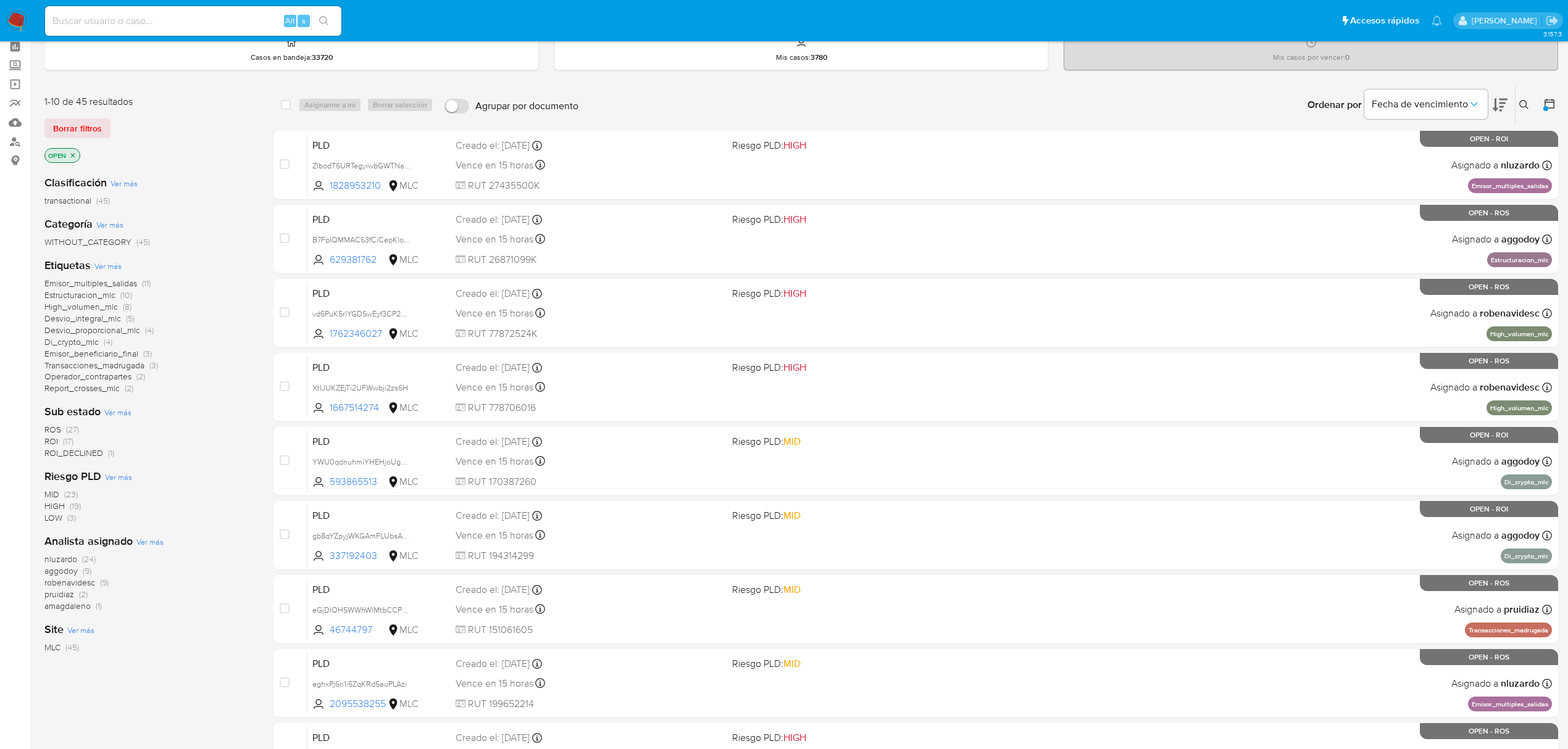
scroll to position [82, 0]
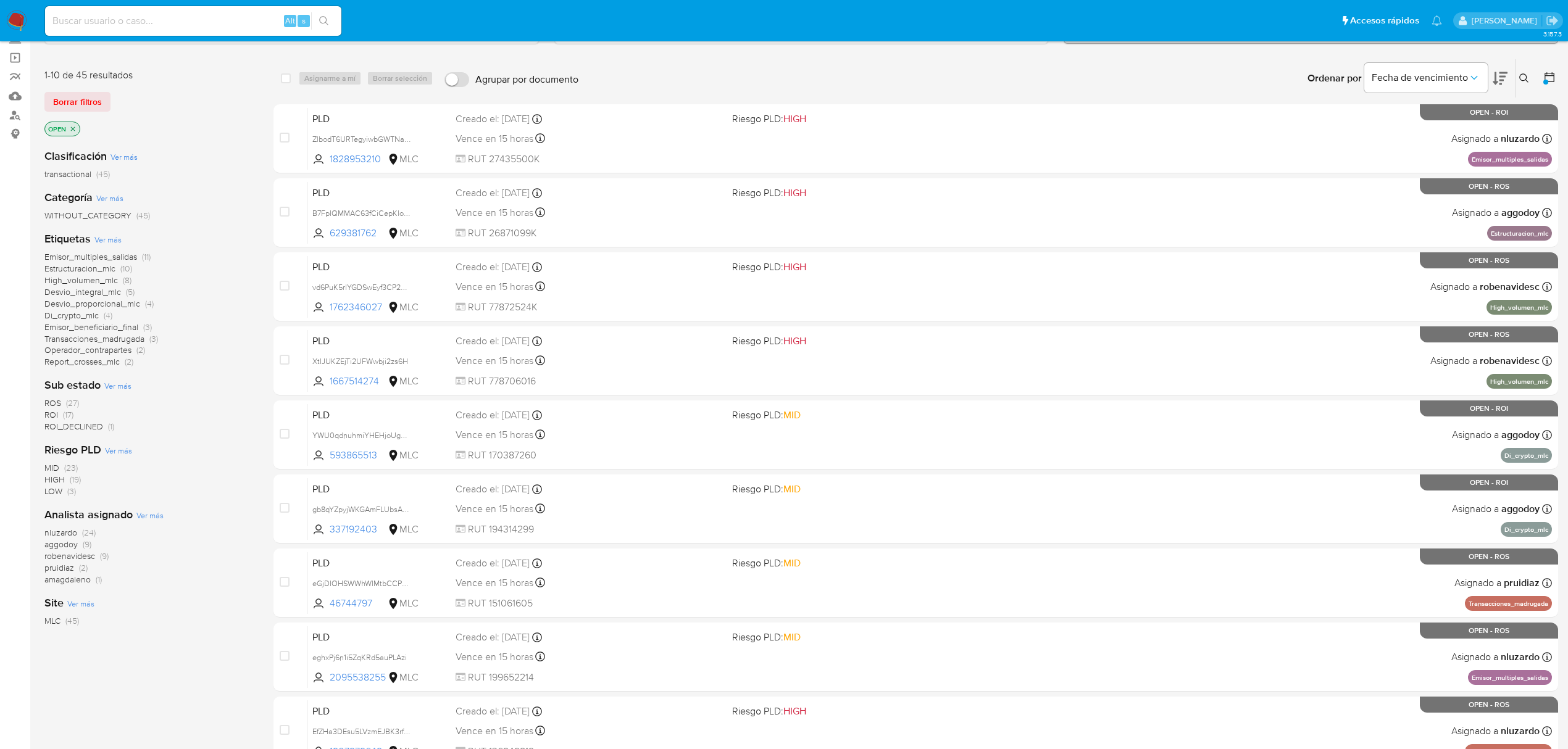
click at [68, 529] on span "nluzardo" at bounding box center [61, 532] width 33 height 12
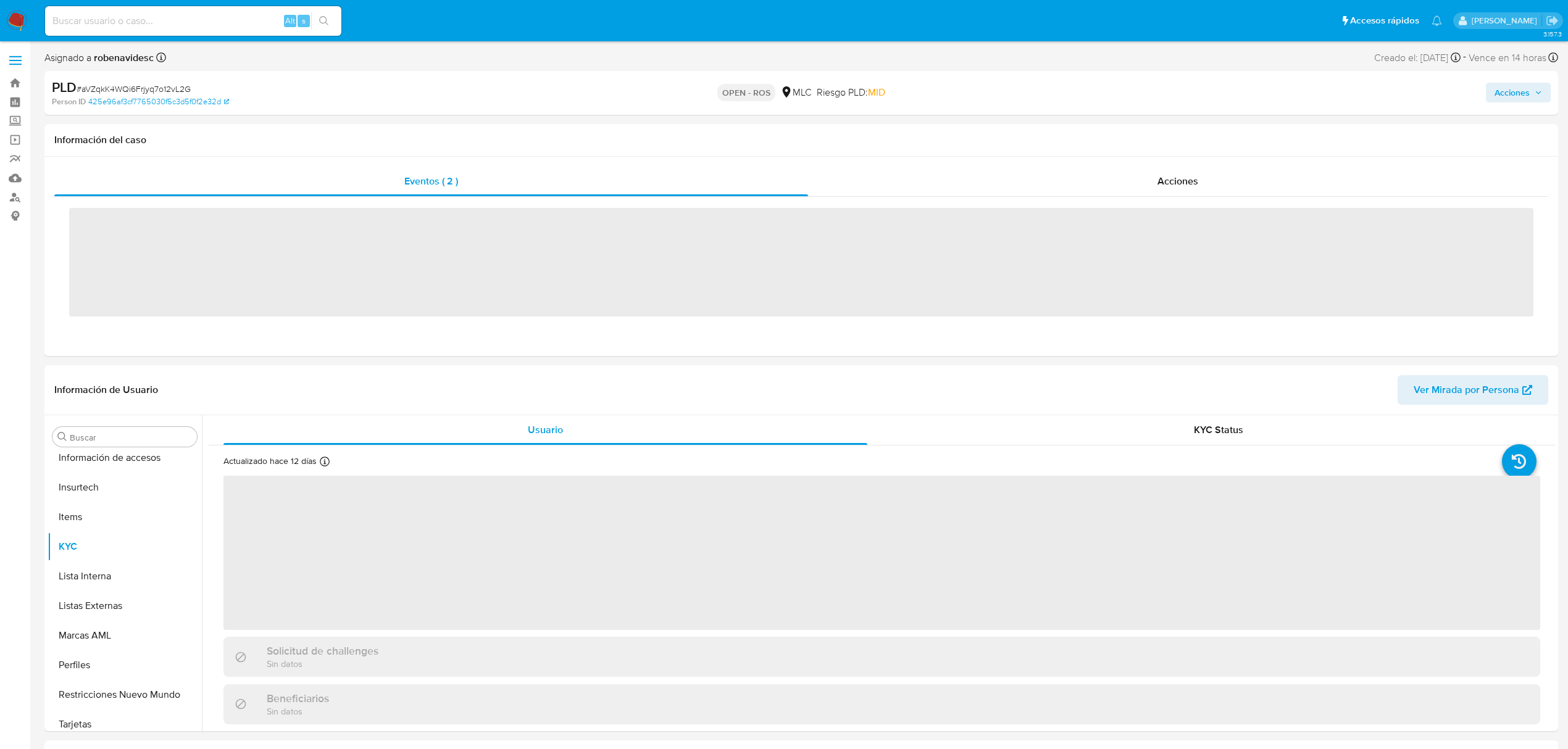
scroll to position [522, 0]
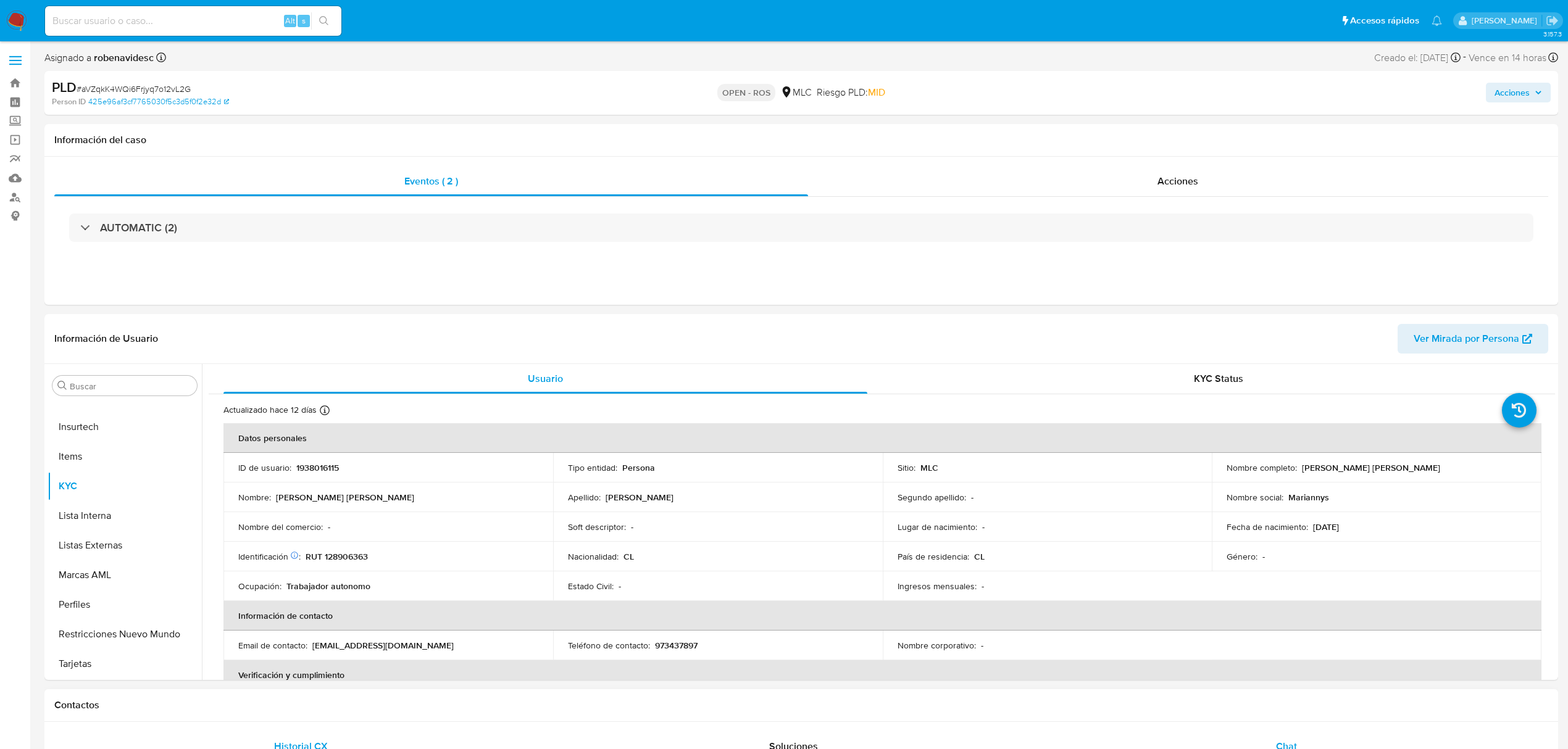
select select "10"
click at [82, 418] on button "General" at bounding box center [120, 414] width 144 height 30
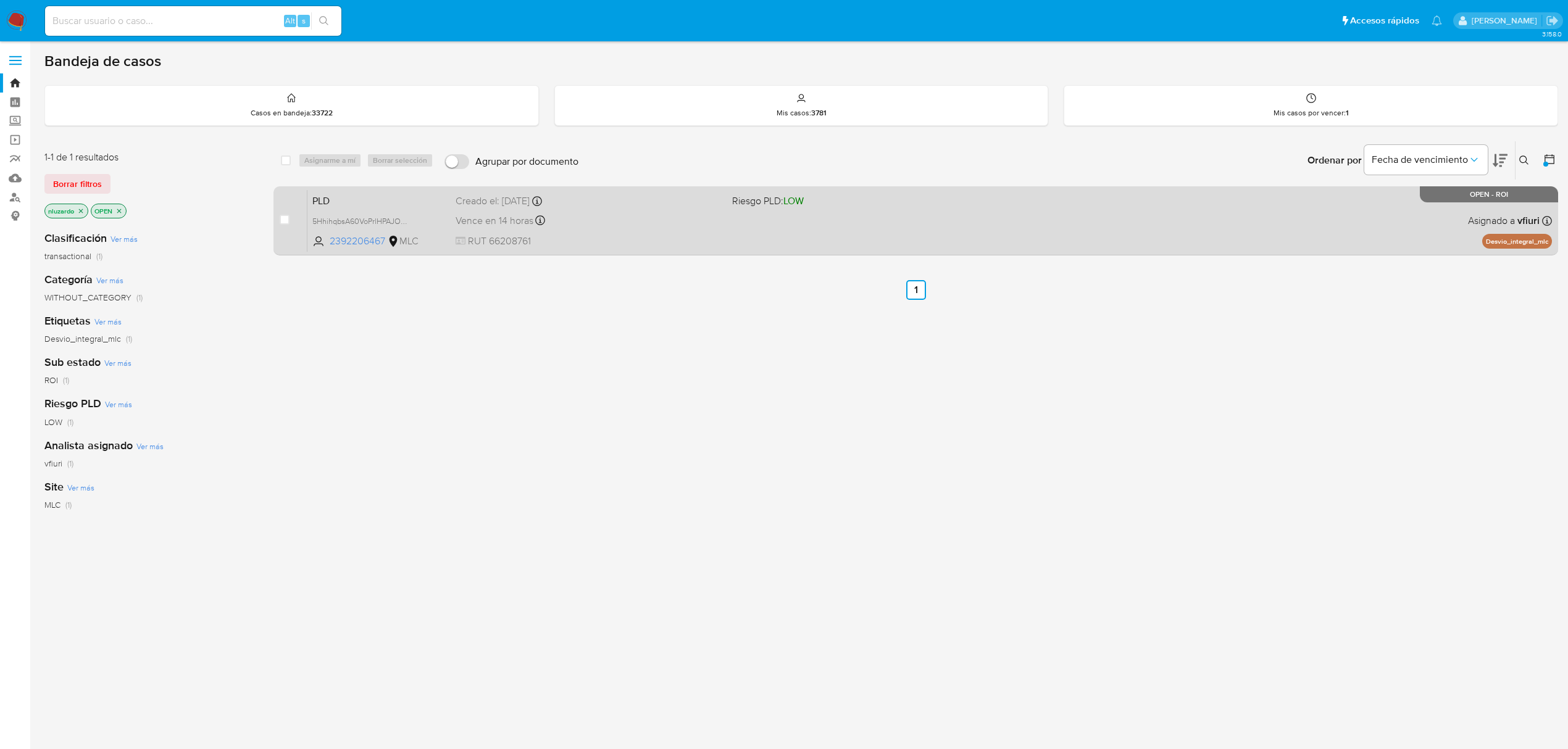
click at [675, 242] on span "RUT 66208761" at bounding box center [589, 241] width 267 height 14
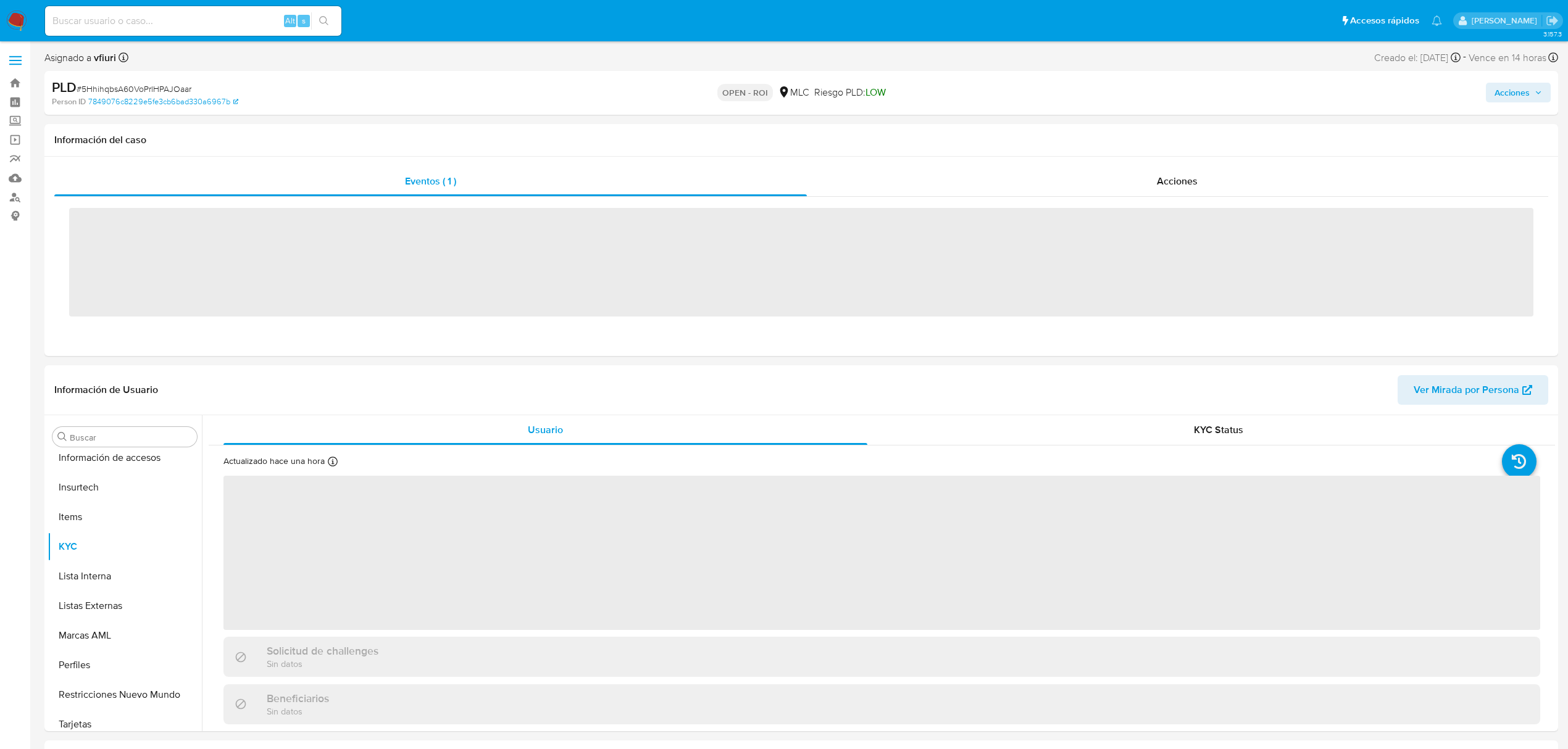
scroll to position [522, 0]
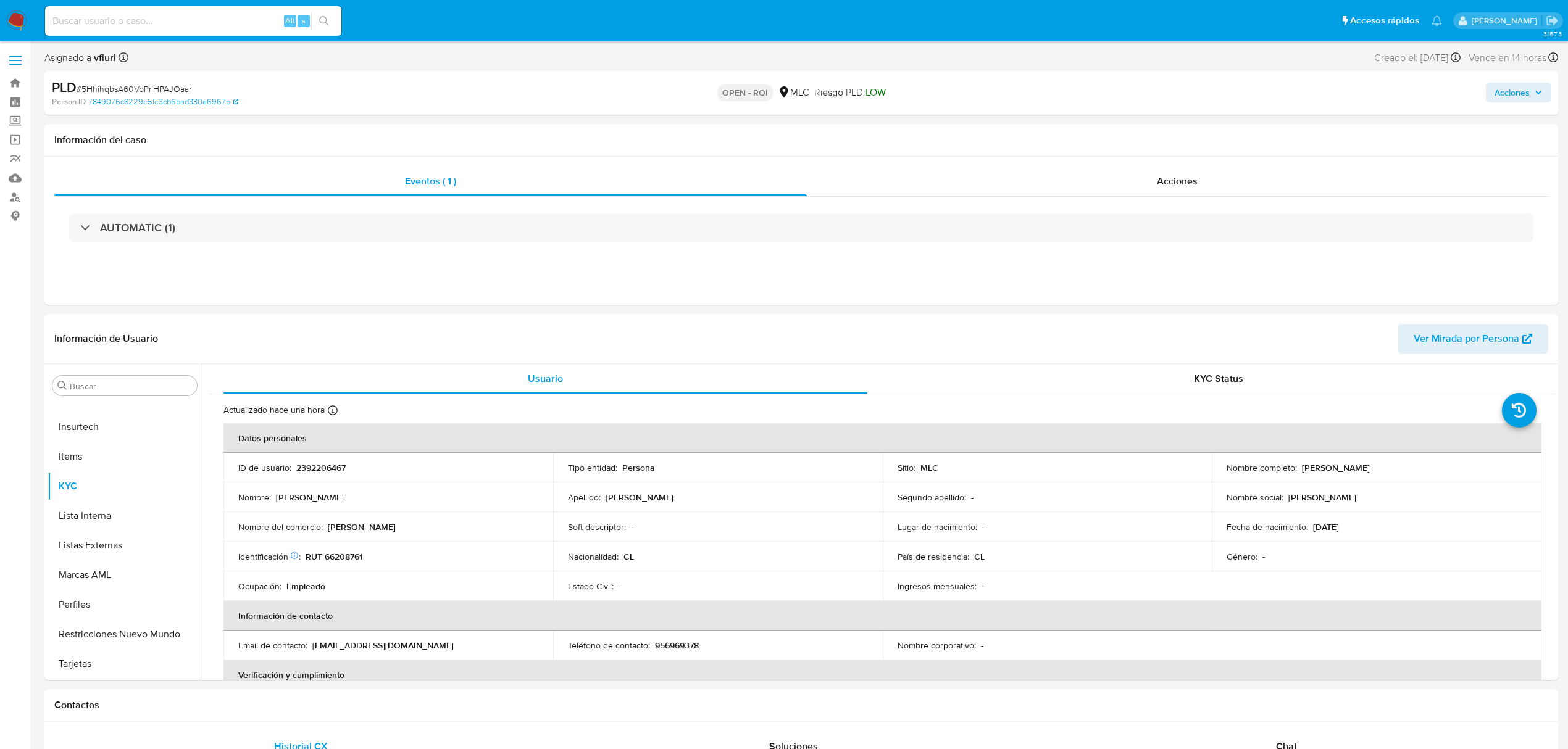
select select "10"
click at [1129, 186] on div "Acciones" at bounding box center [1178, 181] width 742 height 30
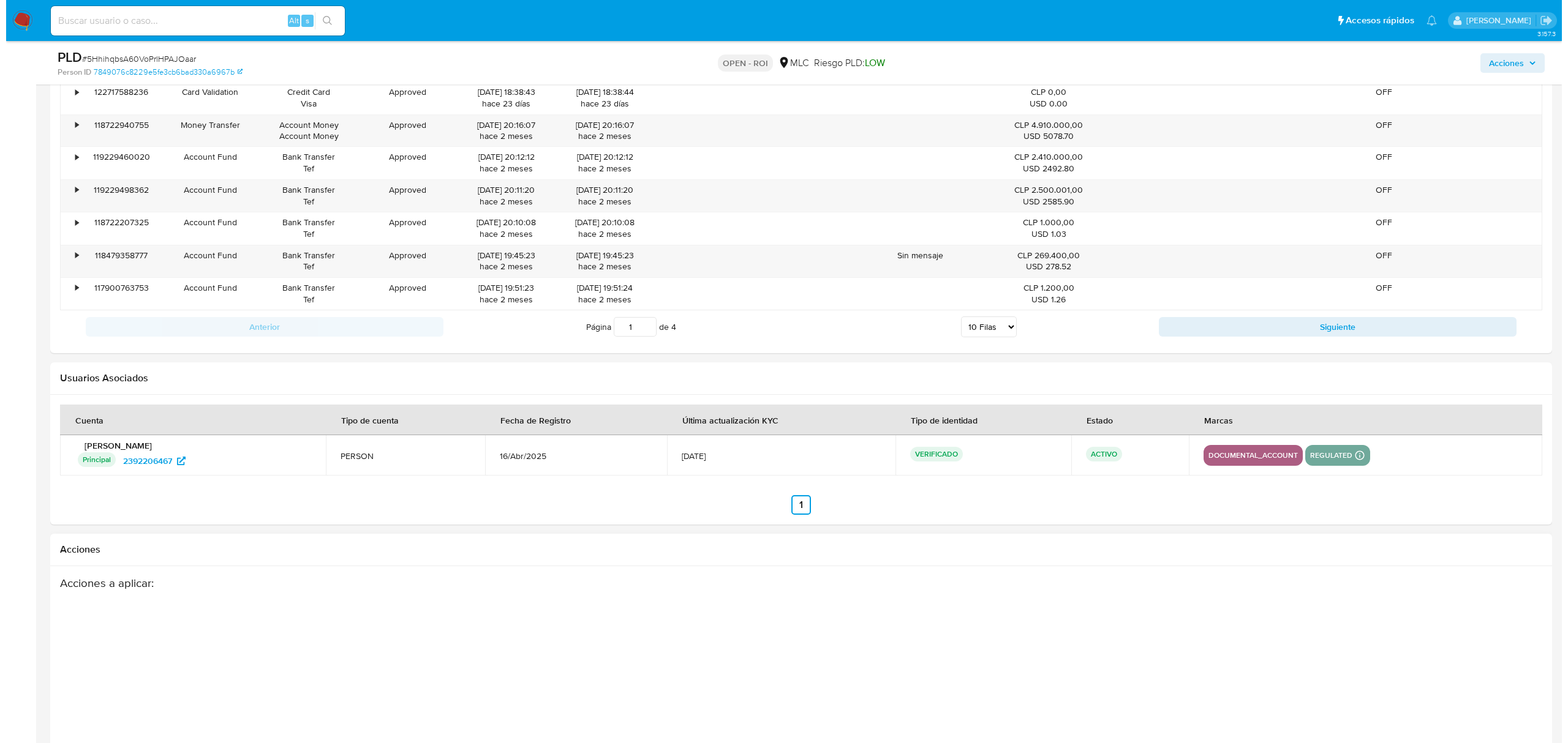
scroll to position [1758, 0]
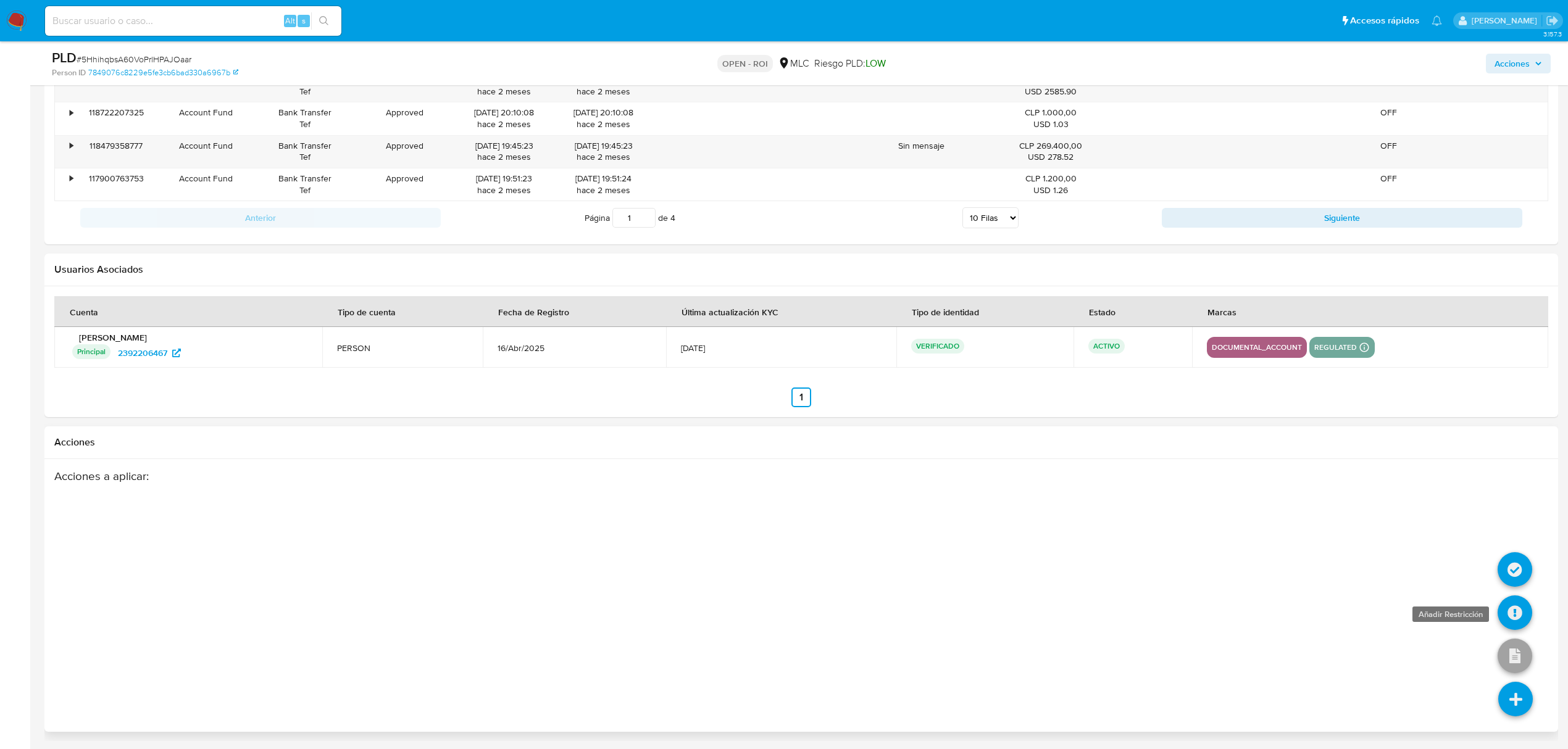
click at [1515, 603] on icon at bounding box center [1516, 613] width 35 height 35
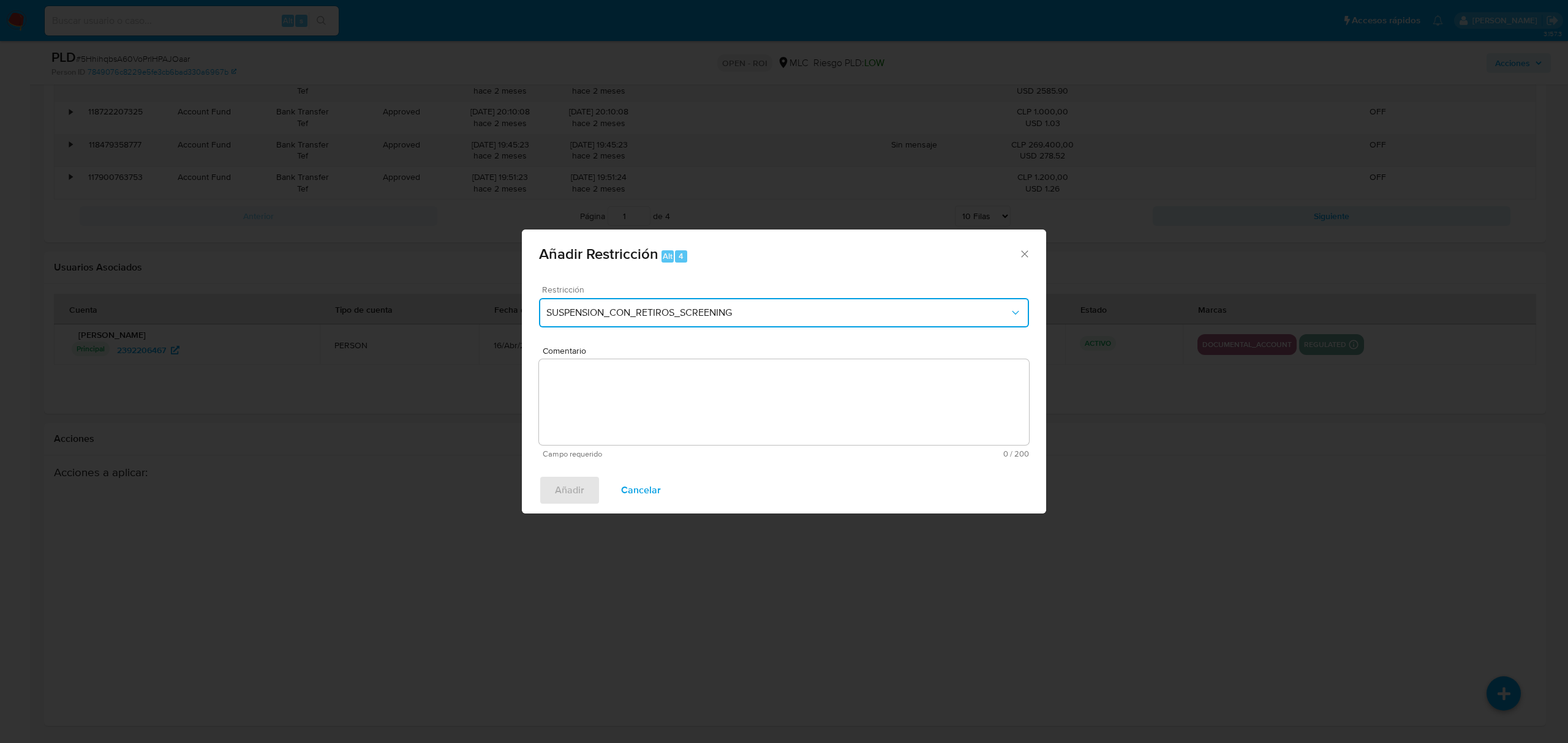
click at [581, 311] on span "SUSPENSION_CON_RETIROS_SCREENING" at bounding box center [777, 313] width 463 height 12
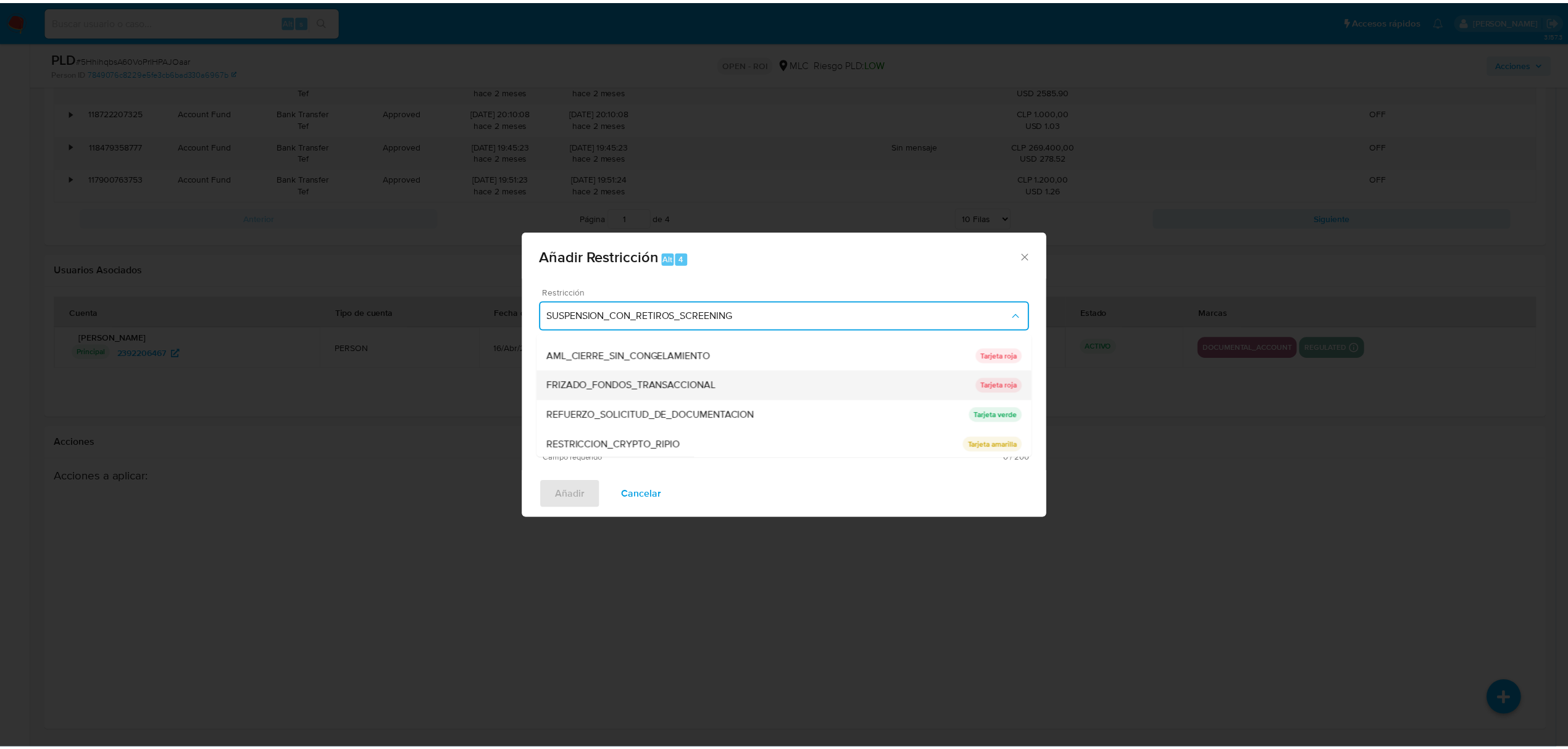
scroll to position [0, 0]
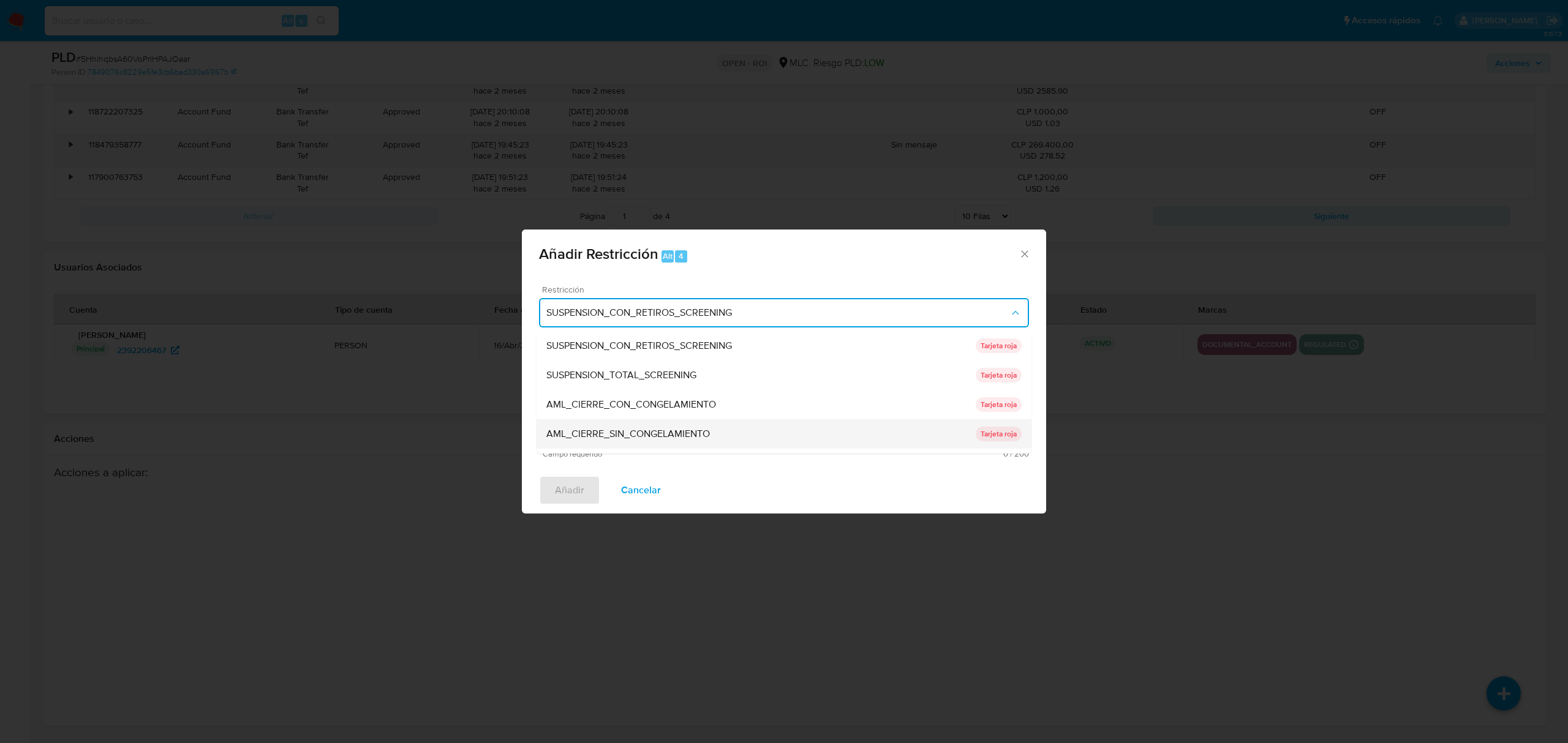
click at [640, 433] on span "AML_CIERRE_SIN_CONGELAMIENTO" at bounding box center [628, 434] width 163 height 12
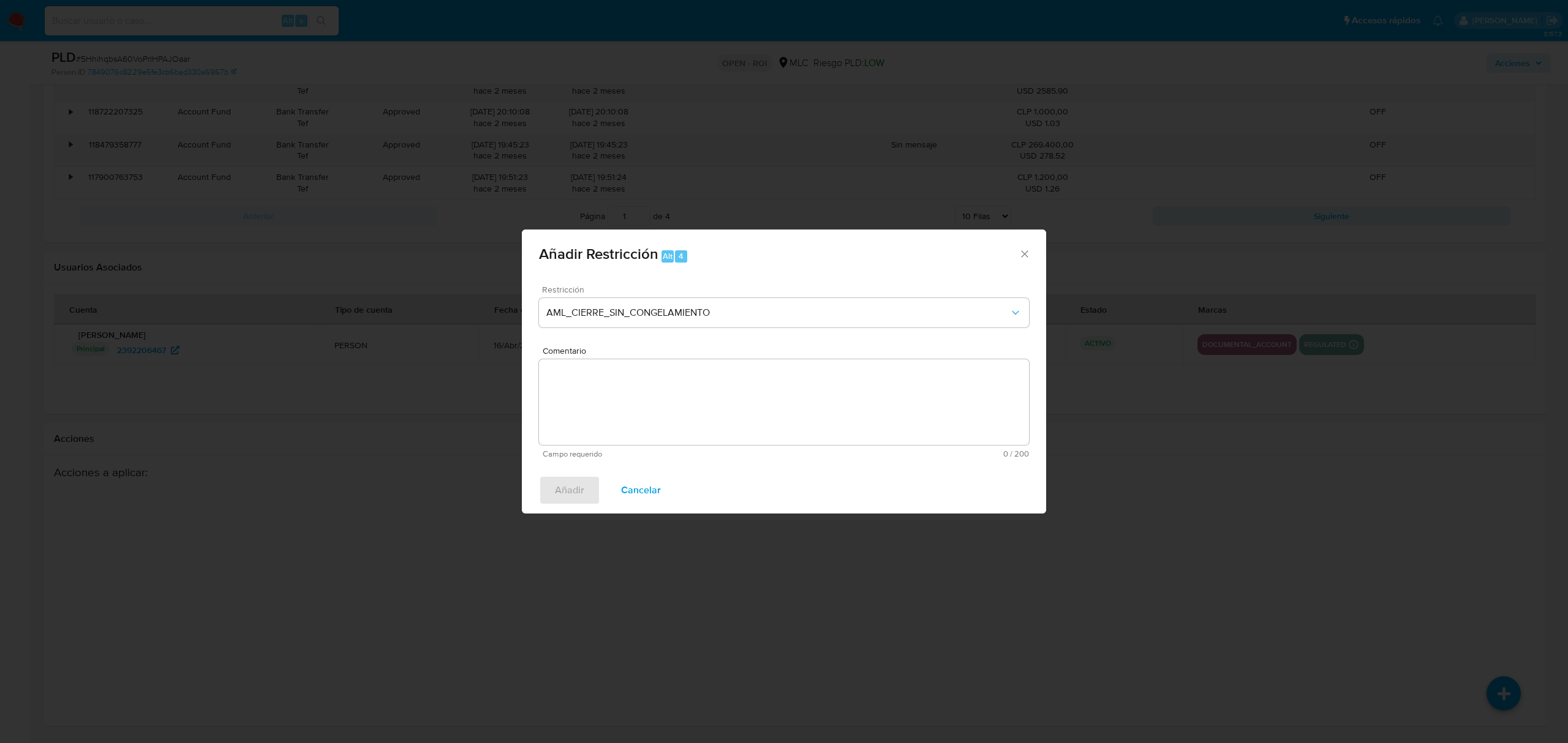
click at [670, 420] on textarea "Comentario" at bounding box center [783, 402] width 490 height 86
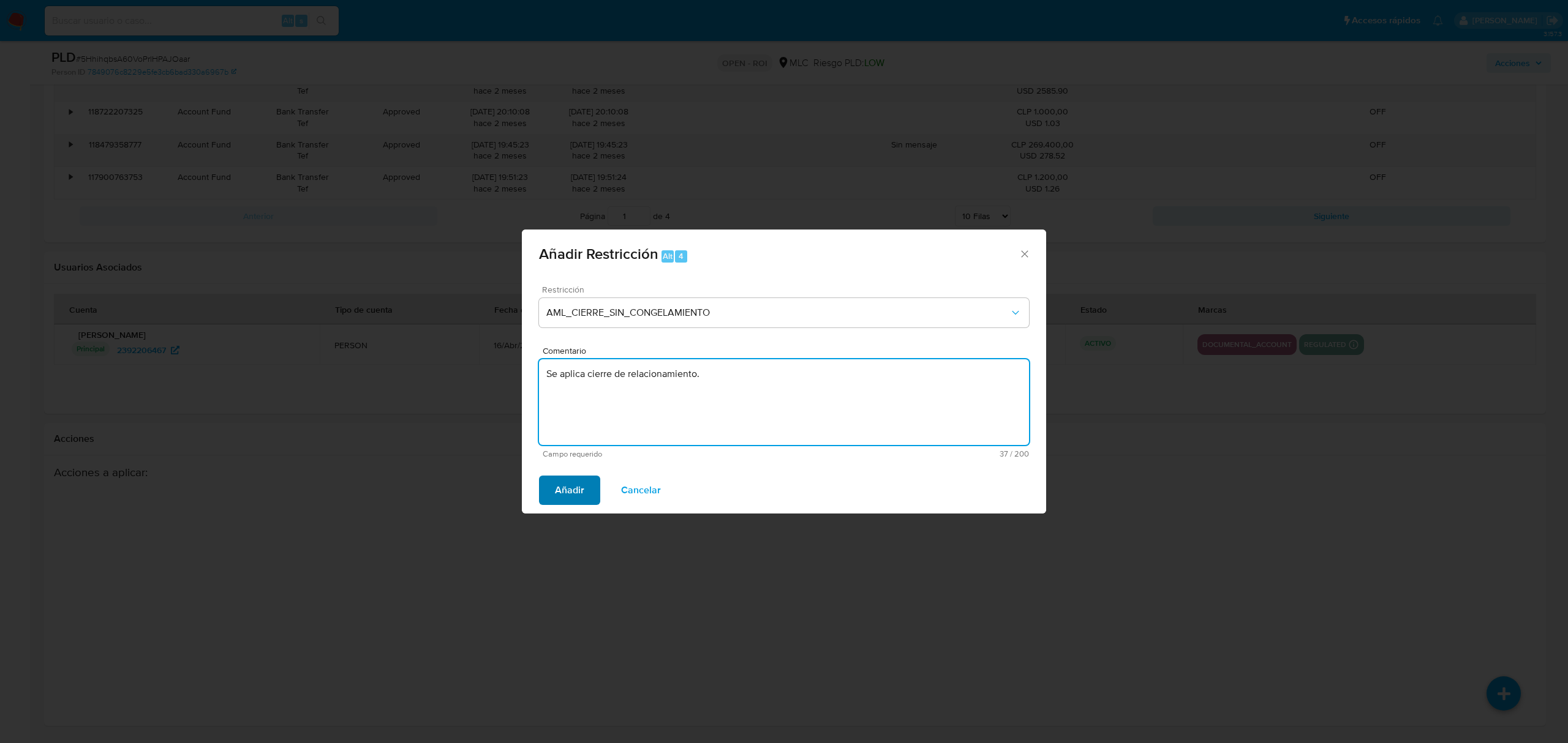
type textarea "Se aplica cierre de relacionamiento."
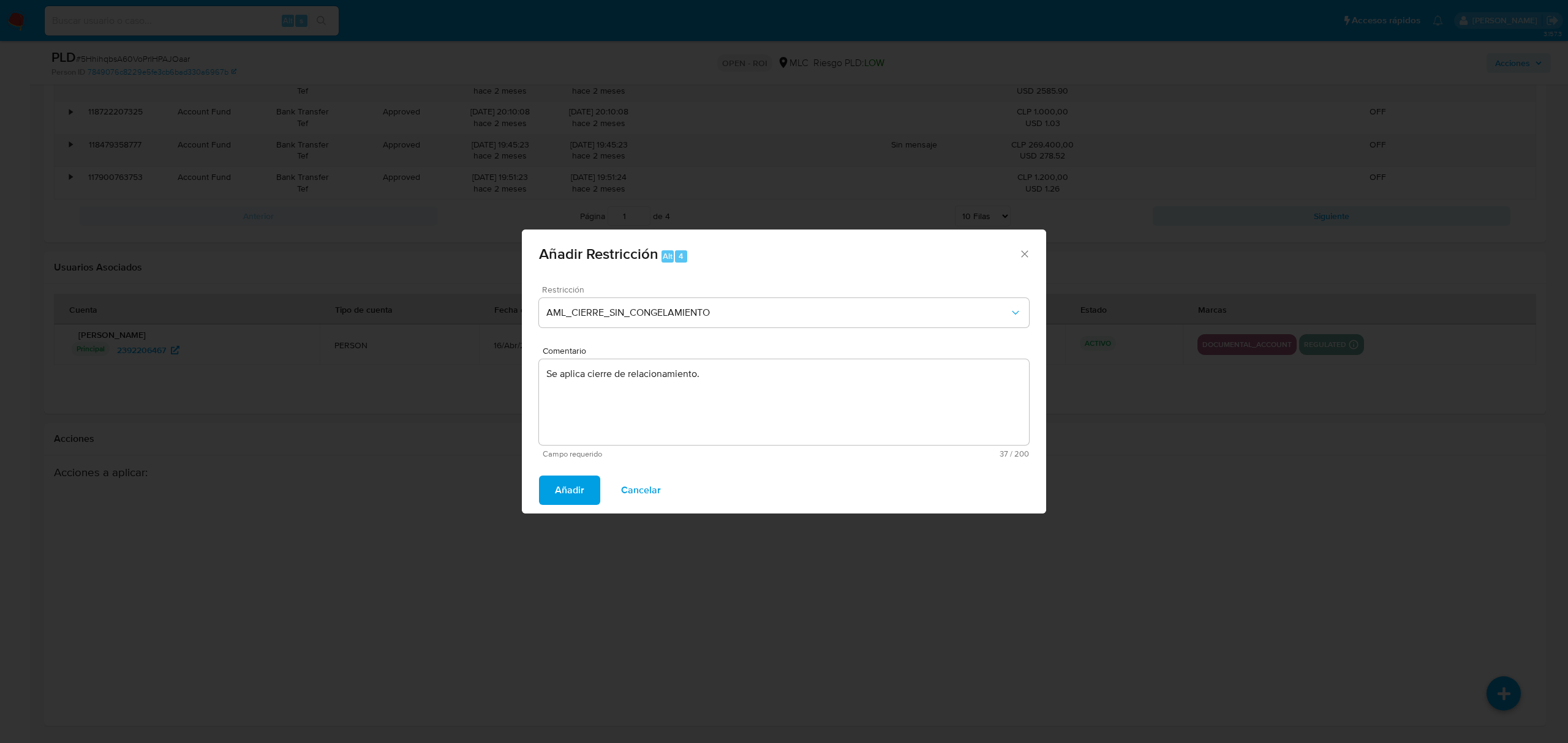
click at [594, 478] on button "Añadir" at bounding box center [569, 490] width 61 height 29
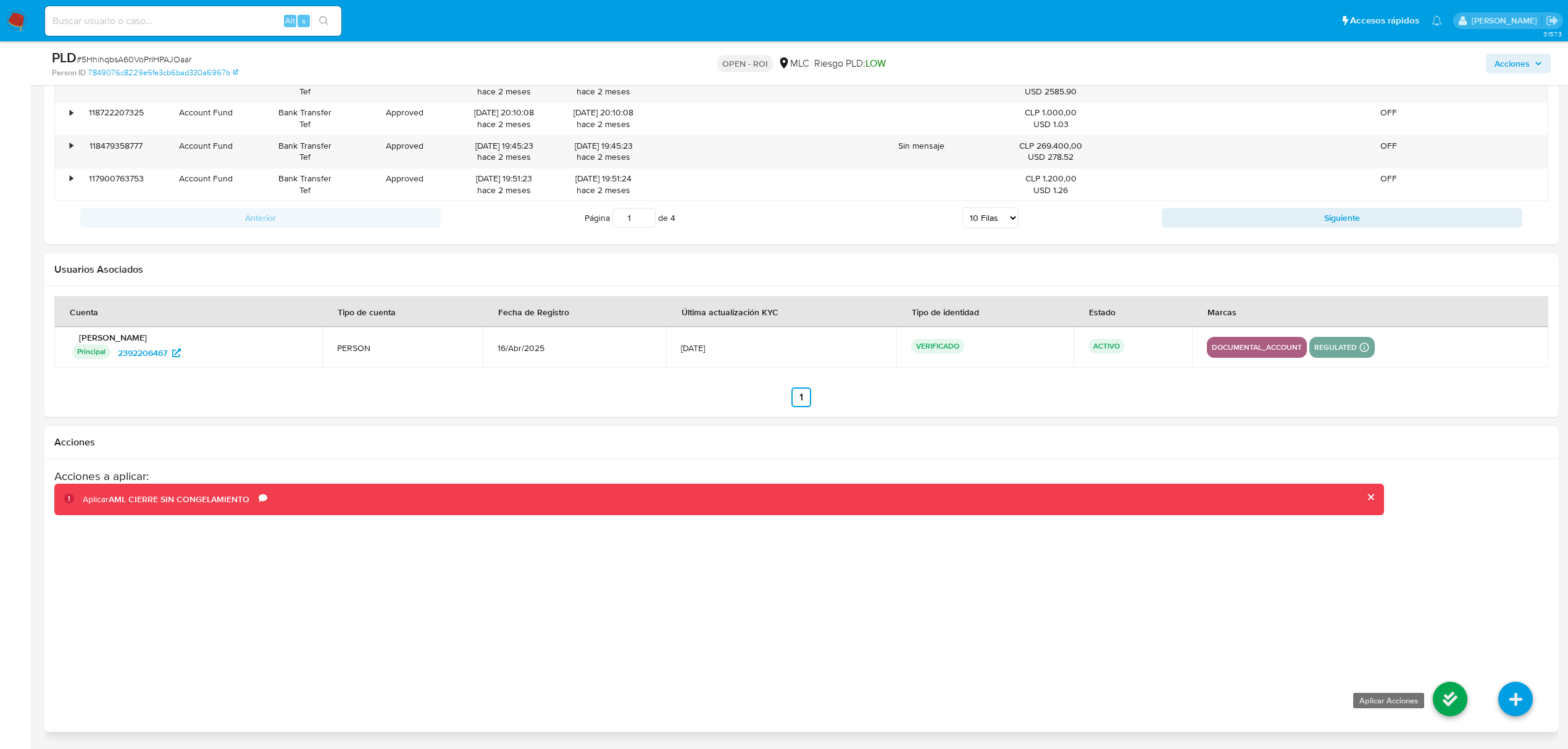
click at [1451, 697] on icon at bounding box center [1450, 699] width 35 height 35
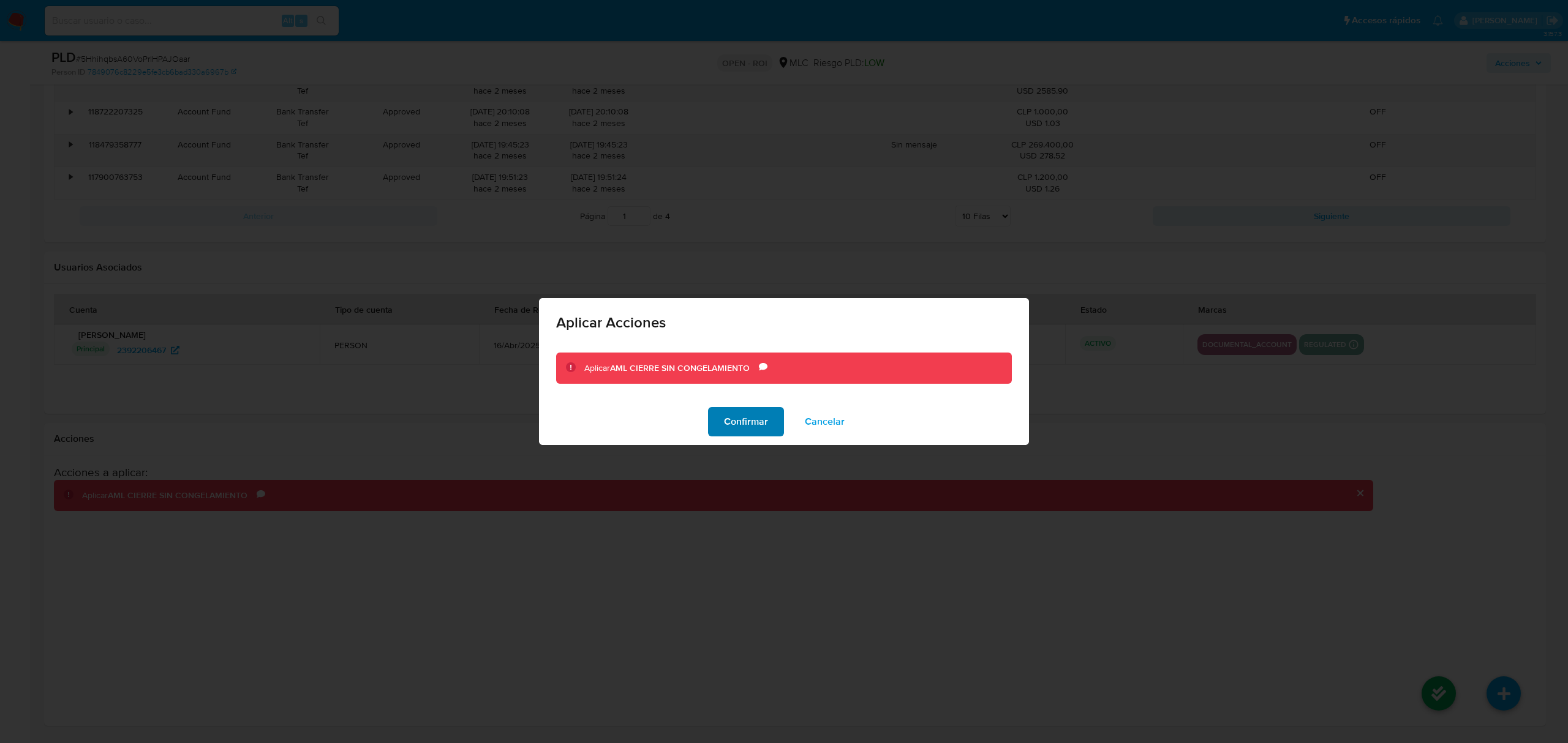
click at [722, 423] on button "Confirmar" at bounding box center [746, 421] width 76 height 29
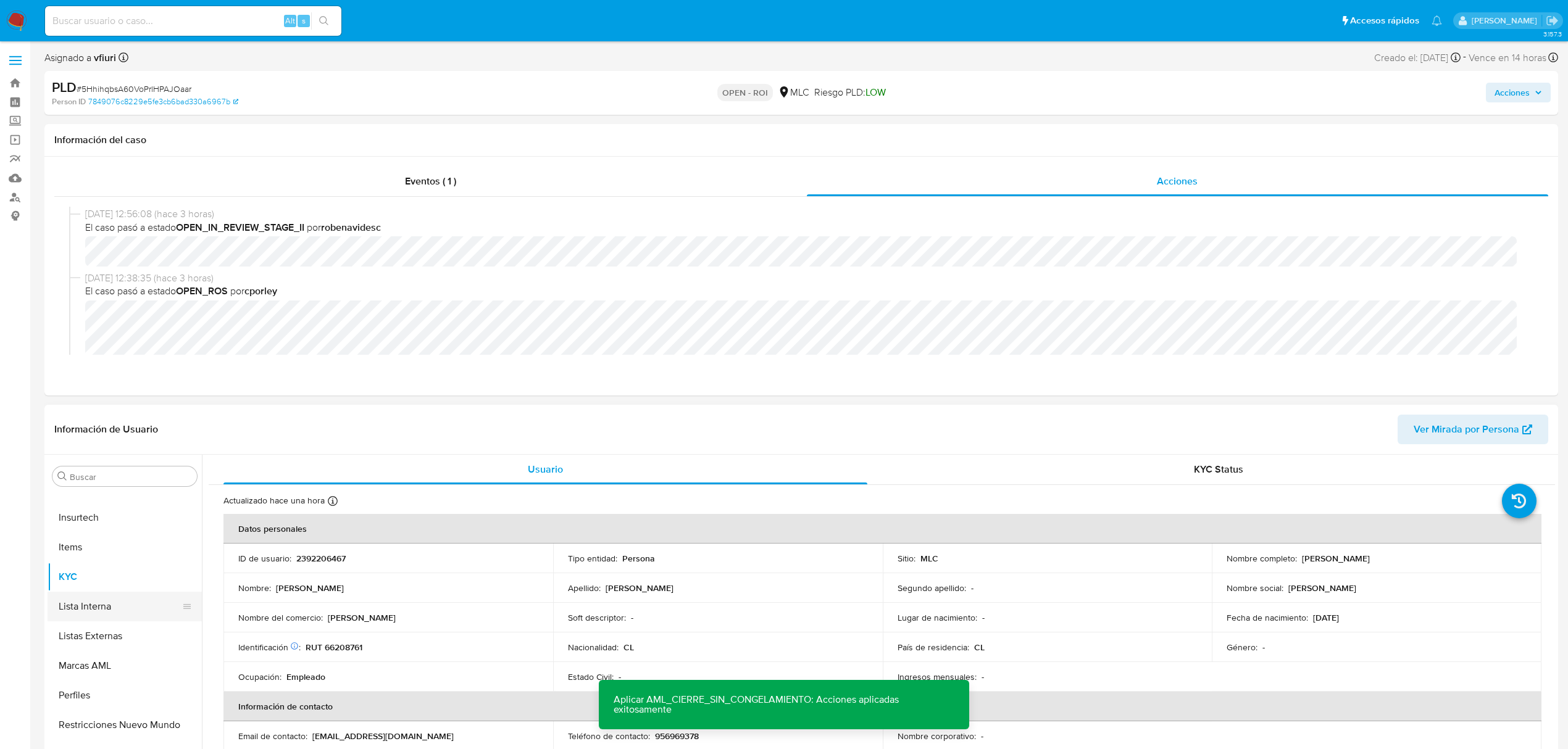
click at [108, 610] on button "Lista Interna" at bounding box center [120, 606] width 144 height 30
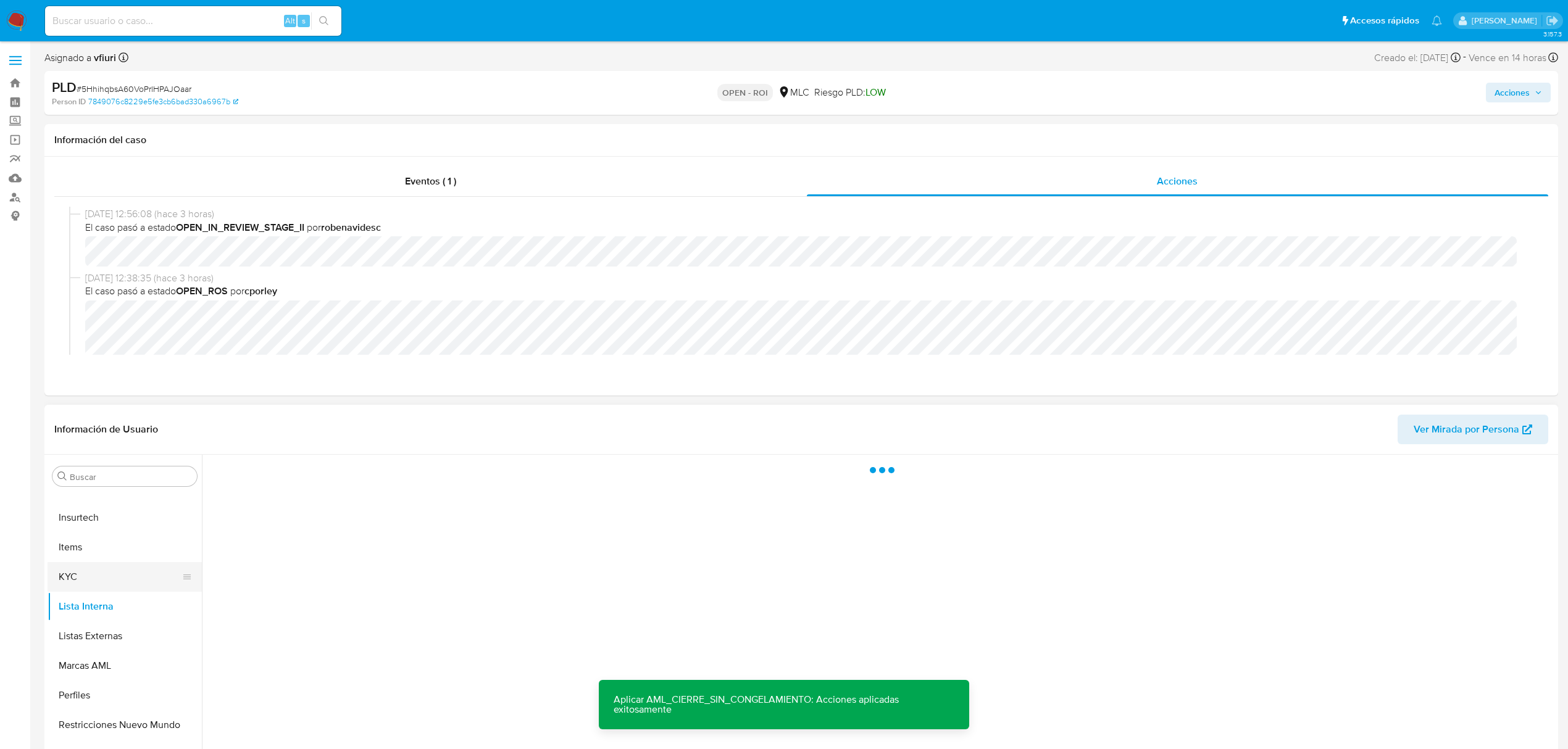
click at [74, 575] on button "KYC" at bounding box center [120, 577] width 144 height 30
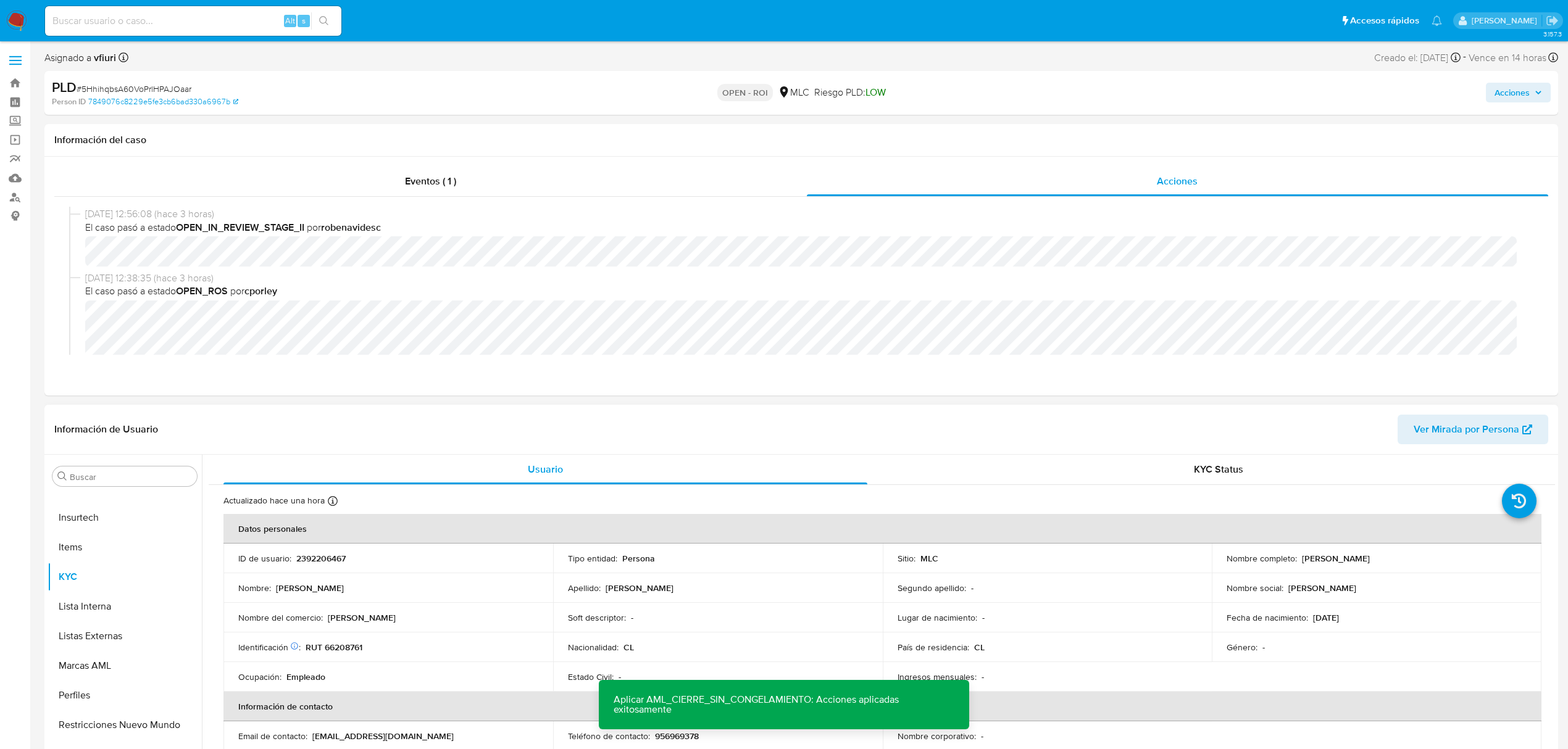
click at [354, 647] on p "RUT 66208761" at bounding box center [334, 647] width 57 height 11
copy p "66208761"
click at [62, 606] on button "Lista Interna" at bounding box center [120, 606] width 144 height 30
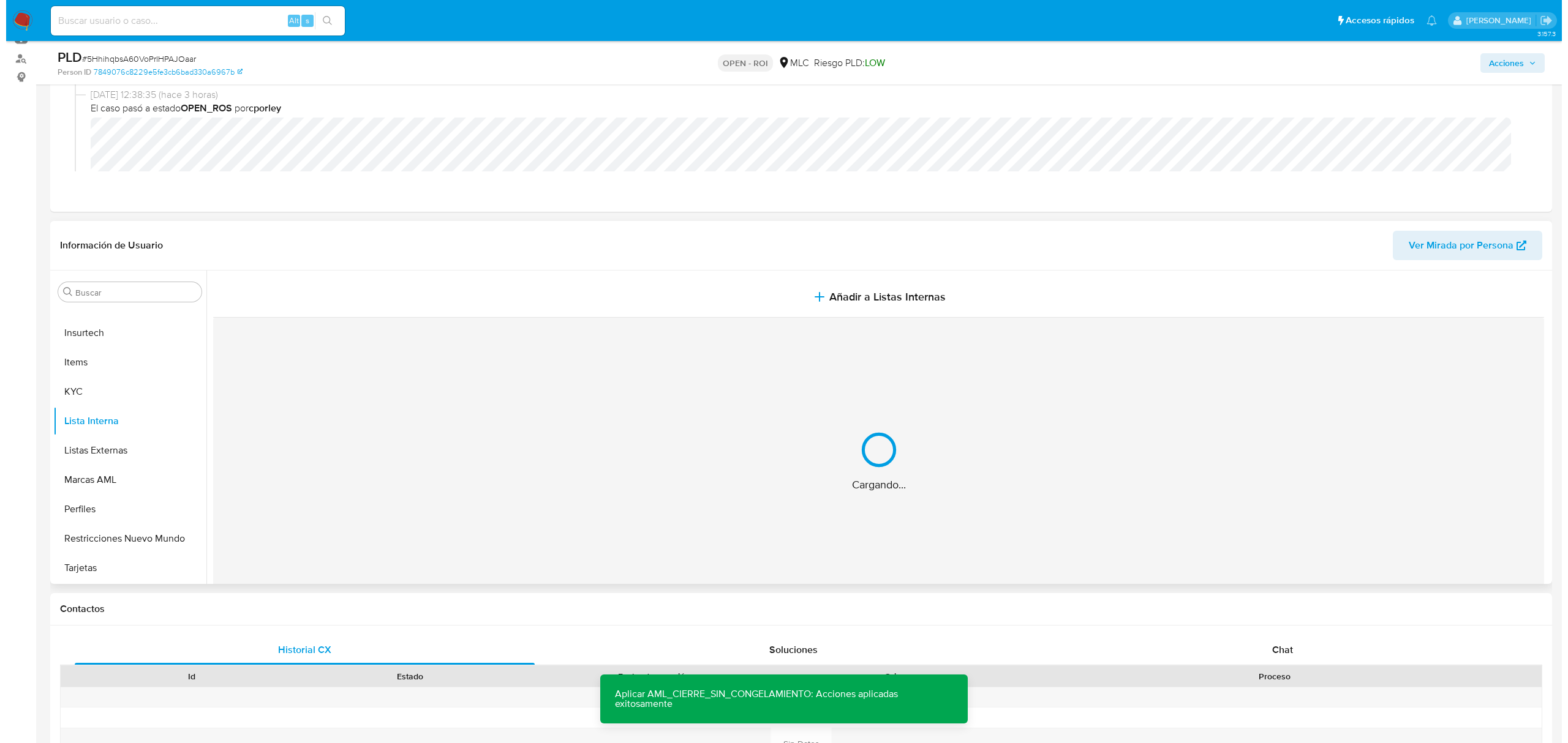
scroll to position [163, 0]
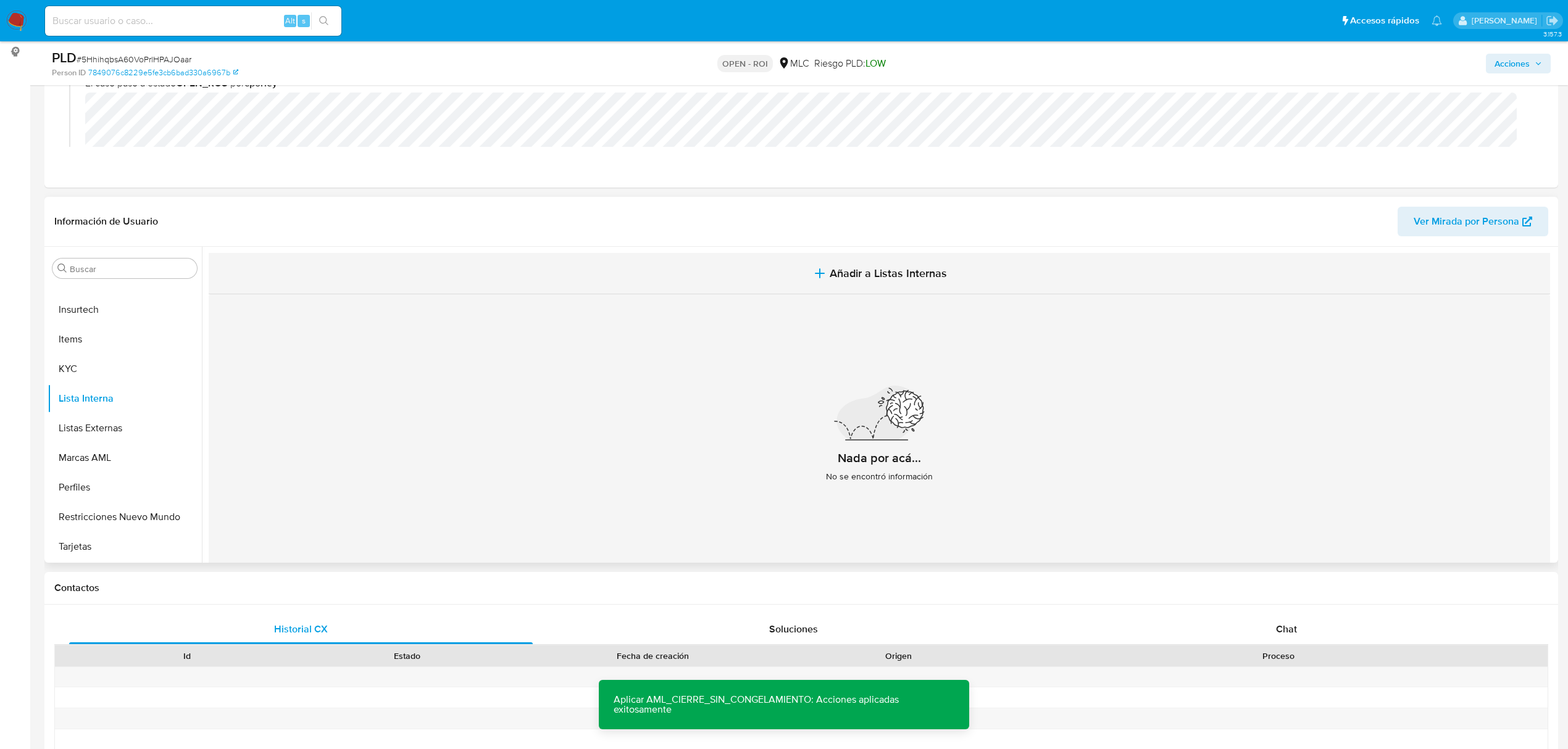
click at [843, 290] on button "Añadir a Listas Internas" at bounding box center [879, 274] width 1342 height 42
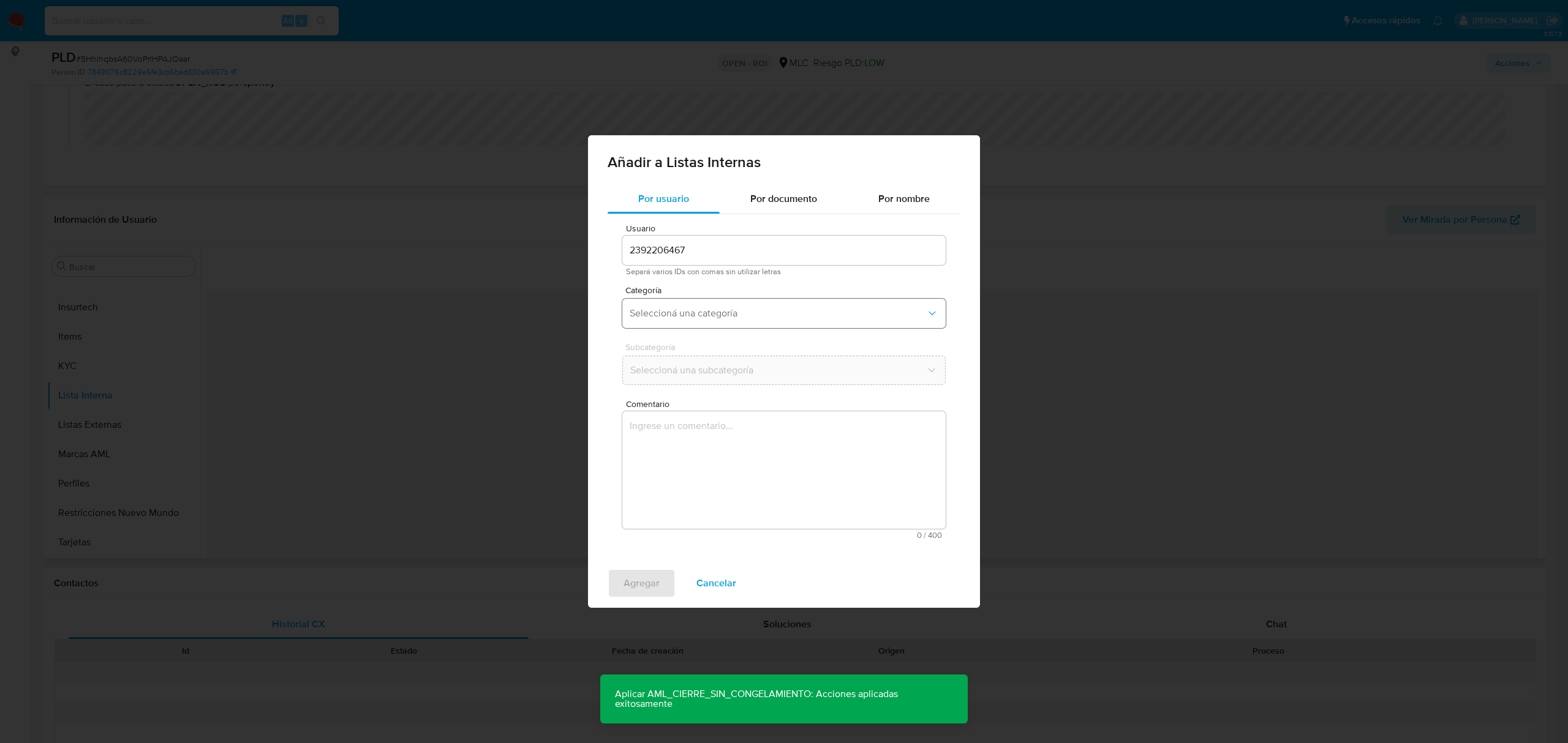
click at [655, 308] on span "Seleccioná una categoría" at bounding box center [778, 314] width 296 height 12
click at [774, 207] on div "Por documento" at bounding box center [783, 199] width 128 height 29
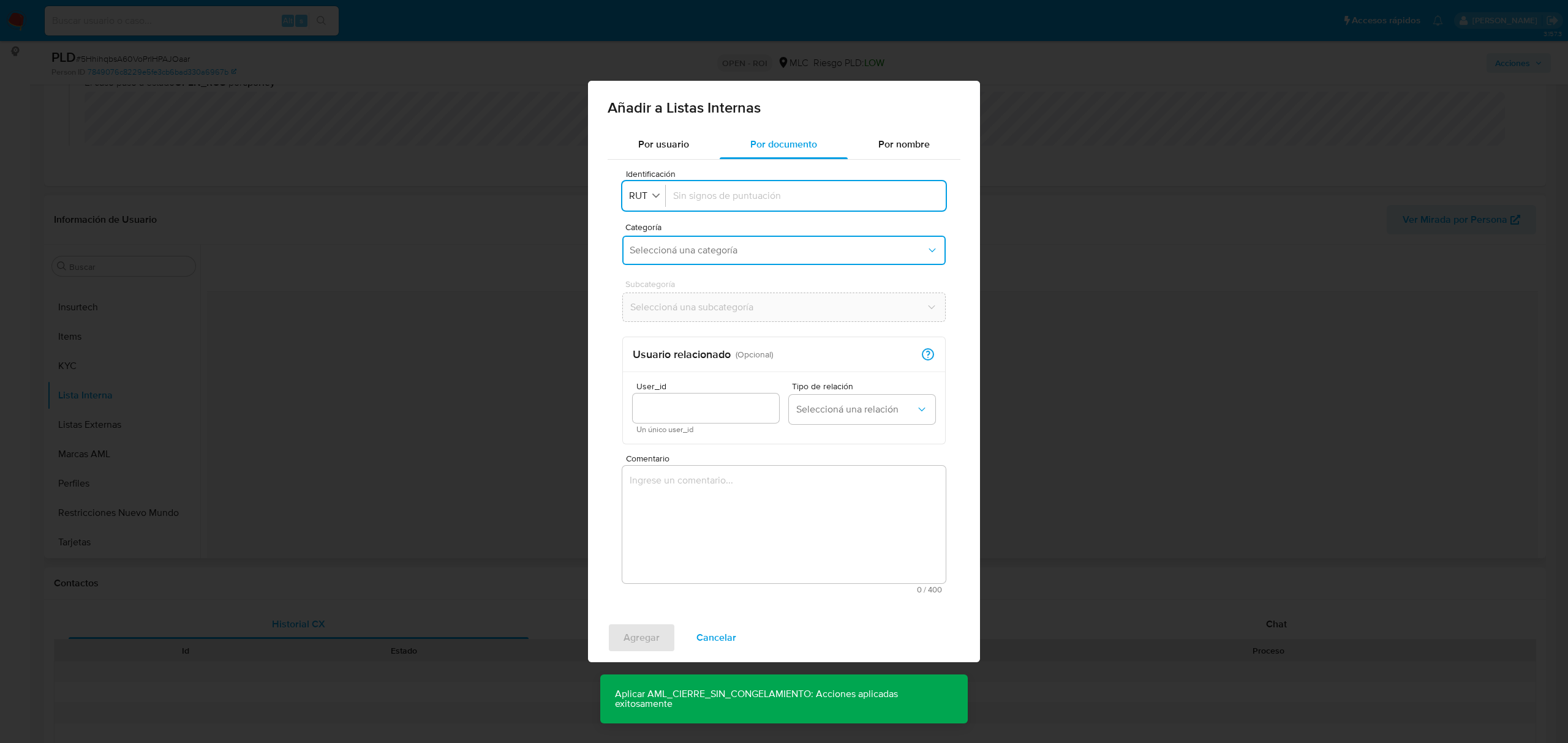
click at [729, 245] on span "Seleccioná una categoría" at bounding box center [778, 250] width 296 height 12
click at [707, 320] on span "relacion_comercial_terminada" at bounding box center [694, 317] width 130 height 12
click at [716, 299] on button "Seleccioná una subcategoría" at bounding box center [784, 307] width 324 height 29
click at [716, 360] on div "reportado" at bounding box center [780, 369] width 301 height 29
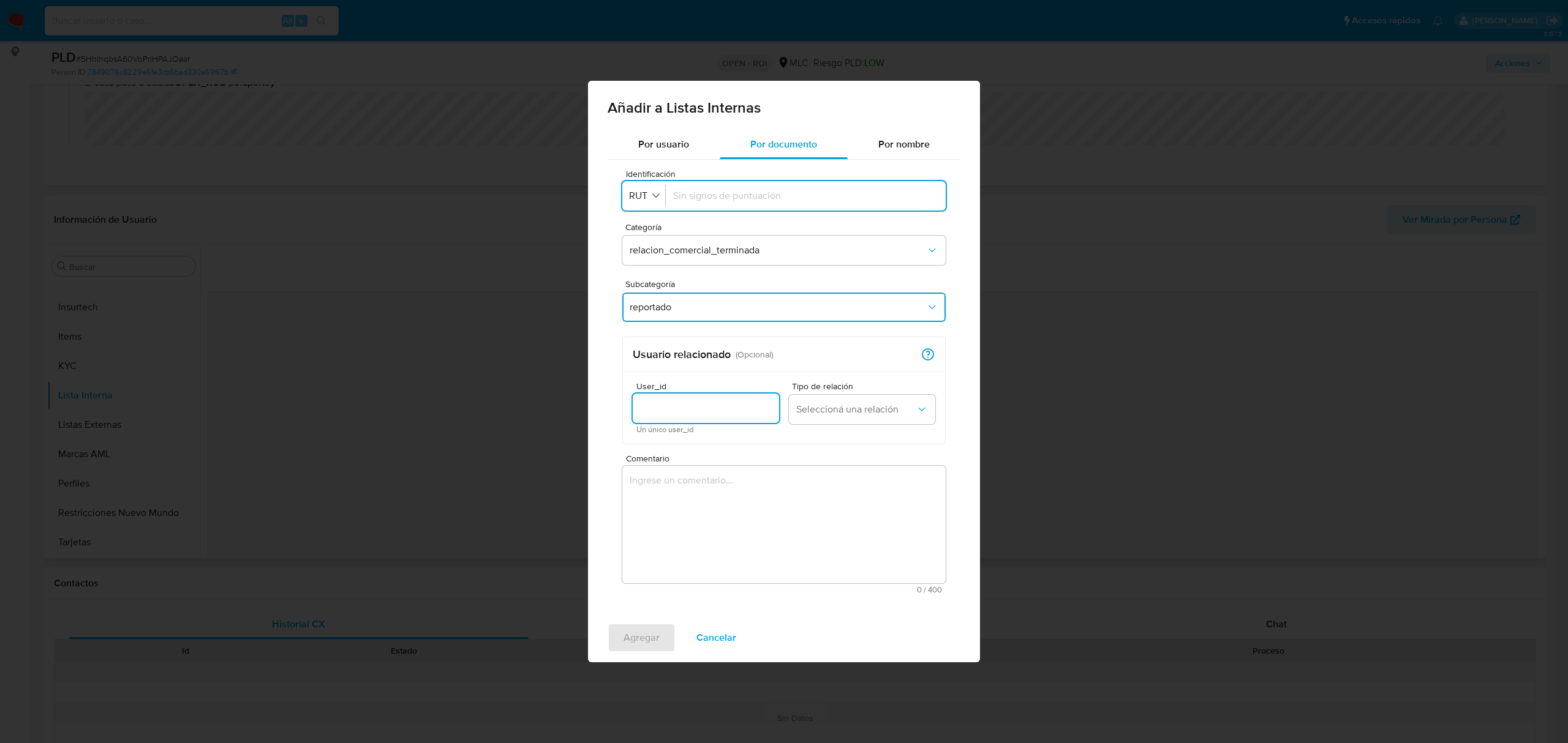
click at [696, 408] on input "User_id" at bounding box center [706, 408] width 147 height 16
click at [848, 412] on span "Seleccioná una relación" at bounding box center [855, 409] width 120 height 12
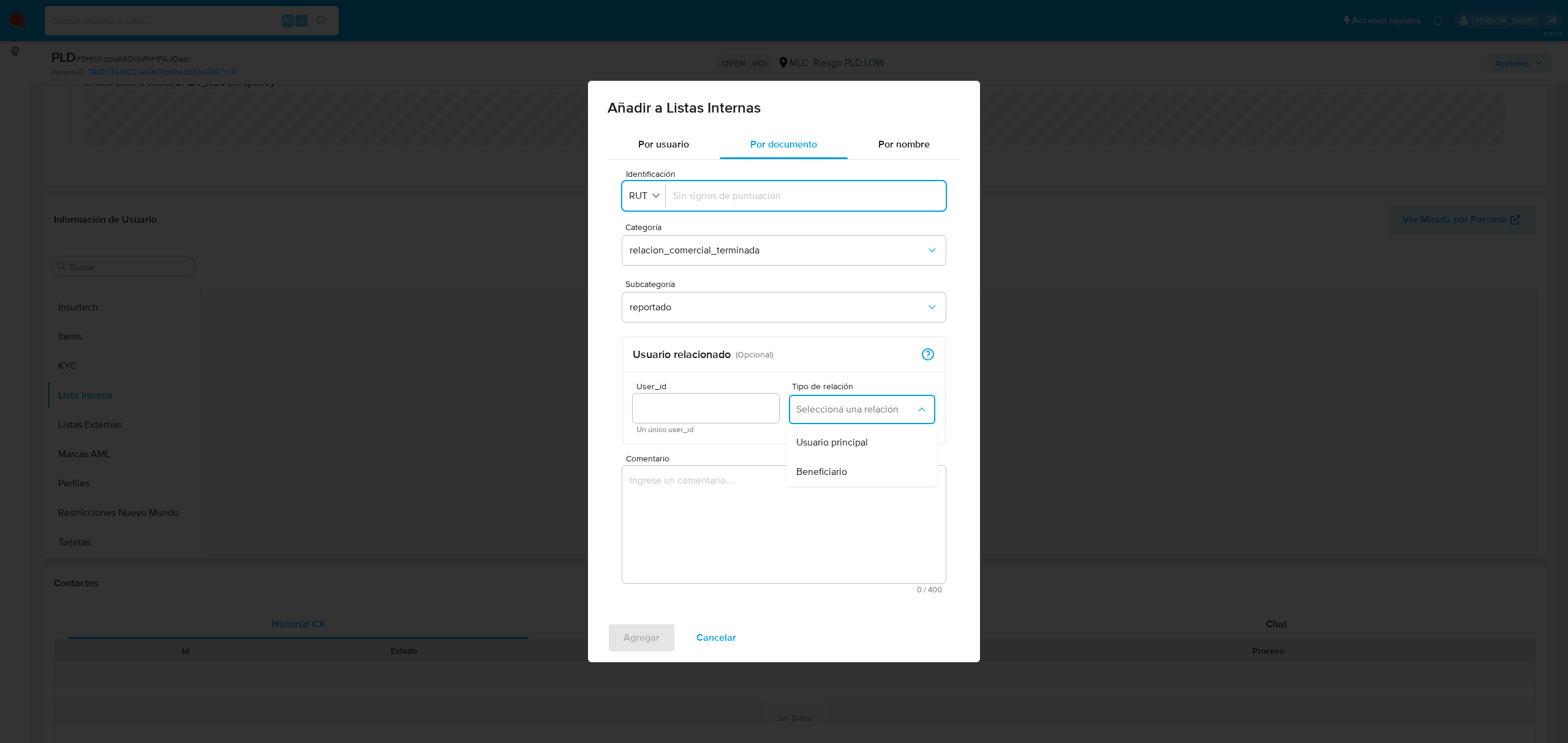
click at [716, 199] on input "Identificación" at bounding box center [806, 196] width 265 height 14
paste input "66208761"
type input "66208761"
click at [664, 524] on textarea "Comentario" at bounding box center [784, 524] width 324 height 117
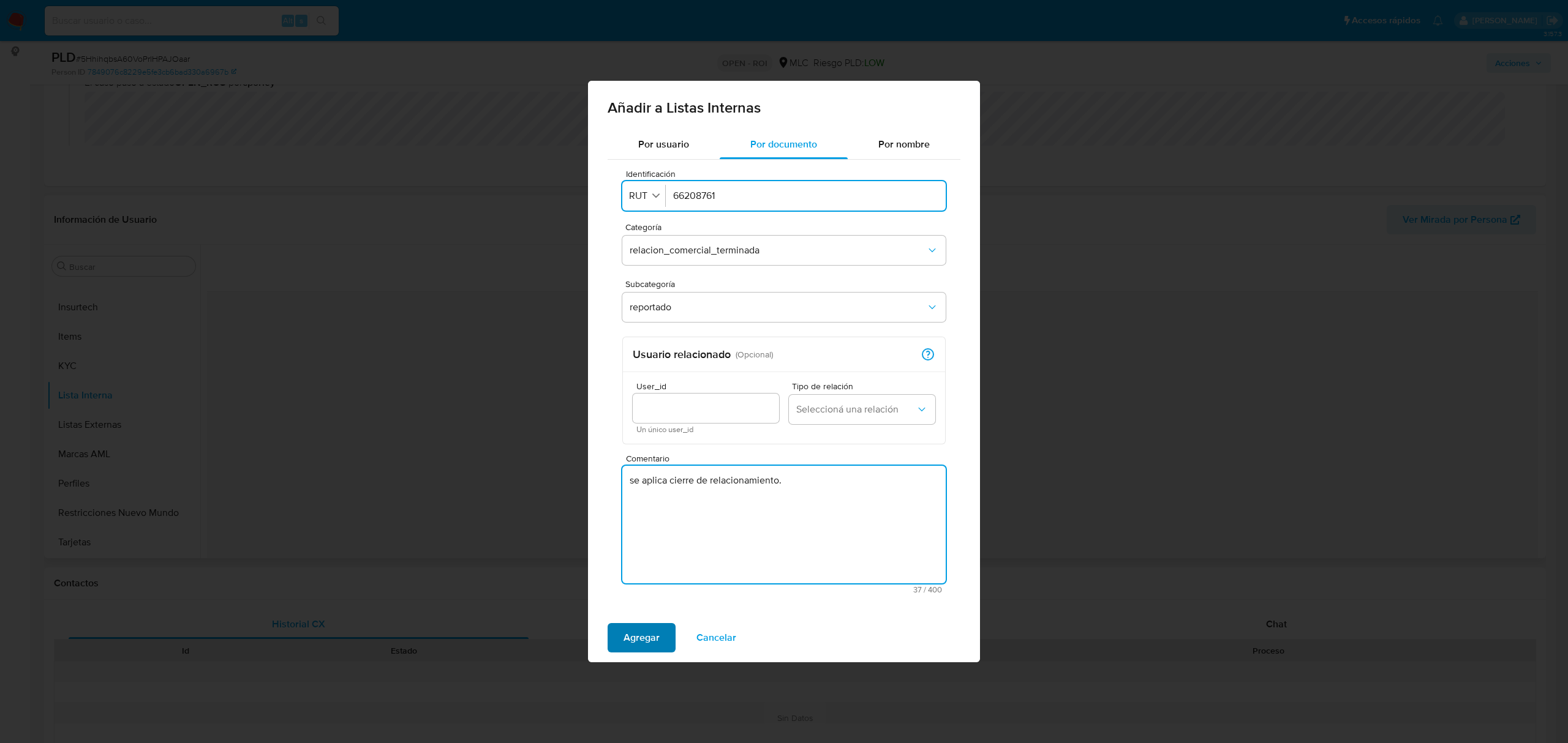
type textarea "se aplica cierre de relacionamiento."
click at [650, 627] on span "Agregar" at bounding box center [642, 638] width 36 height 27
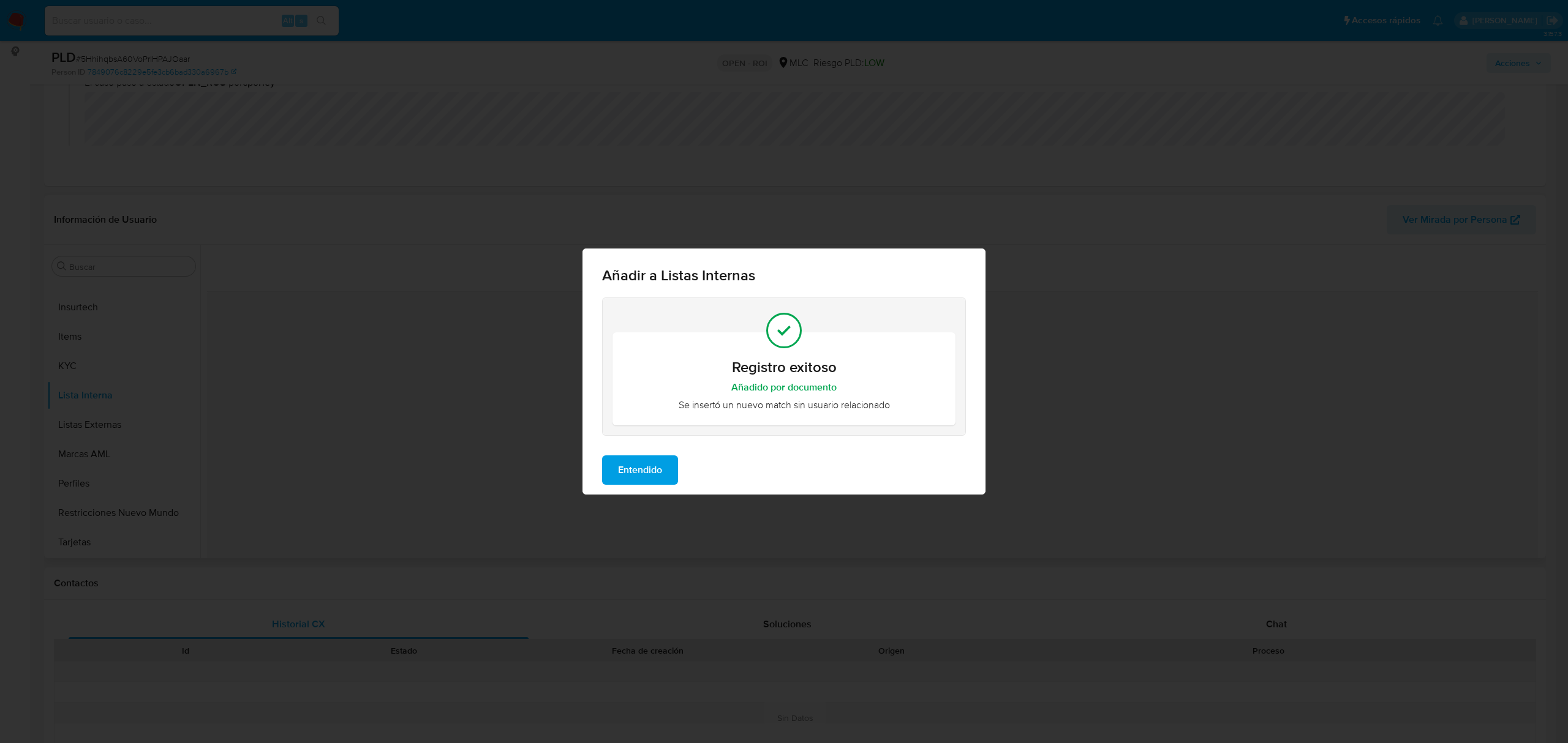
click at [637, 490] on div "Entendido" at bounding box center [784, 470] width 403 height 49
click at [636, 472] on span "Entendido" at bounding box center [640, 470] width 44 height 27
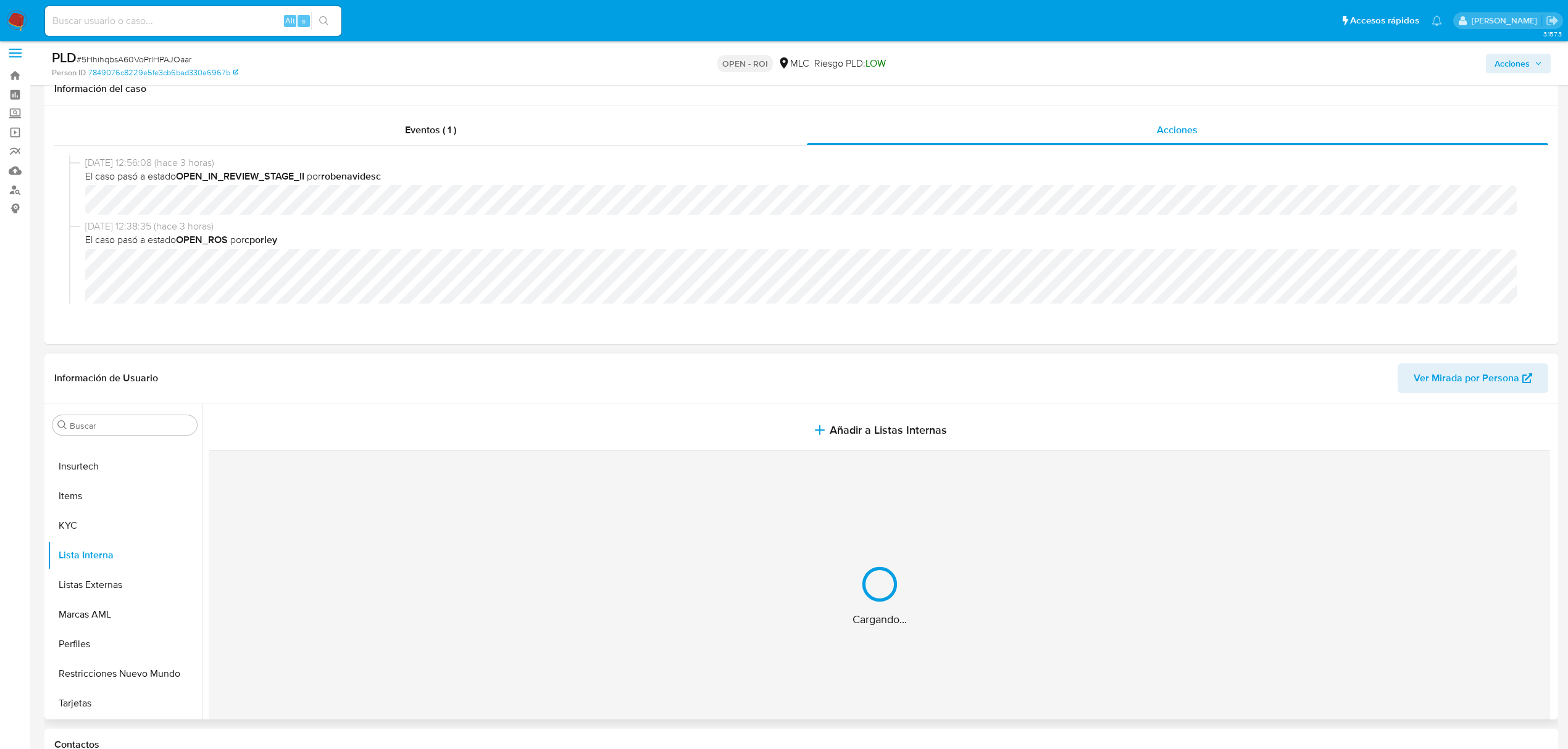
scroll to position [0, 0]
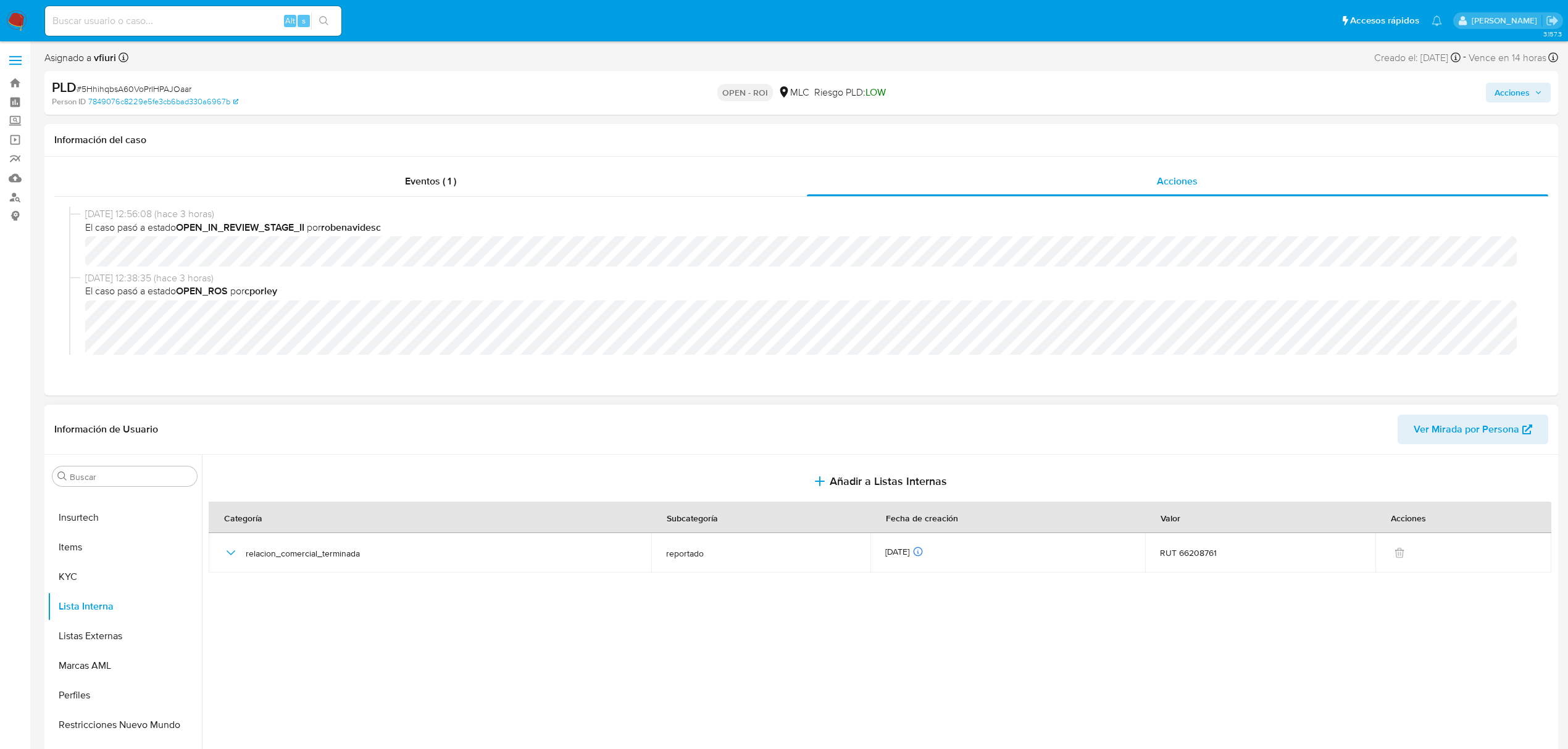
click at [1526, 88] on span "Acciones" at bounding box center [1513, 92] width 35 height 20
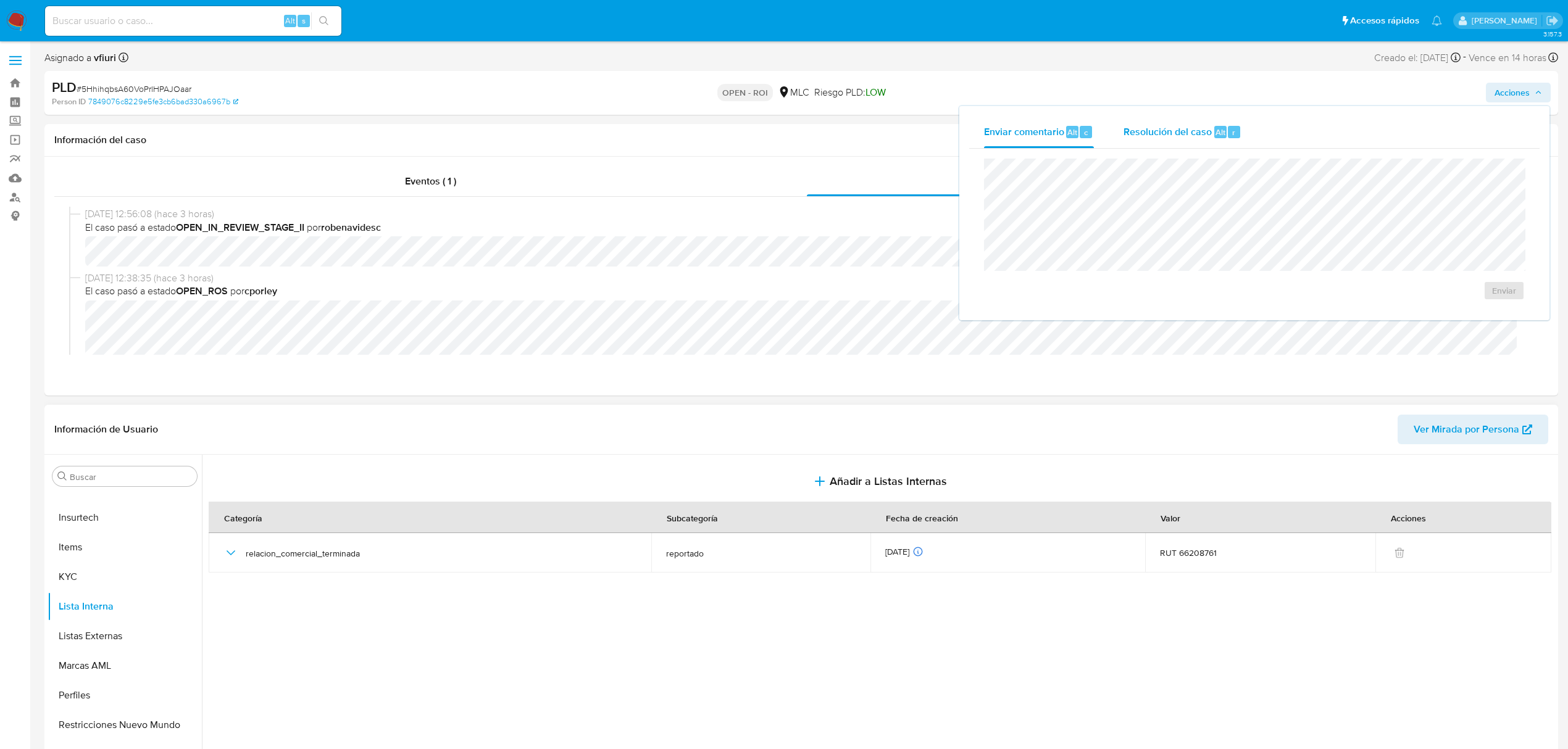
click at [1203, 129] on span "Resolución del caso" at bounding box center [1167, 131] width 88 height 14
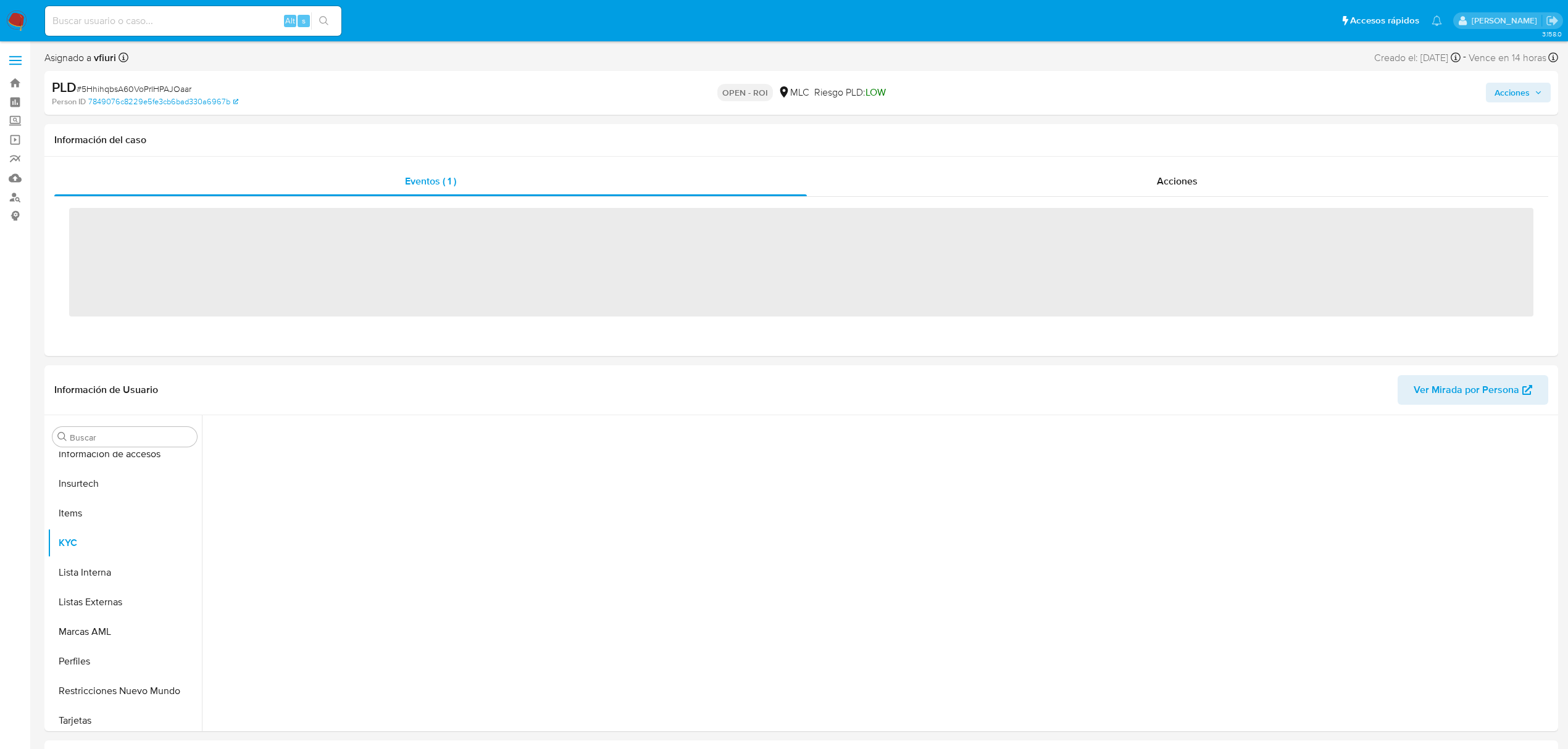
scroll to position [522, 0]
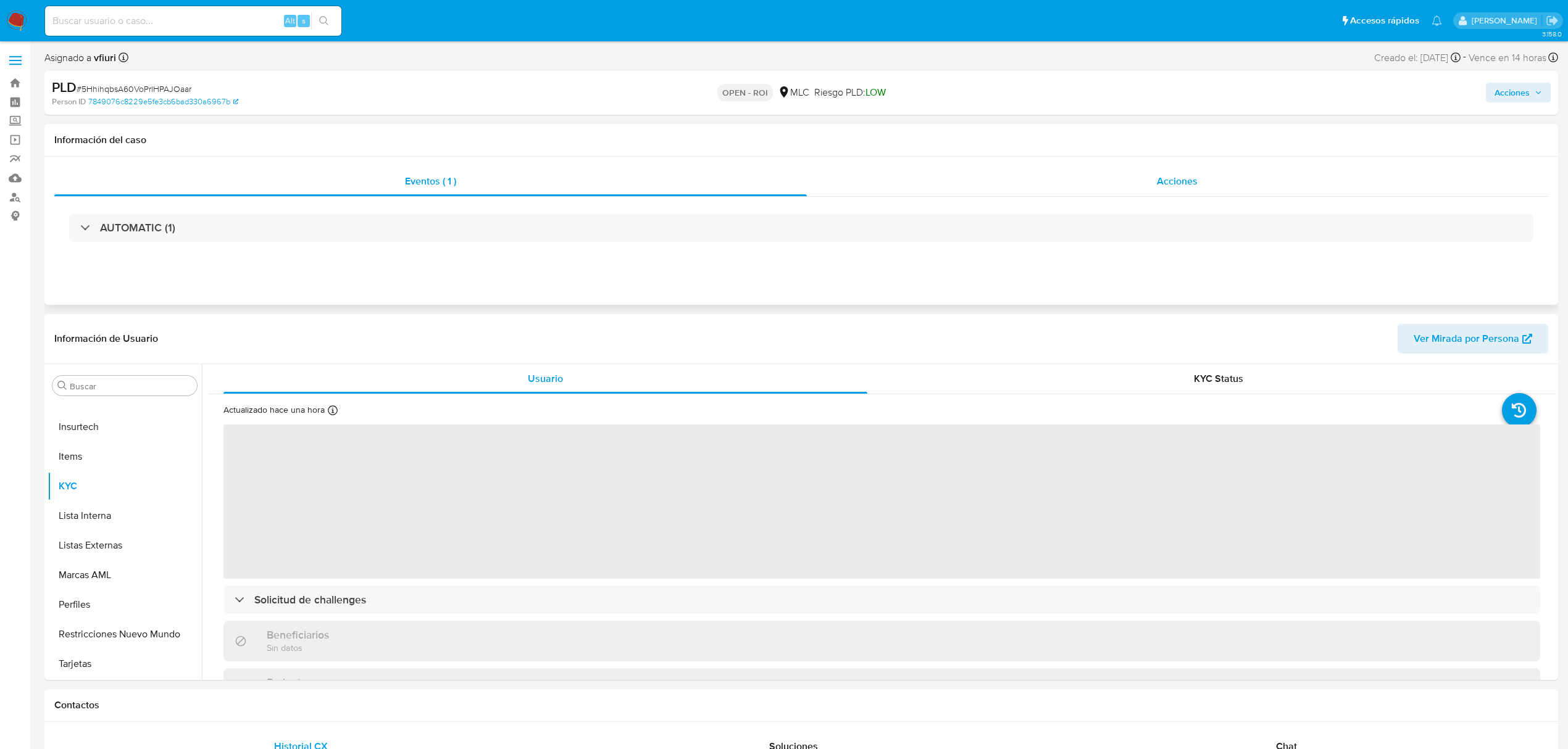
click at [1154, 193] on div "Acciones" at bounding box center [1178, 181] width 742 height 30
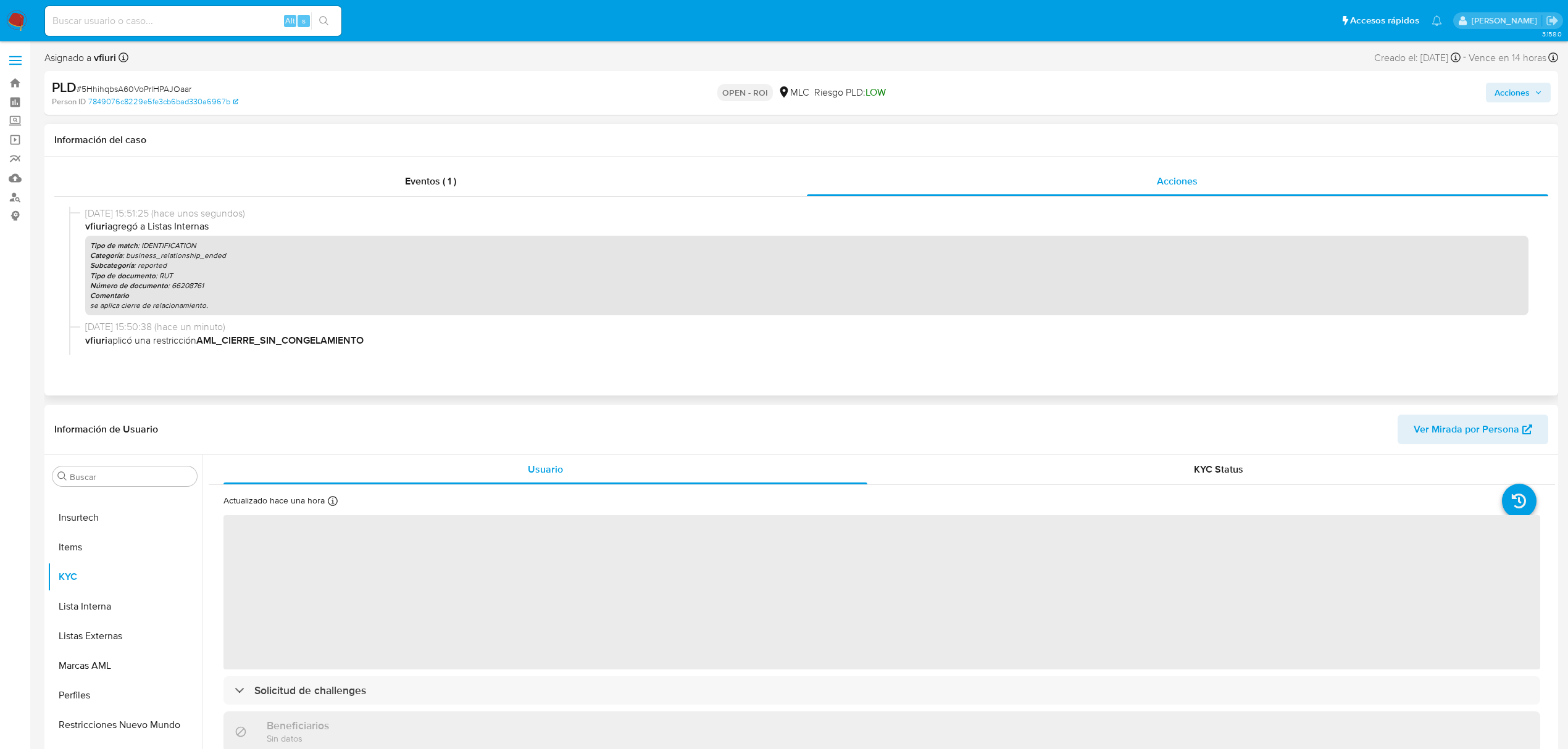
select select "10"
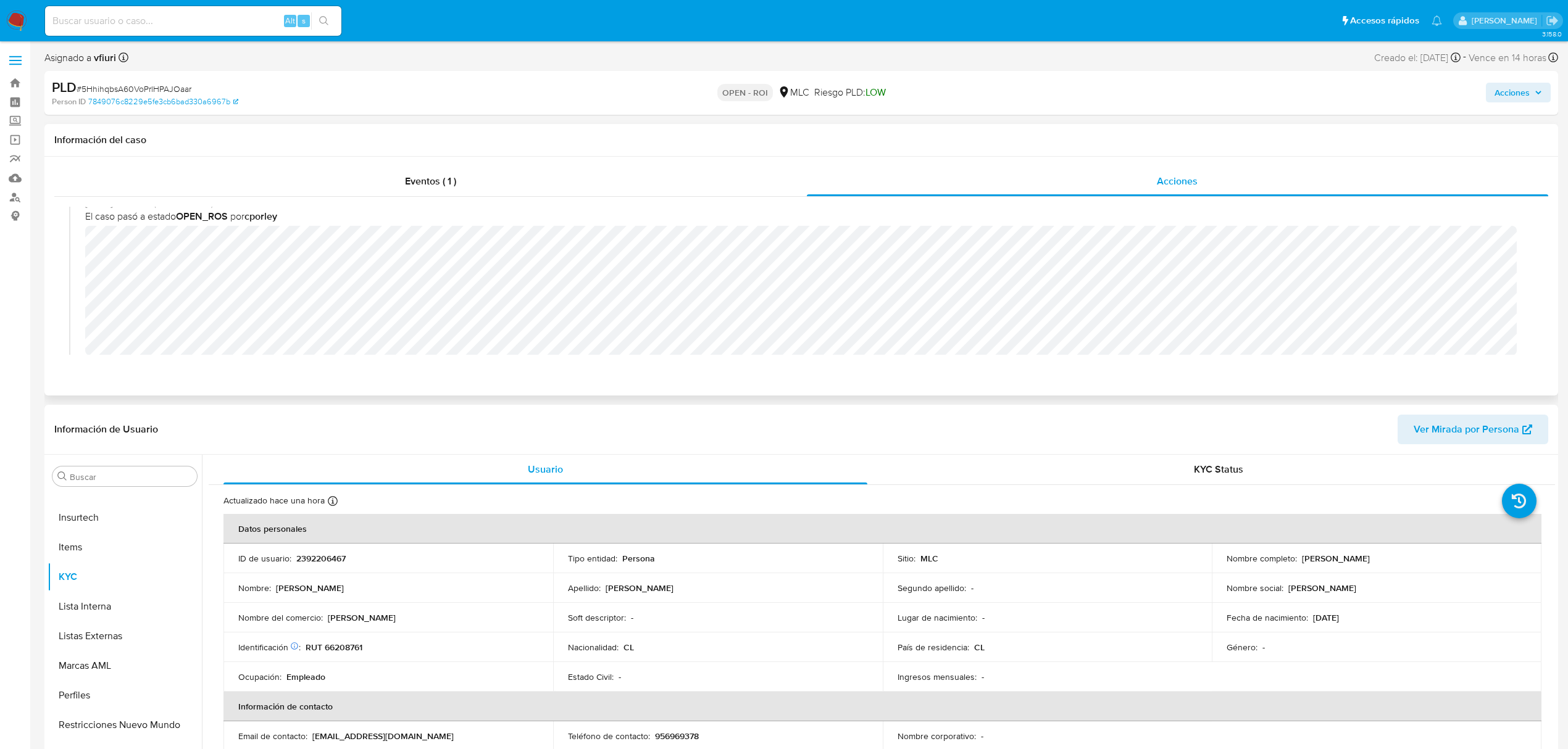
scroll to position [411, 0]
click at [1488, 99] on button "Acciones" at bounding box center [1518, 92] width 64 height 20
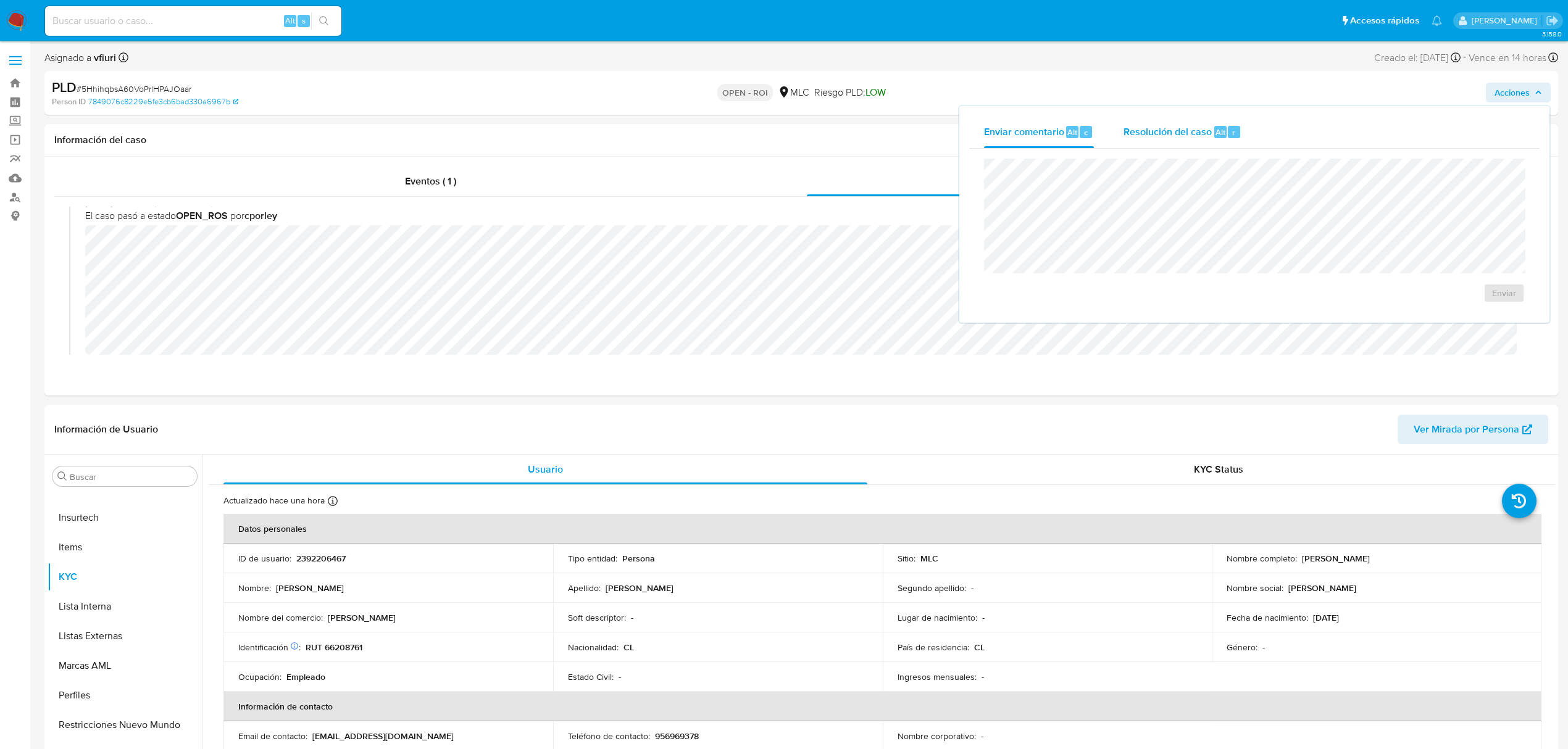
click at [1182, 137] on span "Resolución del caso" at bounding box center [1167, 131] width 88 height 14
click at [1431, 314] on button "ROI" at bounding box center [1469, 305] width 93 height 30
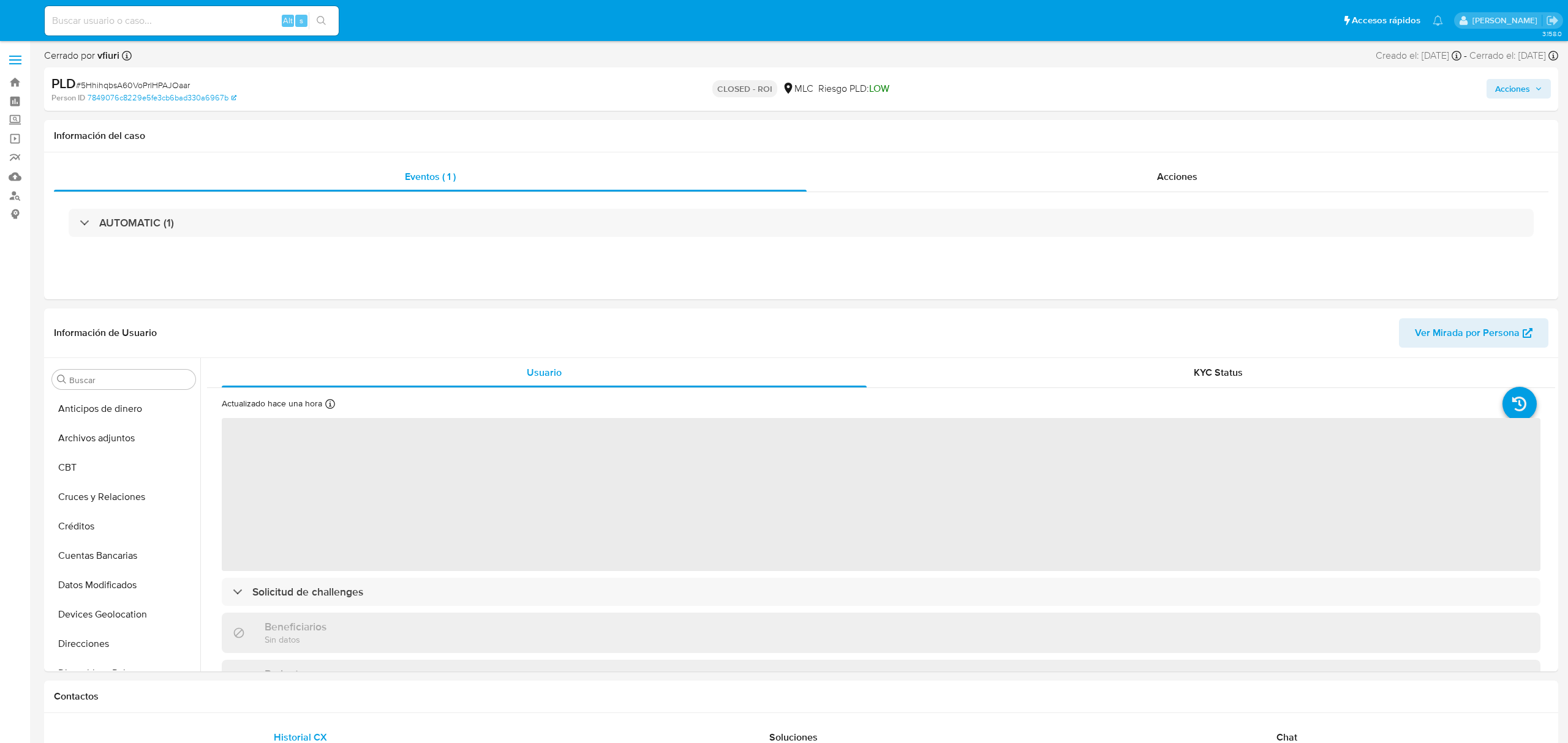
select select "10"
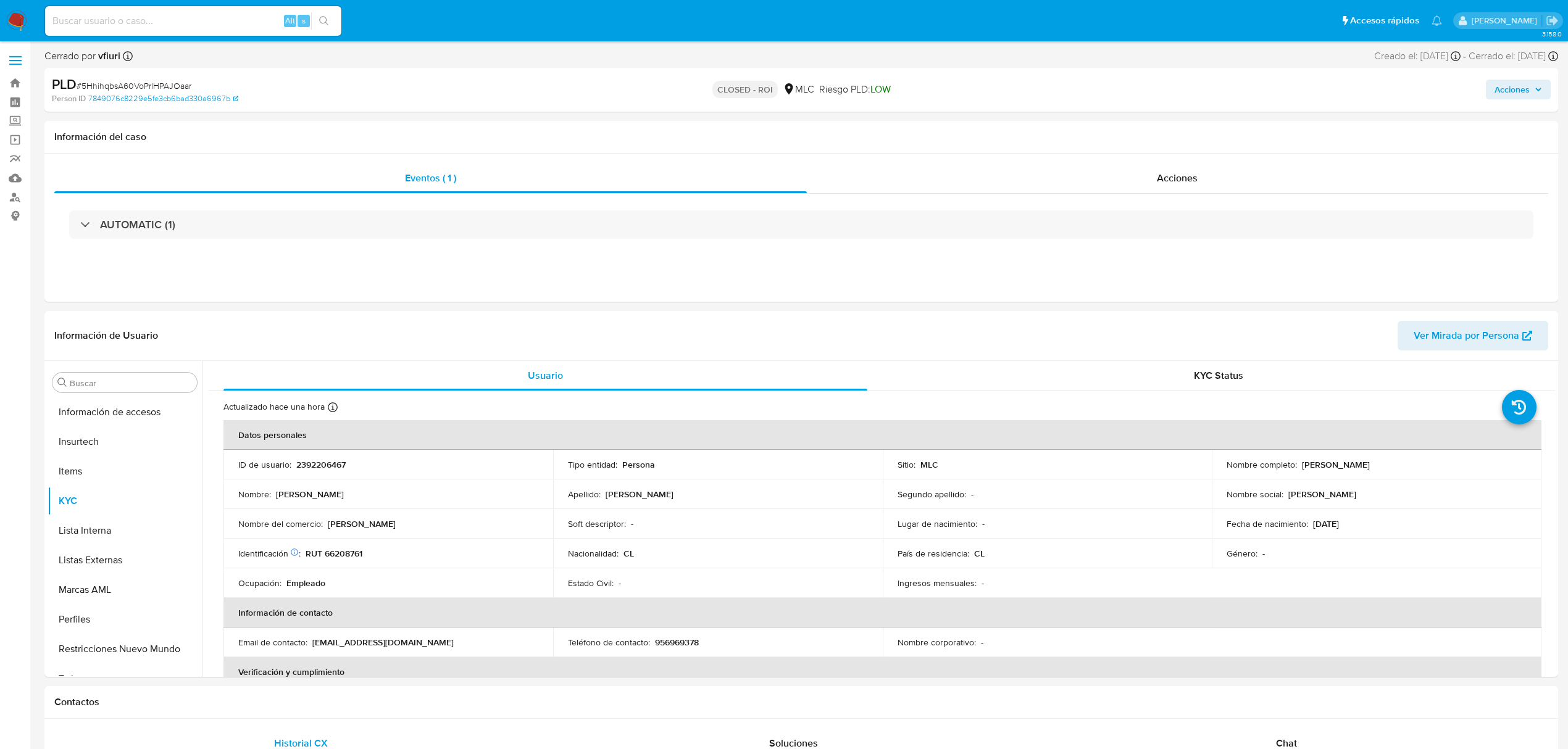
scroll to position [522, 0]
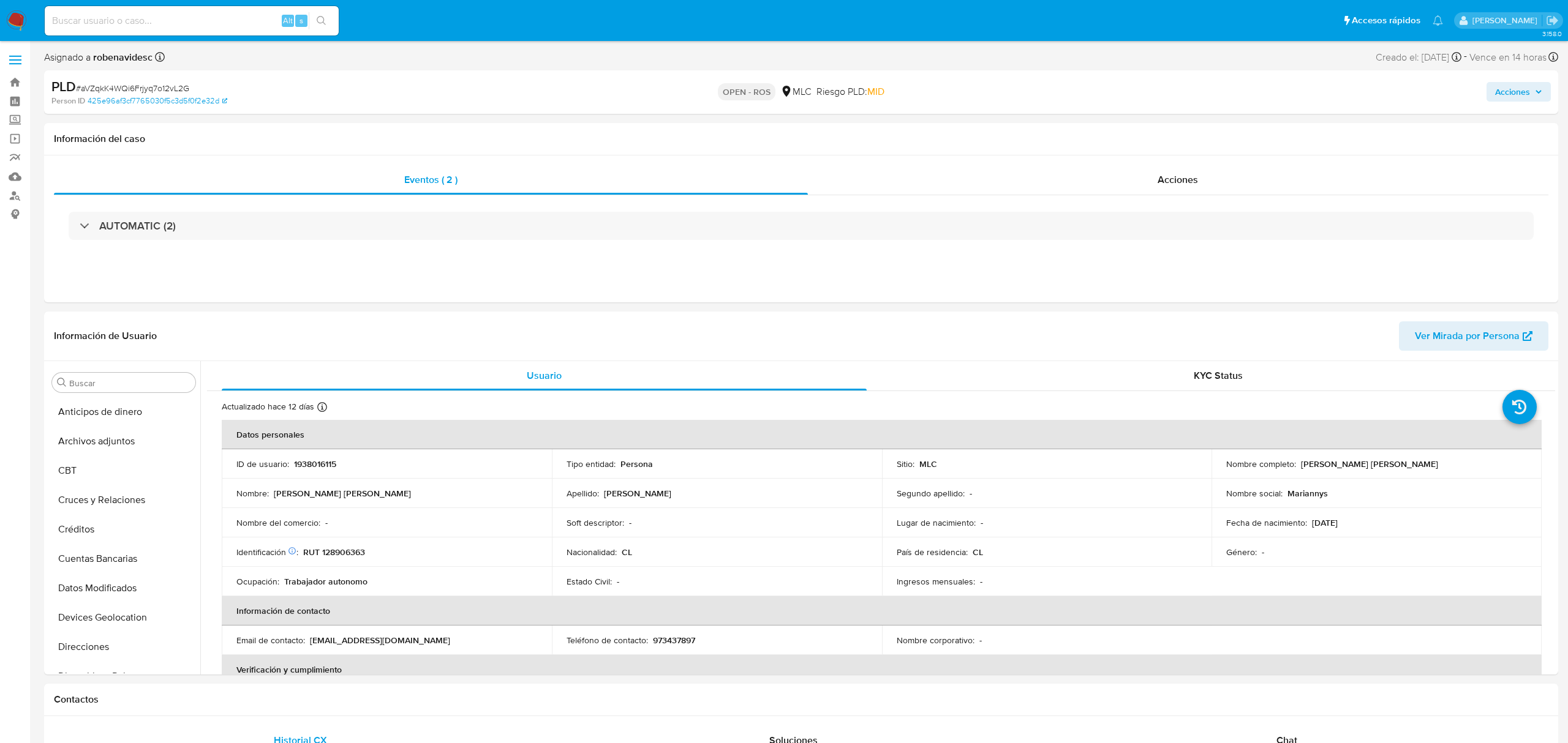
select select "10"
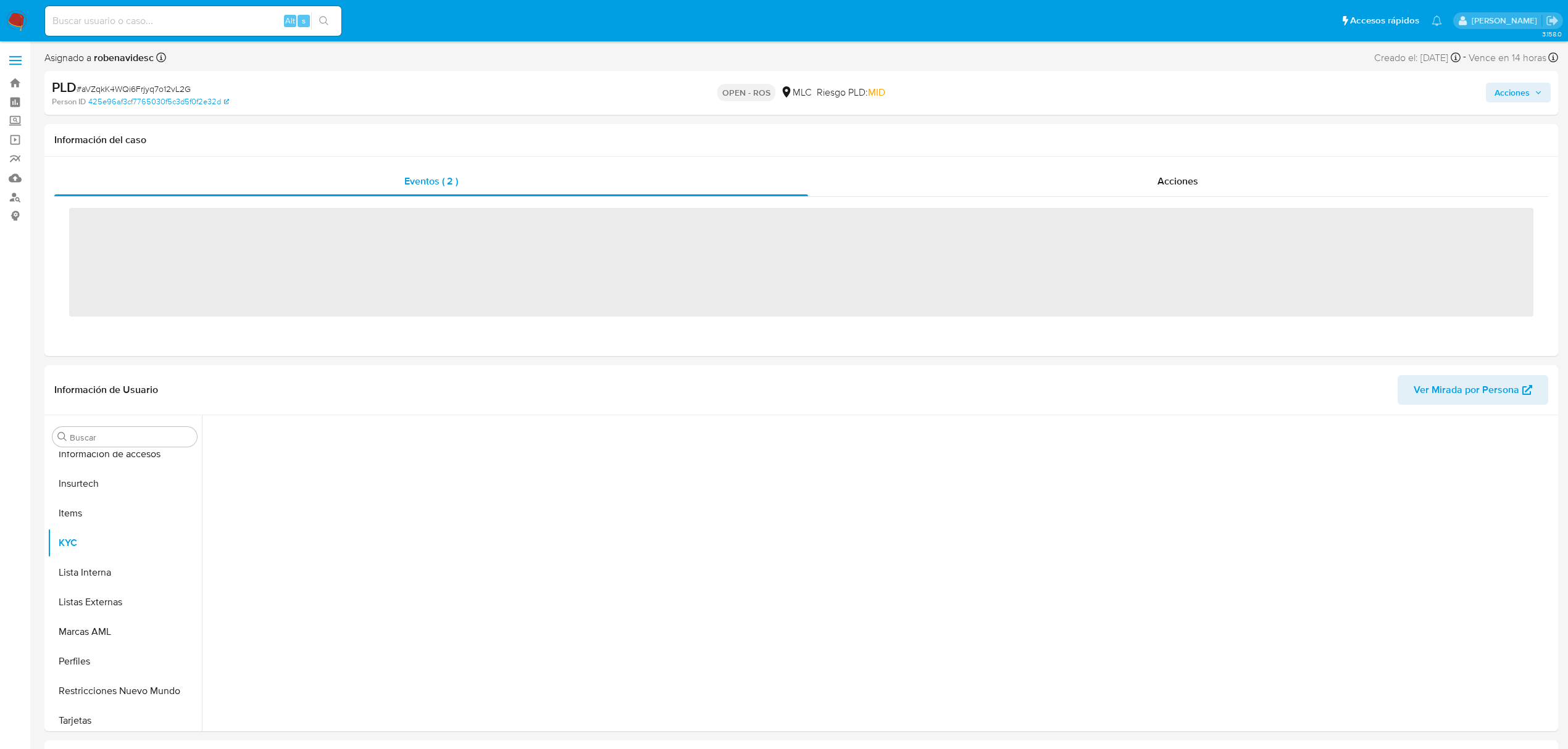
scroll to position [522, 0]
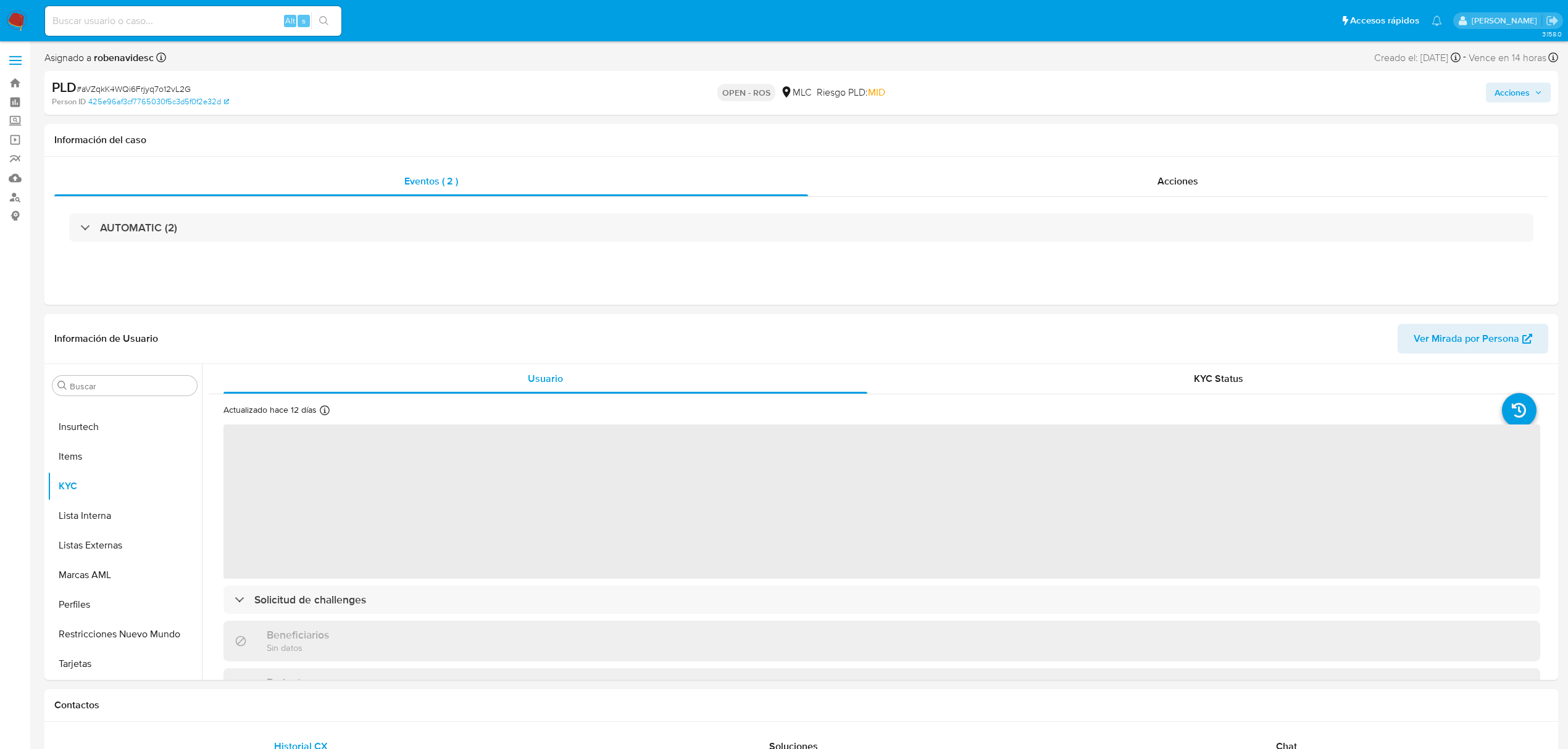
select select "10"
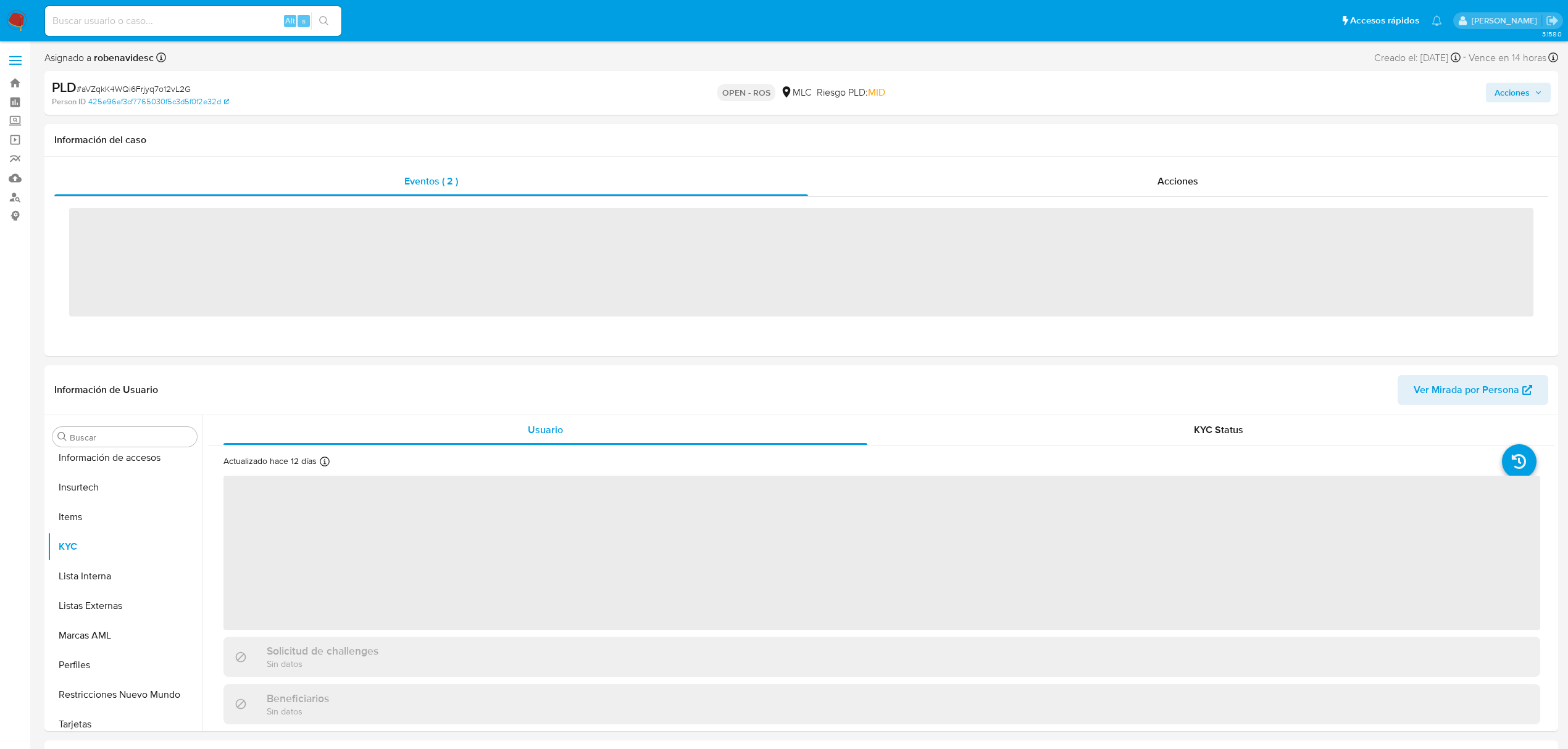
scroll to position [522, 0]
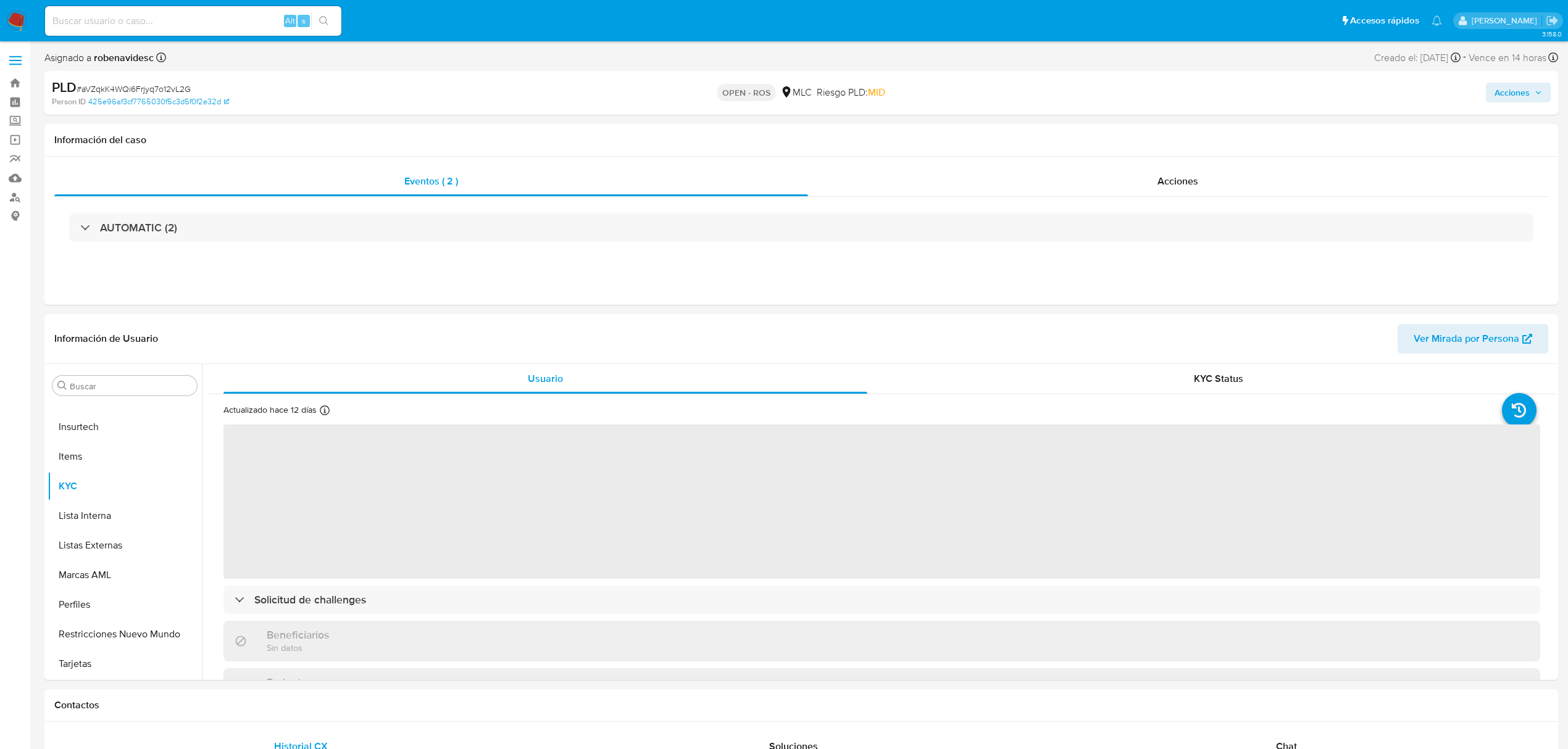
select select "10"
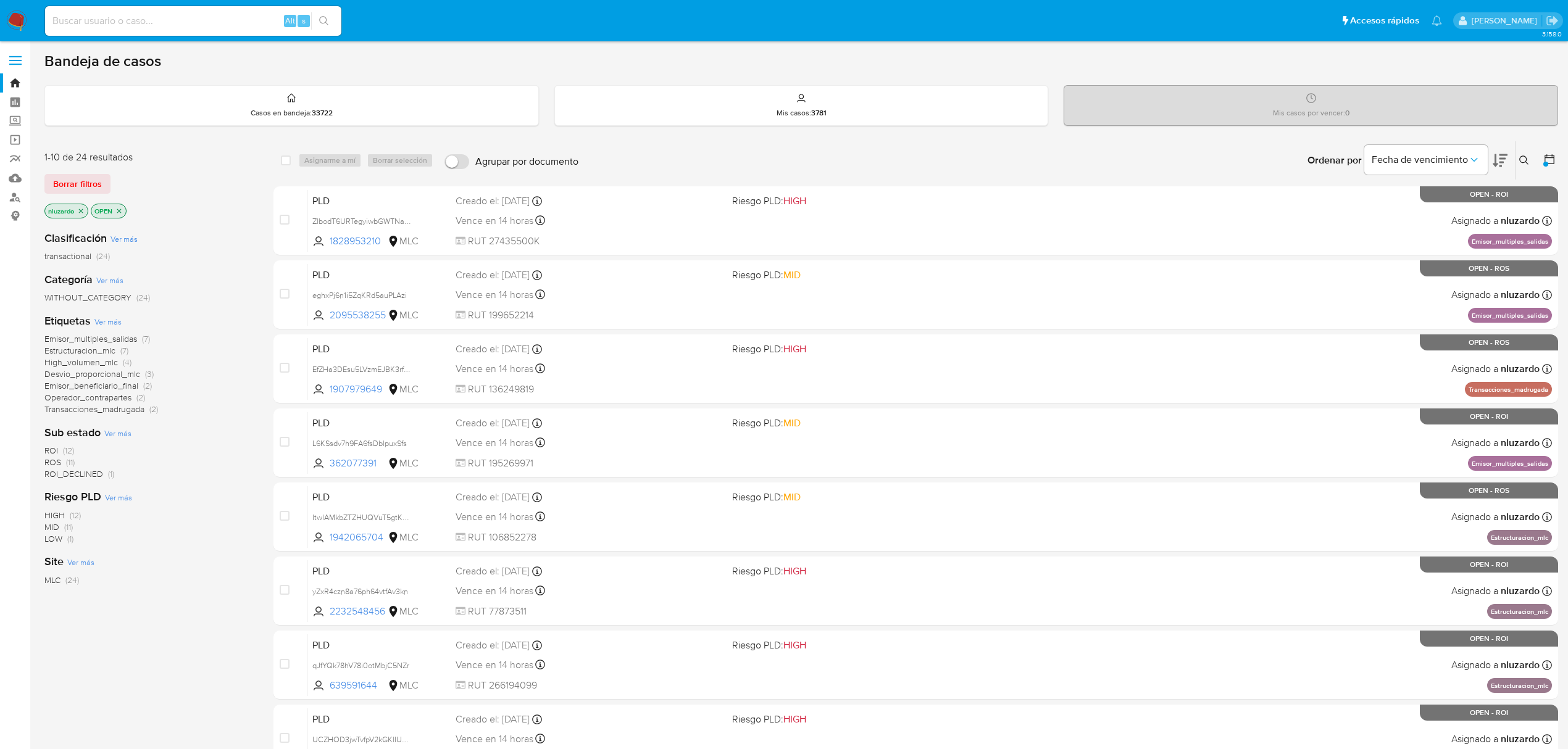
click at [84, 211] on icon "close-filter" at bounding box center [81, 211] width 8 height 8
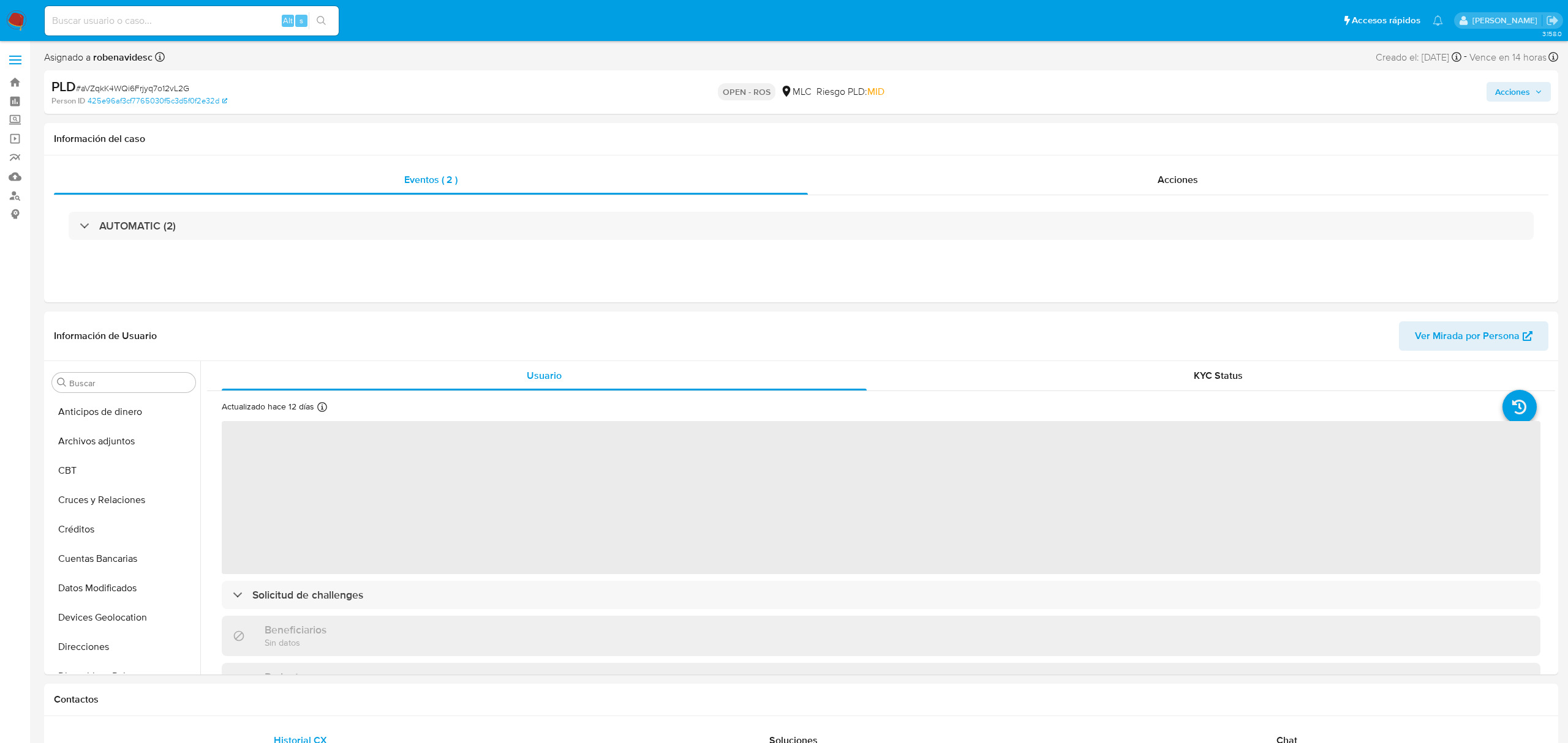
select select "10"
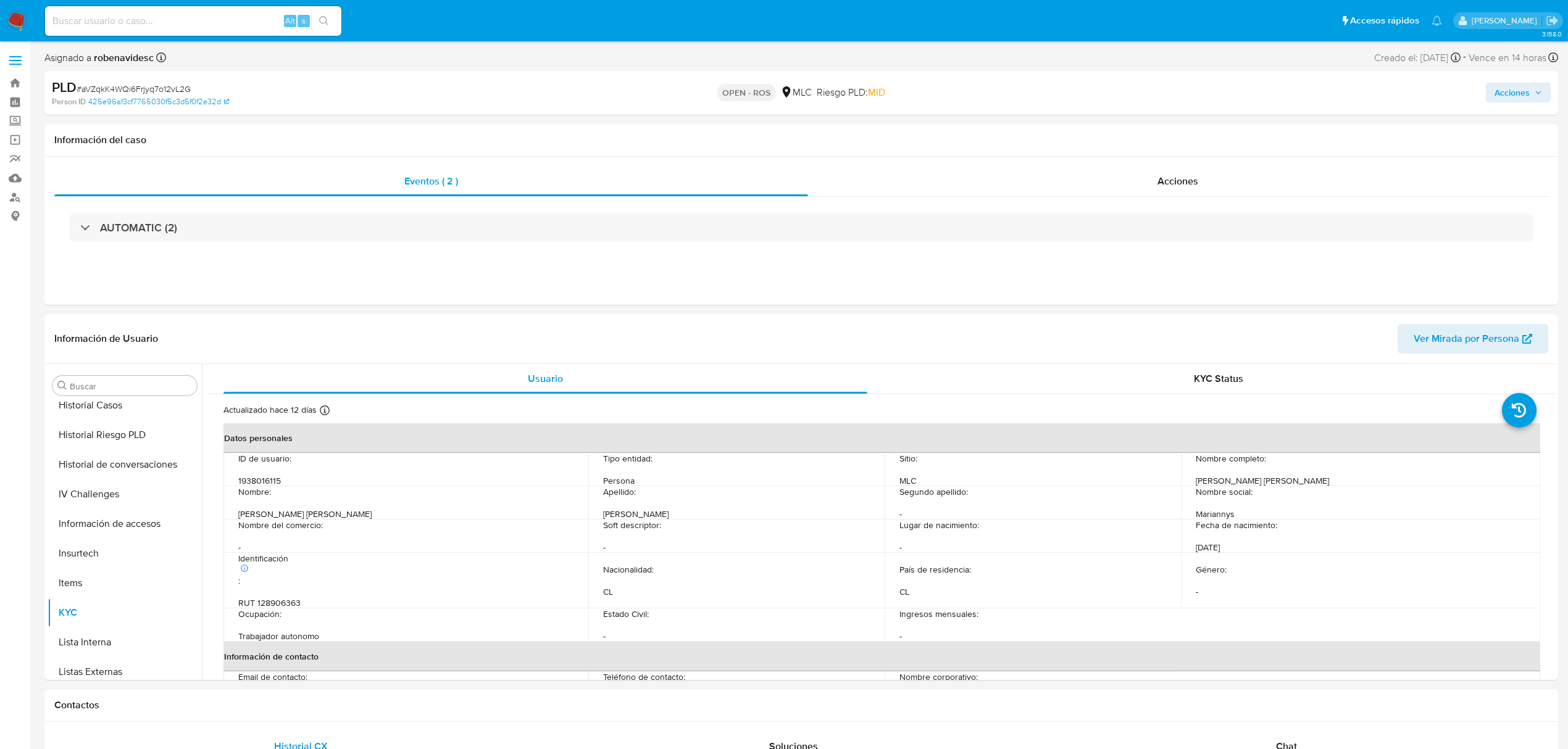
scroll to position [522, 0]
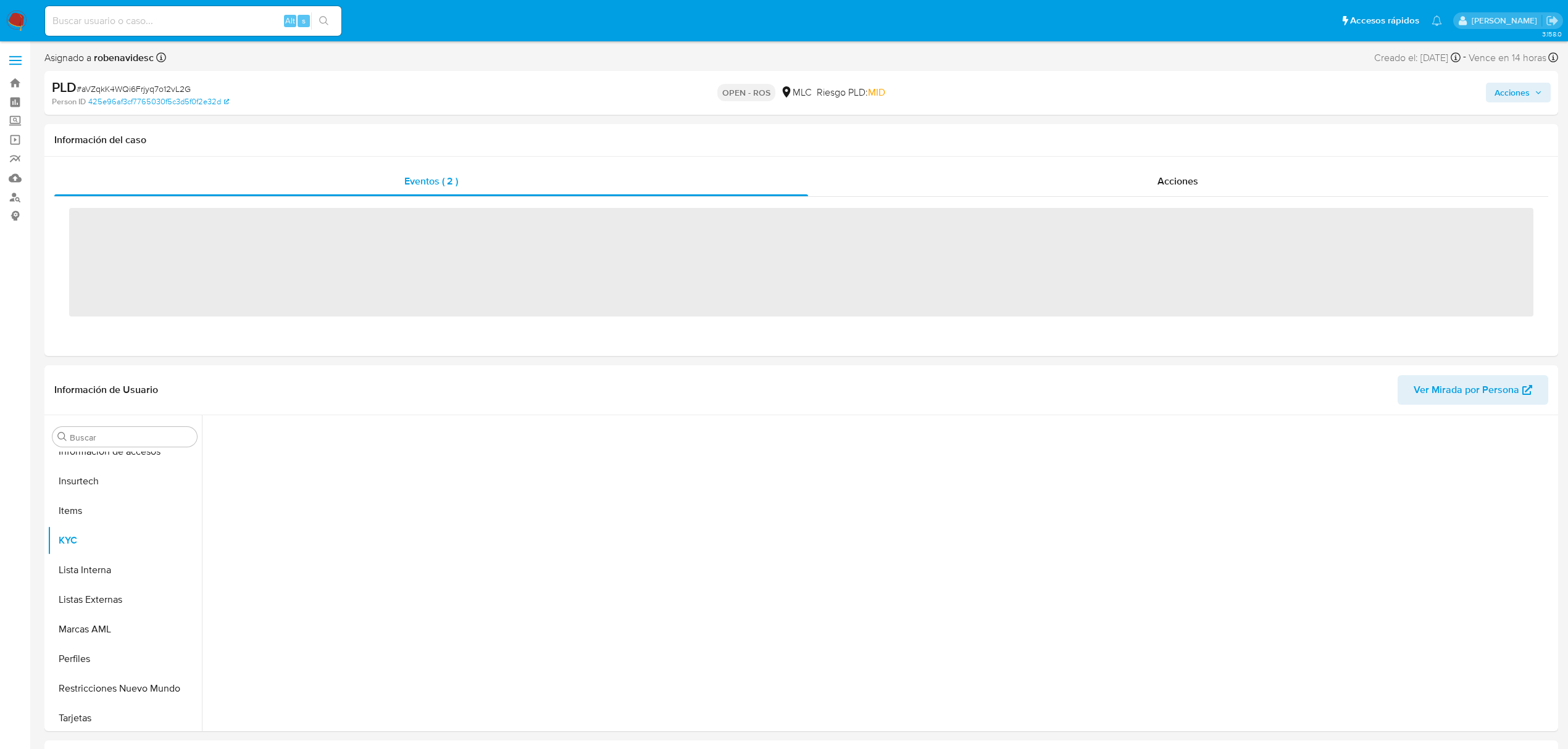
scroll to position [522, 0]
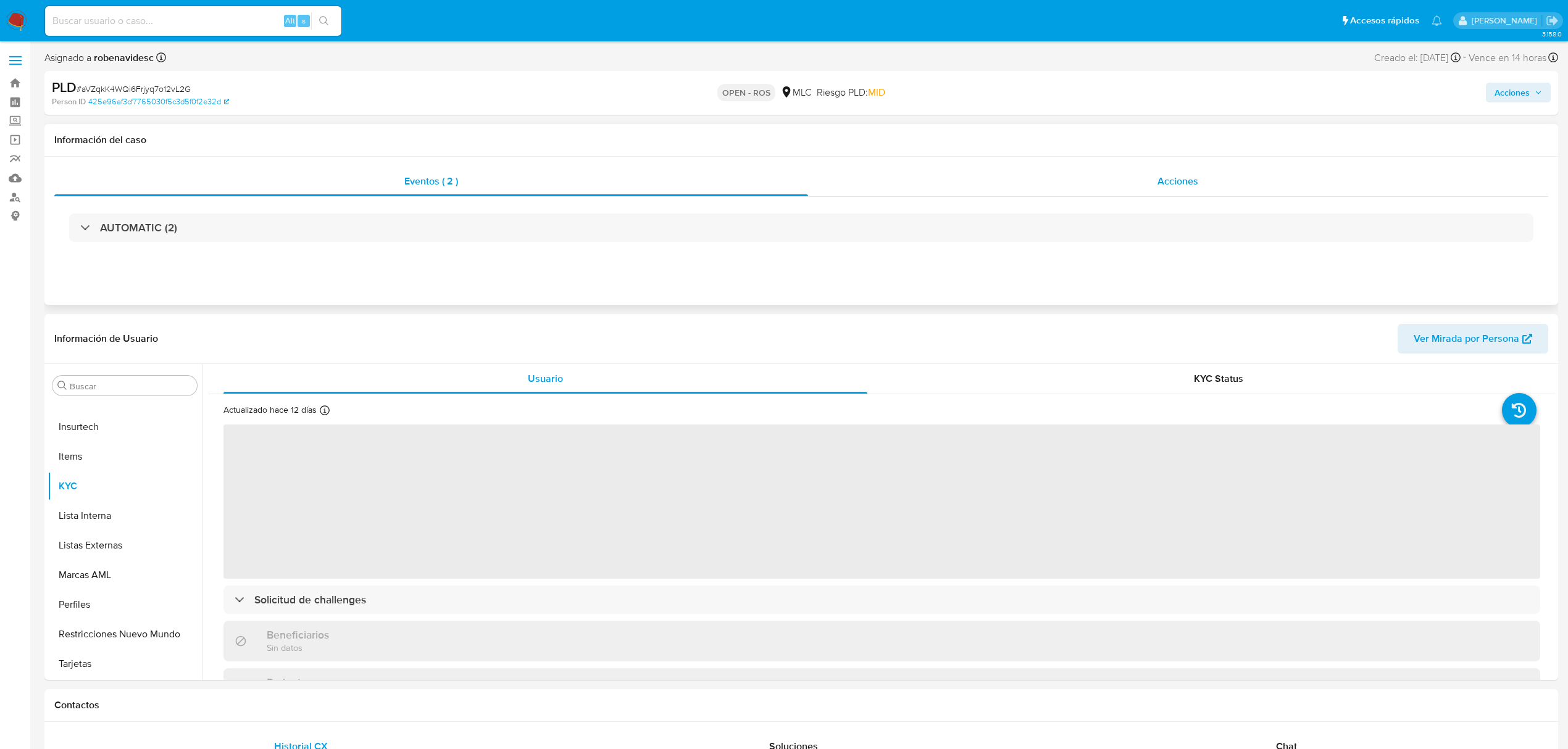
click at [1167, 175] on span "Acciones" at bounding box center [1178, 181] width 41 height 14
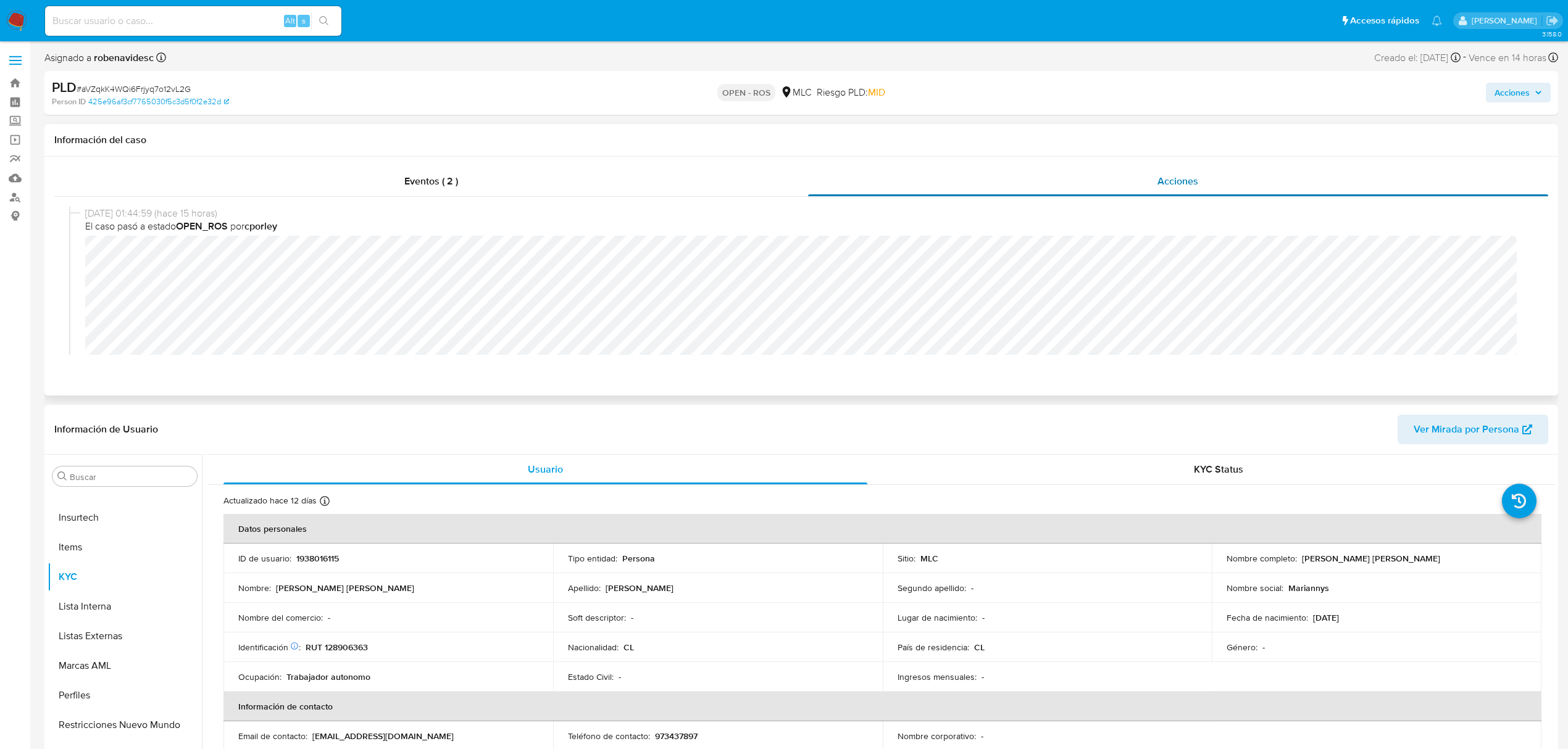
select select "10"
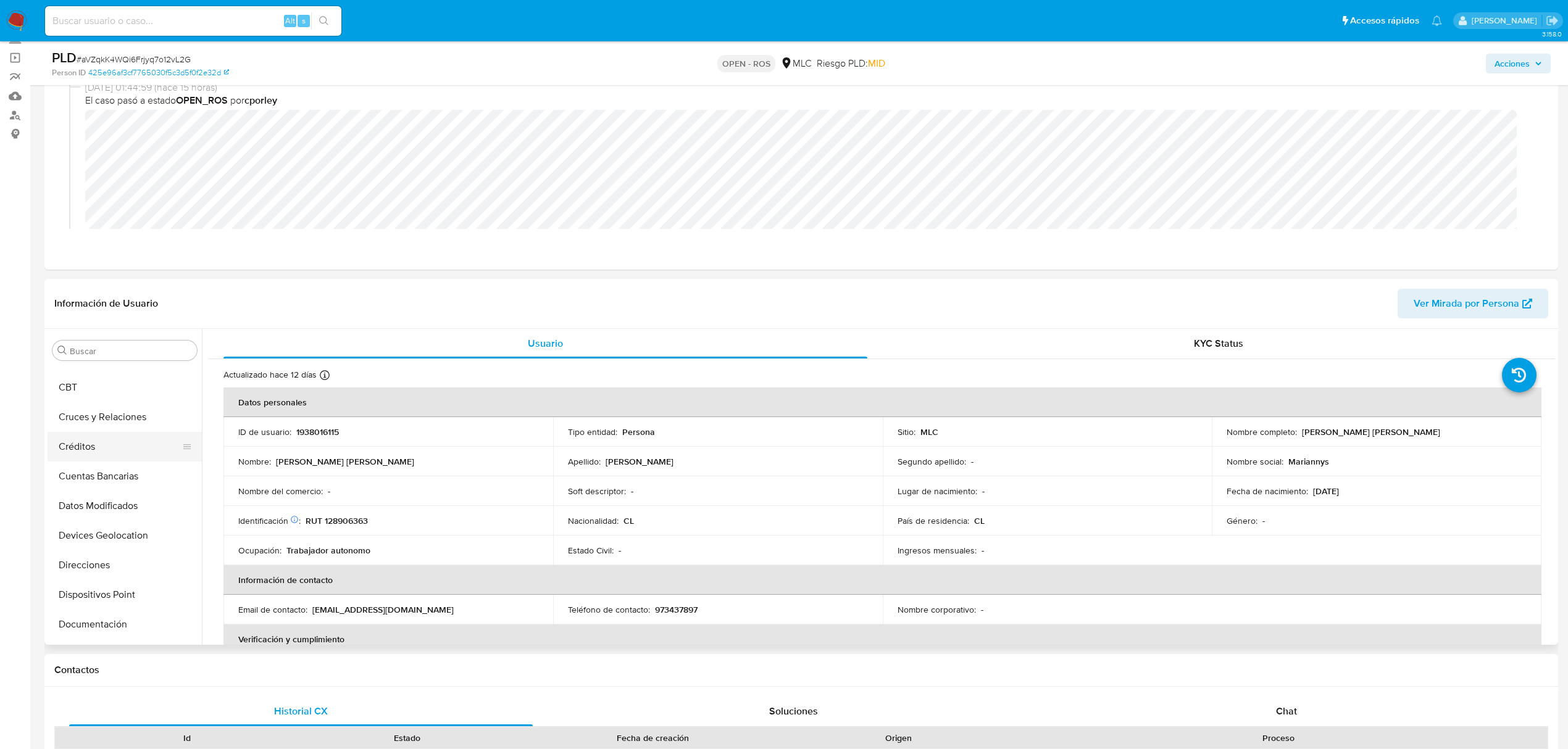
scroll to position [28, 0]
click at [71, 422] on button "CBT" at bounding box center [120, 411] width 144 height 30
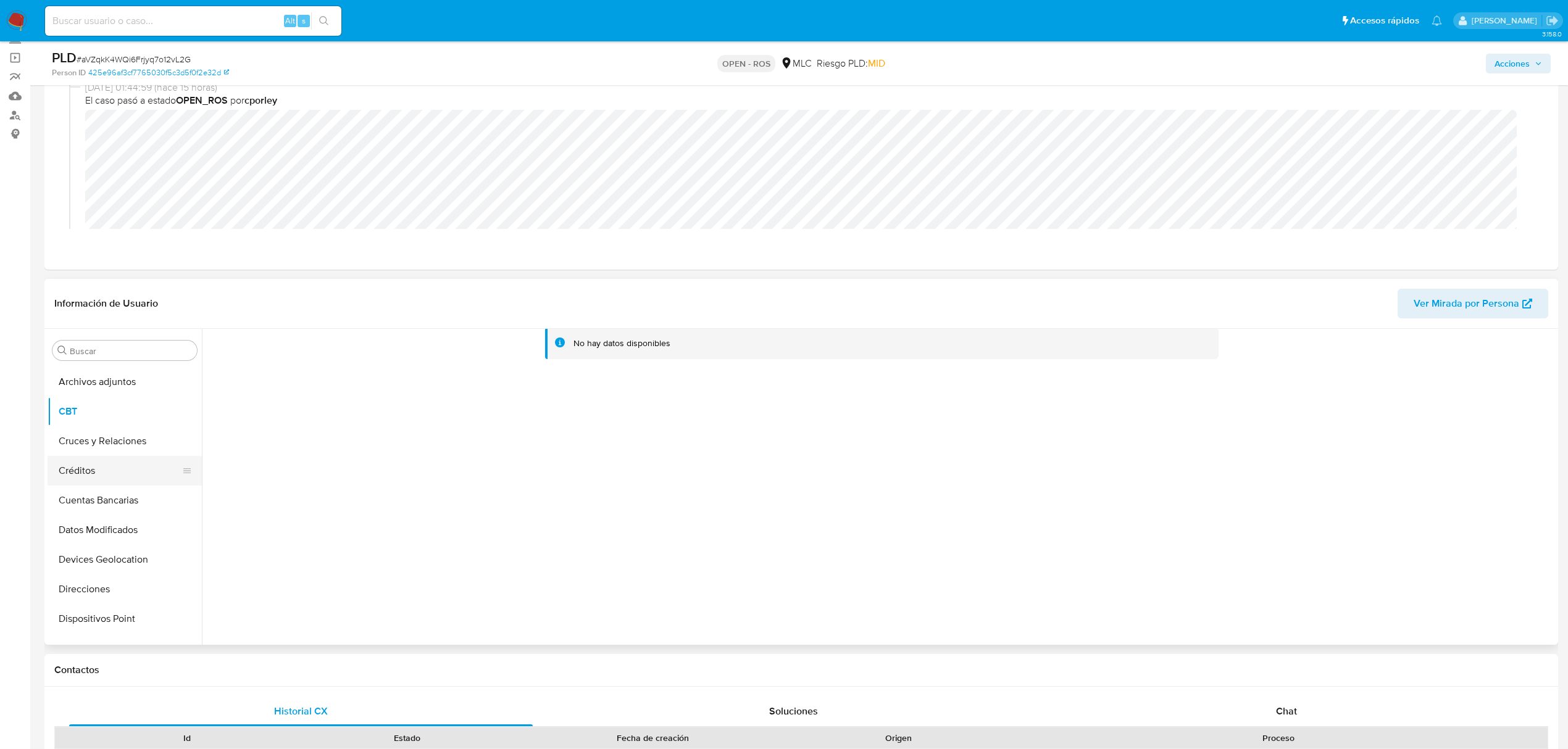
scroll to position [522, 0]
click at [99, 452] on button "KYC" at bounding box center [120, 450] width 144 height 30
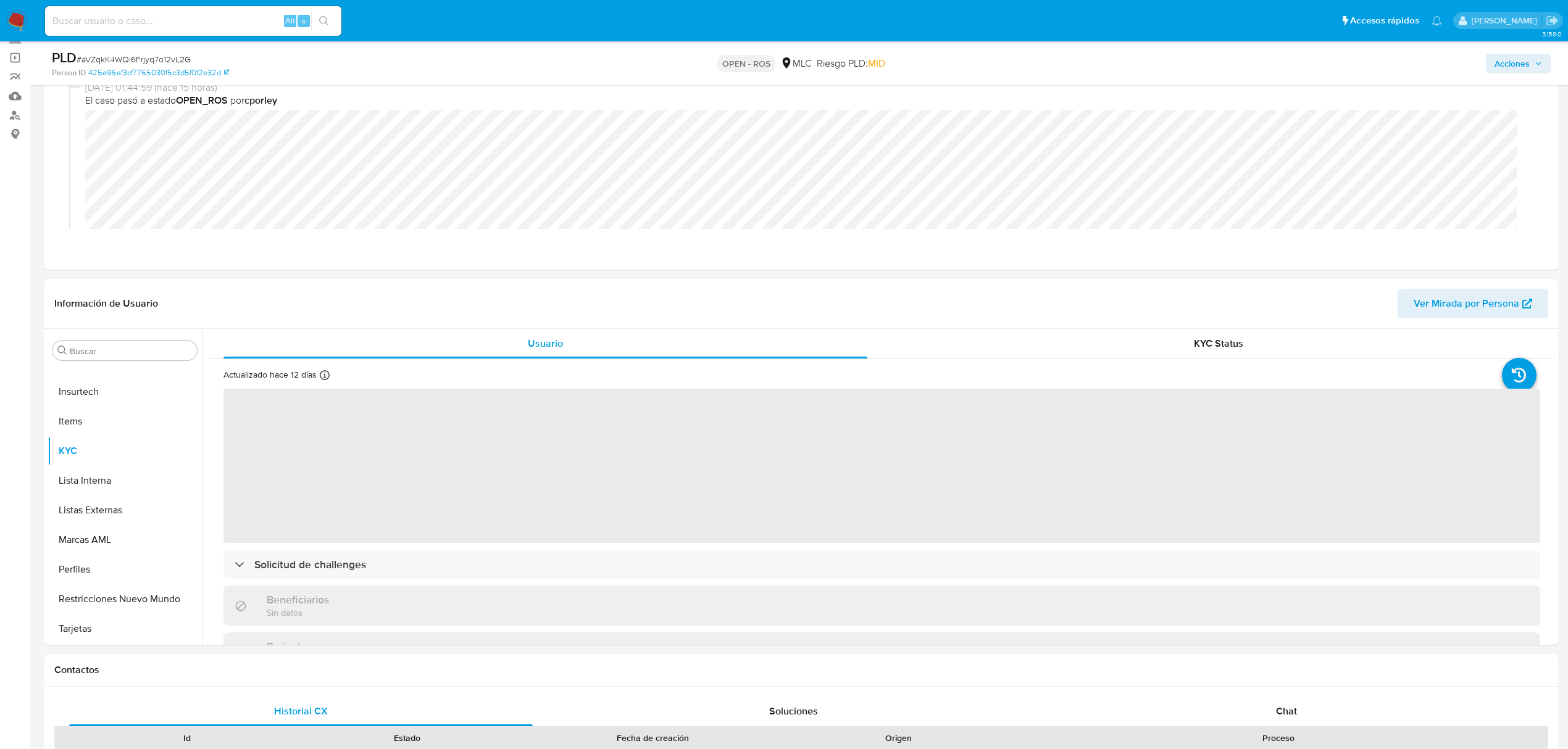
click at [168, 61] on span "# aVZqkK4WQi6Frjyq7o12vL2G" at bounding box center [134, 59] width 115 height 12
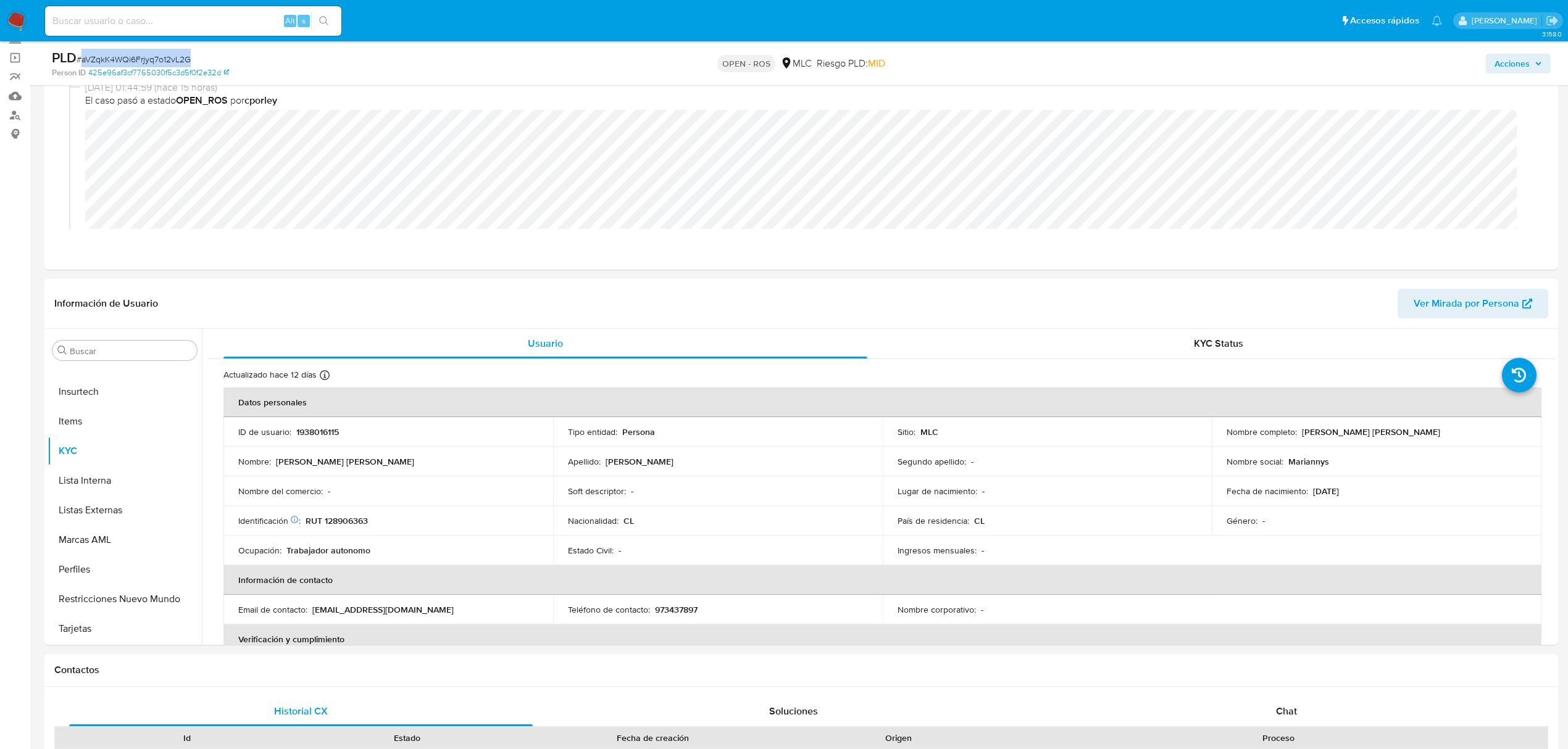
copy span "aVZqkK4WQi6Frjyq7o12vL2G"
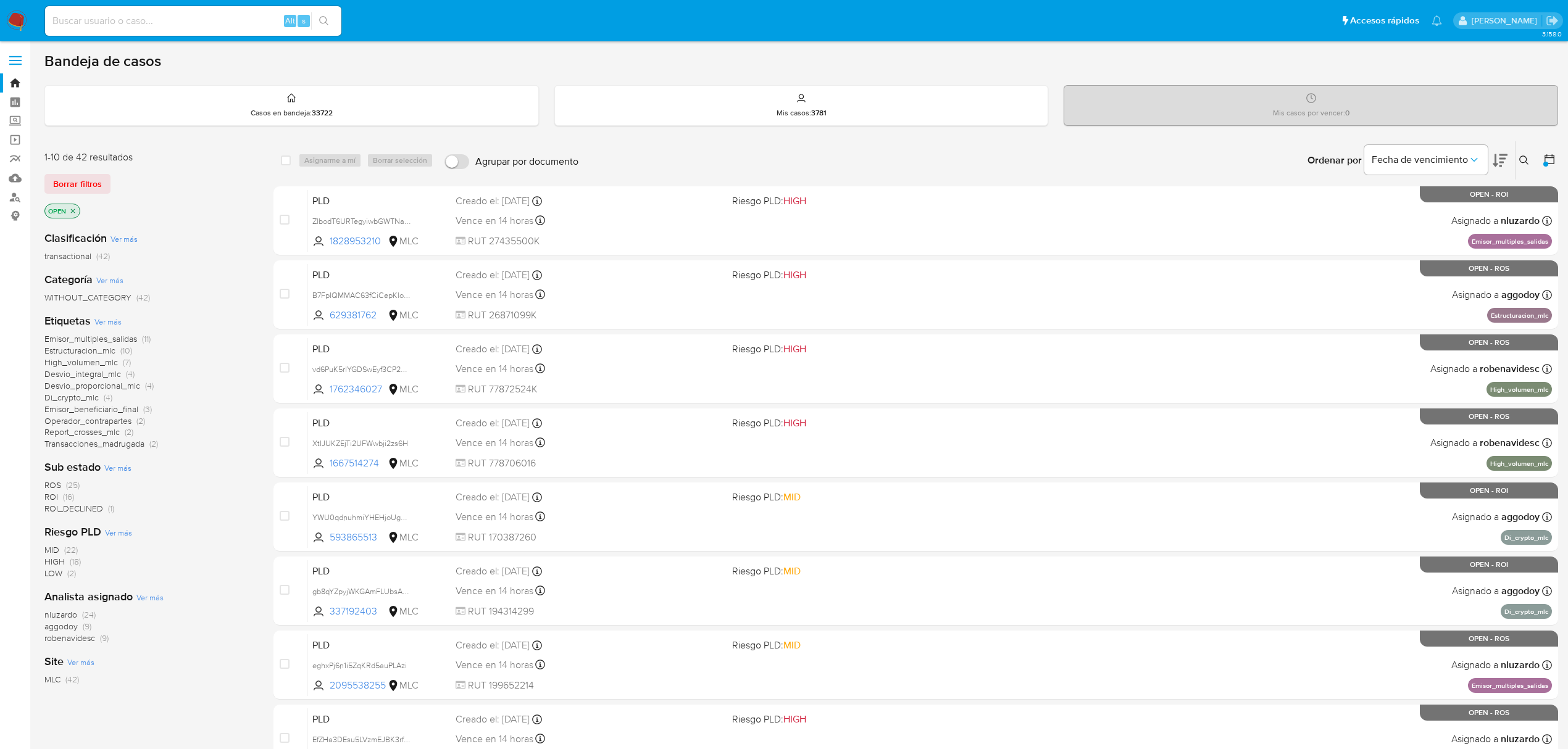
click at [64, 482] on span "ROS (25)" at bounding box center [62, 484] width 35 height 11
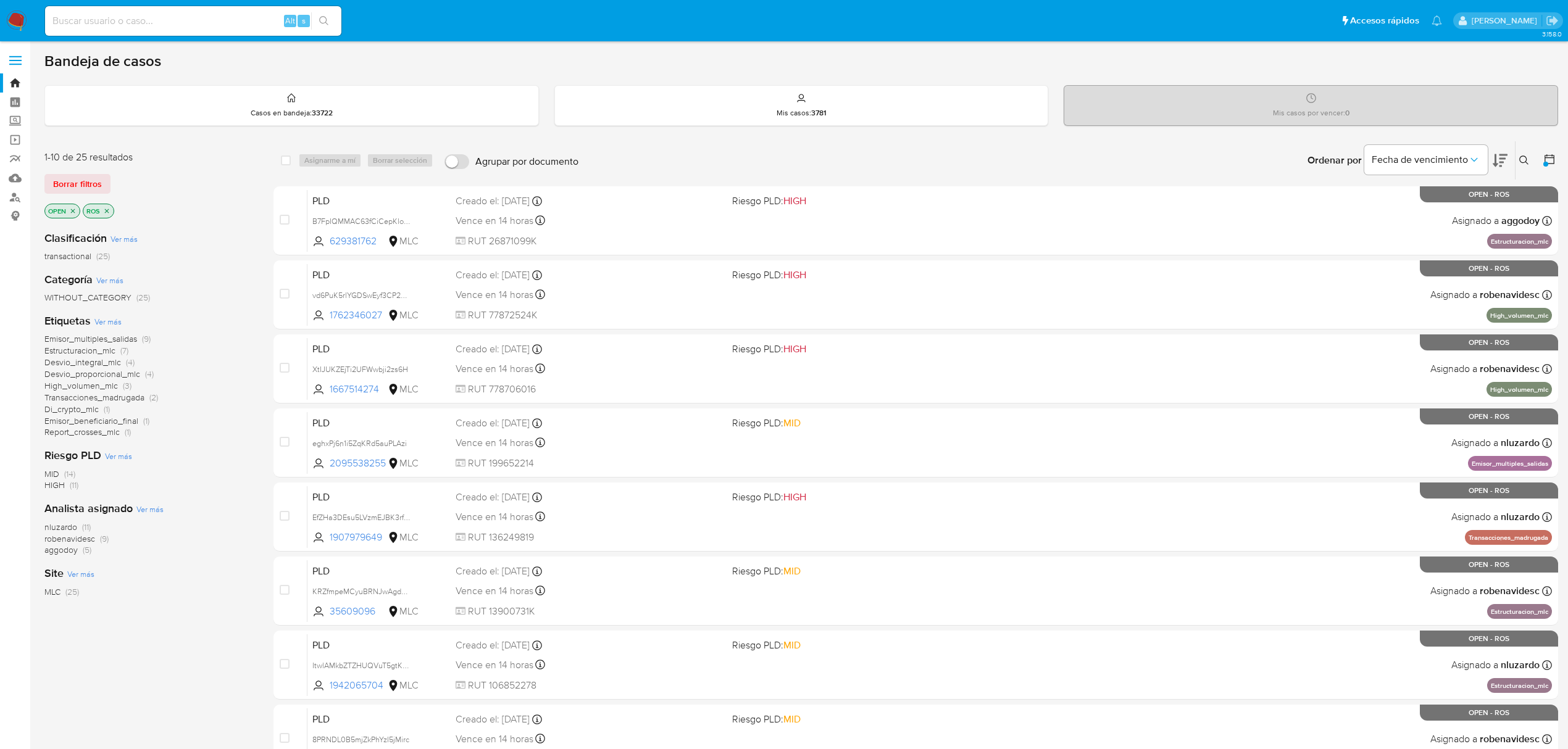
click at [87, 541] on span "robenavidesc" at bounding box center [70, 538] width 51 height 12
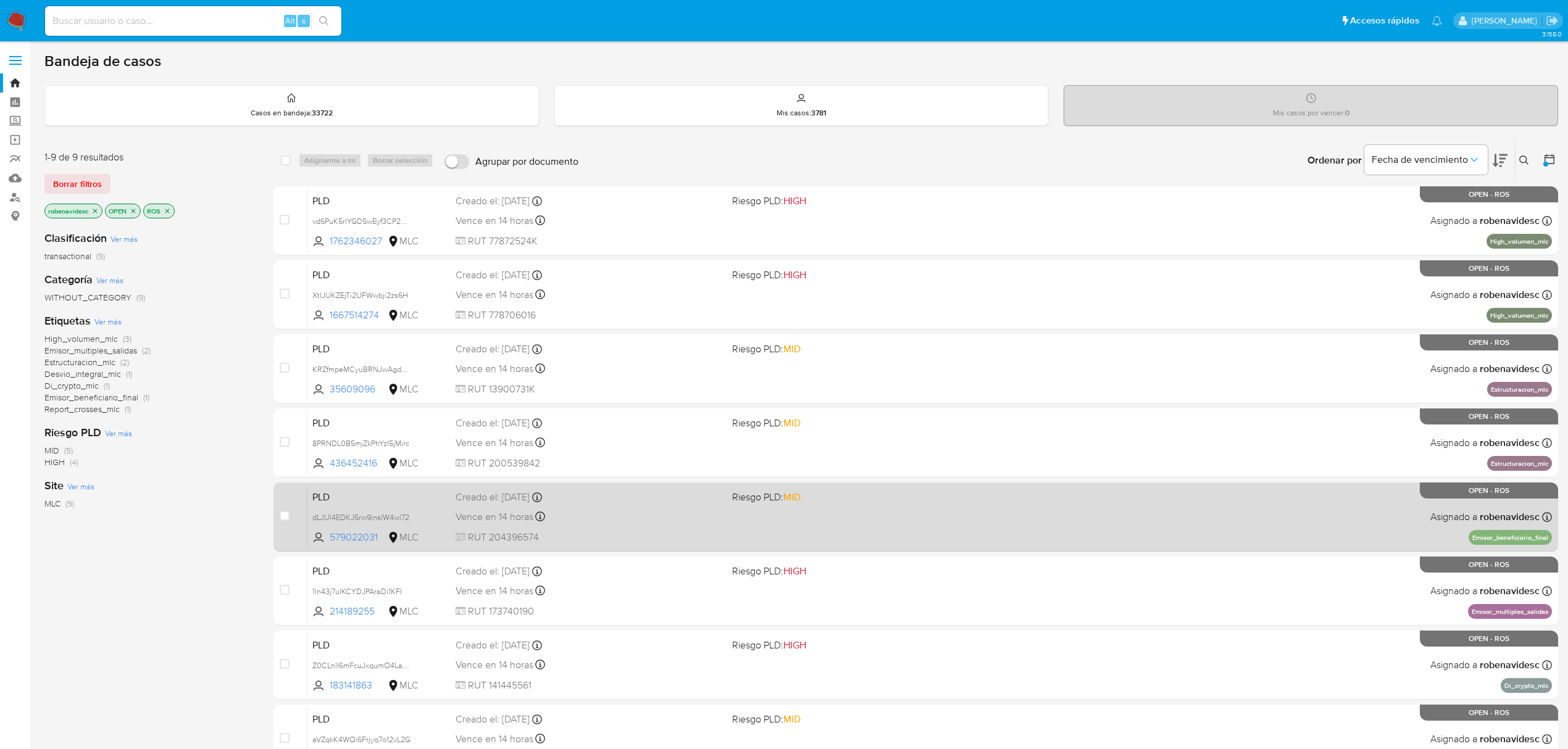
scroll to position [195, 0]
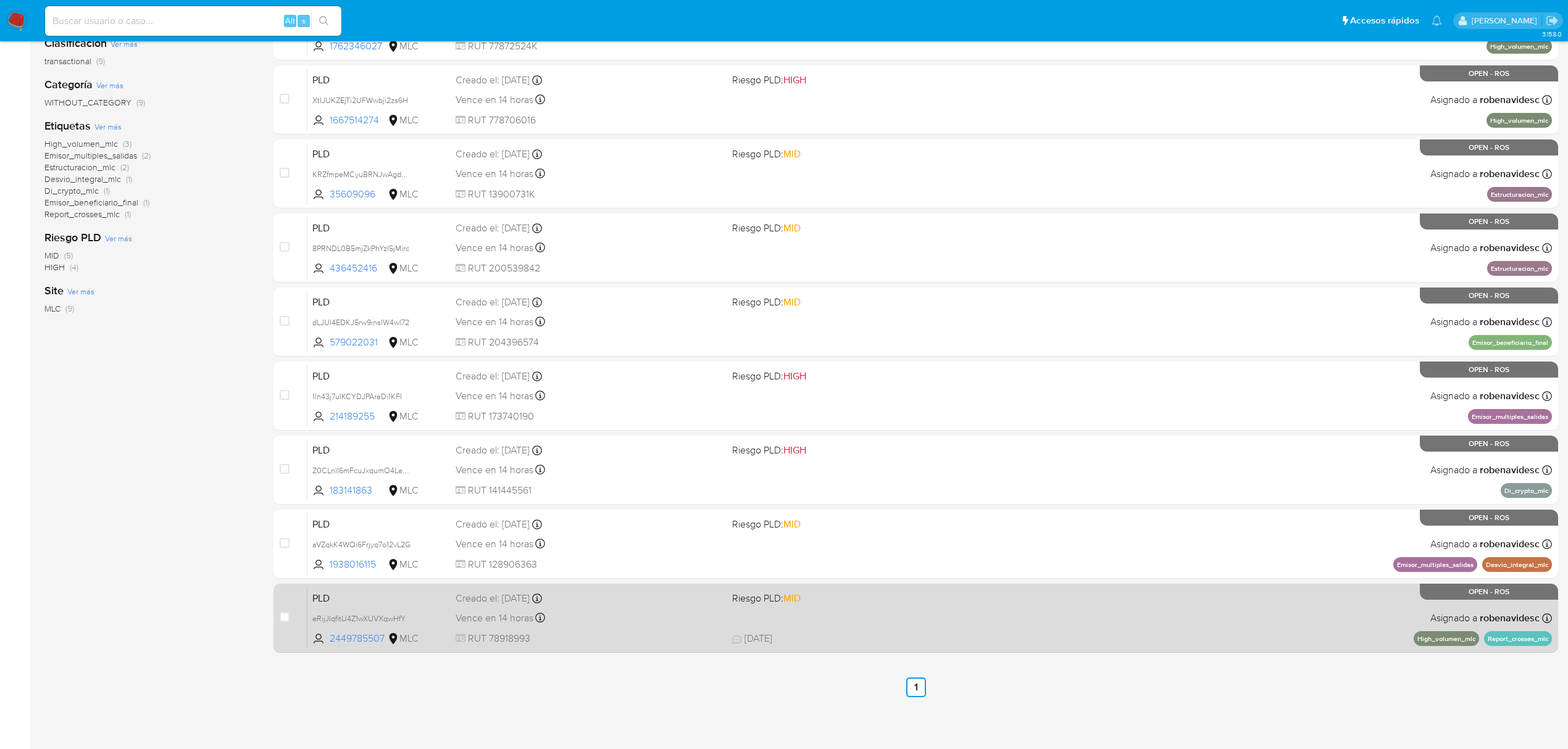
click at [714, 619] on div "Vence en 14 horas Vence el 10/09/2025 06:04:07" at bounding box center [589, 618] width 267 height 17
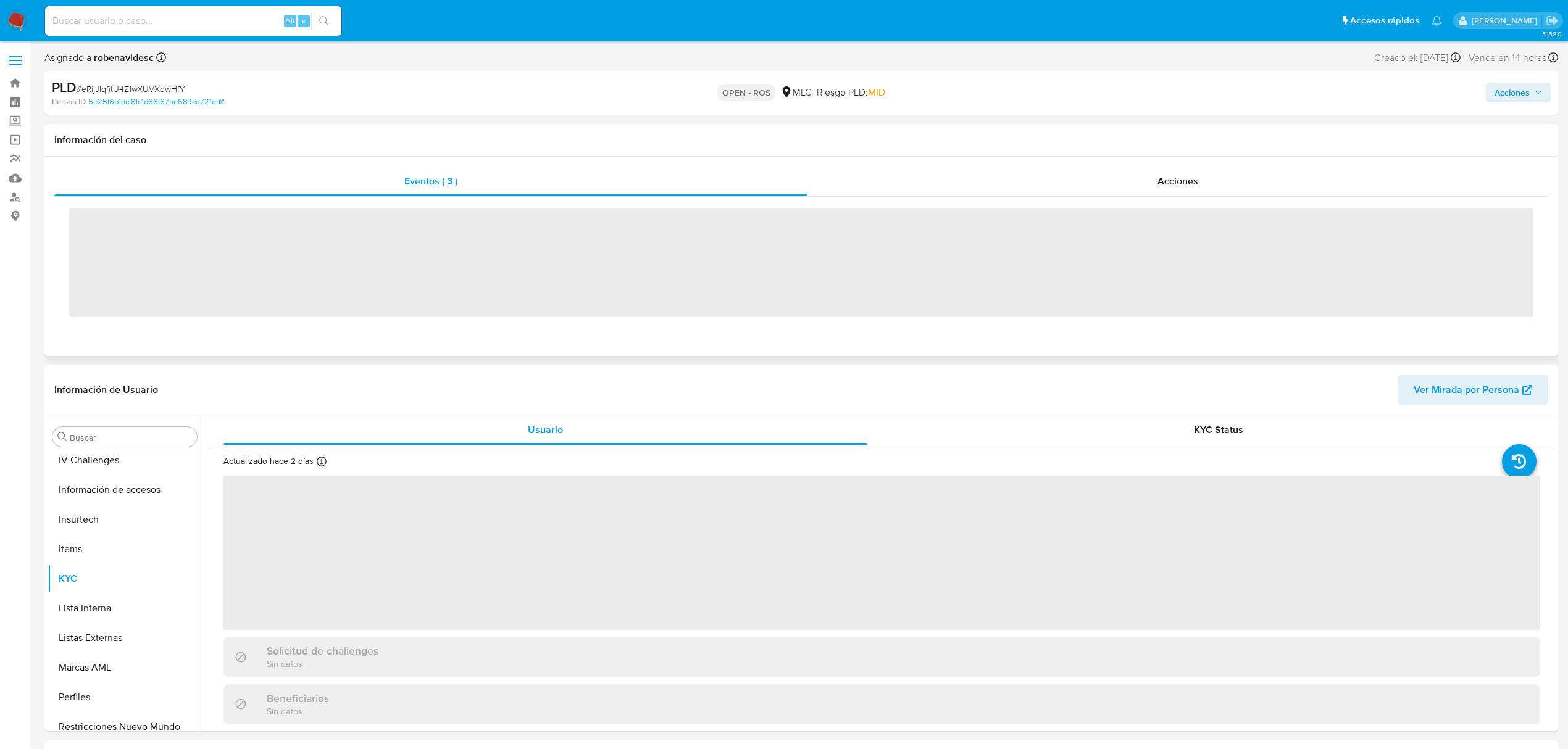
scroll to position [522, 0]
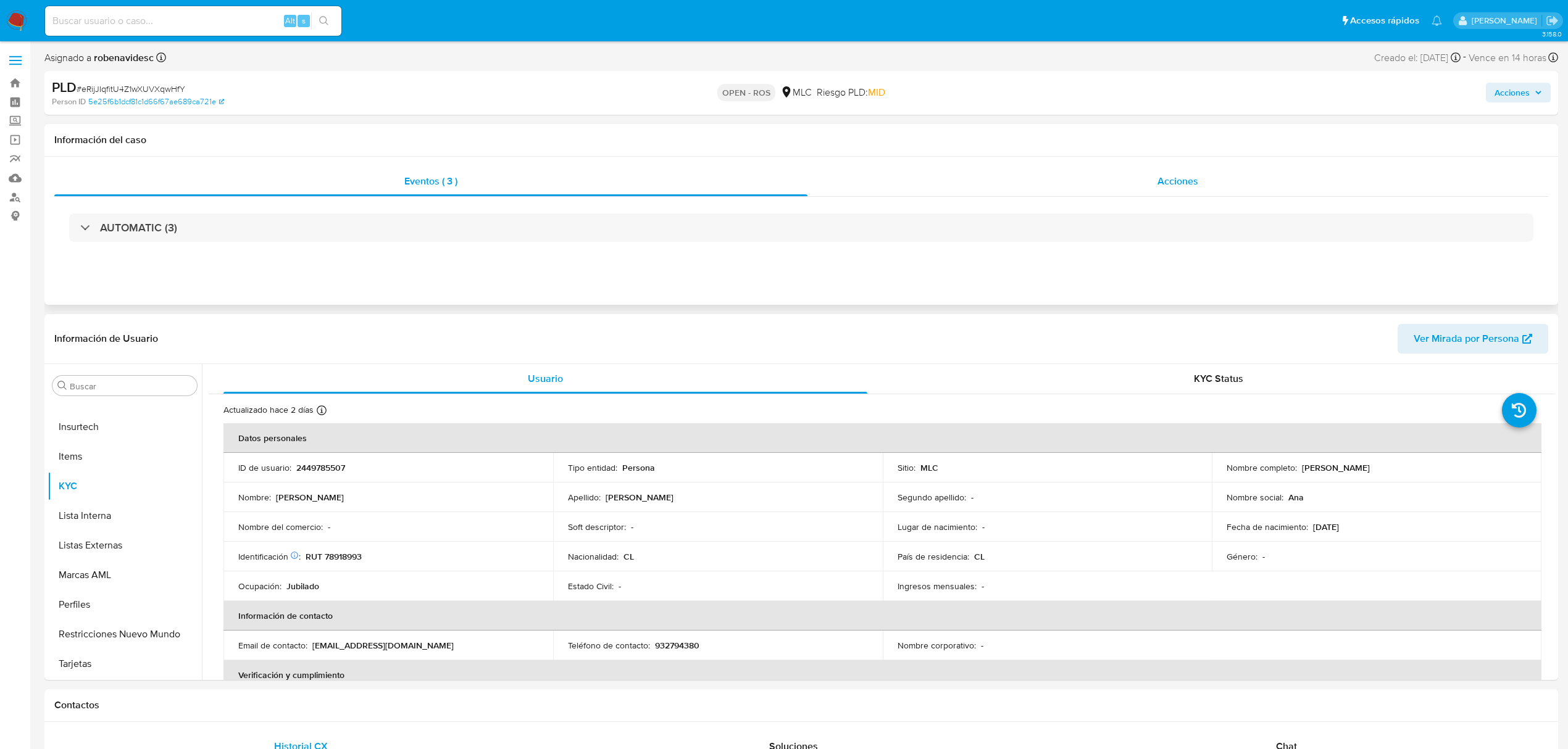
select select "10"
click at [1196, 195] on div "Acciones" at bounding box center [1178, 181] width 741 height 30
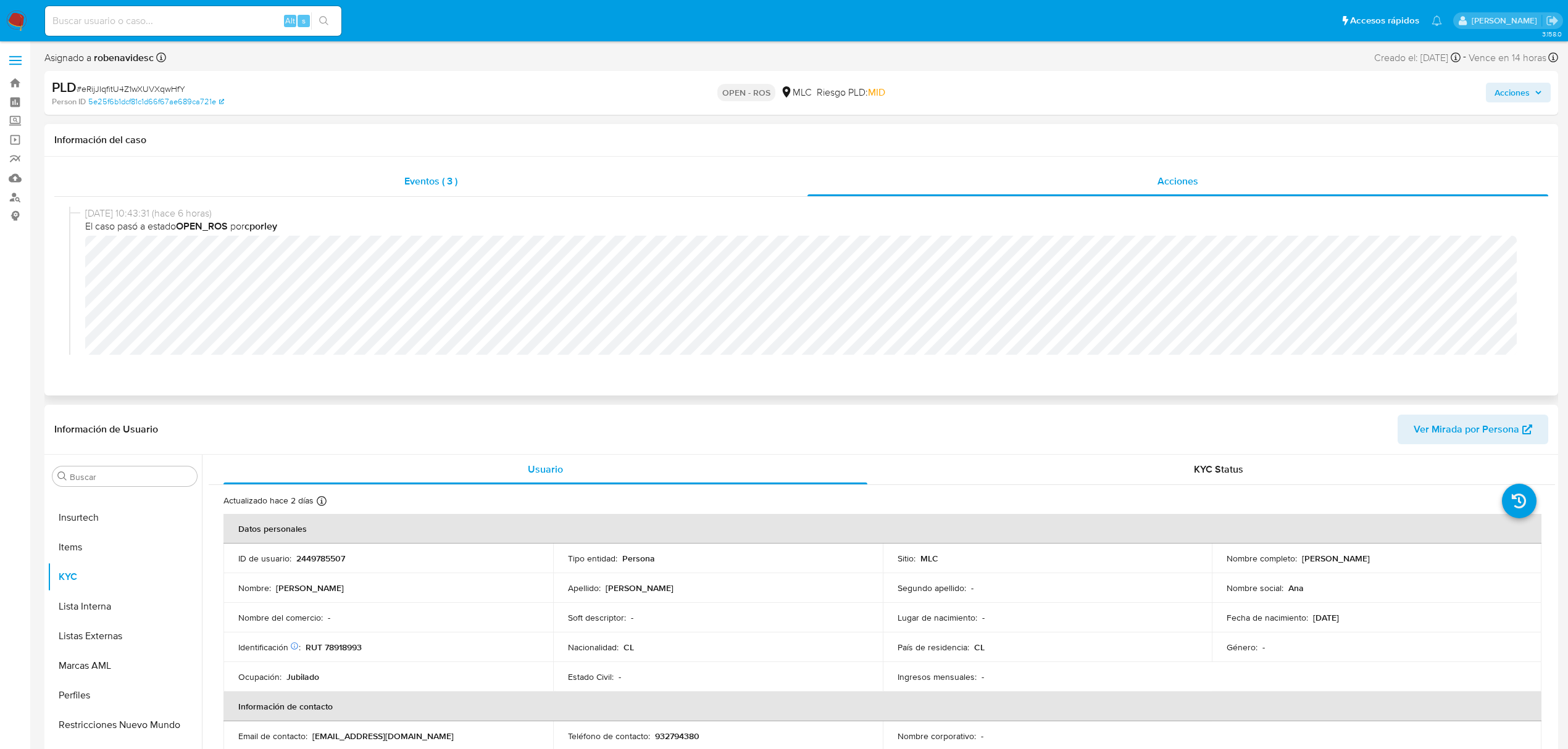
click at [397, 193] on div "Eventos ( 3 )" at bounding box center [431, 181] width 753 height 30
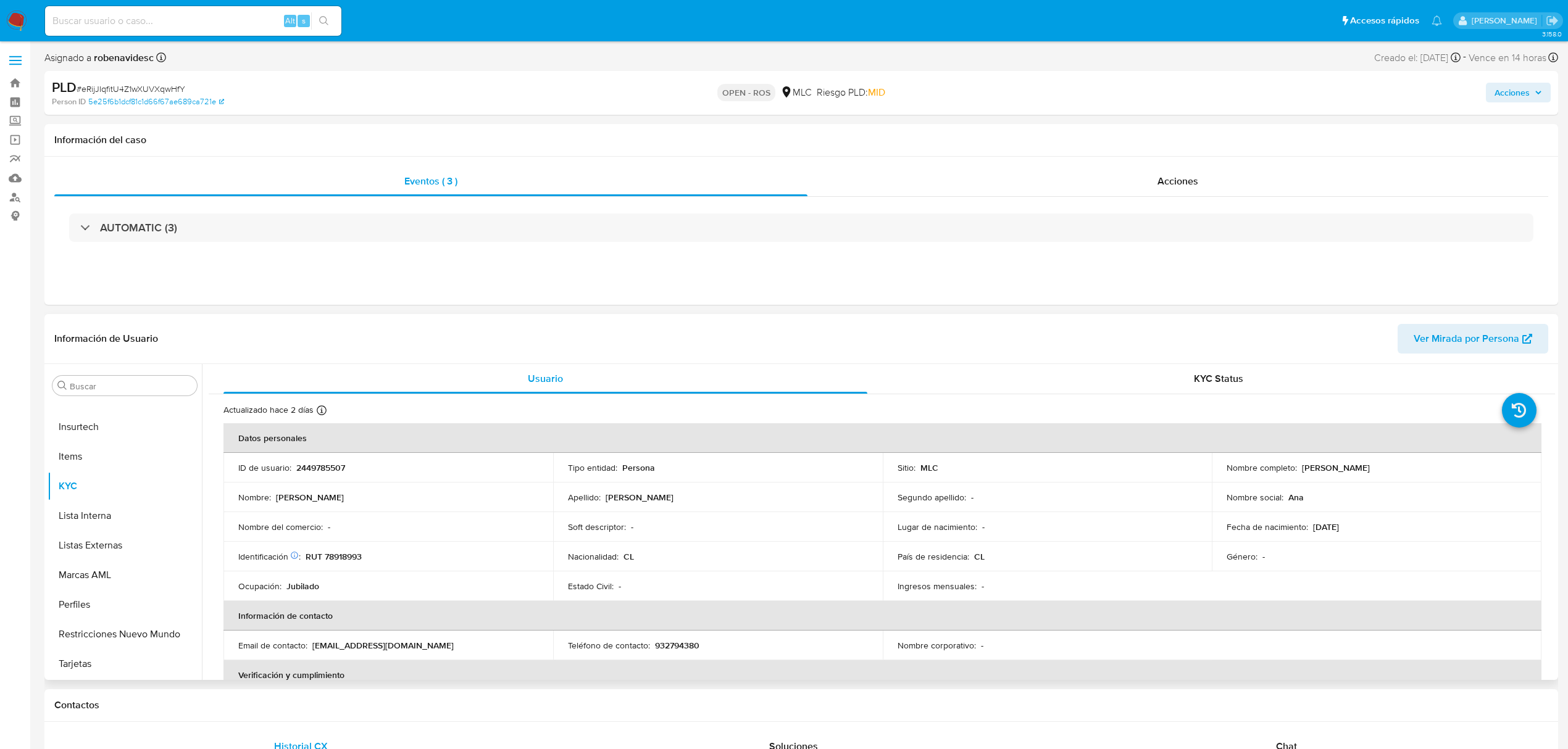
click at [335, 469] on p "2449785507" at bounding box center [321, 468] width 49 height 11
copy p "2449785507"
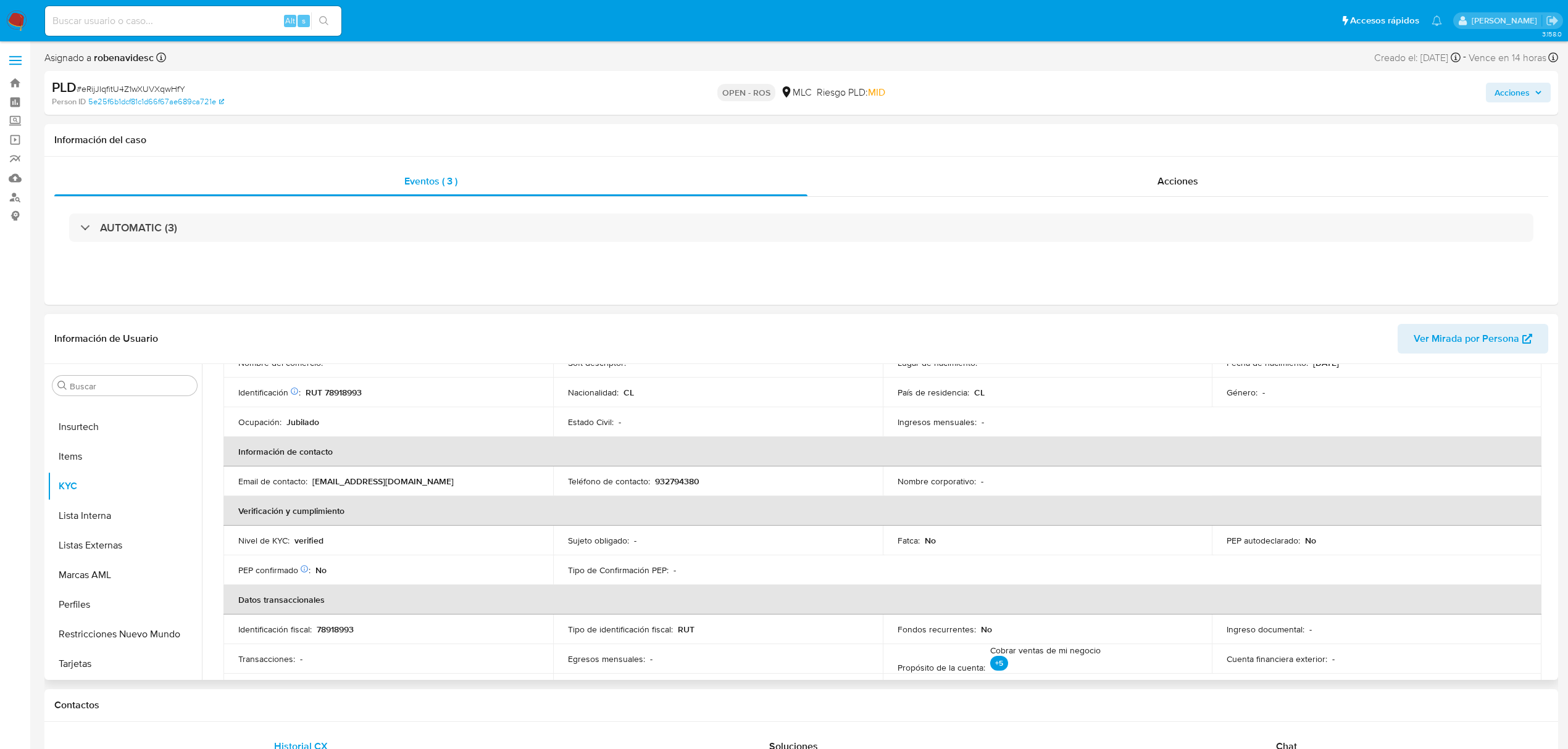
scroll to position [0, 0]
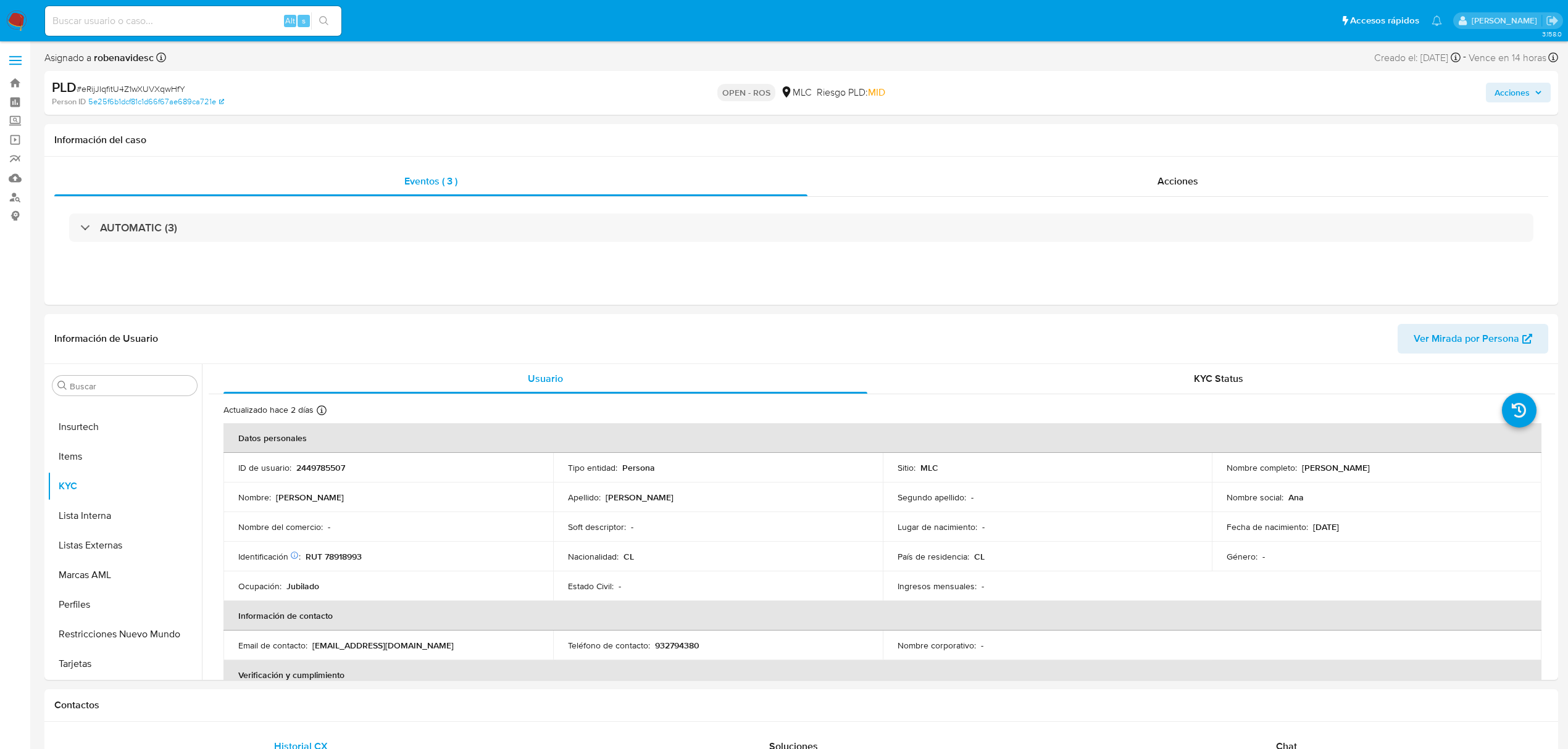
click at [106, 90] on span "# eRijJIqfitU4Z1wXUVXqwHfY" at bounding box center [130, 89] width 108 height 12
copy span "eRijJIqfitU4Z1wXUVXqwHfY"
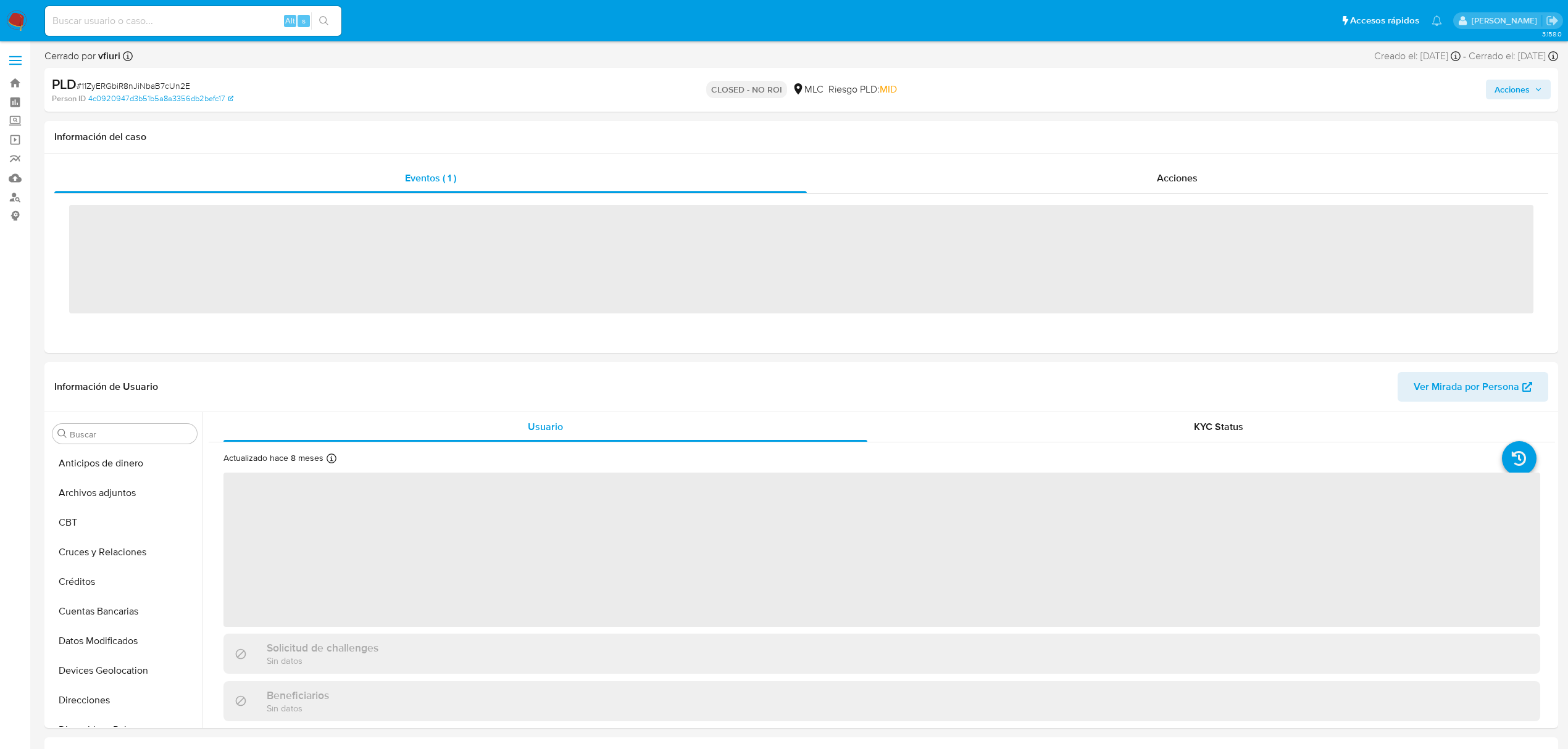
scroll to position [522, 0]
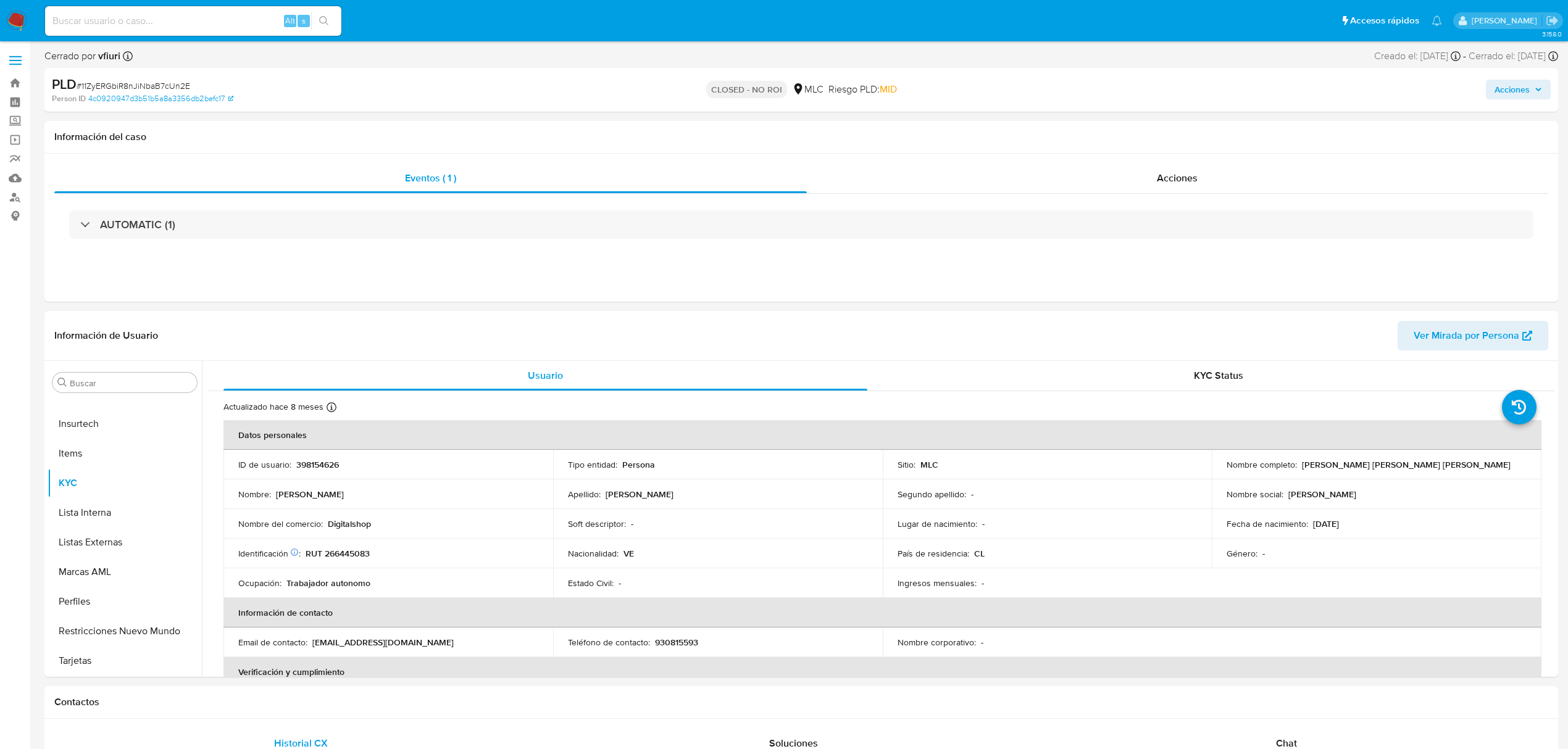
select select "10"
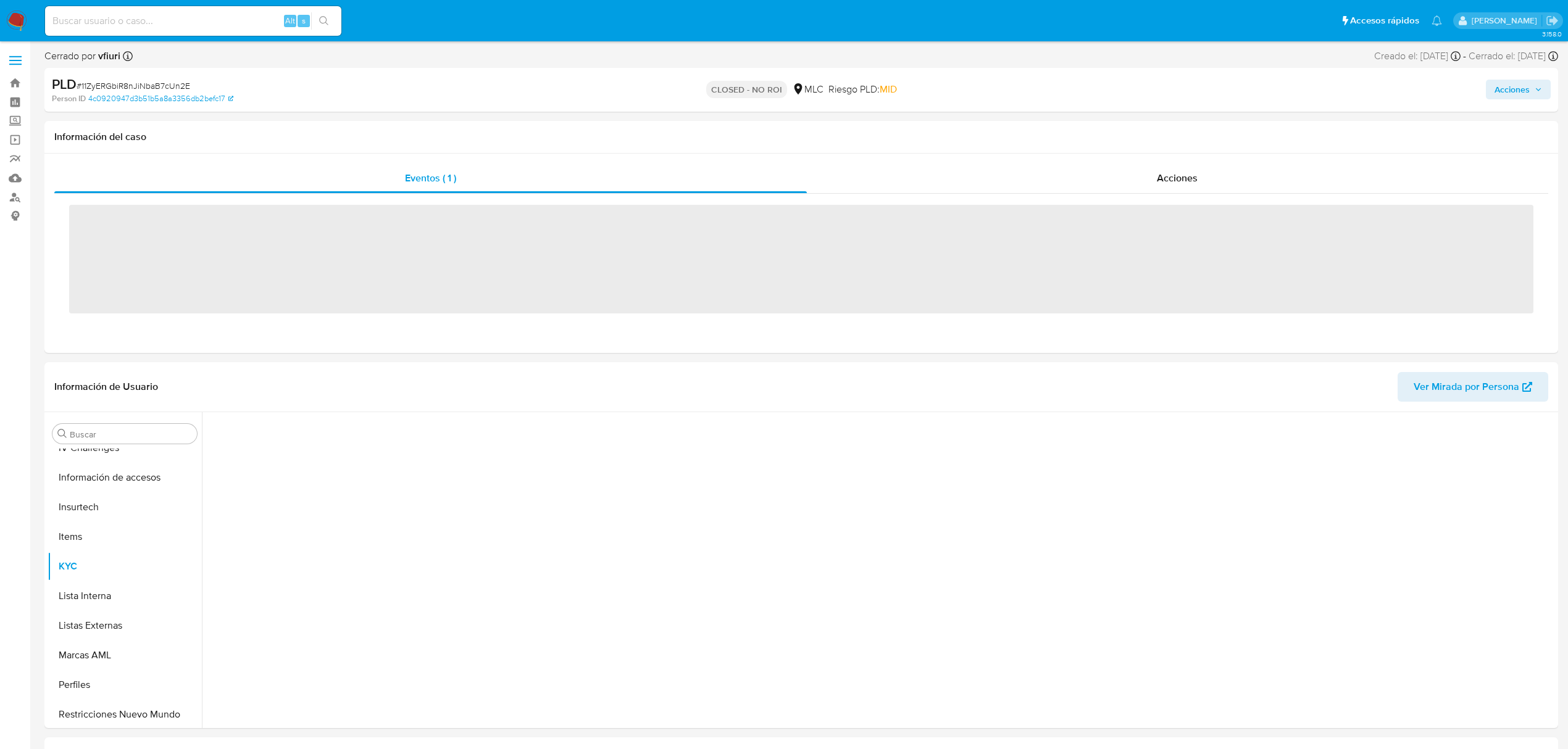
scroll to position [522, 0]
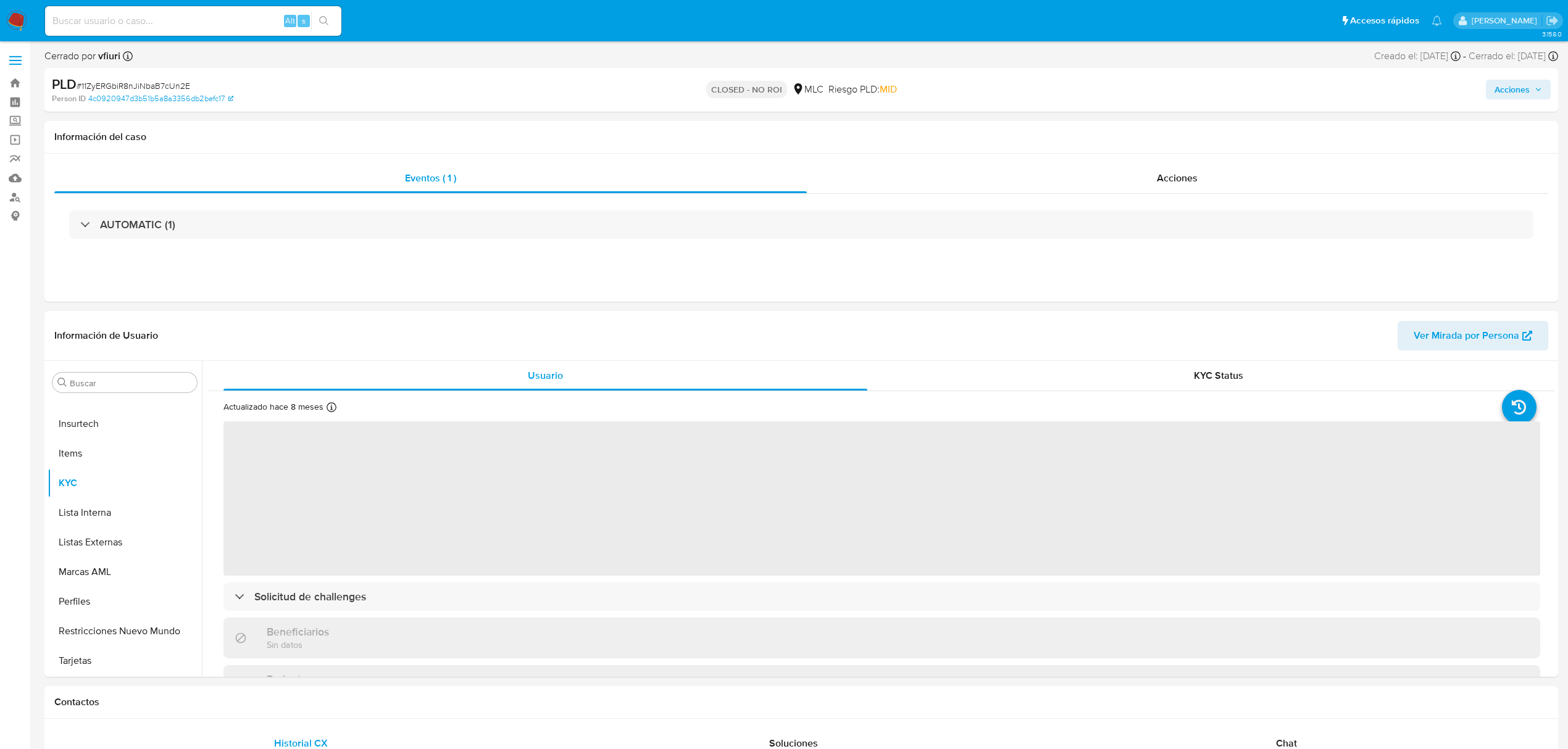
select select "10"
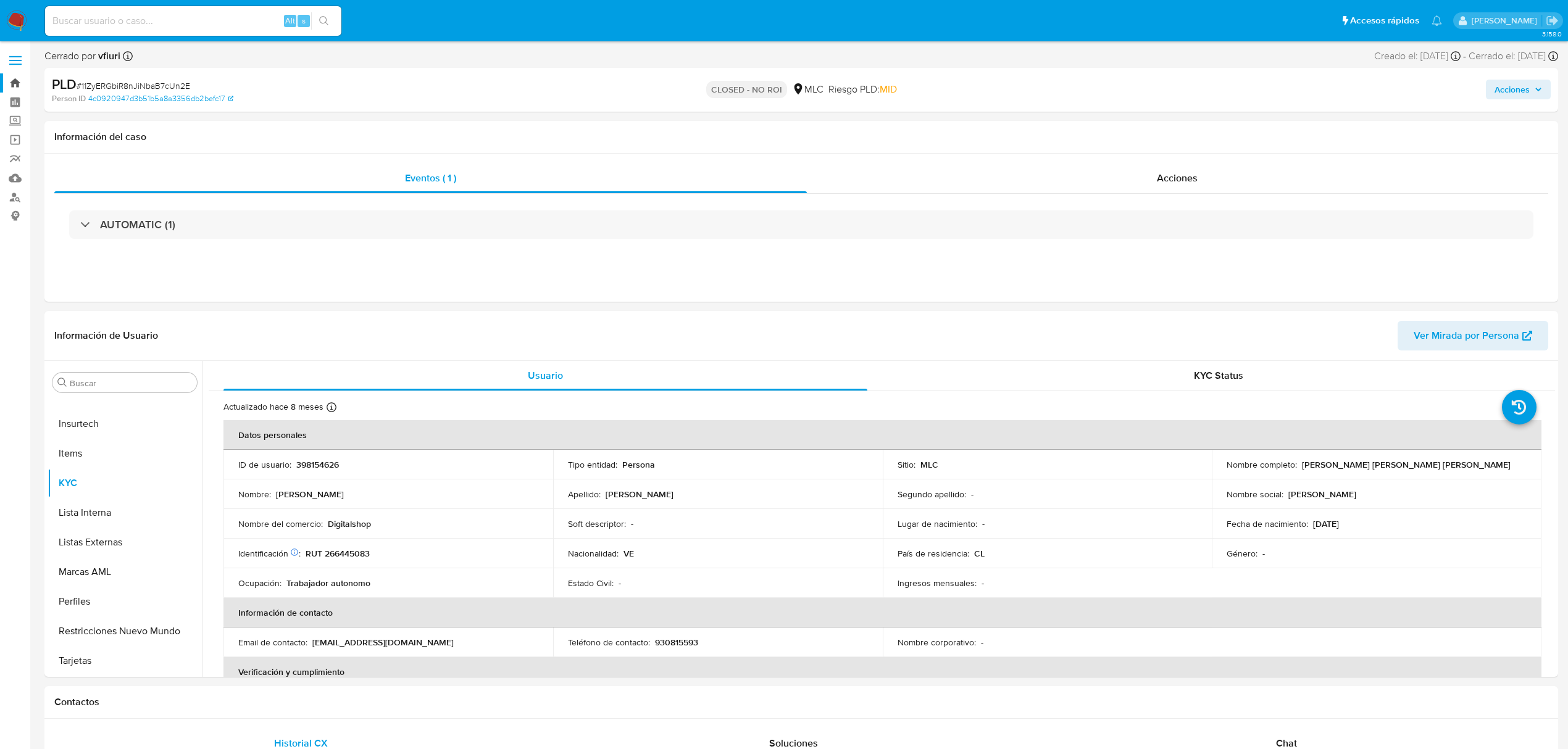
click at [10, 85] on link "Bandeja" at bounding box center [74, 83] width 147 height 19
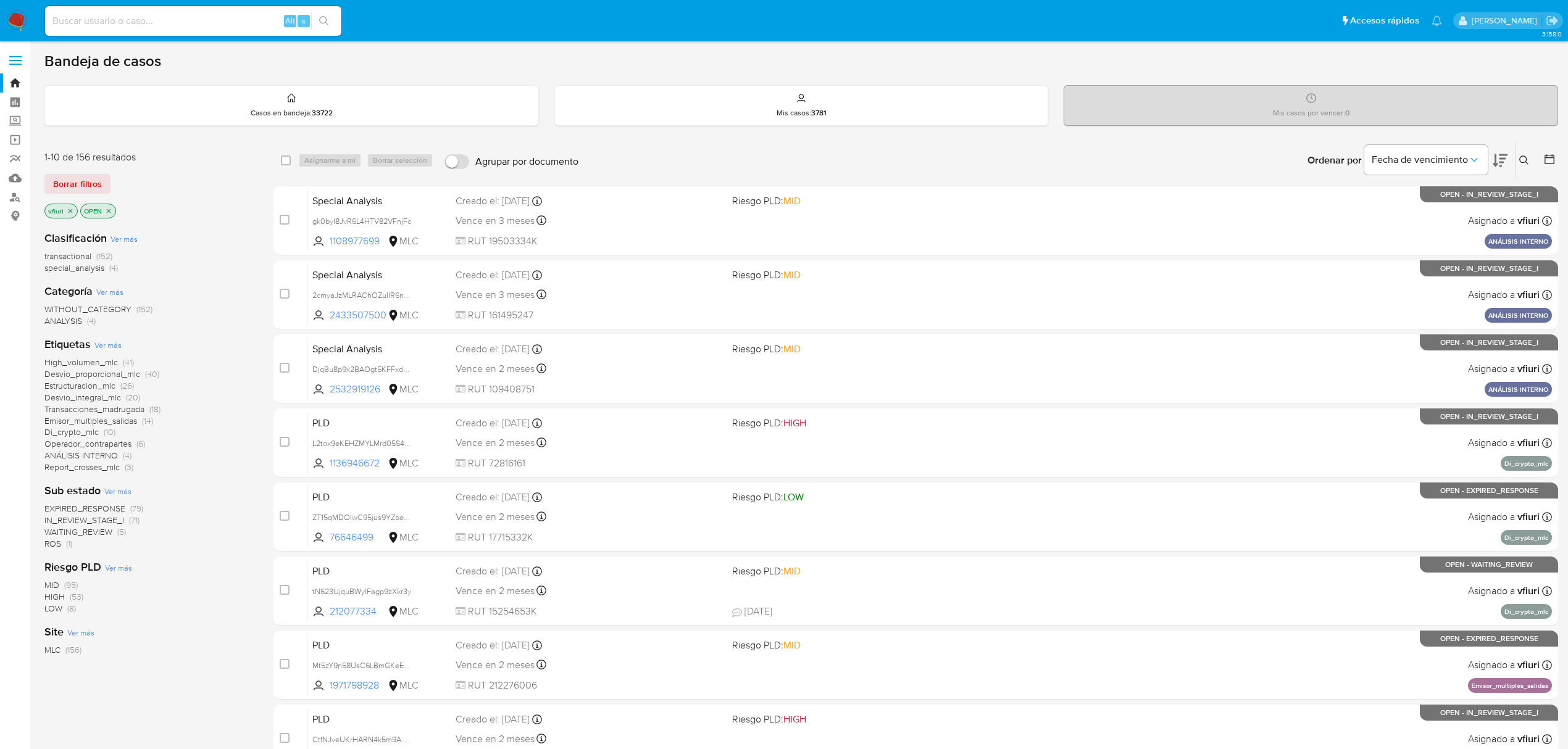
click at [60, 541] on span "ROS" at bounding box center [53, 544] width 17 height 12
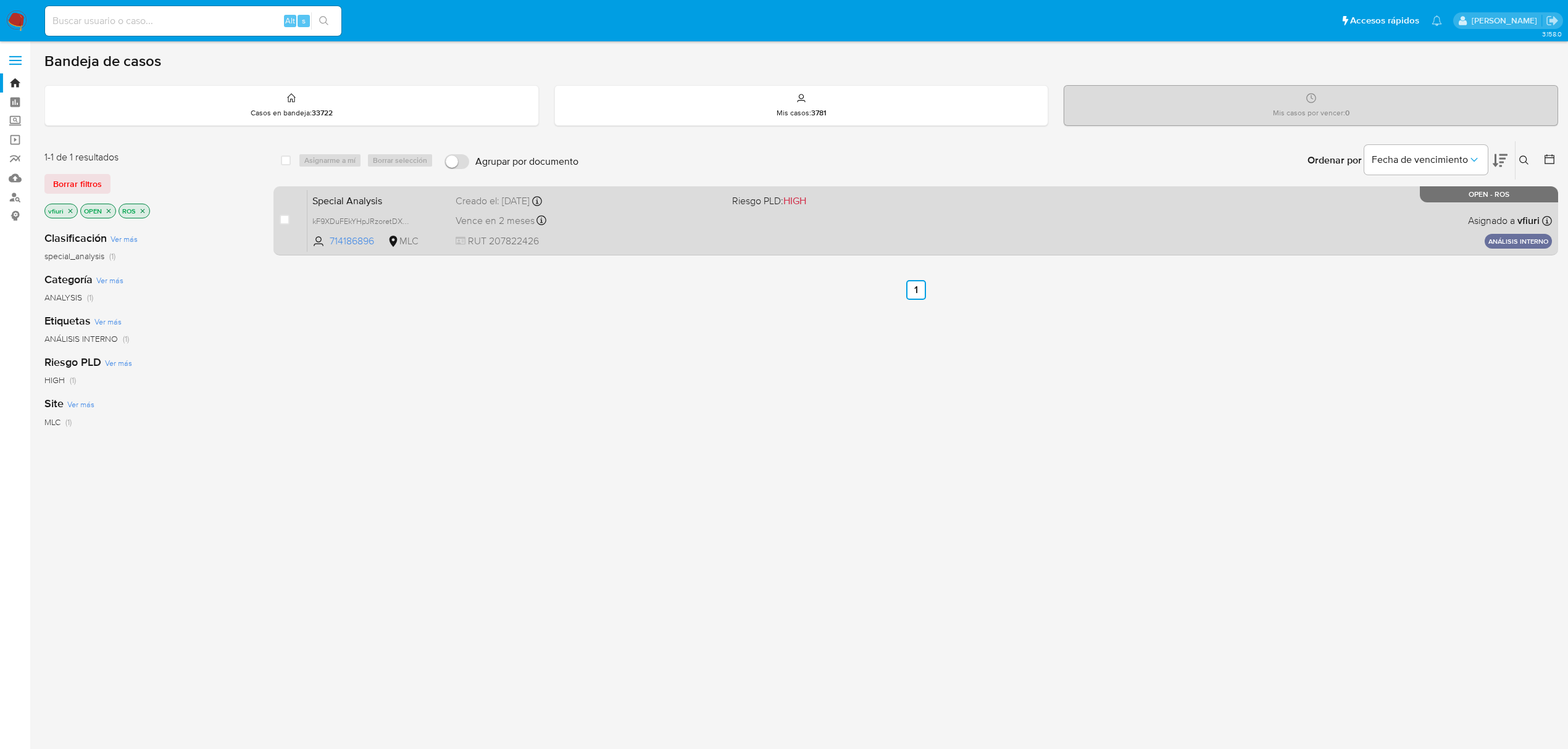
click at [726, 205] on div "Special Analysis kF9XDuFEkYHpJRzoretDXm5V 714186896 MLC Riesgo PLD: HIGH Creado…" at bounding box center [929, 221] width 1245 height 62
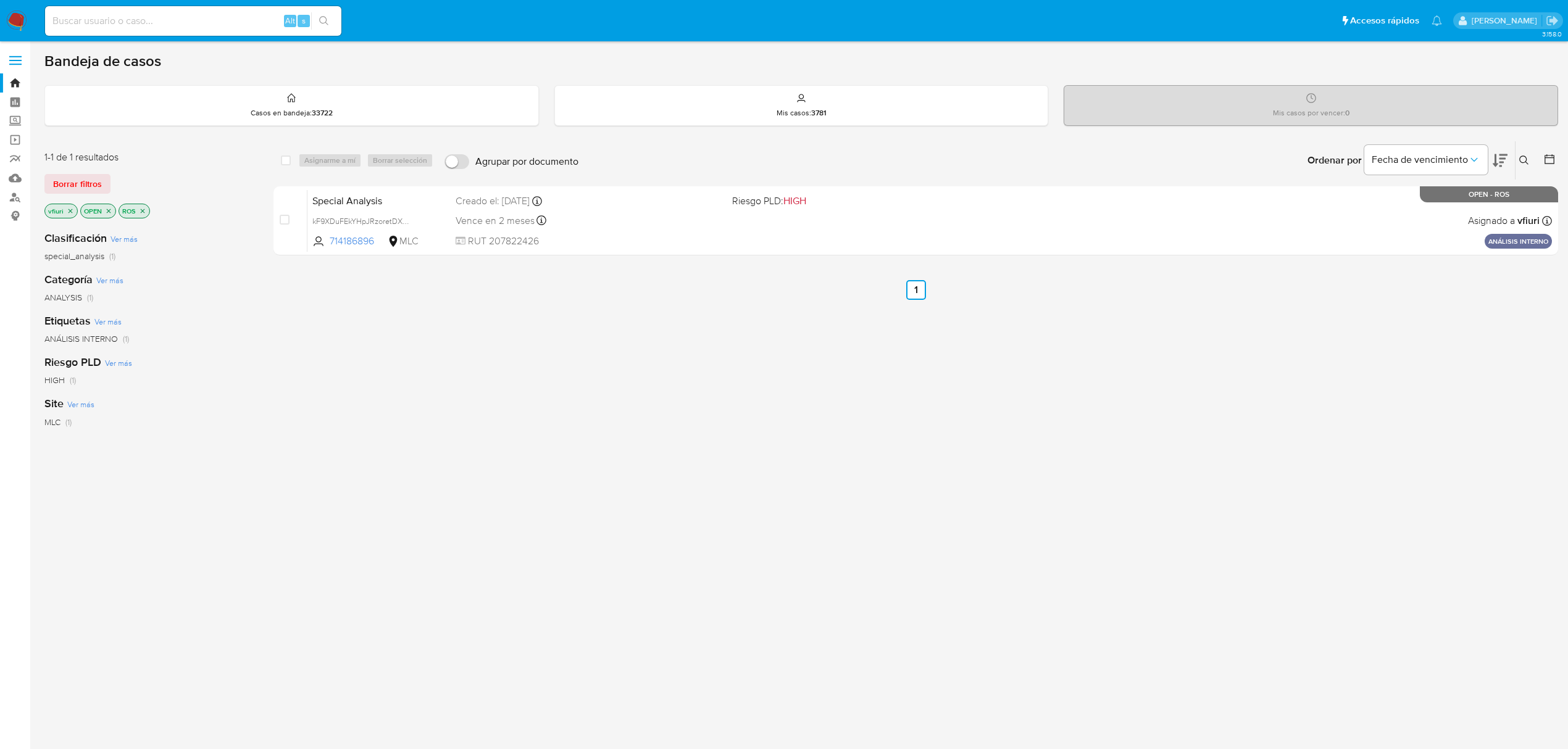
click at [142, 213] on icon "close-filter" at bounding box center [143, 211] width 8 height 8
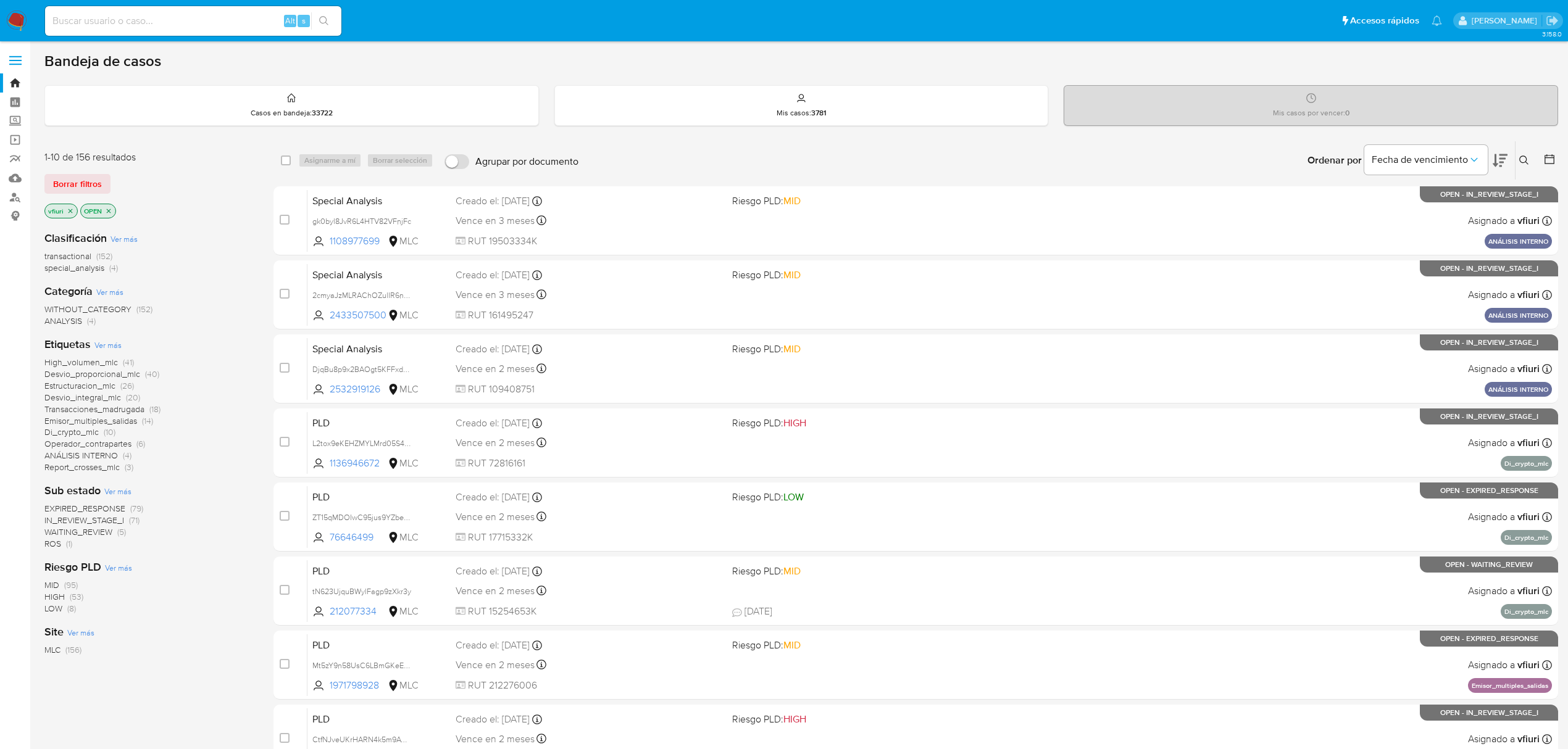
click at [42, 539] on main "3.158.0" at bounding box center [784, 509] width 1568 height 1019
click at [50, 544] on span "ROS" at bounding box center [53, 544] width 17 height 12
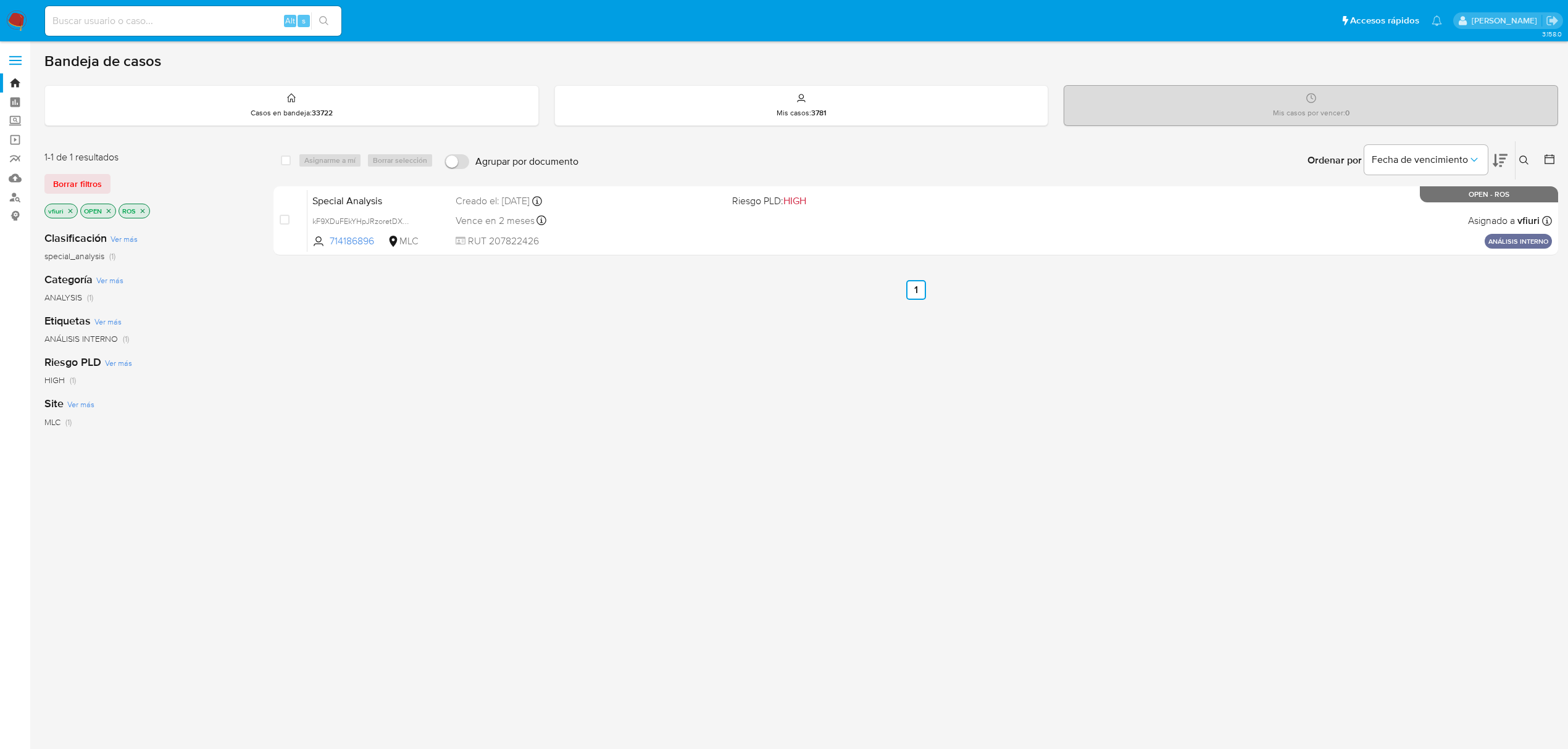
click at [144, 213] on icon "close-filter" at bounding box center [143, 211] width 8 height 8
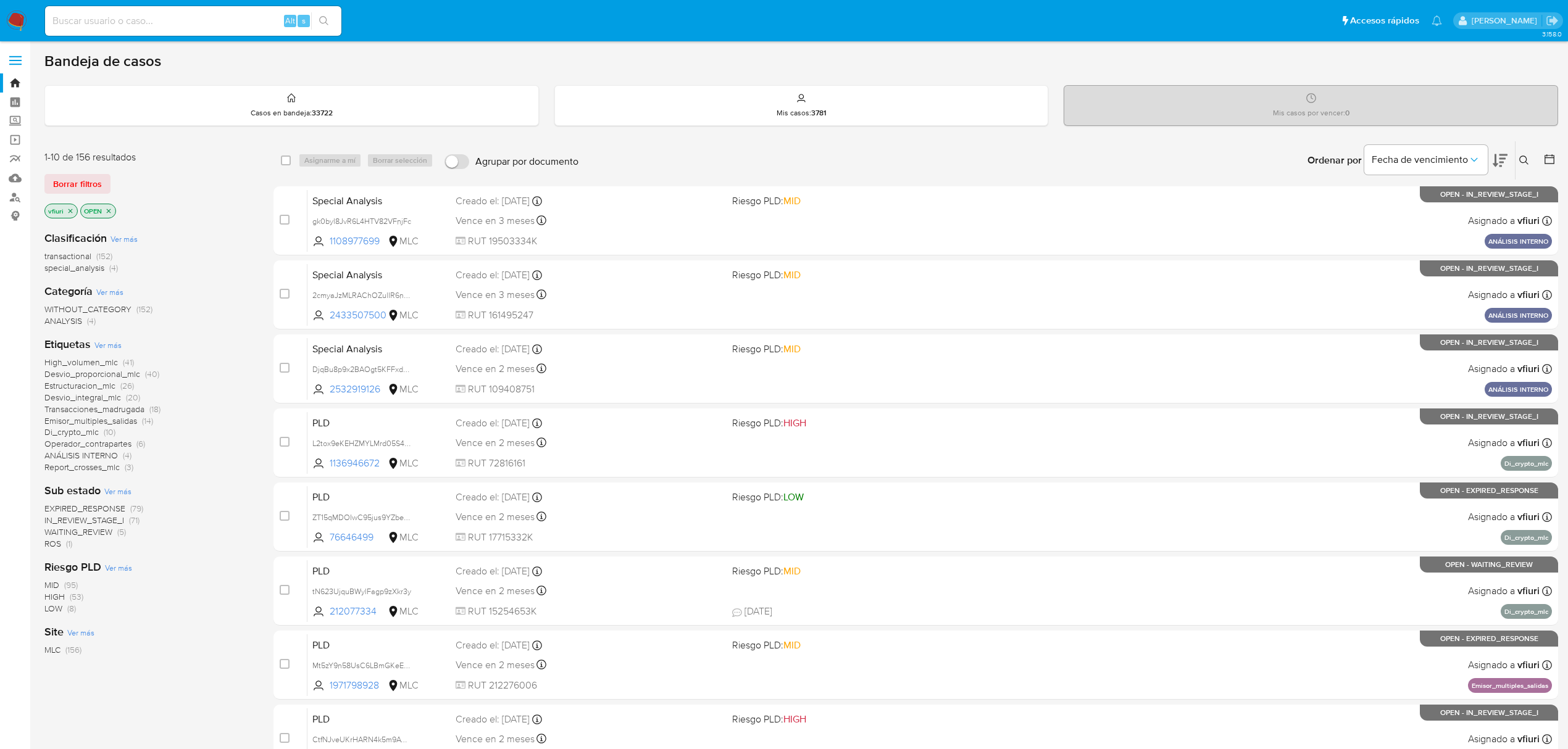
click at [1556, 158] on button at bounding box center [1551, 161] width 15 height 15
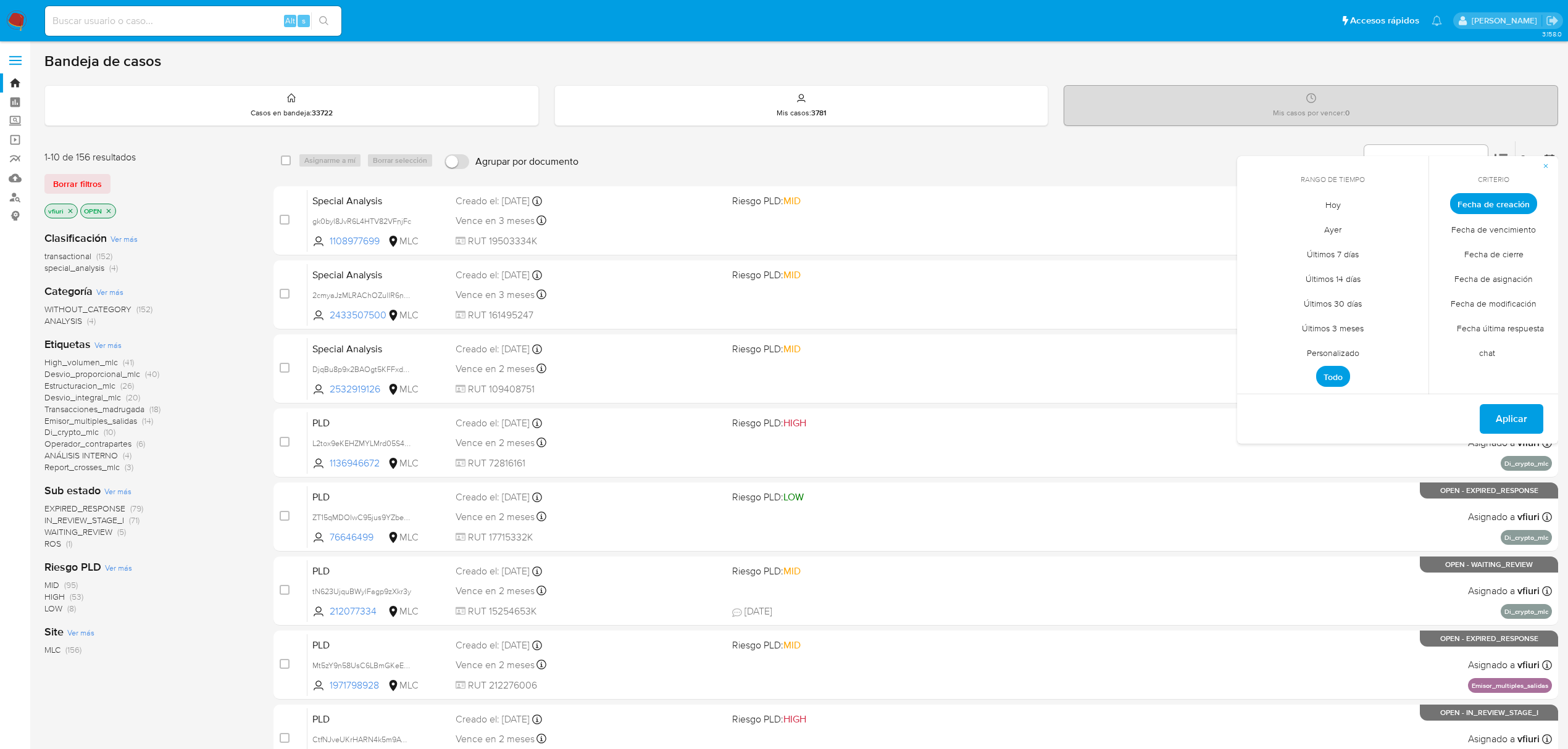
click at [1343, 352] on span "Personalizado" at bounding box center [1333, 352] width 78 height 25
click at [1258, 226] on icon "Mes anterior" at bounding box center [1257, 227] width 15 height 15
click at [1329, 322] on button "12" at bounding box center [1333, 321] width 20 height 20
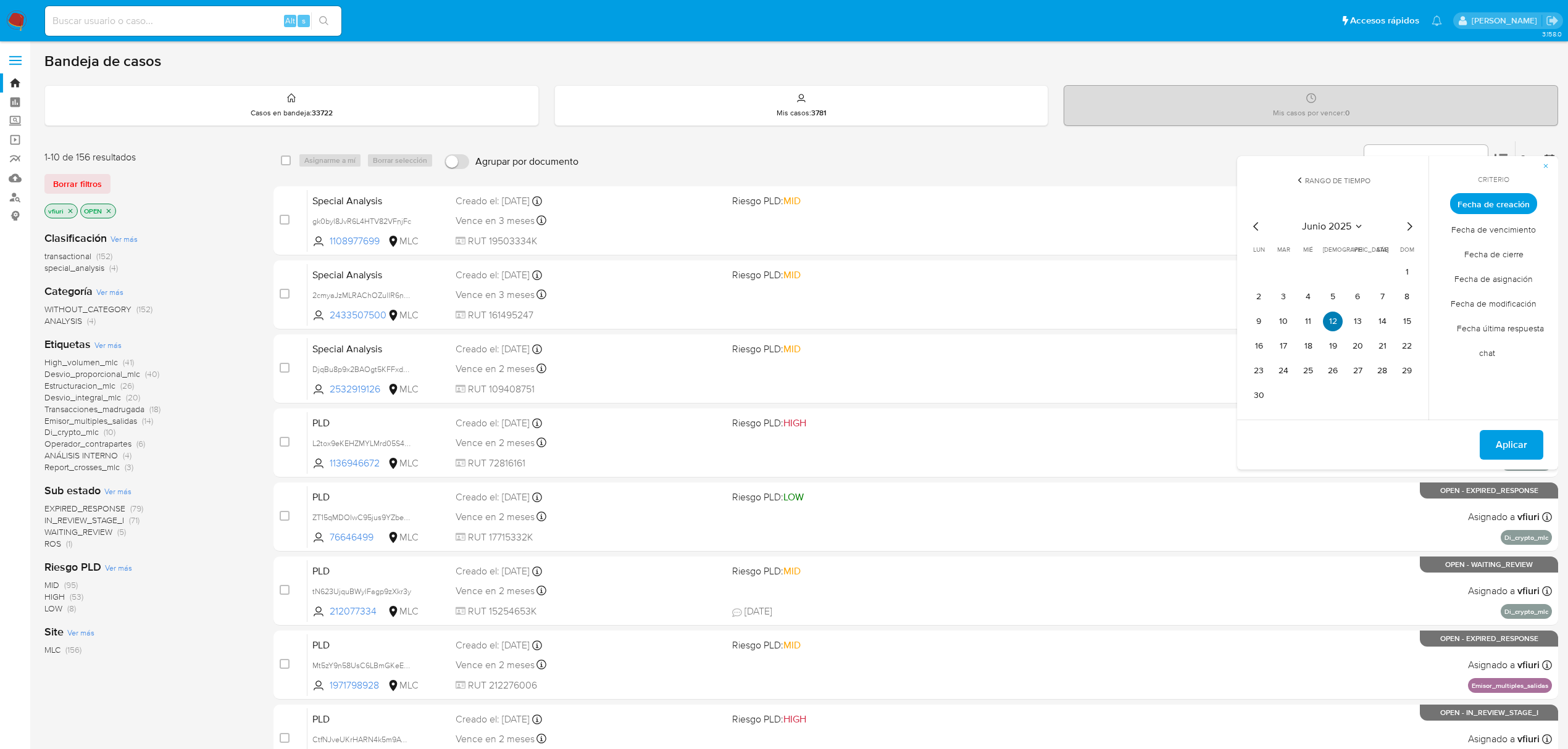
click at [1329, 322] on button "12" at bounding box center [1333, 321] width 20 height 20
click at [1510, 440] on span "Aplicar" at bounding box center [1512, 445] width 32 height 27
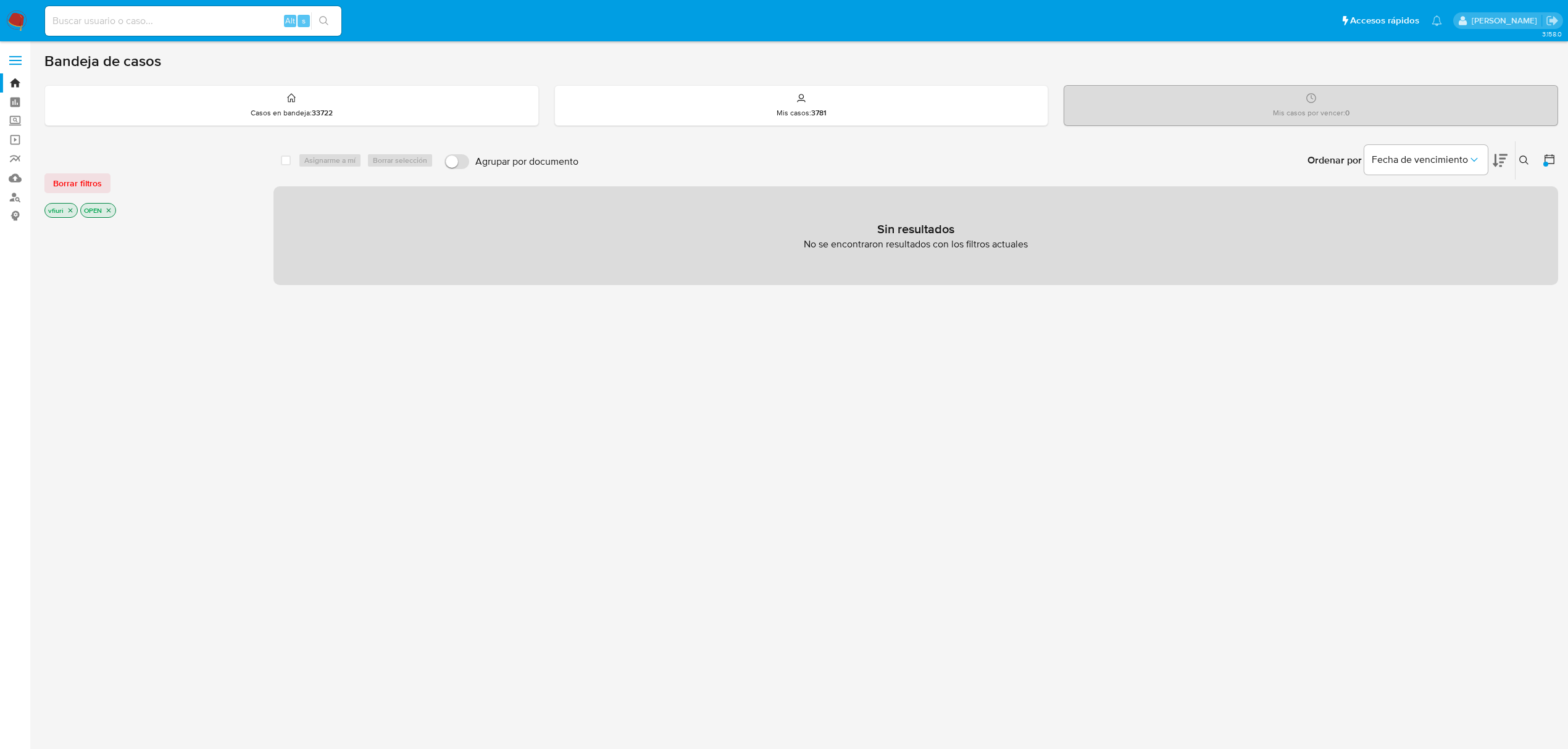
click at [108, 211] on icon "close-filter" at bounding box center [108, 211] width 8 height 8
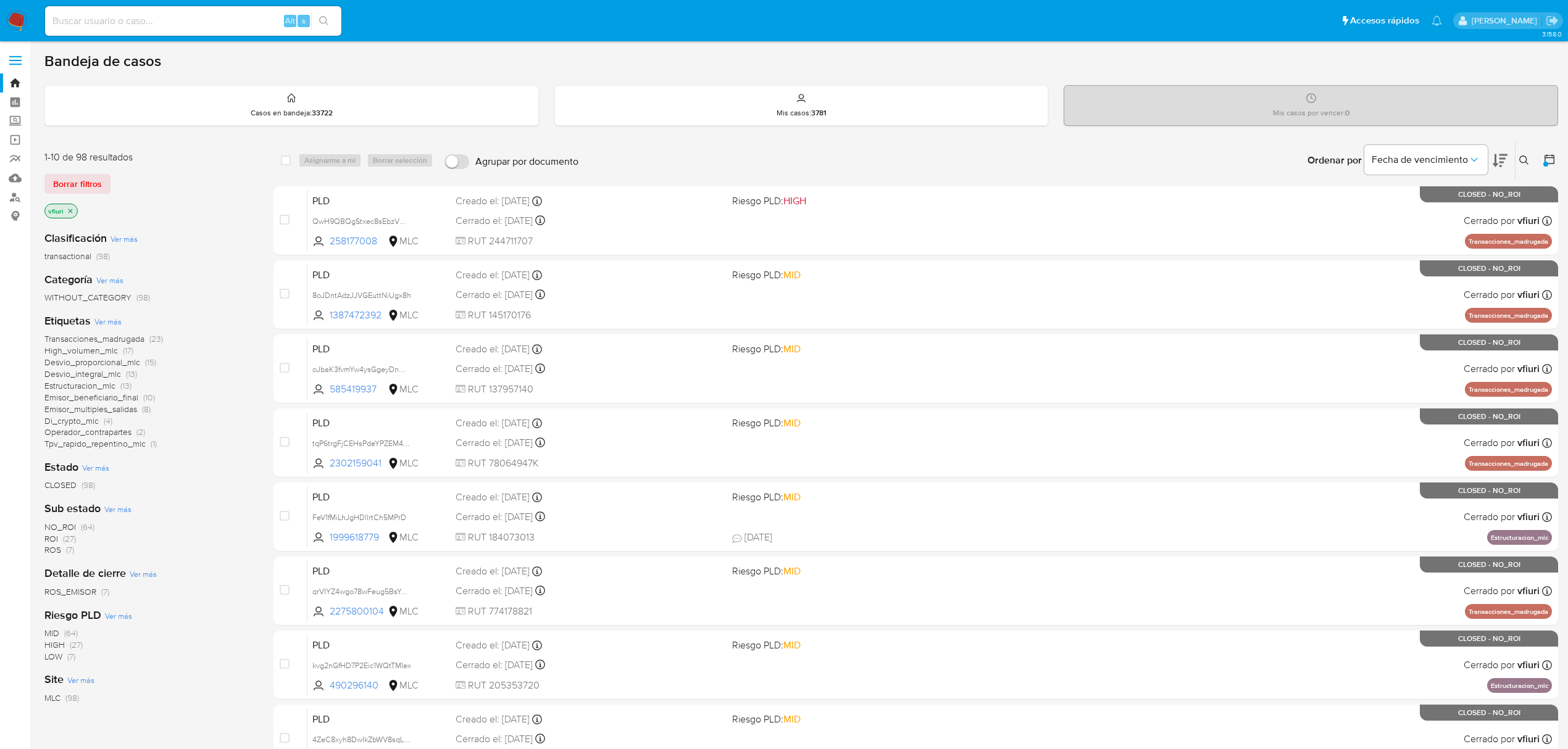
click at [73, 208] on icon "close-filter" at bounding box center [71, 211] width 8 height 8
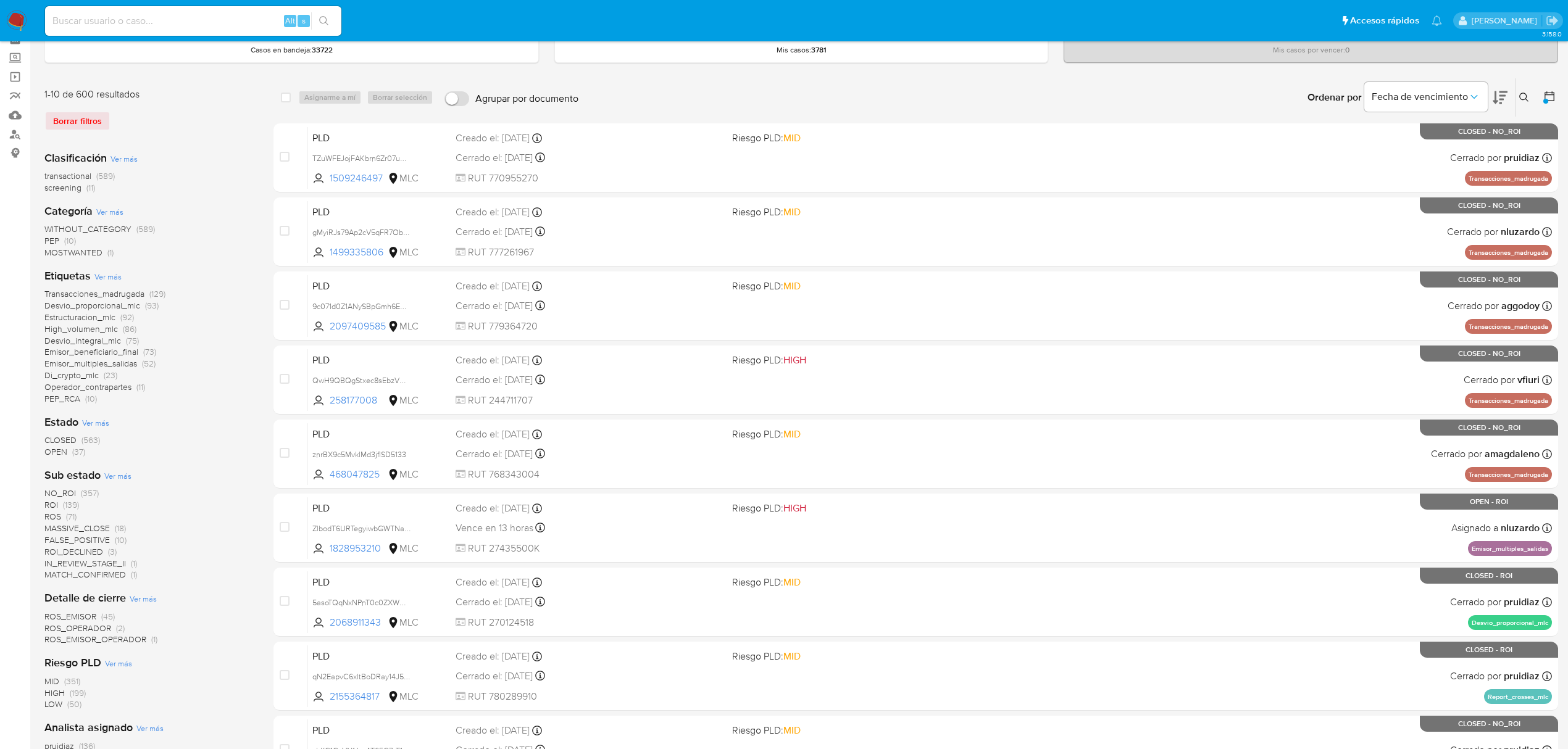
scroll to position [165, 0]
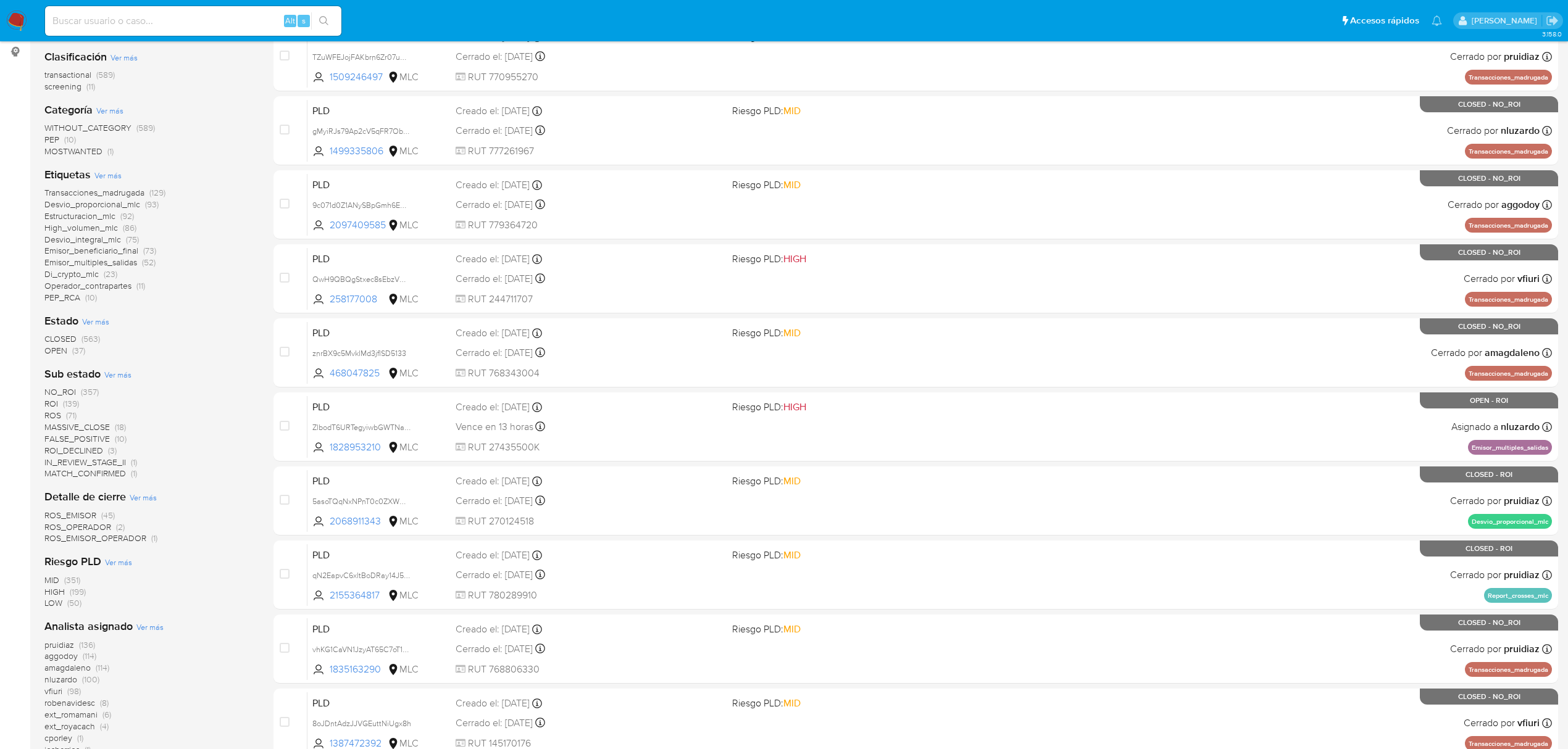
click at [65, 348] on span "OPEN" at bounding box center [56, 350] width 23 height 12
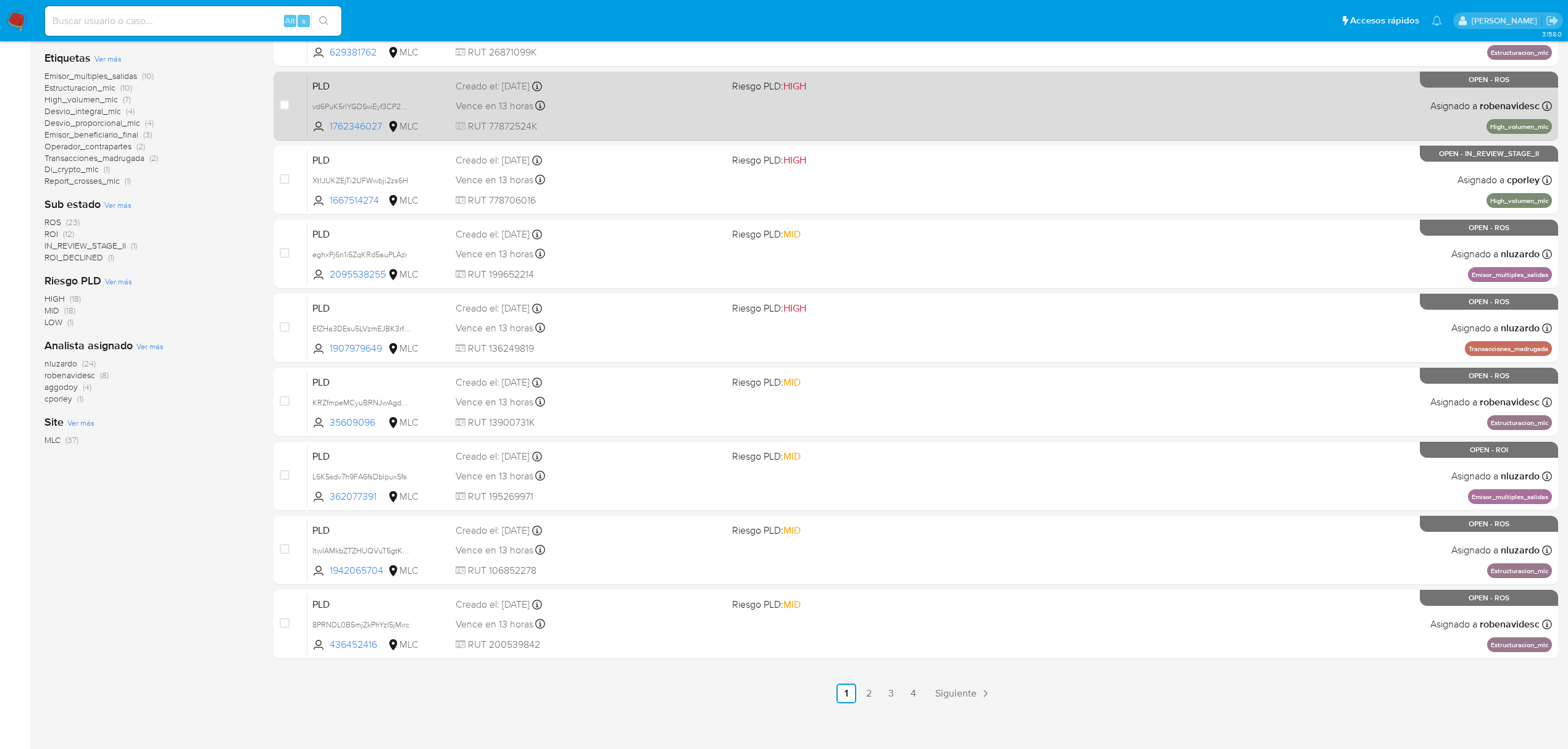
scroll to position [269, 0]
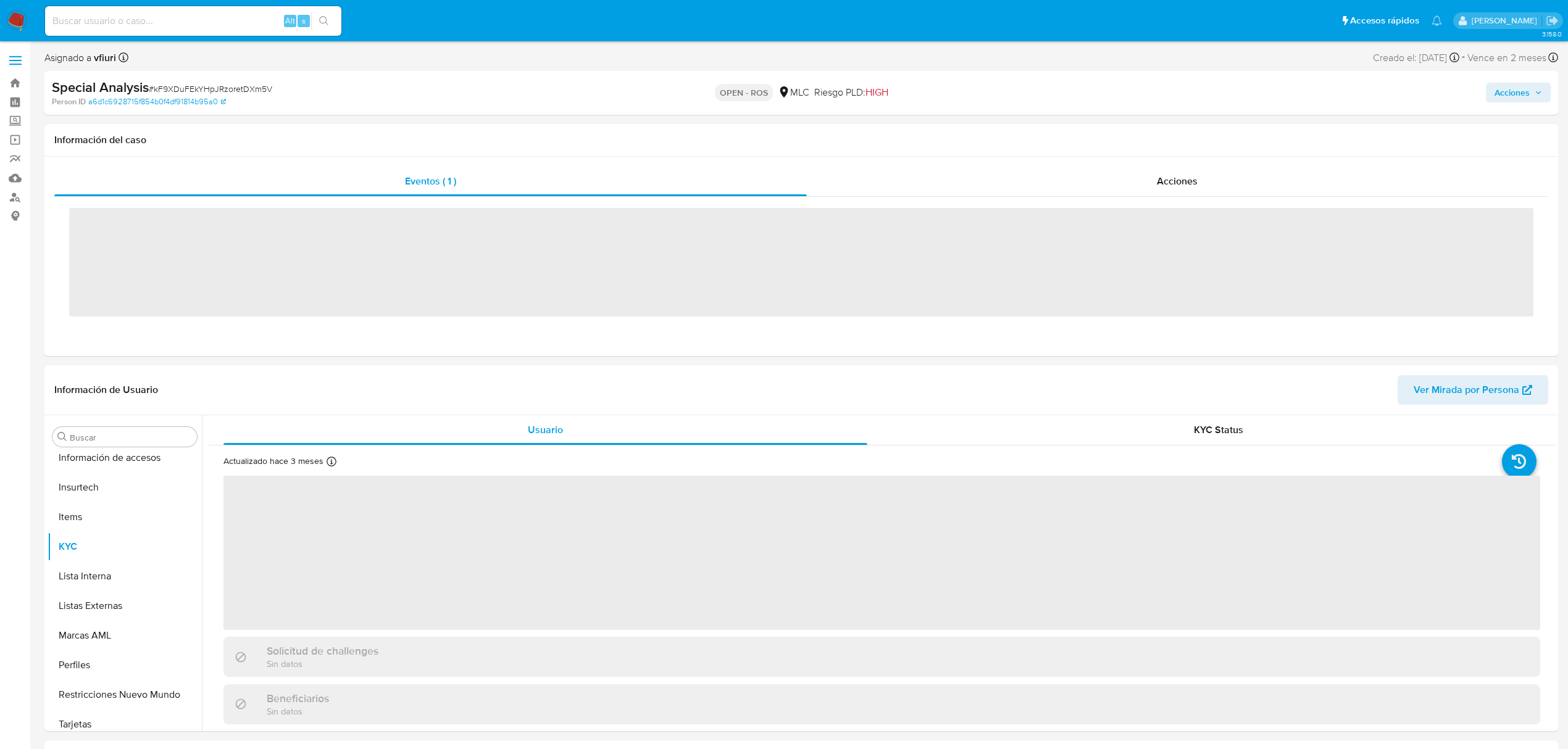
scroll to position [522, 0]
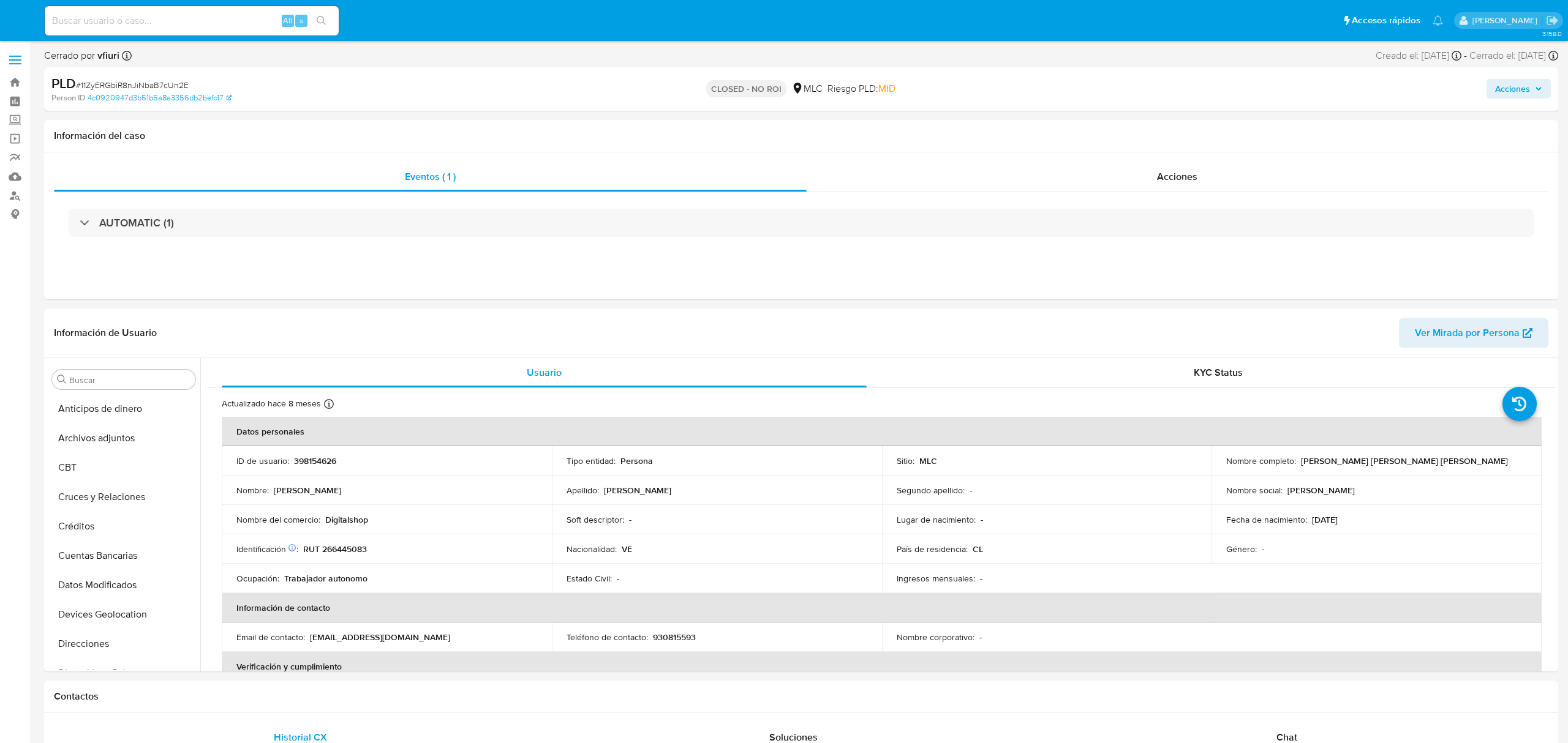
select select "10"
